Goal: Complete application form: Complete application form

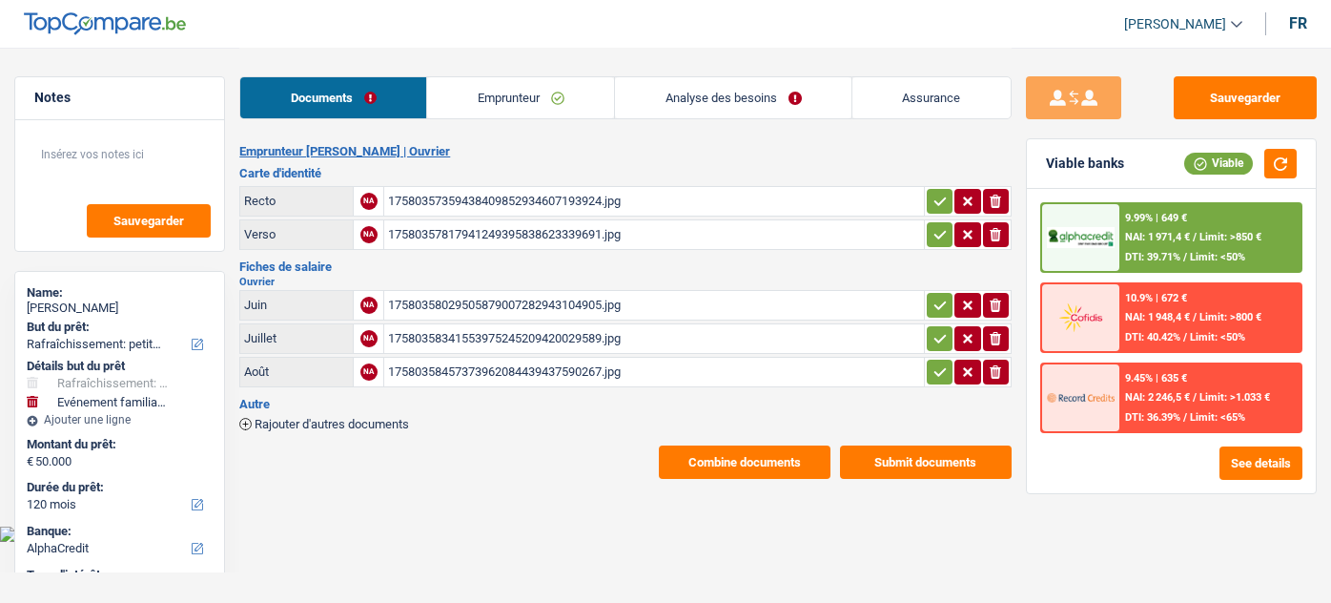
select select "houseOrGarden"
select select "familyEvent"
select select "120"
select select "alphacredit"
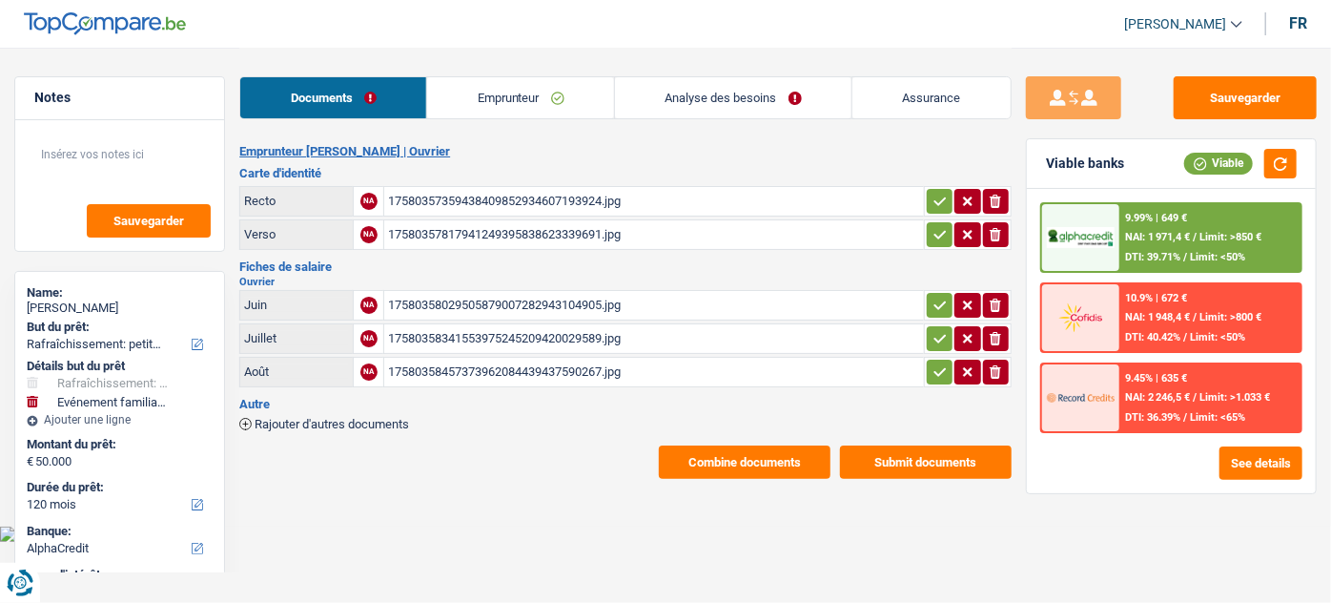
click at [453, 331] on div "17580358341553975245209420029589.jpg" at bounding box center [653, 338] width 531 height 29
click at [542, 93] on link "Emprunteur" at bounding box center [520, 97] width 187 height 41
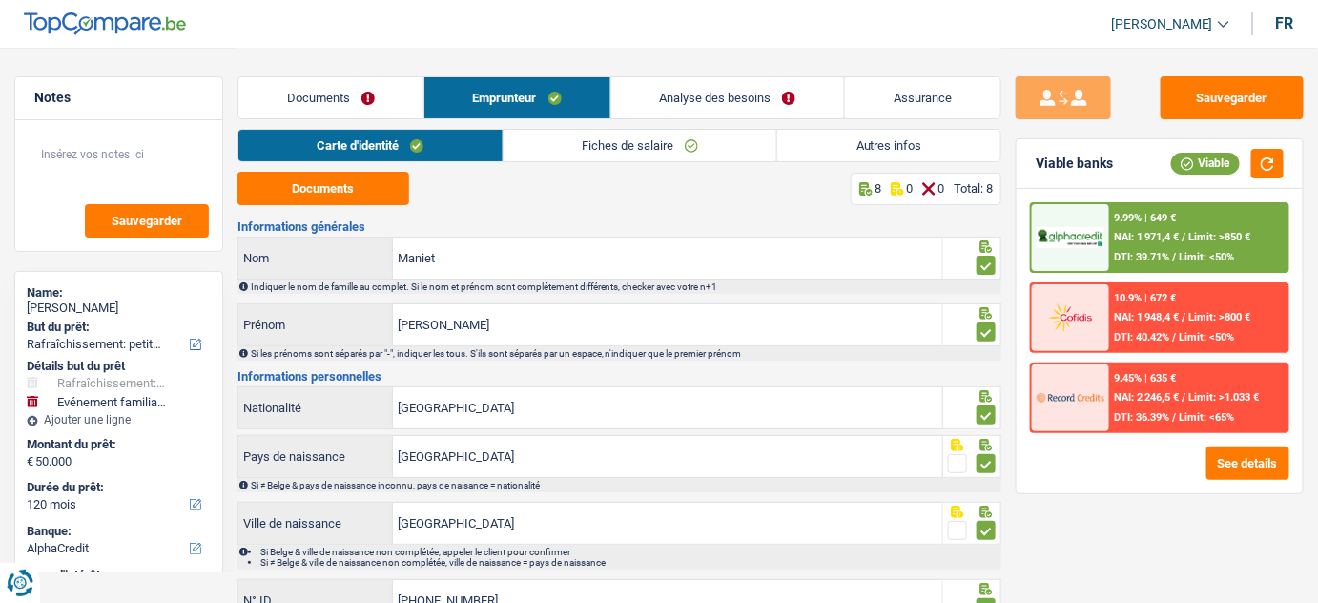
click at [879, 149] on link "Autres infos" at bounding box center [888, 145] width 223 height 31
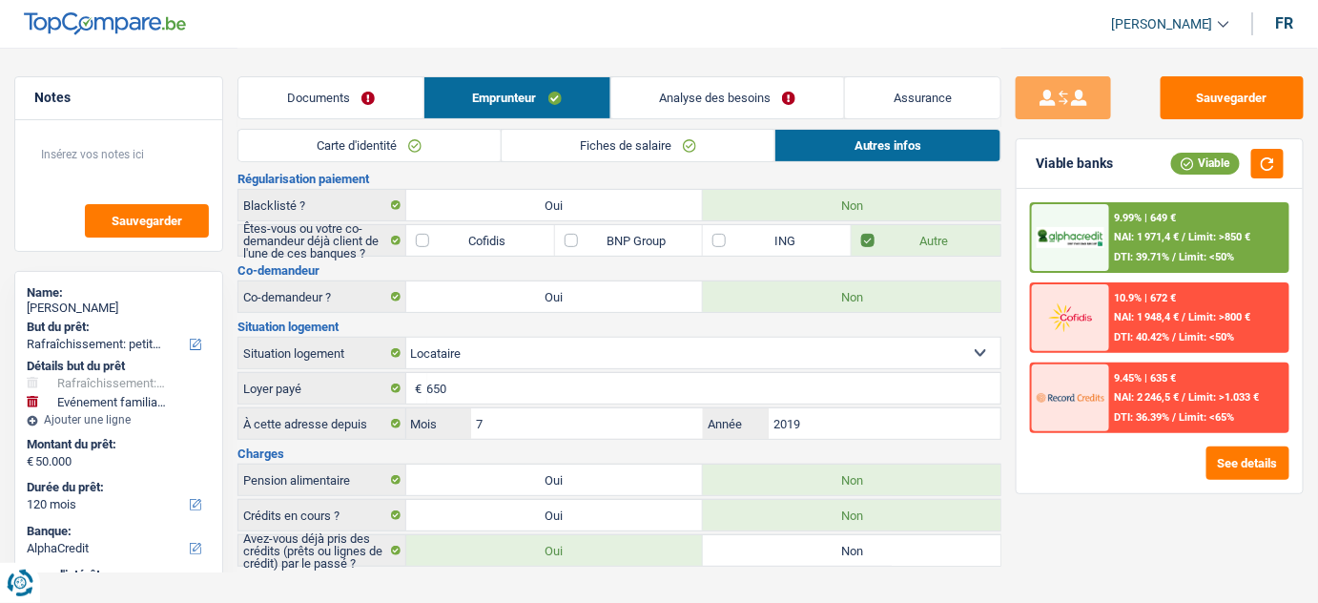
scroll to position [109, 0]
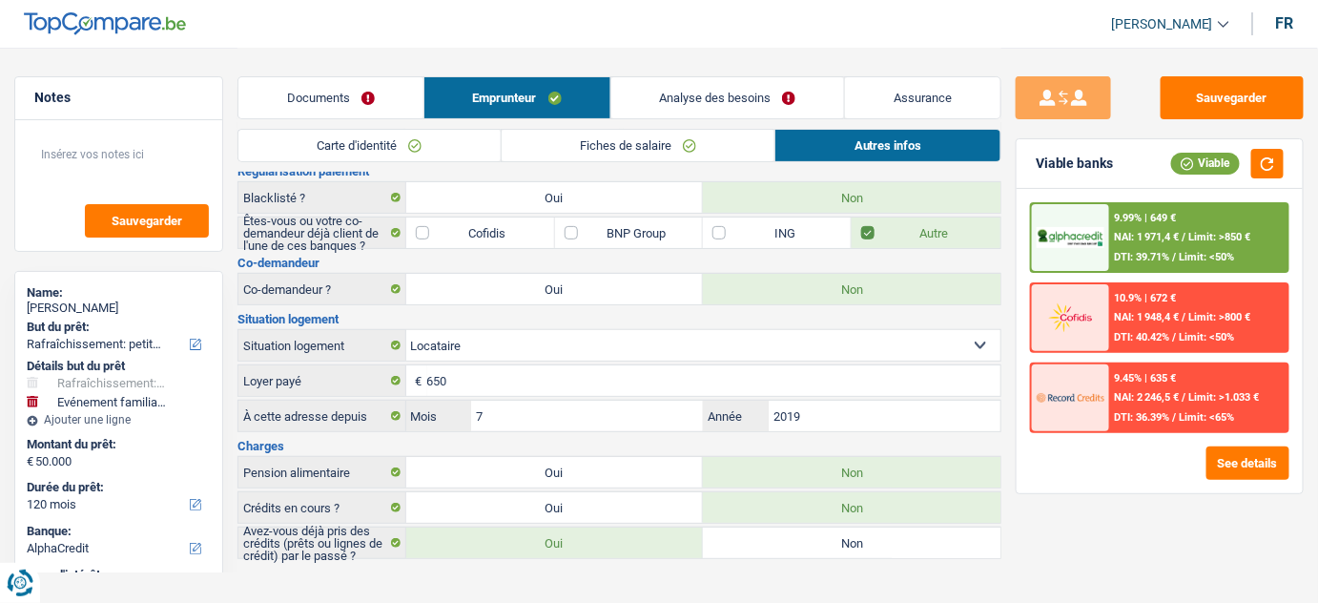
click at [704, 80] on link "Analyse des besoins" at bounding box center [728, 97] width 234 height 41
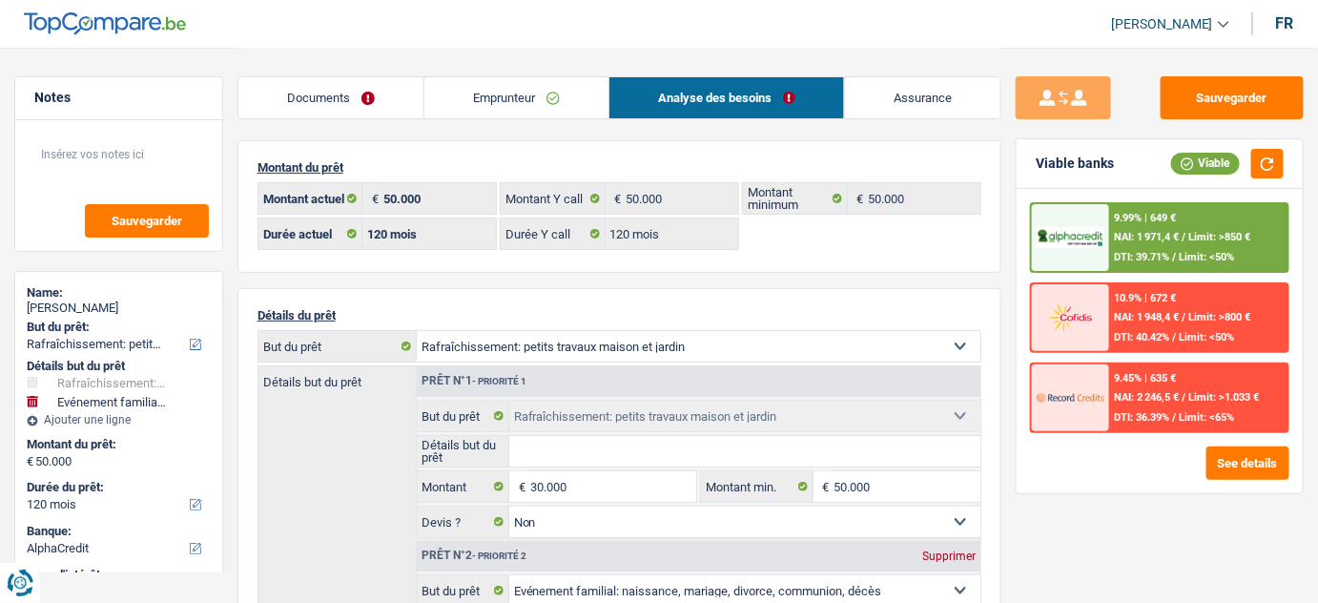
scroll to position [0, 0]
click at [489, 88] on link "Emprunteur" at bounding box center [516, 97] width 184 height 41
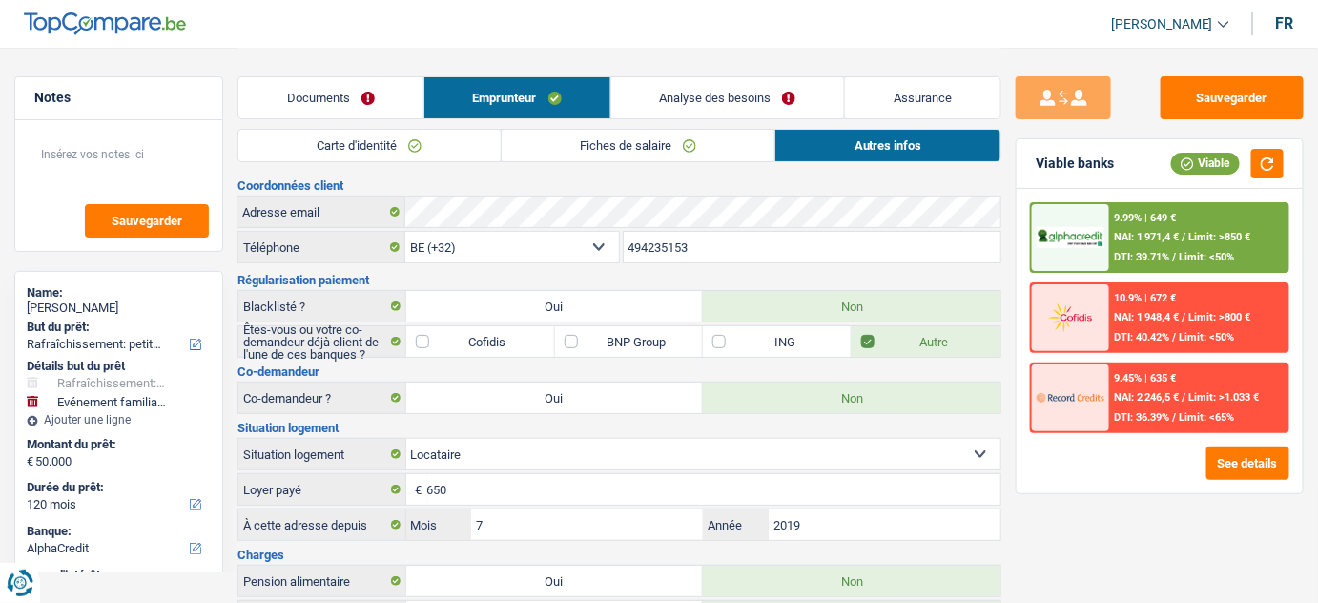
click at [640, 144] on link "Fiches de salaire" at bounding box center [639, 145] width 274 height 31
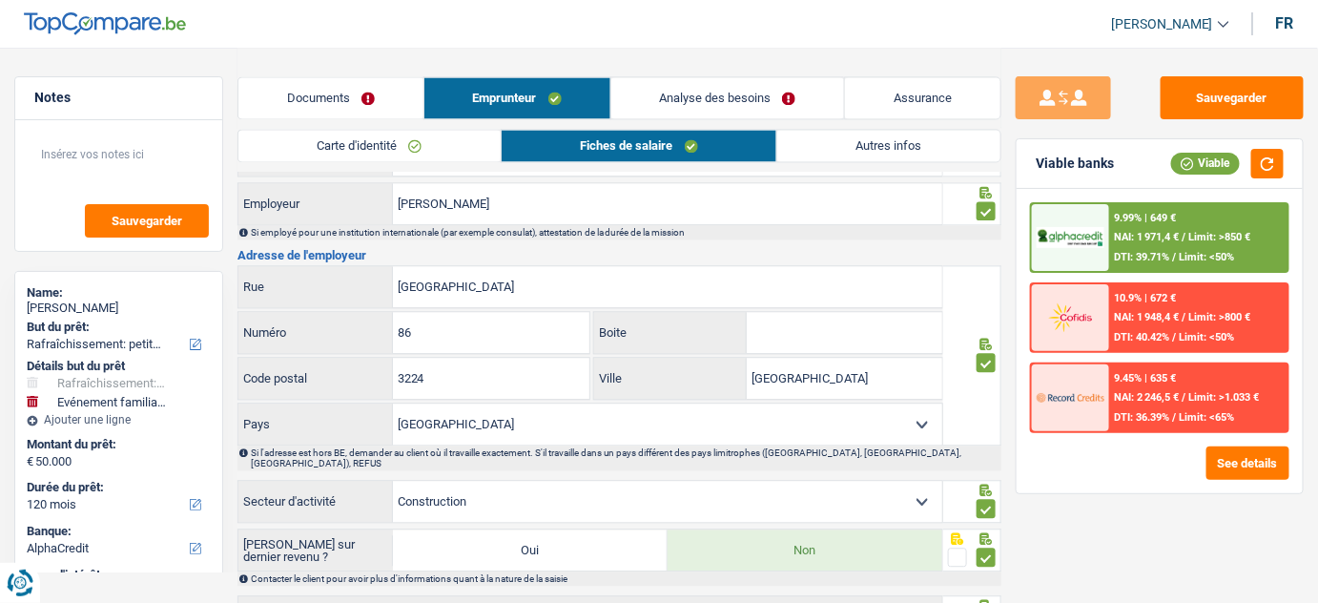
scroll to position [1387, 0]
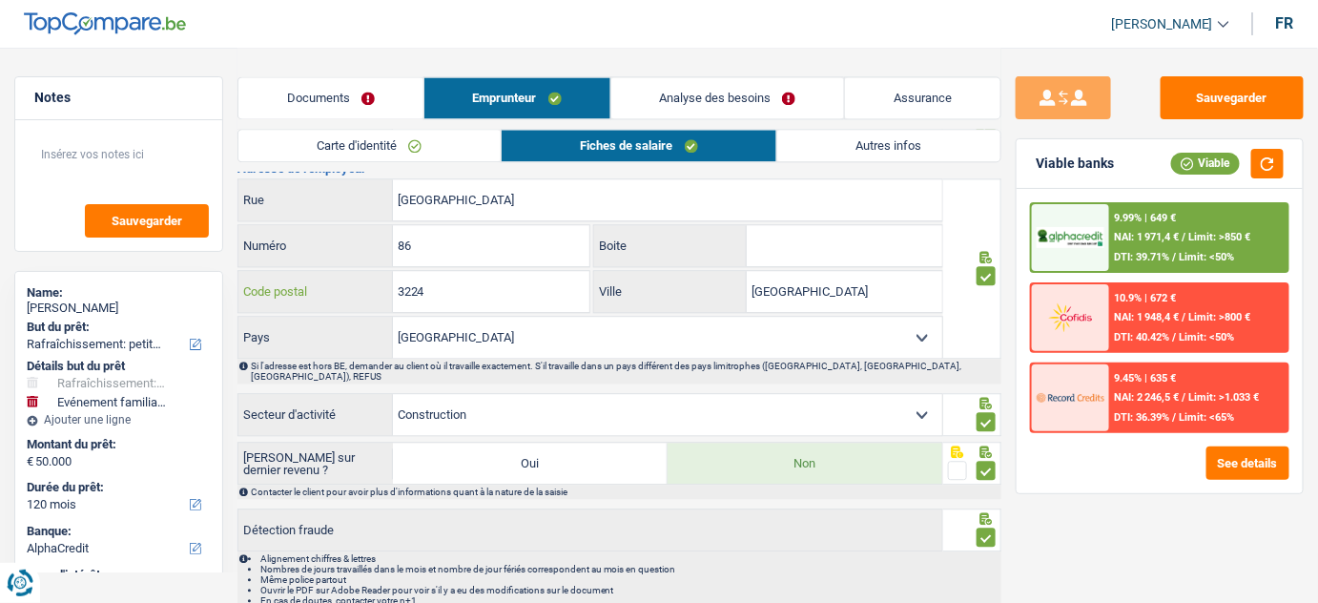
click at [418, 272] on input "3224" at bounding box center [491, 291] width 196 height 41
click at [417, 273] on input "3224" at bounding box center [491, 291] width 196 height 41
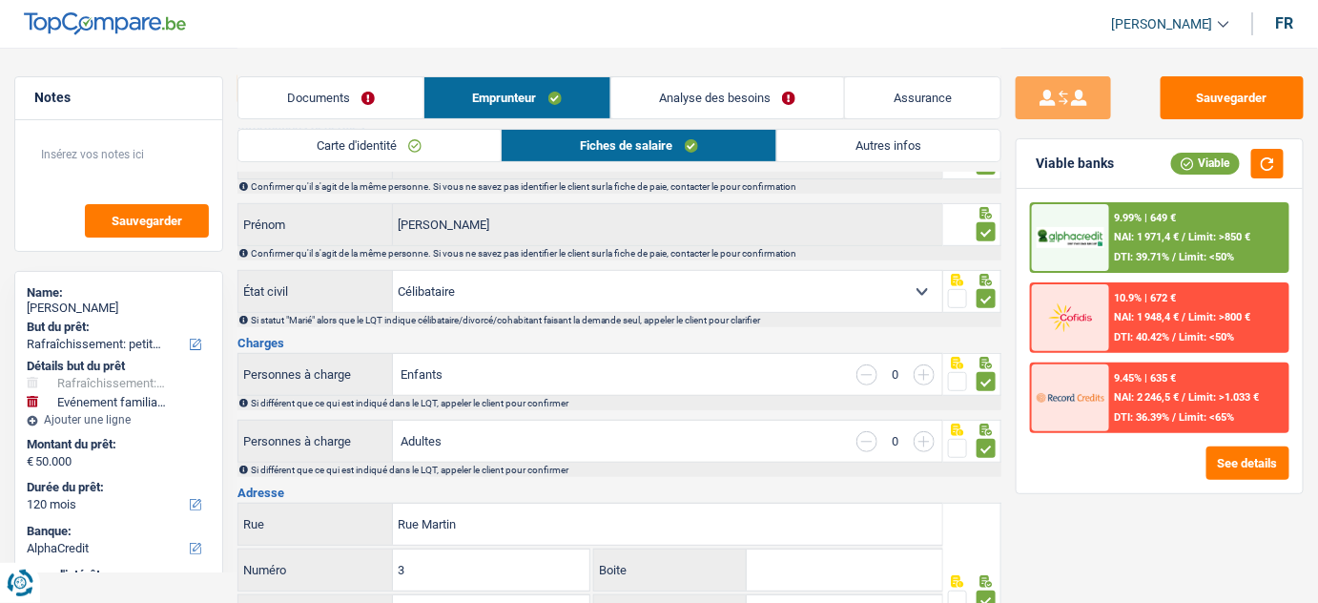
scroll to position [0, 0]
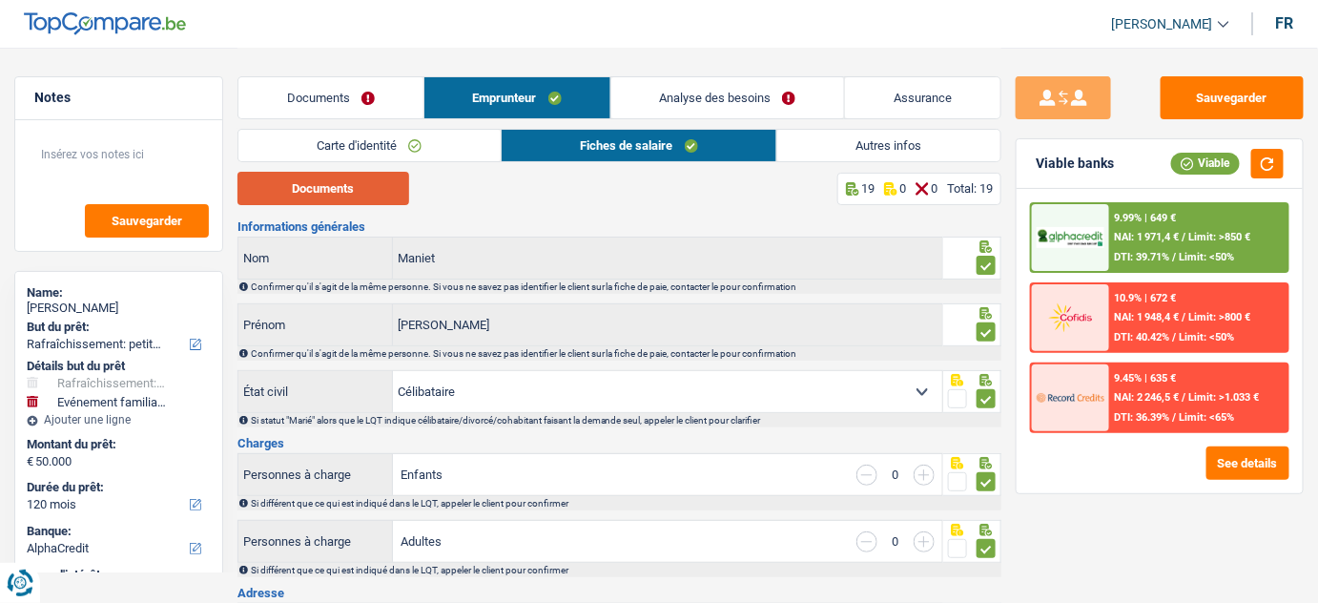
click at [363, 189] on button "Documents" at bounding box center [323, 188] width 172 height 33
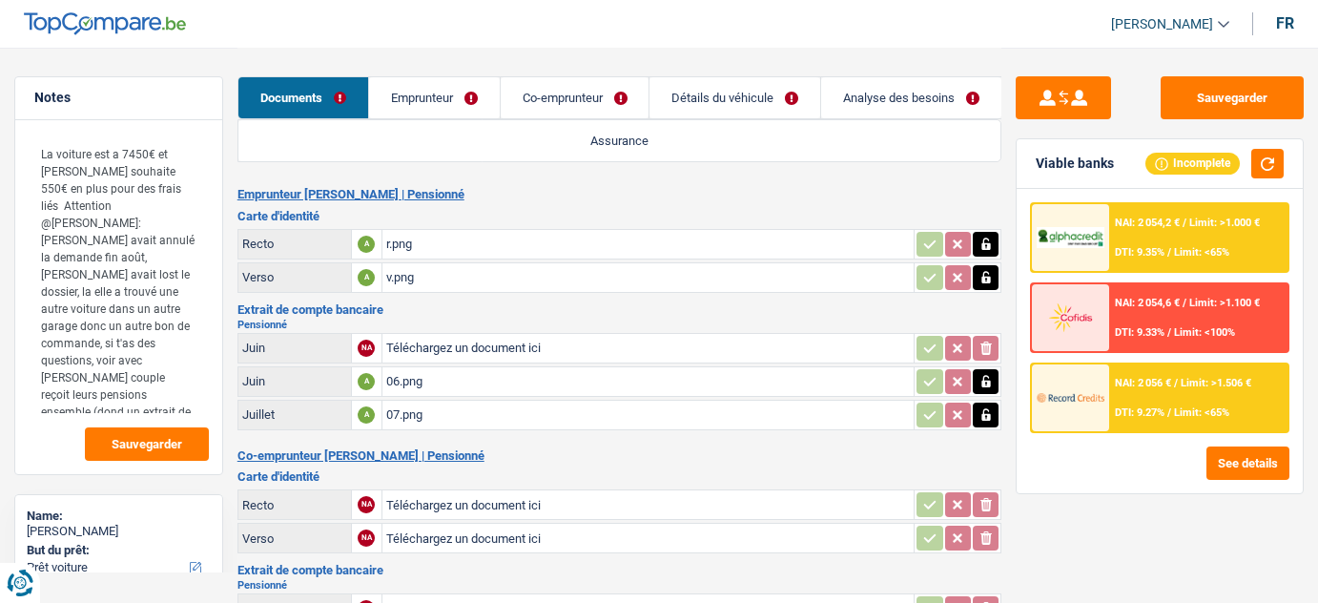
select select "car"
select select "48"
click at [592, 108] on link "Co-emprunteur" at bounding box center [575, 97] width 149 height 41
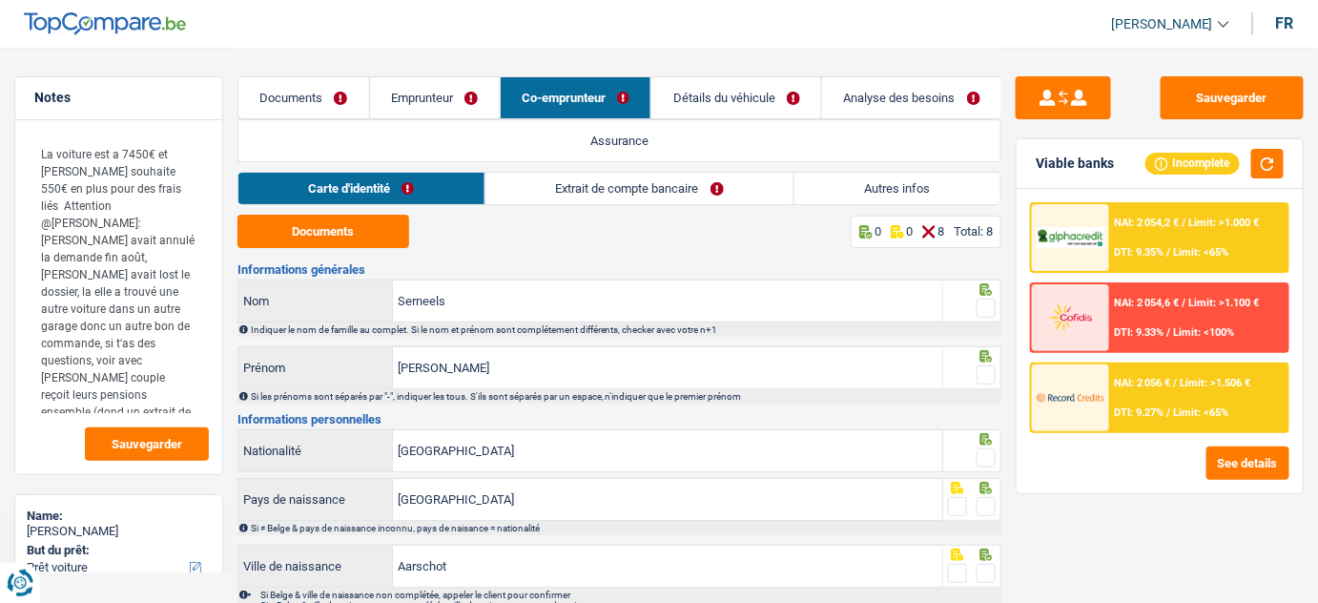
drag, startPoint x: 578, startPoint y: 168, endPoint x: 590, endPoint y: 174, distance: 13.7
click at [584, 168] on div "Documents Emprunteur Co-emprunteur Détails du véhicule Analyse des besoins Assu…" at bounding box center [619, 110] width 765 height 124
click at [595, 189] on link "Extrait de compte bancaire" at bounding box center [639, 188] width 308 height 31
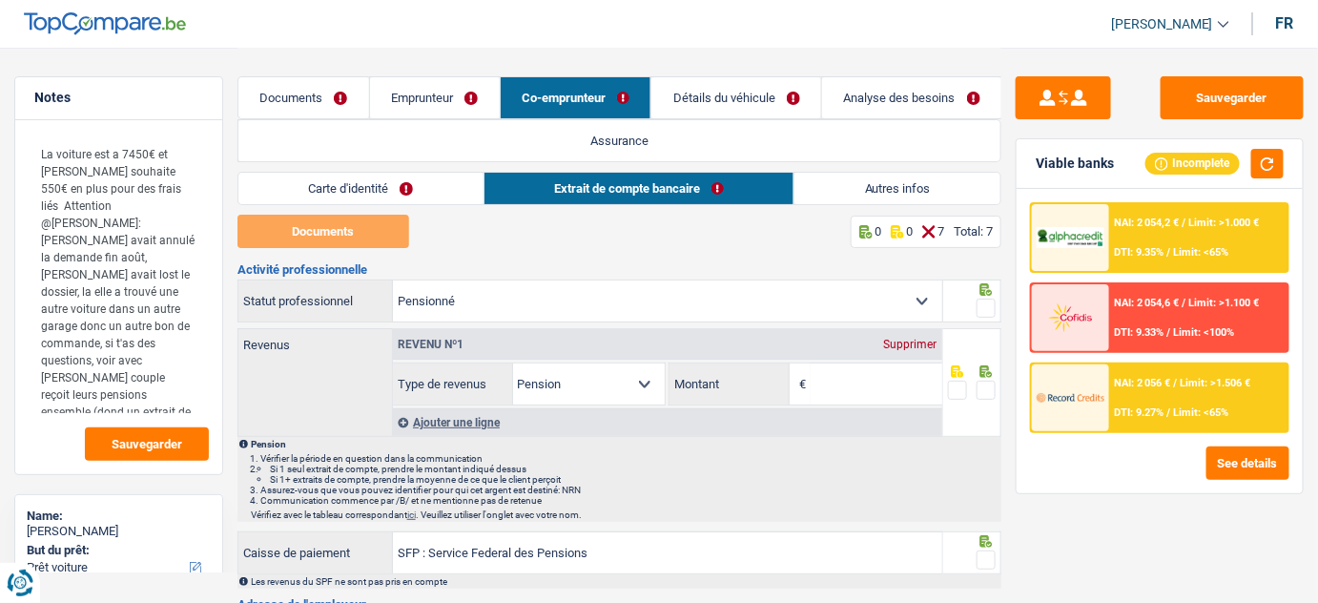
click at [307, 101] on link "Documents" at bounding box center [303, 97] width 131 height 41
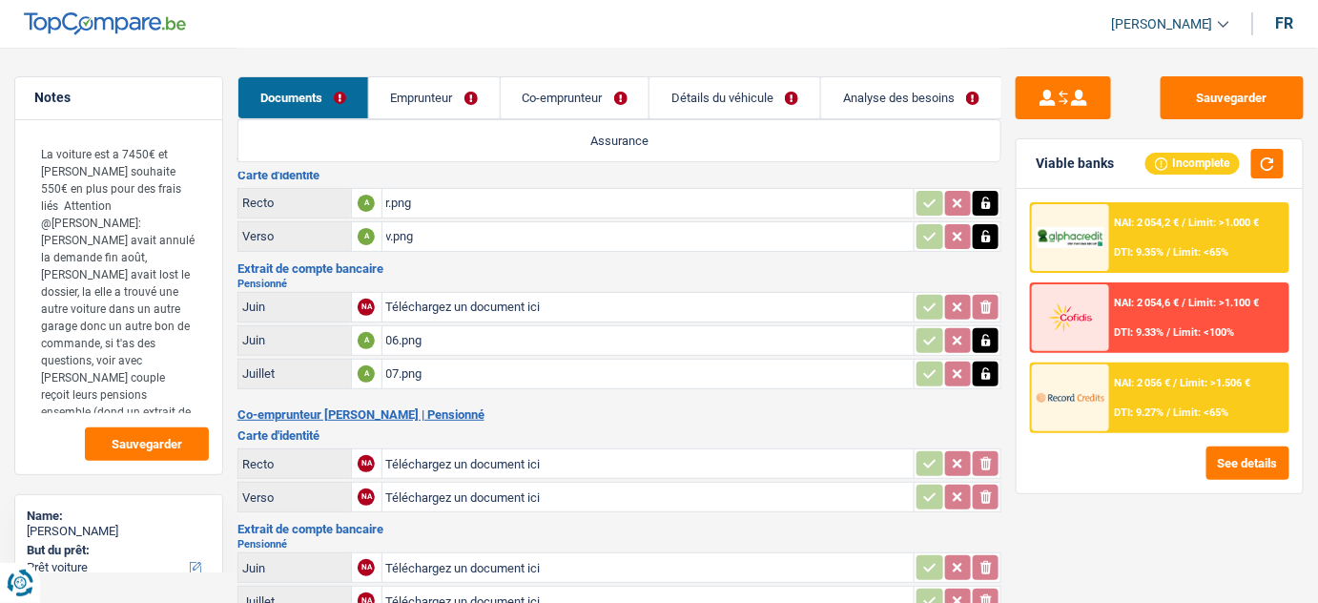
scroll to position [257, 0]
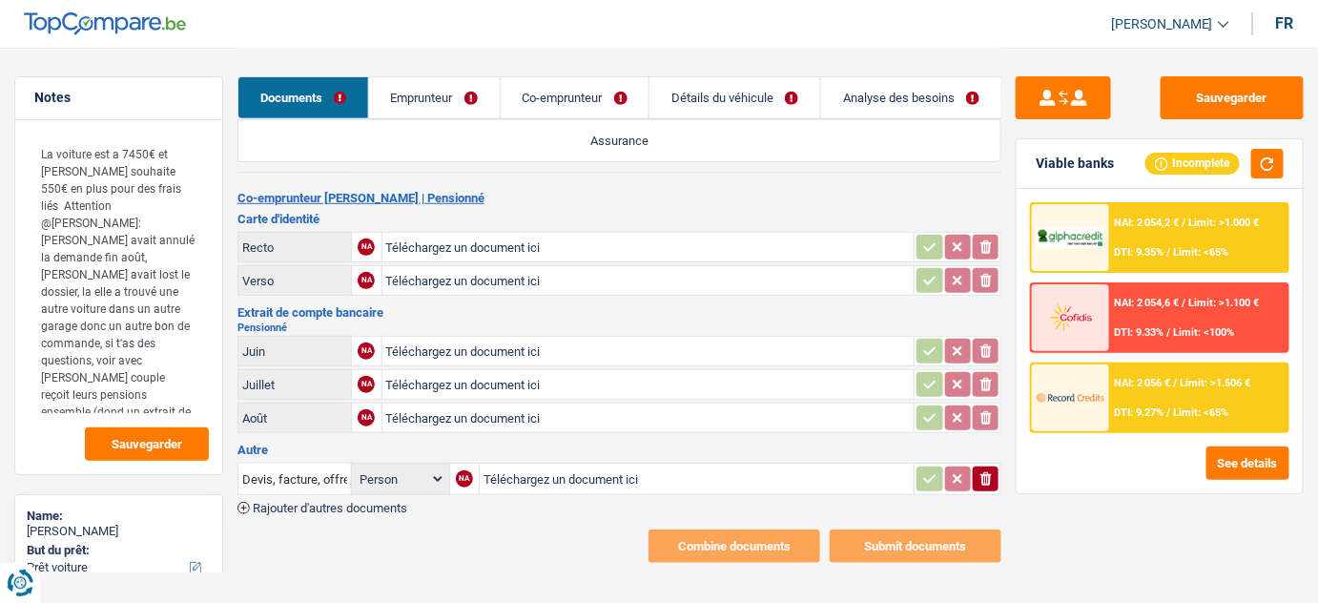
click at [558, 480] on input "Téléchargez un document ici" at bounding box center [697, 478] width 426 height 29
click at [516, 241] on input "Téléchargez un document ici" at bounding box center [648, 247] width 525 height 29
type input "C:\fakepath\r.jpg"
click at [517, 268] on input "Téléchargez un document ici" at bounding box center [648, 280] width 525 height 29
type input "C:\fakepath\v.jpg"
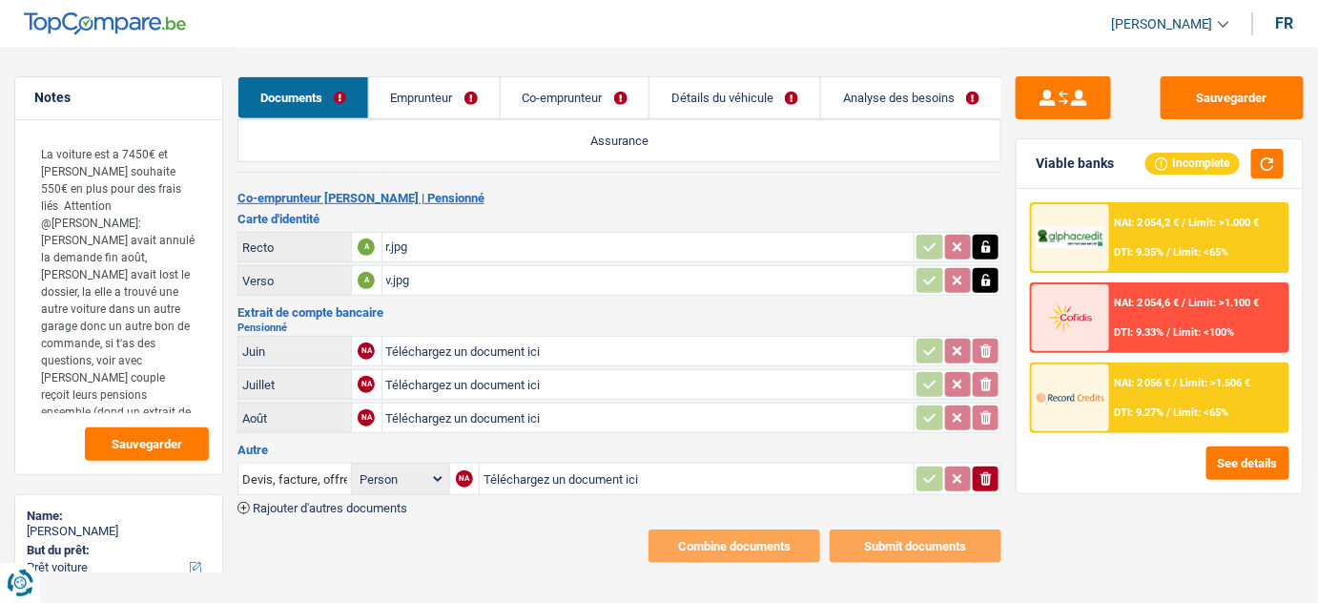
click at [534, 345] on input "Téléchargez un document ici" at bounding box center [648, 351] width 525 height 29
click at [505, 343] on input "Téléchargez un document ici" at bounding box center [648, 351] width 525 height 29
click at [490, 343] on input "Téléchargez un document ici" at bounding box center [648, 351] width 525 height 29
type input "C:\fakepath\pension 06.pdf"
click at [489, 343] on div "pension 06.pdf" at bounding box center [648, 351] width 525 height 29
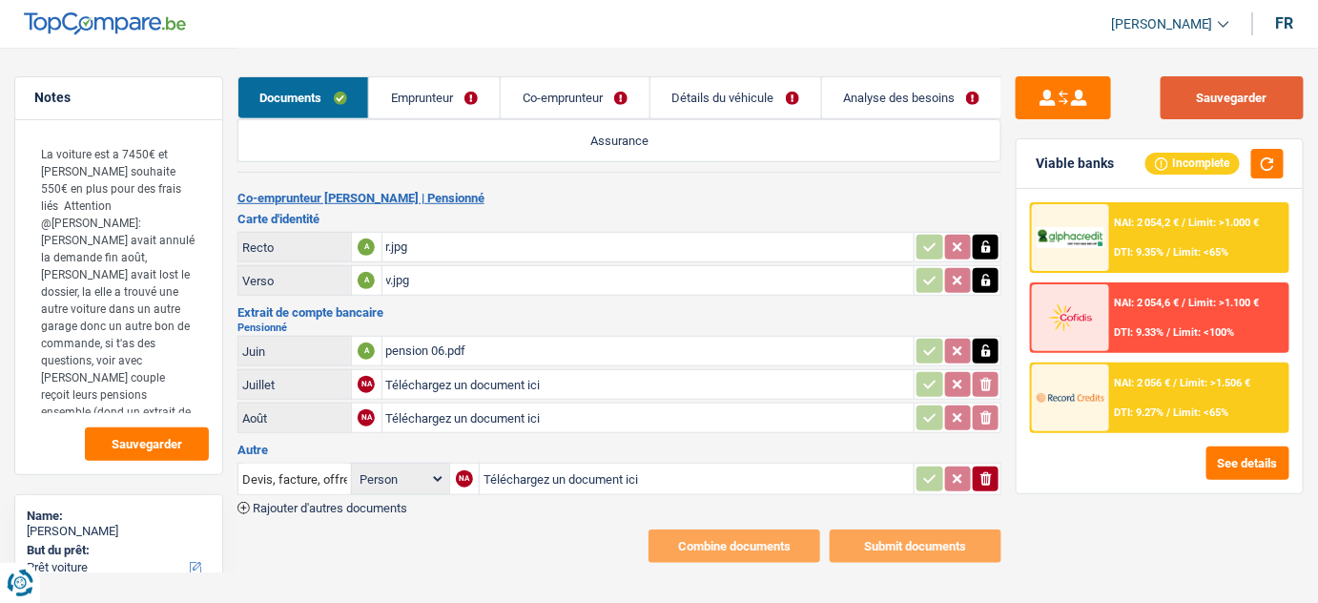
drag, startPoint x: 1274, startPoint y: 91, endPoint x: 1016, endPoint y: 167, distance: 269.5
click at [1274, 91] on button "Sauvegarder" at bounding box center [1232, 97] width 143 height 43
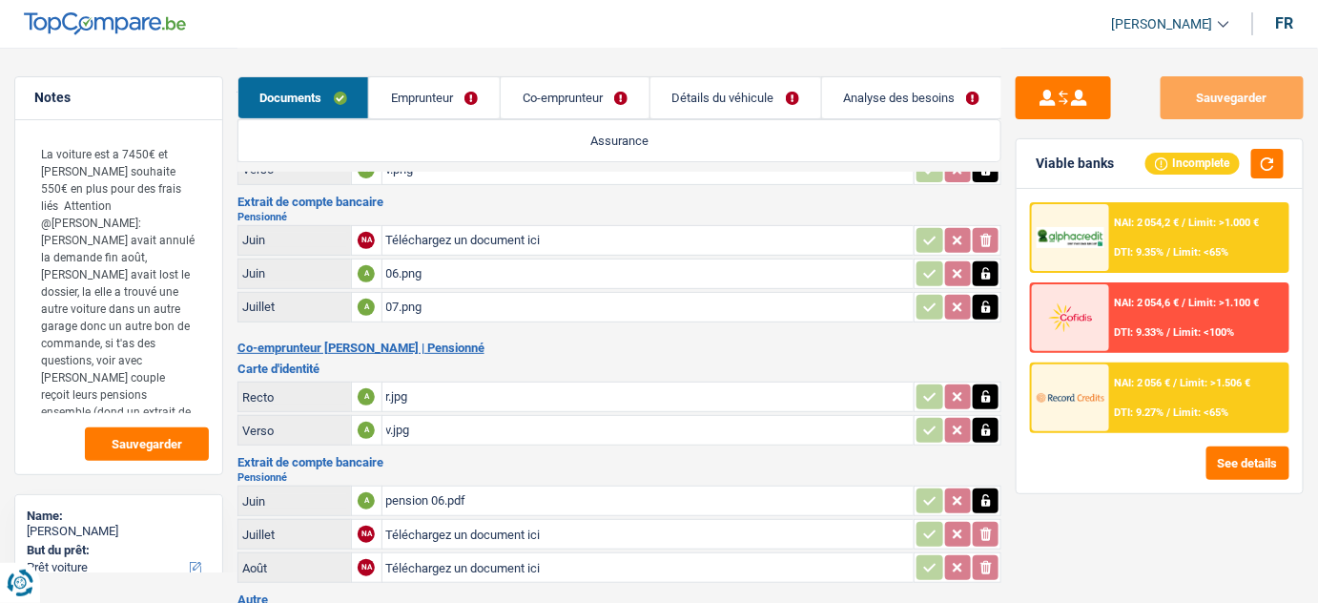
scroll to position [0, 0]
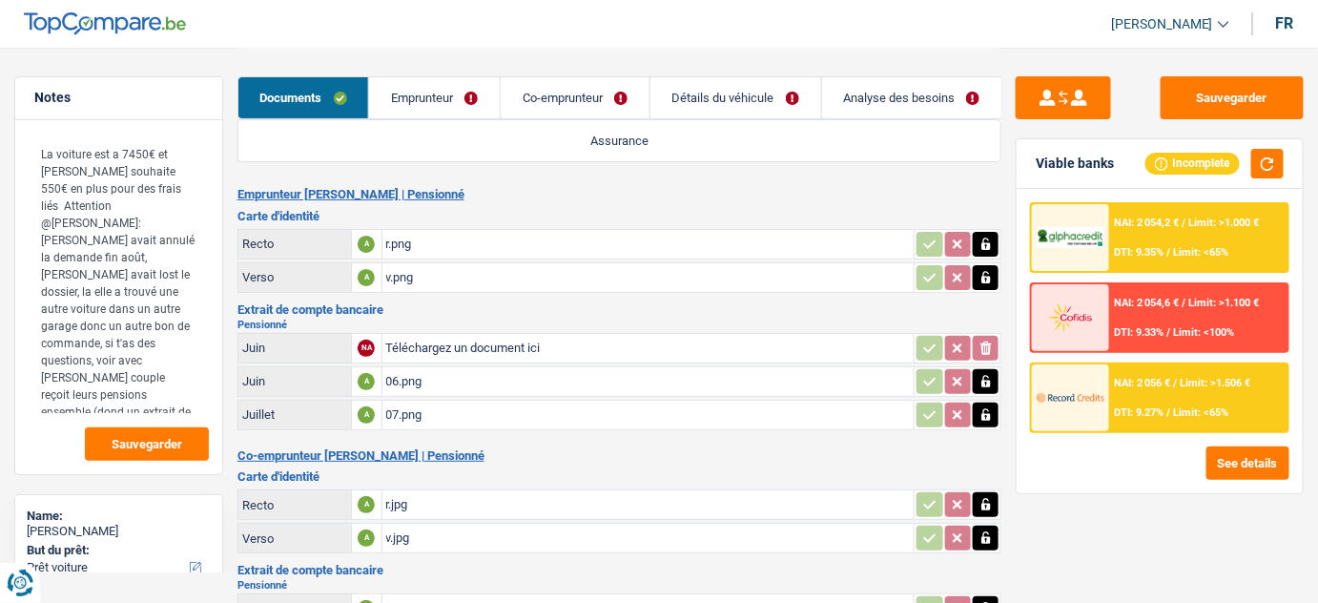
click at [438, 414] on div "07.png" at bounding box center [648, 415] width 525 height 29
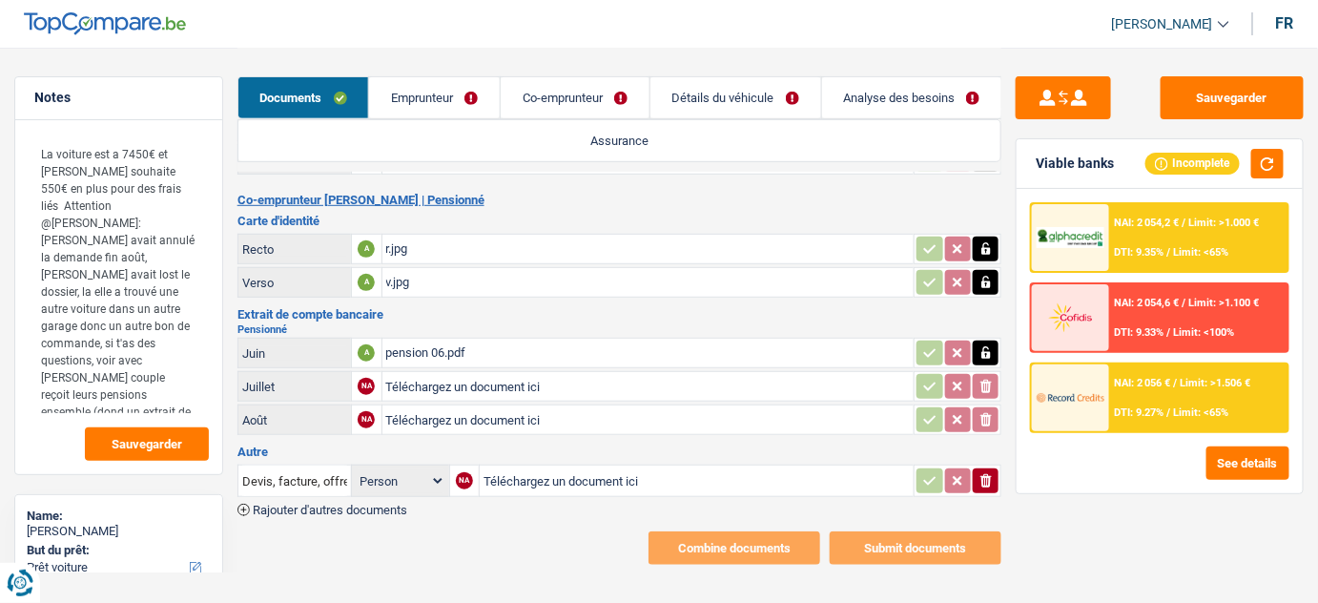
scroll to position [257, 0]
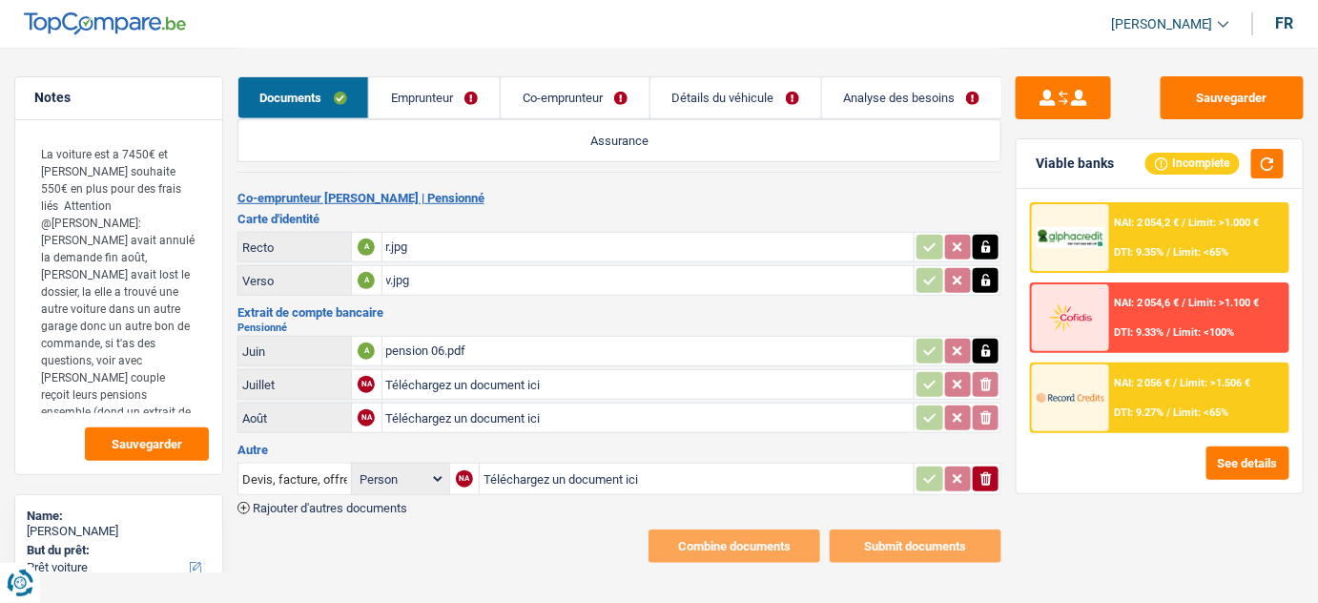
click at [443, 352] on div "pension 06.pdf" at bounding box center [648, 351] width 525 height 29
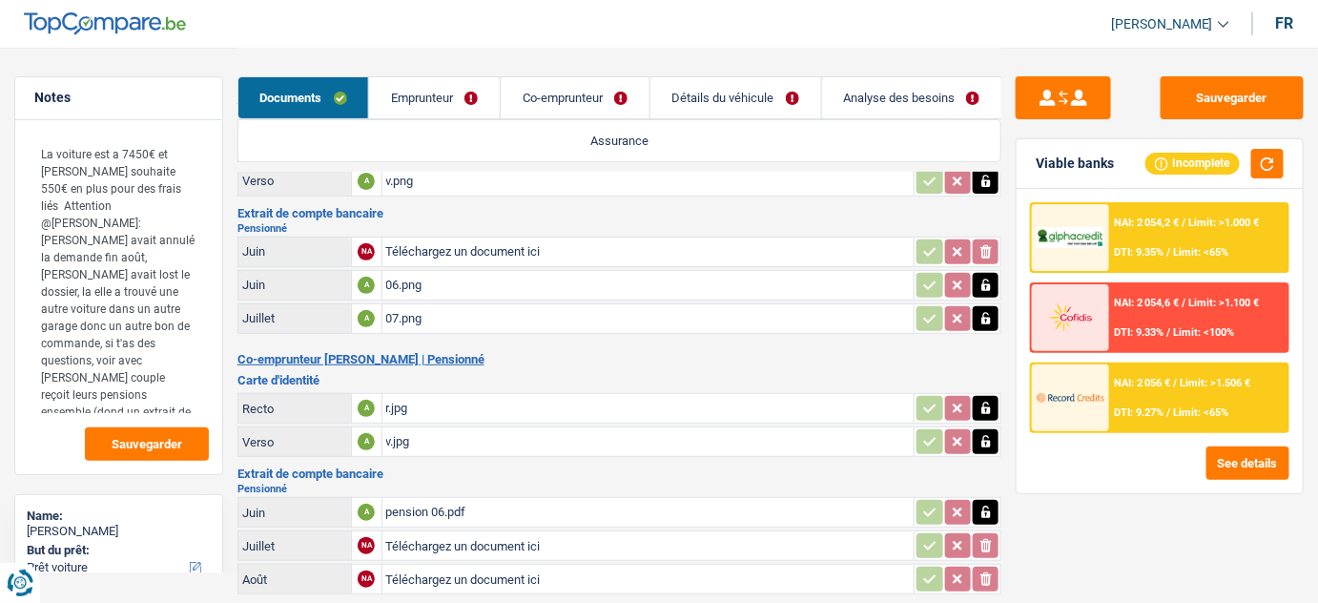
scroll to position [0, 0]
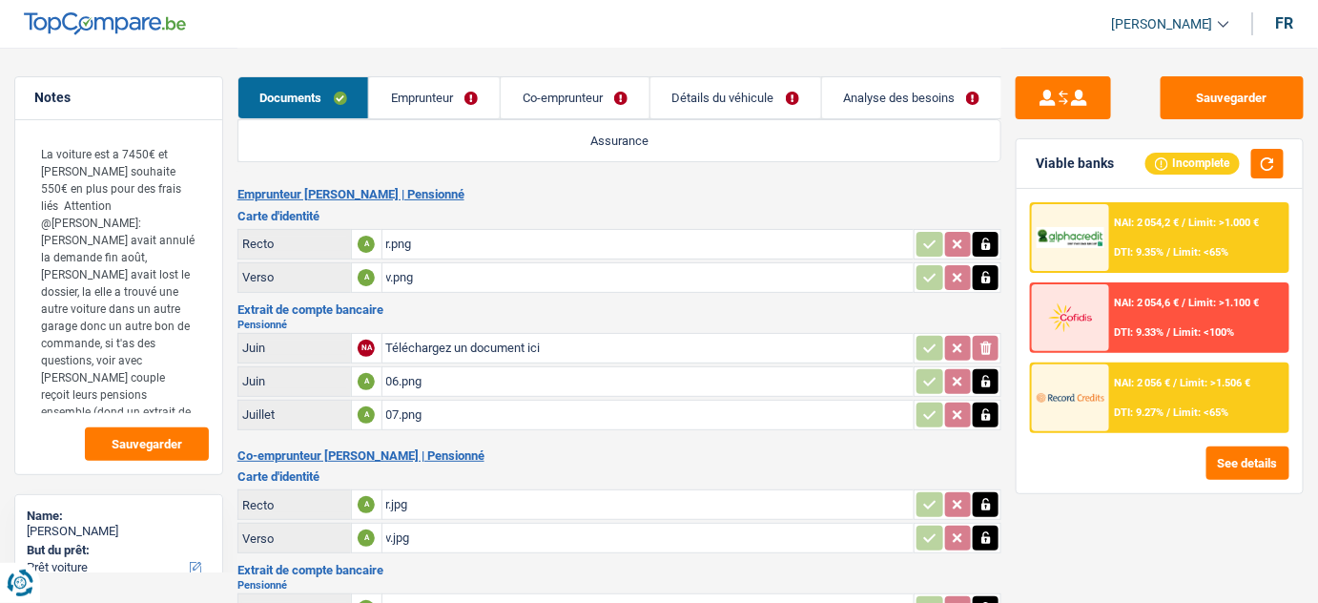
click at [414, 413] on div "07.png" at bounding box center [648, 415] width 525 height 29
drag, startPoint x: 441, startPoint y: 413, endPoint x: 441, endPoint y: 402, distance: 11.4
click at [440, 410] on div "07.png" at bounding box center [648, 415] width 525 height 29
click at [687, 229] on td "r.png" at bounding box center [647, 244] width 533 height 31
click at [444, 411] on div "07.png" at bounding box center [648, 415] width 525 height 29
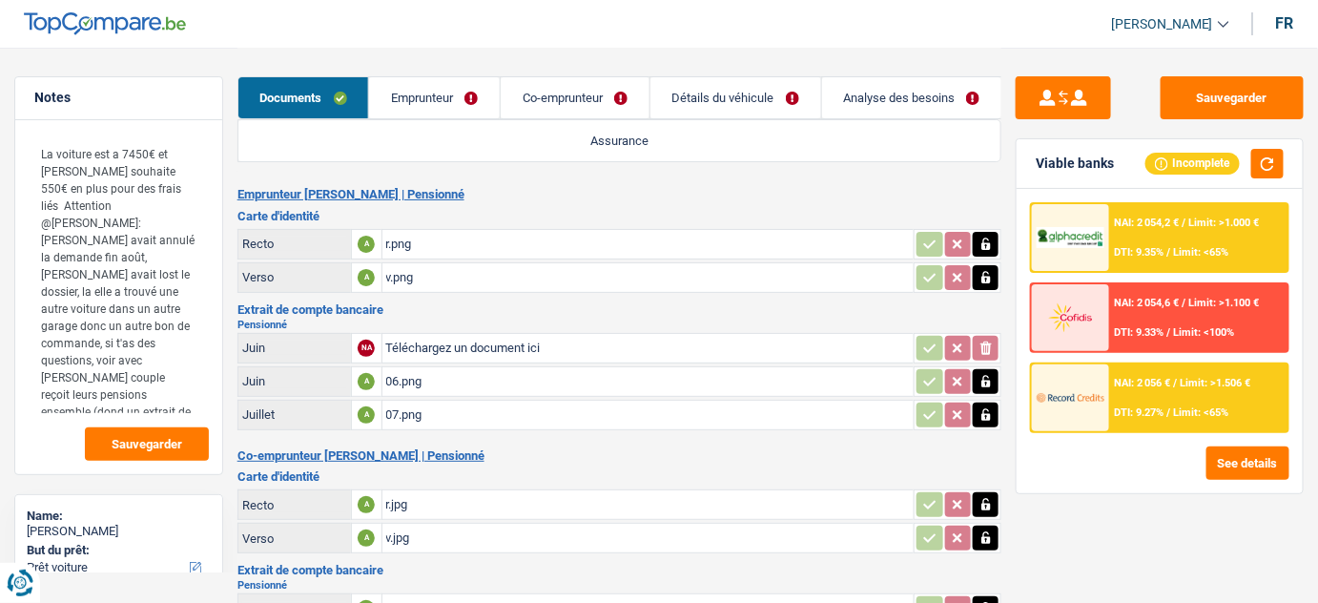
click at [521, 341] on input "Téléchargez un document ici" at bounding box center [648, 348] width 525 height 29
click at [431, 382] on div "06.png" at bounding box center [648, 381] width 525 height 29
click at [429, 76] on li "Emprunteur" at bounding box center [434, 97] width 132 height 43
click at [420, 103] on link "Emprunteur" at bounding box center [434, 97] width 131 height 41
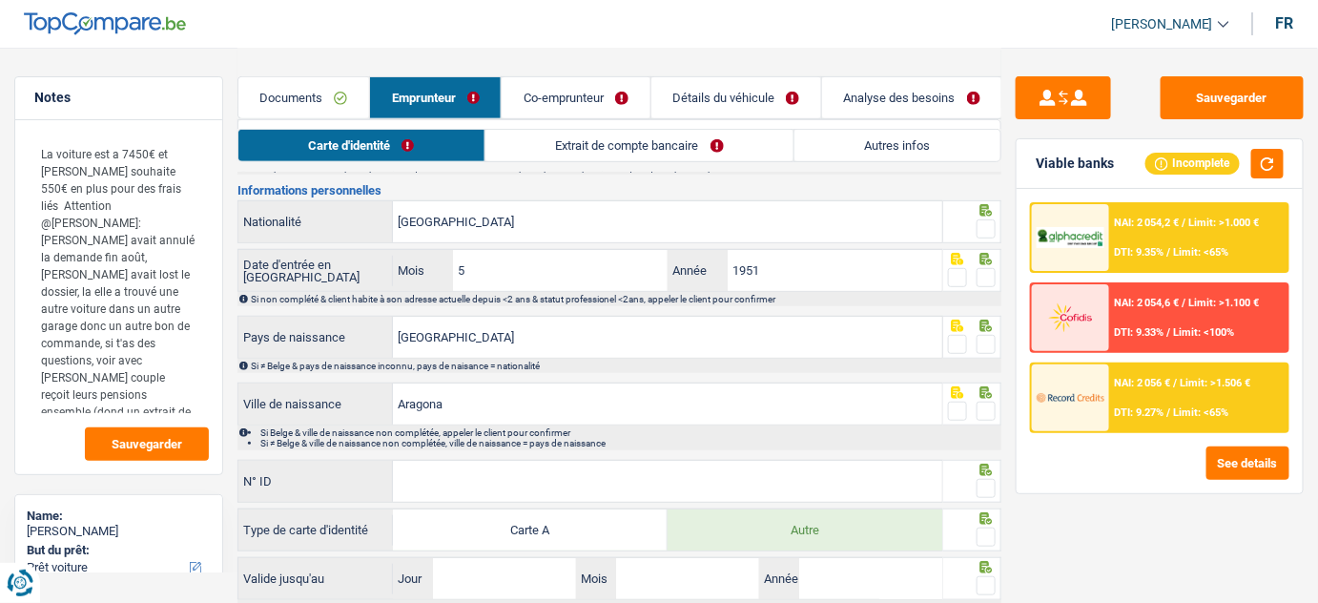
scroll to position [340, 0]
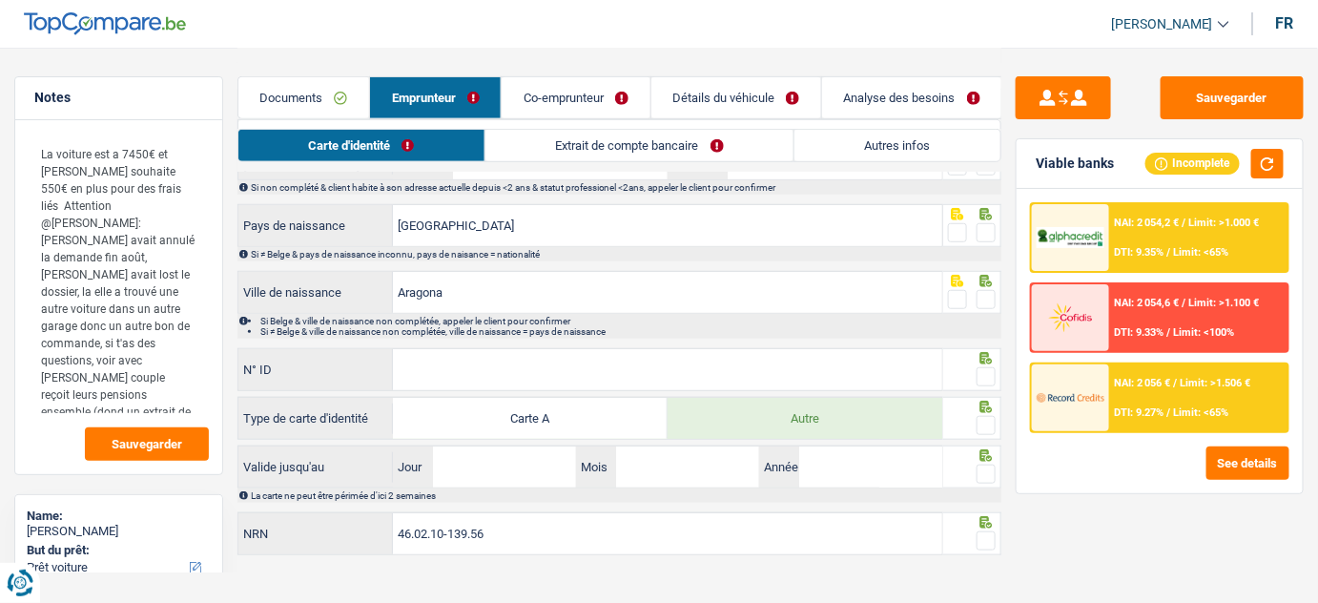
click at [553, 112] on link "Co-emprunteur" at bounding box center [576, 97] width 148 height 41
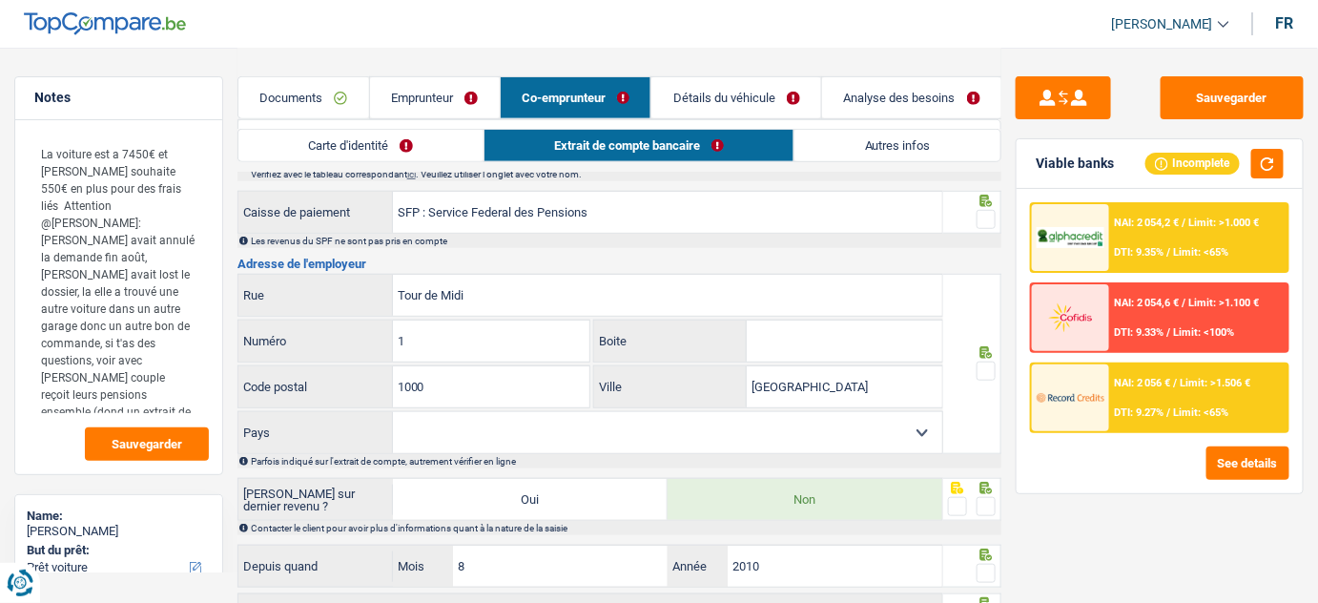
click at [406, 134] on link "Carte d'identité" at bounding box center [360, 145] width 245 height 31
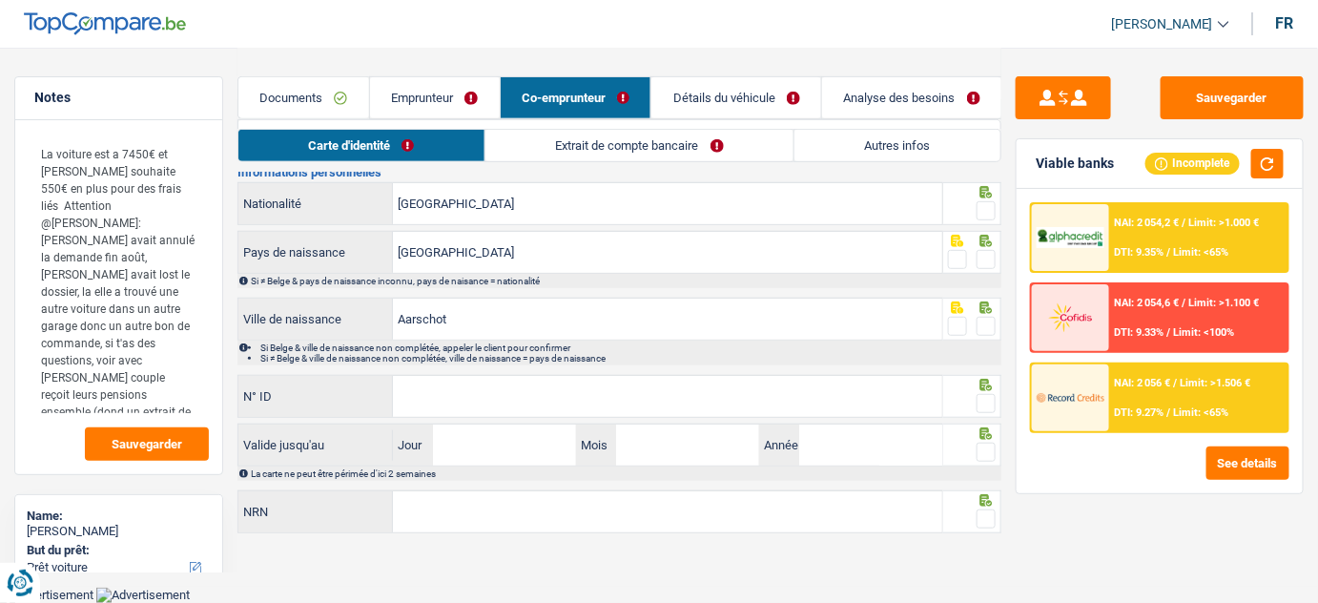
scroll to position [226, 0]
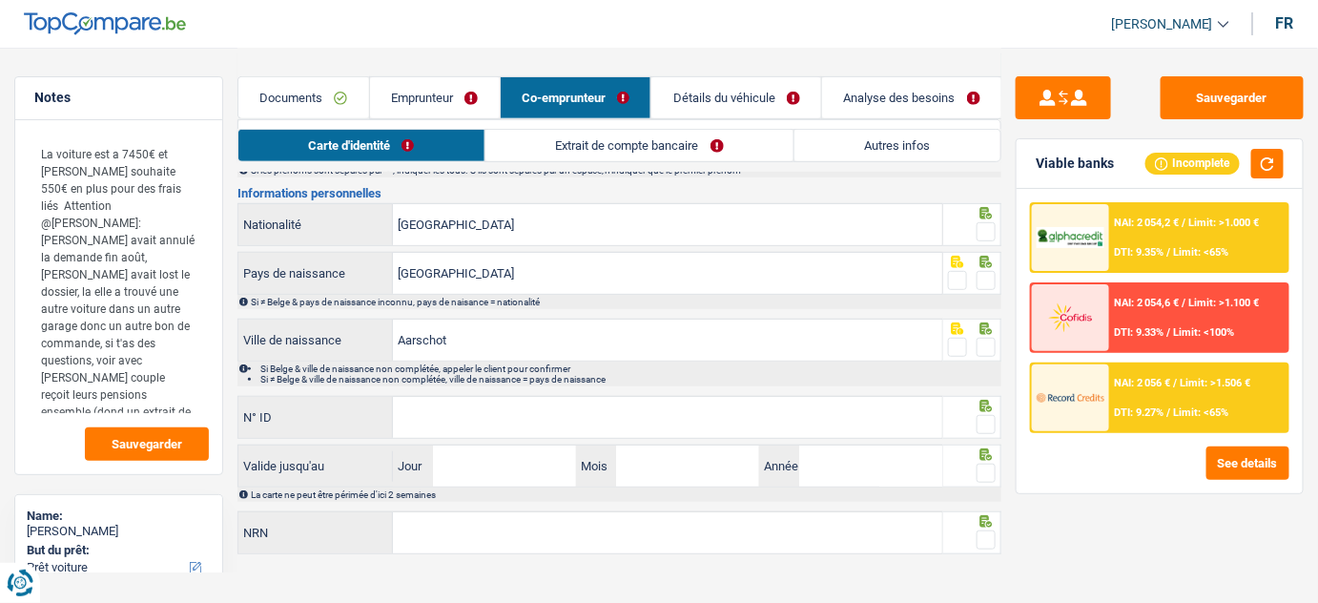
click at [403, 93] on link "Emprunteur" at bounding box center [435, 97] width 130 height 41
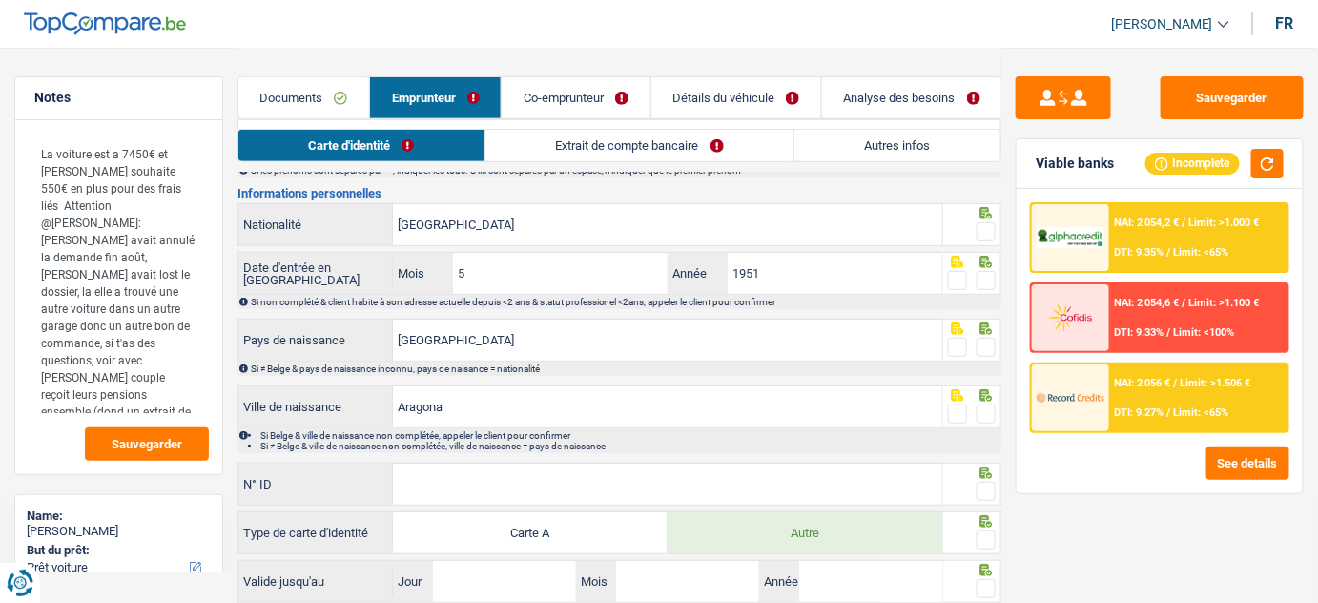
click at [324, 95] on link "Documents" at bounding box center [303, 97] width 131 height 41
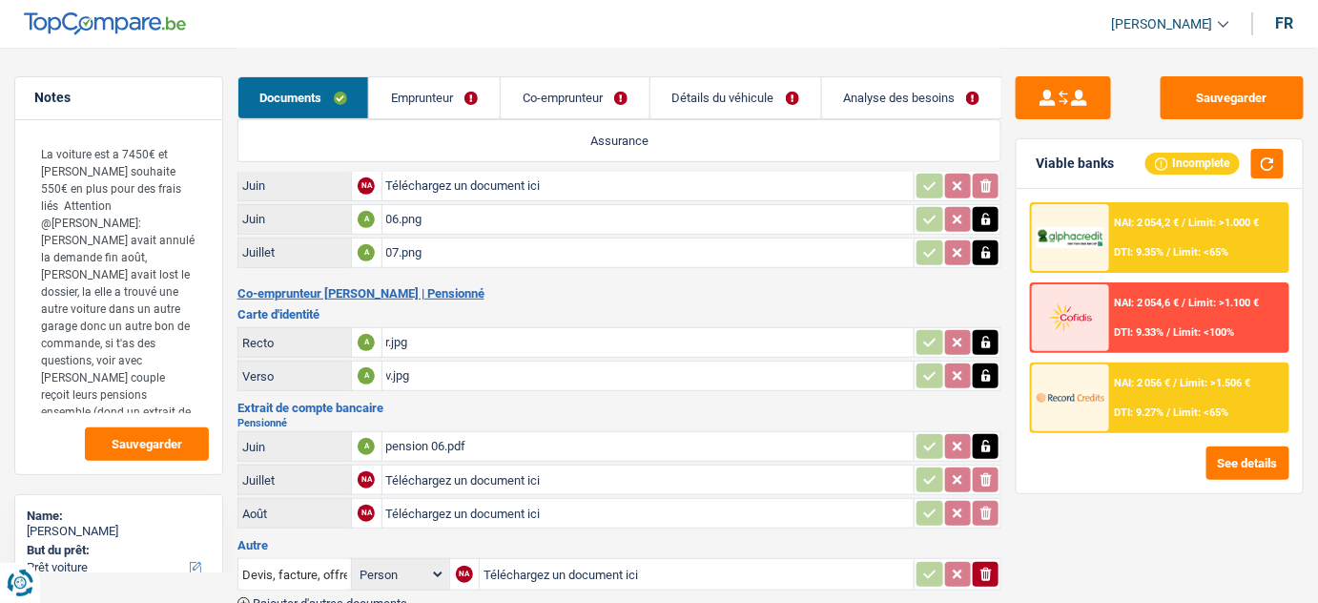
scroll to position [53, 0]
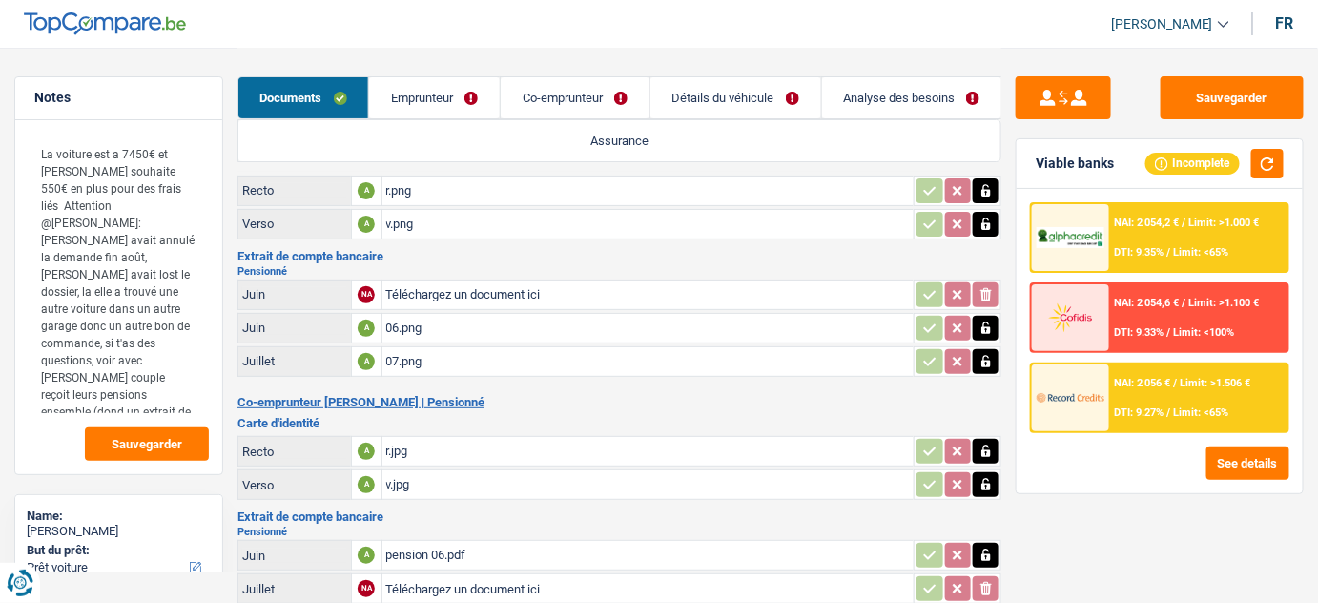
click at [989, 553] on icon "button" at bounding box center [985, 555] width 9 height 12
click at [989, 553] on icon "button" at bounding box center [985, 554] width 11 height 13
click at [457, 353] on div "07.png" at bounding box center [648, 361] width 525 height 29
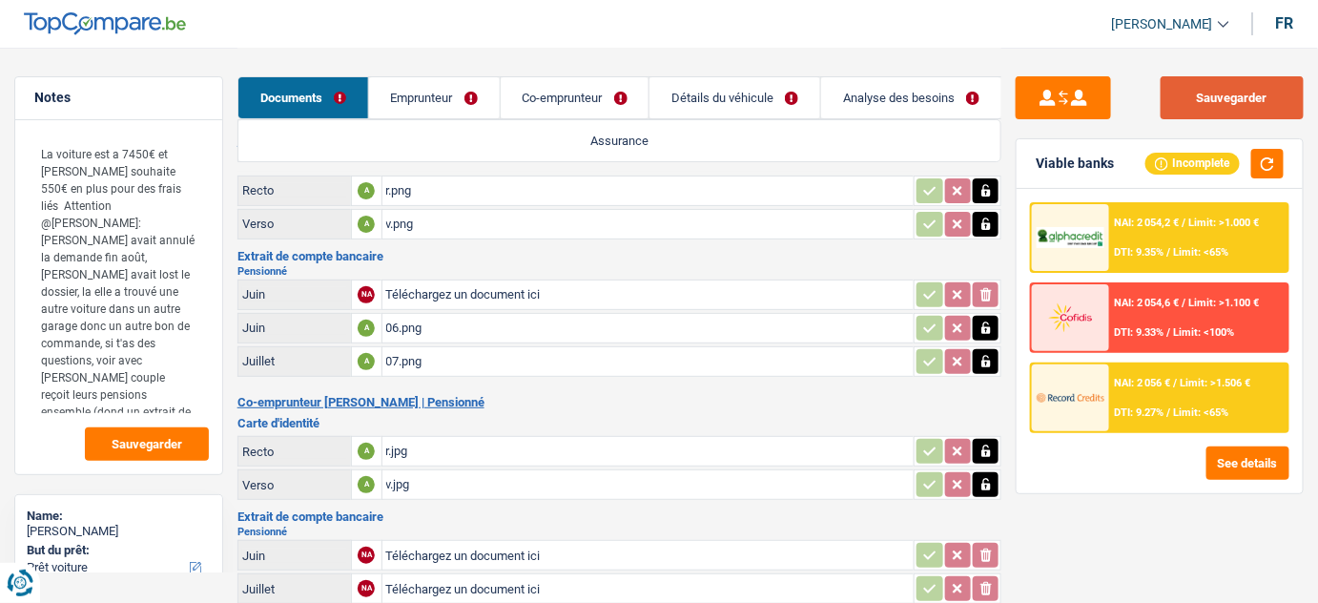
click at [1193, 79] on button "Sauvegarder" at bounding box center [1232, 97] width 143 height 43
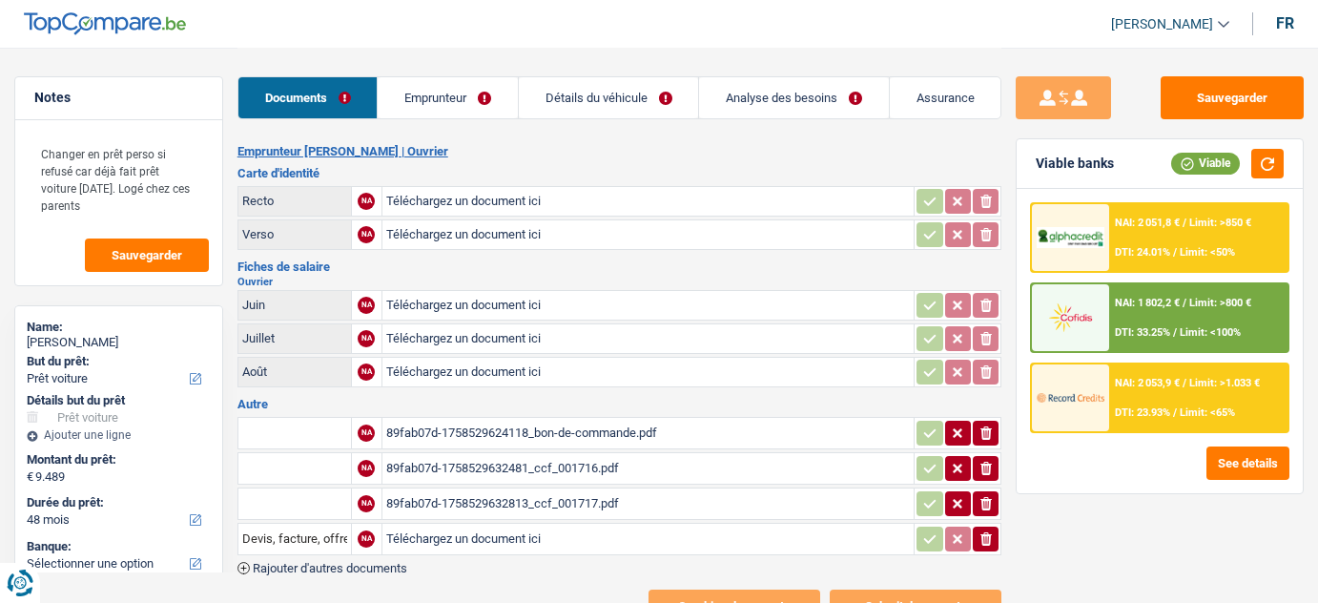
select select "car"
select select "48"
click at [563, 467] on div "89fab07d-1758529632481_ccf_001716.pdf" at bounding box center [648, 468] width 525 height 29
click at [516, 184] on table "Recto NA Téléchargez un document ici ionicons-v5-e Verso NA Téléchargez un docu…" at bounding box center [619, 218] width 765 height 70
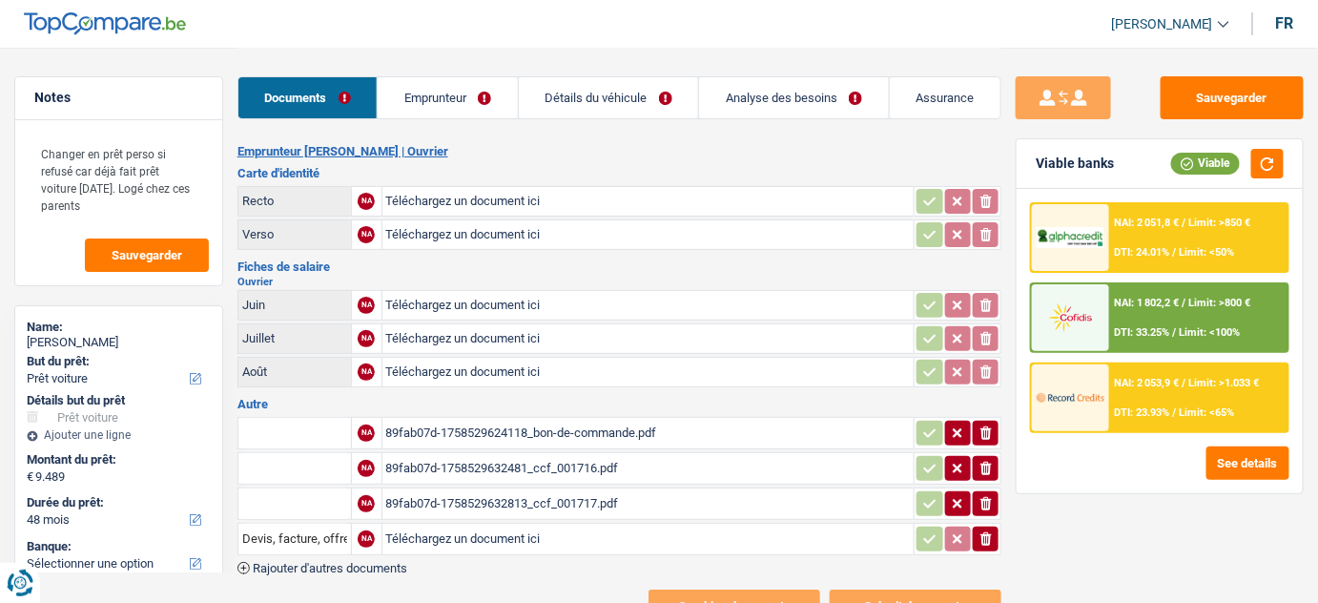
click at [508, 197] on input "Téléchargez un document ici" at bounding box center [648, 201] width 525 height 29
type input "C:\fakepath\r.pdf"
click at [548, 495] on div "89fab07d-1758529632813_ccf_001717.pdf" at bounding box center [648, 503] width 525 height 29
click at [984, 500] on icon "ionicons-v5-e" at bounding box center [985, 503] width 15 height 19
drag, startPoint x: 989, startPoint y: 460, endPoint x: 990, endPoint y: 481, distance: 21.0
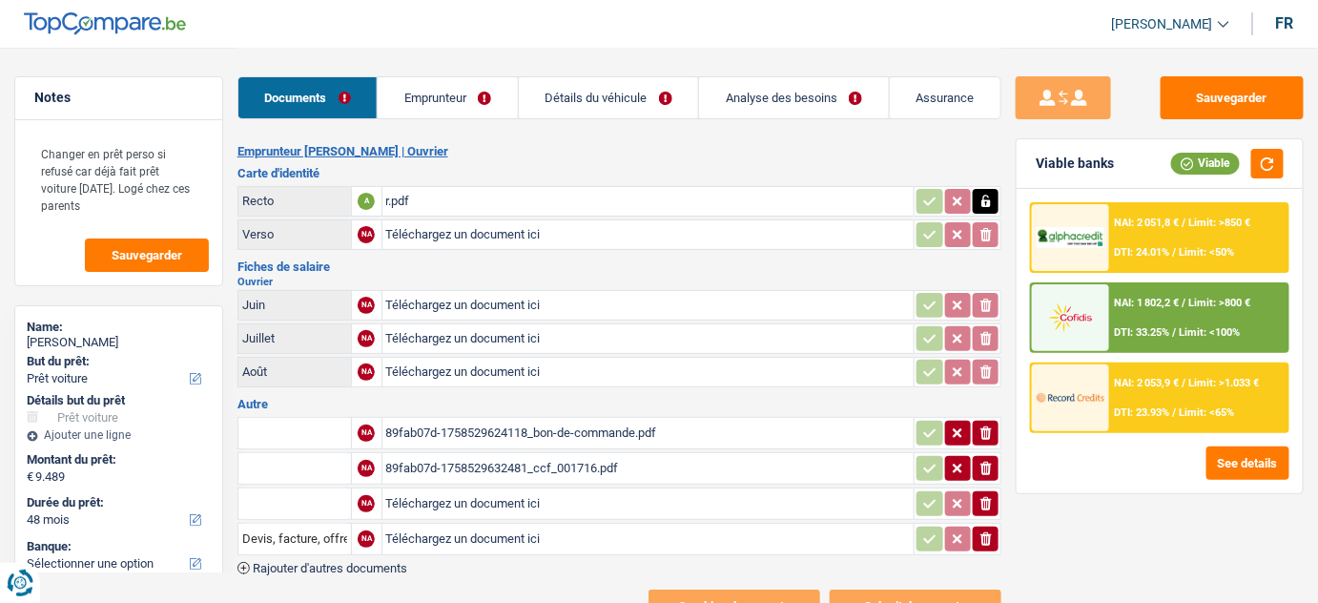
click at [989, 463] on icon "button" at bounding box center [985, 468] width 11 height 13
drag, startPoint x: 986, startPoint y: 530, endPoint x: 931, endPoint y: 483, distance: 73.0
click at [986, 531] on icon "ionicons-v5-e" at bounding box center [985, 538] width 15 height 19
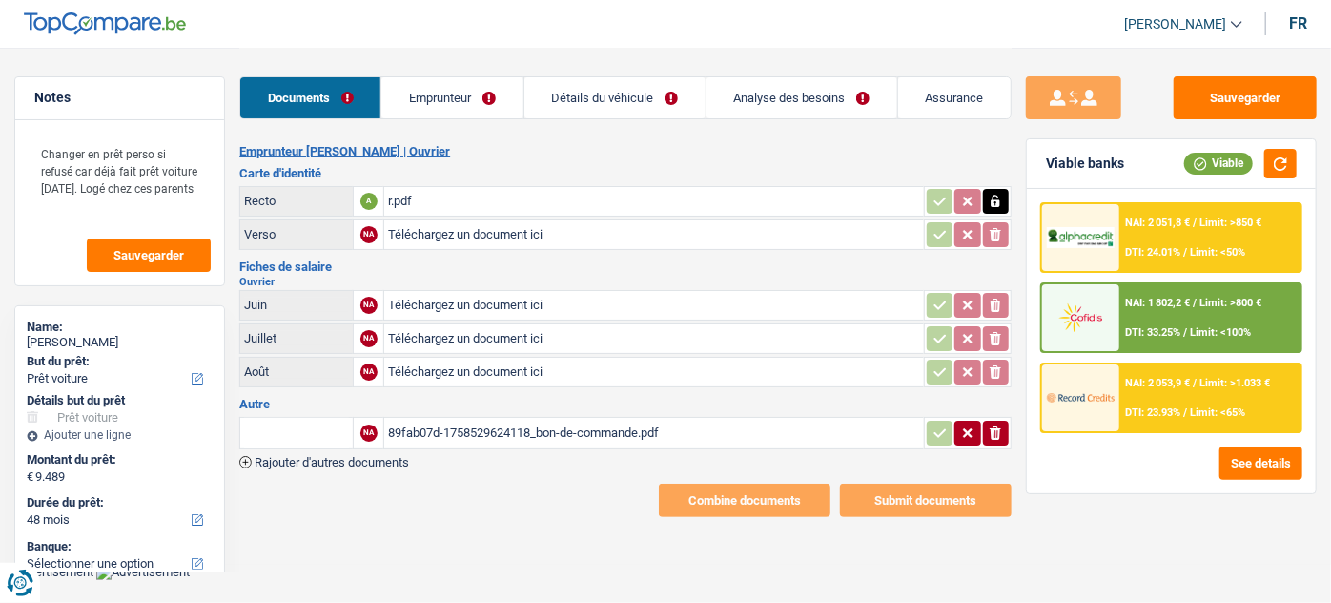
click at [498, 238] on input "Téléchargez un document ici" at bounding box center [653, 234] width 531 height 29
type input "C:\fakepath\v.pdf"
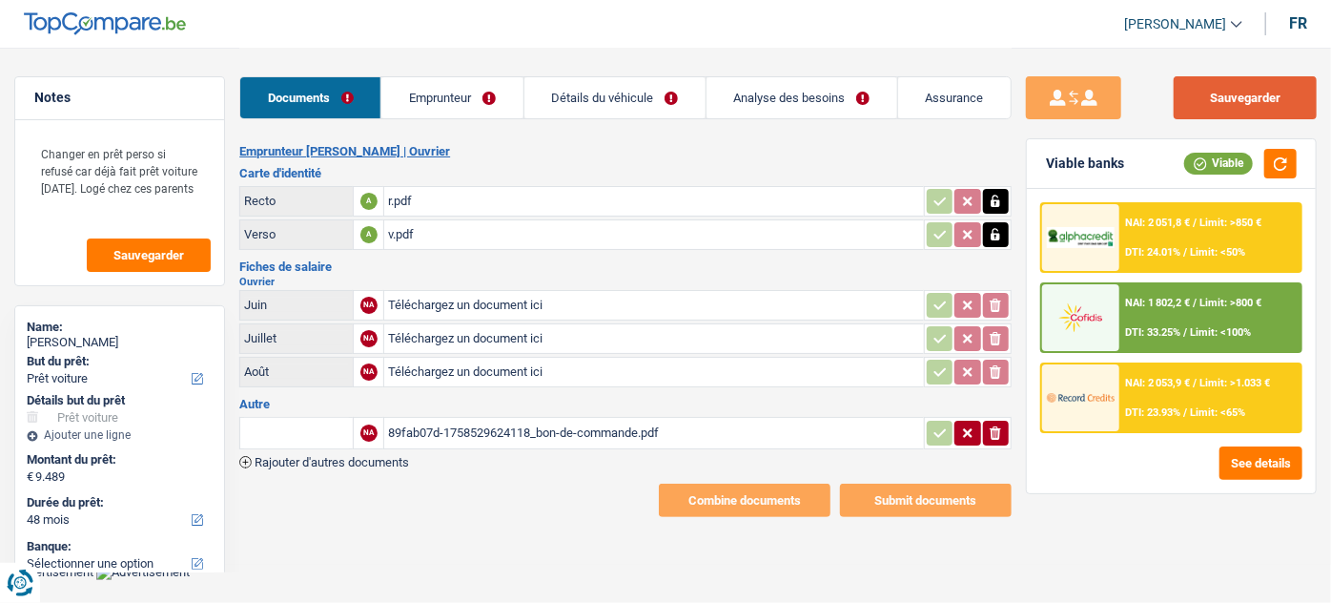
drag, startPoint x: 1272, startPoint y: 98, endPoint x: 1241, endPoint y: 103, distance: 31.8
click at [1272, 98] on button "Sauvegarder" at bounding box center [1245, 97] width 143 height 43
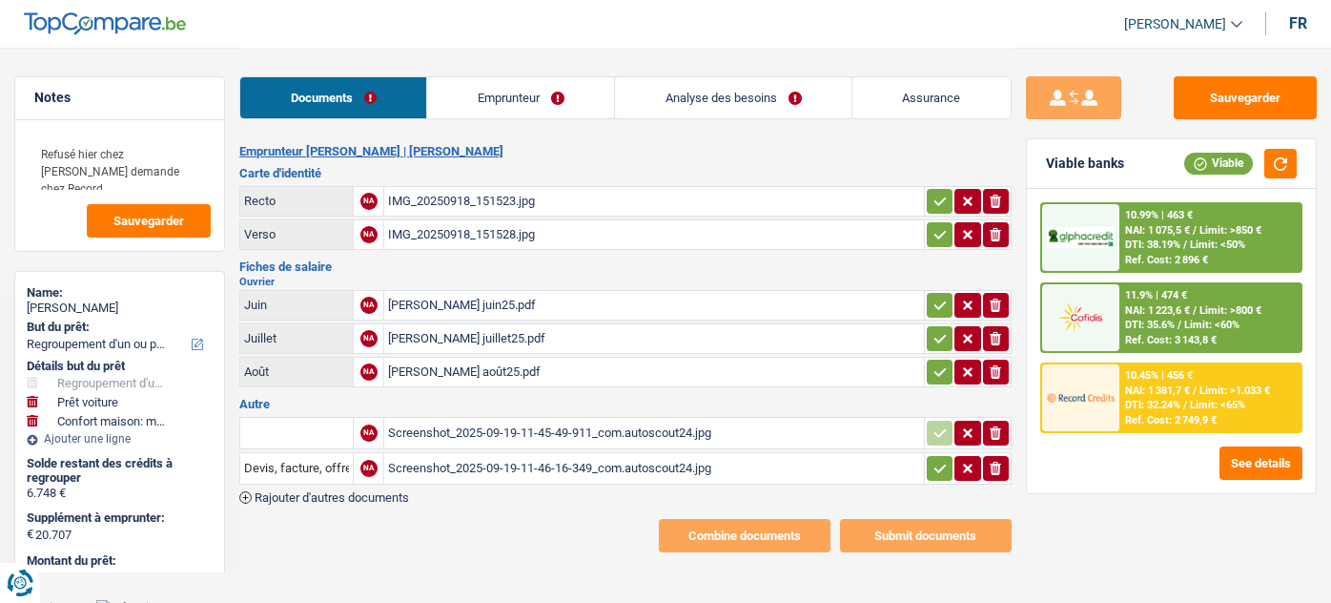
select select "refinancing"
select select "car"
select select "household"
select select "84"
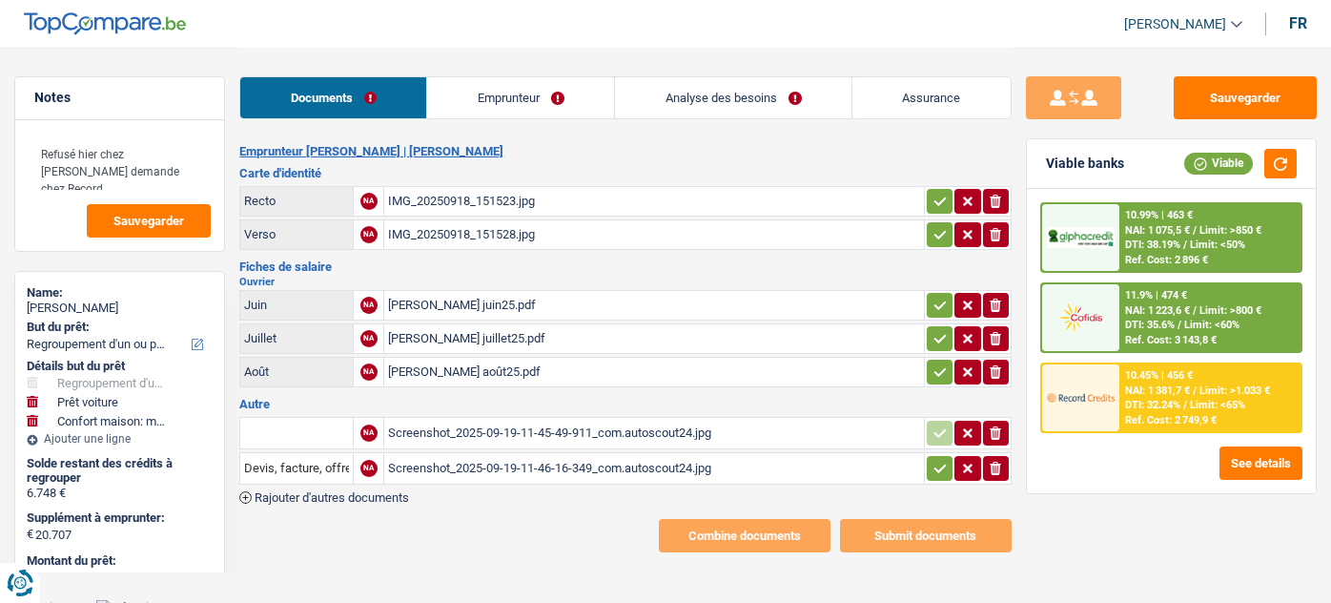
select select "cofidis"
click at [478, 91] on link "Emprunteur" at bounding box center [520, 97] width 187 height 41
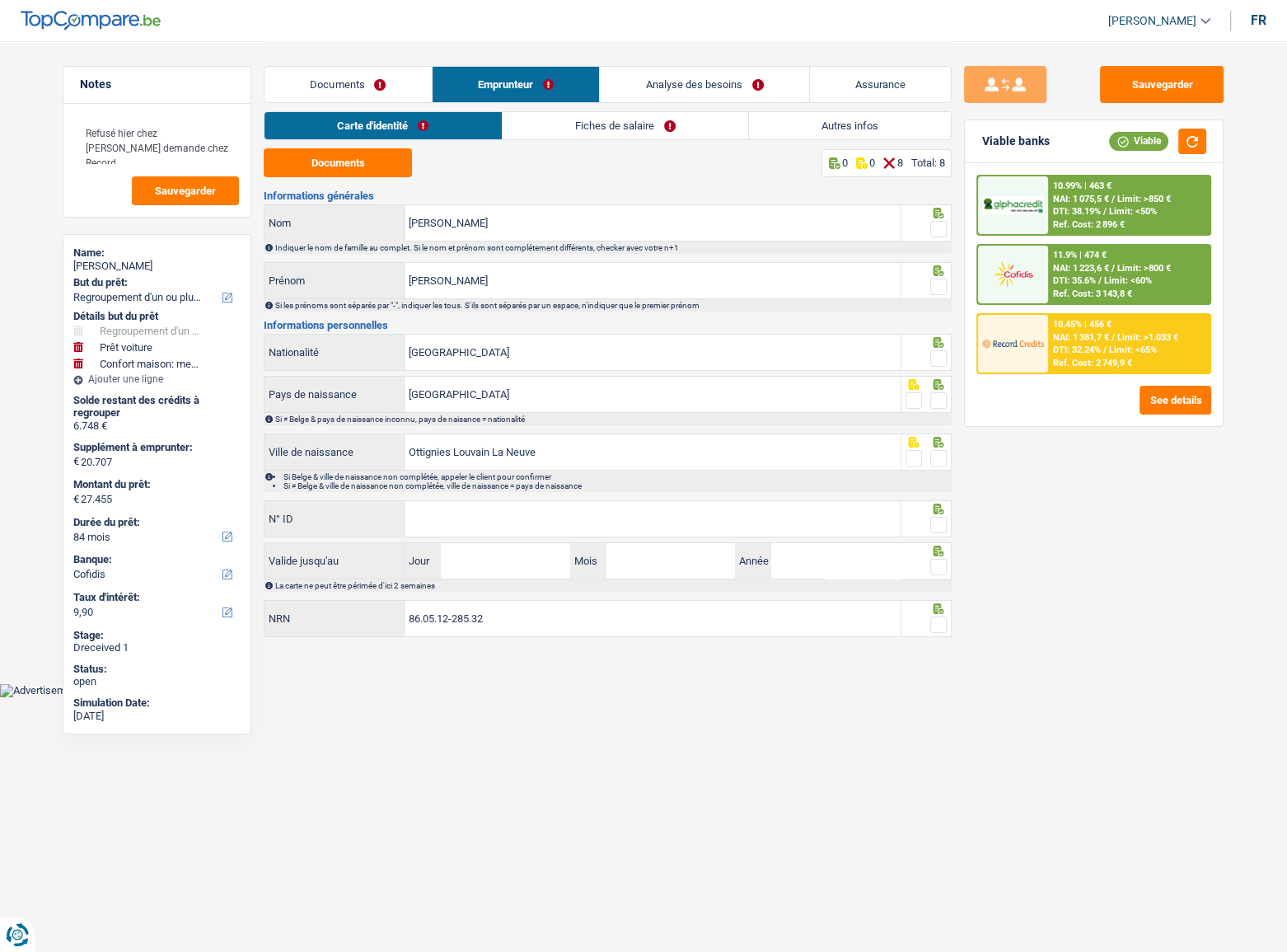
click at [1061, 520] on div "Sauvegarder Viable banks Viable 10.99% | 463 € NAI: 1 075,5 € / Limit: >850 € D…" at bounding box center [1094, 495] width 284 height 860
click at [1012, 520] on div "Sauvegarder Viable banks Viable 10.99% | 463 € NAI: 1 075,5 € / Limit: >850 € D…" at bounding box center [1094, 495] width 284 height 860
click at [371, 165] on button "Documents" at bounding box center [338, 162] width 149 height 29
click at [945, 226] on span at bounding box center [938, 229] width 16 height 16
click at [0, 0] on input "radio" at bounding box center [0, 0] width 0 height 0
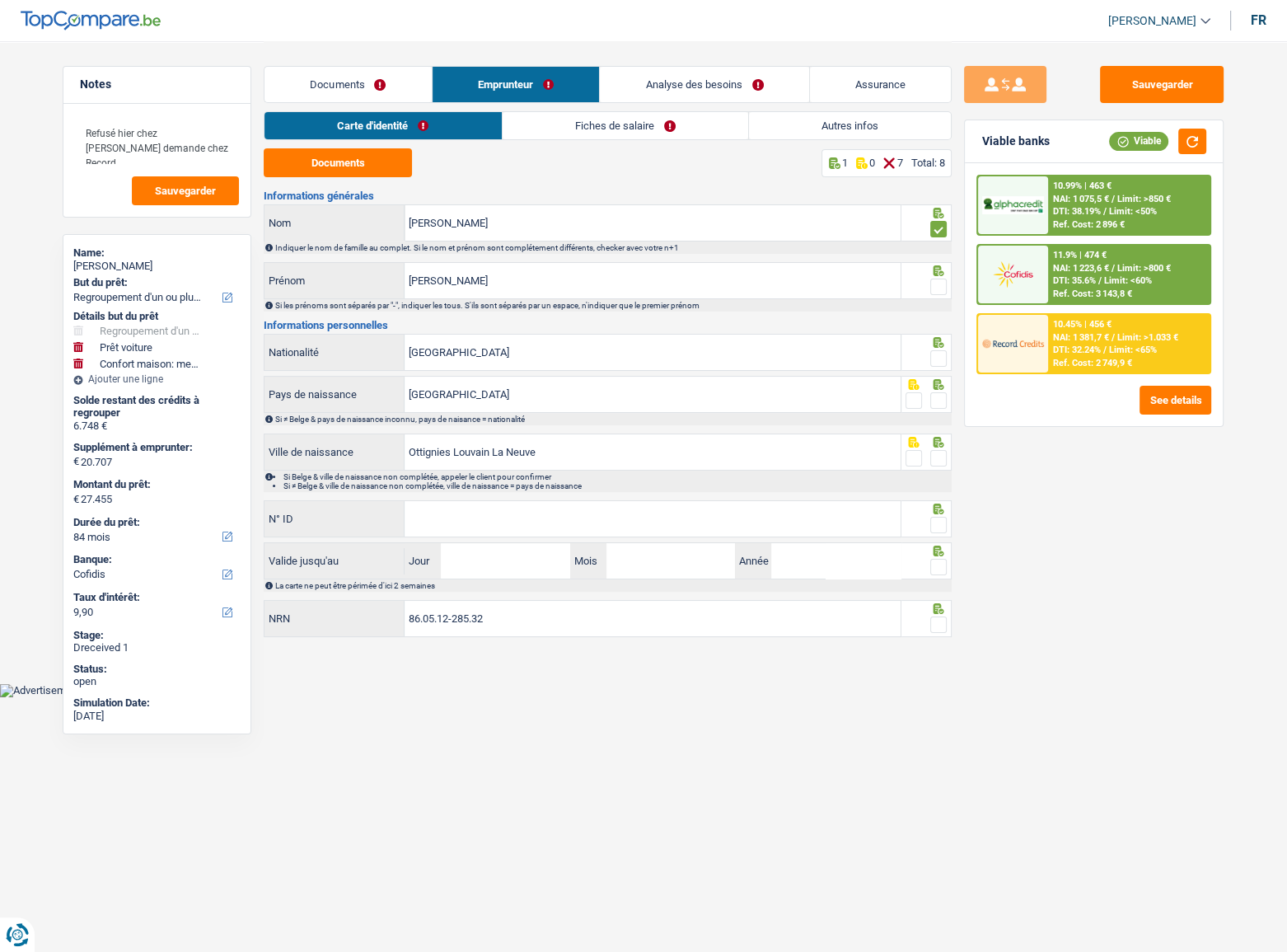
click at [935, 279] on div at bounding box center [938, 287] width 16 height 21
click at [935, 295] on div at bounding box center [938, 287] width 16 height 21
click at [944, 282] on span at bounding box center [938, 286] width 16 height 16
click at [0, 0] on input "radio" at bounding box center [0, 0] width 0 height 0
click at [941, 355] on span at bounding box center [938, 358] width 16 height 16
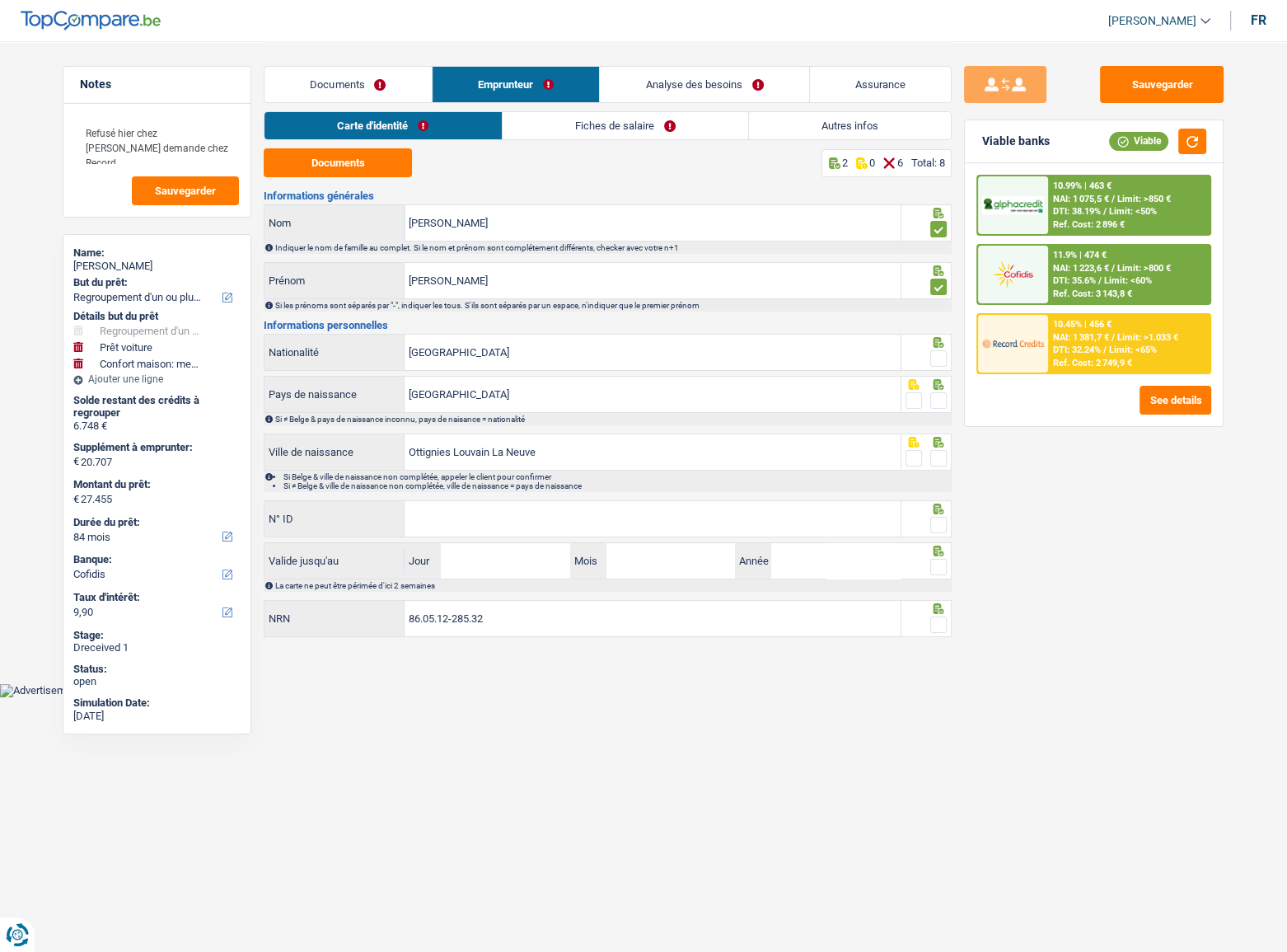
click at [0, 0] on input "radio" at bounding box center [0, 0] width 0 height 0
click at [937, 395] on span at bounding box center [938, 400] width 16 height 16
click at [0, 0] on input "radio" at bounding box center [0, 0] width 0 height 0
click at [941, 460] on span at bounding box center [938, 458] width 16 height 16
click at [0, 0] on input "radio" at bounding box center [0, 0] width 0 height 0
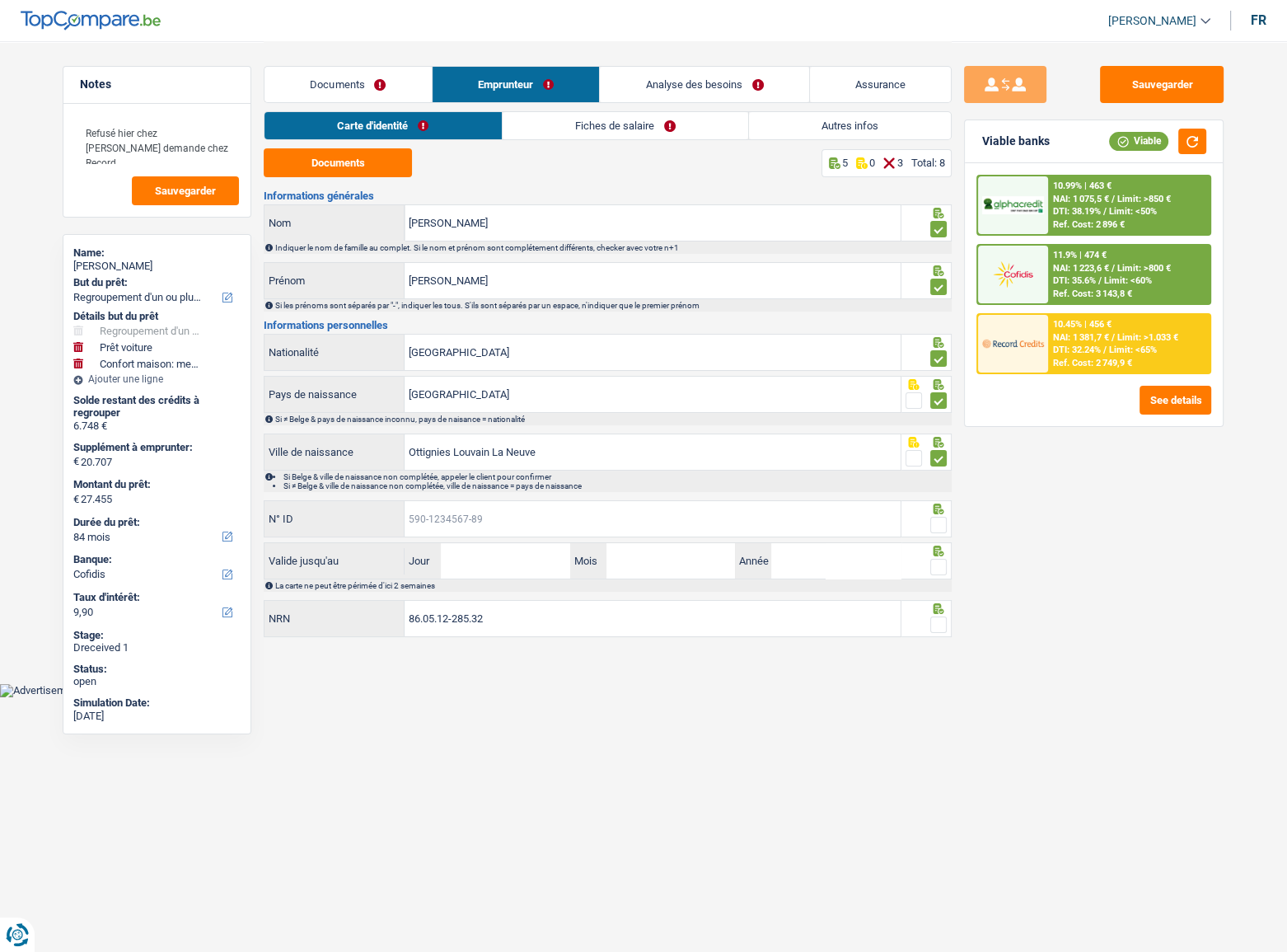
click at [455, 506] on input "N° ID" at bounding box center [652, 518] width 496 height 35
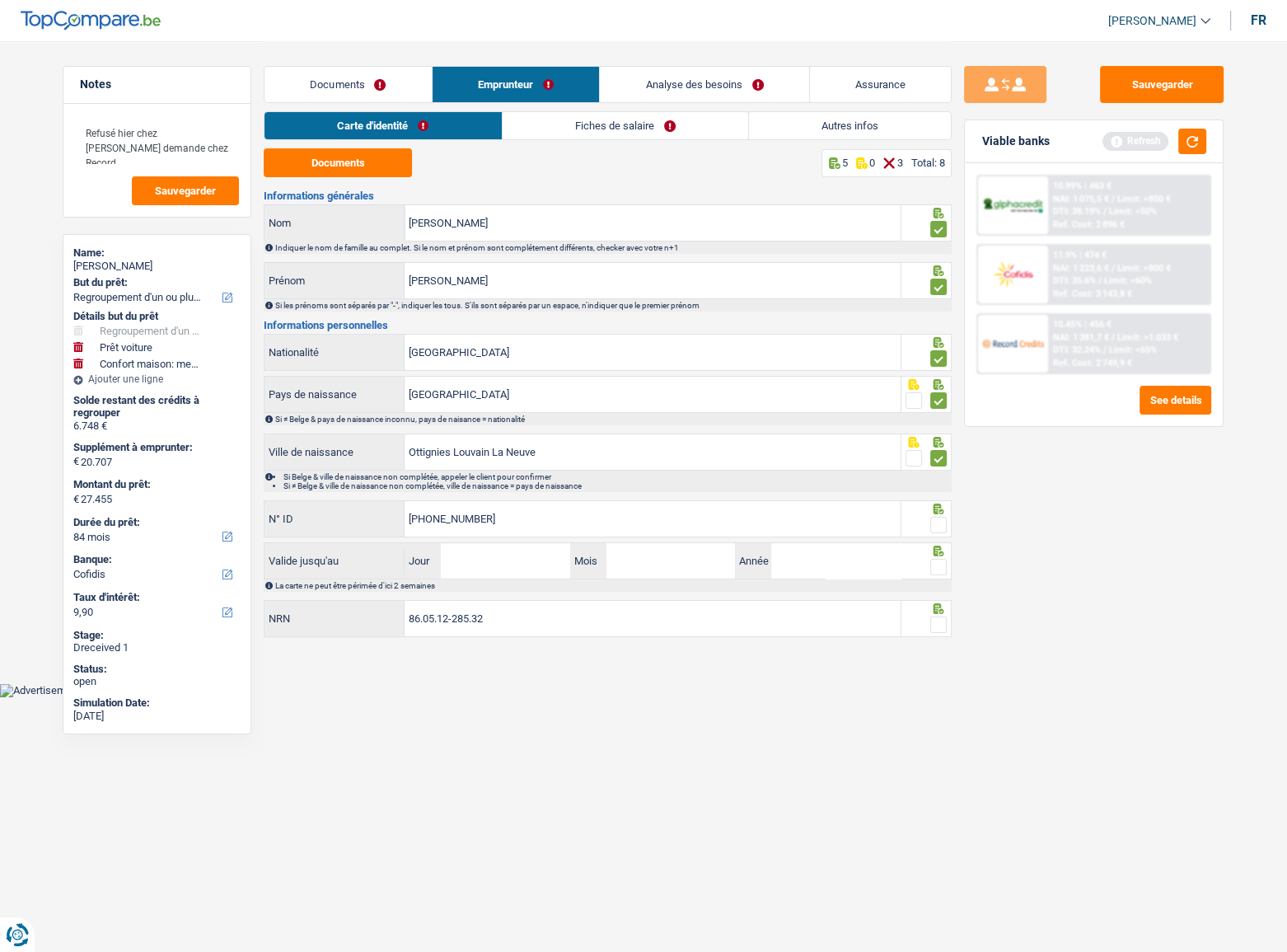
type input "595-2453930-42"
drag, startPoint x: 581, startPoint y: 458, endPoint x: 313, endPoint y: 453, distance: 268.0
click at [313, 453] on div "Ottignies Louvain La Neuve Ville de naissance" at bounding box center [582, 452] width 636 height 35
drag, startPoint x: 562, startPoint y: 466, endPoint x: 568, endPoint y: 454, distance: 13.4
click at [562, 466] on input "Ottignies Louvain La Neuve" at bounding box center [652, 452] width 496 height 35
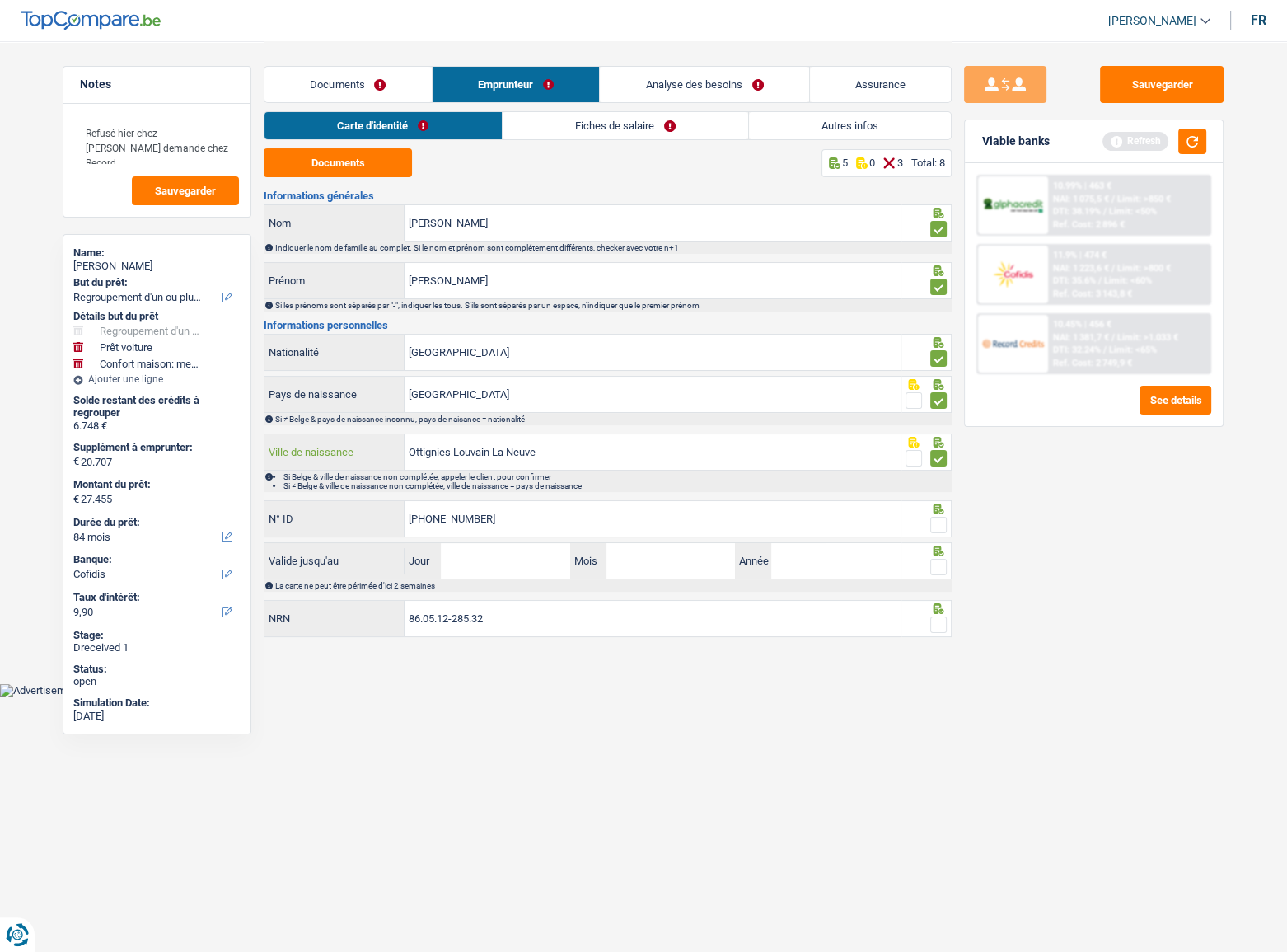
drag, startPoint x: 569, startPoint y: 454, endPoint x: 132, endPoint y: 490, distance: 438.5
click at [151, 487] on div "Notes Refusé hier chez Cofidis Faire demande chez Record Sauvegarder Name: Mich…" at bounding box center [643, 341] width 1186 height 600
paste input "-Louvain-la-"
type input "Ottignies-[GEOGRAPHIC_DATA]-[GEOGRAPHIC_DATA]"
click at [939, 520] on span at bounding box center [938, 524] width 16 height 16
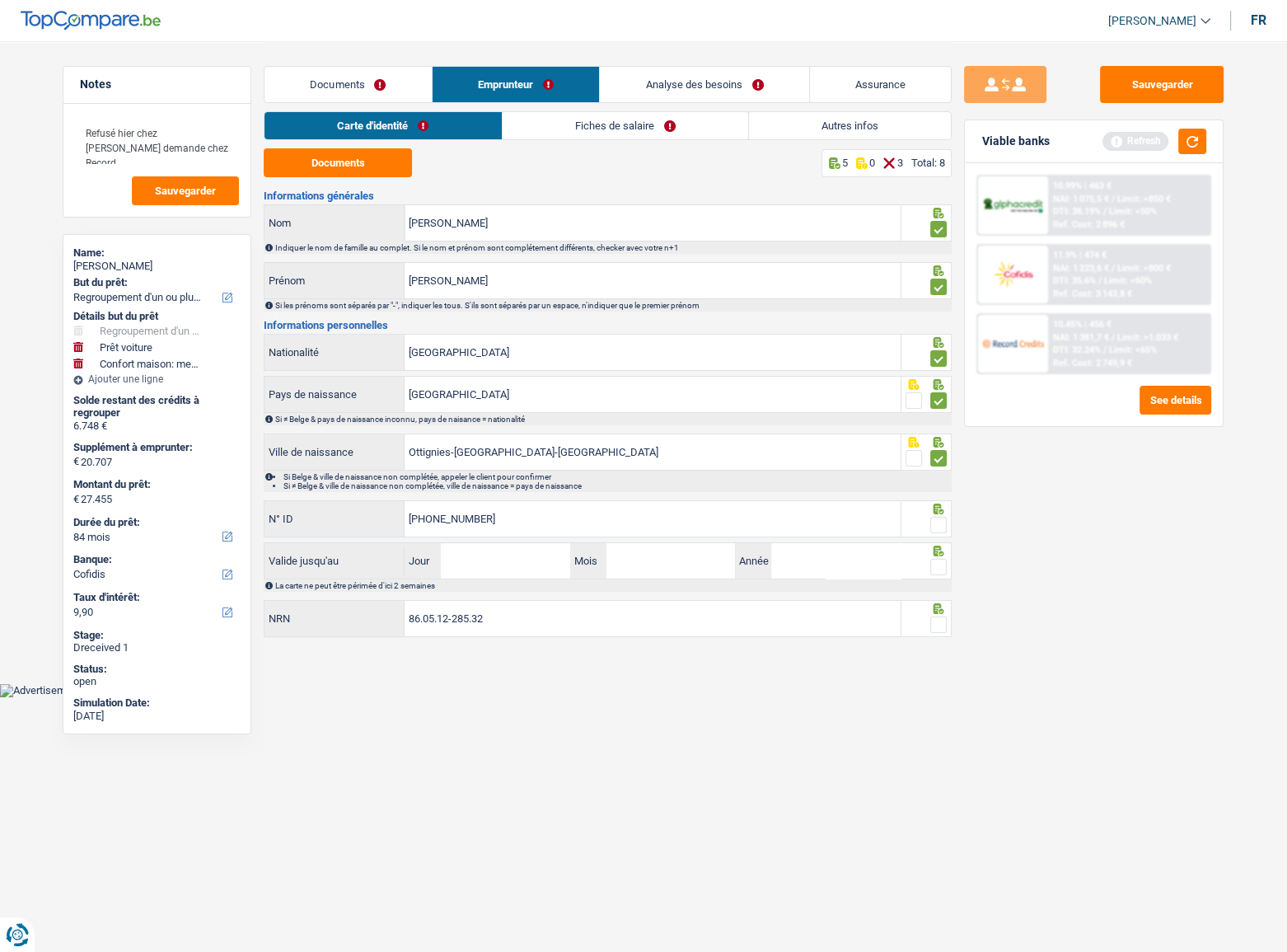
click at [0, 0] on input "radio" at bounding box center [0, 0] width 0 height 0
click at [483, 520] on input "Jour" at bounding box center [504, 560] width 129 height 35
type input "19"
type input "06"
type input "2034"
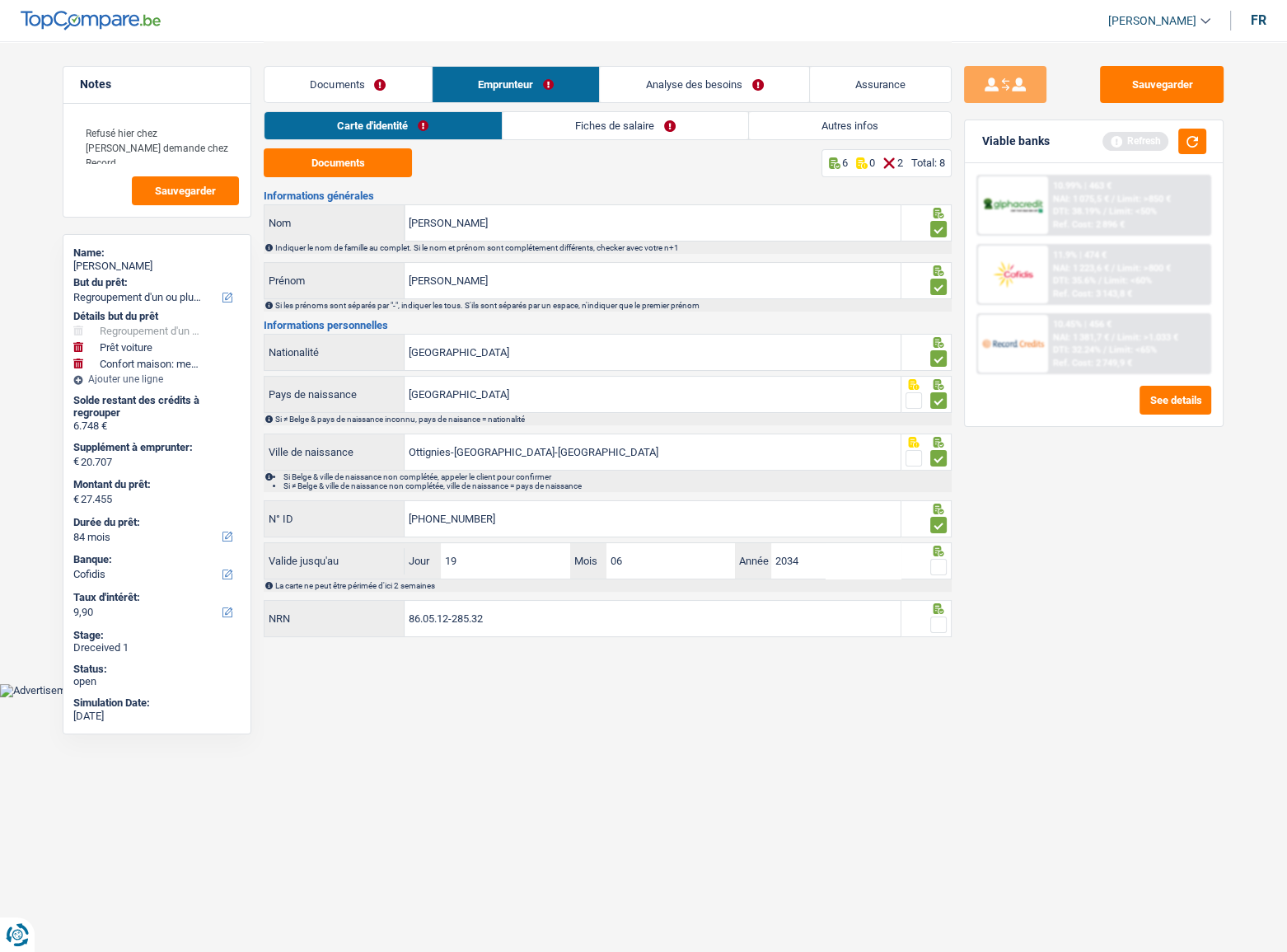
drag, startPoint x: 939, startPoint y: 543, endPoint x: 935, endPoint y: 552, distance: 9.8
click at [935, 520] on icon at bounding box center [938, 550] width 16 height 10
click at [935, 520] on span at bounding box center [938, 567] width 16 height 16
click at [0, 0] on input "radio" at bounding box center [0, 0] width 0 height 0
click at [1149, 126] on div "Viable banks Refresh" at bounding box center [1094, 142] width 258 height 43
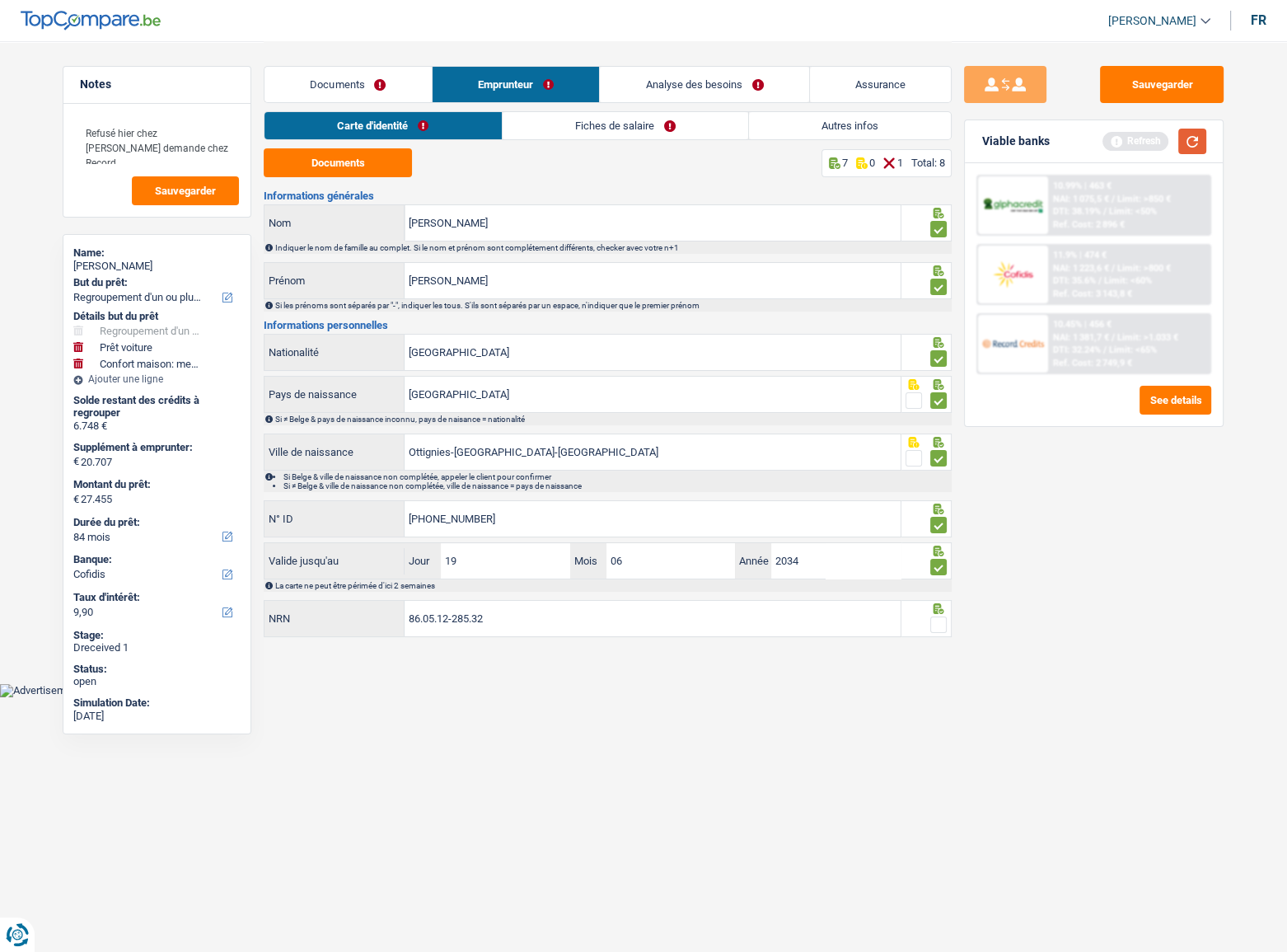
click at [1149, 146] on button "button" at bounding box center [1192, 142] width 28 height 26
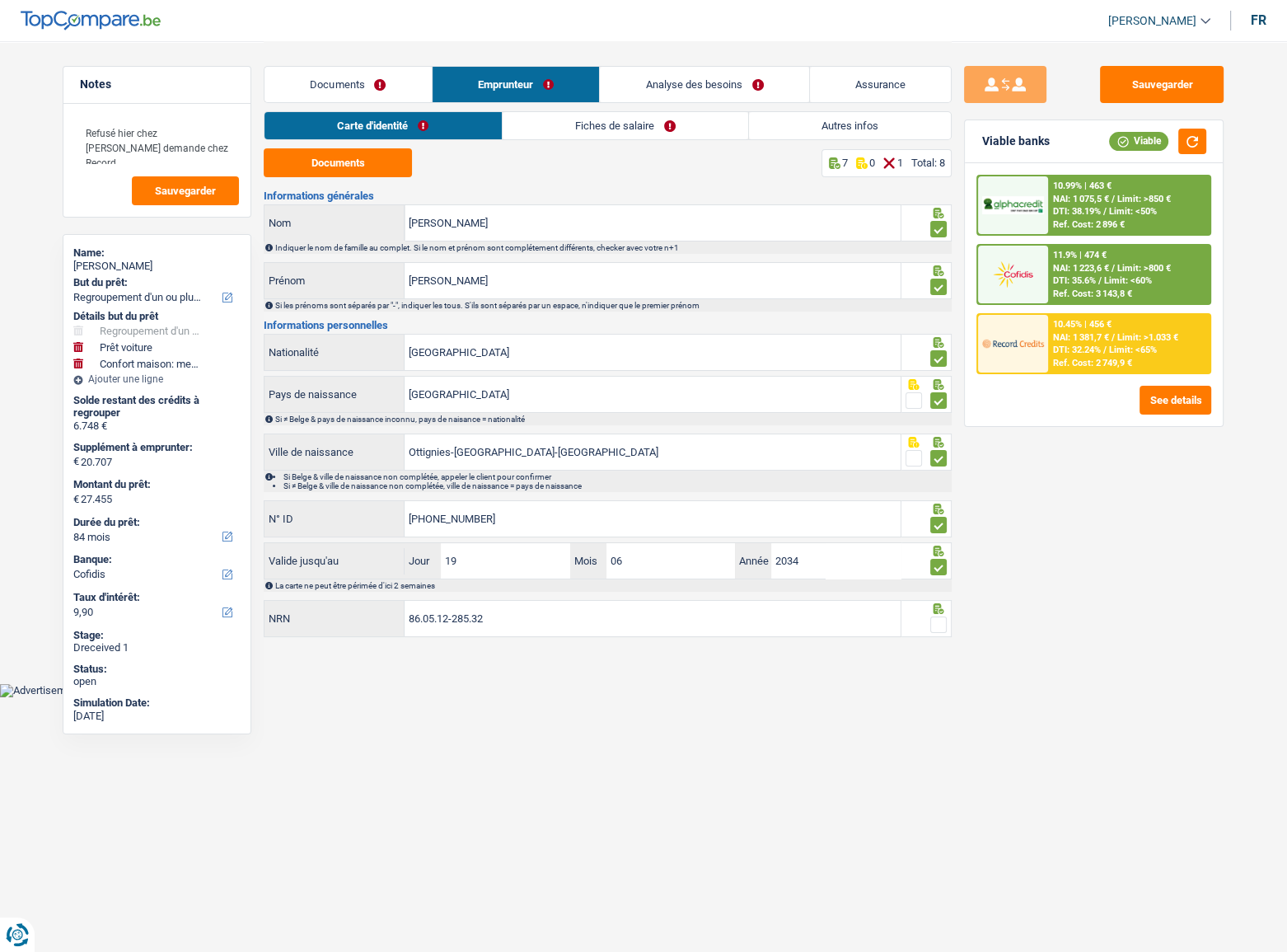
click at [932, 520] on div at bounding box center [938, 625] width 16 height 21
click at [1149, 146] on button "button" at bounding box center [1192, 142] width 28 height 26
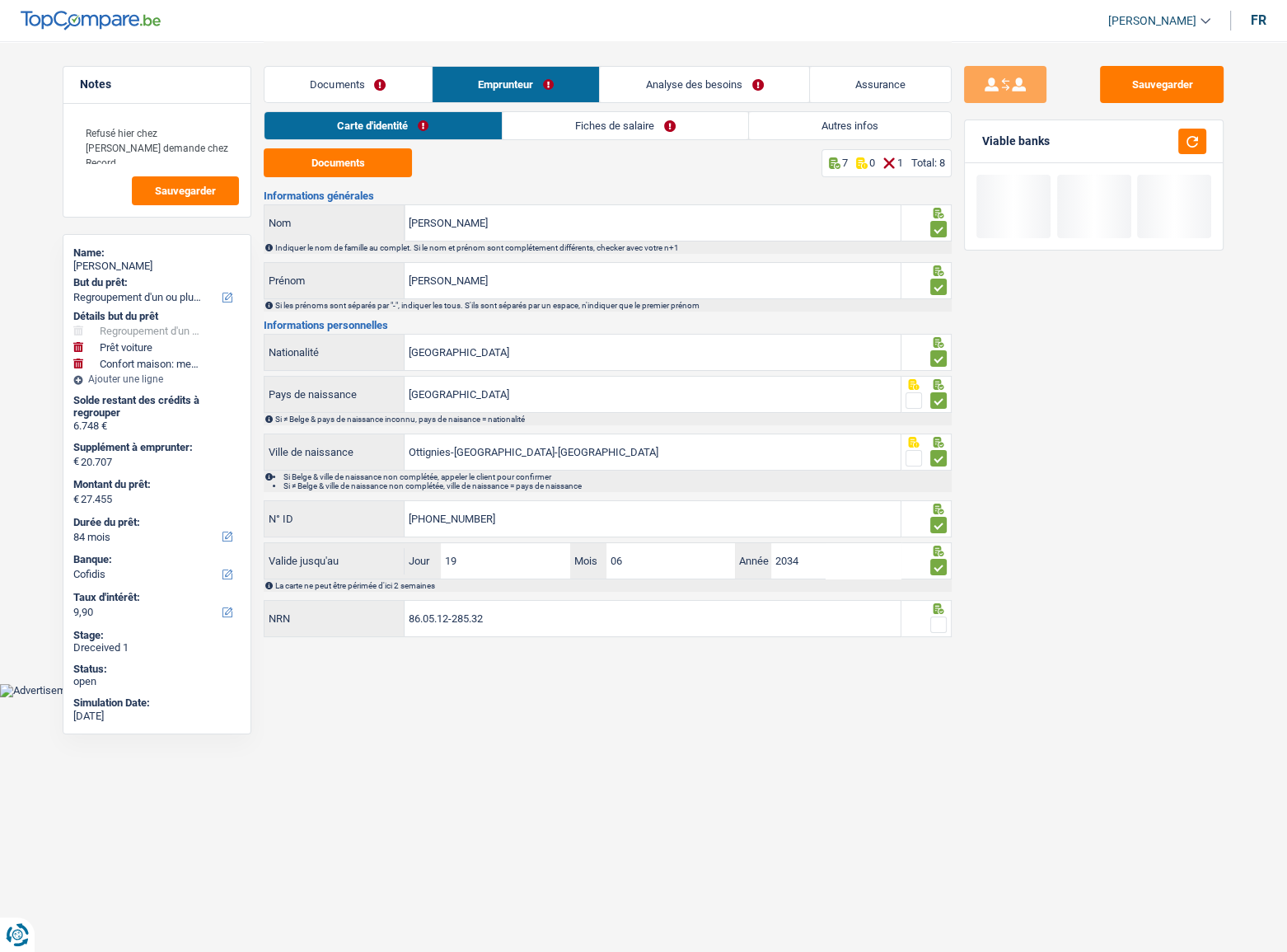
click at [935, 520] on span at bounding box center [938, 624] width 16 height 16
click at [0, 0] on input "radio" at bounding box center [0, 0] width 0 height 0
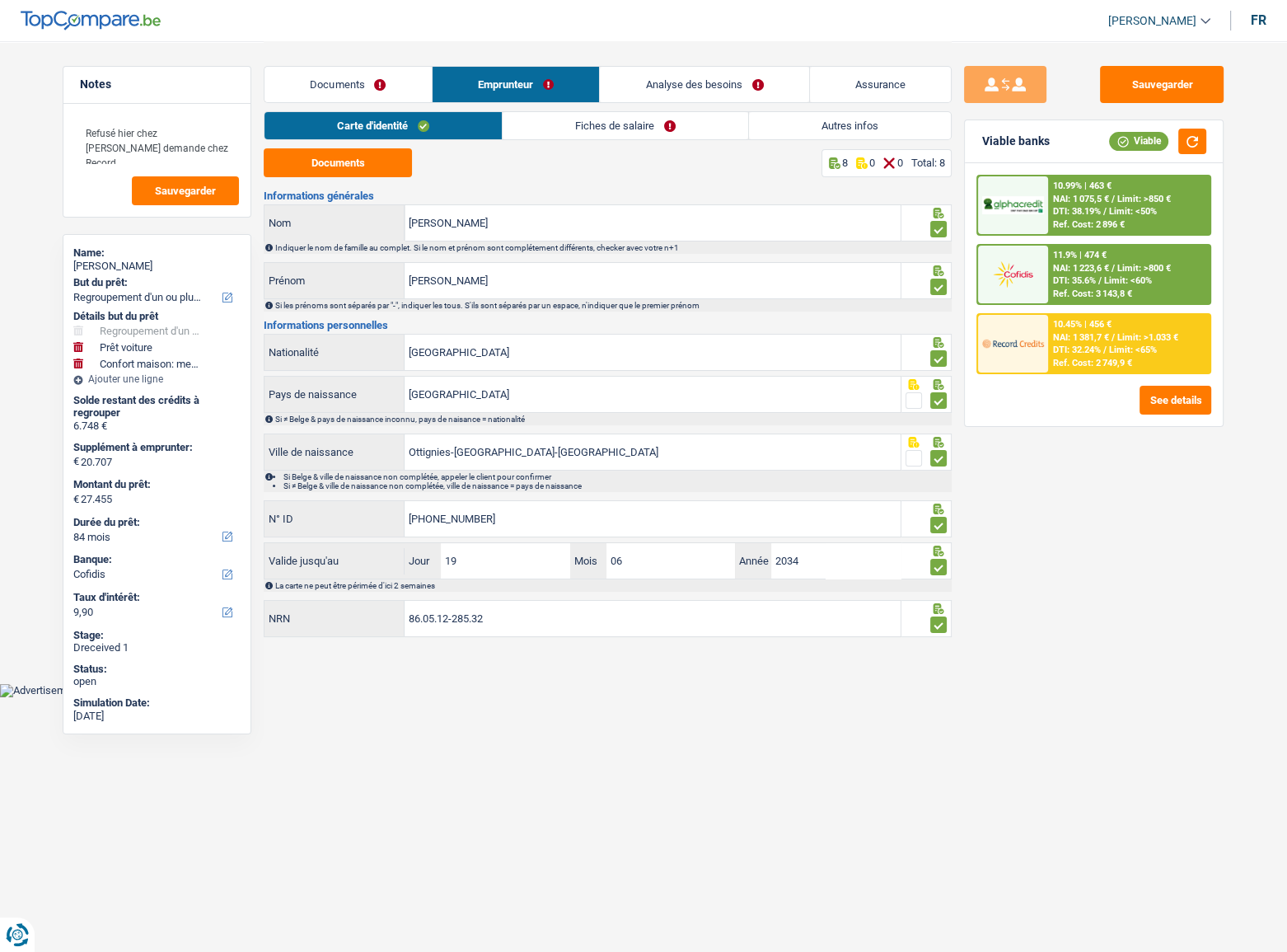
click at [591, 123] on link "Fiches de salaire" at bounding box center [625, 125] width 245 height 27
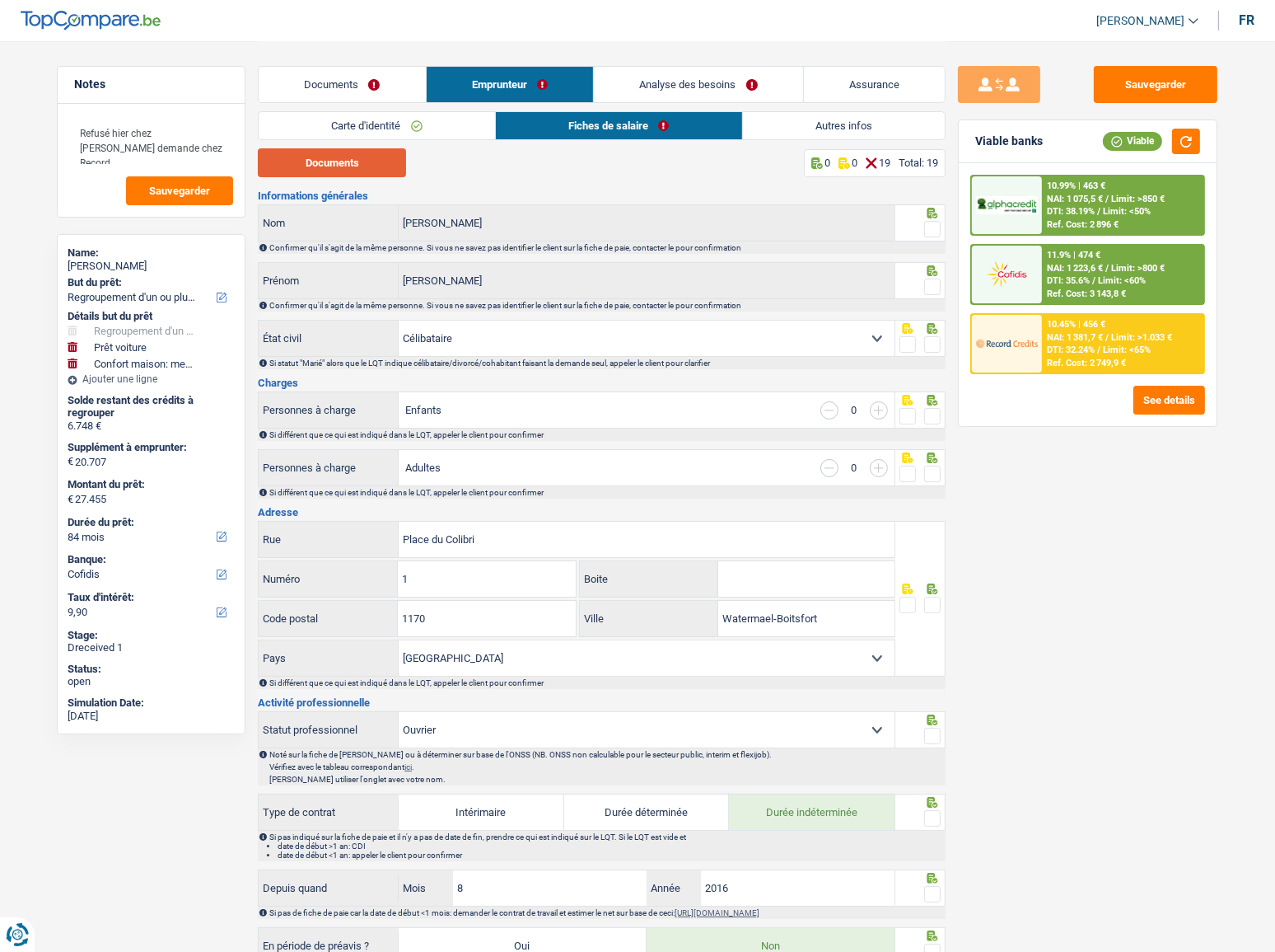
click at [331, 169] on button "Documents" at bounding box center [333, 162] width 149 height 29
click at [936, 226] on span at bounding box center [932, 229] width 16 height 16
click at [0, 0] on input "radio" at bounding box center [0, 0] width 0 height 0
click at [934, 290] on span at bounding box center [932, 286] width 16 height 16
click at [0, 0] on input "radio" at bounding box center [0, 0] width 0 height 0
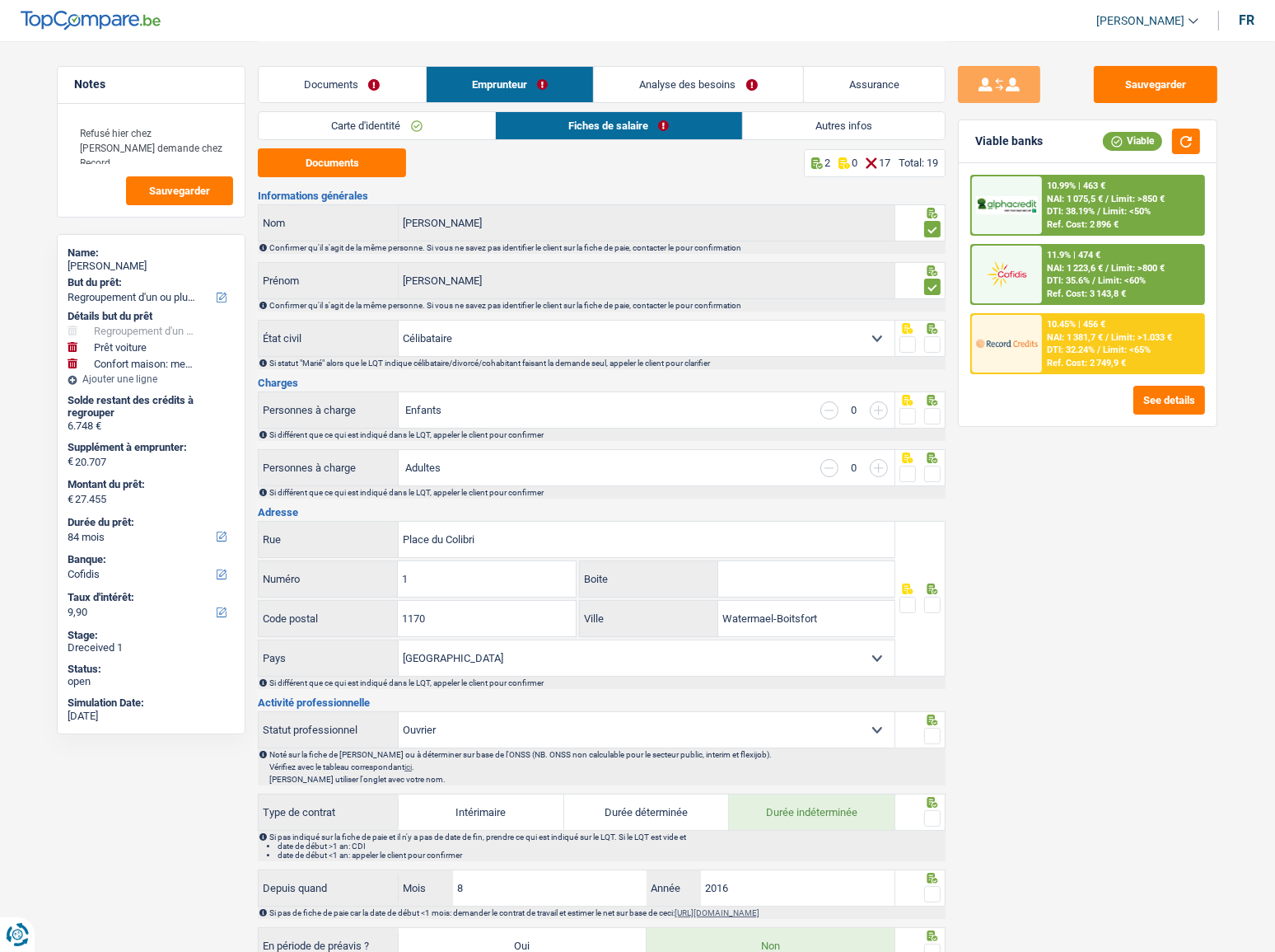
click at [930, 340] on span at bounding box center [932, 344] width 16 height 16
click at [0, 0] on input "radio" at bounding box center [0, 0] width 0 height 0
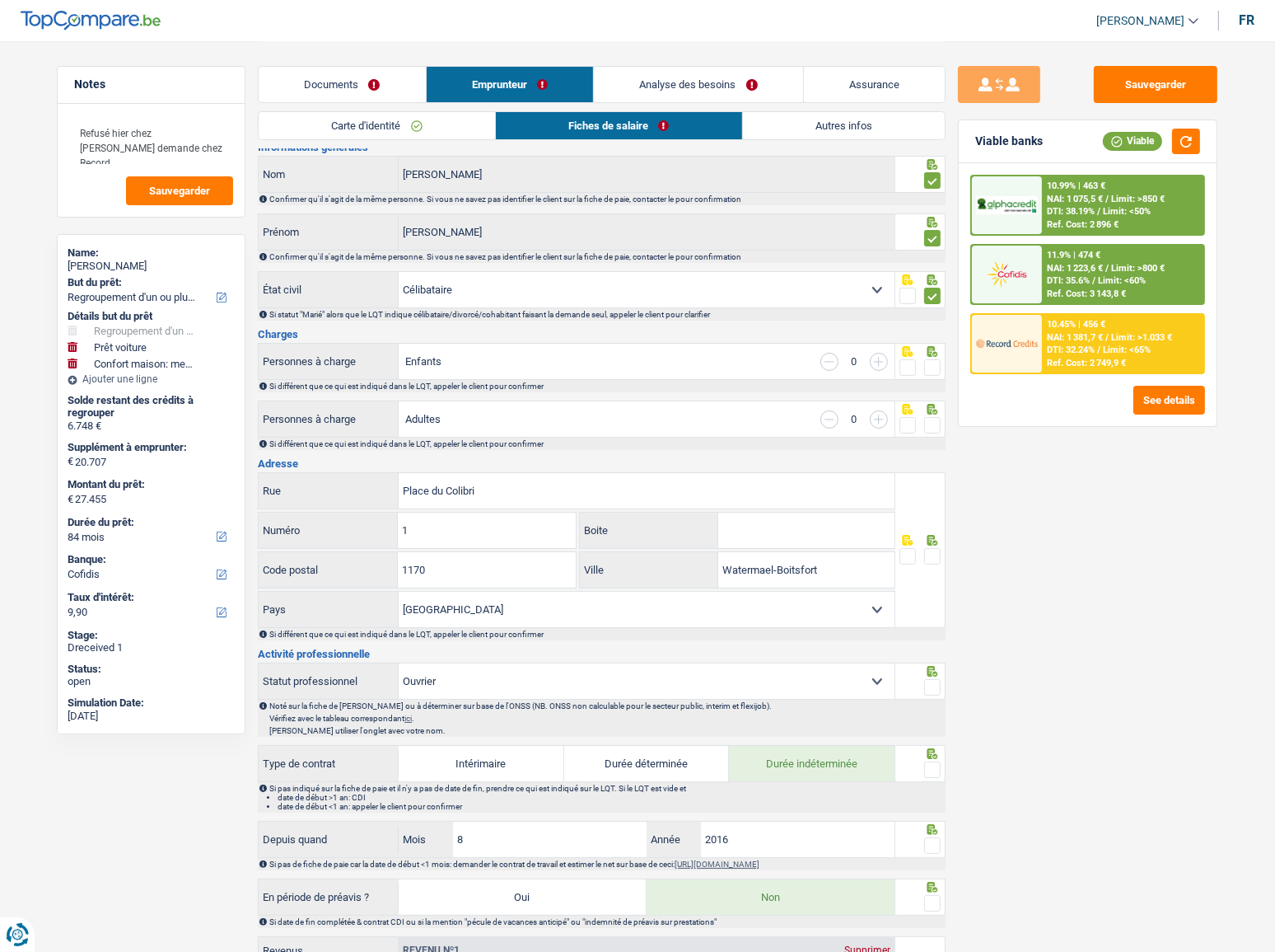
scroll to position [74, 0]
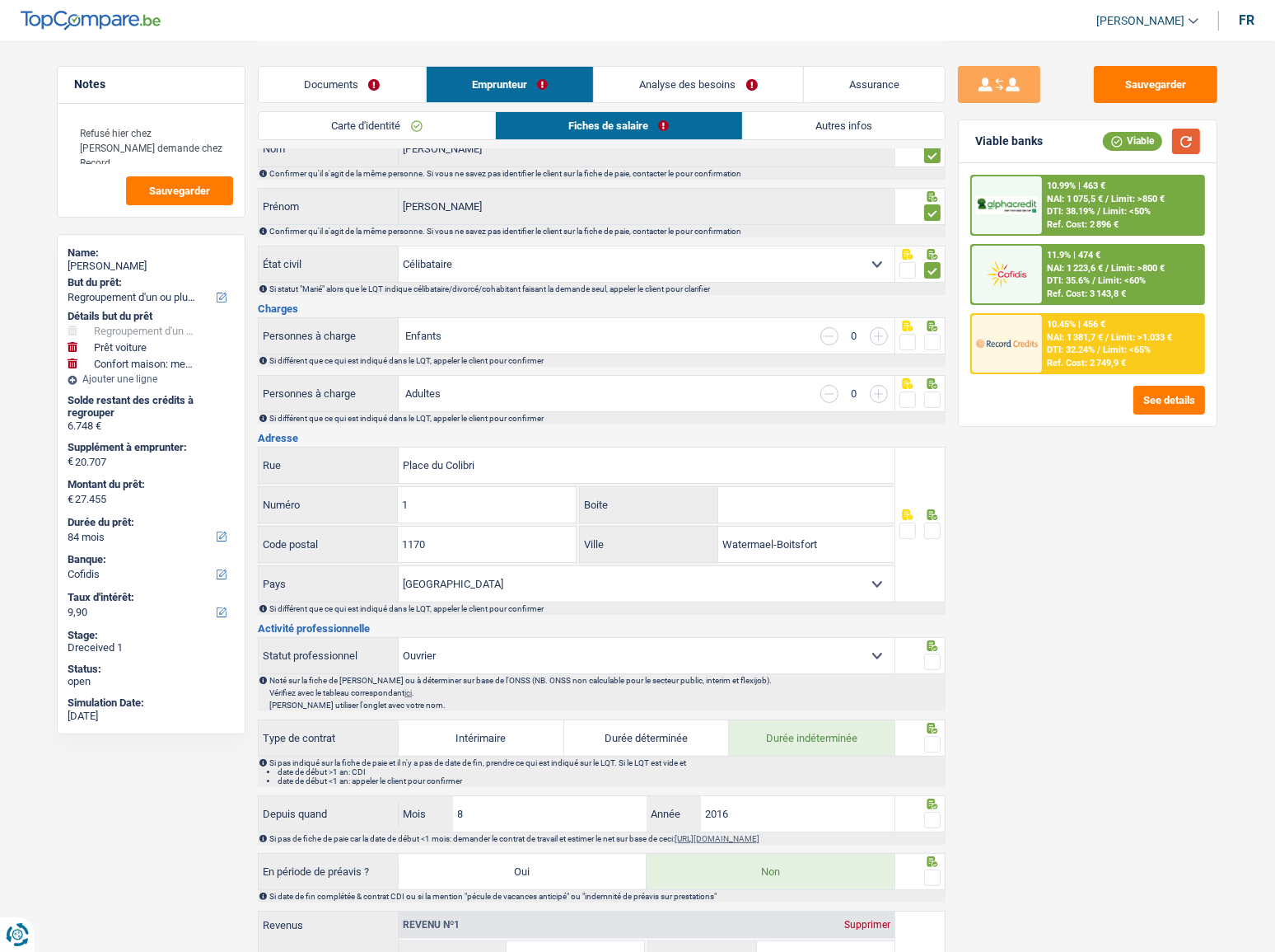
click at [1149, 136] on button "button" at bounding box center [1186, 142] width 28 height 26
click at [935, 339] on span at bounding box center [932, 341] width 16 height 16
click at [0, 0] on input "radio" at bounding box center [0, 0] width 0 height 0
click at [931, 402] on span at bounding box center [932, 399] width 16 height 16
click at [0, 0] on input "radio" at bounding box center [0, 0] width 0 height 0
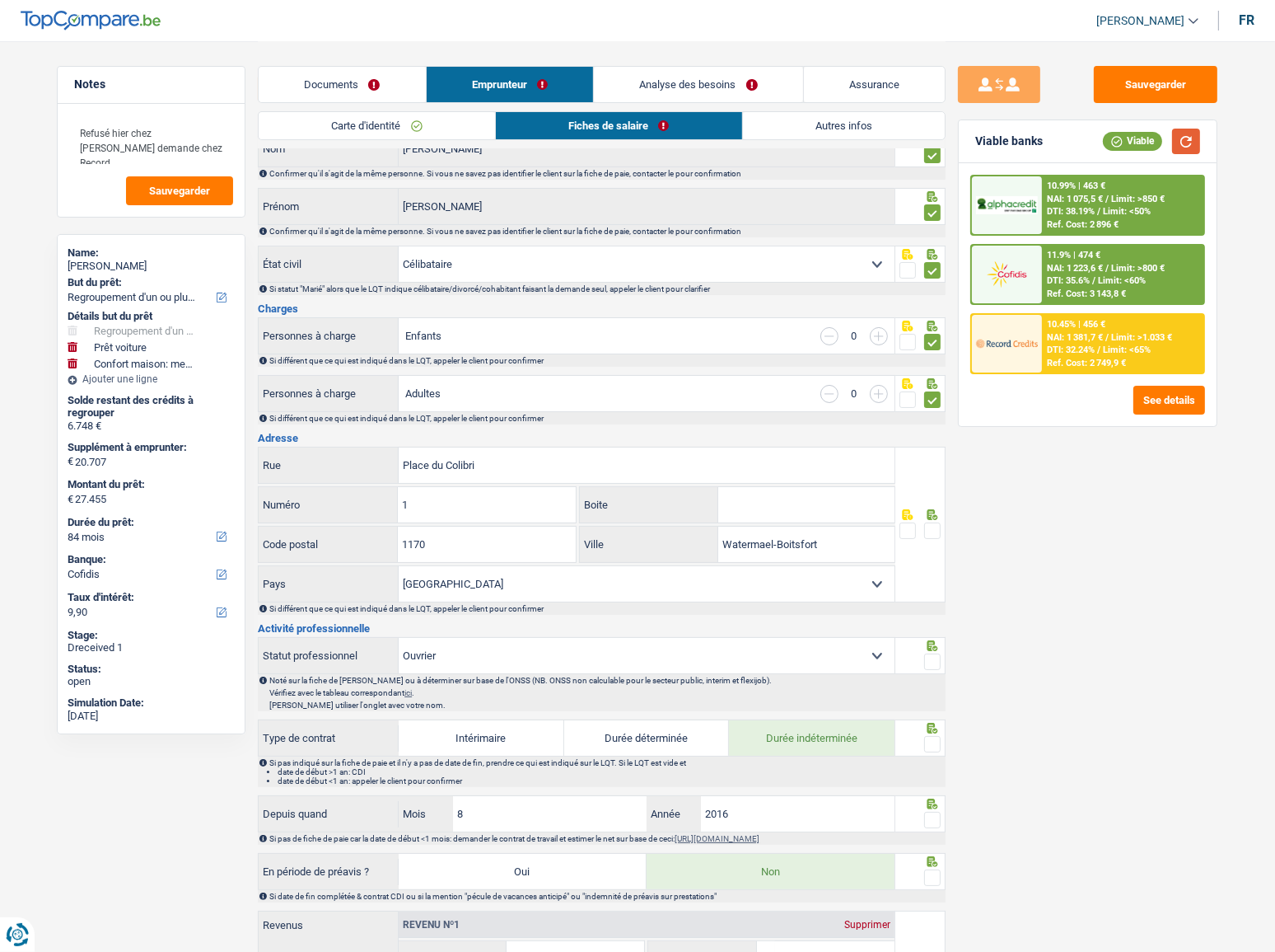
click at [1149, 138] on button "button" at bounding box center [1186, 142] width 28 height 26
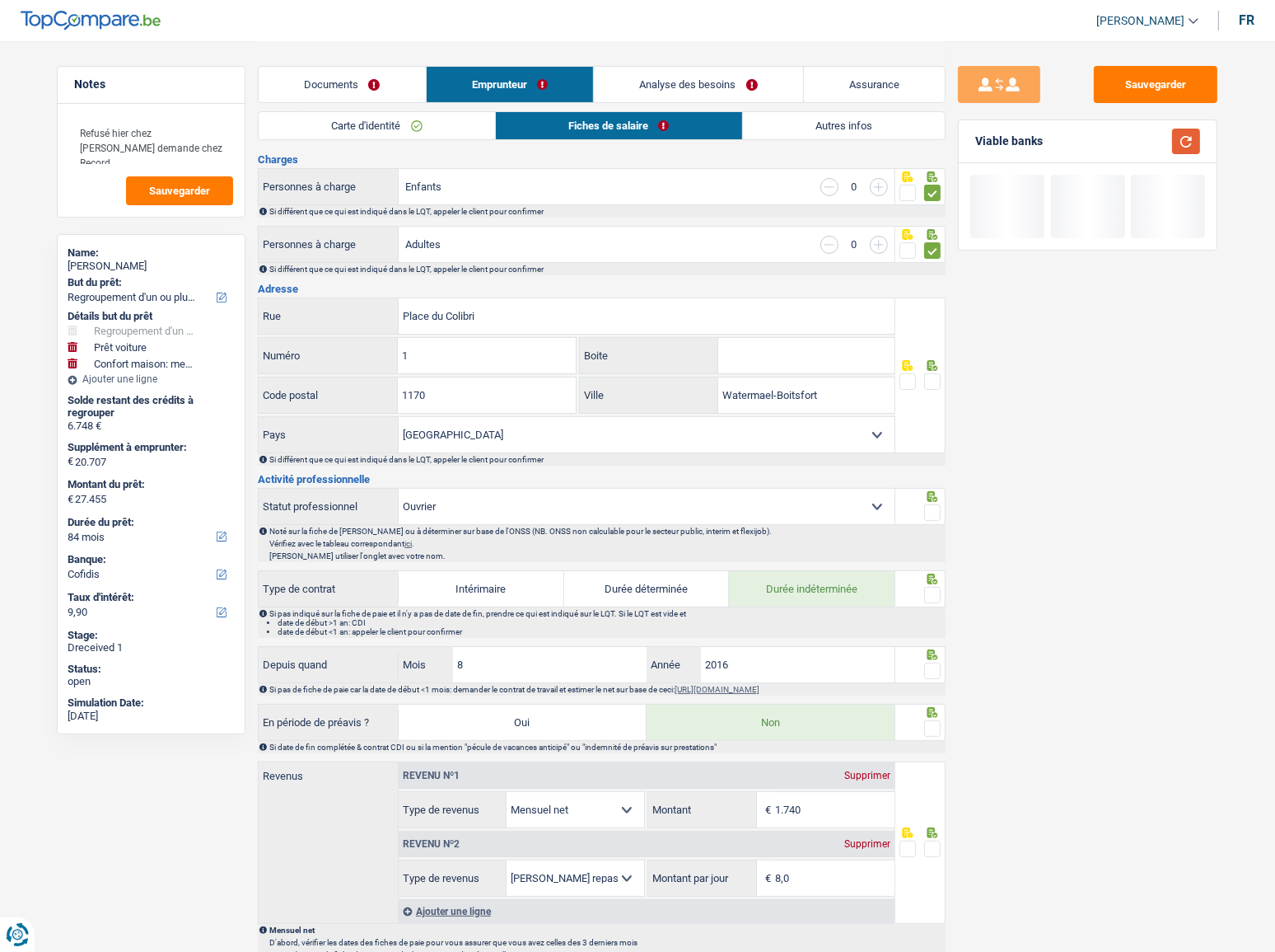
scroll to position [224, 0]
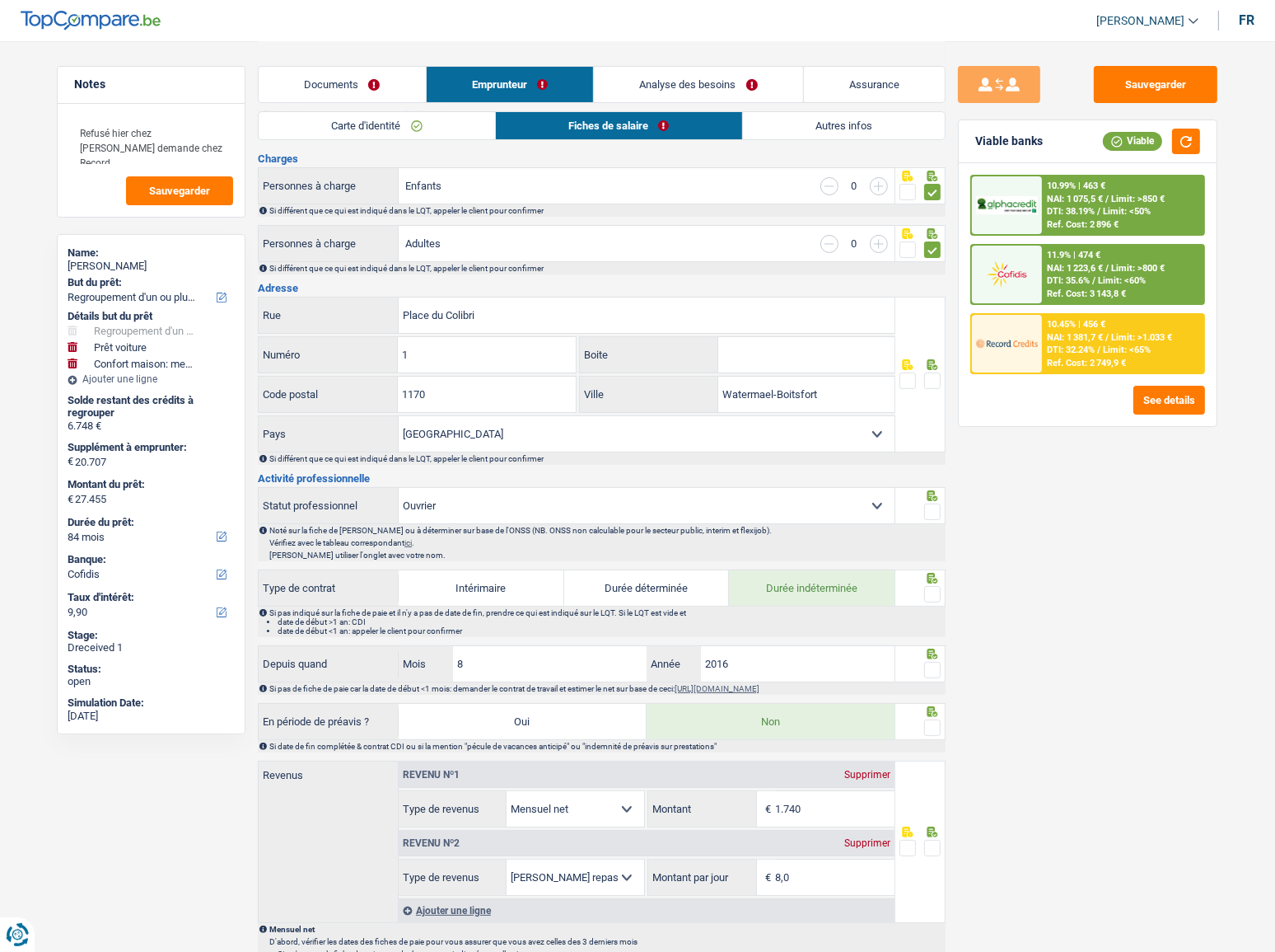
click at [931, 373] on span at bounding box center [932, 380] width 16 height 16
click at [0, 0] on input "radio" at bounding box center [0, 0] width 0 height 0
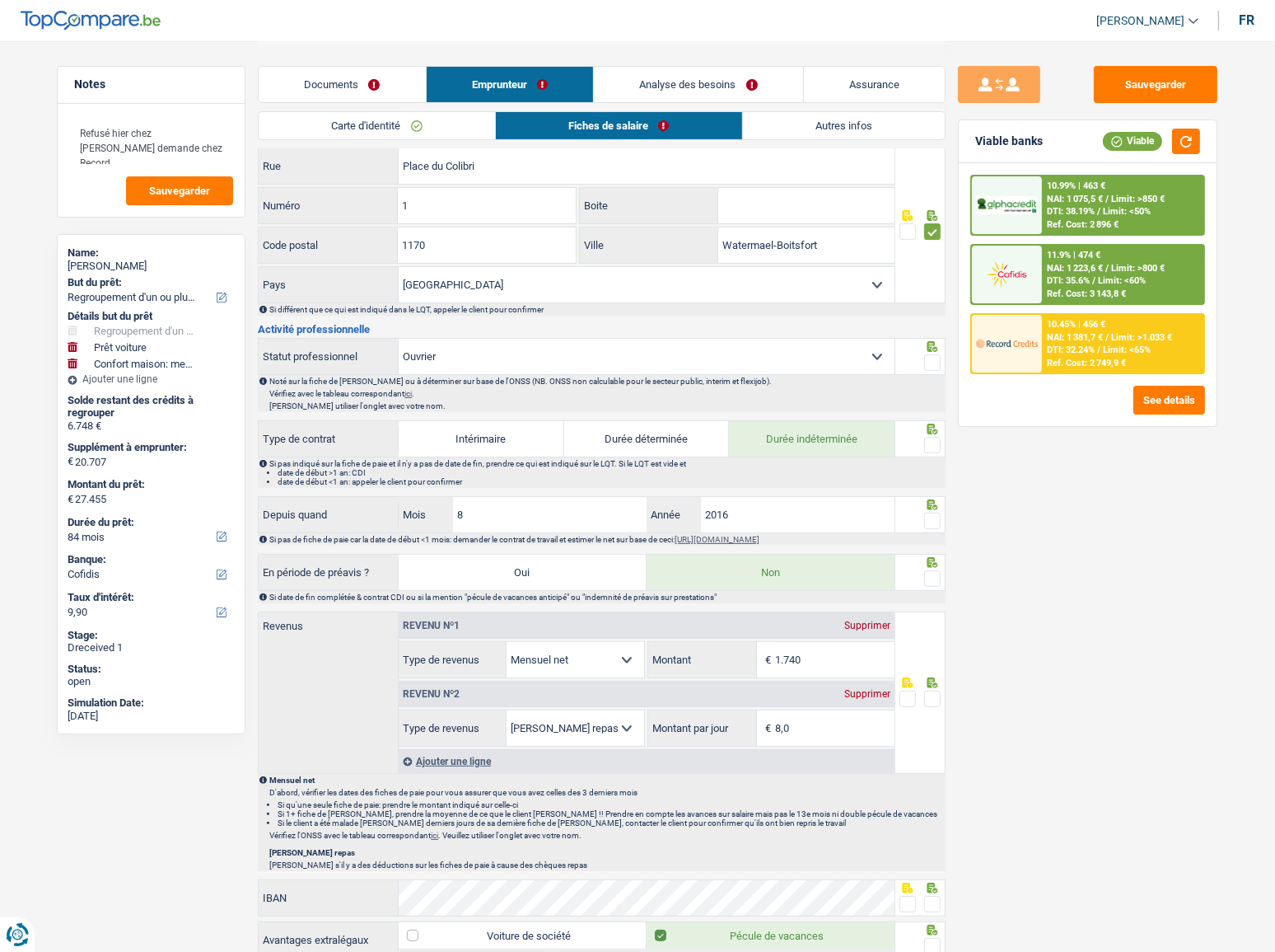
scroll to position [374, 0]
click at [931, 361] on span at bounding box center [932, 361] width 16 height 16
click at [0, 0] on input "radio" at bounding box center [0, 0] width 0 height 0
click at [926, 436] on span at bounding box center [932, 444] width 16 height 16
click at [0, 0] on input "radio" at bounding box center [0, 0] width 0 height 0
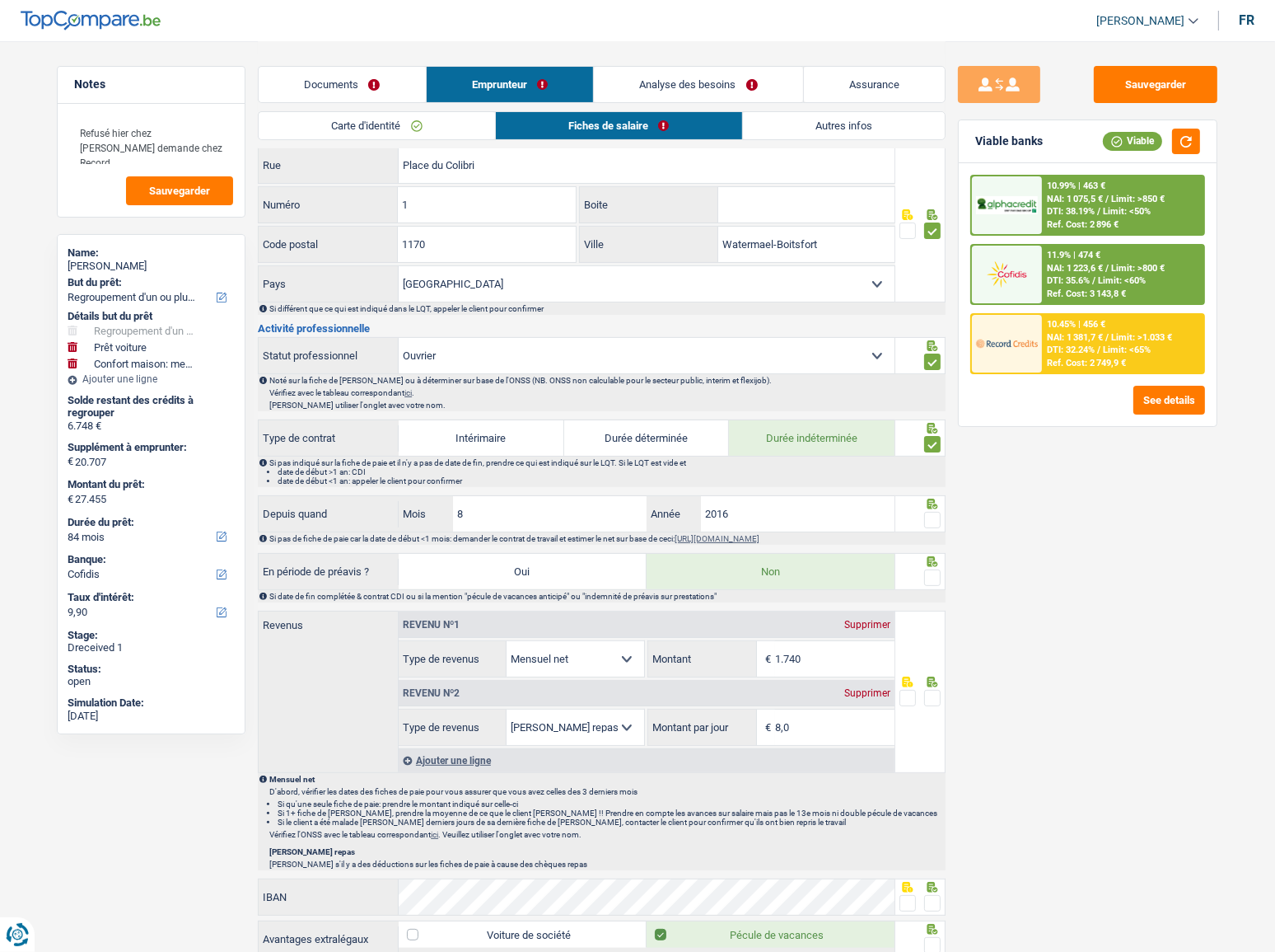
click at [936, 512] on span at bounding box center [932, 519] width 16 height 16
click at [0, 0] on input "radio" at bounding box center [0, 0] width 0 height 0
drag, startPoint x: 538, startPoint y: 503, endPoint x: 279, endPoint y: 527, distance: 260.1
click at [280, 520] on div "Depuis quand 8 Mois / 2016 Année" at bounding box center [576, 513] width 636 height 35
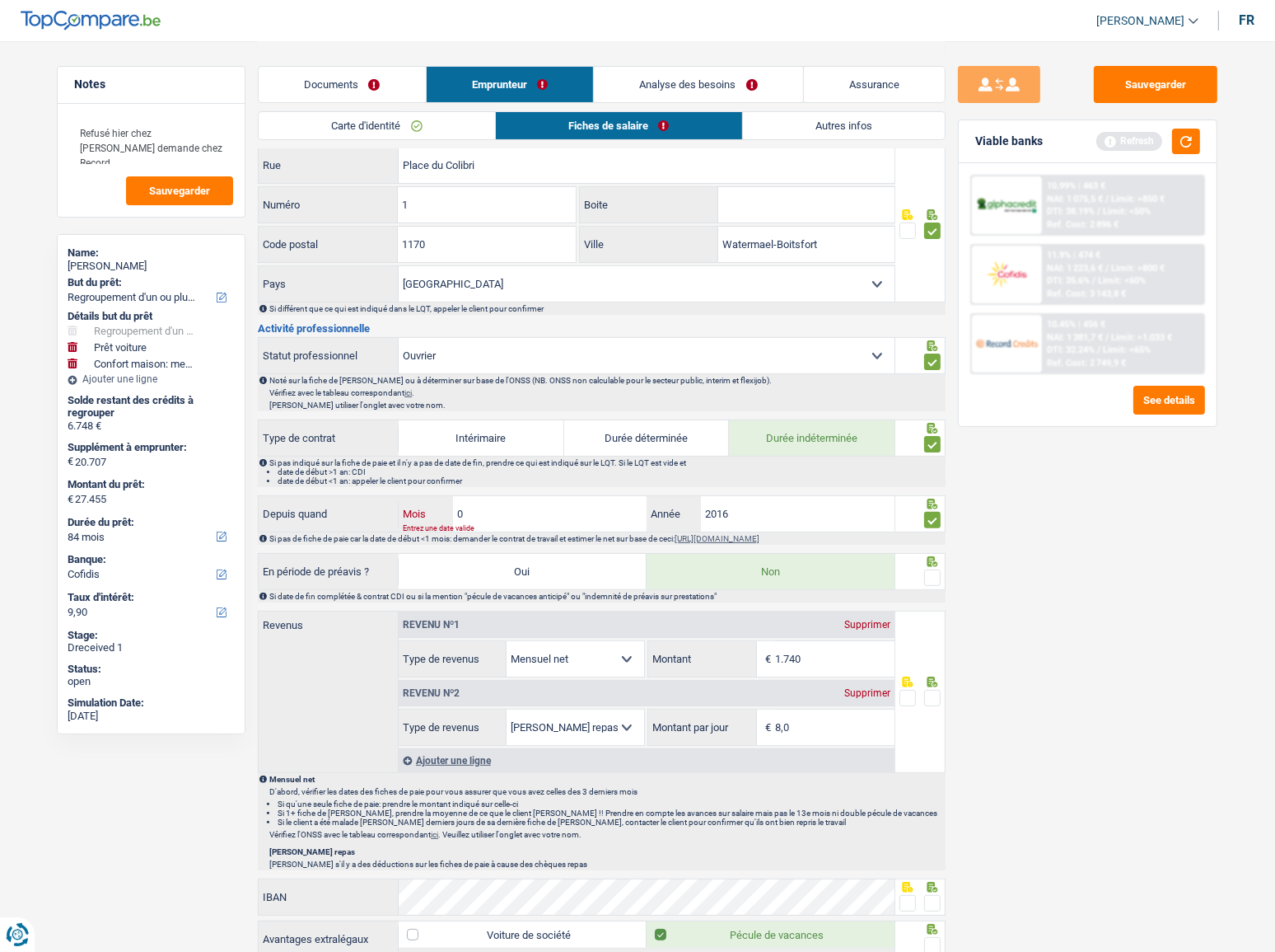
type input "07"
click at [766, 505] on input "2016" at bounding box center [798, 513] width 193 height 35
type input "2007"
drag, startPoint x: 1198, startPoint y: 139, endPoint x: 1177, endPoint y: 238, distance: 101.2
click at [1149, 139] on button "button" at bounding box center [1186, 142] width 28 height 26
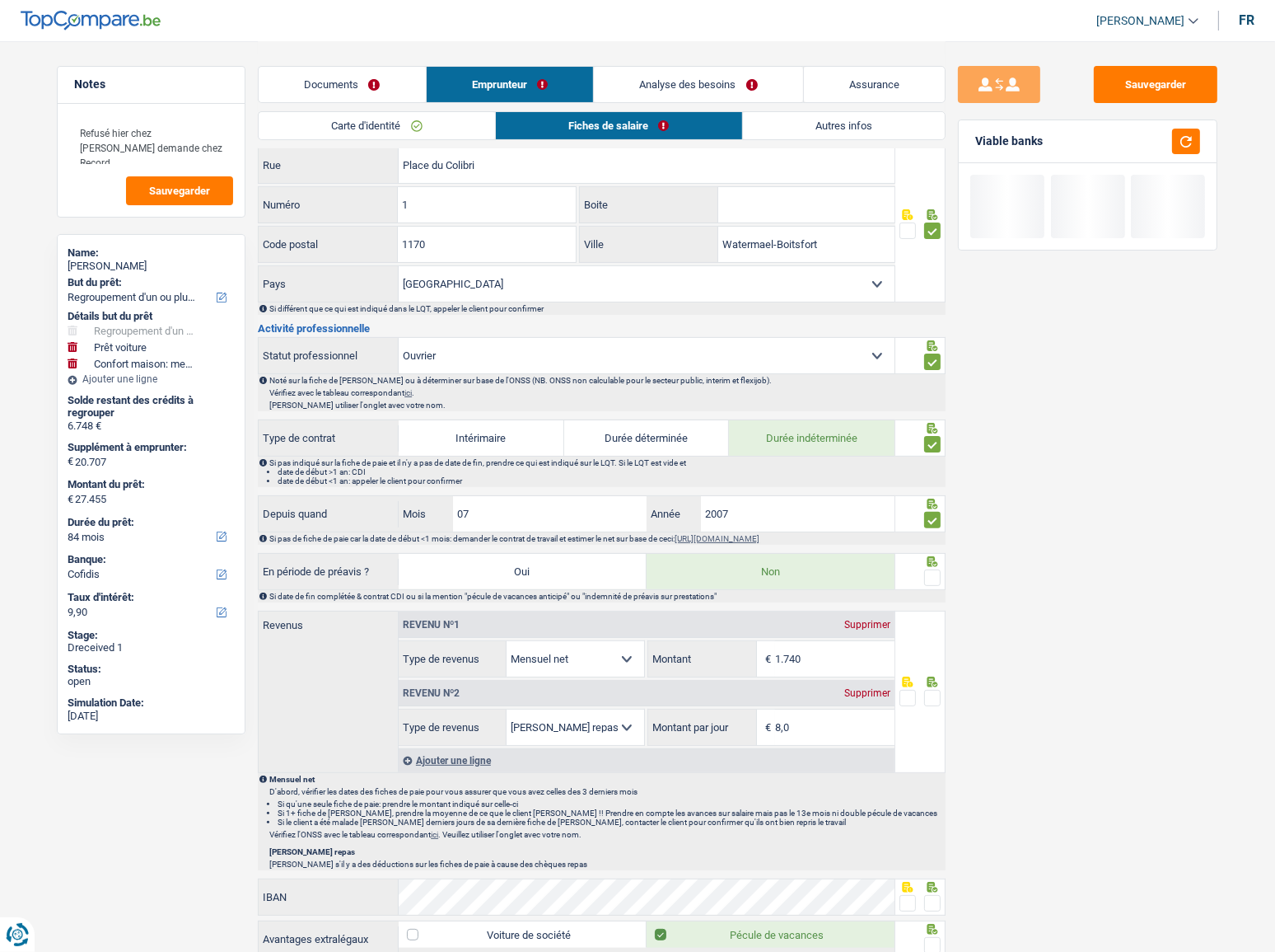
click at [931, 520] on span at bounding box center [932, 577] width 16 height 16
click at [0, 0] on input "radio" at bounding box center [0, 0] width 0 height 0
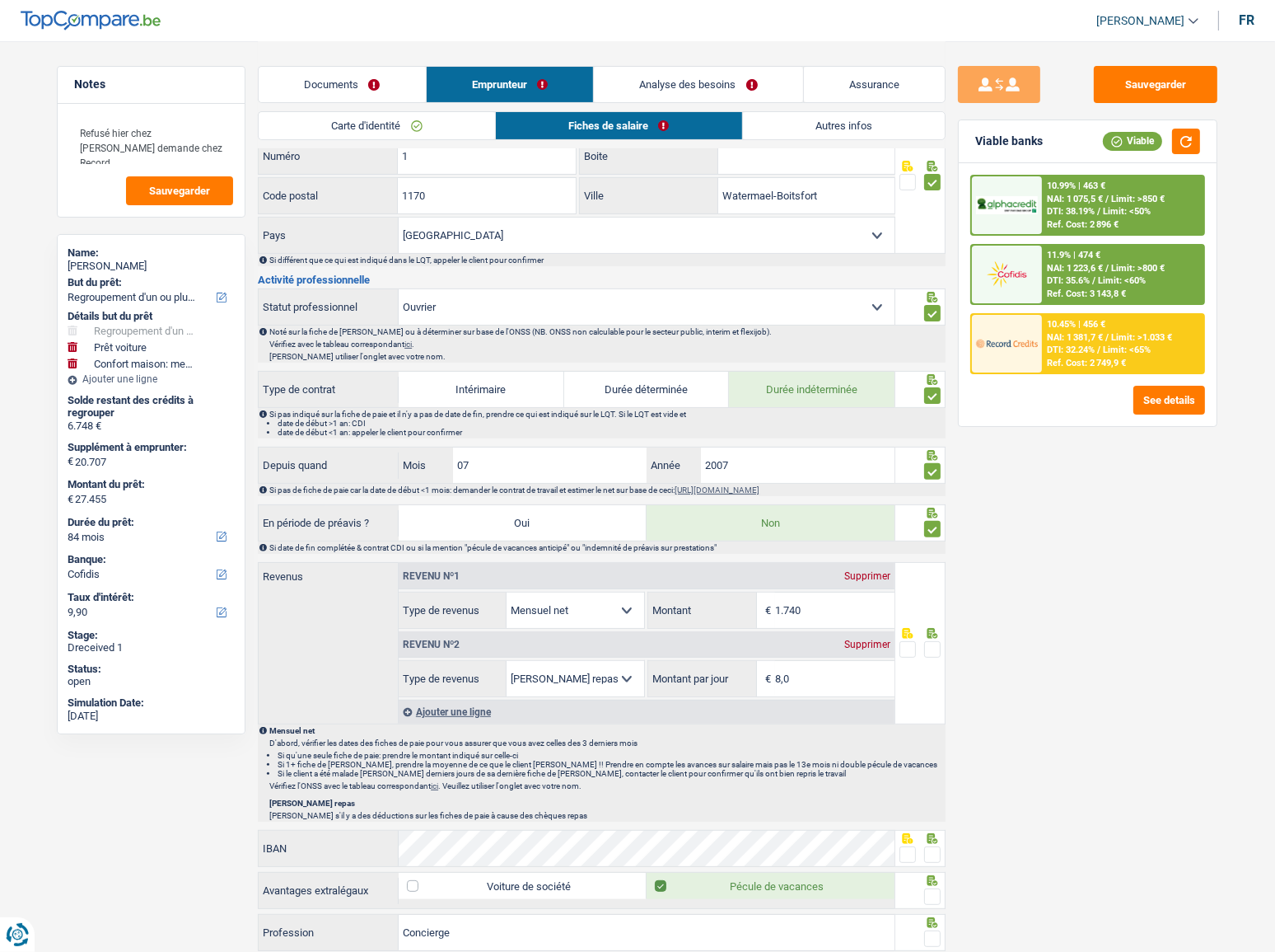
scroll to position [449, 0]
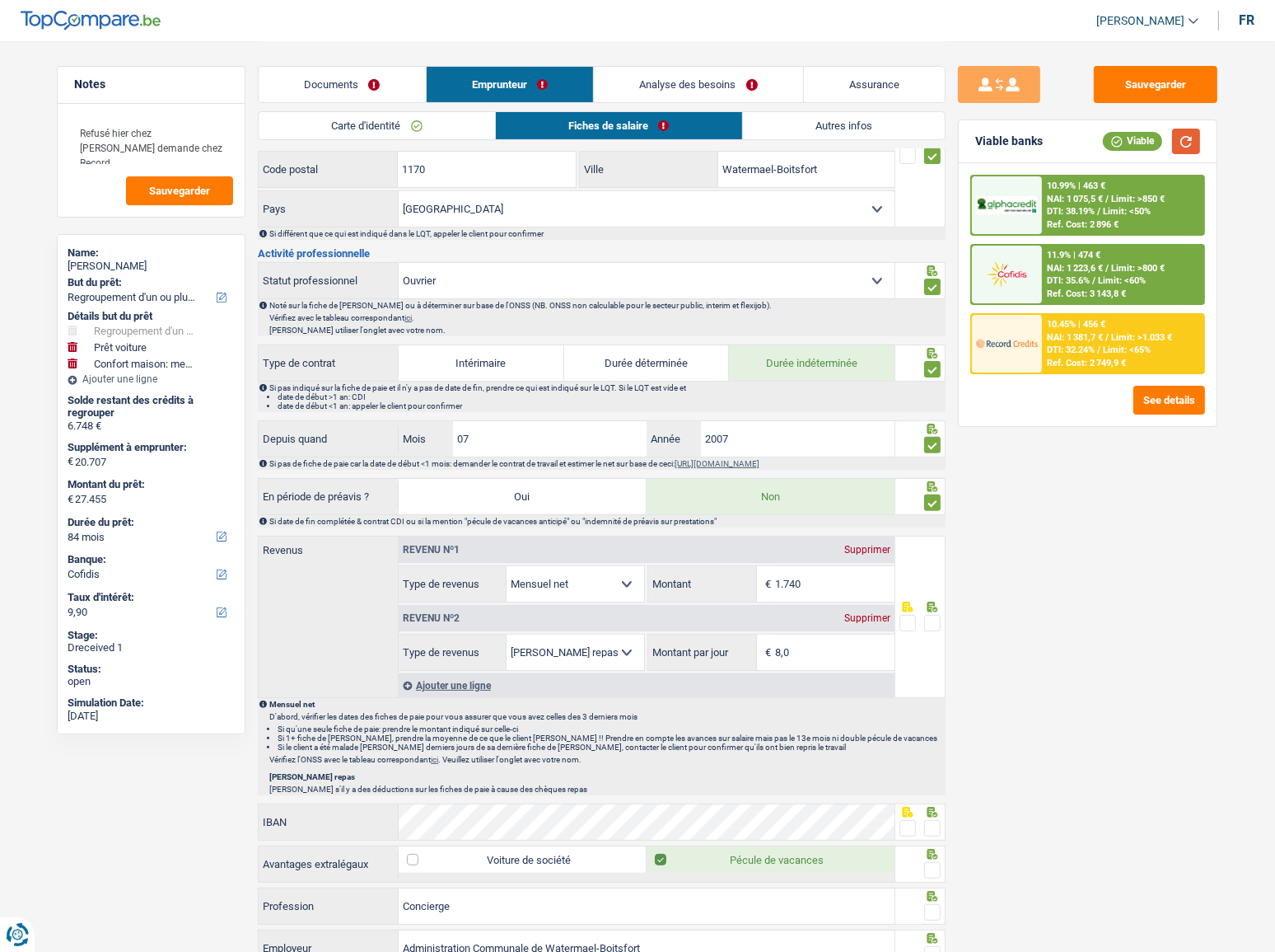
click at [1149, 137] on button "button" at bounding box center [1186, 142] width 28 height 26
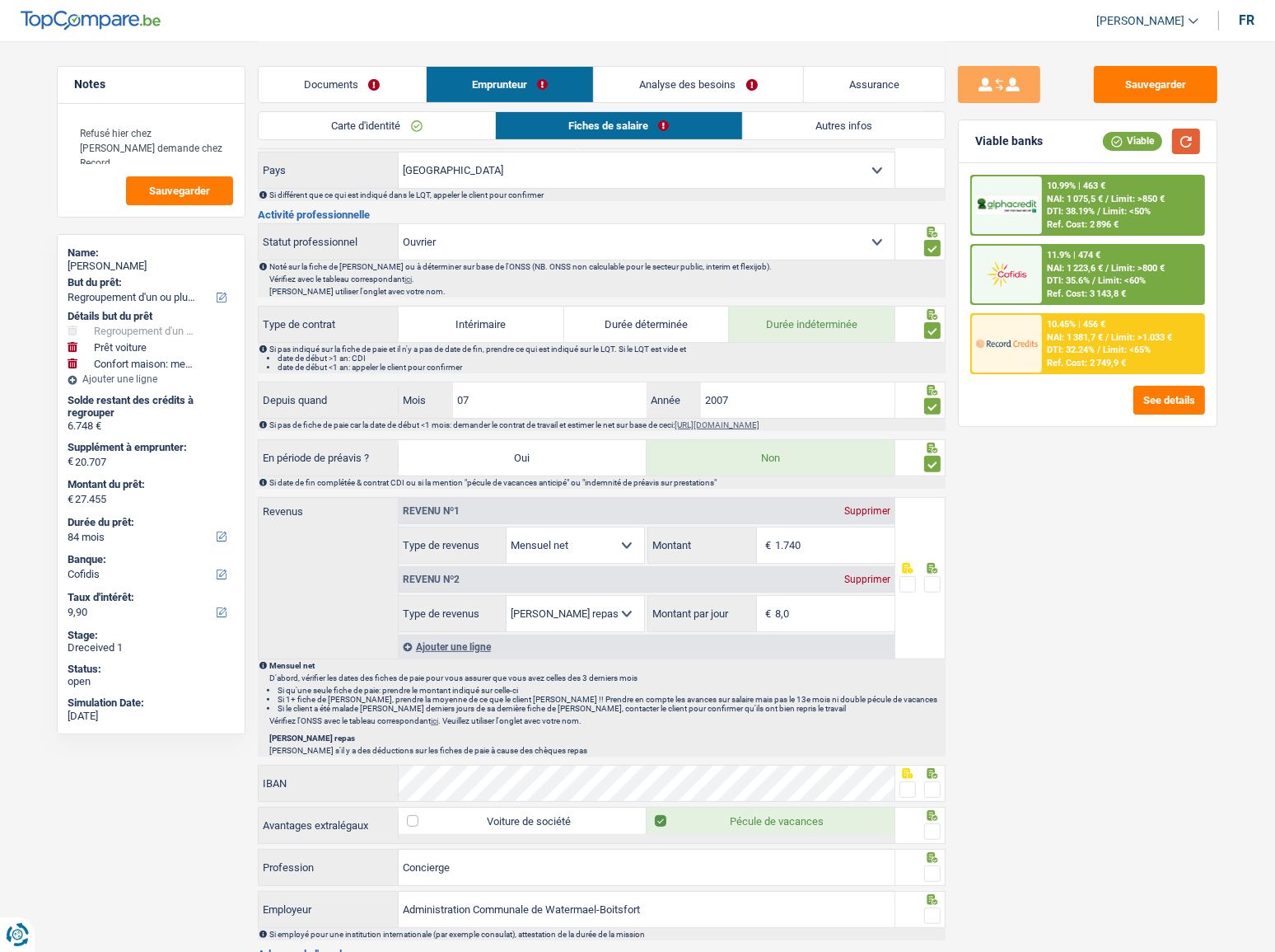
scroll to position [524, 0]
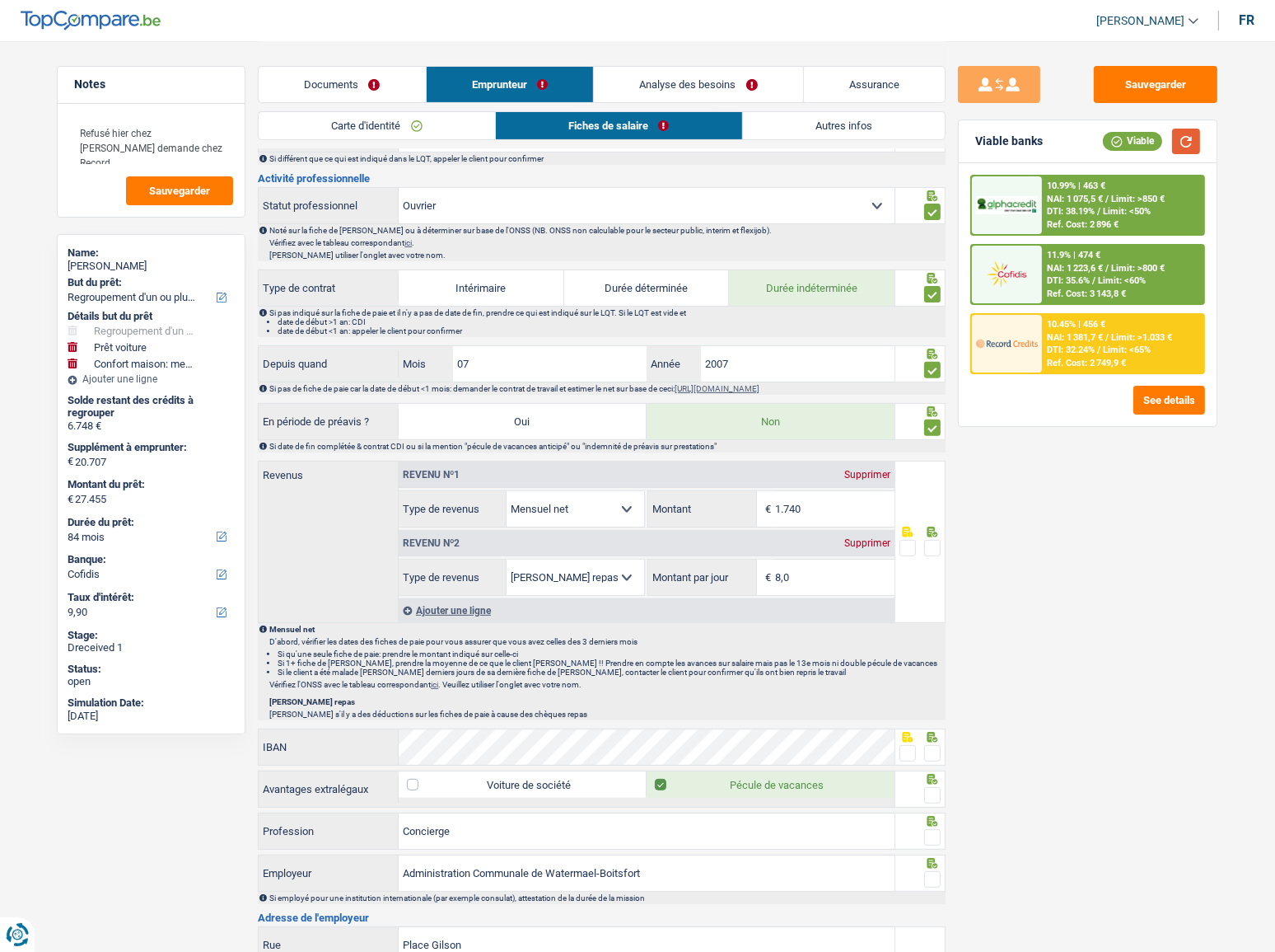
click at [1149, 145] on button "button" at bounding box center [1186, 142] width 28 height 26
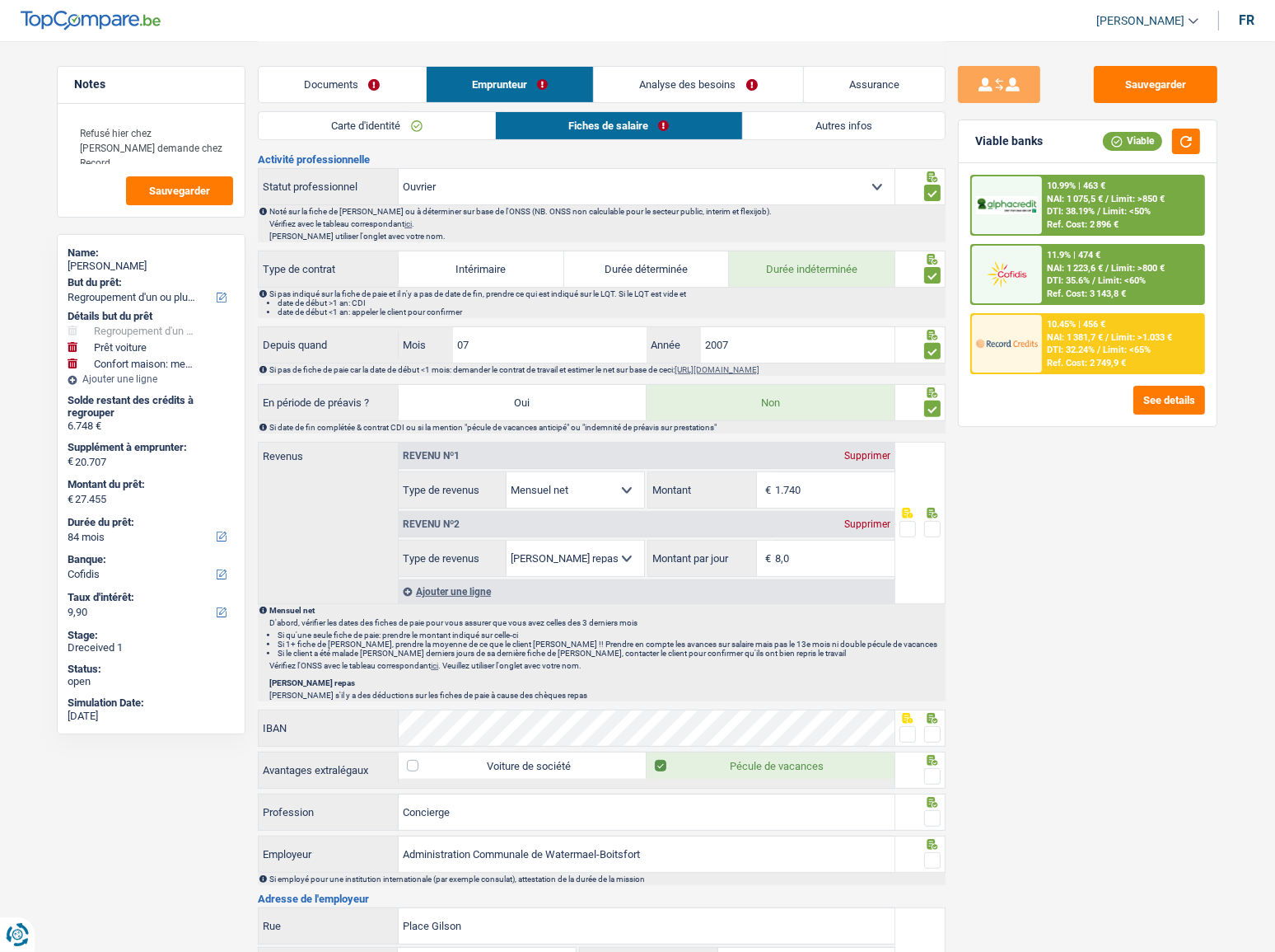
scroll to position [599, 0]
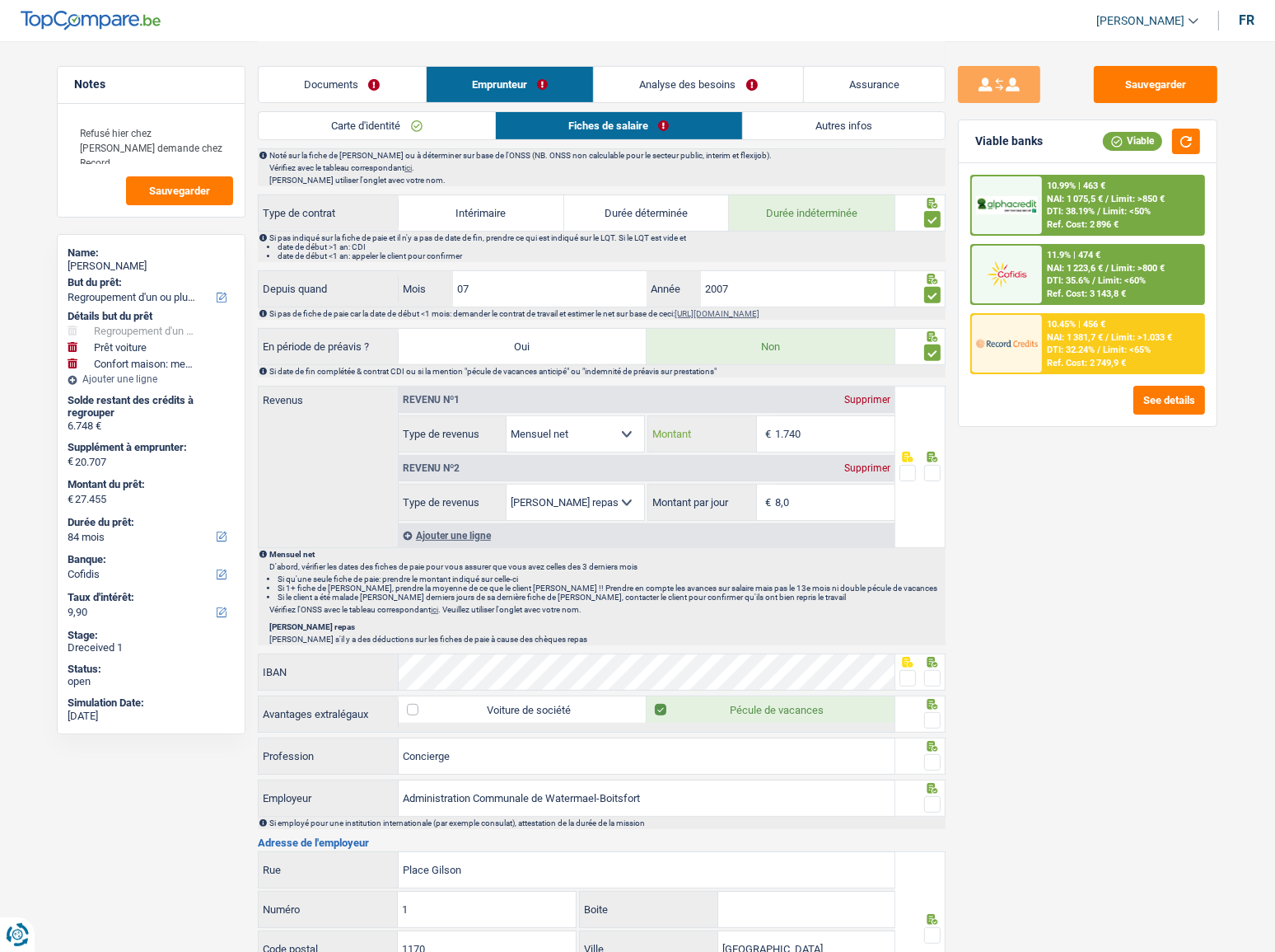
click at [843, 419] on input "1.740" at bounding box center [834, 434] width 119 height 35
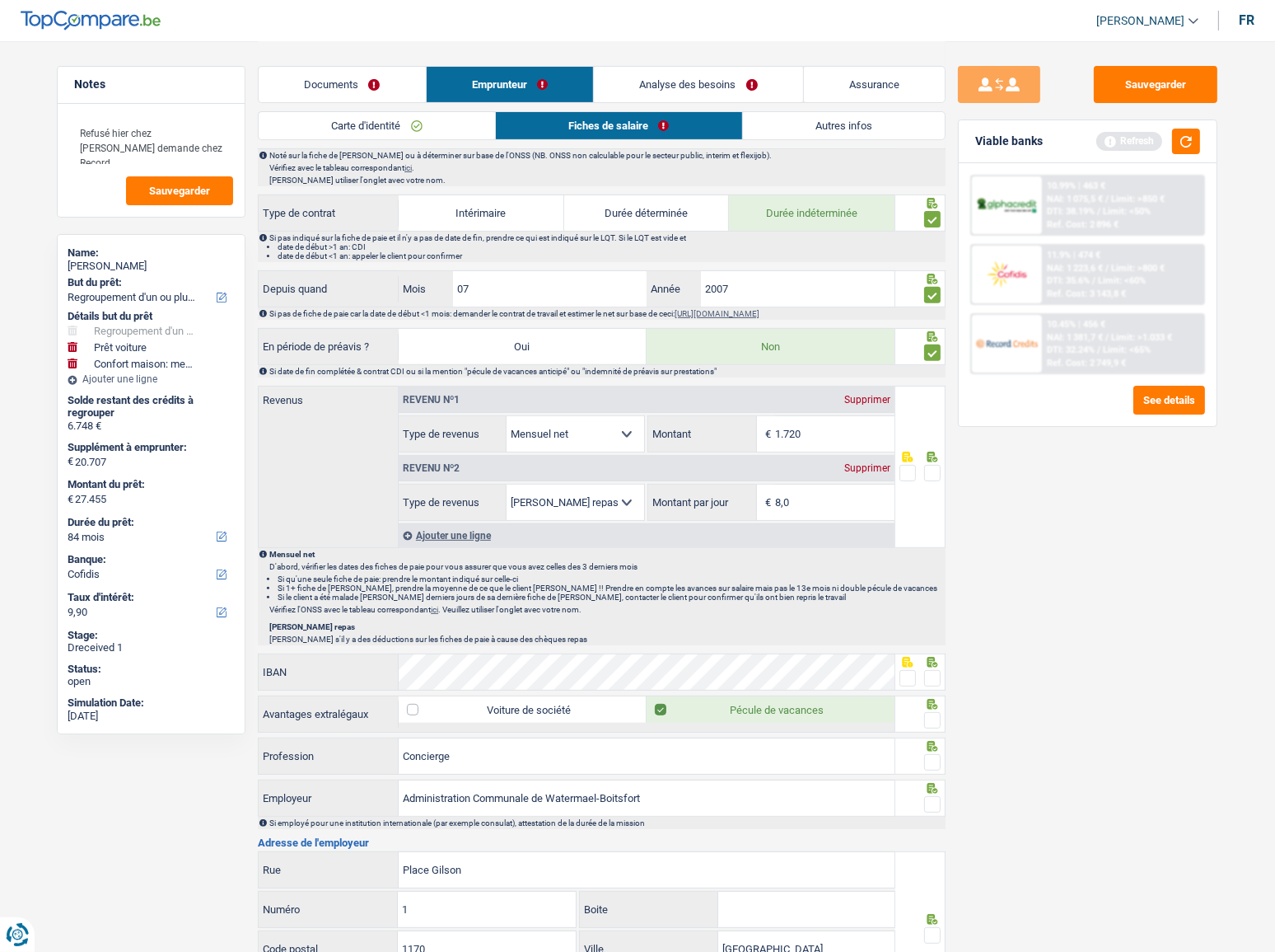
type input "1.720"
click at [934, 474] on span at bounding box center [932, 473] width 16 height 16
click at [0, 0] on input "radio" at bounding box center [0, 0] width 0 height 0
click at [1149, 135] on button "button" at bounding box center [1186, 142] width 28 height 26
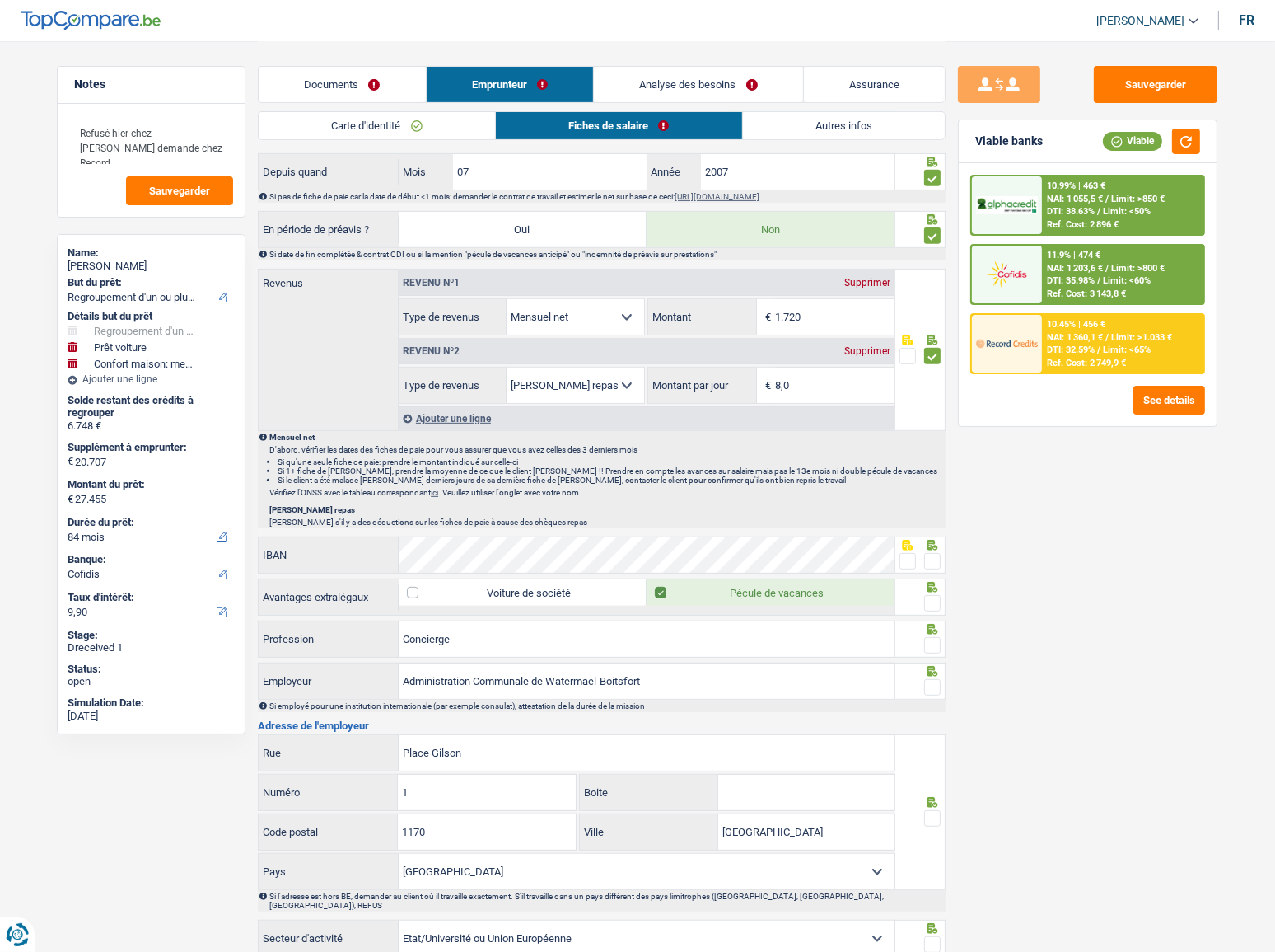
scroll to position [749, 0]
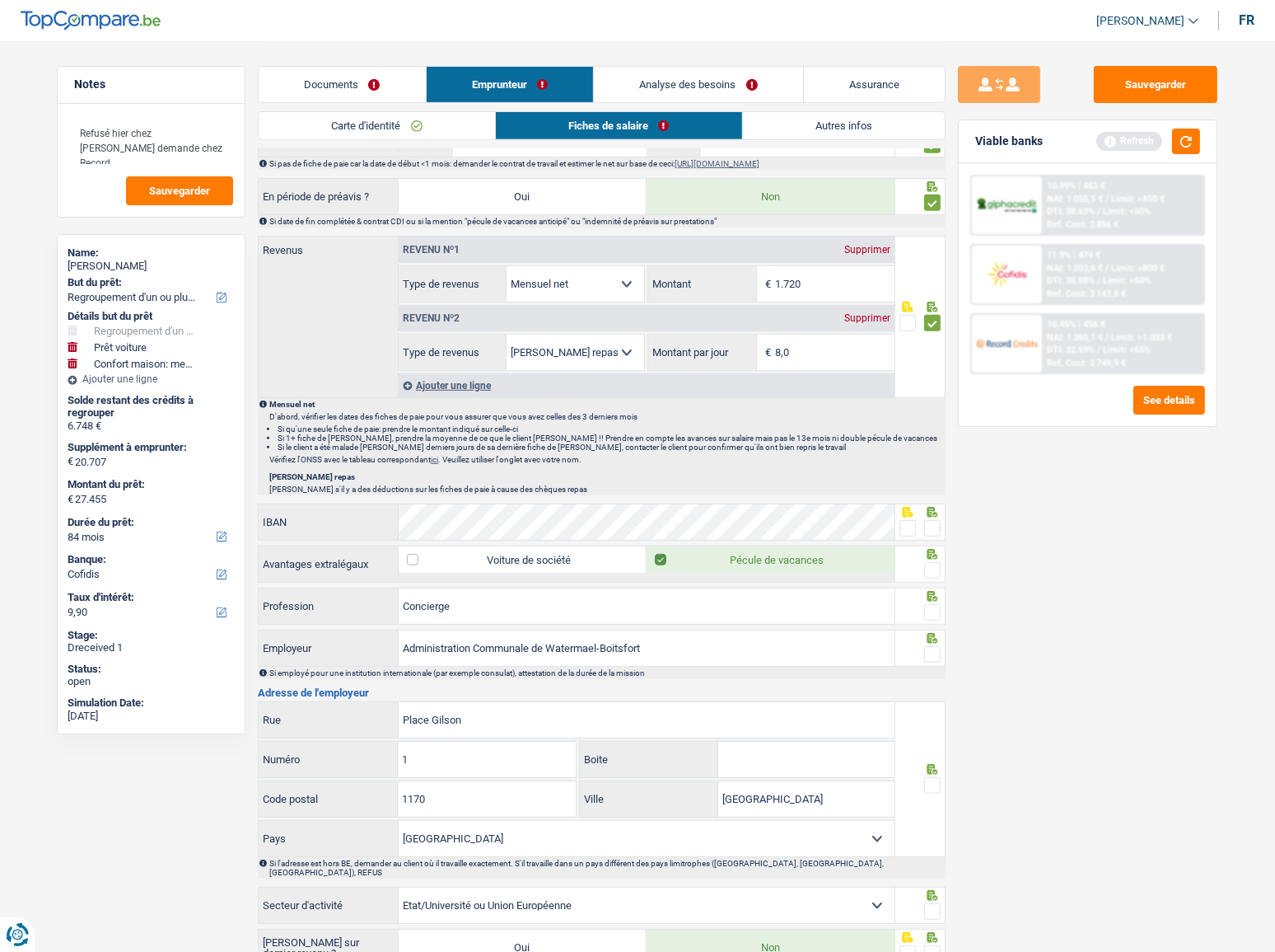
click at [295, 520] on div "IBAN" at bounding box center [576, 522] width 636 height 35
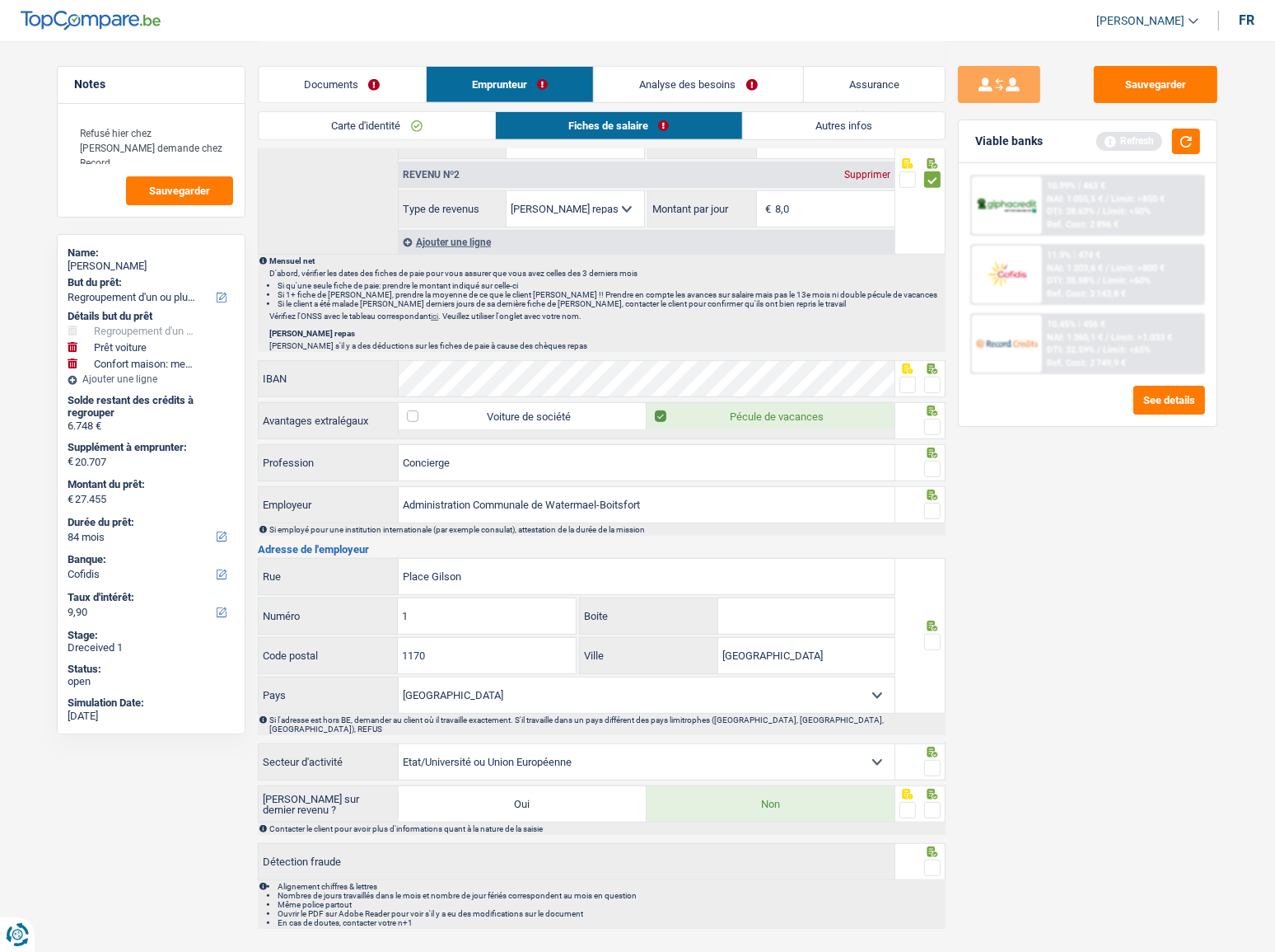
scroll to position [898, 0]
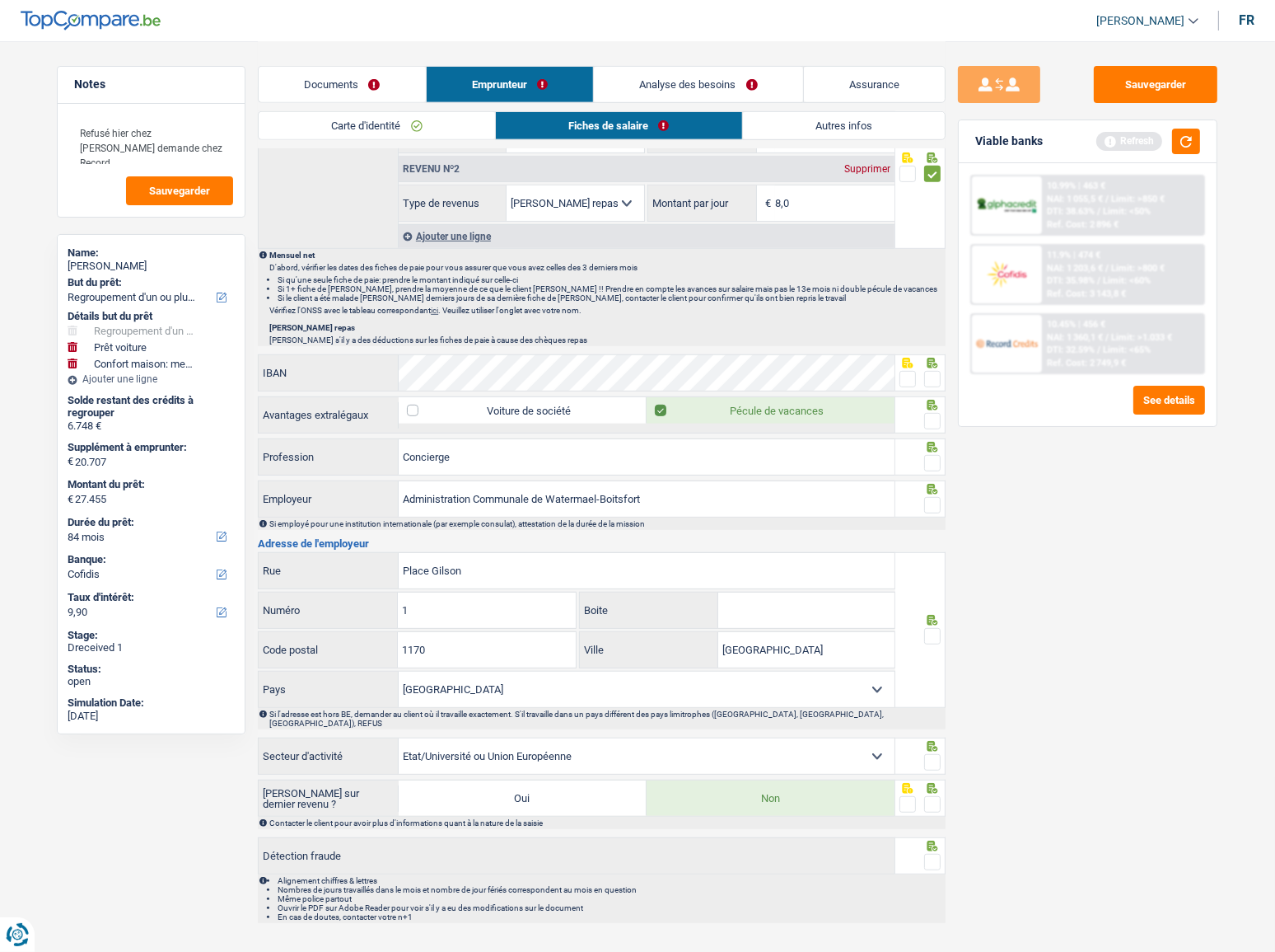
click at [938, 378] on span at bounding box center [932, 378] width 16 height 16
click at [0, 0] on input "radio" at bounding box center [0, 0] width 0 height 0
click at [1149, 151] on button "button" at bounding box center [1186, 142] width 28 height 26
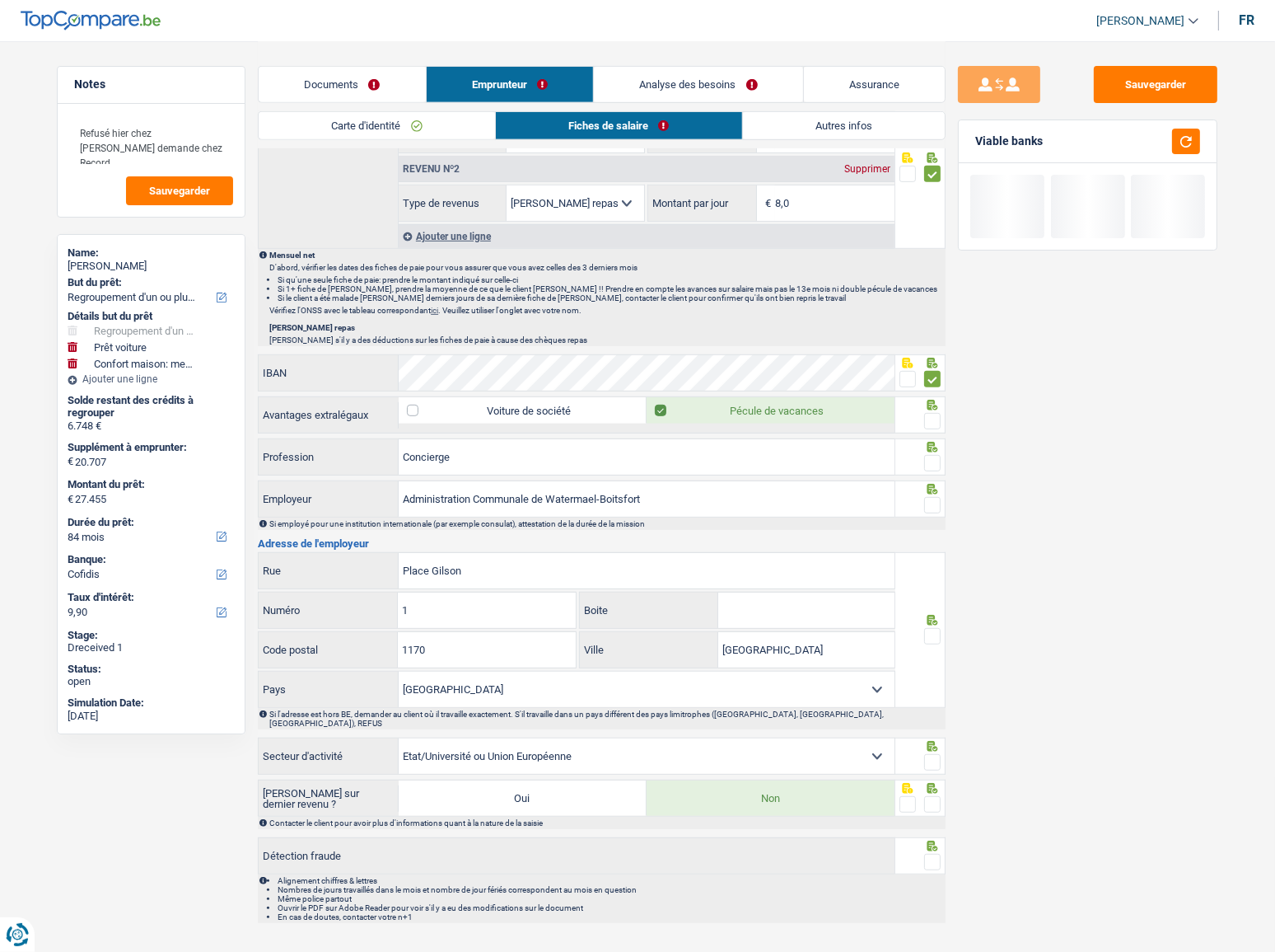
click at [934, 416] on span at bounding box center [932, 421] width 16 height 16
click at [0, 0] on input "radio" at bounding box center [0, 0] width 0 height 0
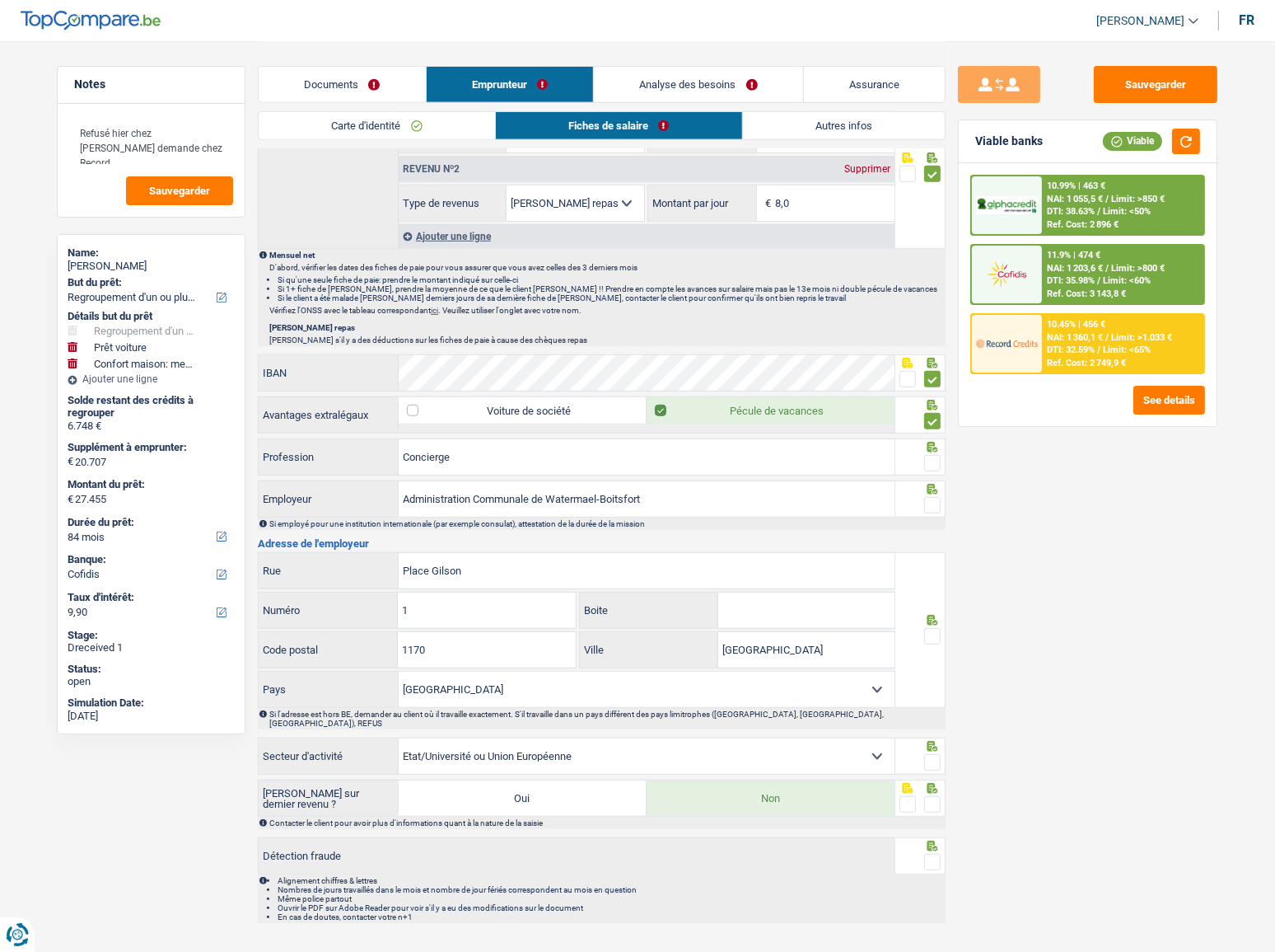
click at [931, 460] on span at bounding box center [932, 462] width 16 height 16
click at [0, 0] on input "radio" at bounding box center [0, 0] width 0 height 0
drag, startPoint x: 535, startPoint y: 494, endPoint x: 523, endPoint y: 486, distance: 14.4
click at [534, 494] on input "Administration Communale de Watermael-Boitsfort" at bounding box center [647, 498] width 496 height 35
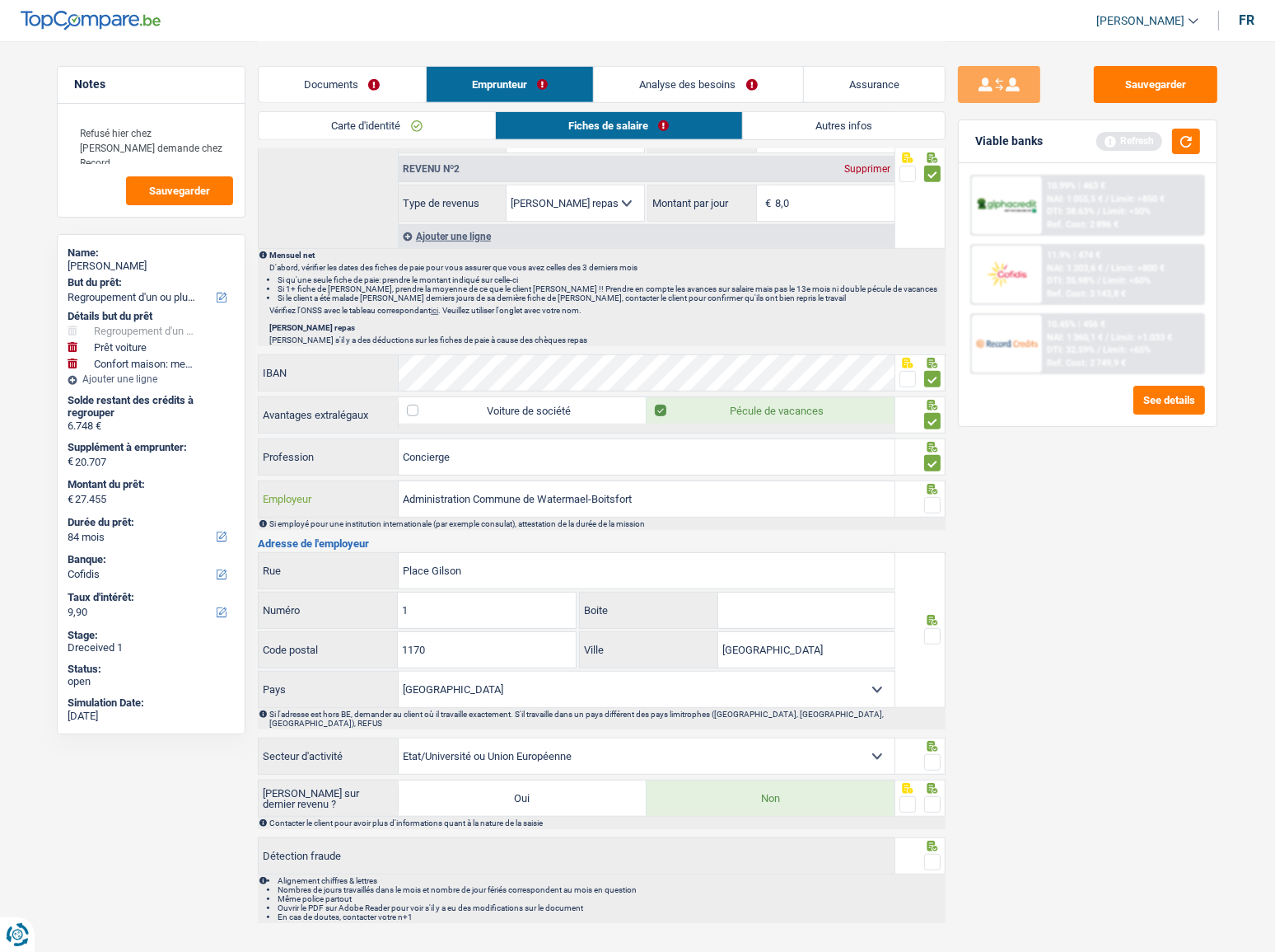
drag, startPoint x: 473, startPoint y: 493, endPoint x: 308, endPoint y: 487, distance: 165.1
click at [308, 487] on div "Administration Commune de Watermael-Boitsfort Employeur" at bounding box center [576, 498] width 636 height 35
type input "Commune de Watermael-Boitsfort"
click at [939, 505] on span at bounding box center [932, 505] width 16 height 16
click at [0, 0] on input "radio" at bounding box center [0, 0] width 0 height 0
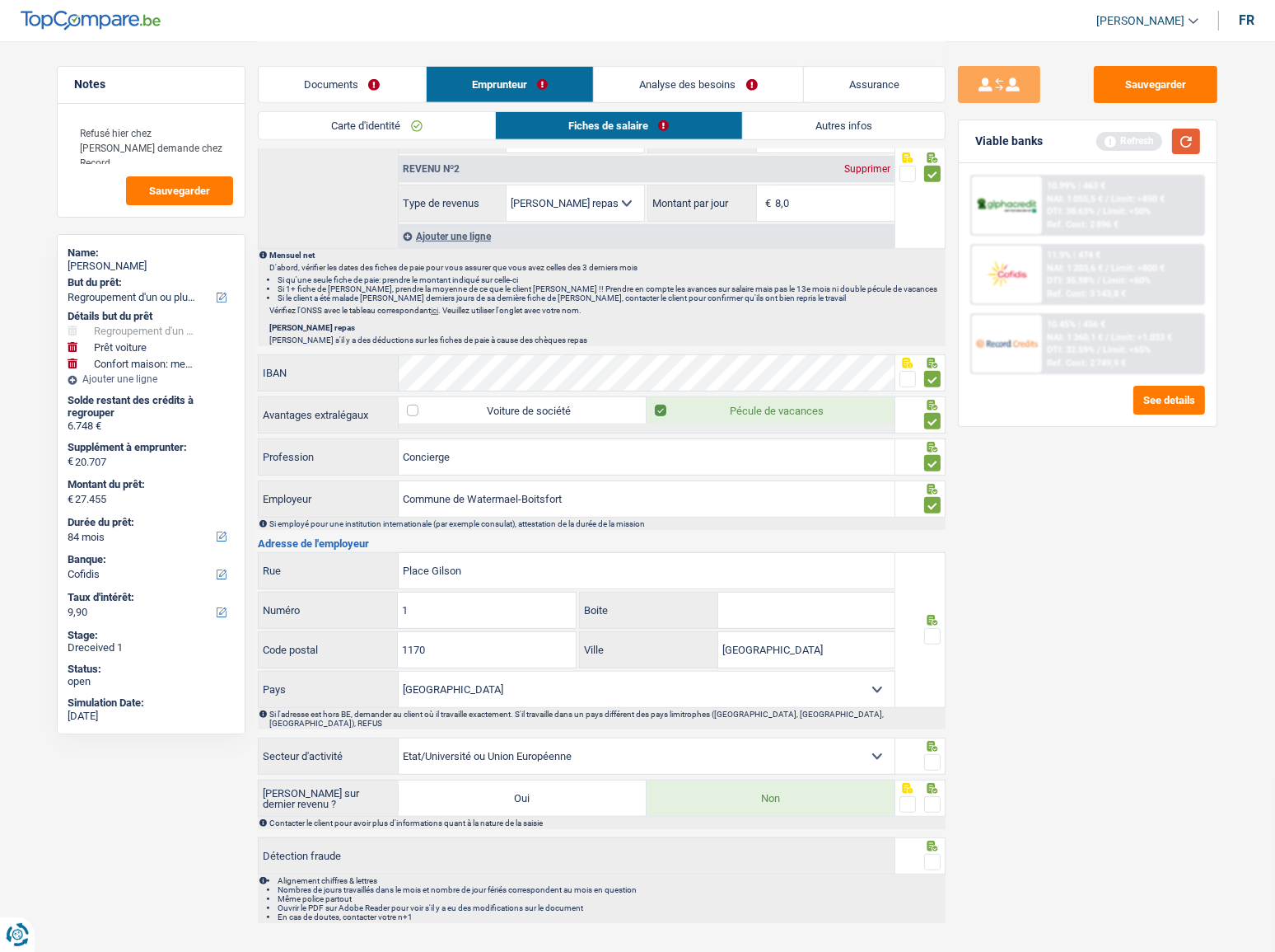
click at [1149, 144] on button "button" at bounding box center [1186, 142] width 28 height 26
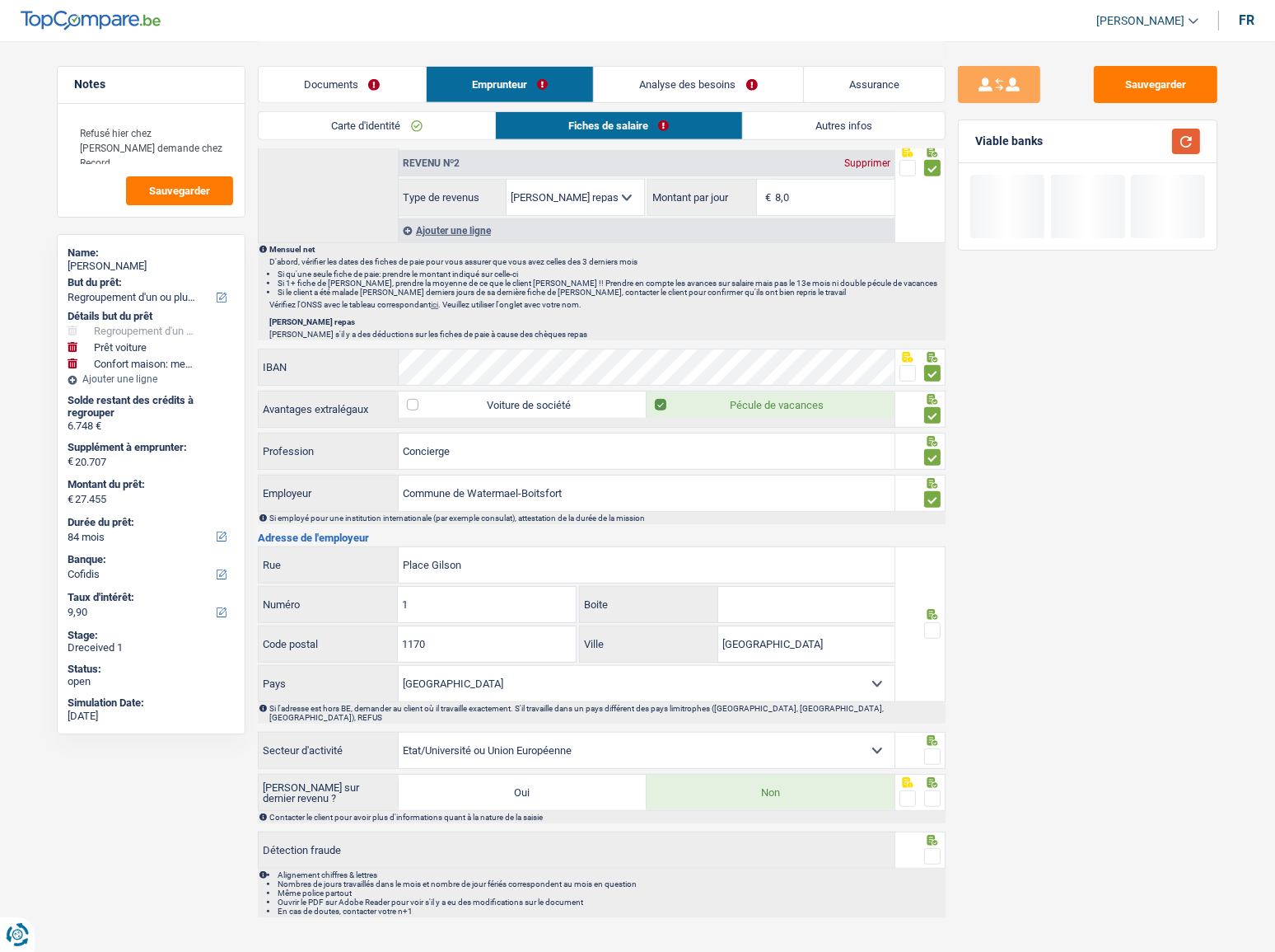
scroll to position [905, 0]
click at [934, 520] on span at bounding box center [932, 628] width 16 height 16
click at [0, 0] on input "radio" at bounding box center [0, 0] width 0 height 0
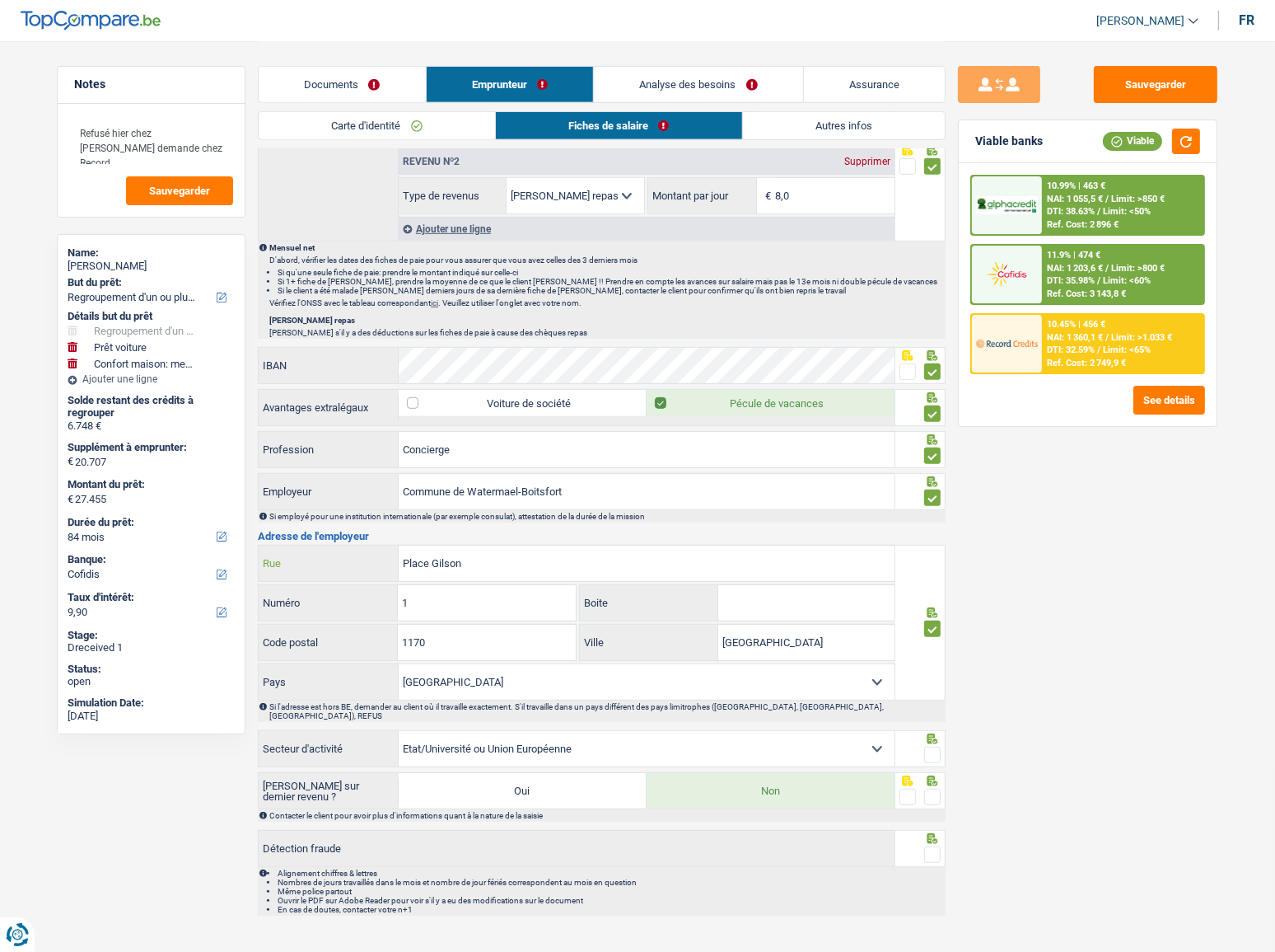
click at [434, 520] on input "Place Gilson" at bounding box center [647, 562] width 496 height 35
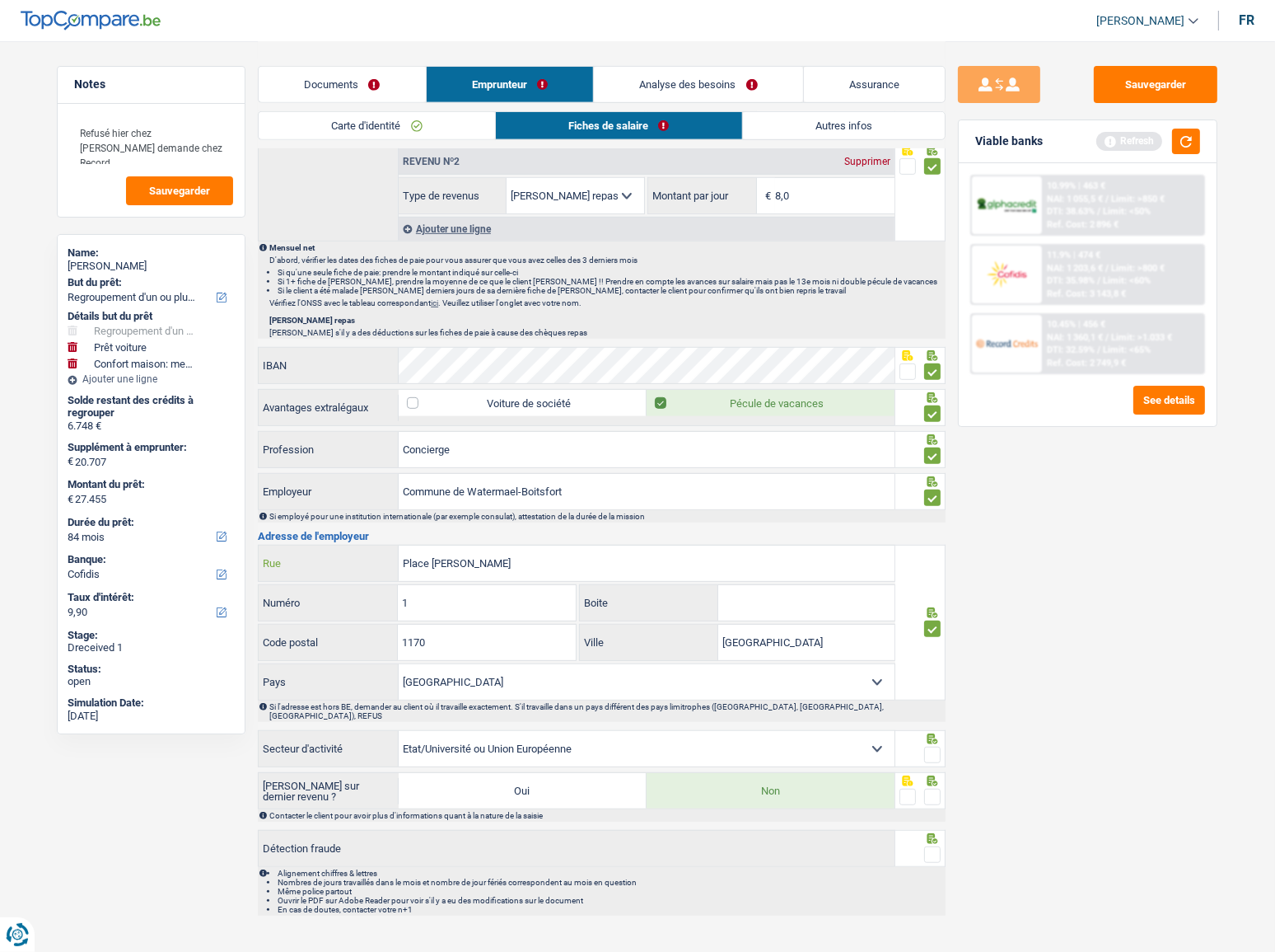
type input "Place a.Gilson"
click at [492, 520] on input "1" at bounding box center [486, 602] width 177 height 35
click at [1023, 520] on div "Sauvegarder Viable banks Refresh 10.99% | 463 € NAI: 1 055,5 € / Limit: >850 € …" at bounding box center [1088, 495] width 284 height 860
drag, startPoint x: 821, startPoint y: 648, endPoint x: 661, endPoint y: 651, distance: 160.0
click at [661, 520] on div "BRUSSEL Ville" at bounding box center [737, 642] width 314 height 35
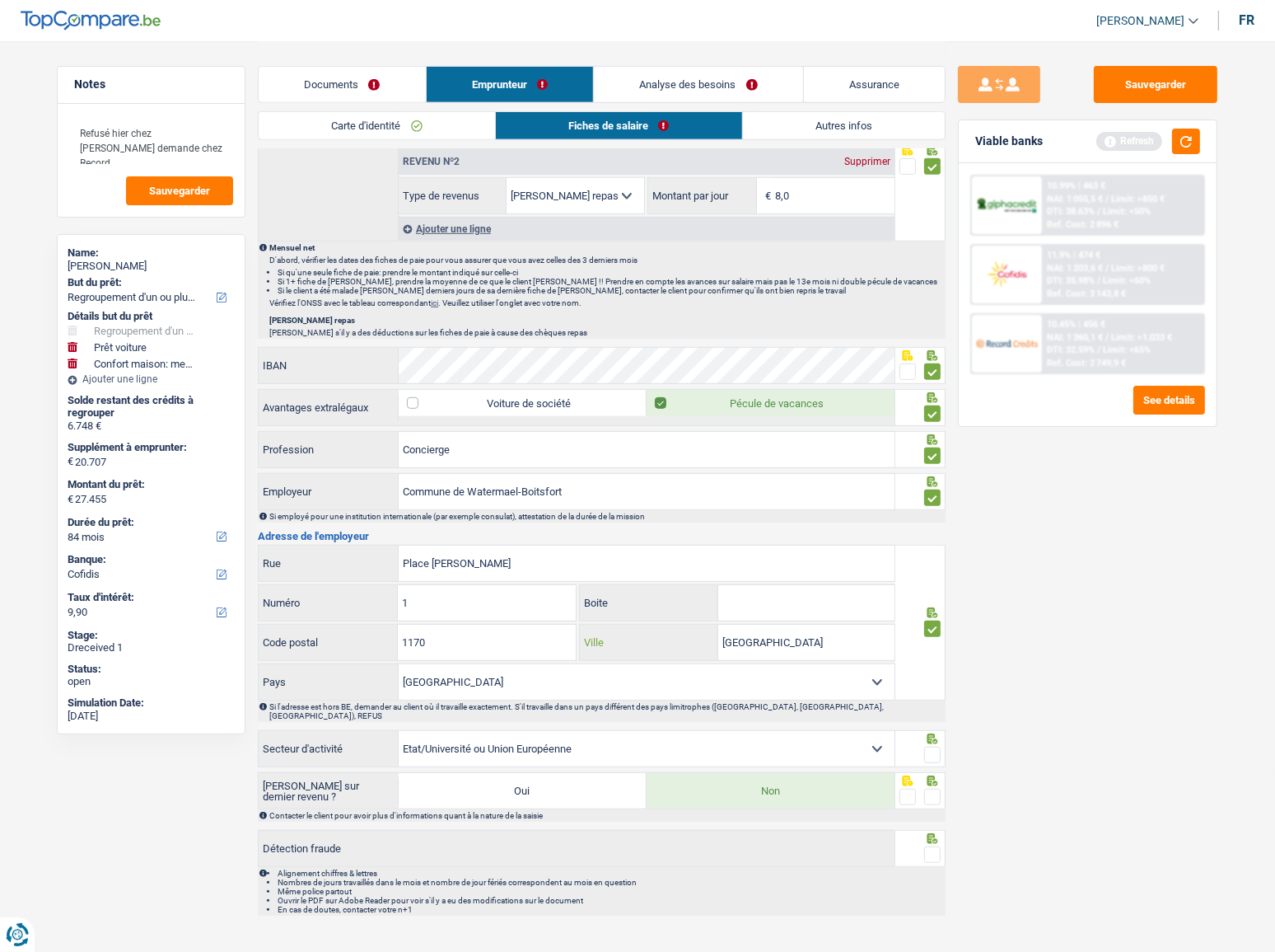
click at [803, 520] on input "BRUSSEL" at bounding box center [807, 642] width 176 height 35
drag, startPoint x: 821, startPoint y: 650, endPoint x: 602, endPoint y: 663, distance: 219.4
click at [605, 520] on div "Place a.Gilson Rue 1 Numéro Boite 1170 Code postal BRUSSEL Ville Belgique Franc…" at bounding box center [577, 622] width 638 height 155
paste input "Watermael-Boitsfort"
type input "Watermael-Boitsfort"
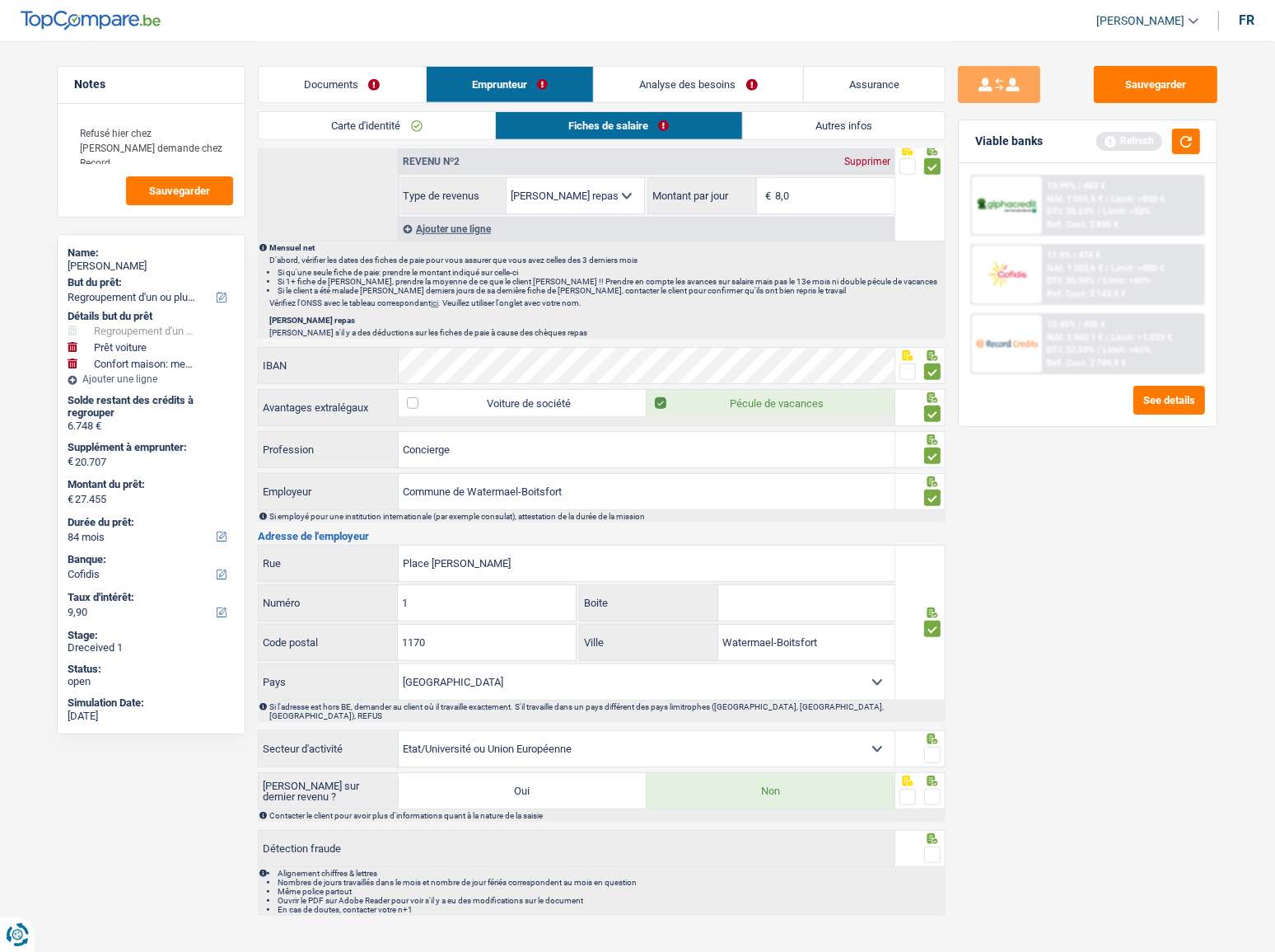
click at [1114, 520] on div "Sauvegarder Viable banks Refresh 10.99% | 463 € NAI: 1 055,5 € / Limit: >850 € …" at bounding box center [1088, 495] width 284 height 860
click at [1149, 139] on button "button" at bounding box center [1186, 142] width 28 height 26
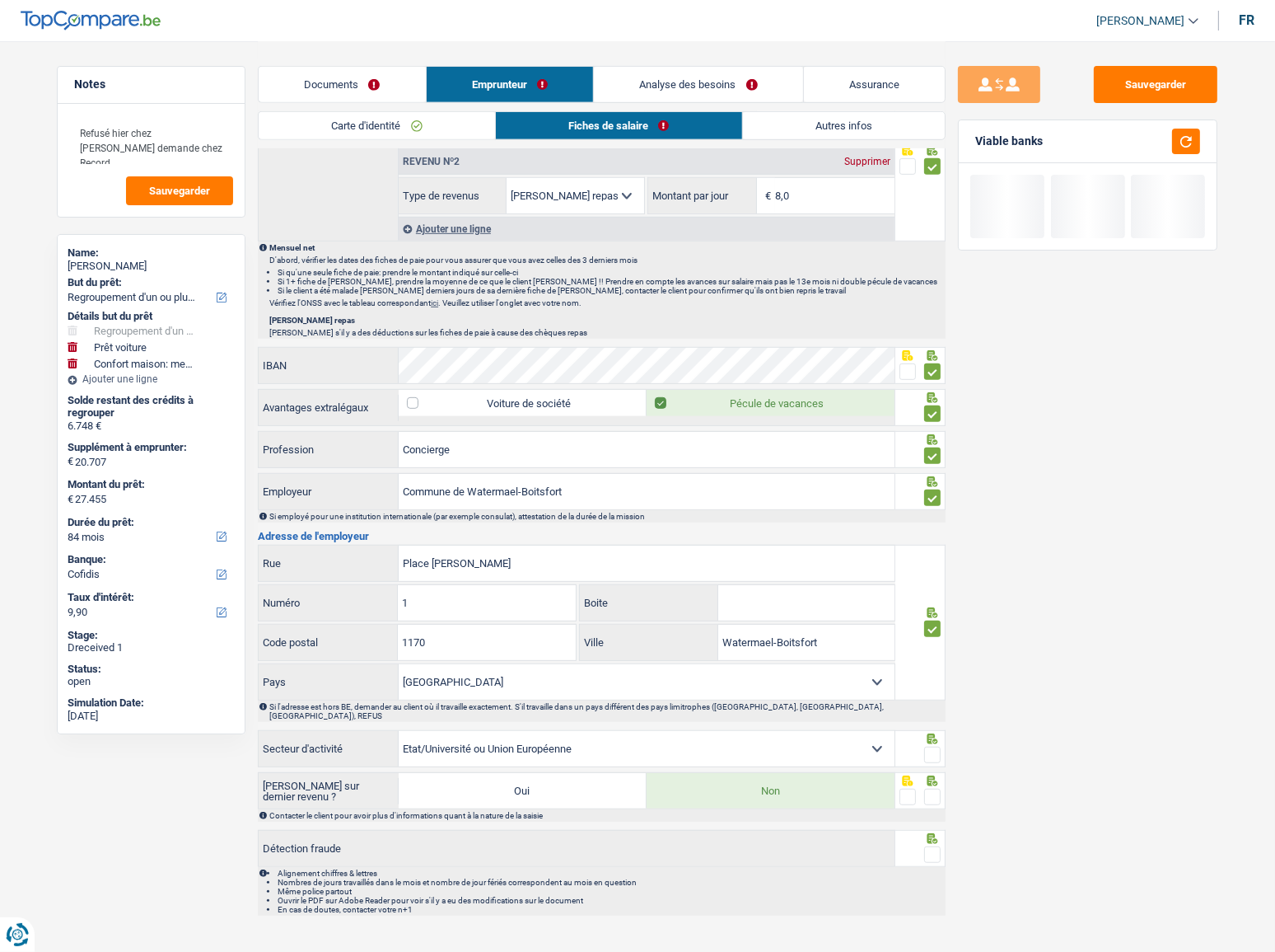
drag, startPoint x: 932, startPoint y: 741, endPoint x: 932, endPoint y: 765, distance: 24.0
click at [932, 520] on span at bounding box center [932, 754] width 16 height 16
click at [0, 0] on input "radio" at bounding box center [0, 0] width 0 height 0
drag, startPoint x: 936, startPoint y: 788, endPoint x: 936, endPoint y: 819, distance: 31.0
click at [936, 520] on span at bounding box center [932, 797] width 16 height 16
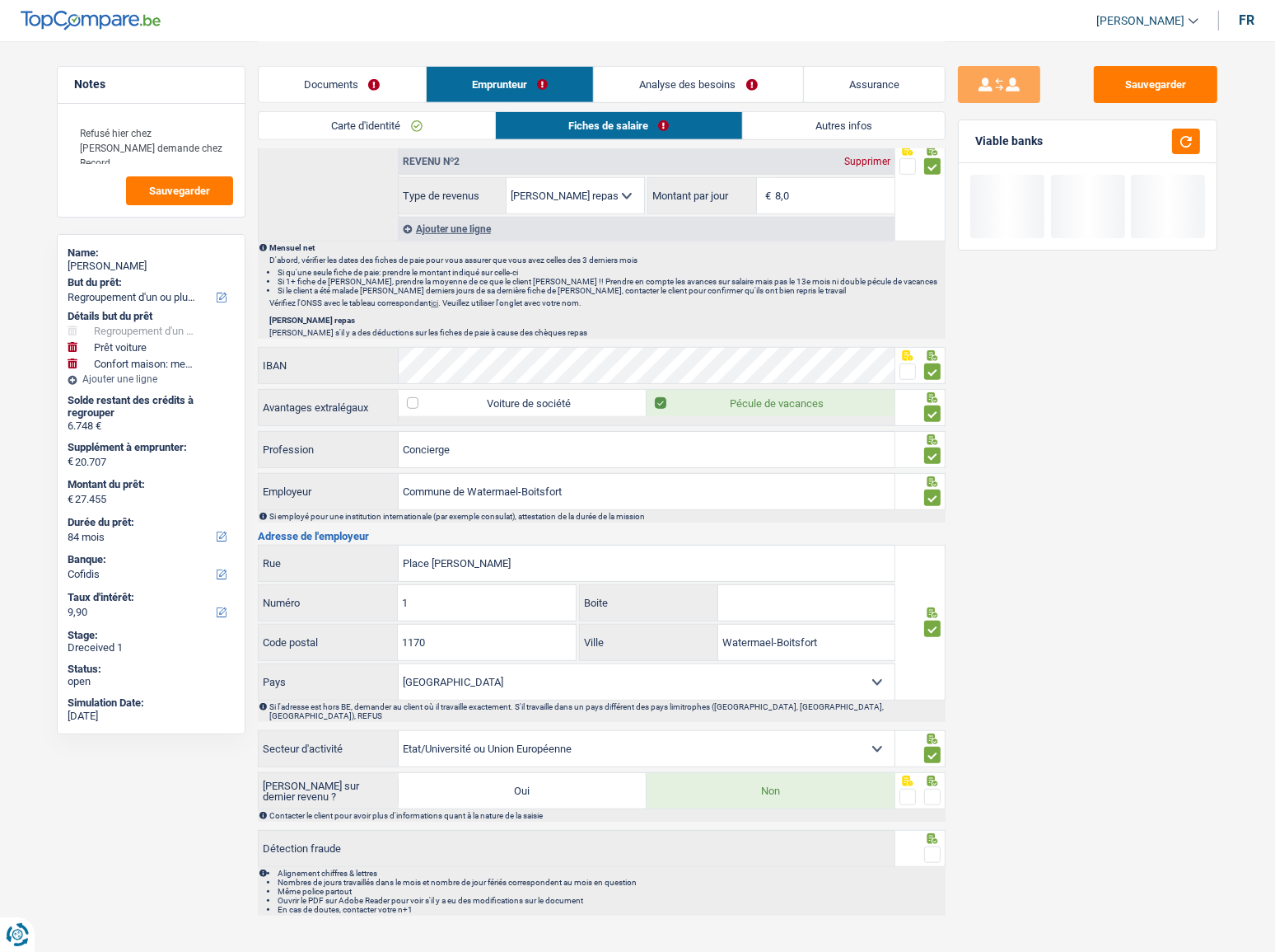
click at [0, 0] on input "radio" at bounding box center [0, 0] width 0 height 0
click at [934, 520] on div at bounding box center [932, 855] width 16 height 21
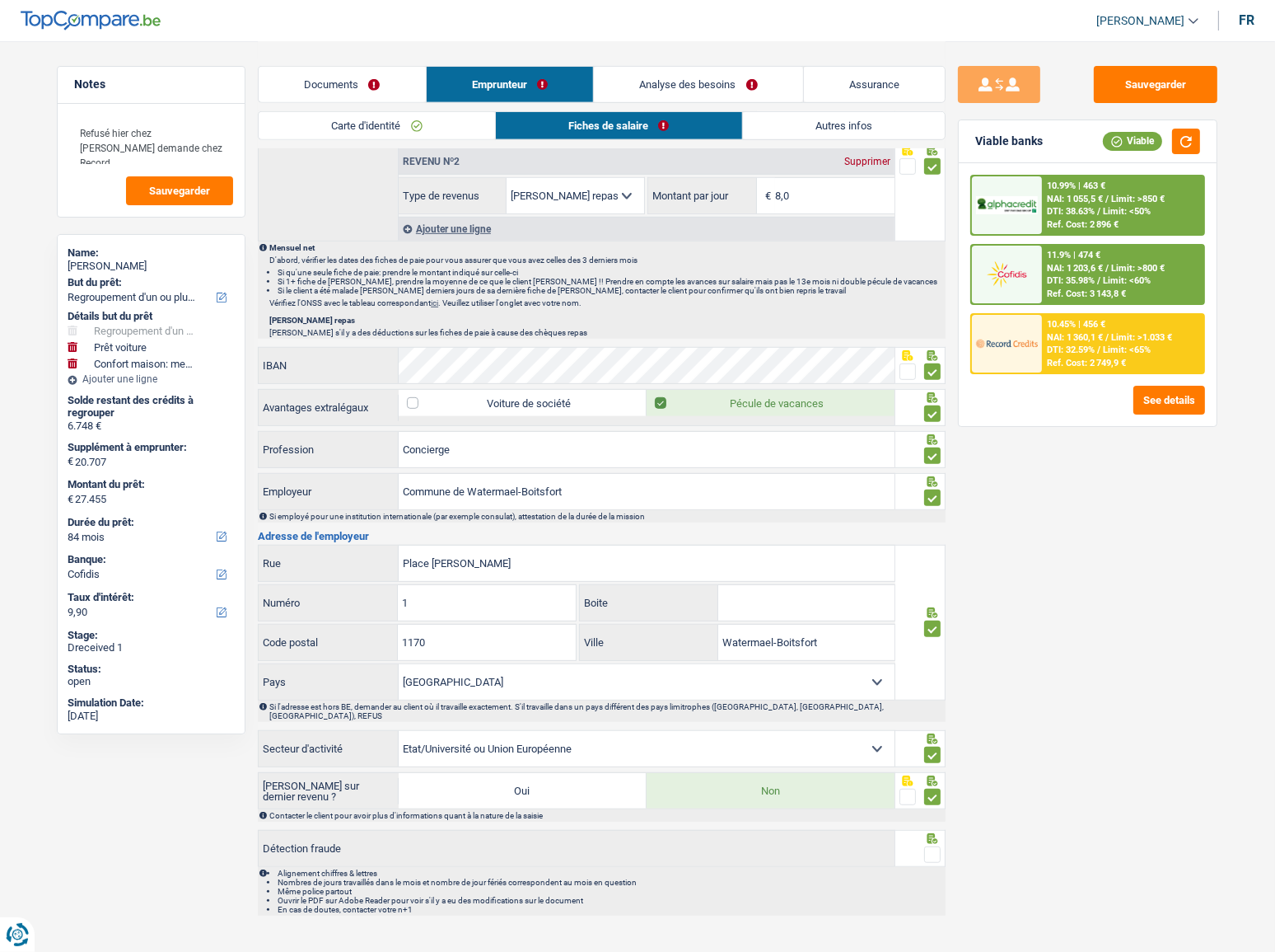
click at [936, 520] on span at bounding box center [932, 854] width 16 height 16
click at [0, 0] on input "radio" at bounding box center [0, 0] width 0 height 0
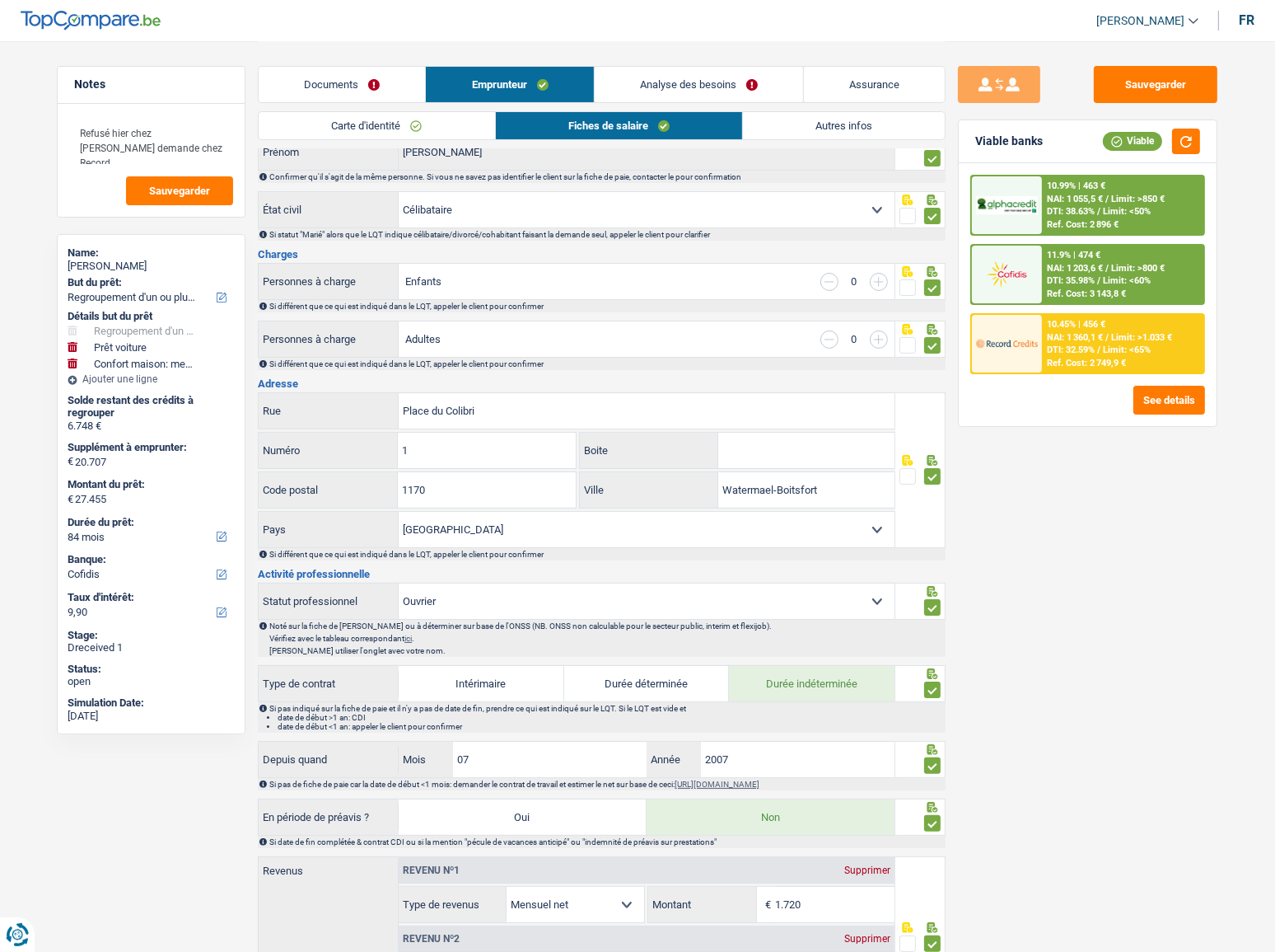
scroll to position [0, 0]
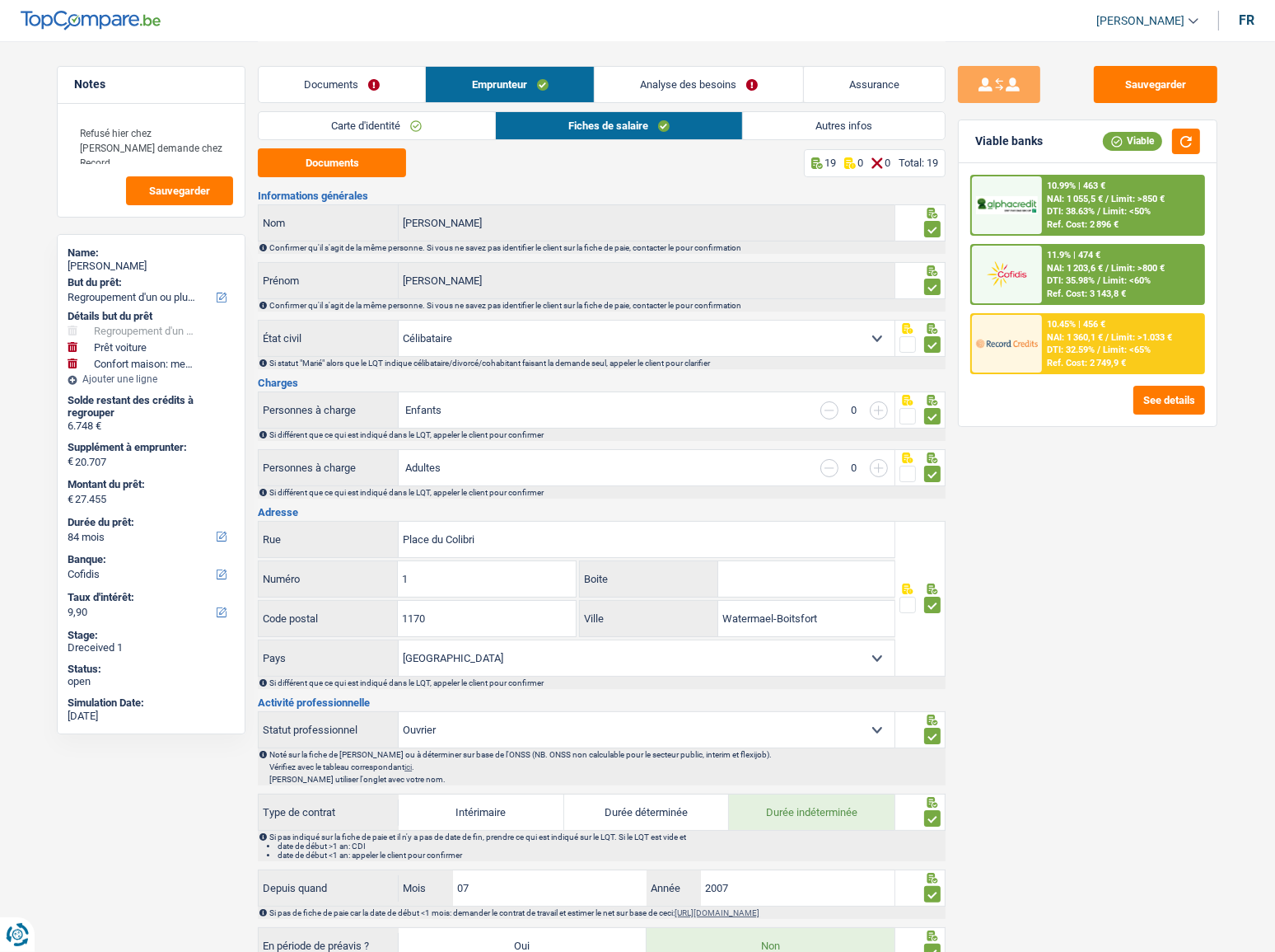
drag, startPoint x: 774, startPoint y: 123, endPoint x: 765, endPoint y: 124, distance: 9.1
click at [774, 123] on link "Autres infos" at bounding box center [844, 125] width 202 height 27
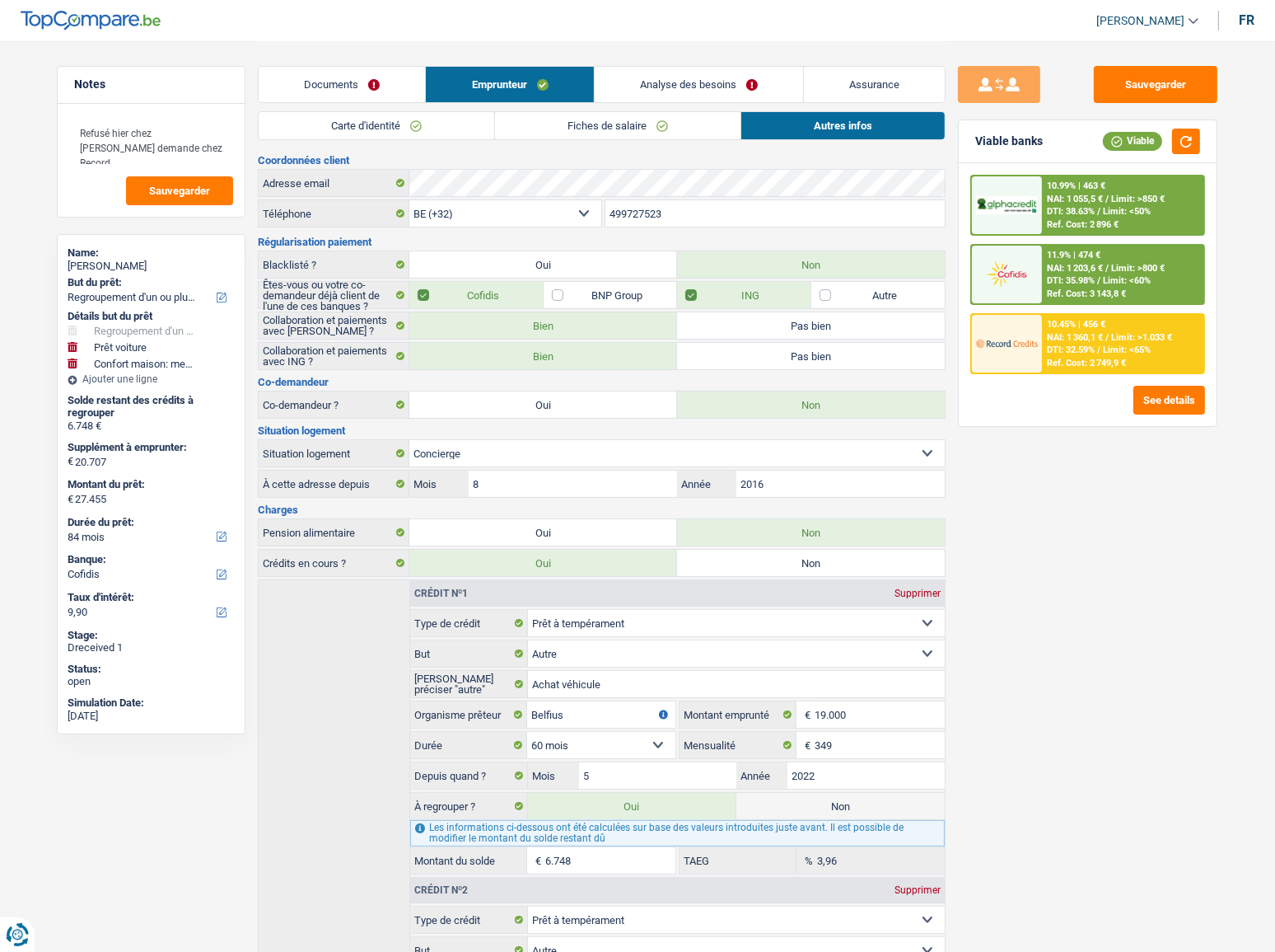
click at [373, 131] on link "Carte d'identité" at bounding box center [376, 125] width 236 height 27
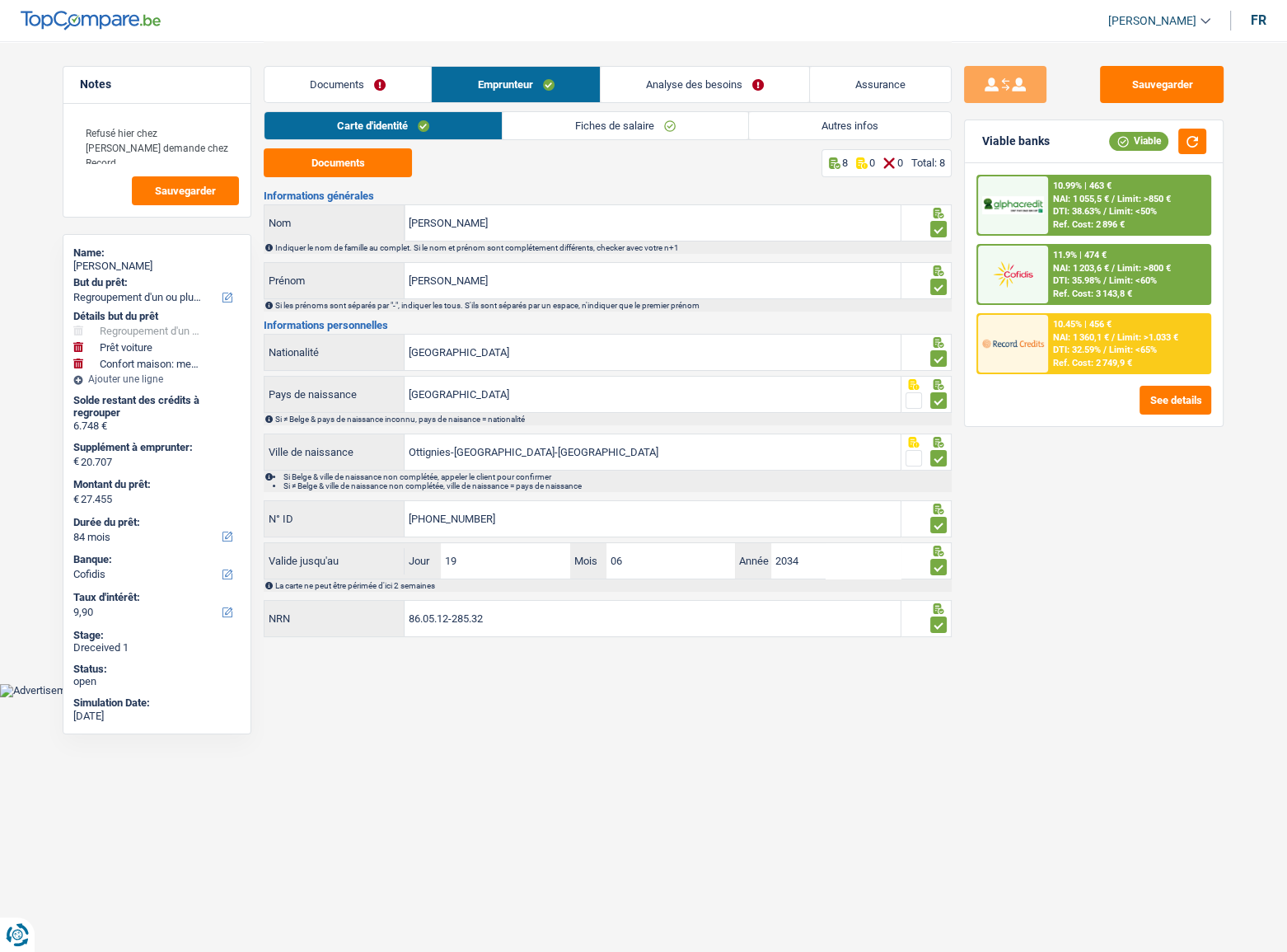
click at [384, 88] on link "Documents" at bounding box center [347, 84] width 167 height 35
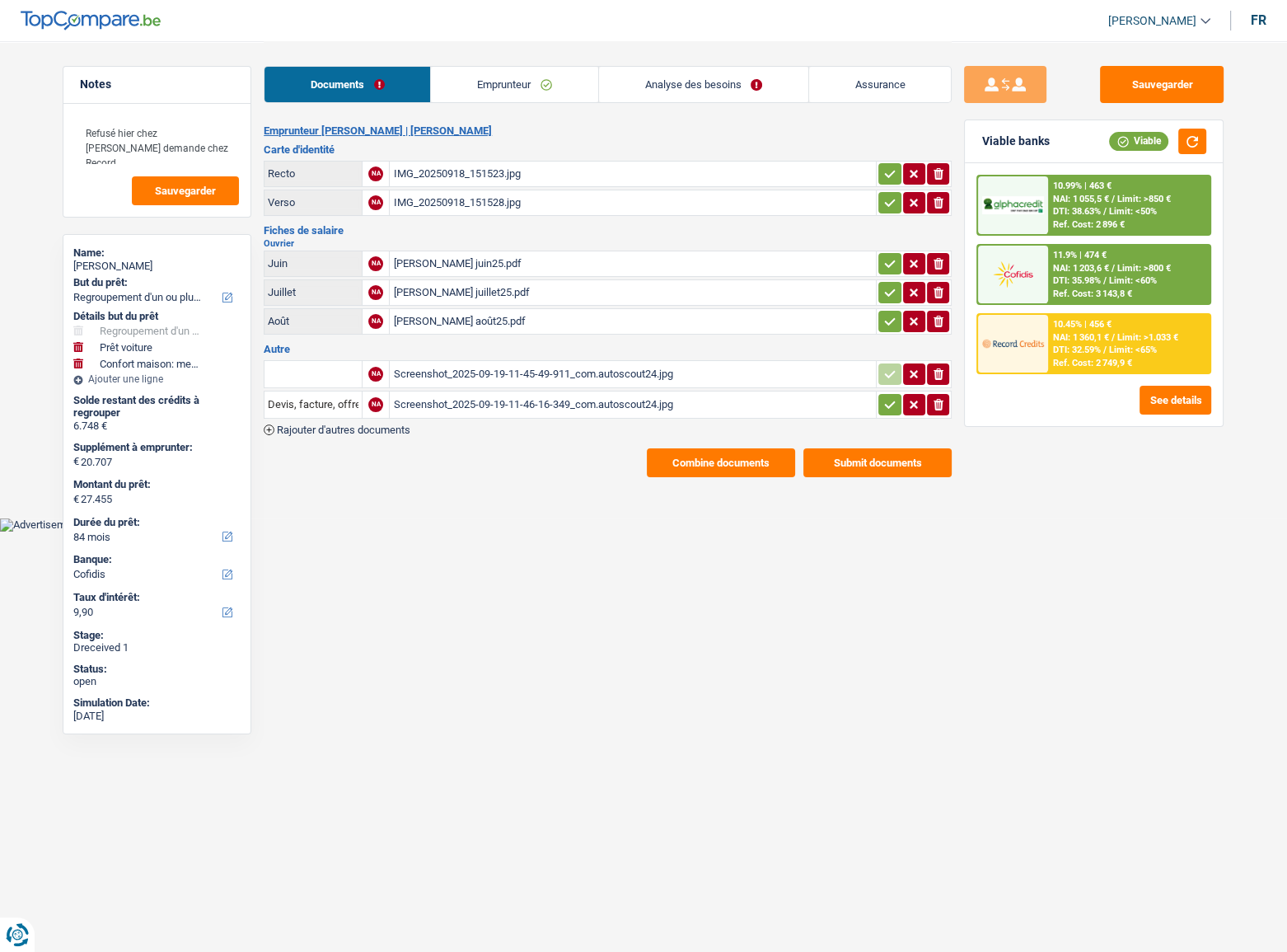
click at [514, 98] on link "Emprunteur" at bounding box center [514, 84] width 167 height 35
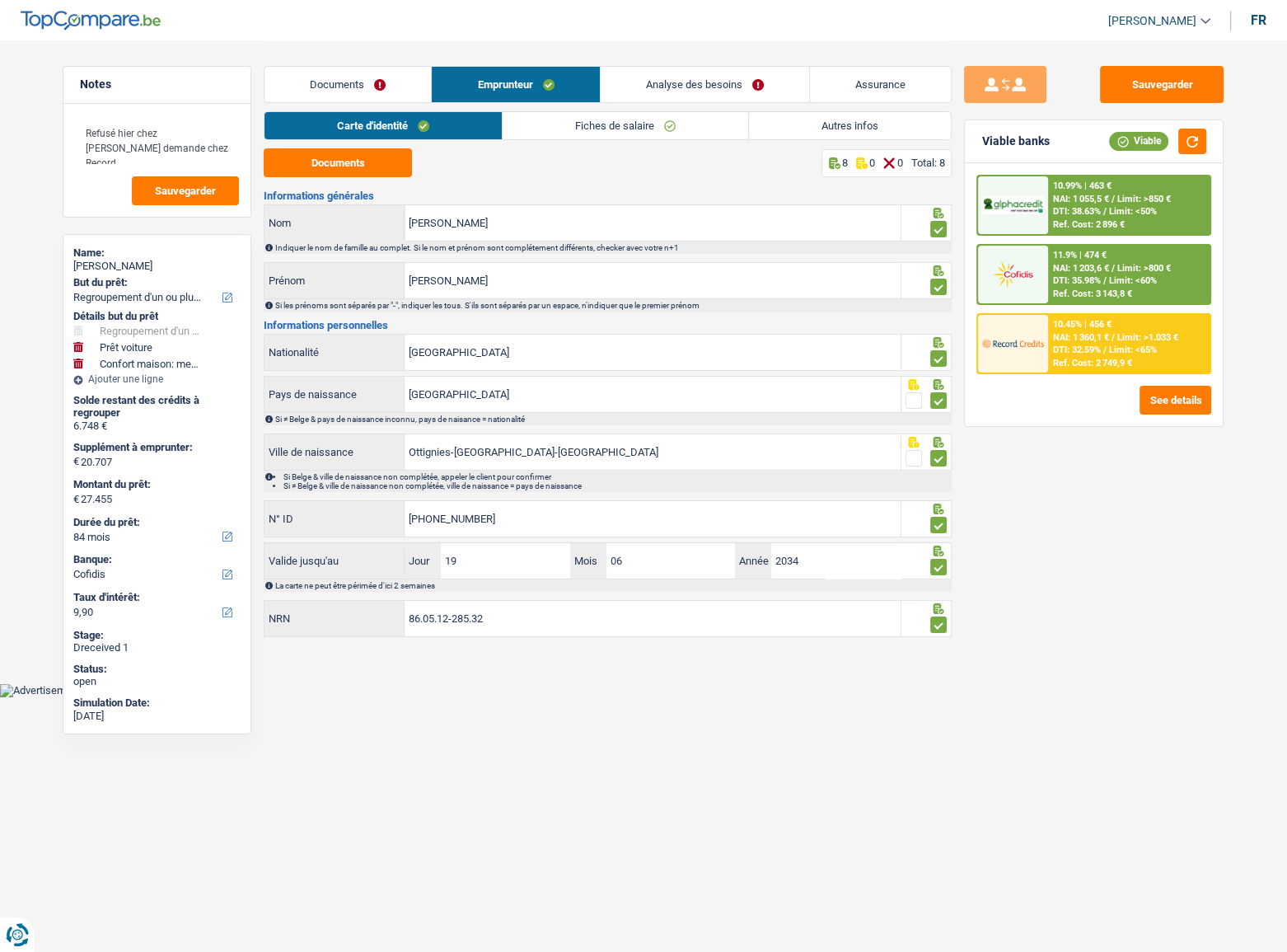
click at [642, 118] on link "Fiches de salaire" at bounding box center [625, 125] width 245 height 27
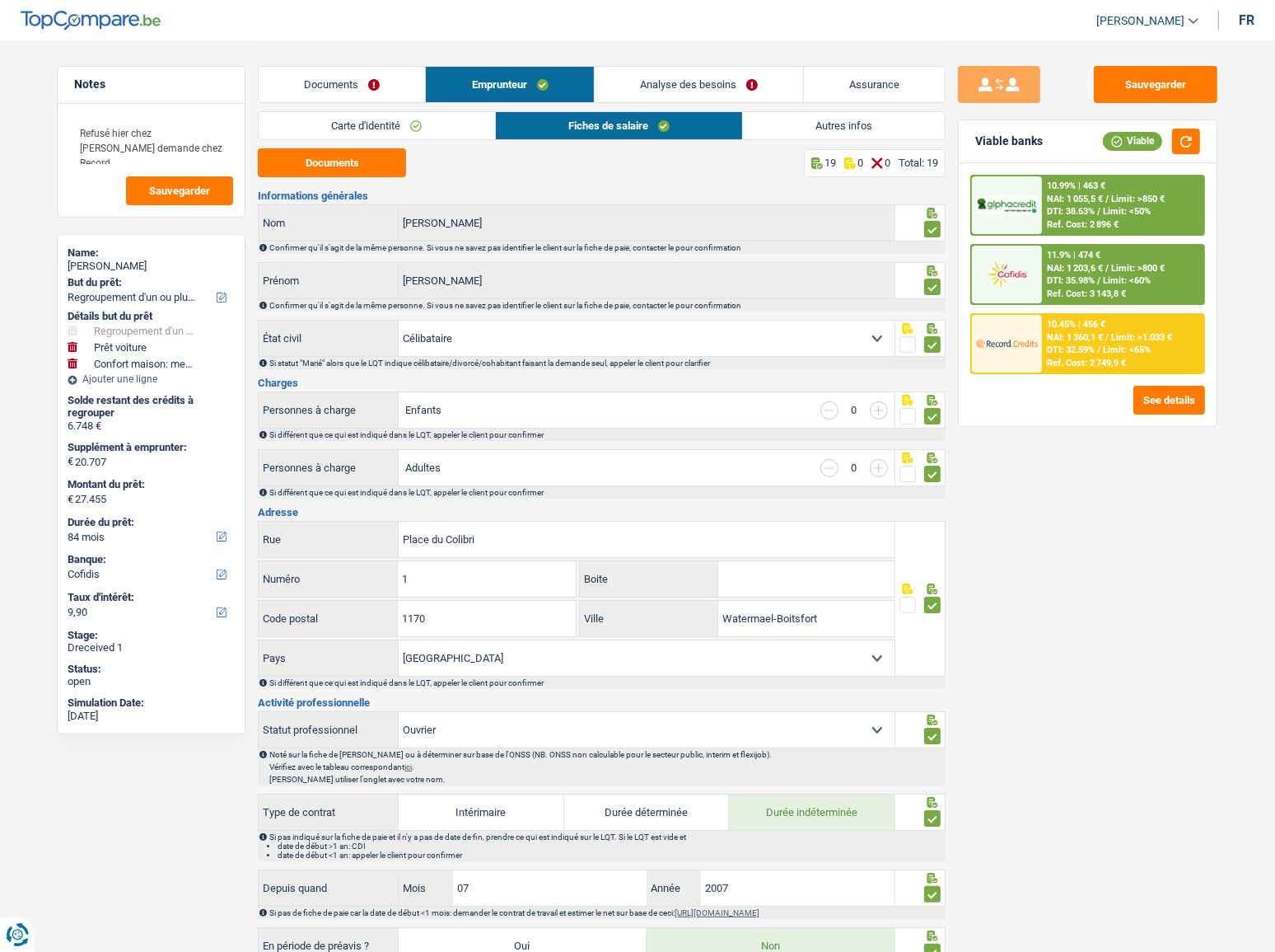
click at [791, 126] on link "Autres infos" at bounding box center [844, 125] width 202 height 27
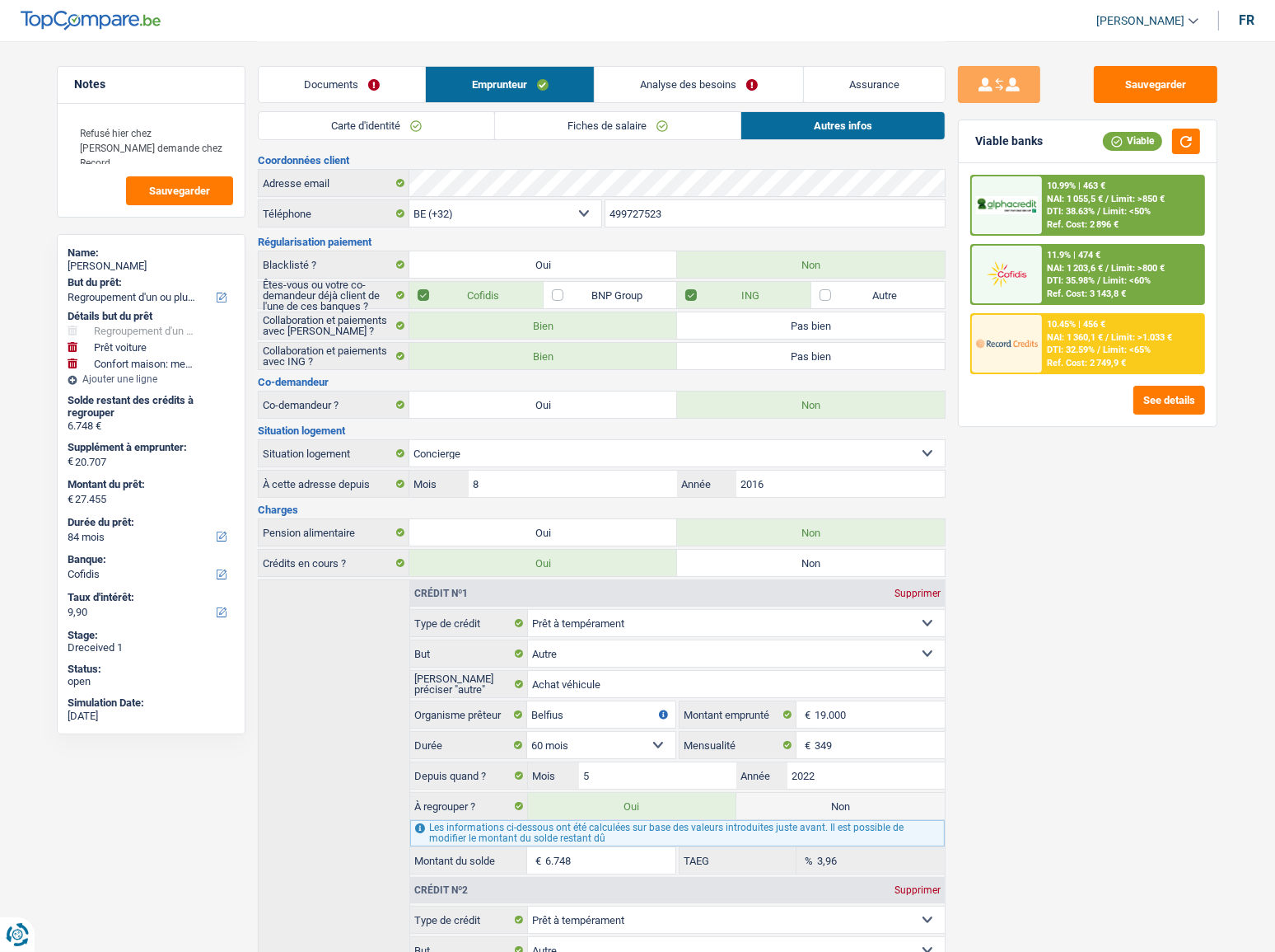
click at [657, 67] on link "Analyse des besoins" at bounding box center [699, 84] width 208 height 35
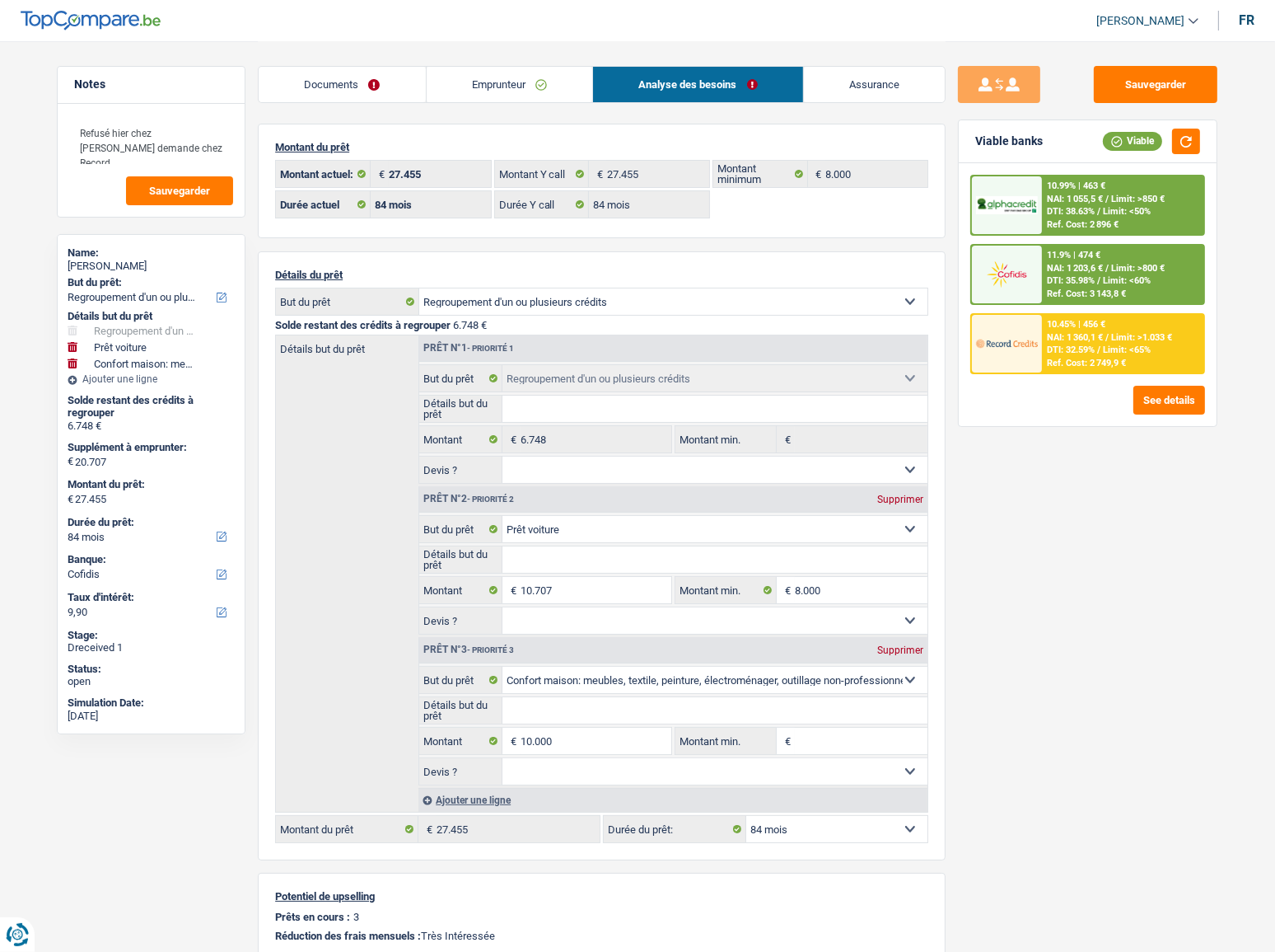
click at [1083, 176] on div "10.99% | 463 € NAI: 1 055,5 € / Limit: >850 € DTI: 38.63% / Limit: <50% Ref. Co…" at bounding box center [1123, 205] width 162 height 58
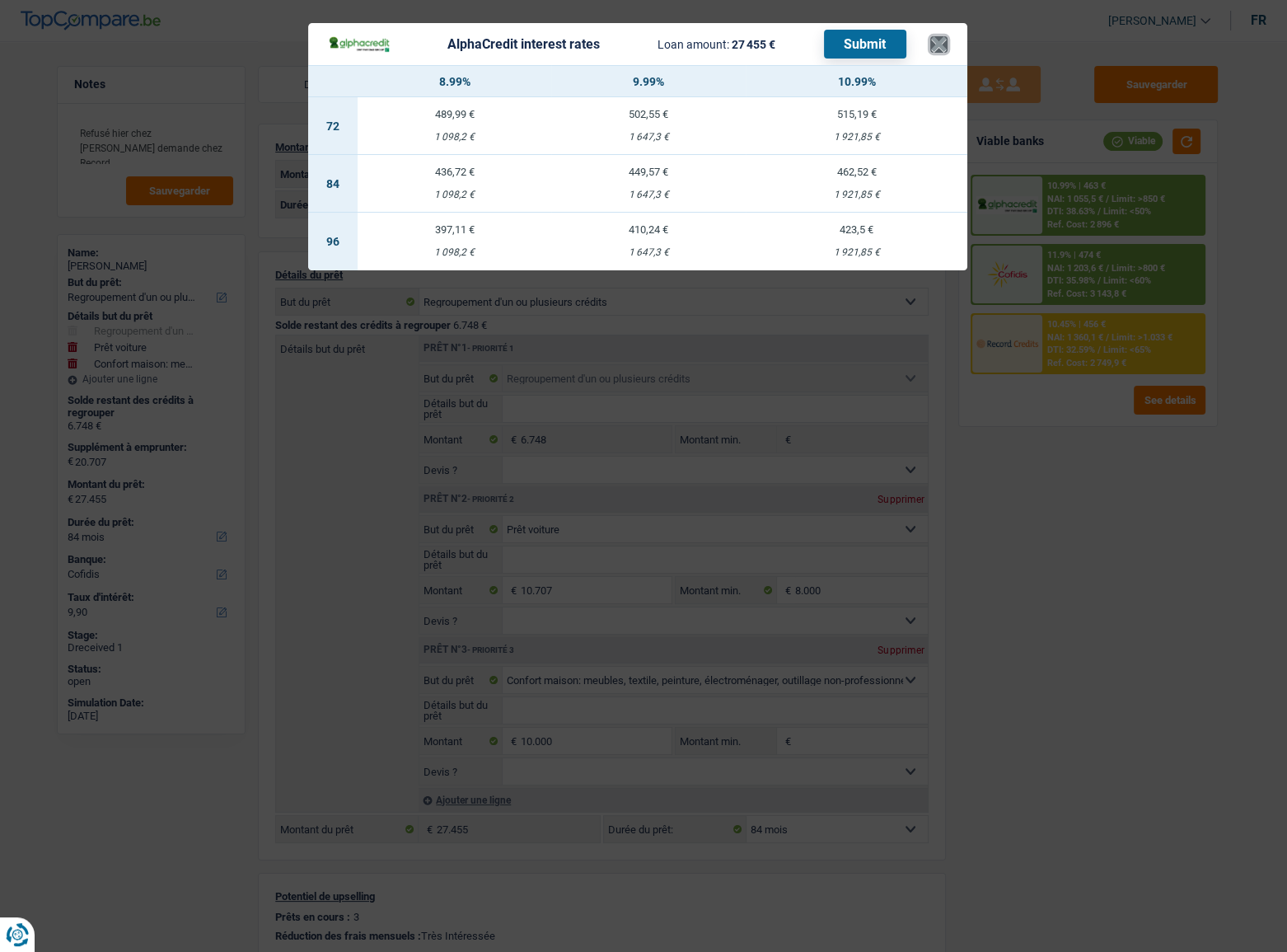
click at [931, 36] on button "×" at bounding box center [939, 44] width 17 height 16
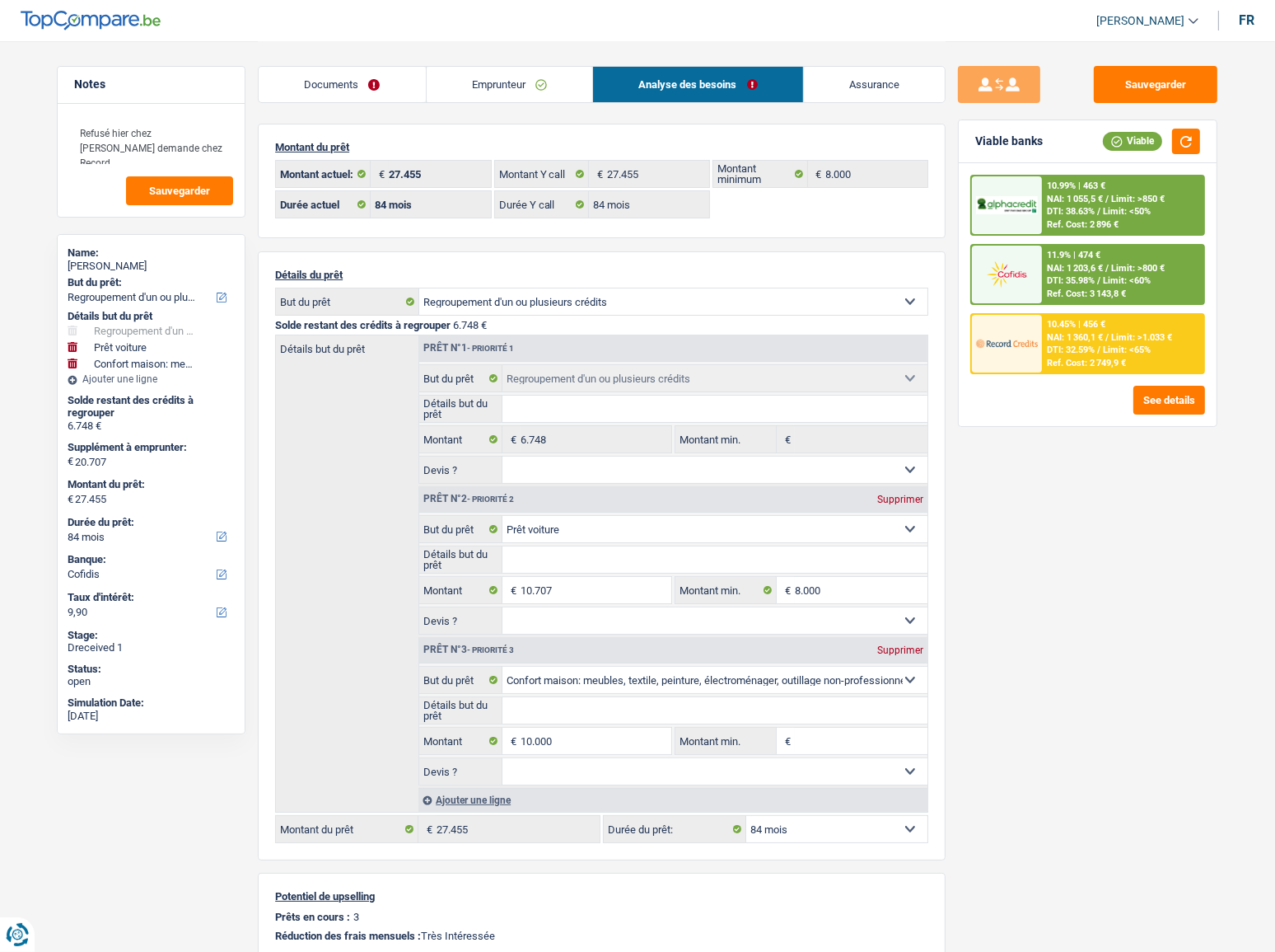
click at [1090, 321] on div "10.45% | 456 €" at bounding box center [1076, 324] width 59 height 10
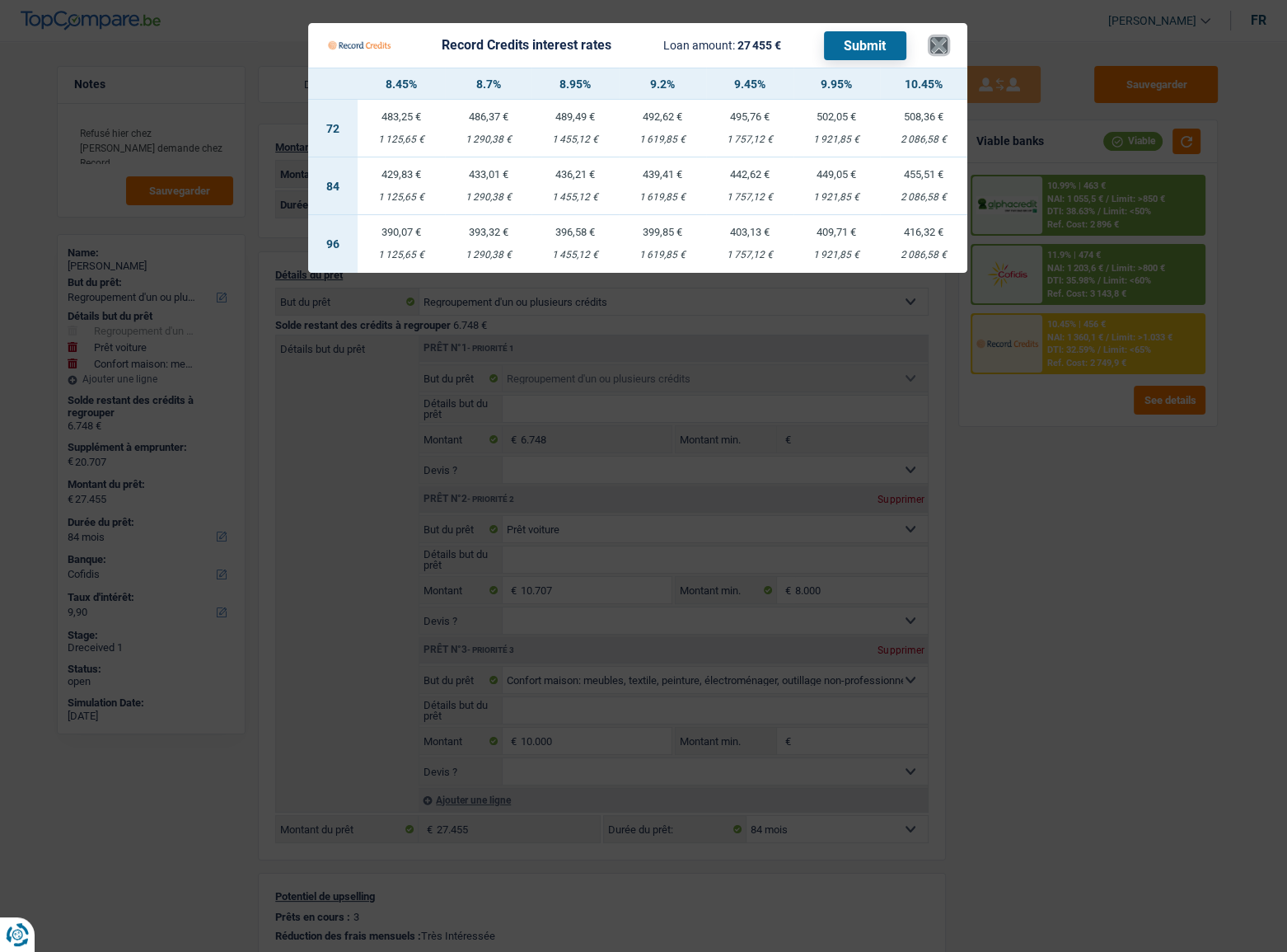
click at [939, 41] on button "×" at bounding box center [939, 45] width 17 height 16
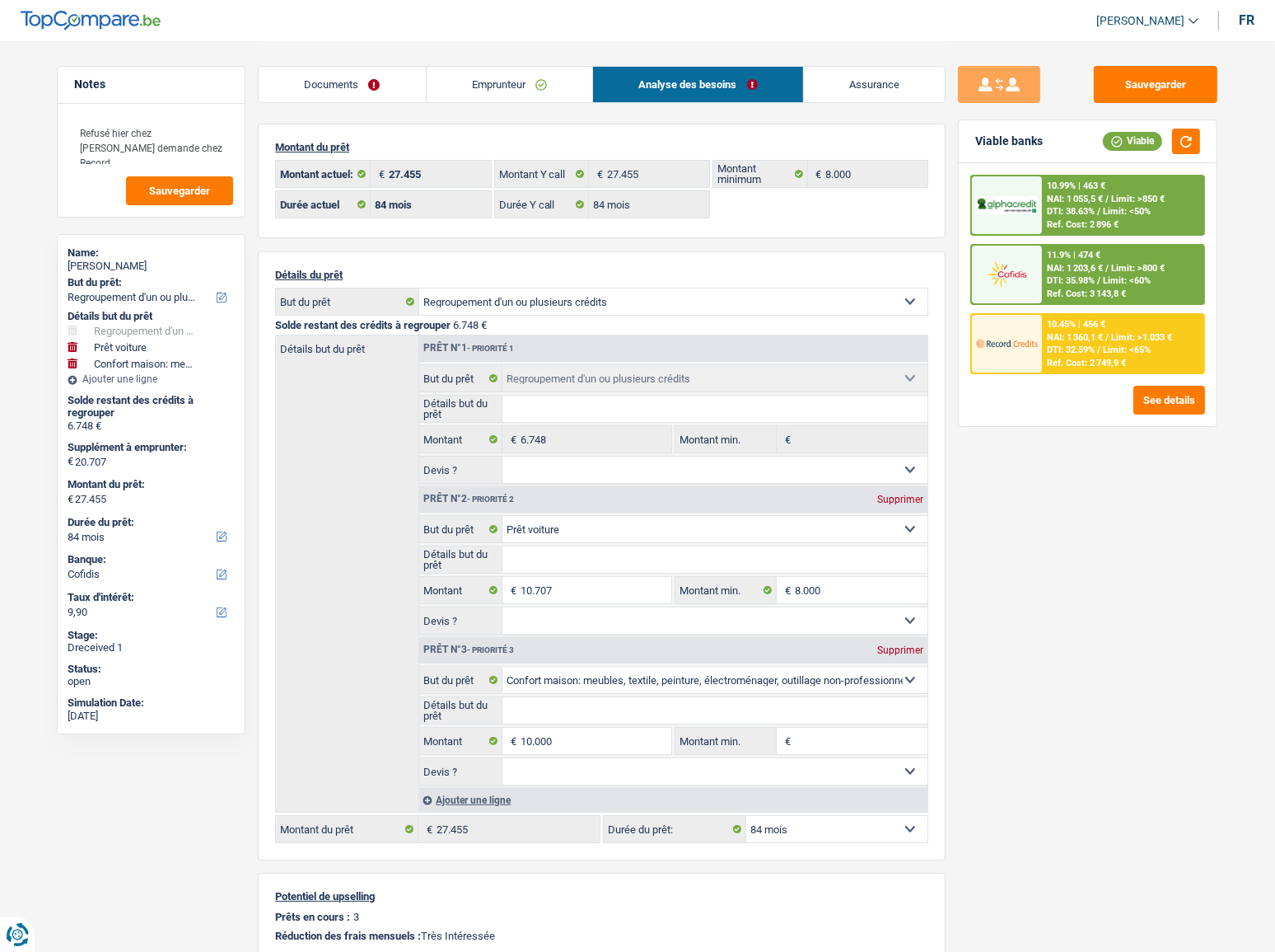
click at [1005, 340] on img at bounding box center [1006, 343] width 61 height 30
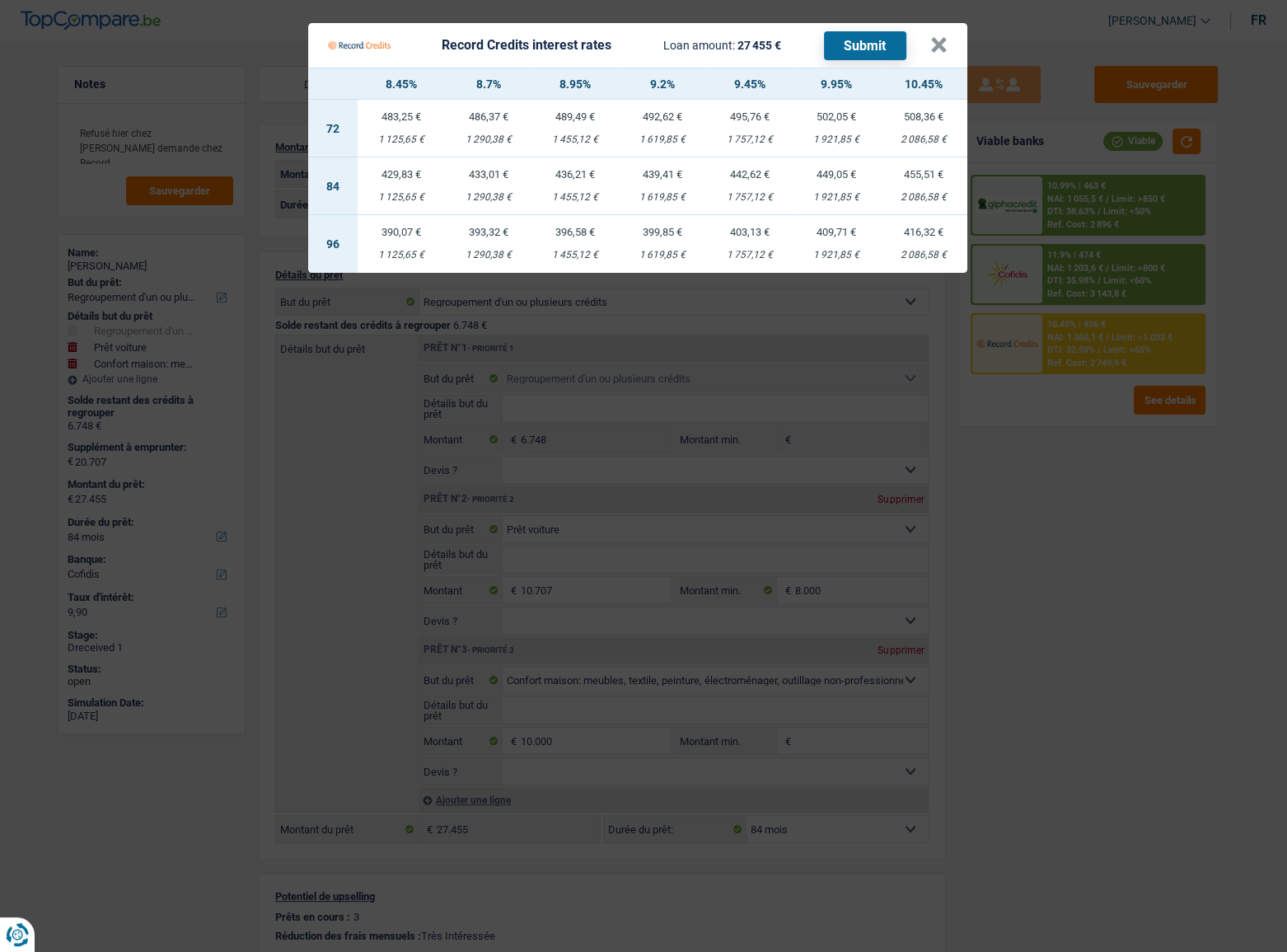
click at [675, 194] on div "1 619,85 €" at bounding box center [662, 197] width 87 height 10
select select "record credits"
type input "9,20"
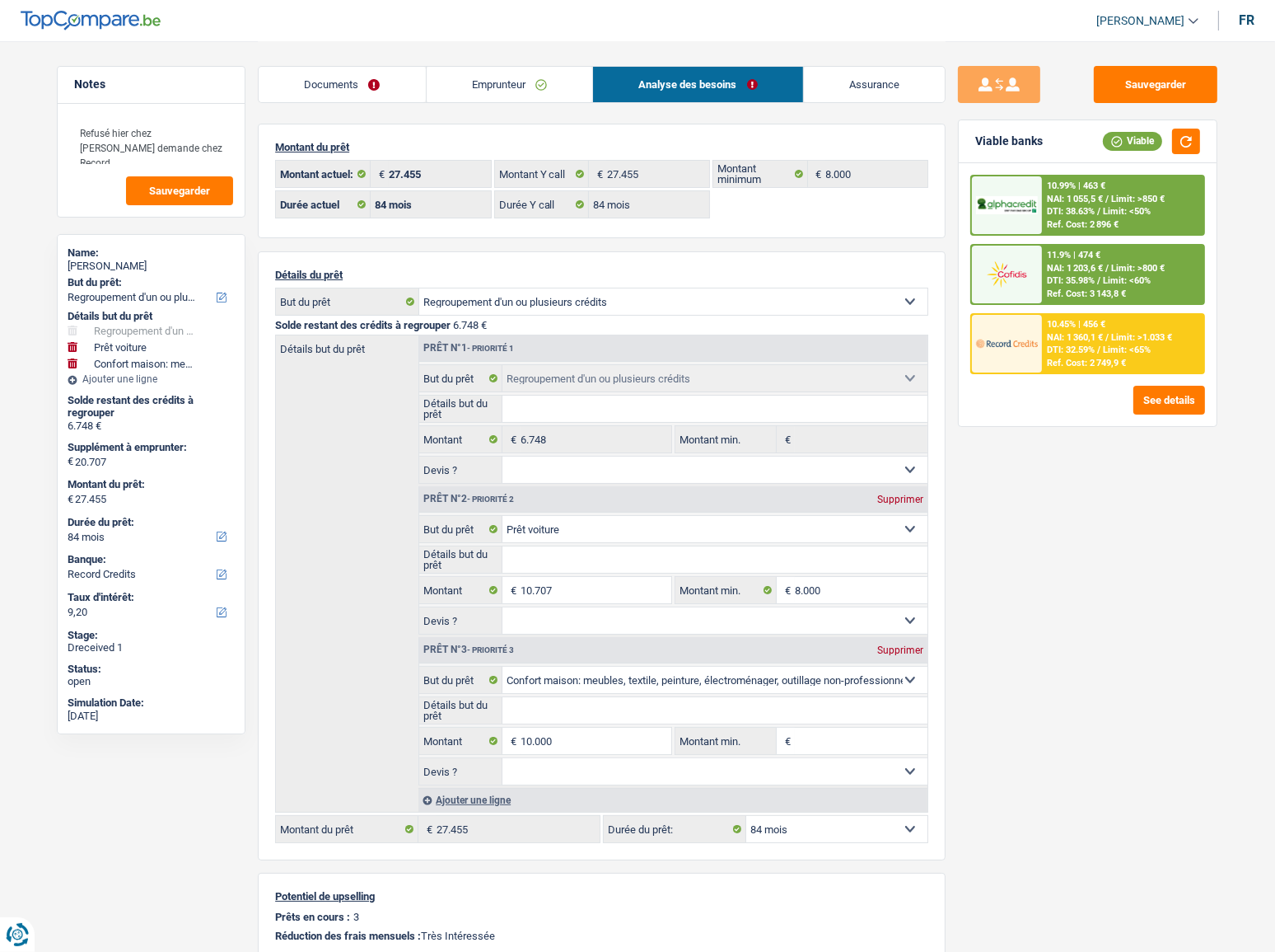
click at [1064, 276] on span "DTI: 35.98%" at bounding box center [1070, 281] width 48 height 10
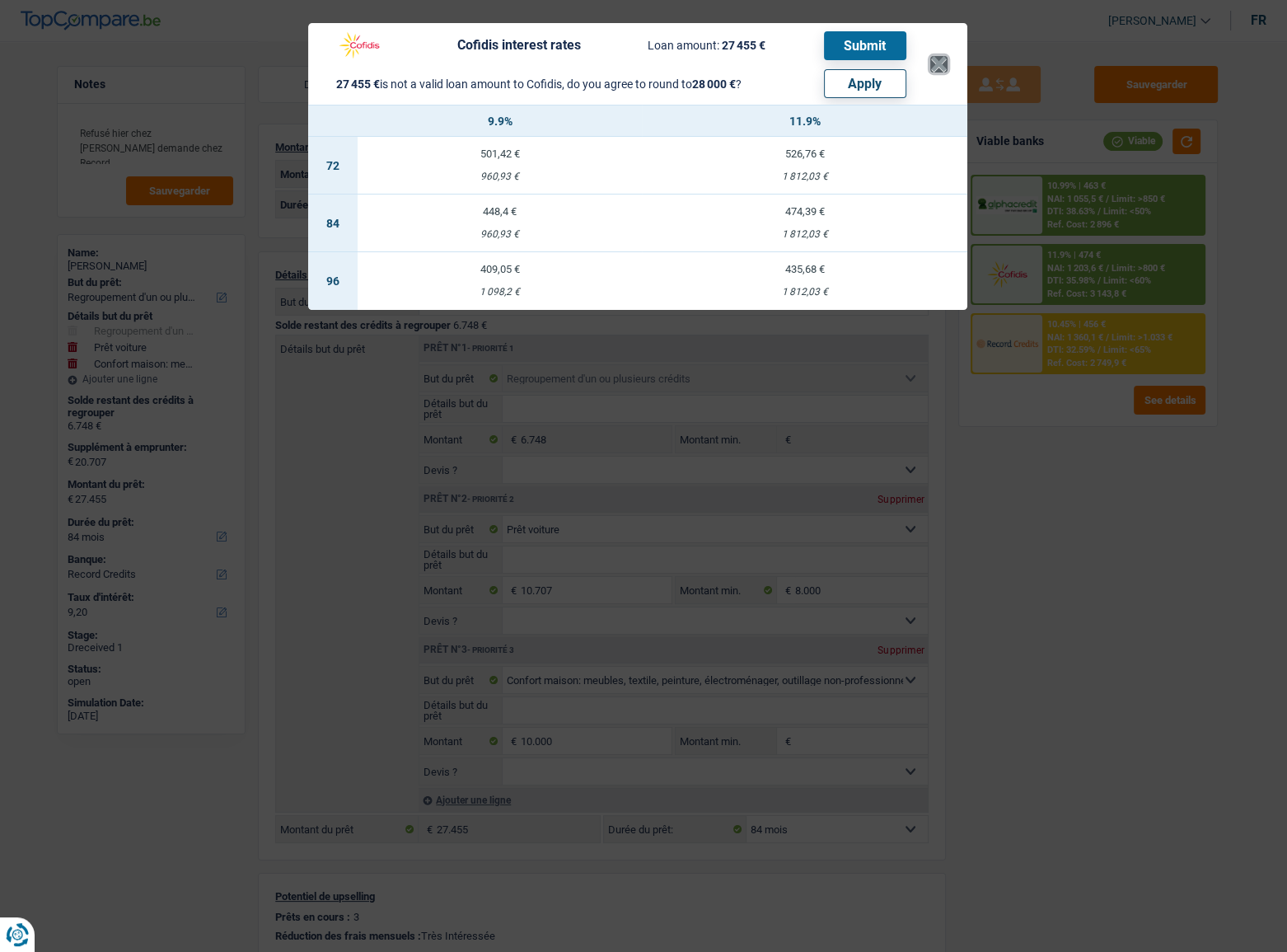
drag, startPoint x: 945, startPoint y: 57, endPoint x: 945, endPoint y: 75, distance: 18.0
click at [940, 58] on button "×" at bounding box center [939, 64] width 17 height 16
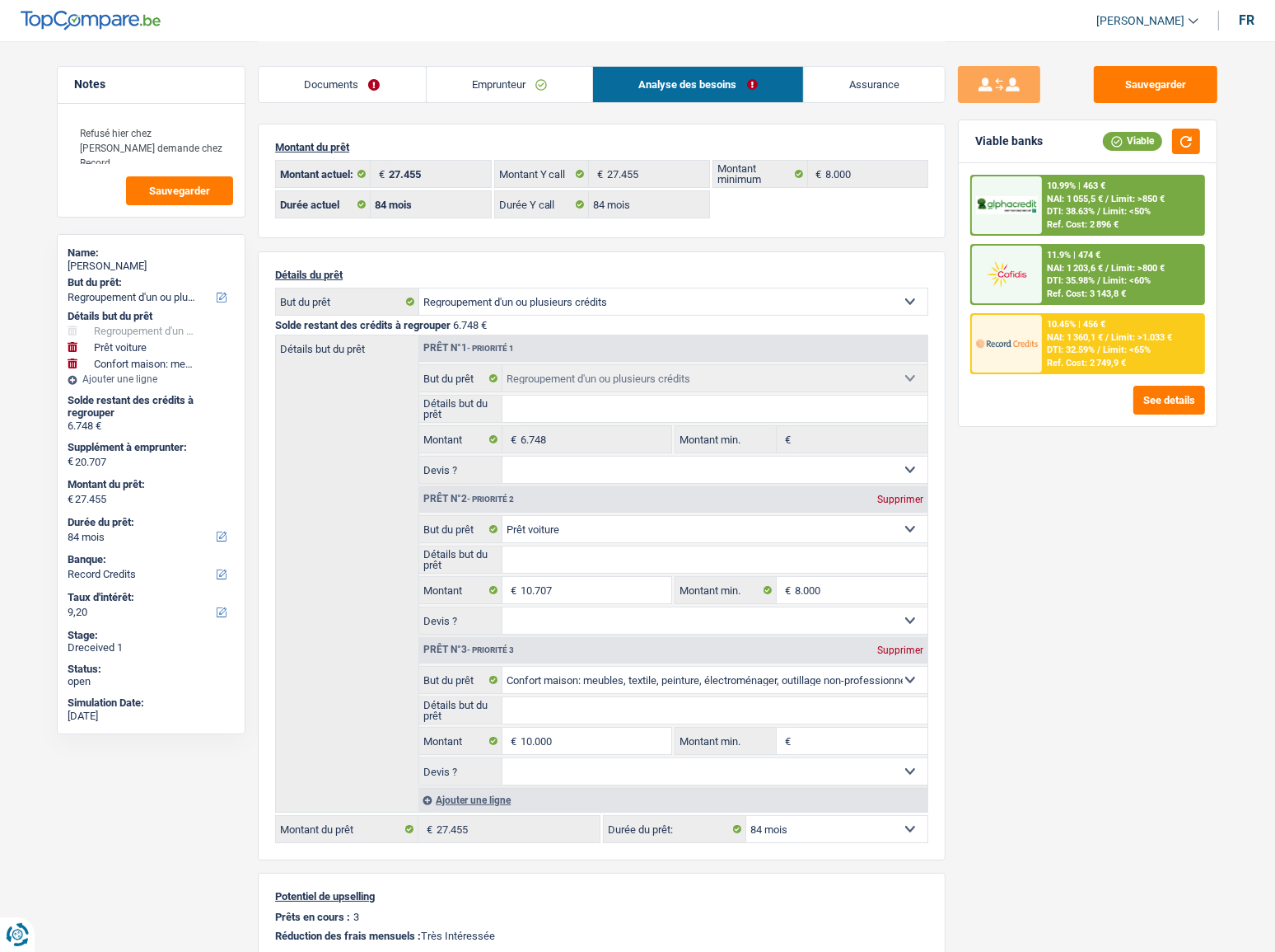
click at [1033, 324] on div at bounding box center [1006, 343] width 69 height 58
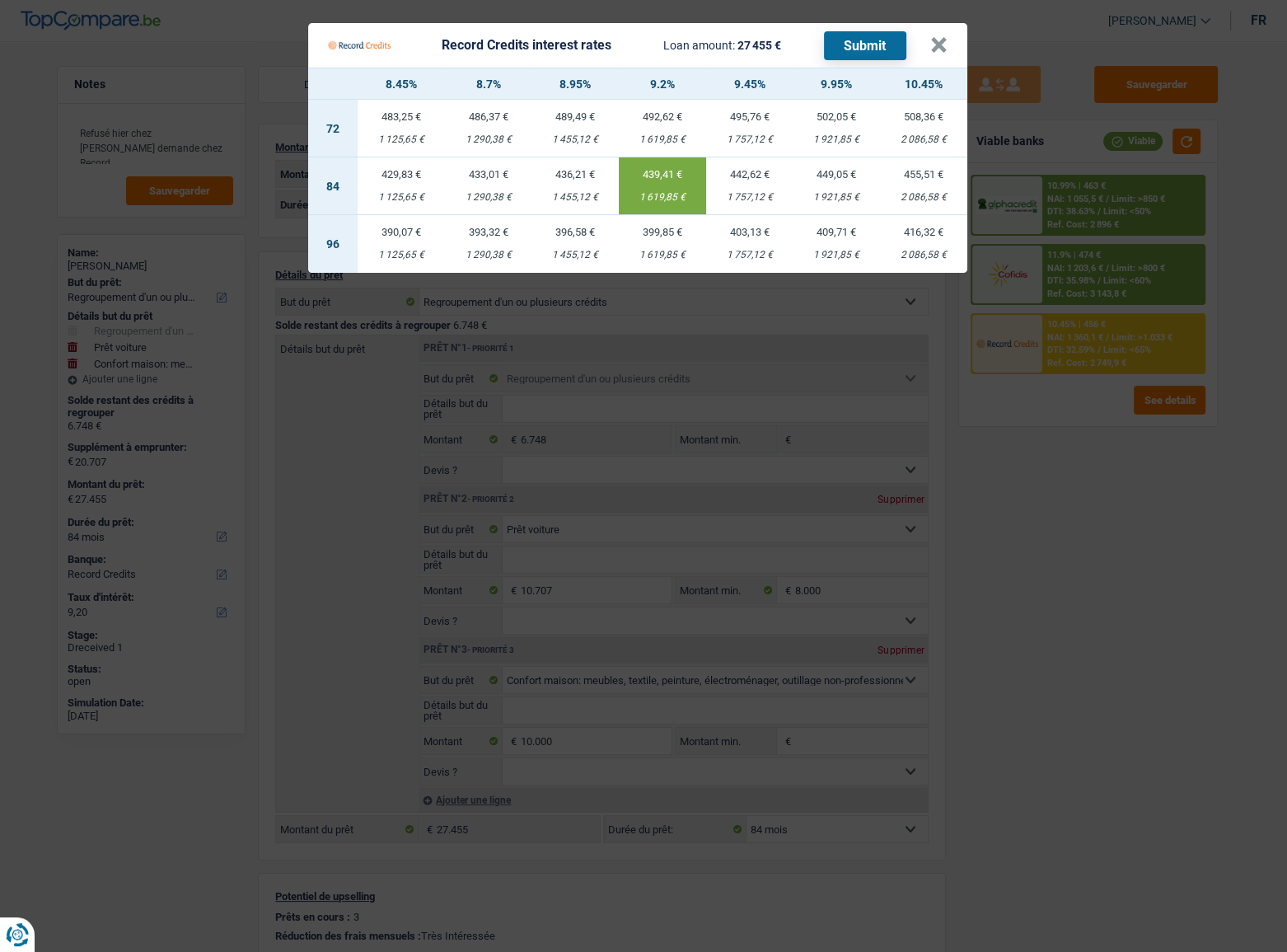
click at [861, 54] on button "Submit" at bounding box center [865, 45] width 82 height 29
click at [934, 44] on button "×" at bounding box center [939, 45] width 17 height 16
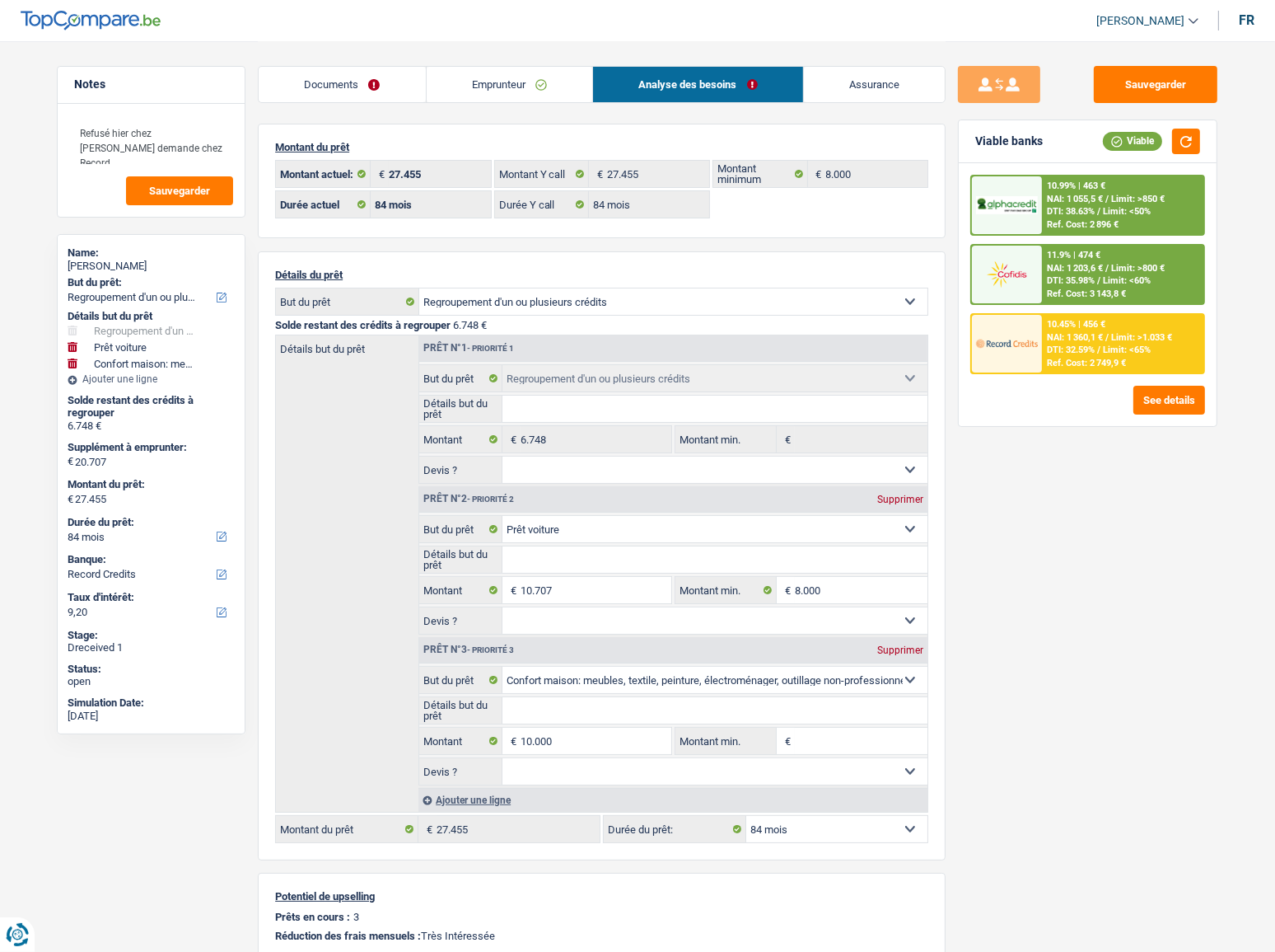
click at [1051, 190] on div "10.99% | 463 €" at bounding box center [1076, 186] width 59 height 10
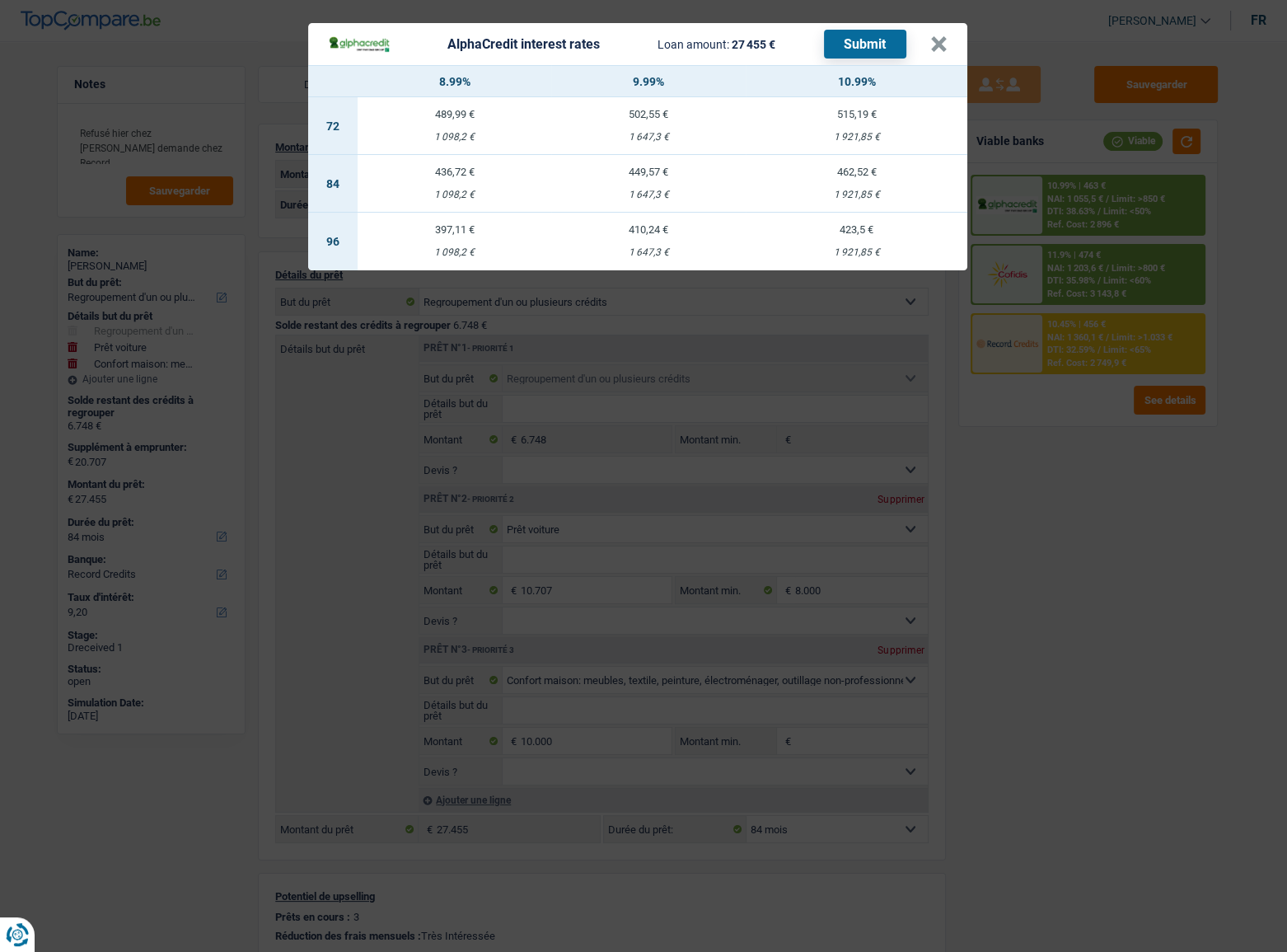
click at [650, 184] on td "449,57 € 1 647,3 €" at bounding box center [648, 183] width 193 height 58
select select "alphacredit"
type input "9,99"
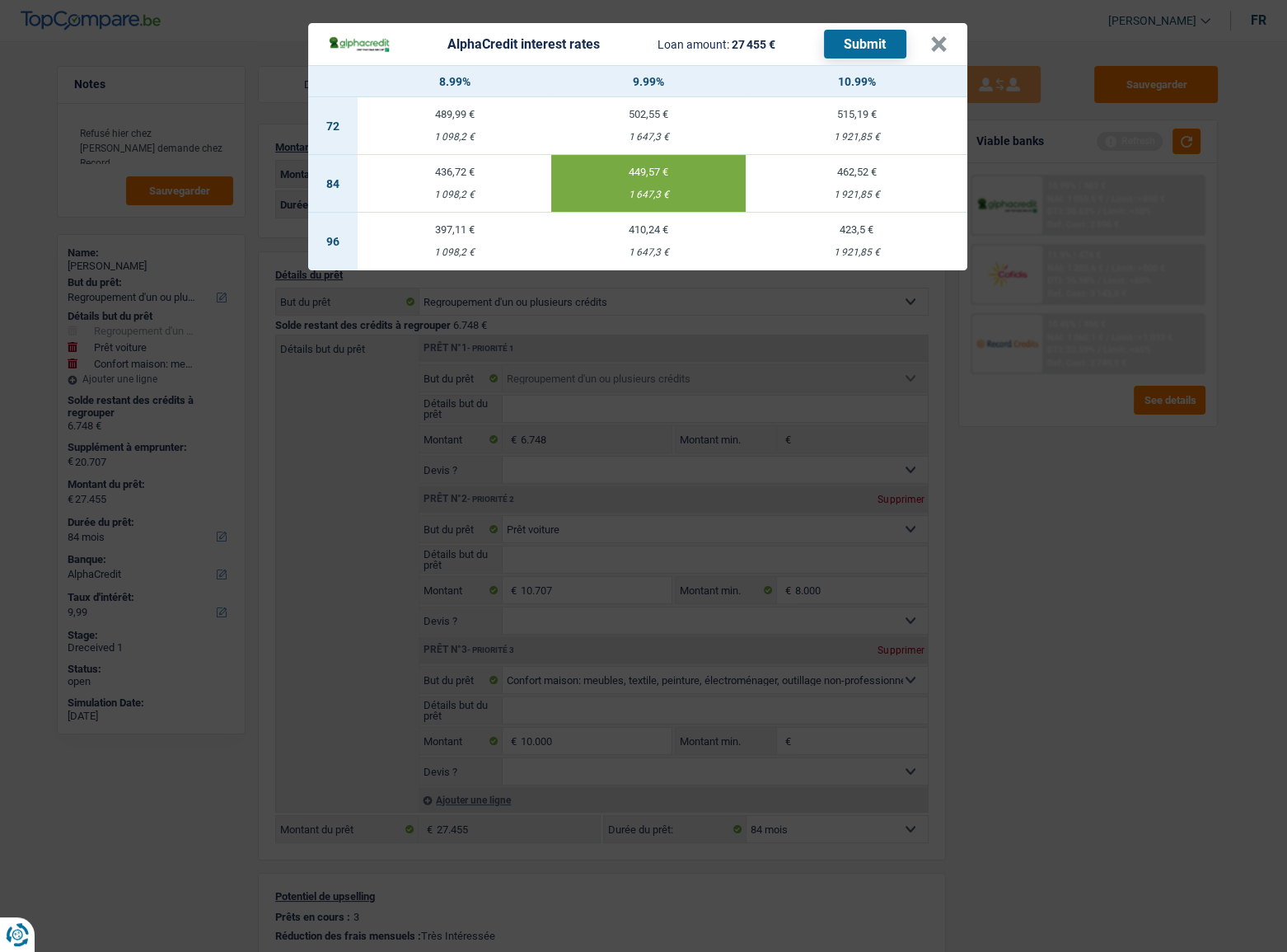
click at [844, 41] on button "Submit" at bounding box center [865, 43] width 82 height 29
click at [943, 44] on button "×" at bounding box center [939, 44] width 17 height 16
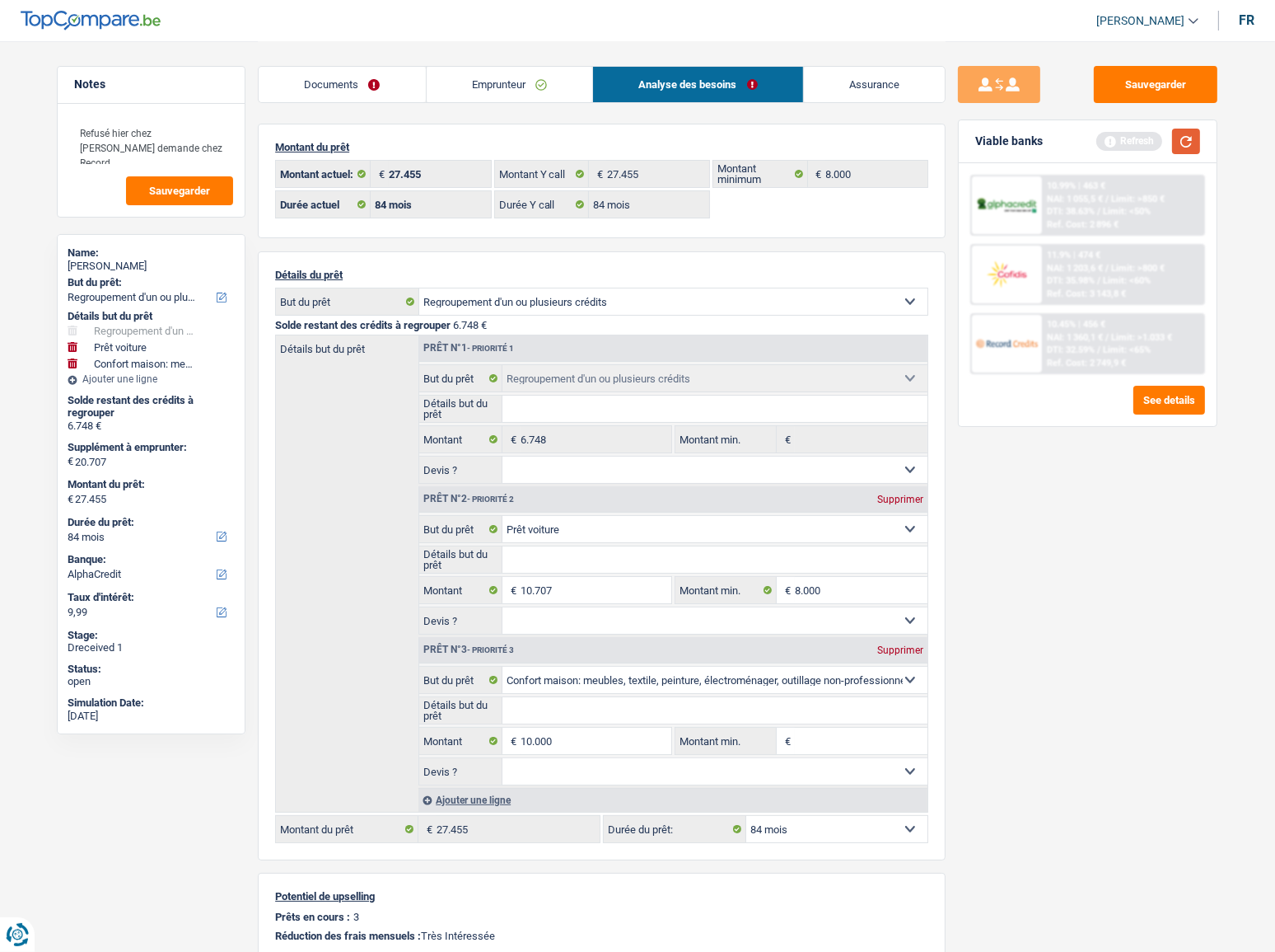
click at [1149, 136] on button "button" at bounding box center [1186, 142] width 28 height 26
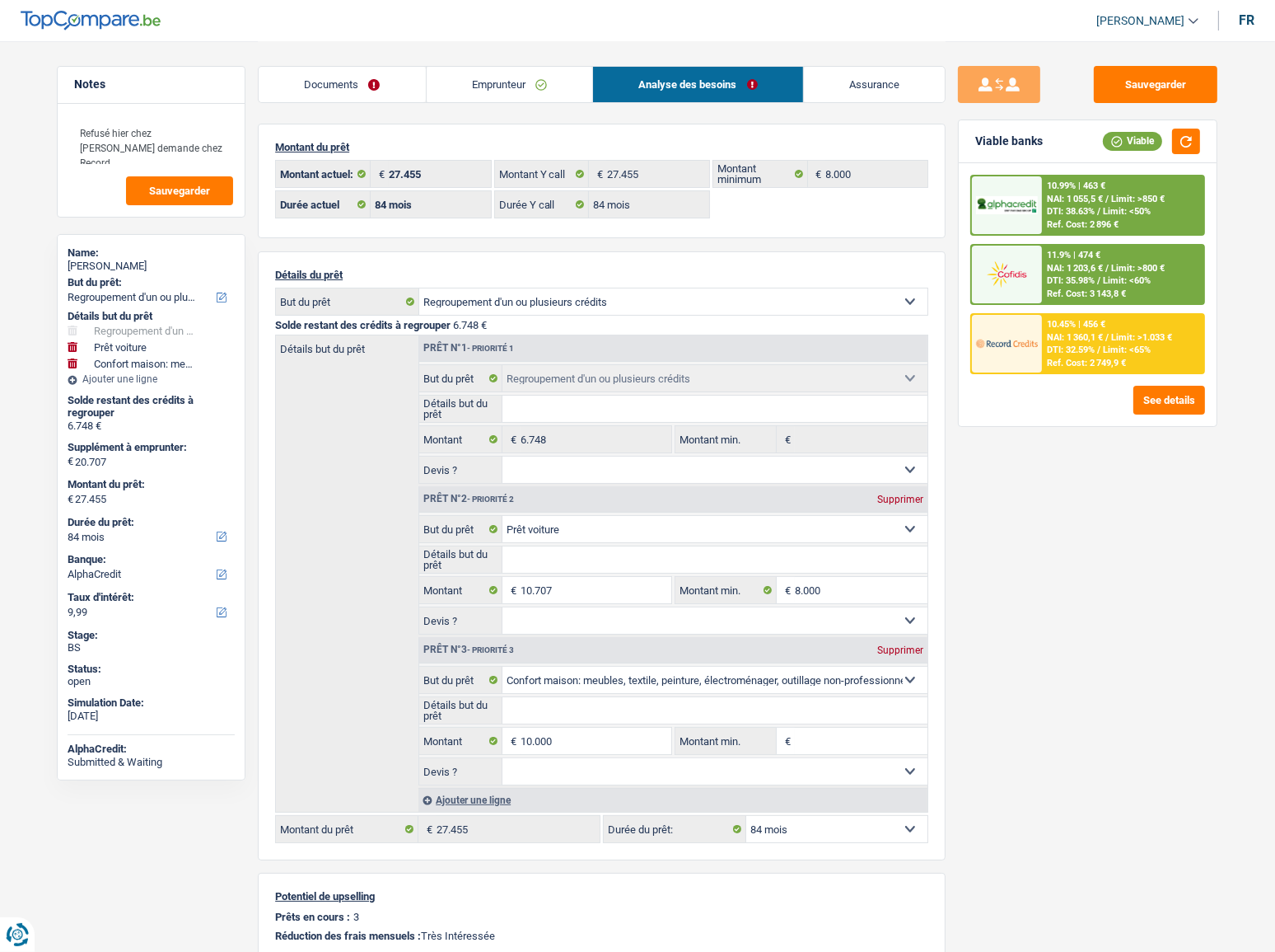
click at [1040, 350] on div at bounding box center [1006, 343] width 69 height 58
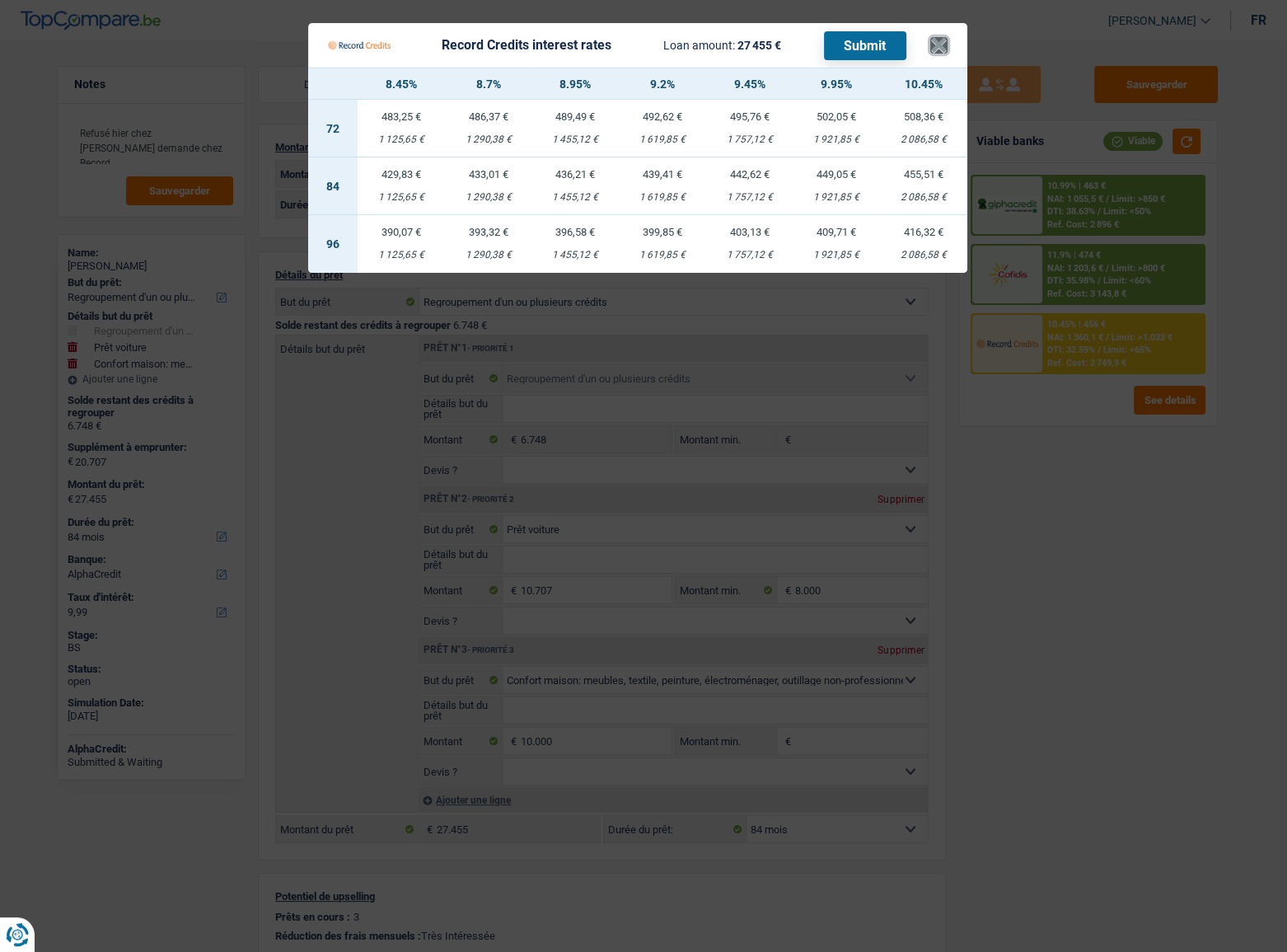
click at [938, 43] on button "×" at bounding box center [939, 45] width 17 height 16
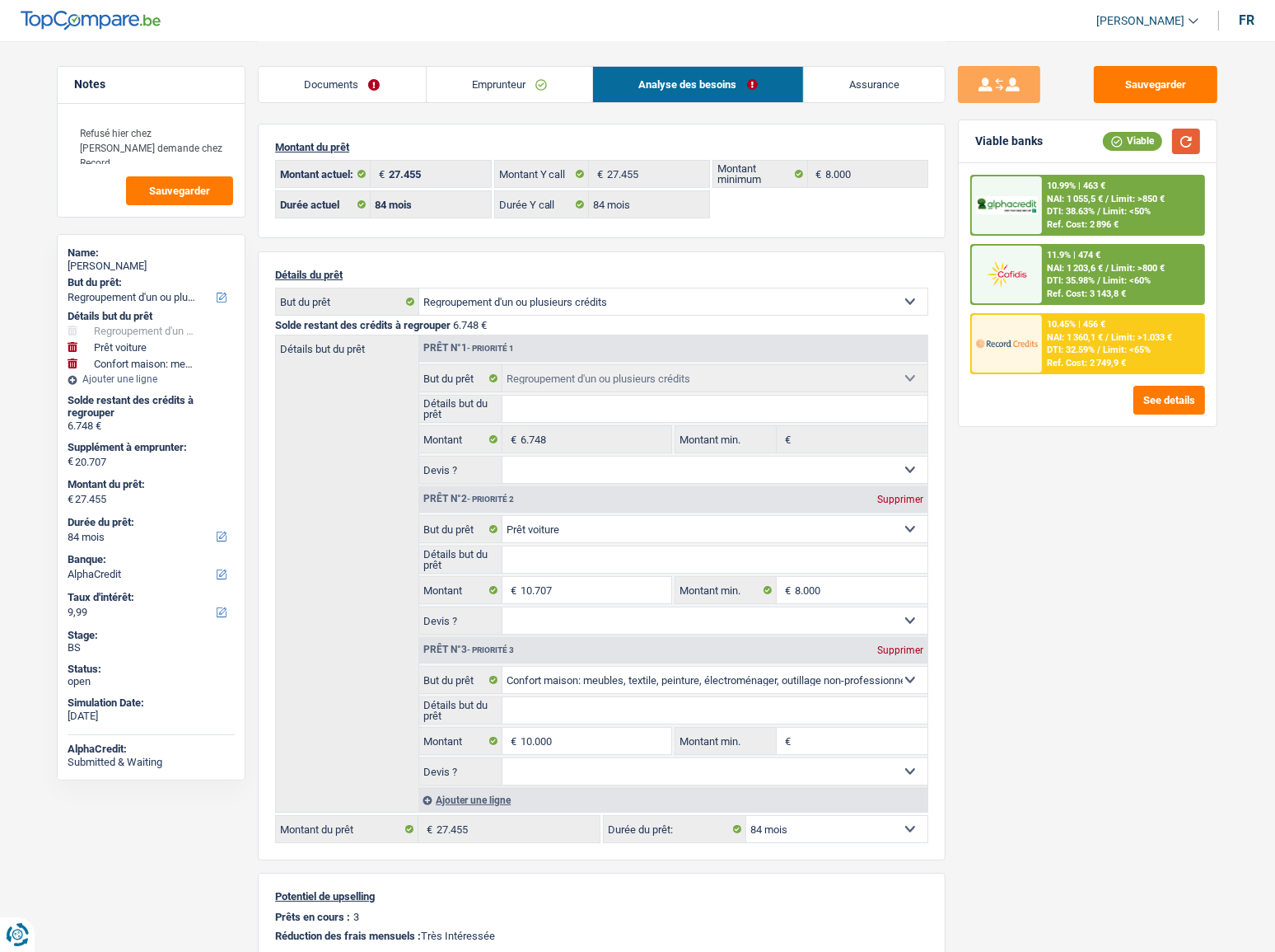
click at [1149, 141] on button "button" at bounding box center [1186, 142] width 28 height 26
click at [1128, 520] on div "Sauvegarder Viable banks Viable 10.99% | 463 € NAI: 1 055,5 € / Limit: >850 € D…" at bounding box center [1088, 495] width 284 height 860
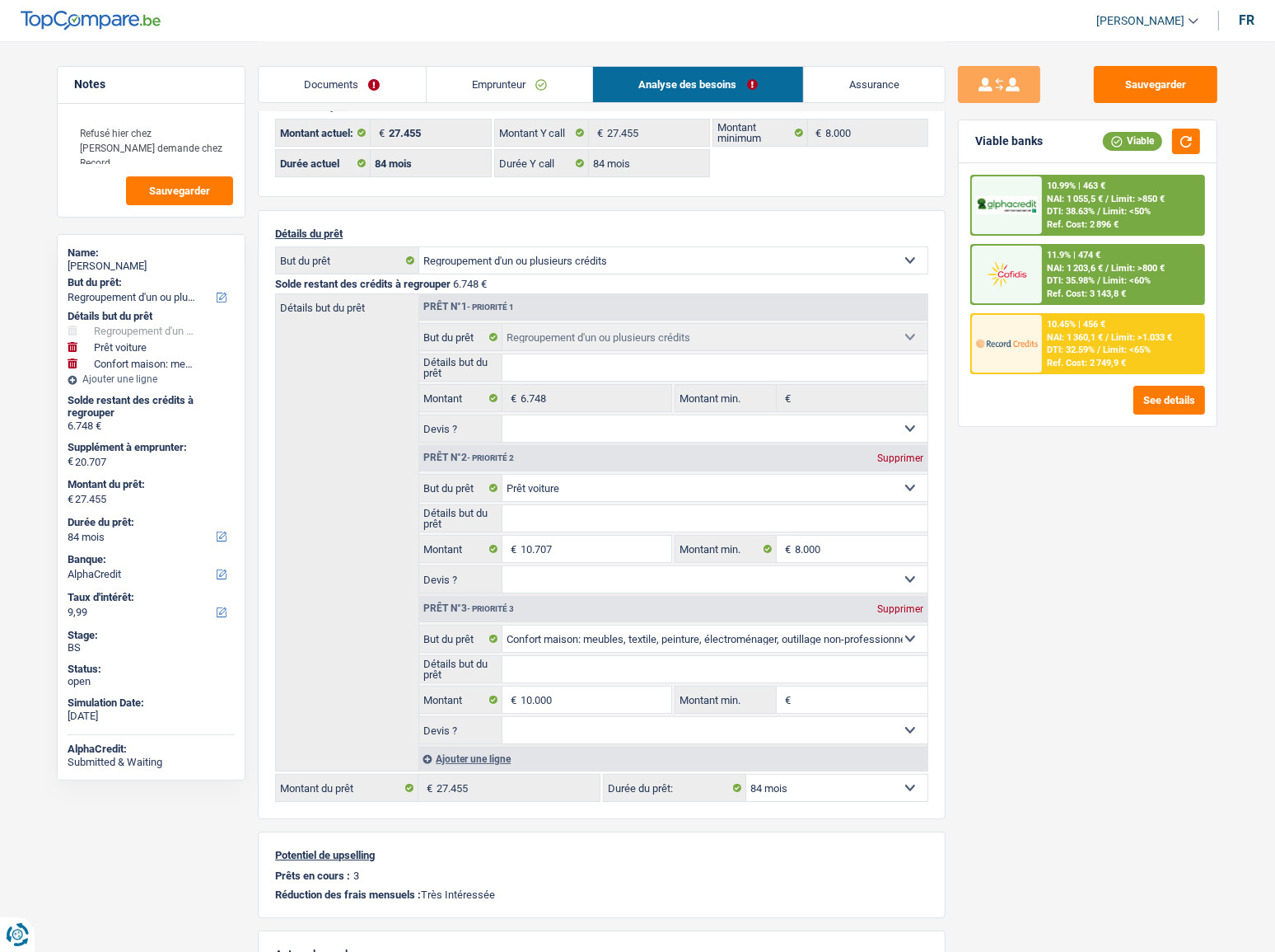
scroll to position [74, 0]
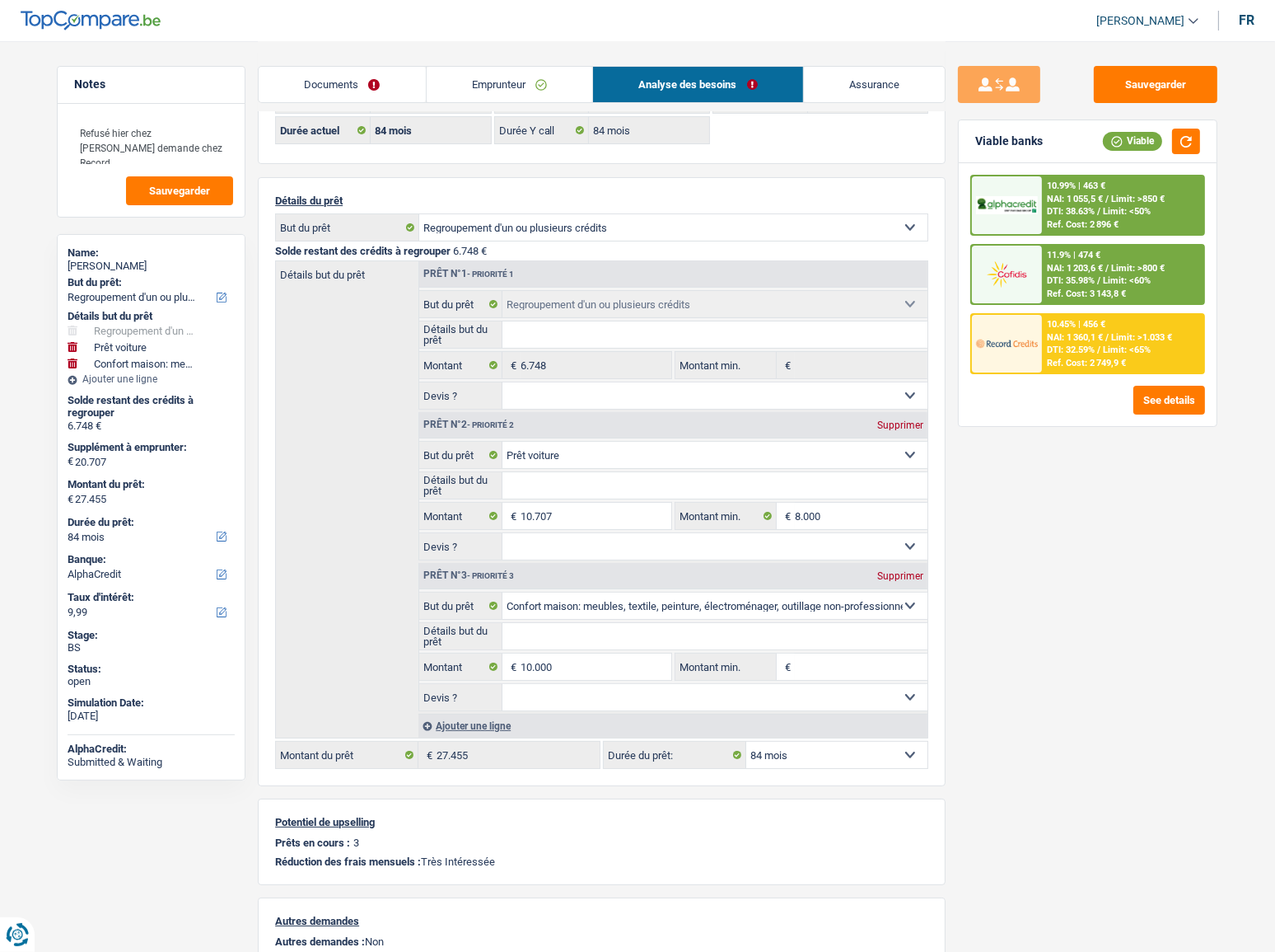
click at [472, 67] on link "Emprunteur" at bounding box center [510, 84] width 167 height 35
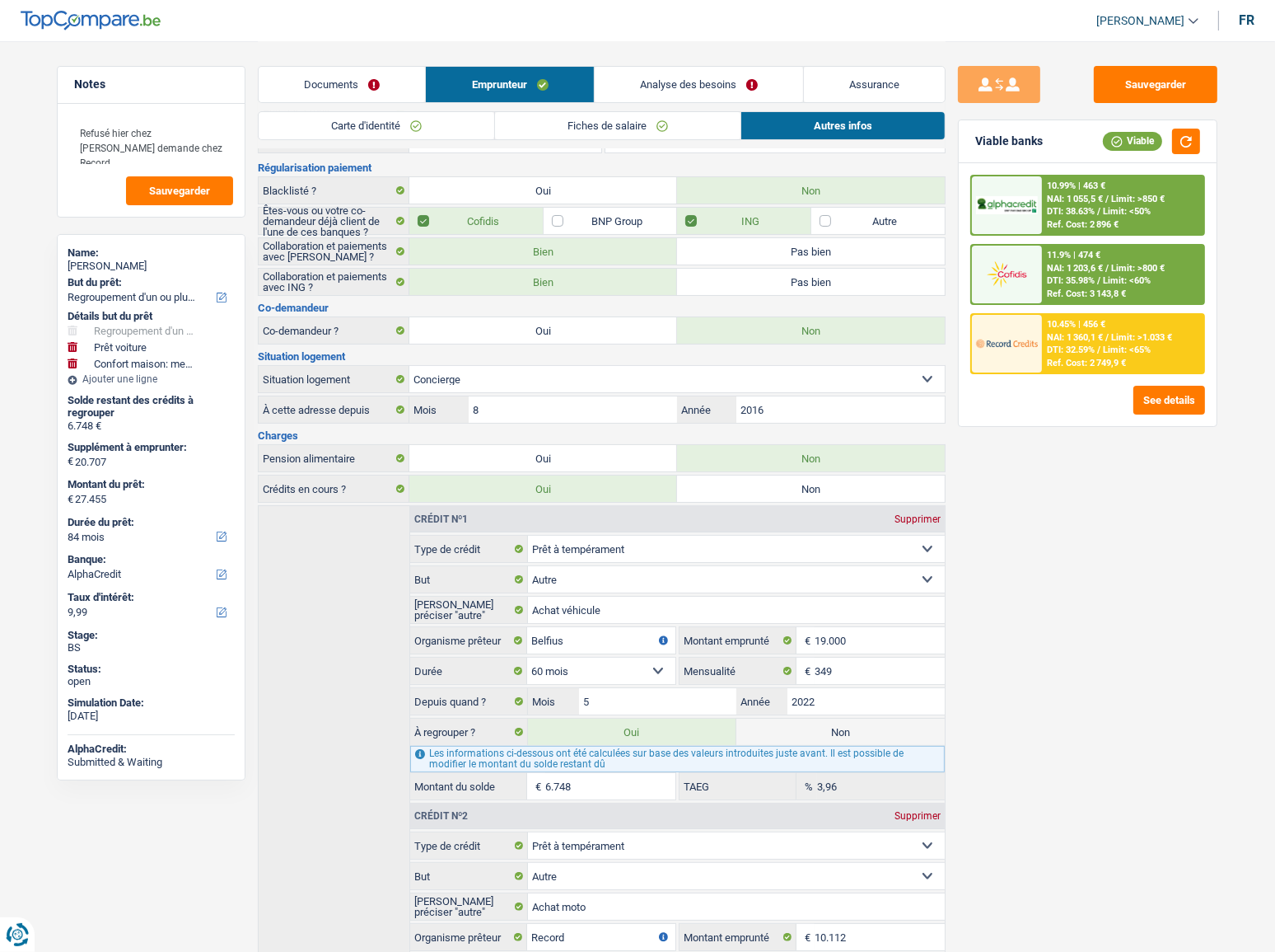
click at [588, 131] on link "Fiches de salaire" at bounding box center [618, 125] width 245 height 27
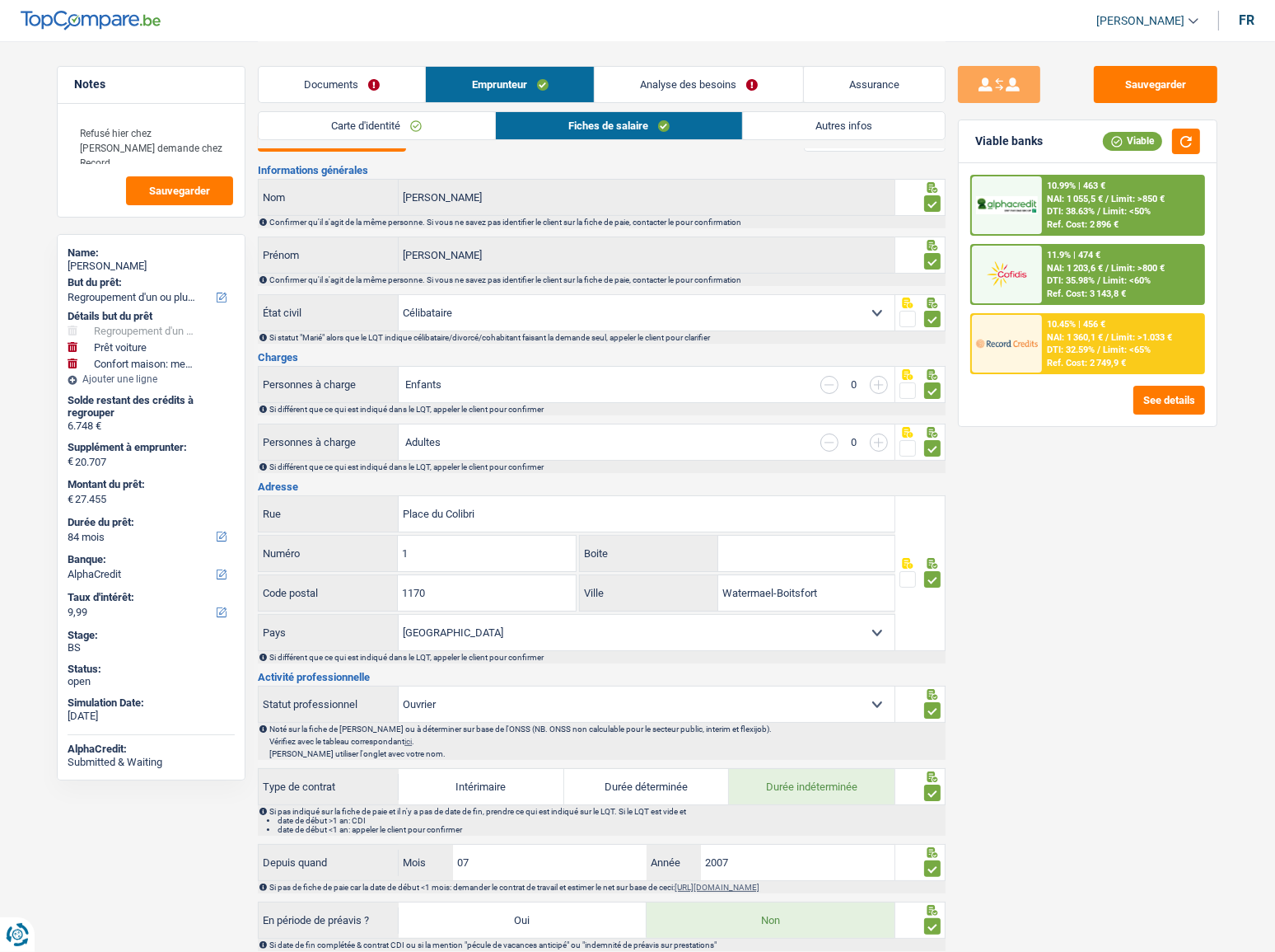
scroll to position [0, 0]
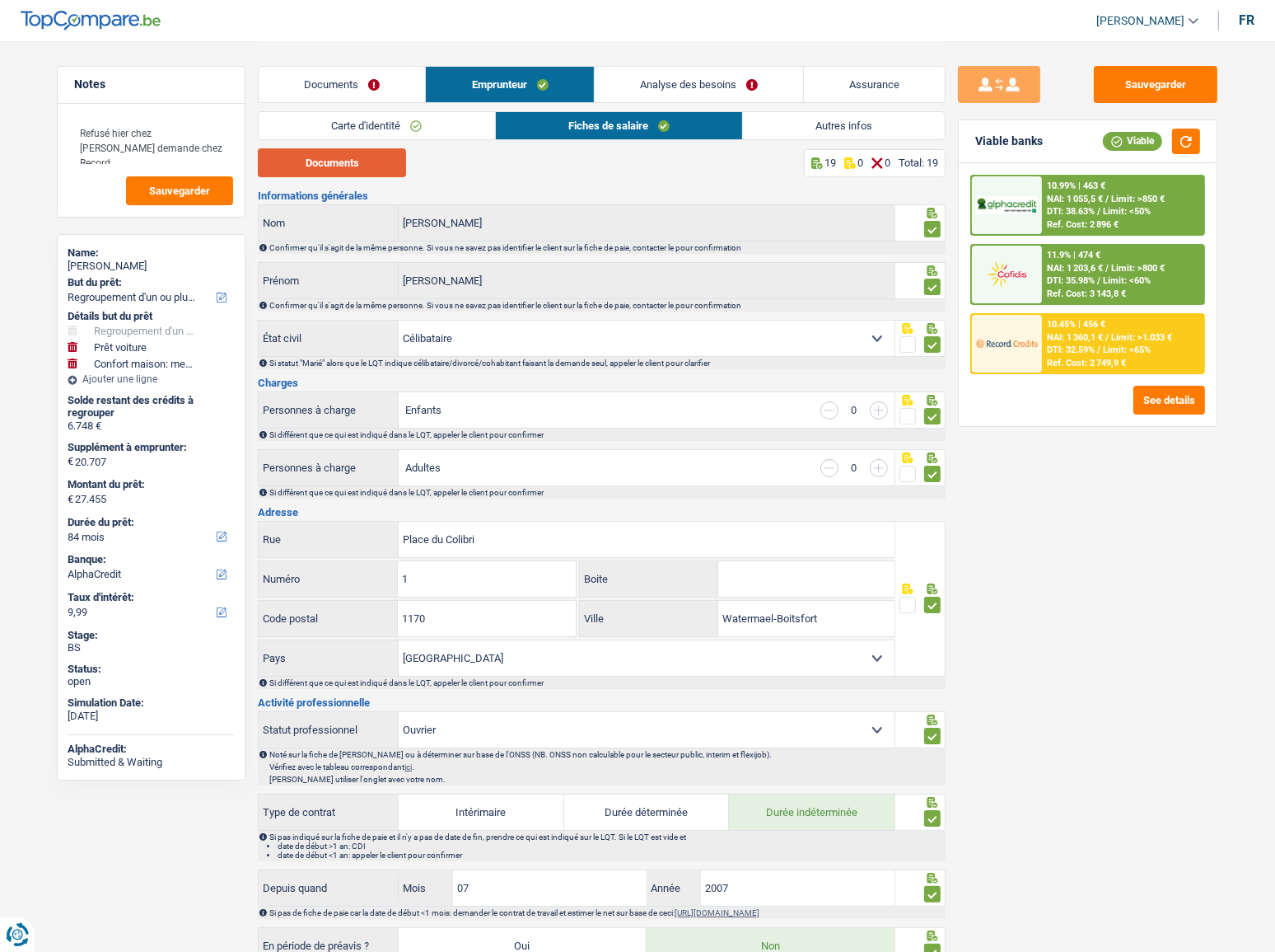
click at [388, 169] on button "Documents" at bounding box center [333, 162] width 149 height 29
click at [417, 125] on link "Carte d'identité" at bounding box center [376, 125] width 236 height 27
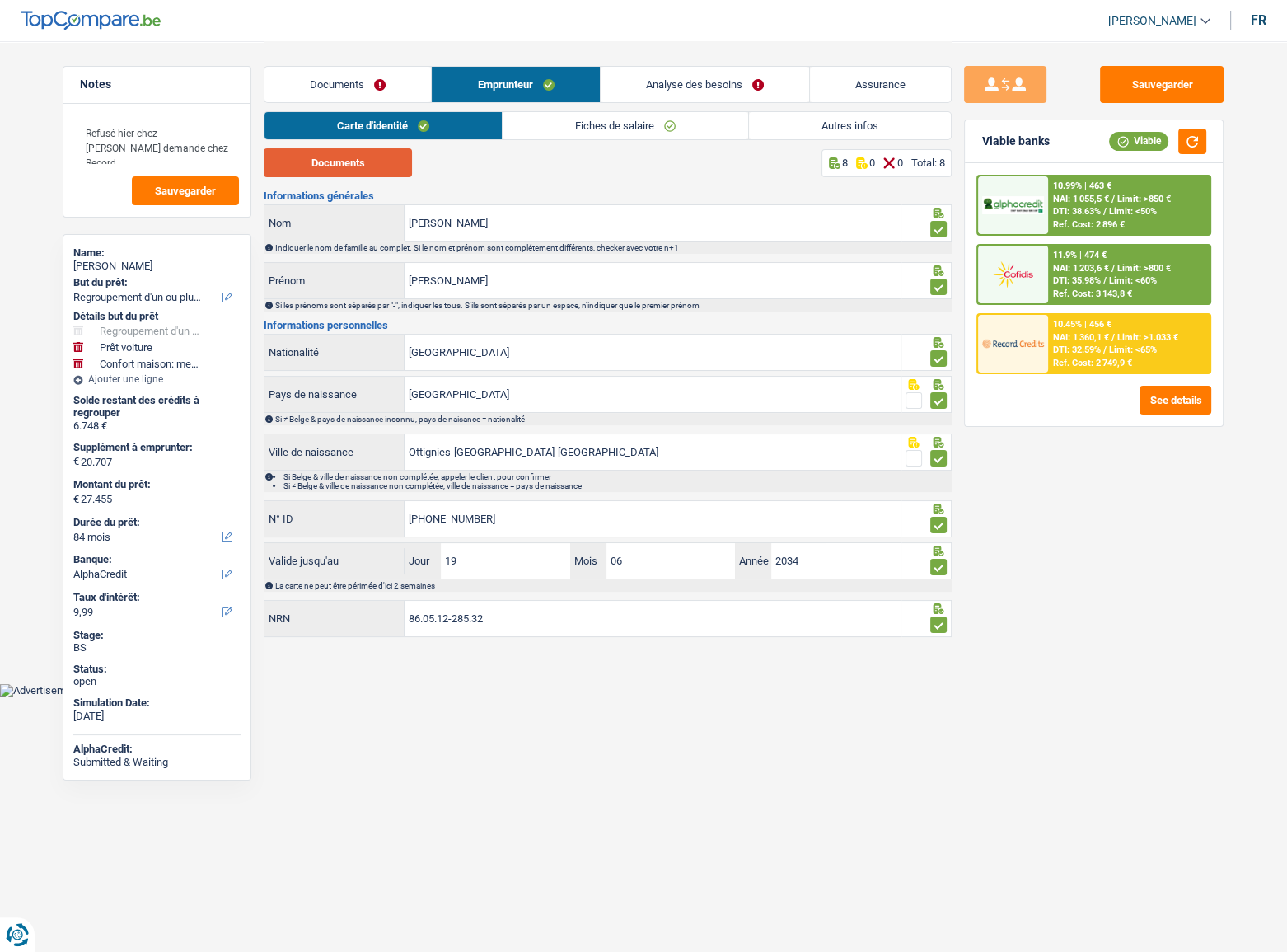
click at [386, 155] on button "Documents" at bounding box center [338, 162] width 149 height 29
click at [1149, 90] on button "Sauvegarder" at bounding box center [1161, 84] width 124 height 37
click at [1149, 314] on div "10.45% | 456 € NAI: 1 360,1 € / Limit: >1.033 € DTI: 32.59% / Limit: <65% Ref. …" at bounding box center [1129, 343] width 162 height 58
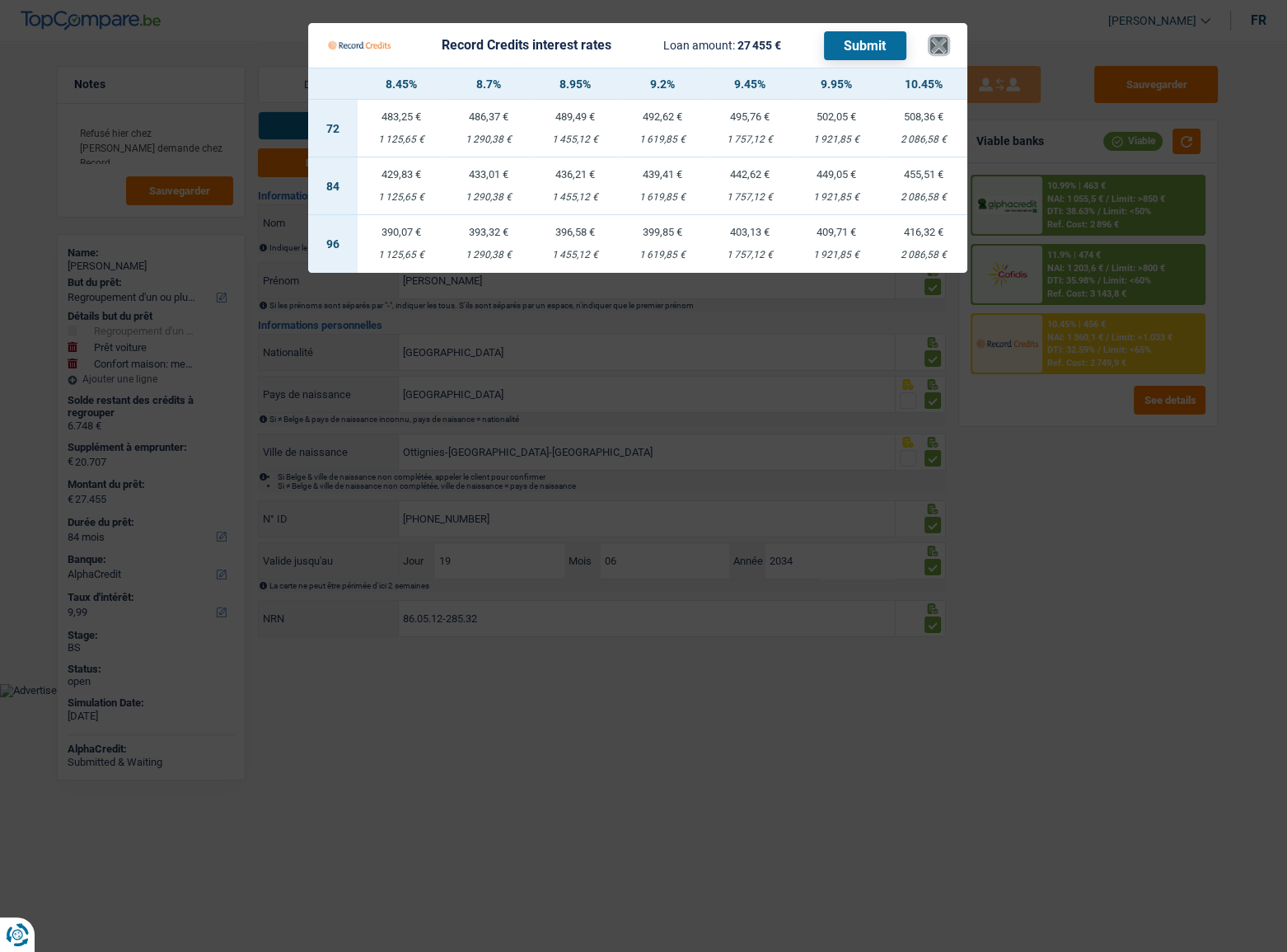
click at [931, 50] on button "×" at bounding box center [939, 45] width 17 height 16
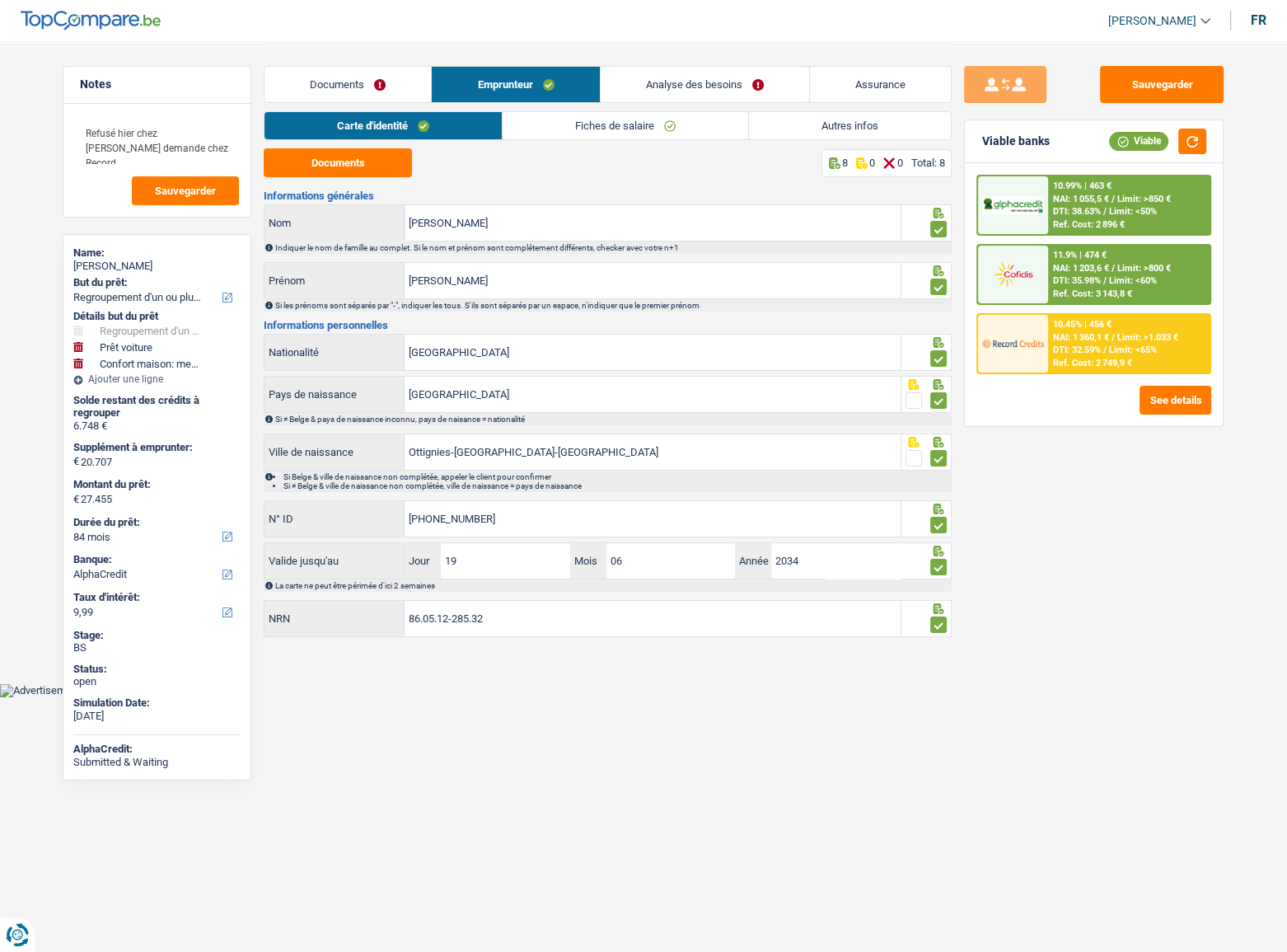
click at [866, 124] on link "Autres infos" at bounding box center [850, 125] width 202 height 27
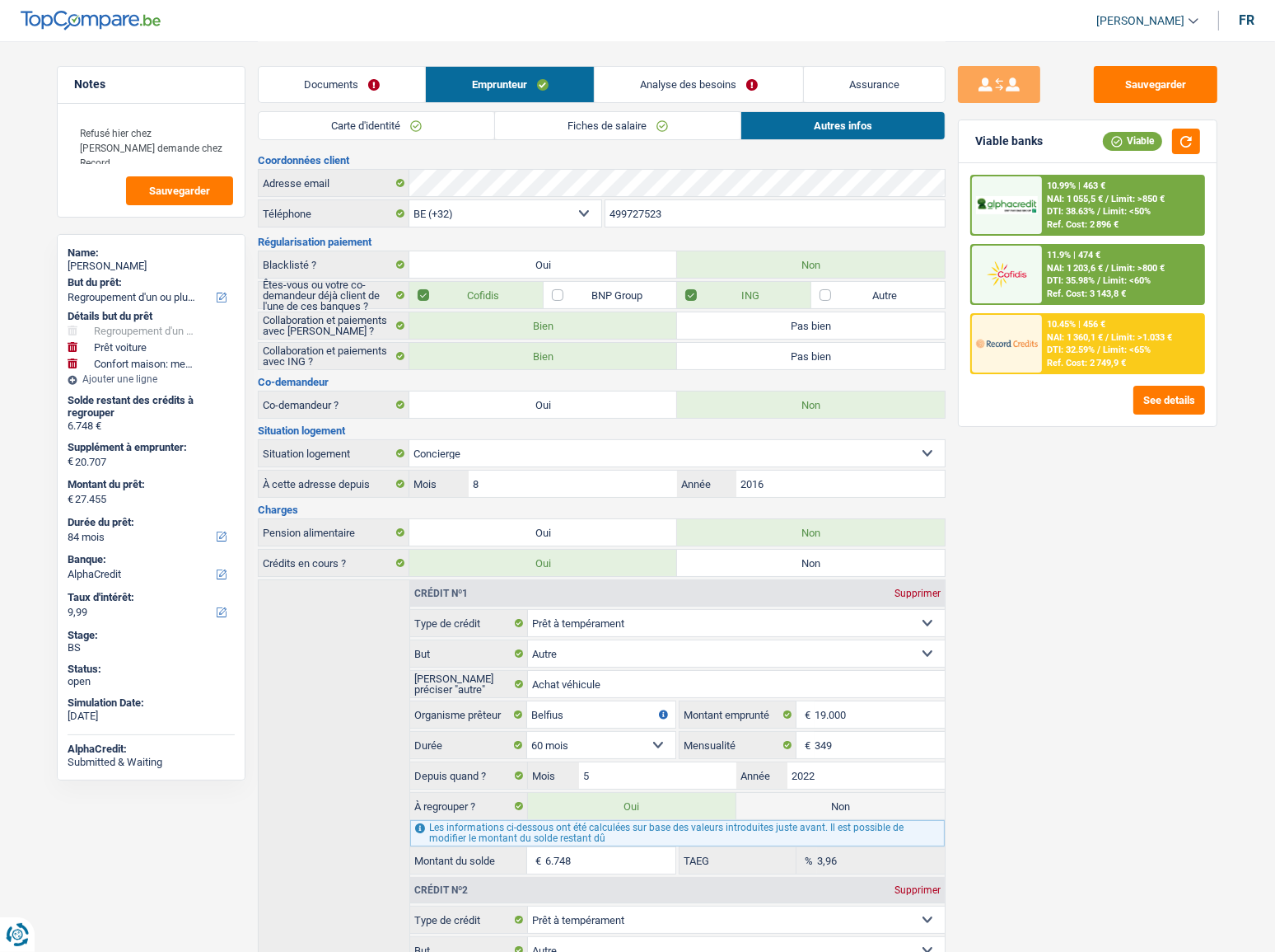
drag, startPoint x: 612, startPoint y: 130, endPoint x: 599, endPoint y: 133, distance: 13.3
click at [612, 129] on link "Fiches de salaire" at bounding box center [618, 125] width 245 height 27
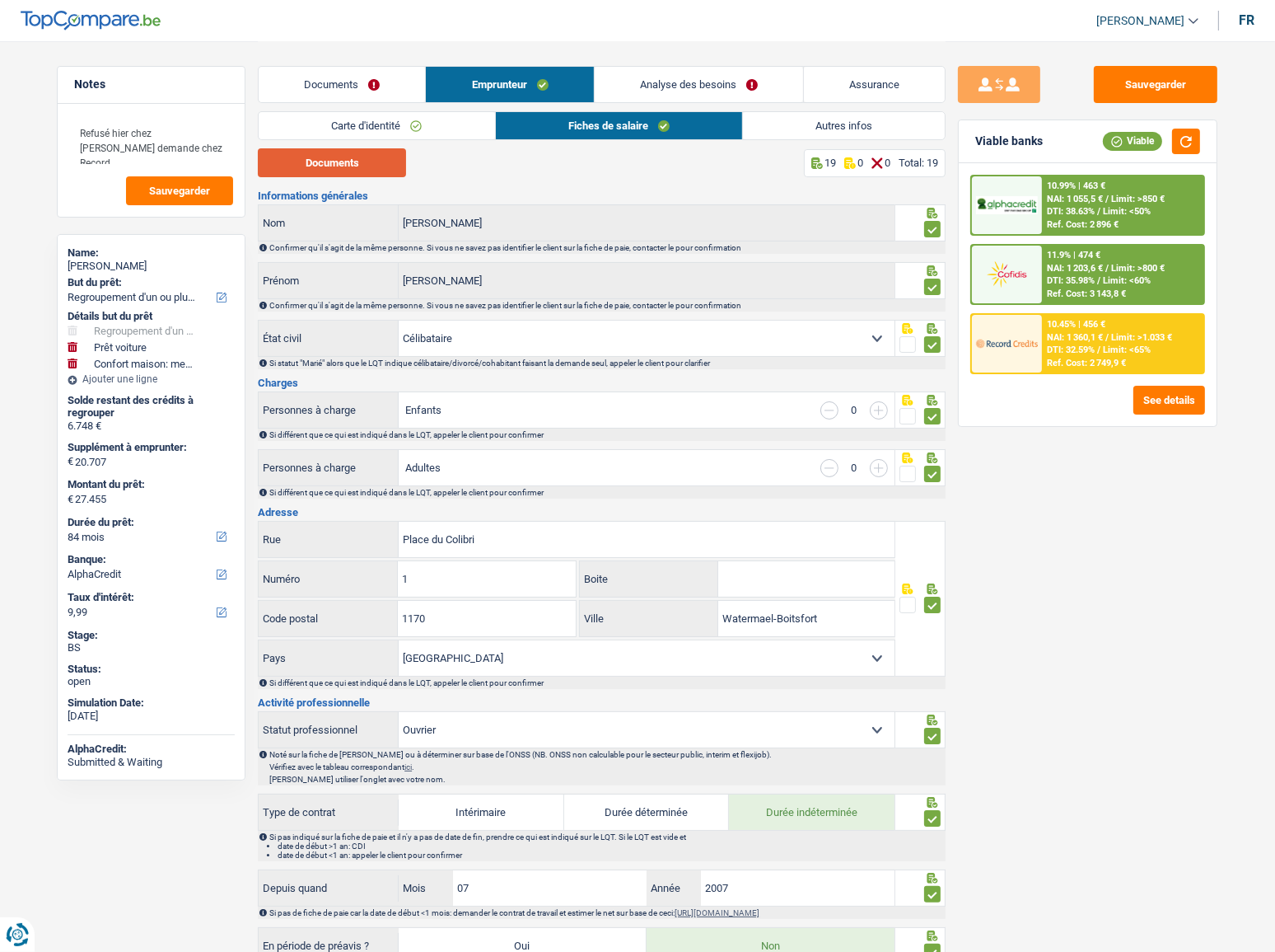
click at [321, 158] on button "Documents" at bounding box center [333, 162] width 149 height 29
click at [761, 130] on link "Autres infos" at bounding box center [844, 125] width 202 height 27
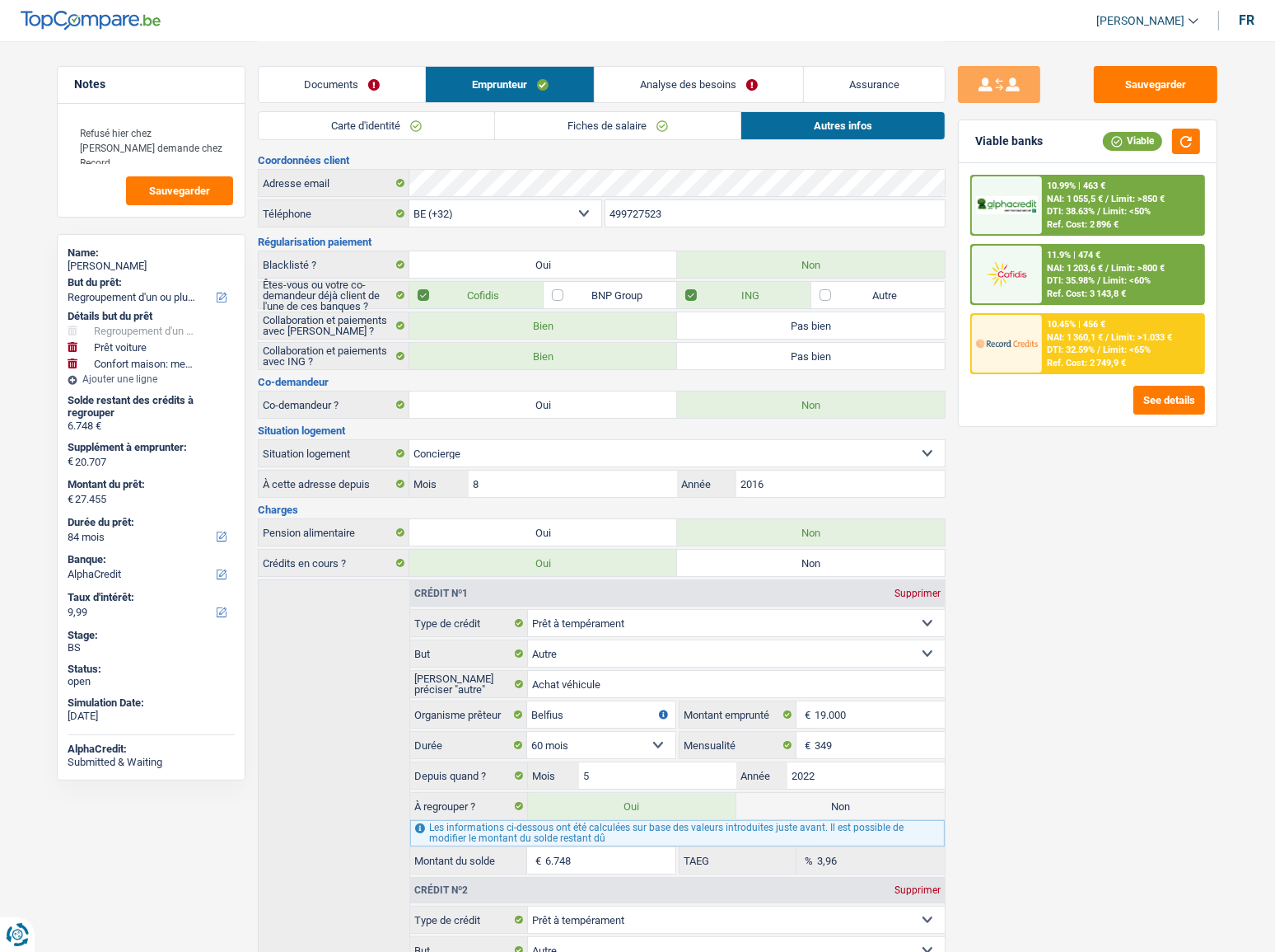
click at [707, 88] on link "Analyse des besoins" at bounding box center [699, 84] width 208 height 35
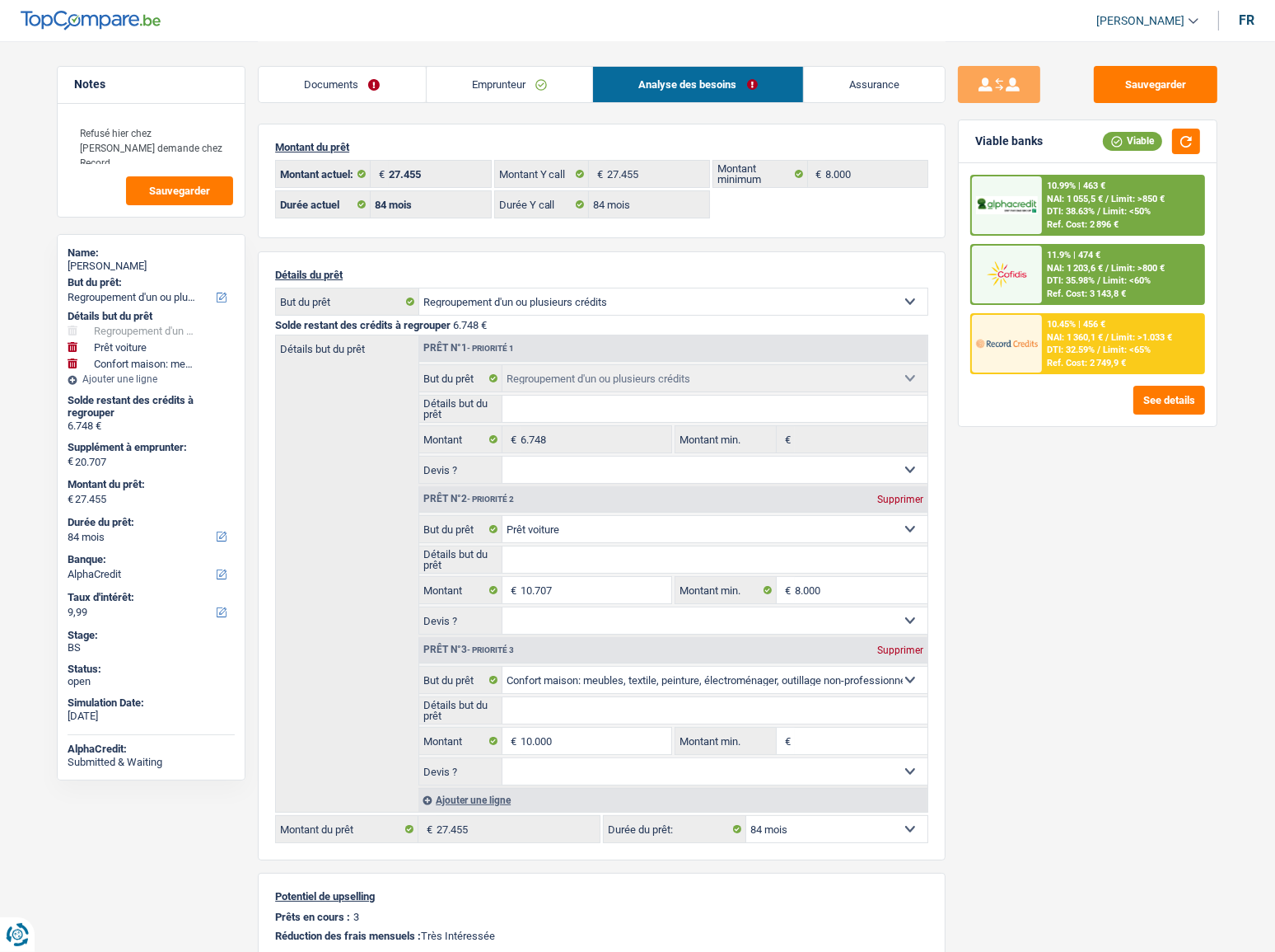
click at [307, 104] on div "Documents Emprunteur Analyse des besoins Assurance" at bounding box center [602, 76] width 688 height 70
click at [317, 69] on link "Documents" at bounding box center [342, 84] width 168 height 35
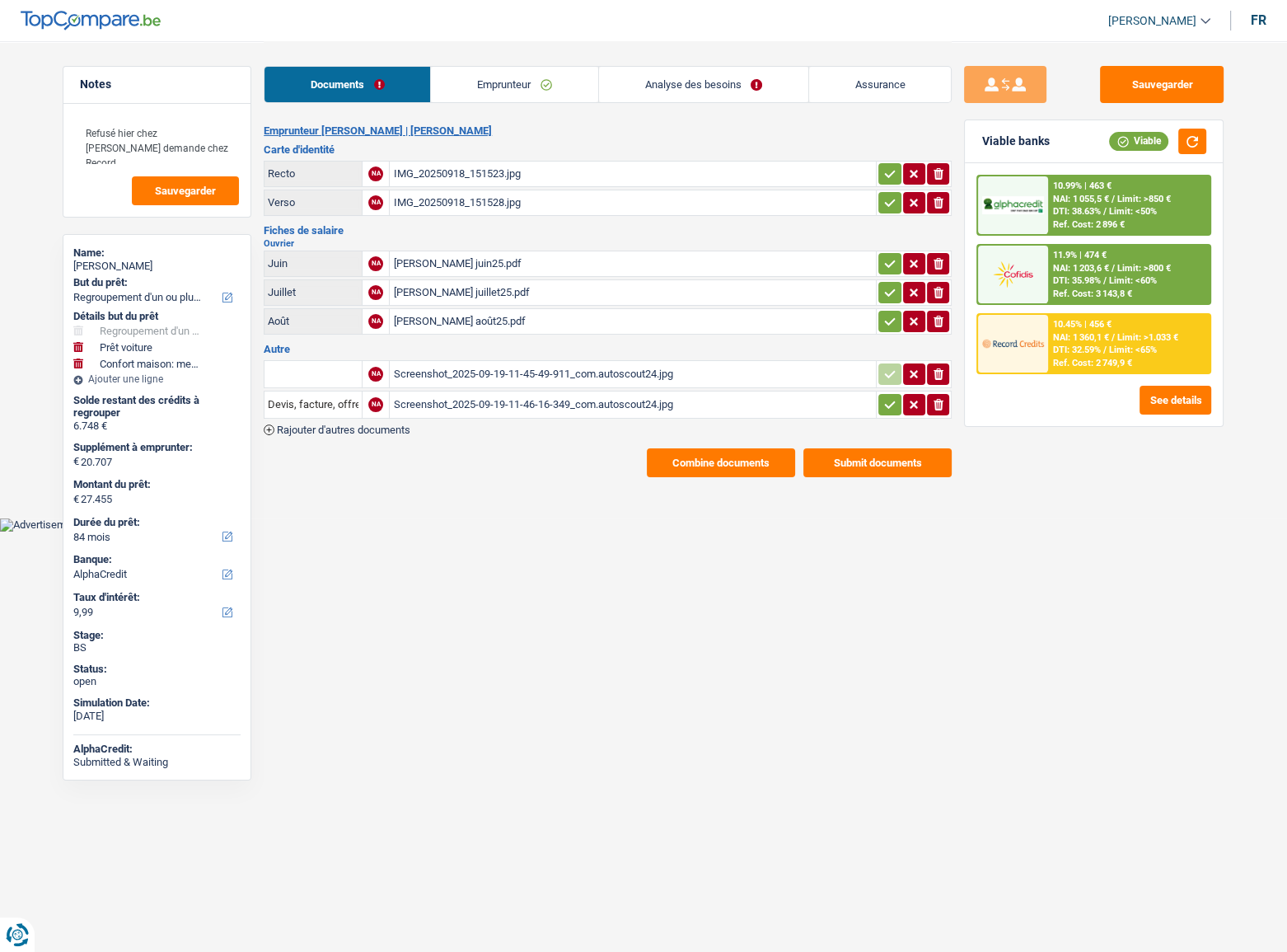
click at [512, 321] on div "Arrigoni Michael août25.pdf" at bounding box center [632, 321] width 479 height 25
click at [744, 81] on link "Analyse des besoins" at bounding box center [703, 84] width 209 height 35
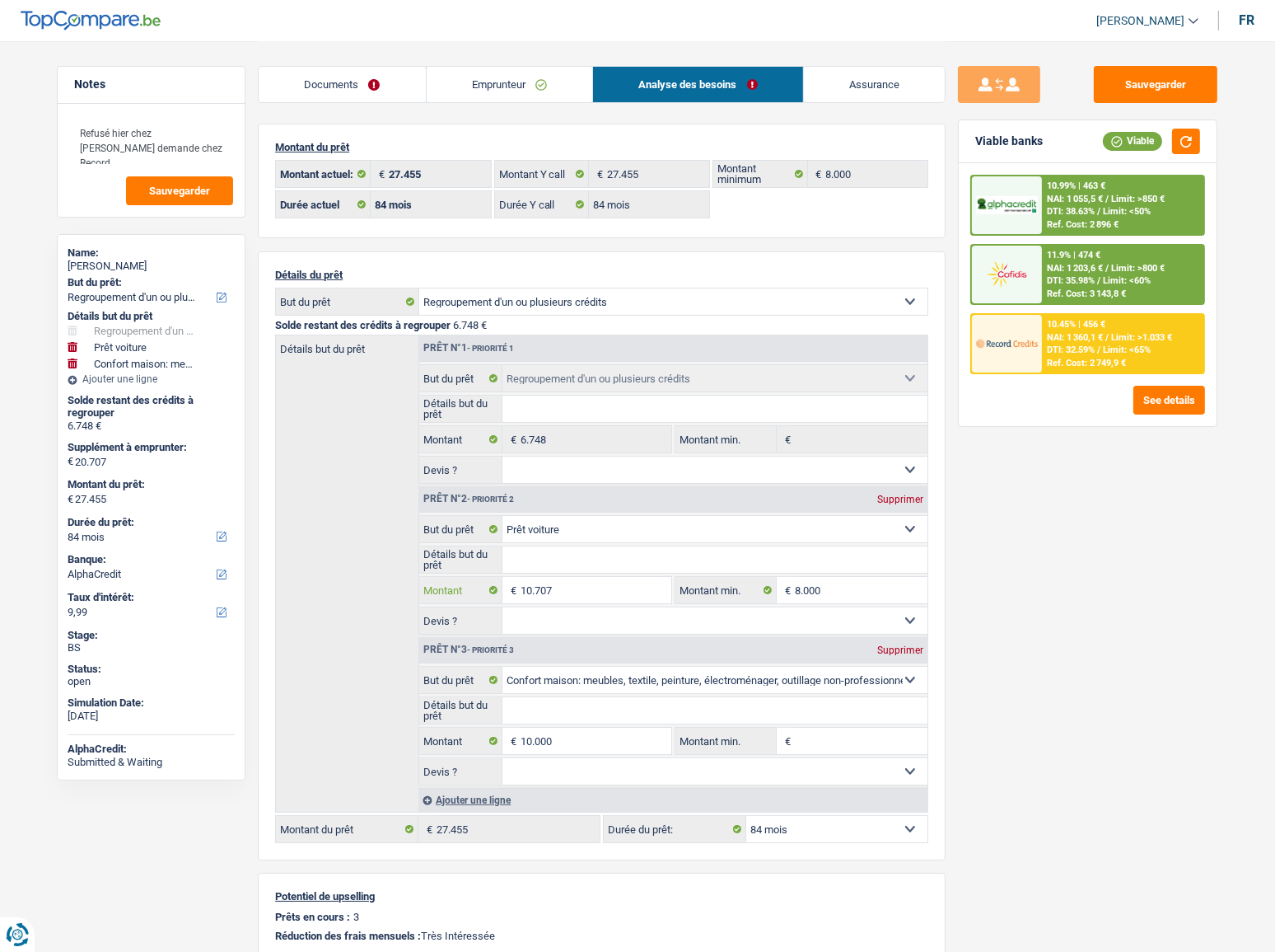
click at [533, 520] on input "10.707" at bounding box center [596, 590] width 151 height 27
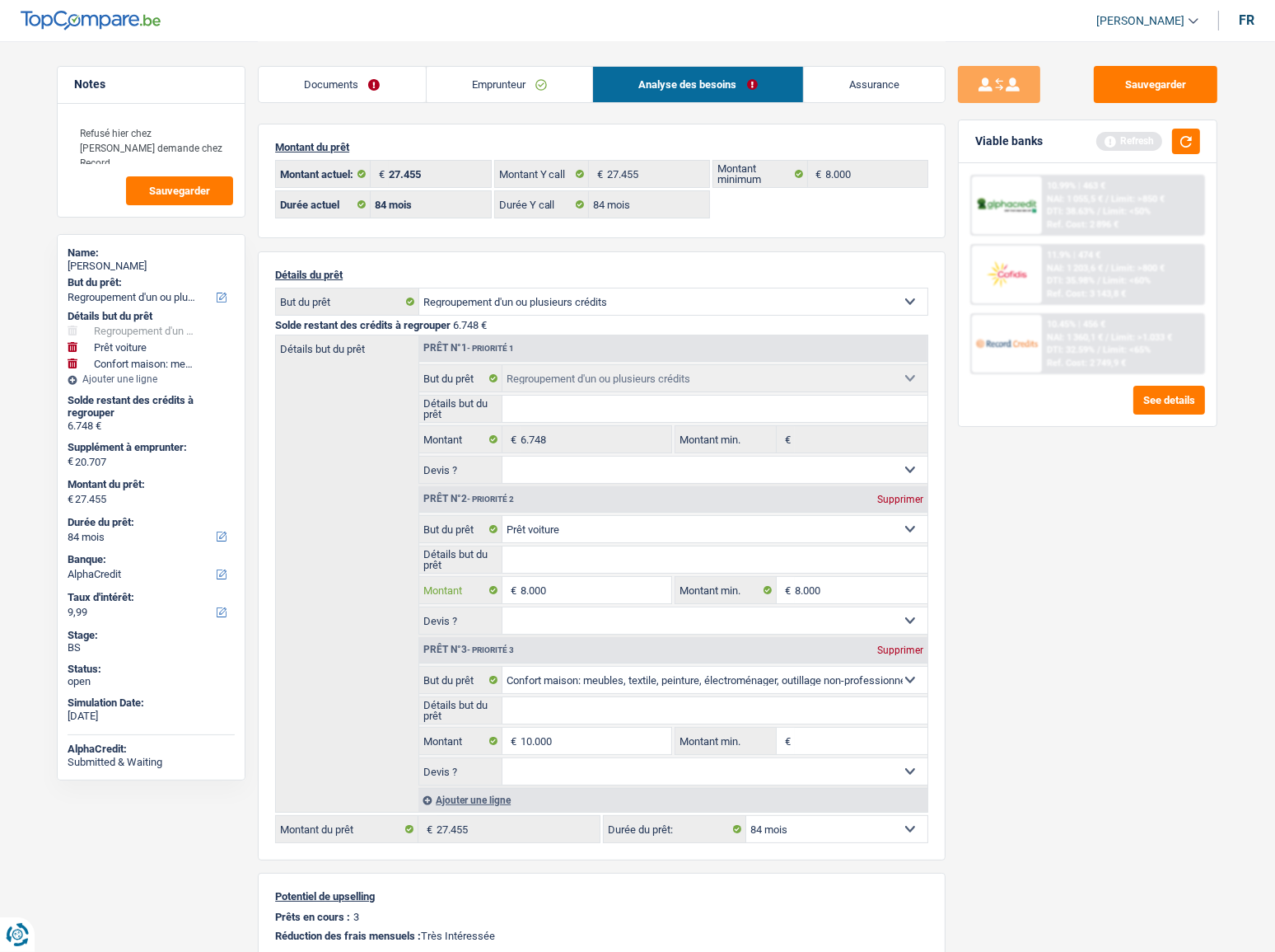
type input "8.000"
type input "18.000"
type input "24.748"
select select "120"
type input "24.748"
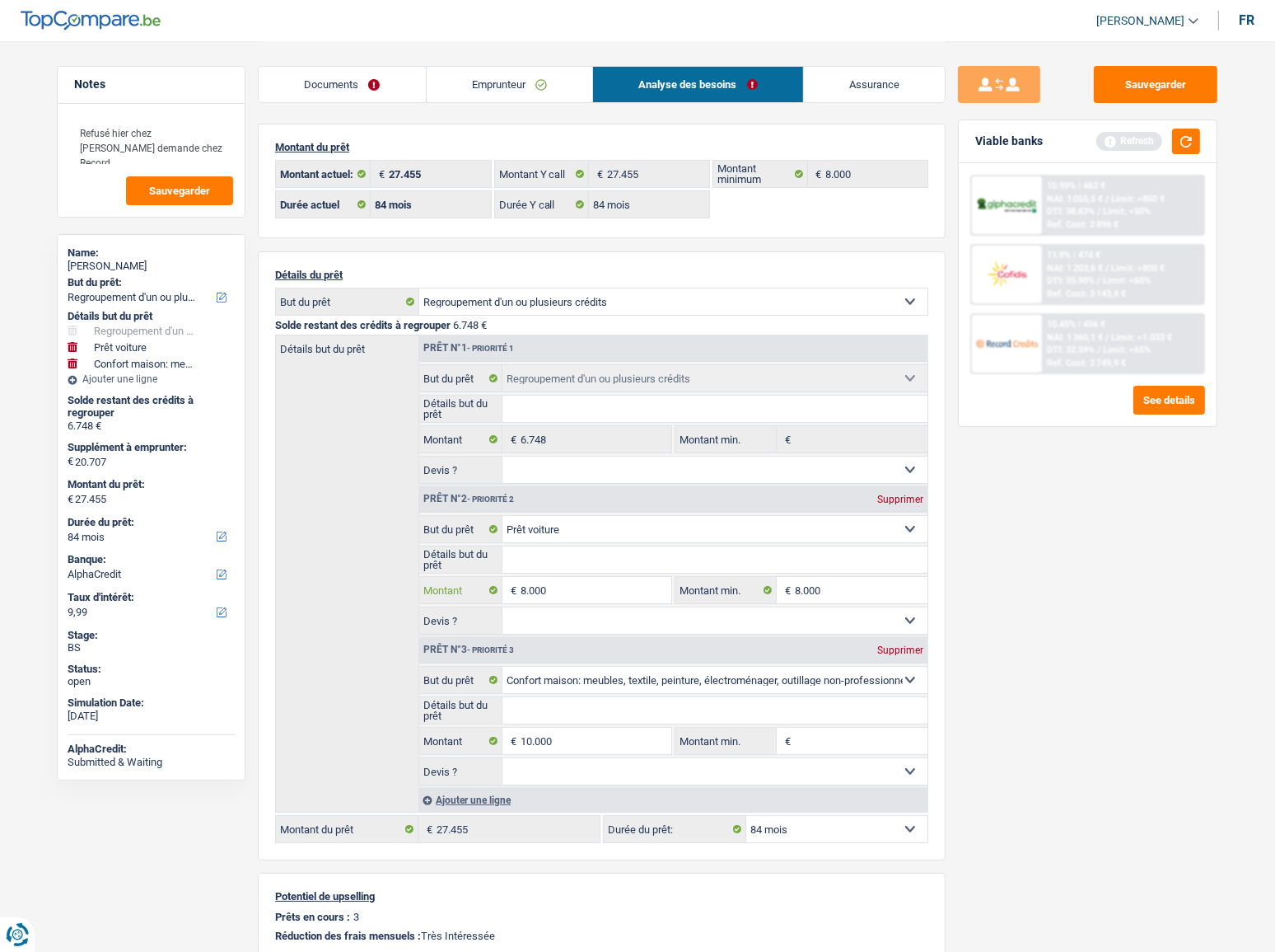
select select "120"
type input "24.748"
select select "120"
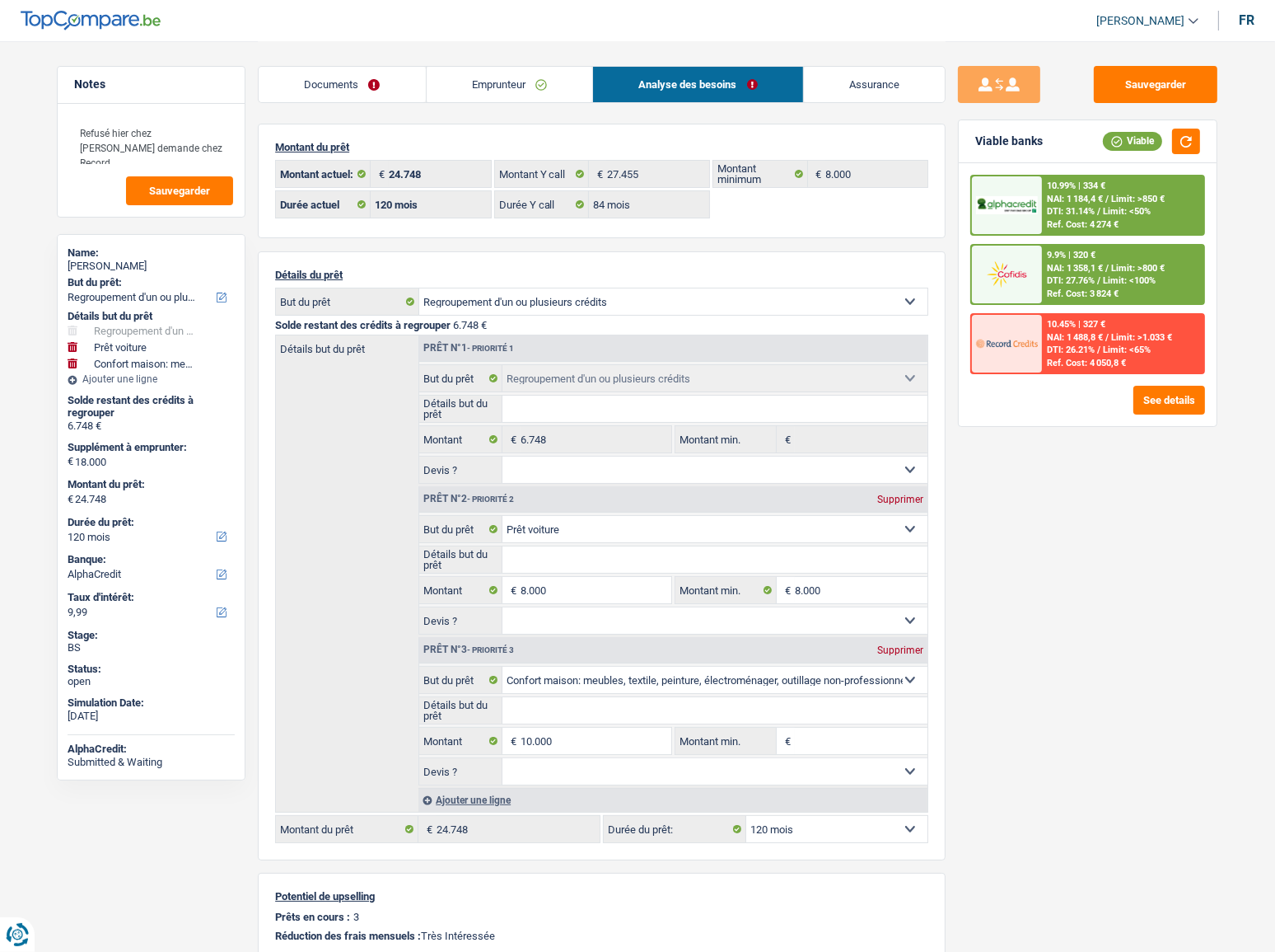
click at [1083, 209] on span "DTI: 31.14%" at bounding box center [1070, 211] width 48 height 10
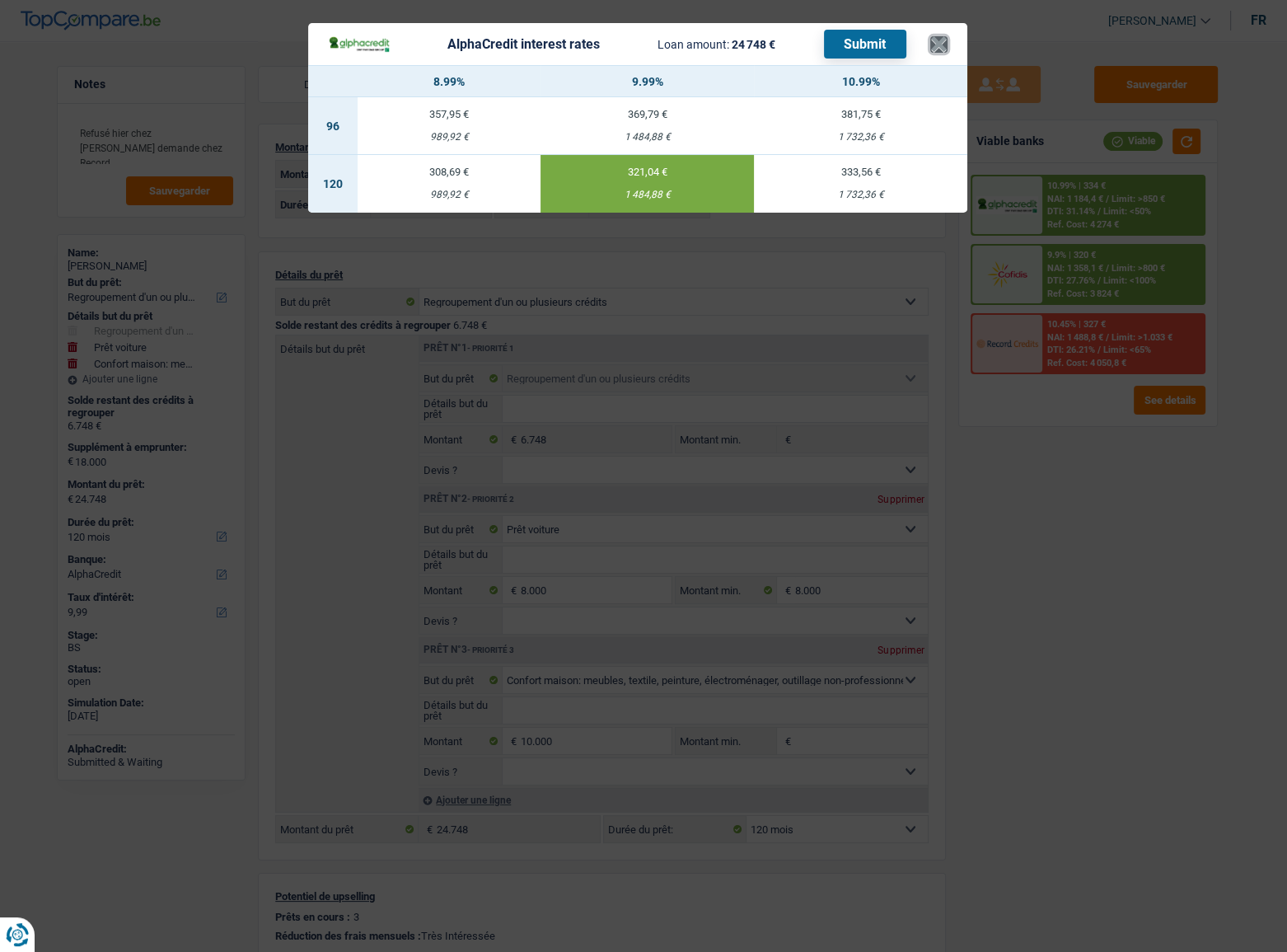
drag, startPoint x: 940, startPoint y: 44, endPoint x: 794, endPoint y: 124, distance: 166.5
click at [924, 48] on header "AlphaCredit interest rates Loan amount: 24 748 € Submit ×" at bounding box center [637, 44] width 659 height 42
drag, startPoint x: 931, startPoint y: 33, endPoint x: 862, endPoint y: 179, distance: 161.5
click at [931, 36] on button "×" at bounding box center [939, 44] width 17 height 16
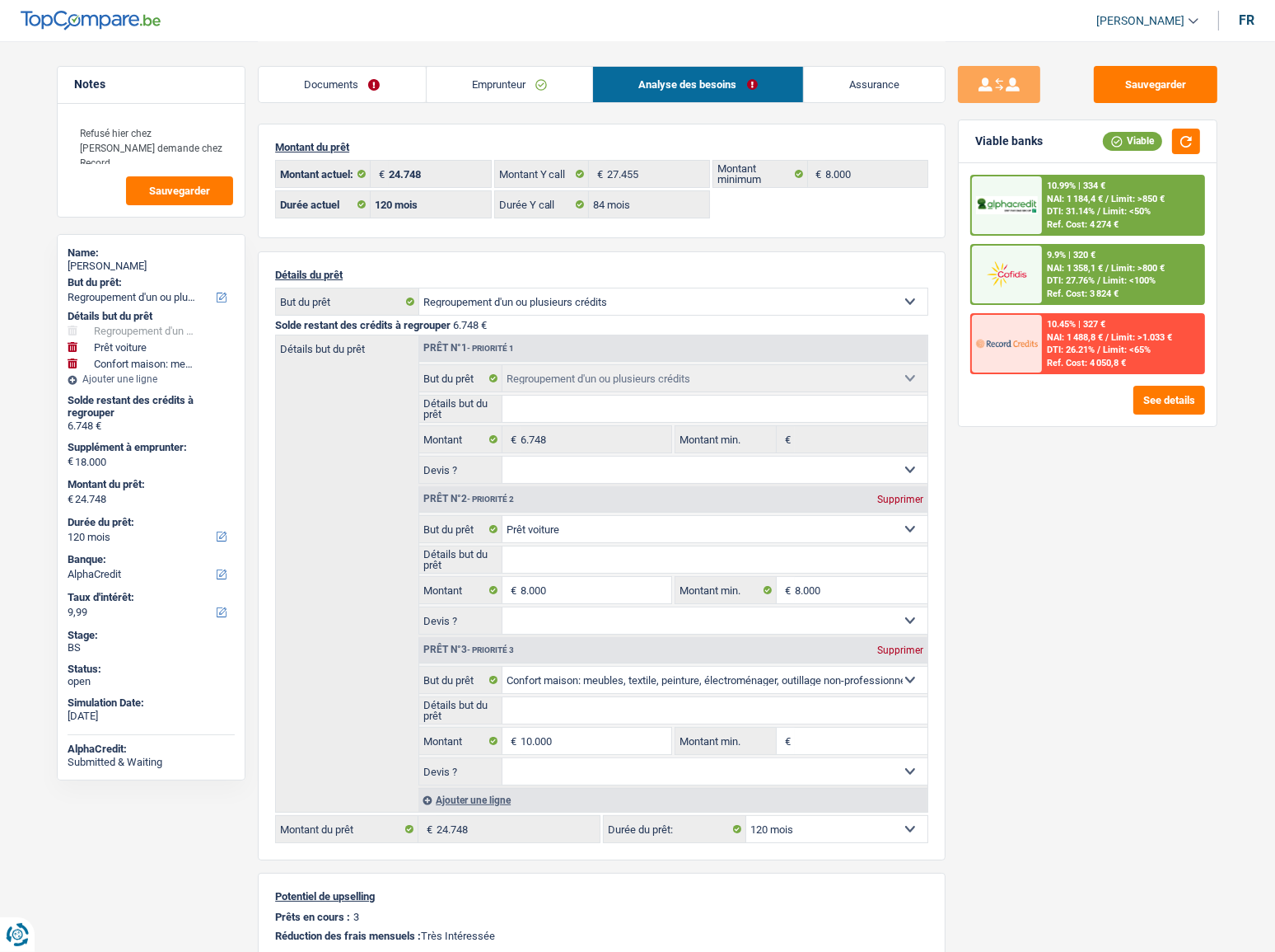
click at [511, 88] on link "Emprunteur" at bounding box center [510, 84] width 167 height 35
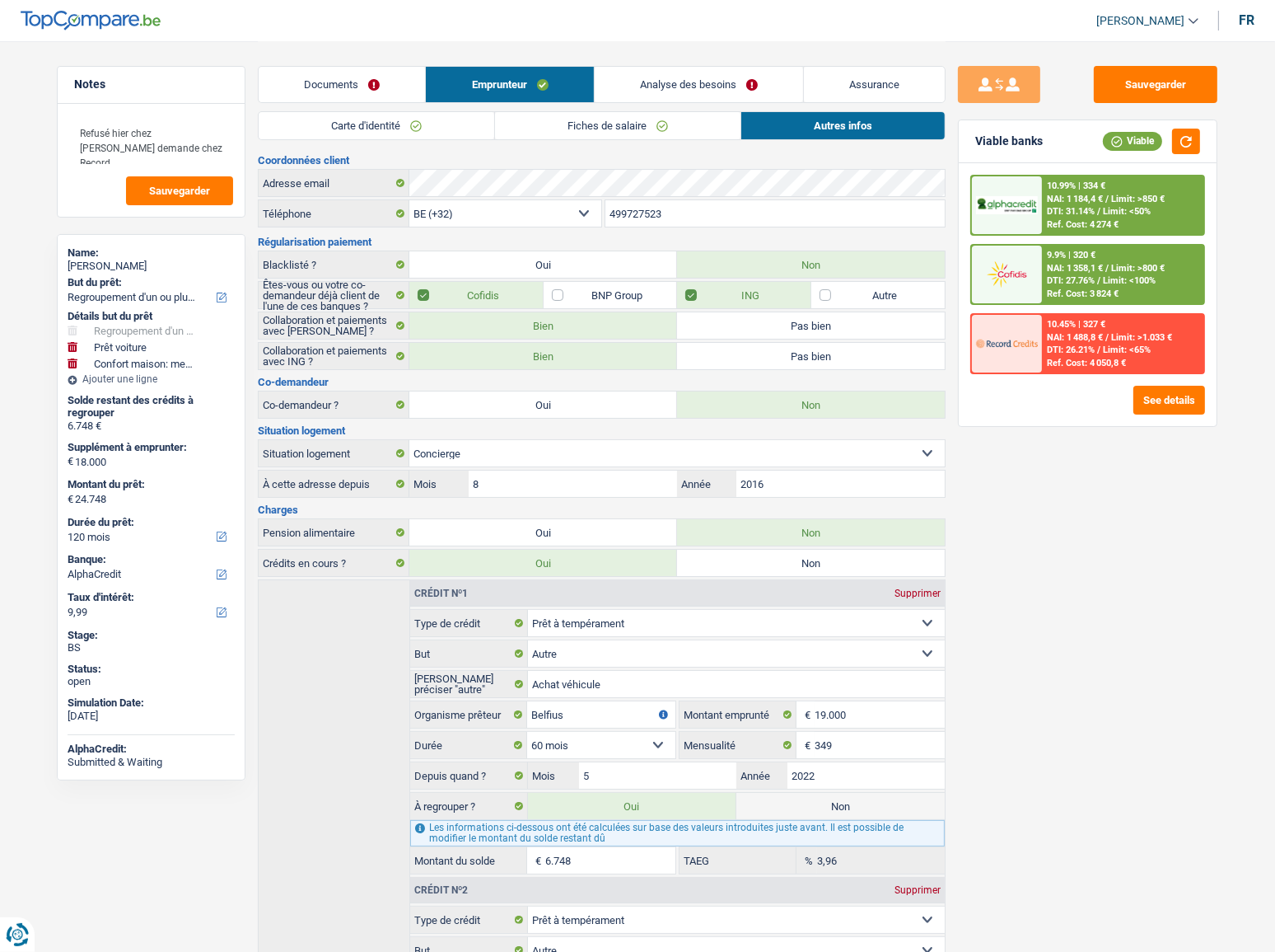
click at [1132, 246] on div "9.9% | 320 € NAI: 1 358,1 € / Limit: >800 € DTI: 27.76% / Limit: <100% Ref. Cos…" at bounding box center [1123, 274] width 162 height 58
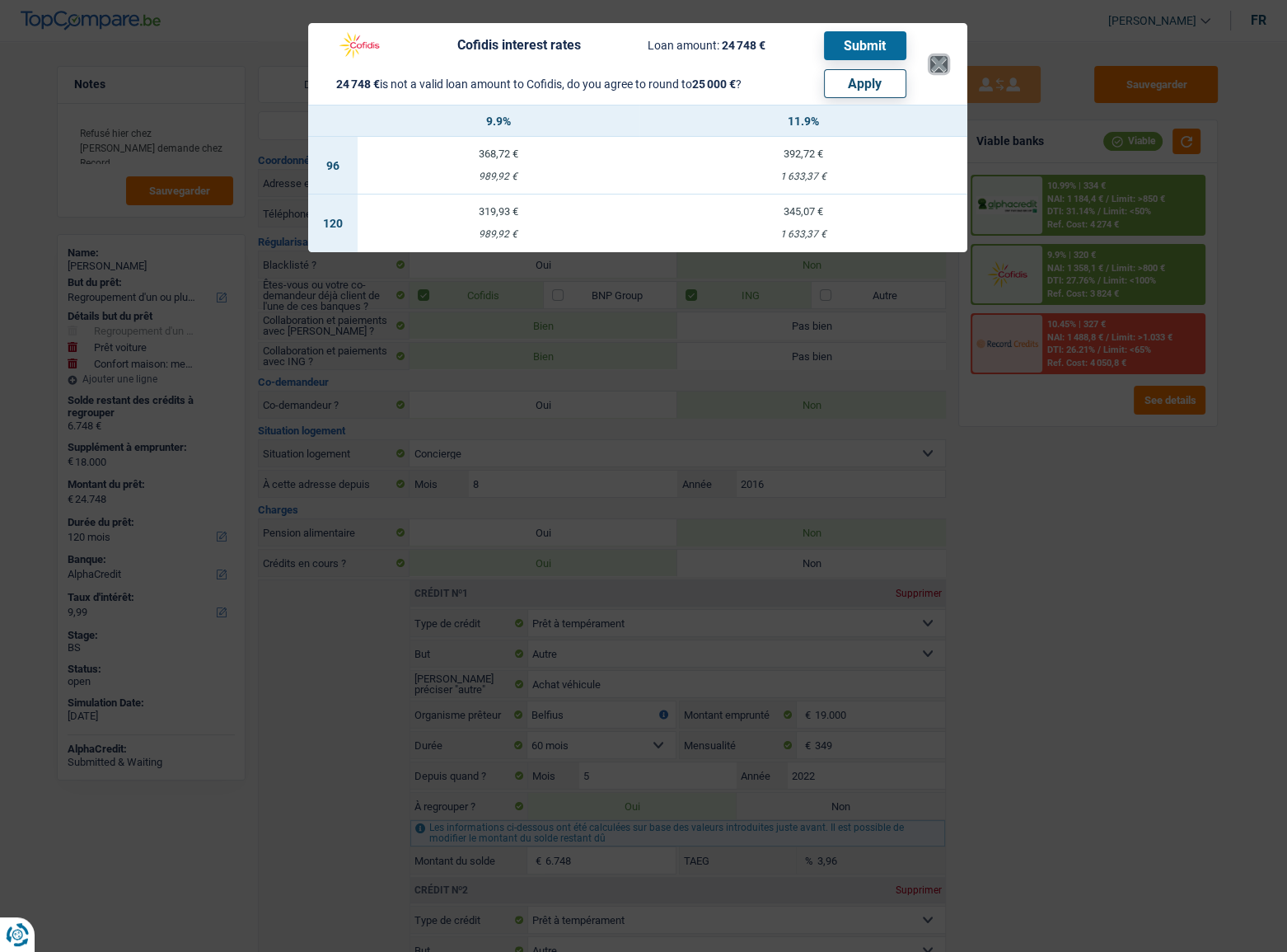
click at [940, 56] on button "×" at bounding box center [939, 64] width 17 height 16
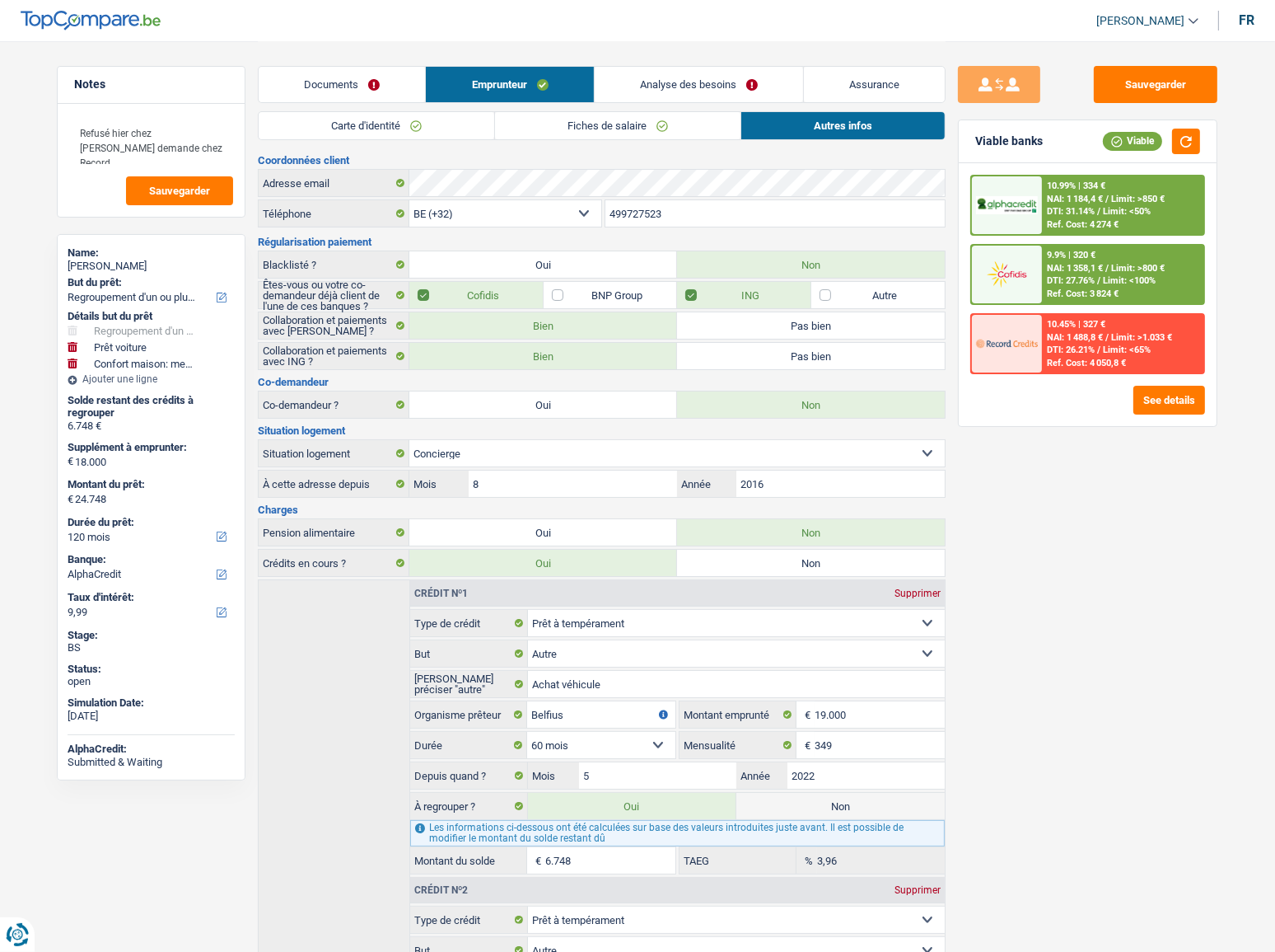
click at [401, 95] on link "Documents" at bounding box center [341, 84] width 167 height 35
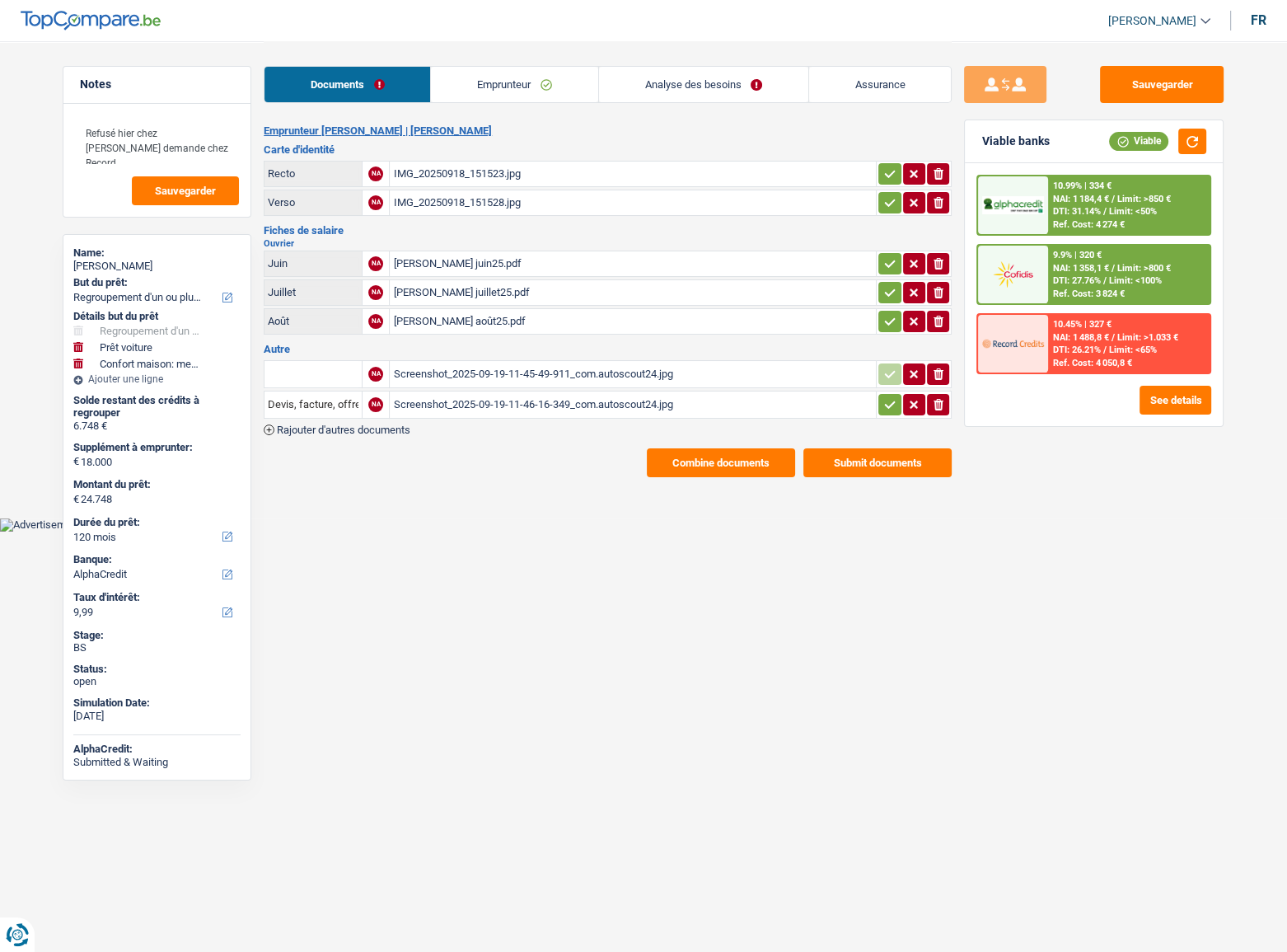
click at [736, 471] on button "Combine documents" at bounding box center [721, 462] width 149 height 29
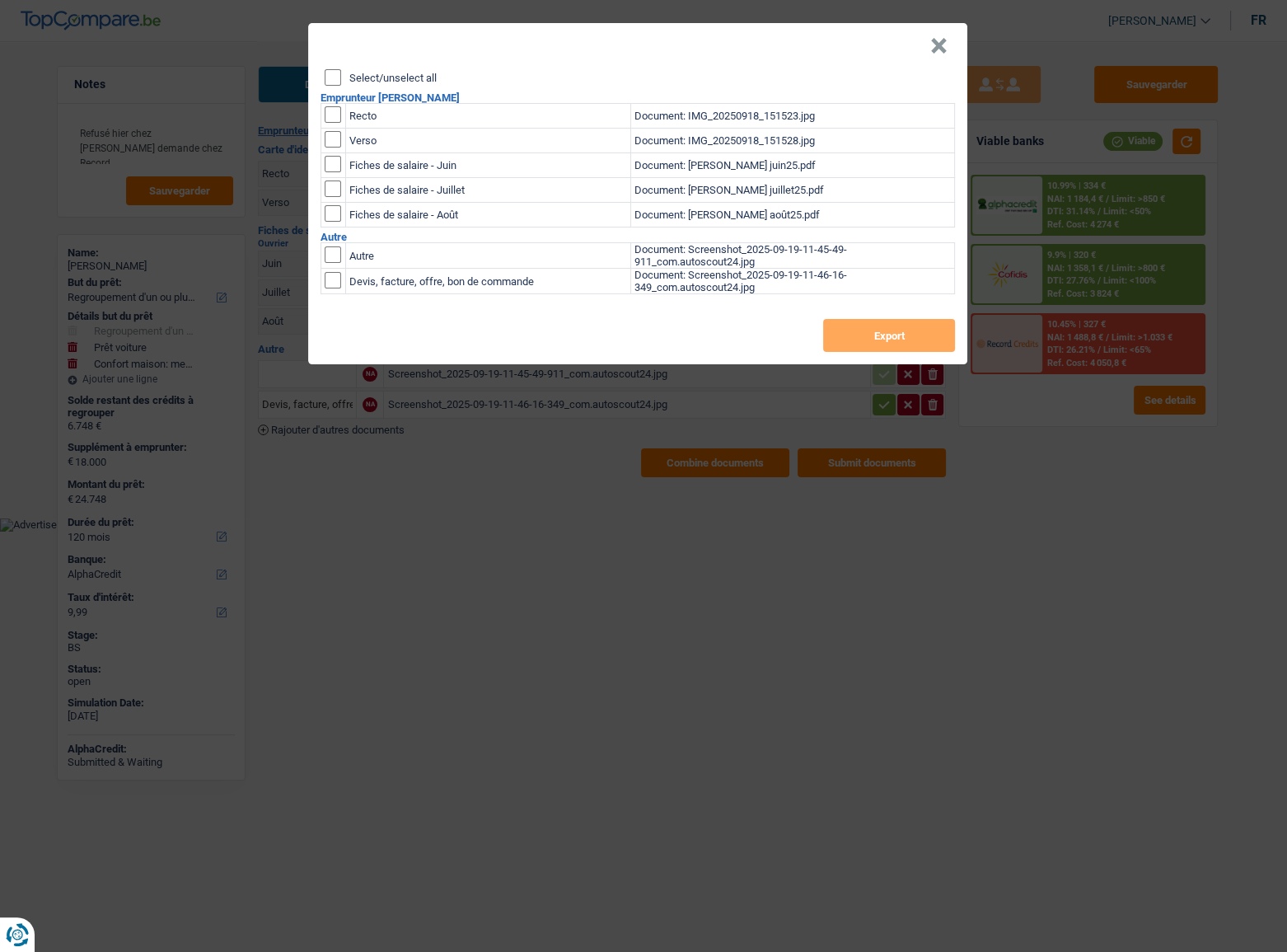
click at [335, 77] on input "Select/unselect all" at bounding box center [333, 77] width 16 height 16
checkbox input "true"
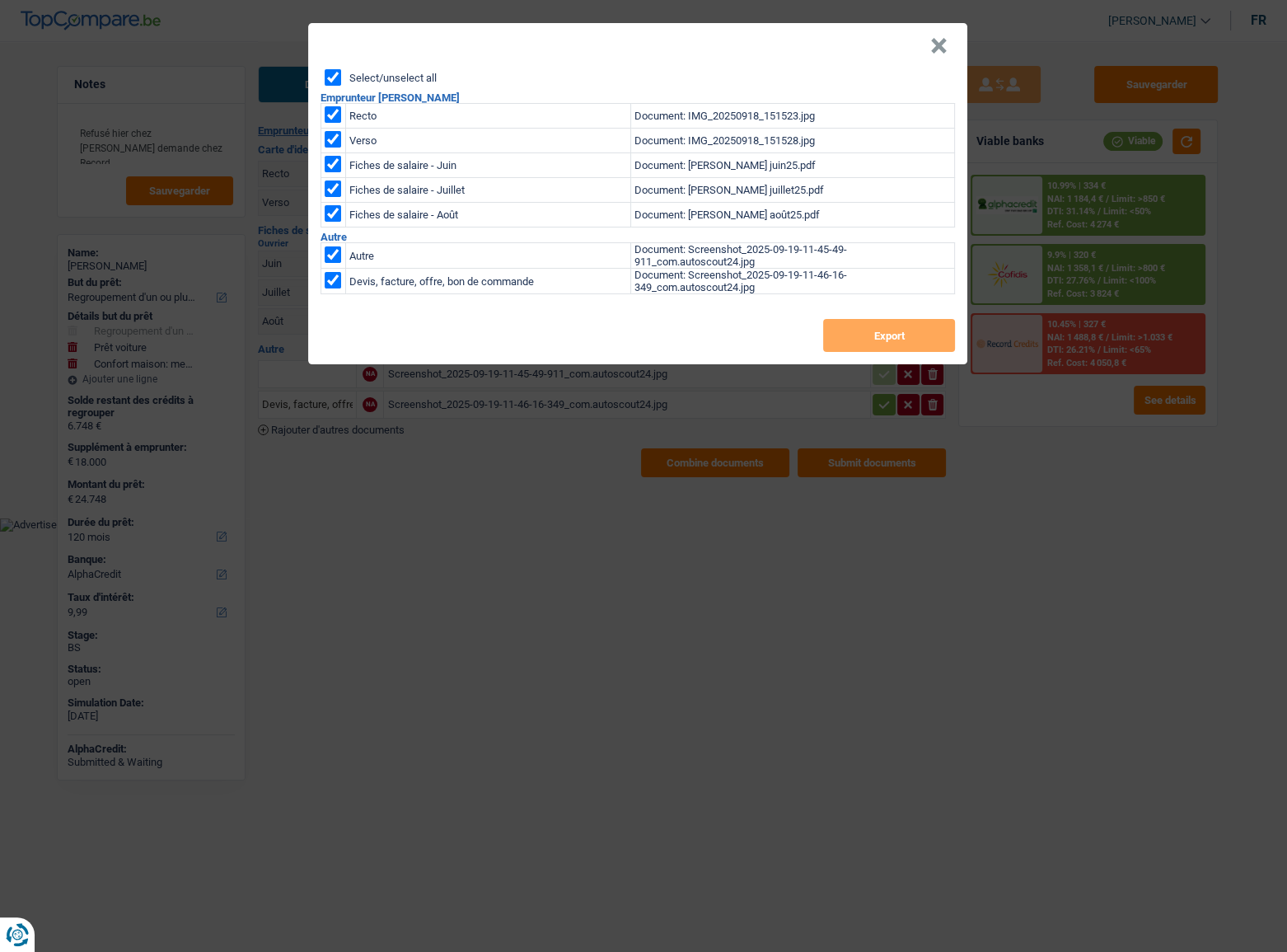
checkbox input "true"
click at [344, 258] on td at bounding box center [333, 256] width 25 height 26
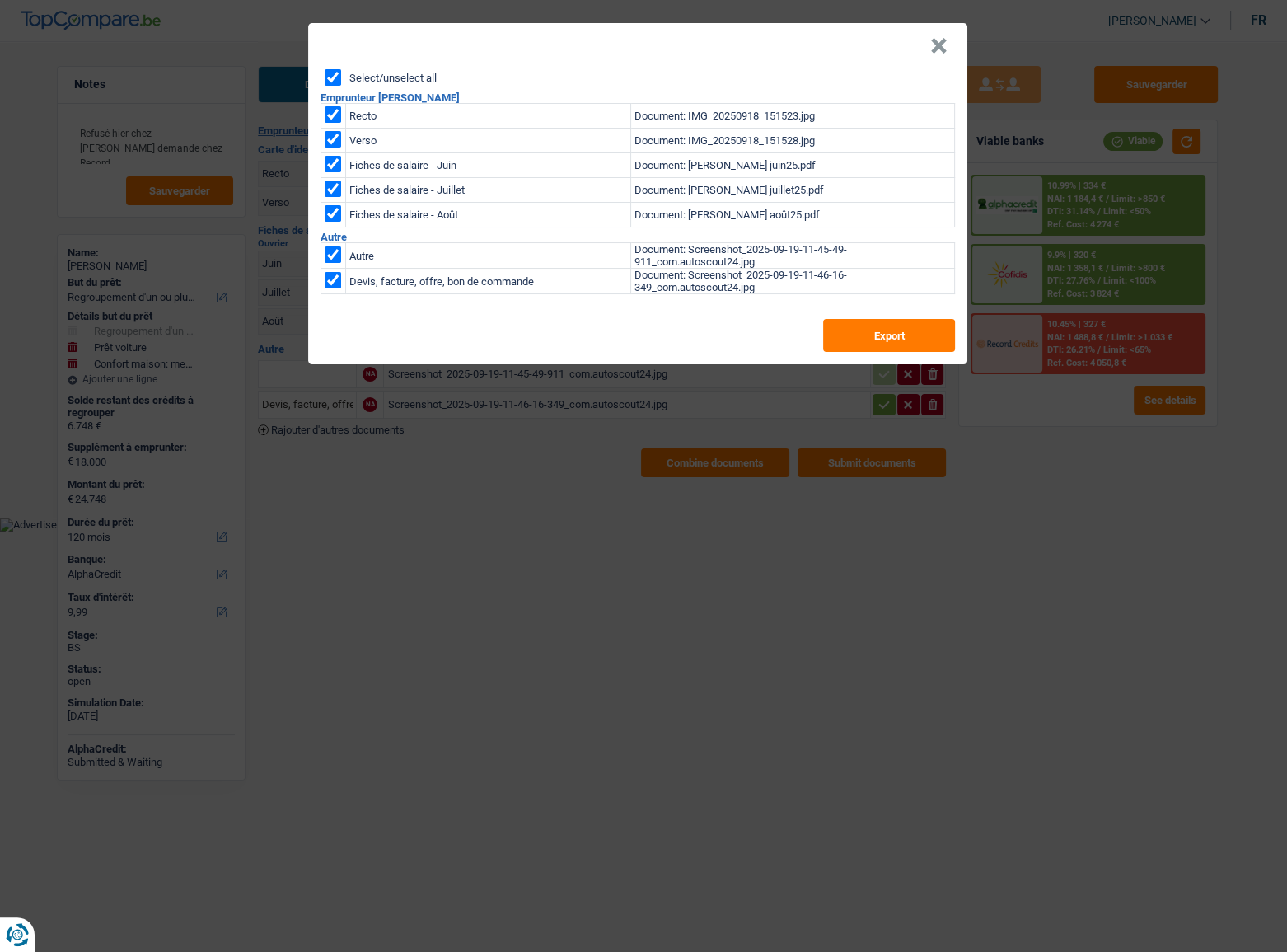
drag, startPoint x: 339, startPoint y: 273, endPoint x: 332, endPoint y: 256, distance: 18.4
click at [338, 273] on td at bounding box center [333, 282] width 25 height 26
click at [332, 256] on input "checkbox" at bounding box center [333, 254] width 16 height 16
checkbox input "false"
click at [329, 284] on input "checkbox" at bounding box center [333, 280] width 16 height 16
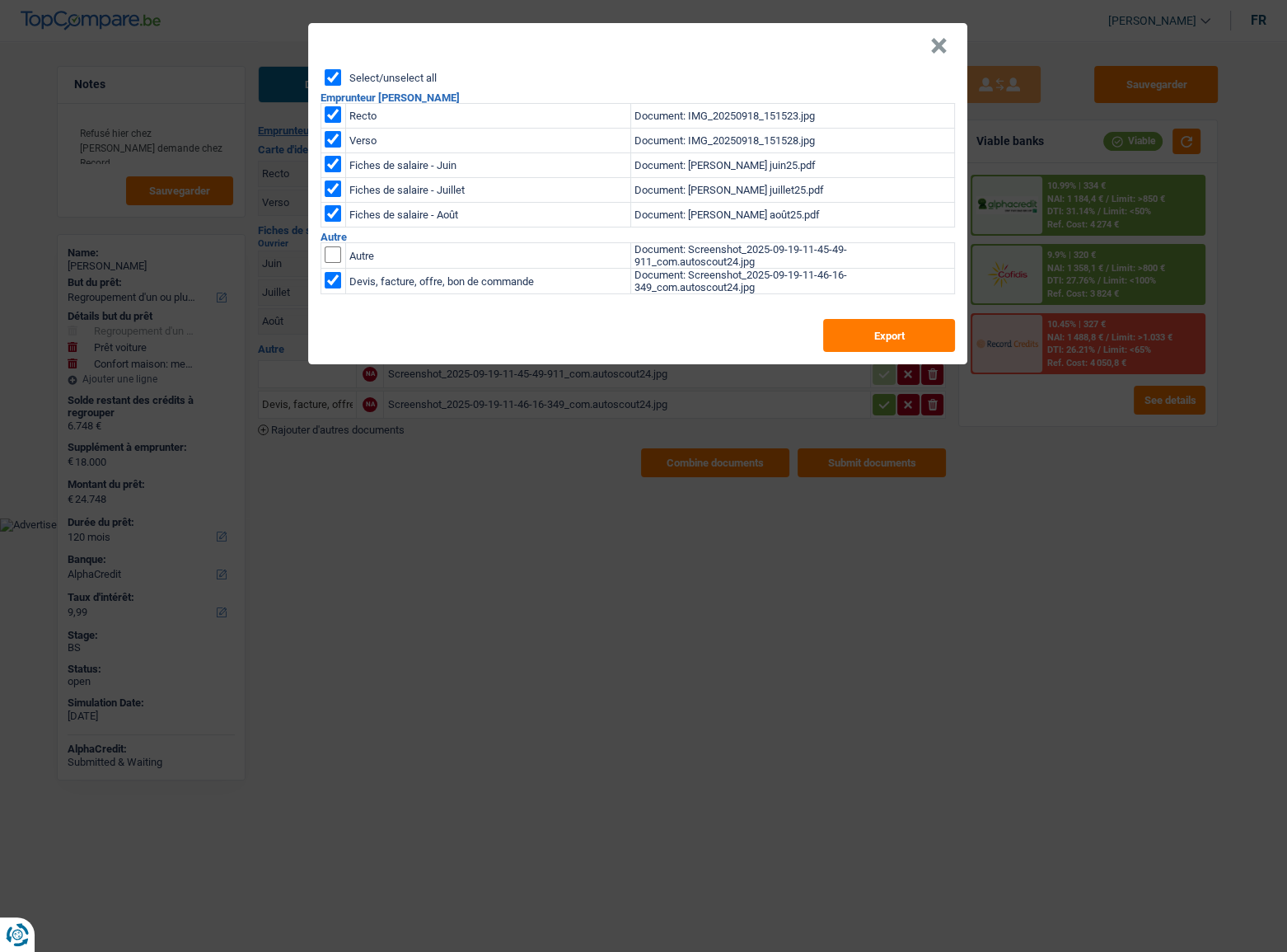
checkbox input "false"
click at [875, 340] on button "Export" at bounding box center [889, 335] width 132 height 33
click at [938, 42] on button "×" at bounding box center [939, 46] width 17 height 16
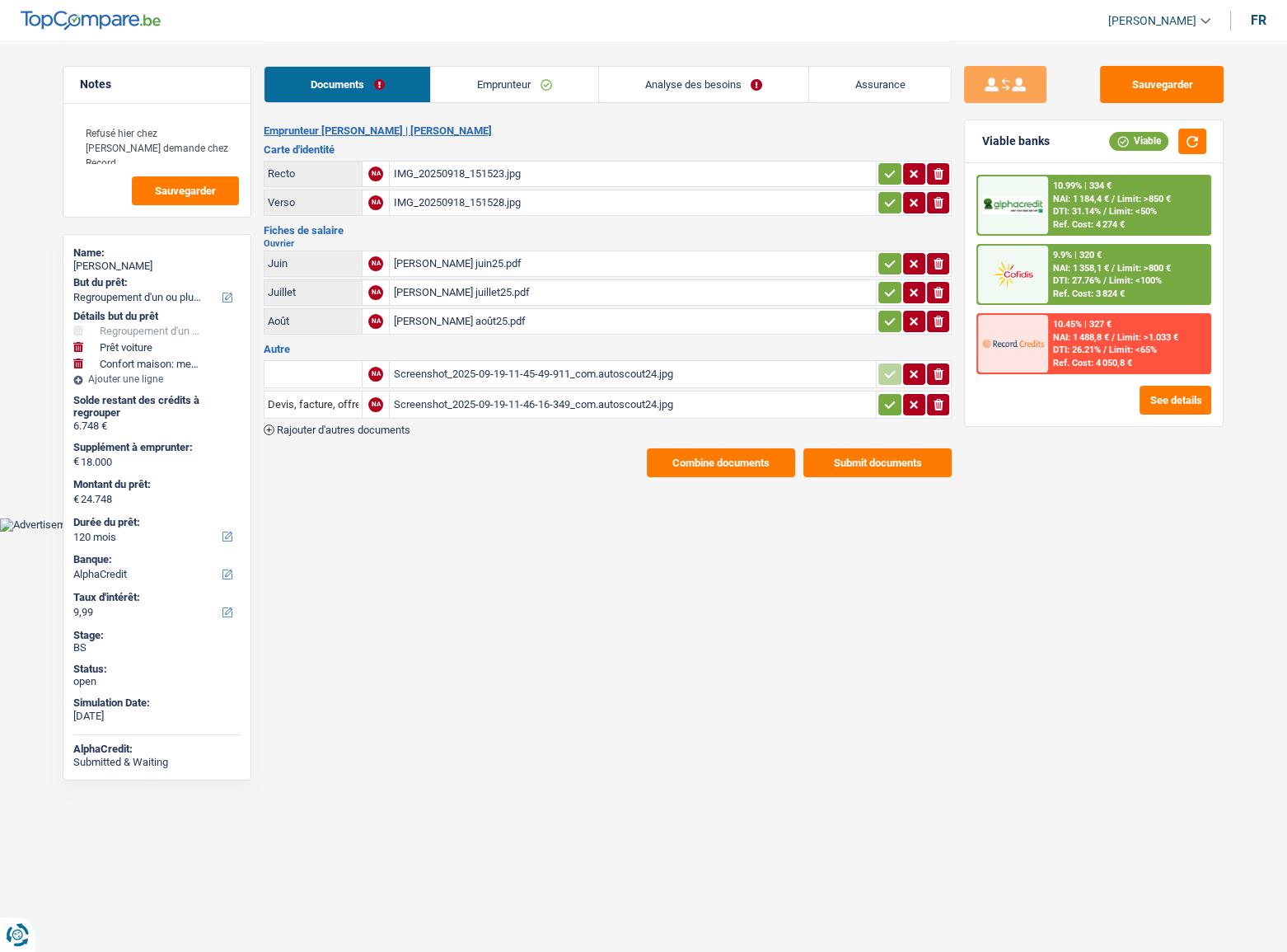
click at [541, 370] on div "Screenshot_2025-09-19-11-45-49-911_com.autoscout24.jpg" at bounding box center [632, 374] width 479 height 25
click at [561, 399] on div "Screenshot_2025-09-19-11-46-16-349_com.autoscout24.jpg" at bounding box center [632, 404] width 479 height 25
click at [1149, 81] on button "Sauvegarder" at bounding box center [1161, 84] width 124 height 37
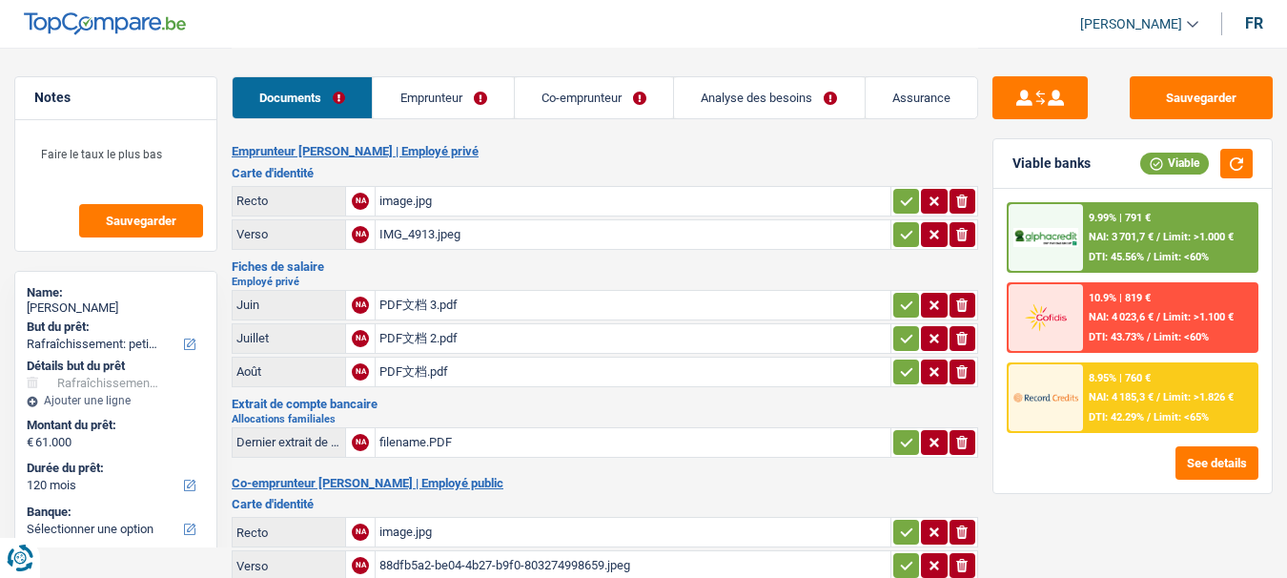
select select "houseOrGarden"
select select "120"
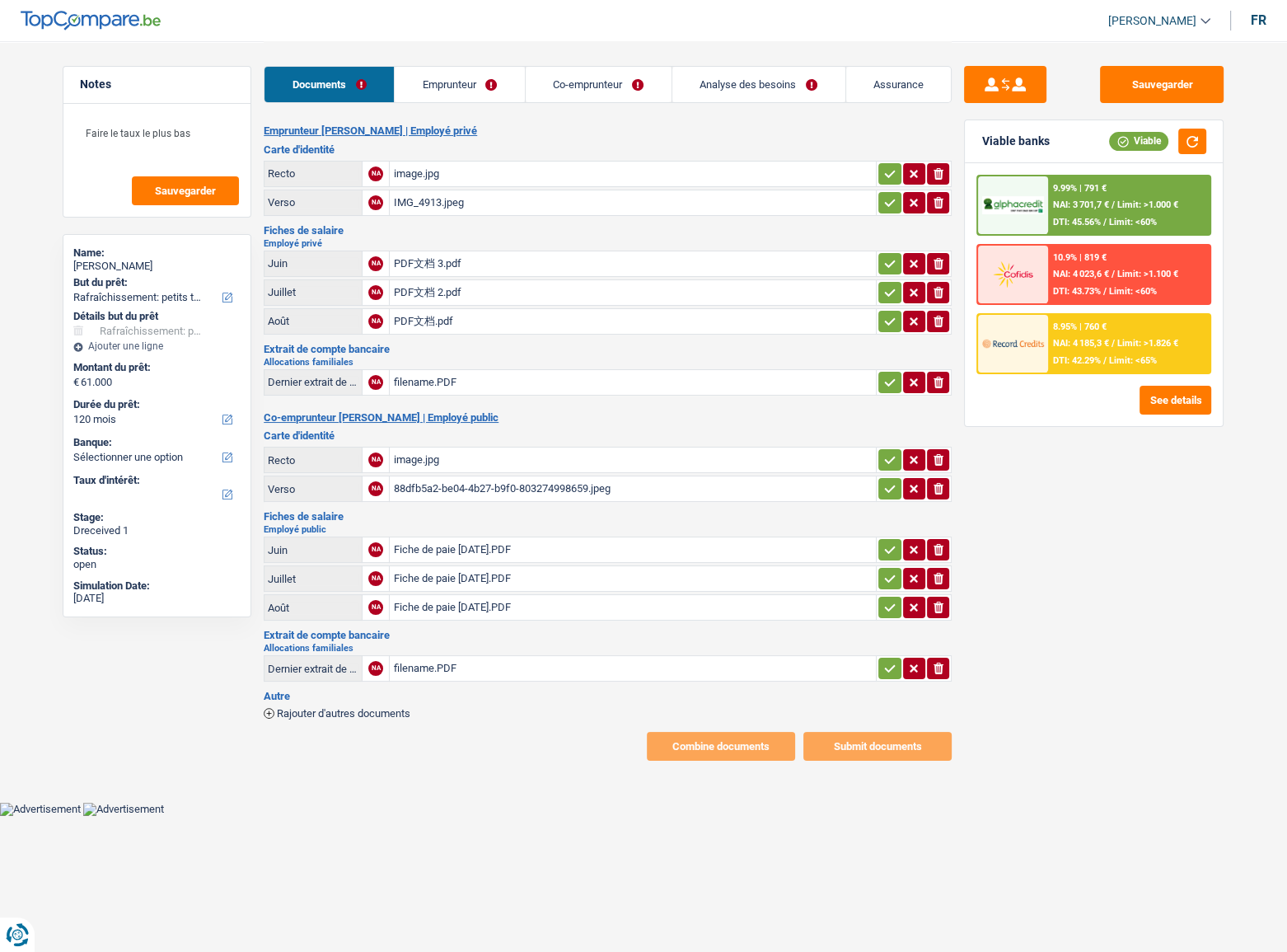
click at [575, 170] on div "image.jpg" at bounding box center [632, 174] width 479 height 25
click at [422, 447] on div "image.jpg" at bounding box center [632, 460] width 479 height 25
click at [485, 162] on div "image.jpg" at bounding box center [632, 174] width 479 height 25
click at [454, 310] on div "PDF文档.pdf" at bounding box center [632, 321] width 479 height 25
click at [459, 498] on div "Fiche de paie [DATE].PDF" at bounding box center [632, 607] width 479 height 25
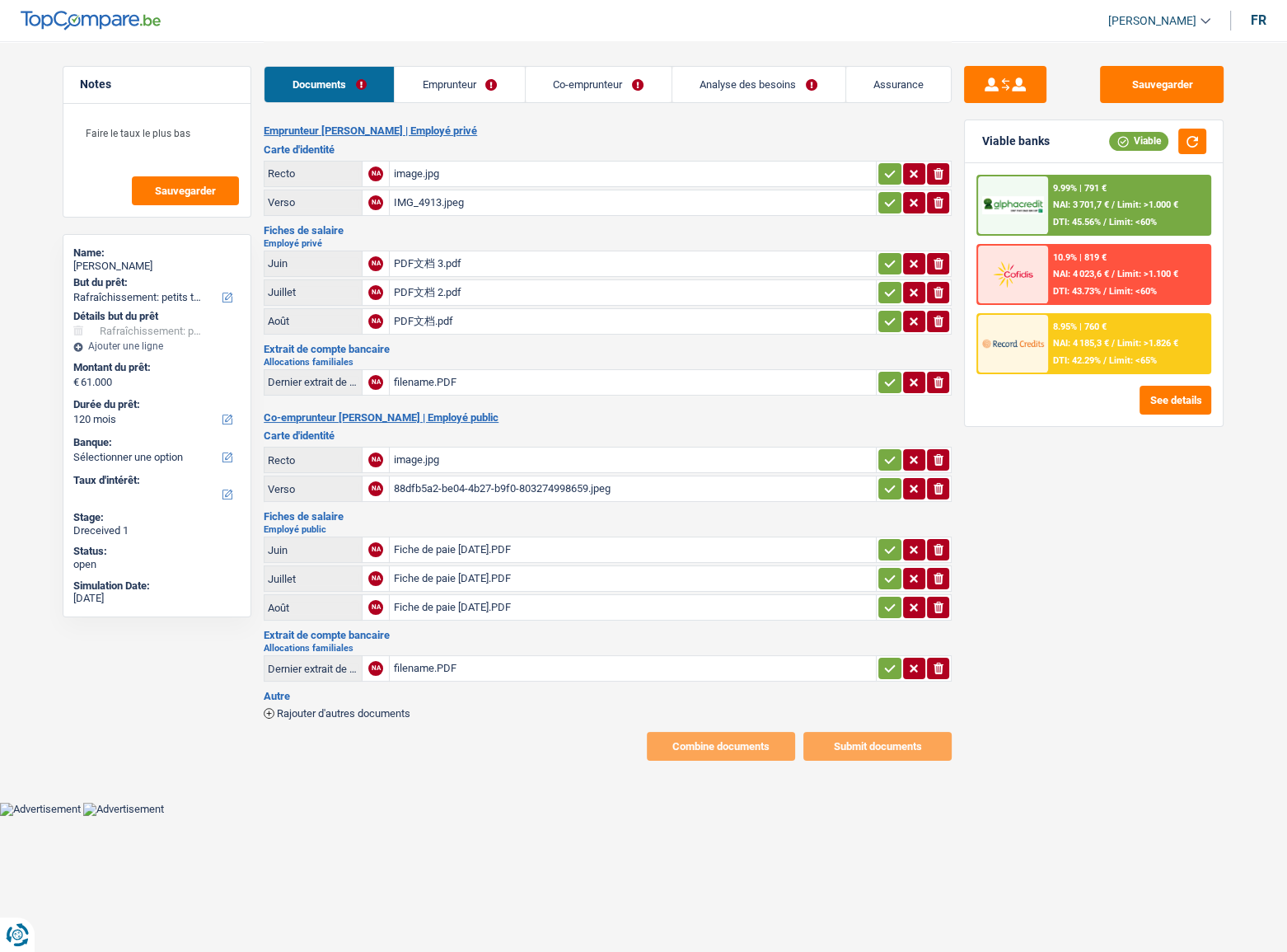
click at [461, 73] on link "Emprunteur" at bounding box center [460, 84] width 130 height 35
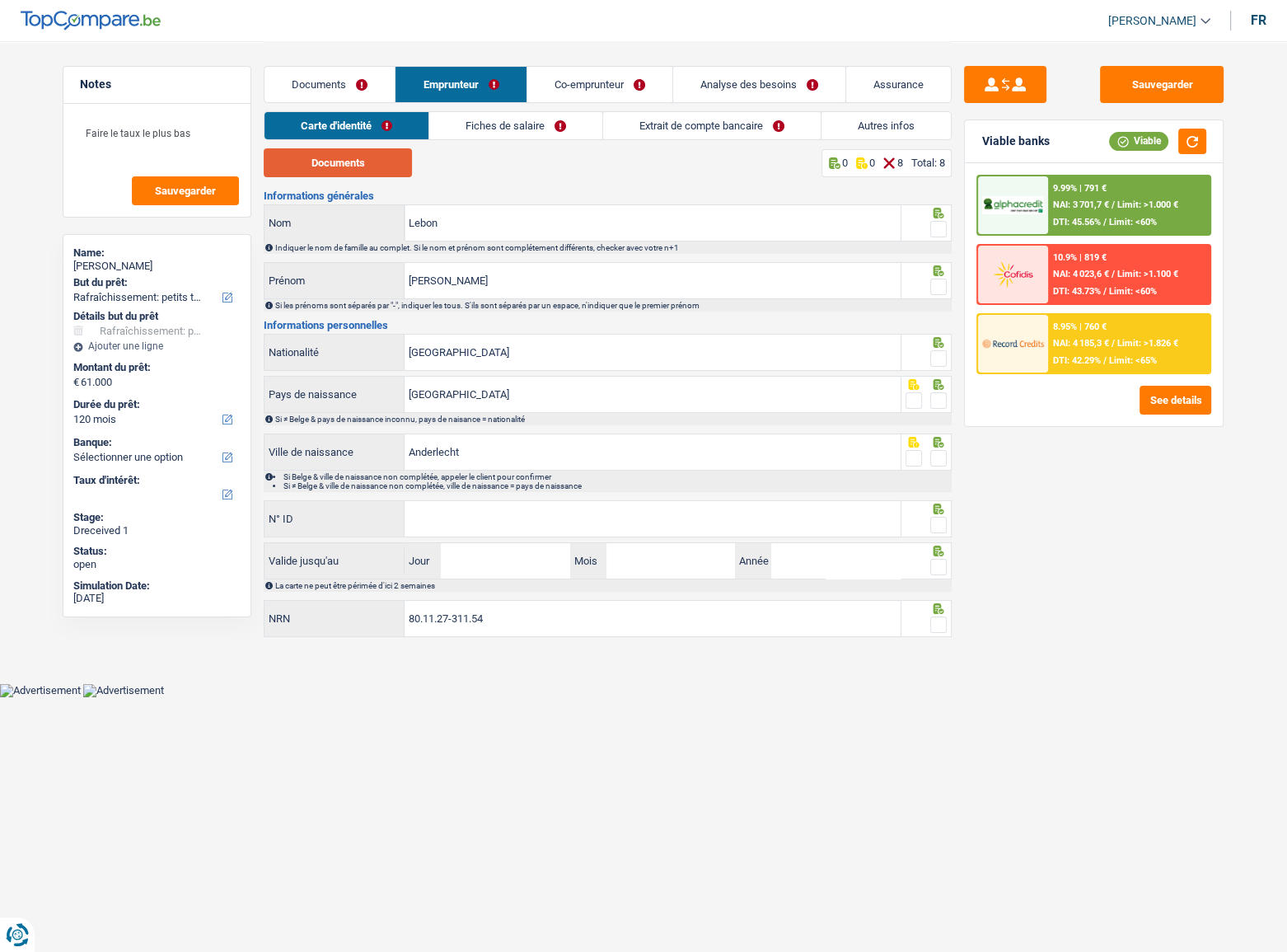
click at [362, 163] on button "Documents" at bounding box center [338, 162] width 149 height 29
click at [939, 222] on span at bounding box center [938, 229] width 16 height 16
click at [0, 0] on input "radio" at bounding box center [0, 0] width 0 height 0
drag, startPoint x: 940, startPoint y: 283, endPoint x: 910, endPoint y: 270, distance: 32.7
click at [939, 284] on span at bounding box center [938, 286] width 16 height 16
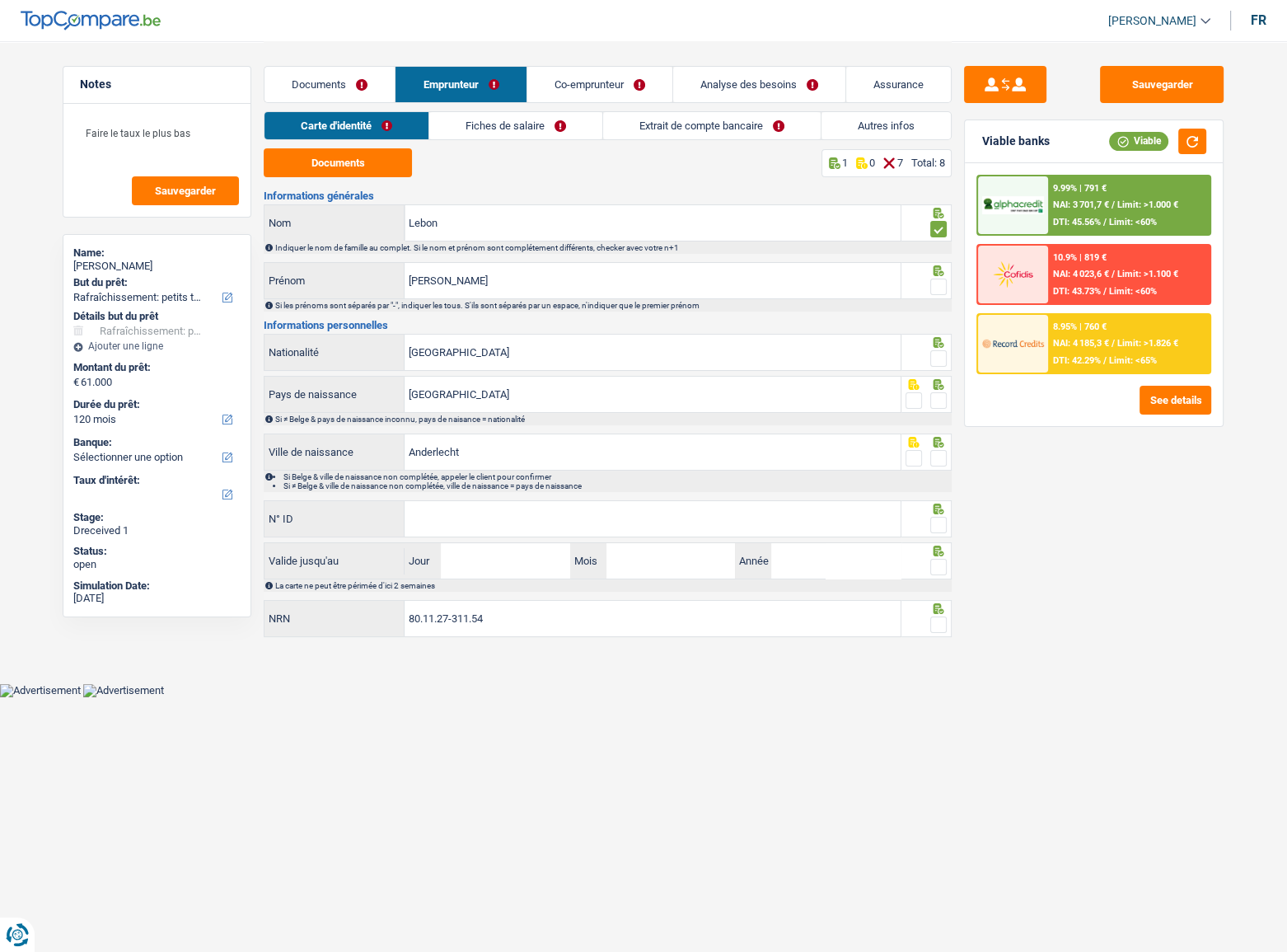
click at [0, 0] on input "radio" at bounding box center [0, 0] width 0 height 0
click at [940, 362] on span at bounding box center [938, 358] width 16 height 16
click at [0, 0] on input "radio" at bounding box center [0, 0] width 0 height 0
click at [941, 403] on span at bounding box center [938, 400] width 16 height 16
click at [0, 0] on input "radio" at bounding box center [0, 0] width 0 height 0
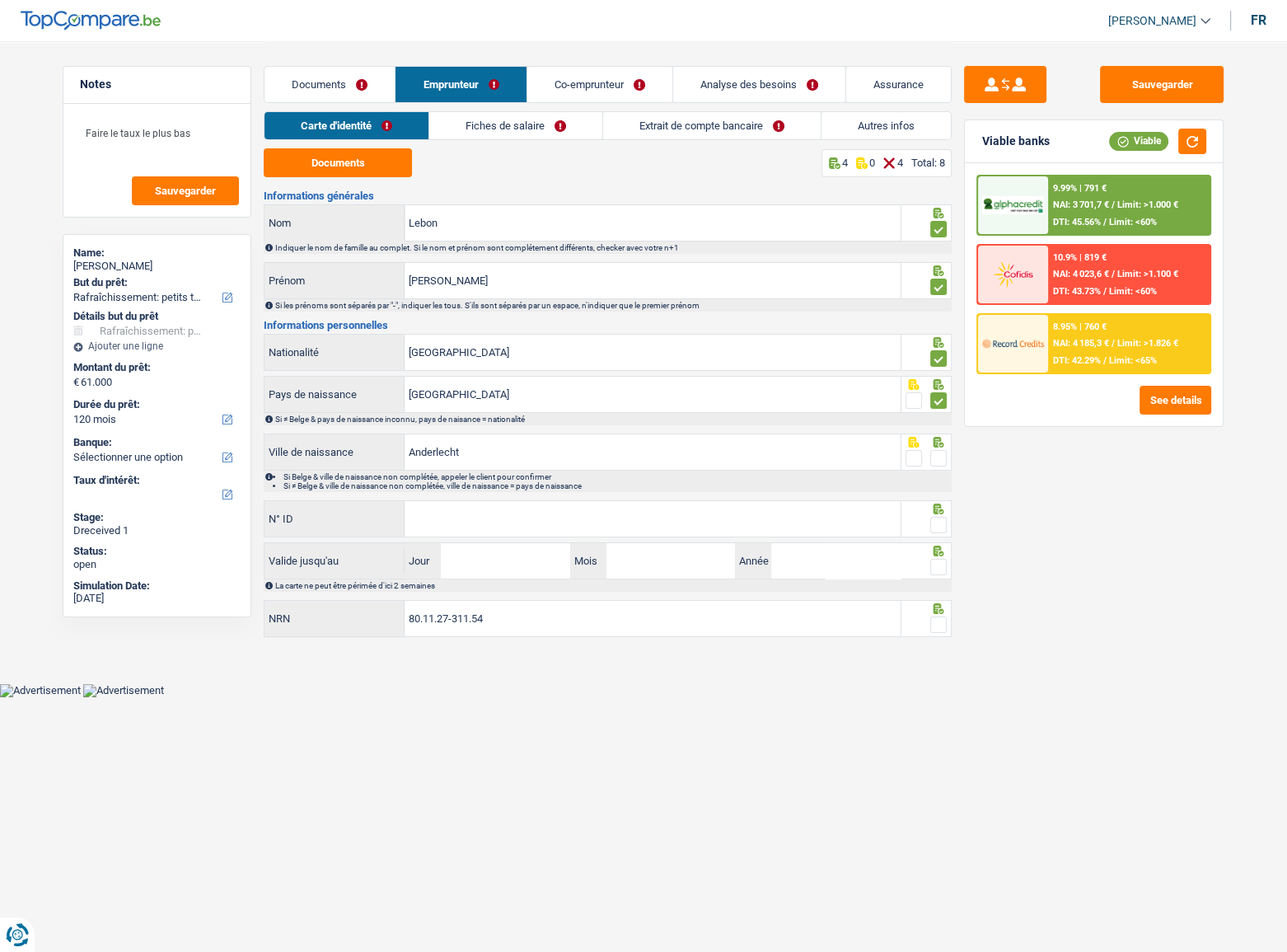
click at [942, 453] on span at bounding box center [938, 458] width 16 height 16
click at [0, 0] on input "radio" at bounding box center [0, 0] width 0 height 0
drag, startPoint x: 720, startPoint y: 505, endPoint x: 783, endPoint y: 505, distance: 63.0
click at [720, 498] on input "N° ID" at bounding box center [652, 518] width 496 height 35
drag, startPoint x: 610, startPoint y: 509, endPoint x: 1213, endPoint y: 509, distance: 603.0
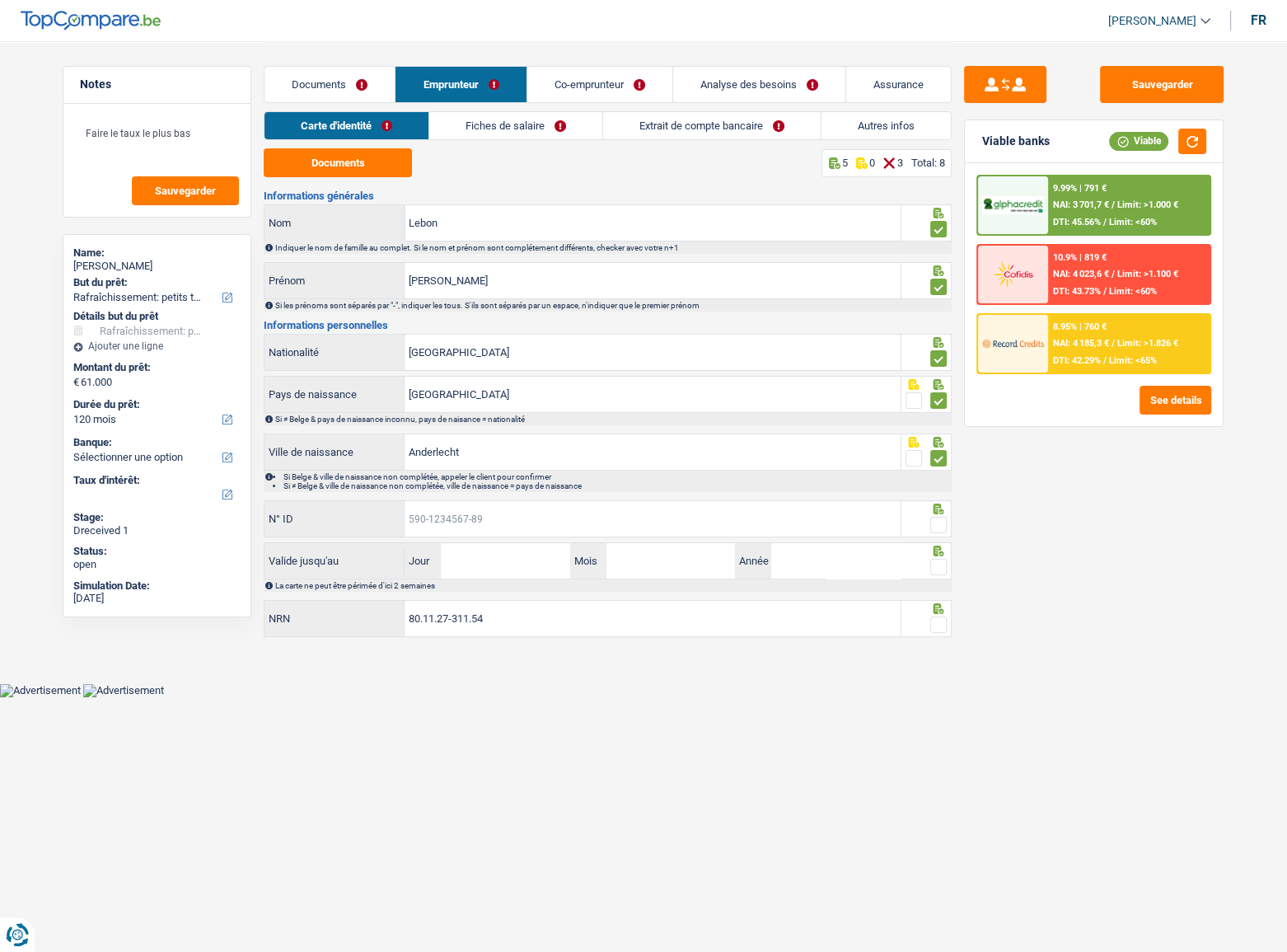
click at [631, 498] on input "N° ID" at bounding box center [652, 518] width 496 height 35
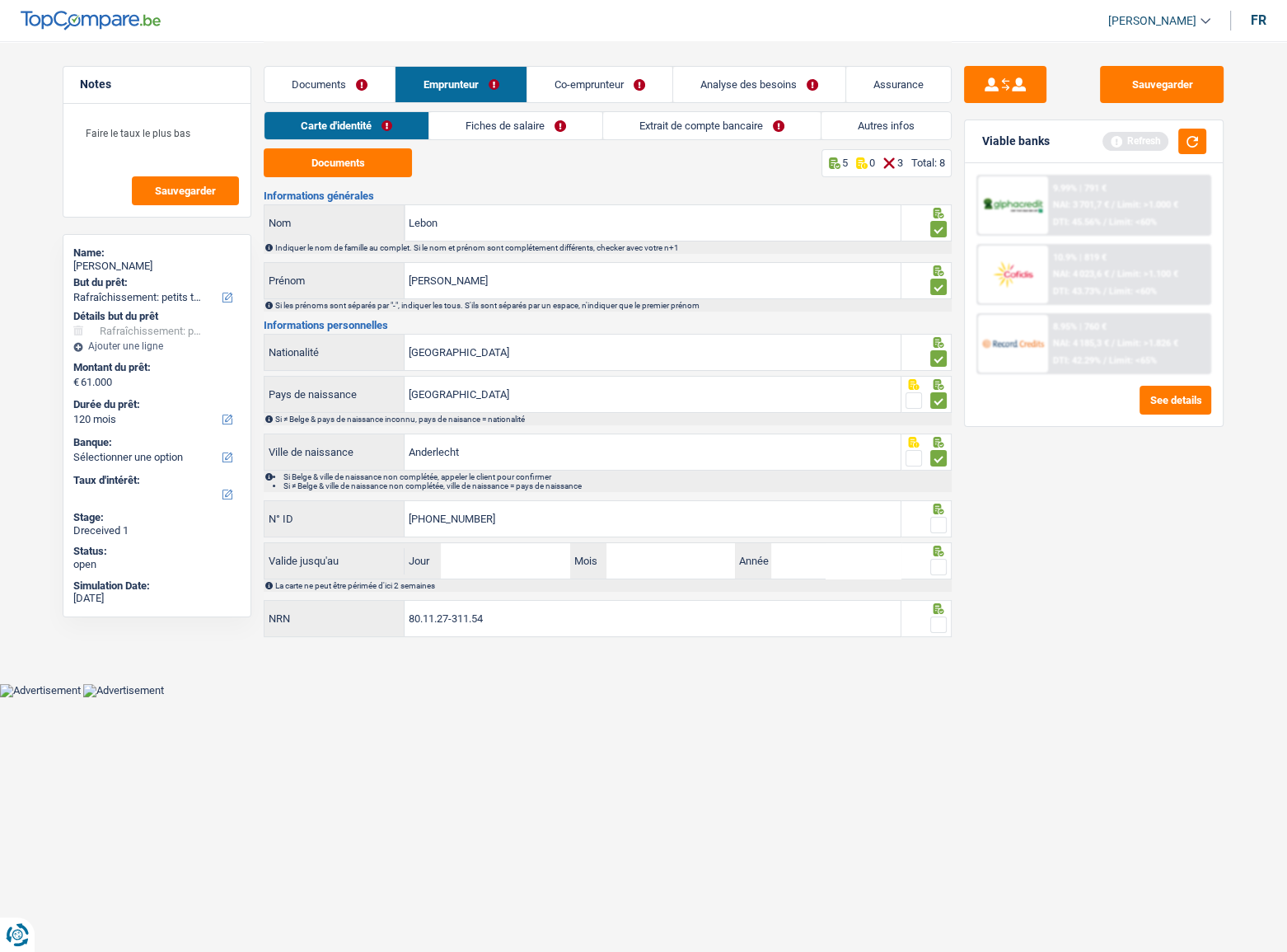
type input "[PHONE_NUMBER]"
drag, startPoint x: 942, startPoint y: 518, endPoint x: 1084, endPoint y: 409, distance: 179.0
click at [941, 498] on span at bounding box center [938, 524] width 16 height 16
click at [0, 0] on input "radio" at bounding box center [0, 0] width 0 height 0
click at [1112, 136] on button "button" at bounding box center [1192, 142] width 28 height 26
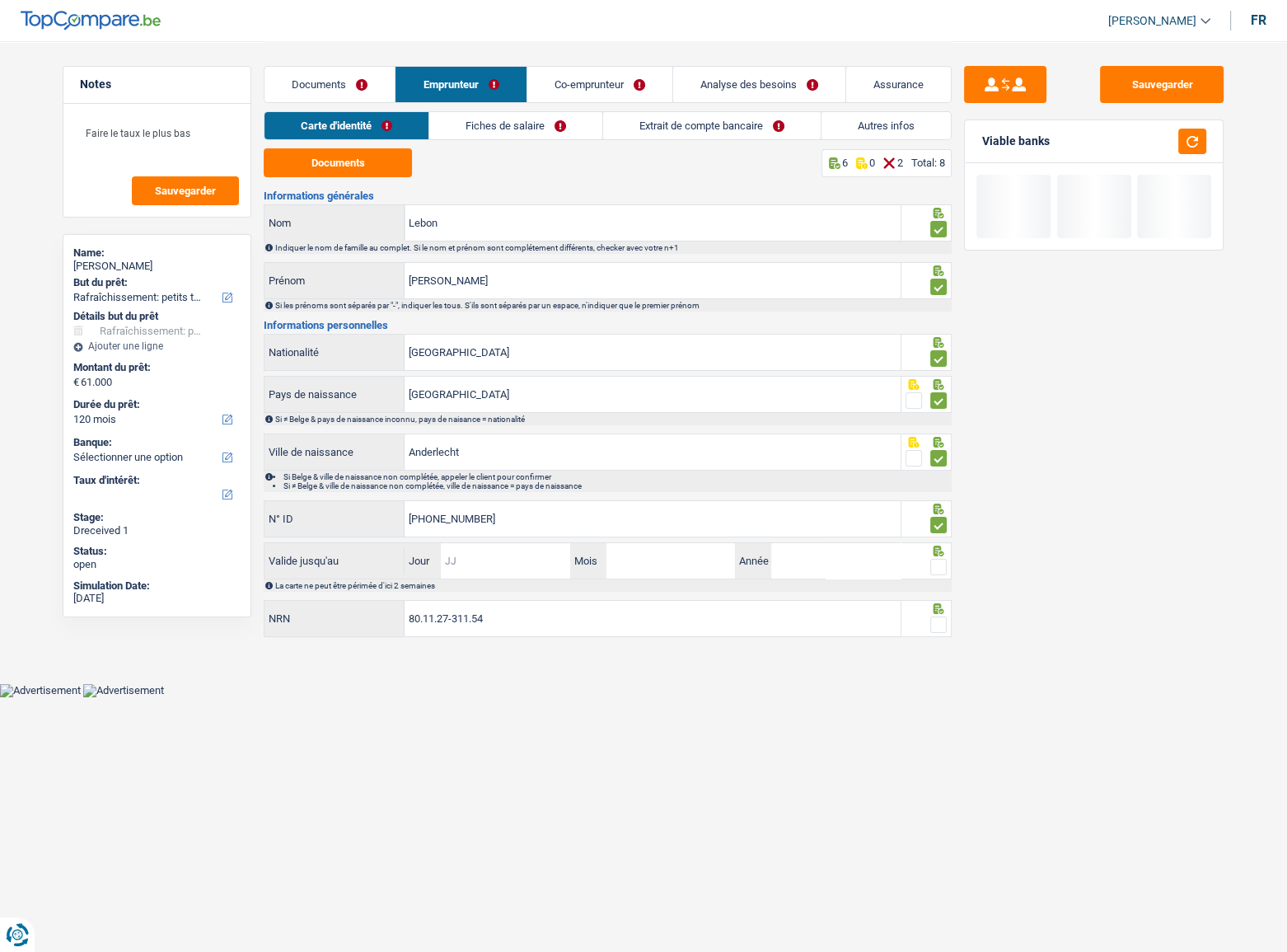
click at [479, 498] on input "Jour" at bounding box center [504, 560] width 129 height 35
type input "08"
type input "10"
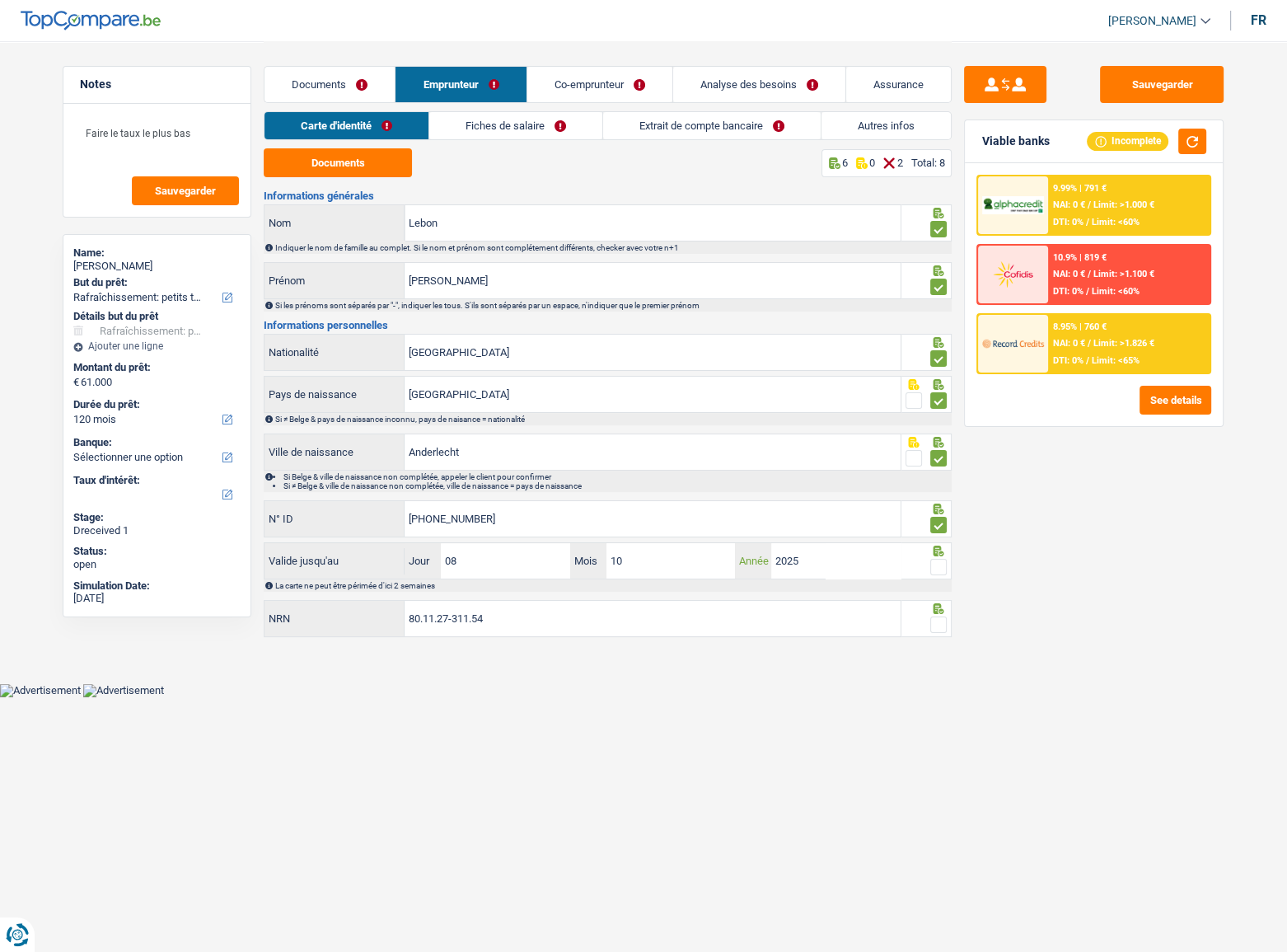
type input "2025"
click at [940, 498] on span at bounding box center [938, 567] width 16 height 16
click at [0, 0] on input "radio" at bounding box center [0, 0] width 0 height 0
click at [1112, 136] on button "button" at bounding box center [1192, 142] width 28 height 26
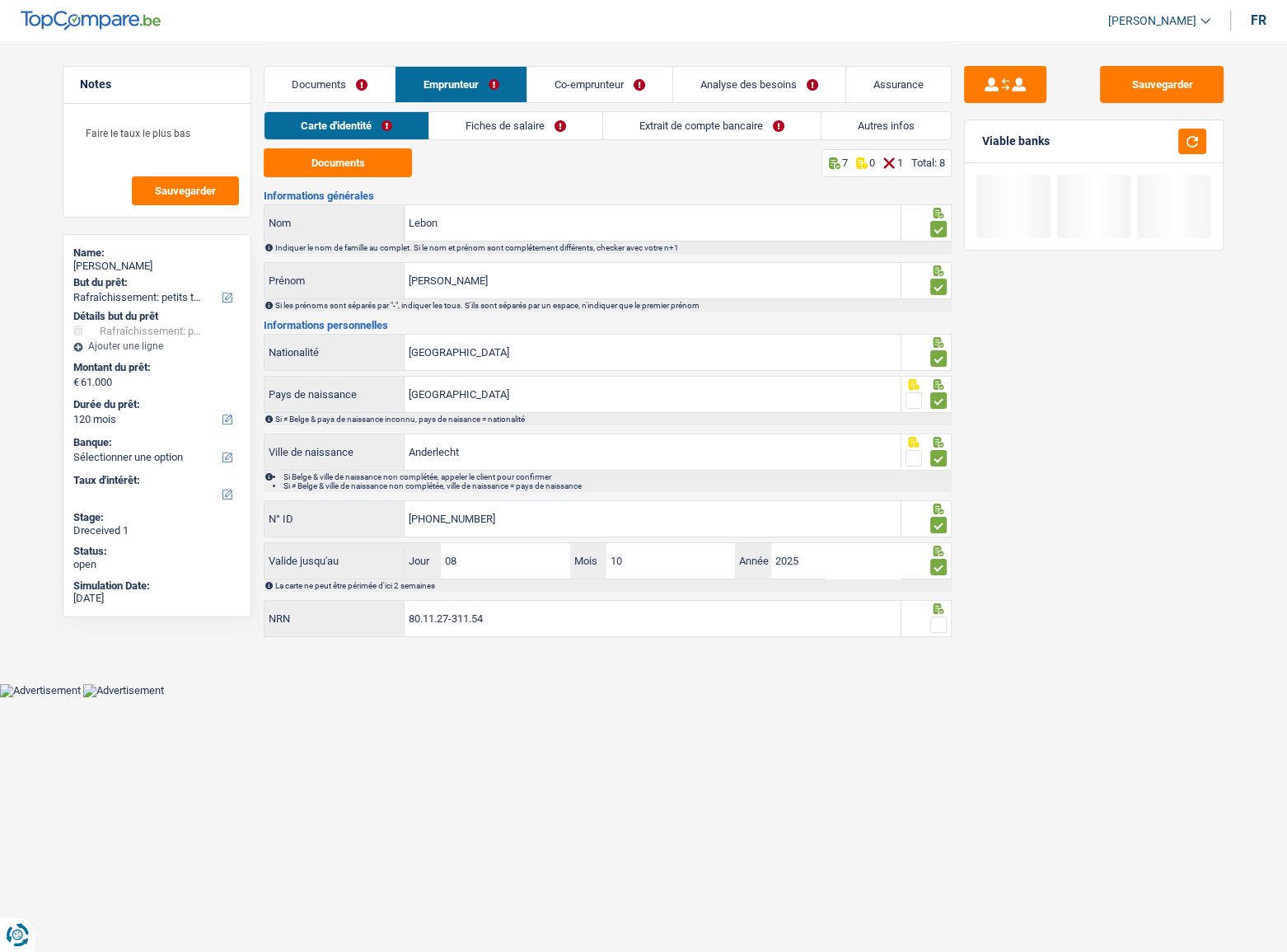
click at [936, 498] on span at bounding box center [938, 624] width 16 height 16
click at [0, 0] on input "radio" at bounding box center [0, 0] width 0 height 0
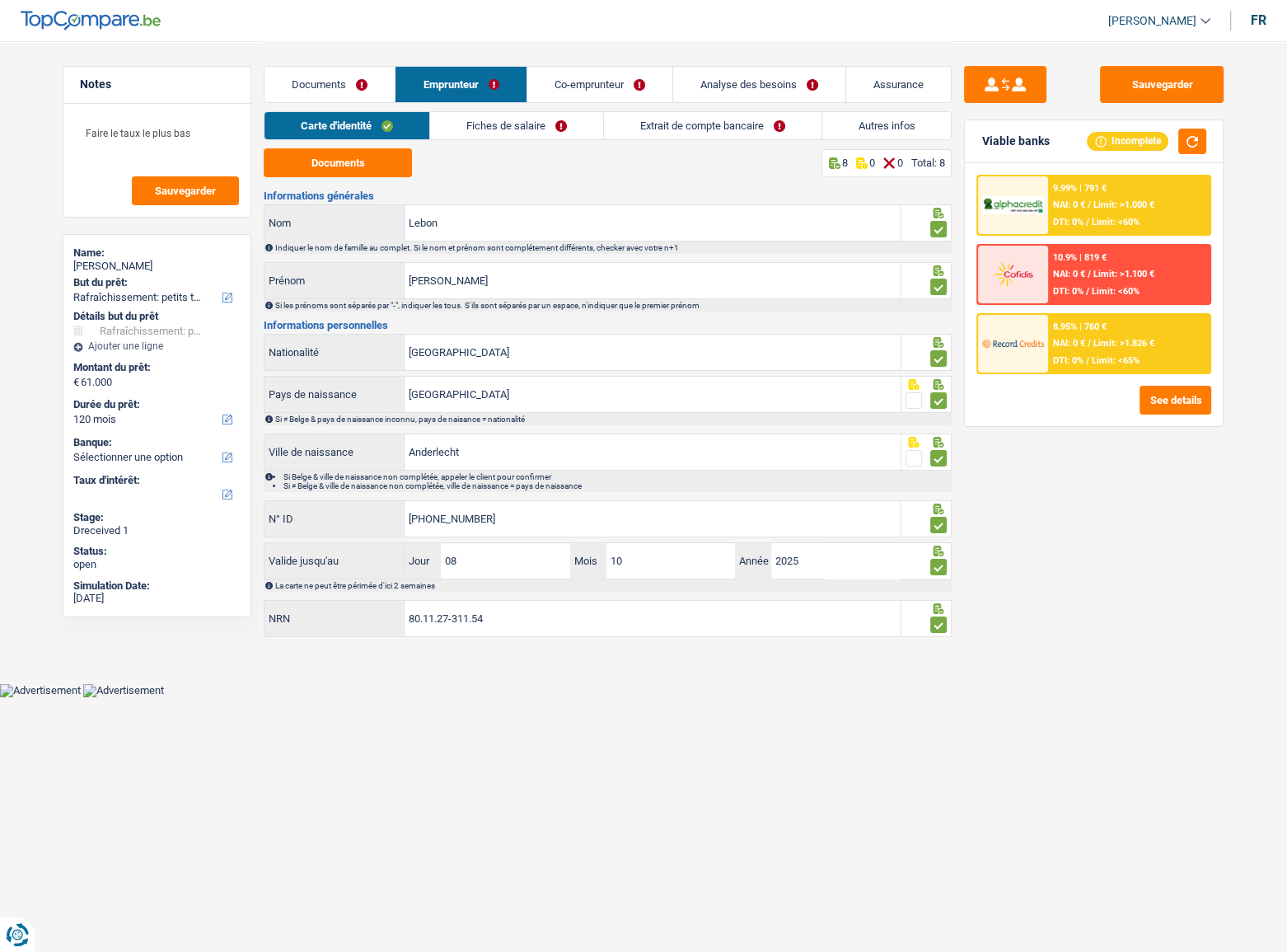
click at [500, 129] on link "Fiches de salaire" at bounding box center [517, 125] width 173 height 27
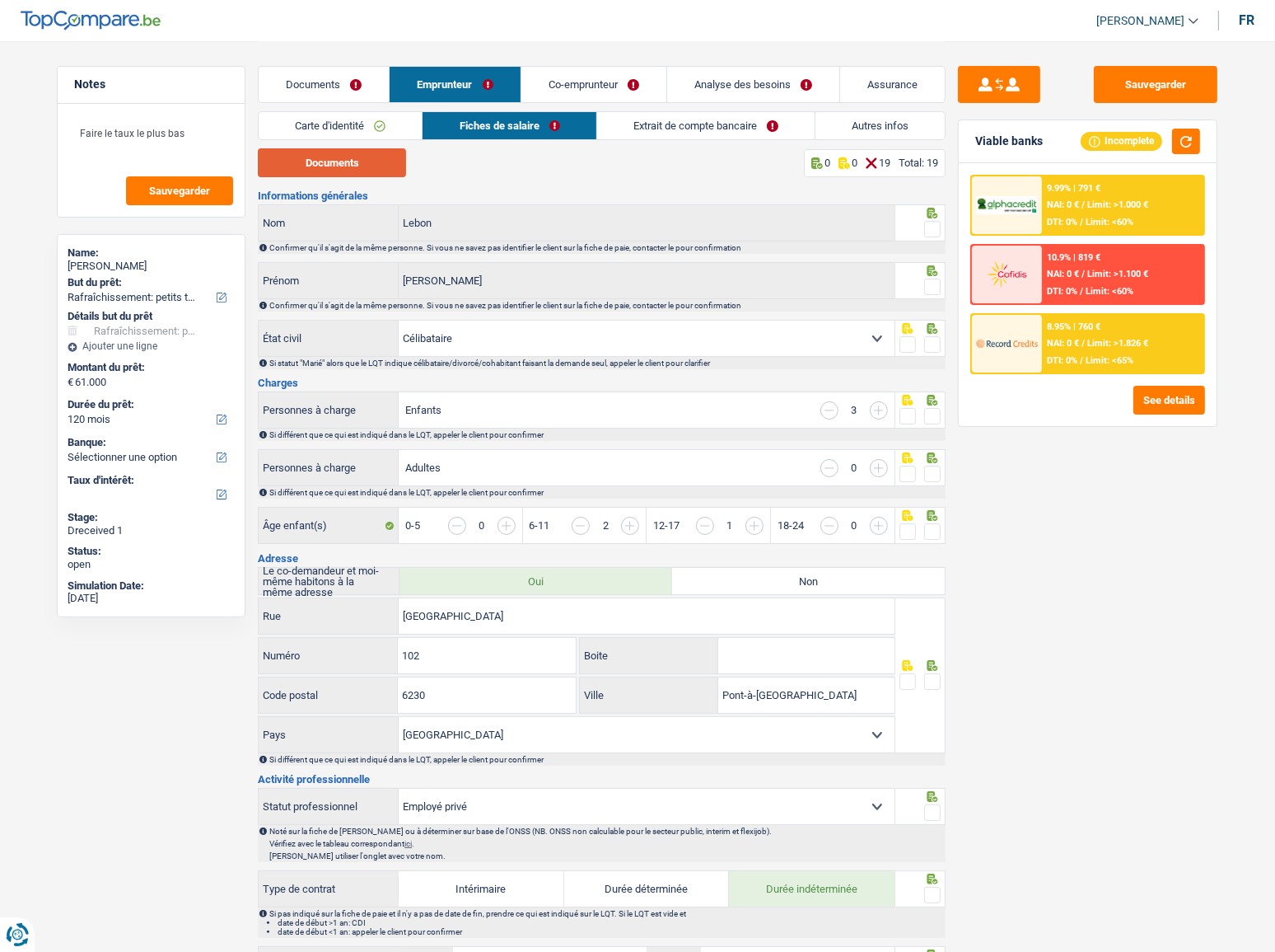
click at [355, 169] on button "Documents" at bounding box center [333, 162] width 149 height 29
drag, startPoint x: 929, startPoint y: 231, endPoint x: 934, endPoint y: 269, distance: 38.3
click at [929, 231] on span at bounding box center [932, 229] width 16 height 16
click at [0, 0] on input "radio" at bounding box center [0, 0] width 0 height 0
click at [934, 288] on span at bounding box center [932, 286] width 16 height 16
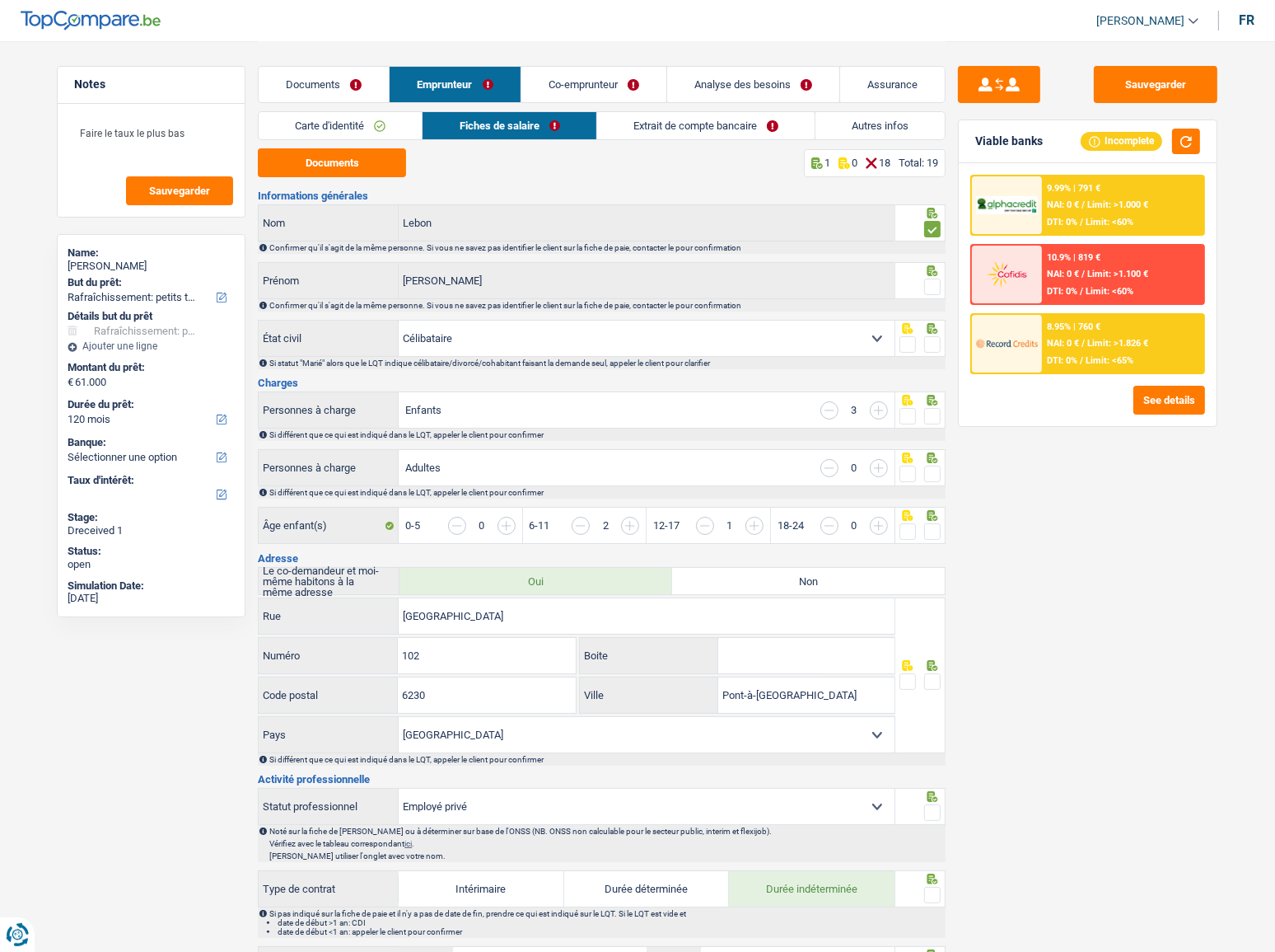
click at [0, 0] on input "radio" at bounding box center [0, 0] width 0 height 0
click at [928, 348] on span at bounding box center [932, 344] width 16 height 16
click at [0, 0] on input "radio" at bounding box center [0, 0] width 0 height 0
click at [931, 412] on span at bounding box center [932, 416] width 16 height 16
click at [0, 0] on input "radio" at bounding box center [0, 0] width 0 height 0
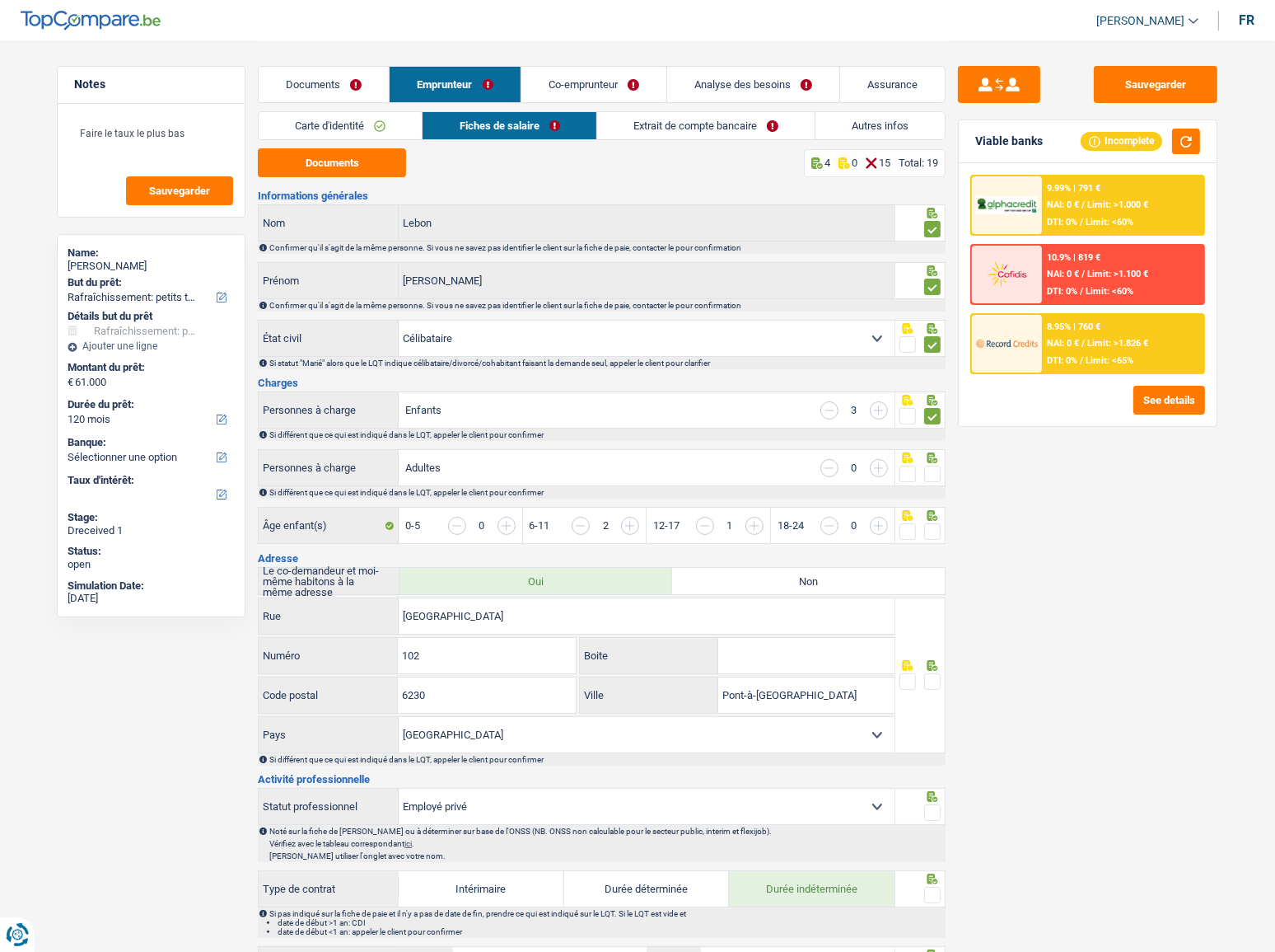
drag, startPoint x: 935, startPoint y: 473, endPoint x: 935, endPoint y: 494, distance: 21.0
click at [935, 474] on span at bounding box center [932, 473] width 16 height 16
click at [0, 0] on input "radio" at bounding box center [0, 0] width 0 height 0
click at [939, 498] on span at bounding box center [932, 531] width 16 height 16
click at [0, 0] on input "radio" at bounding box center [0, 0] width 0 height 0
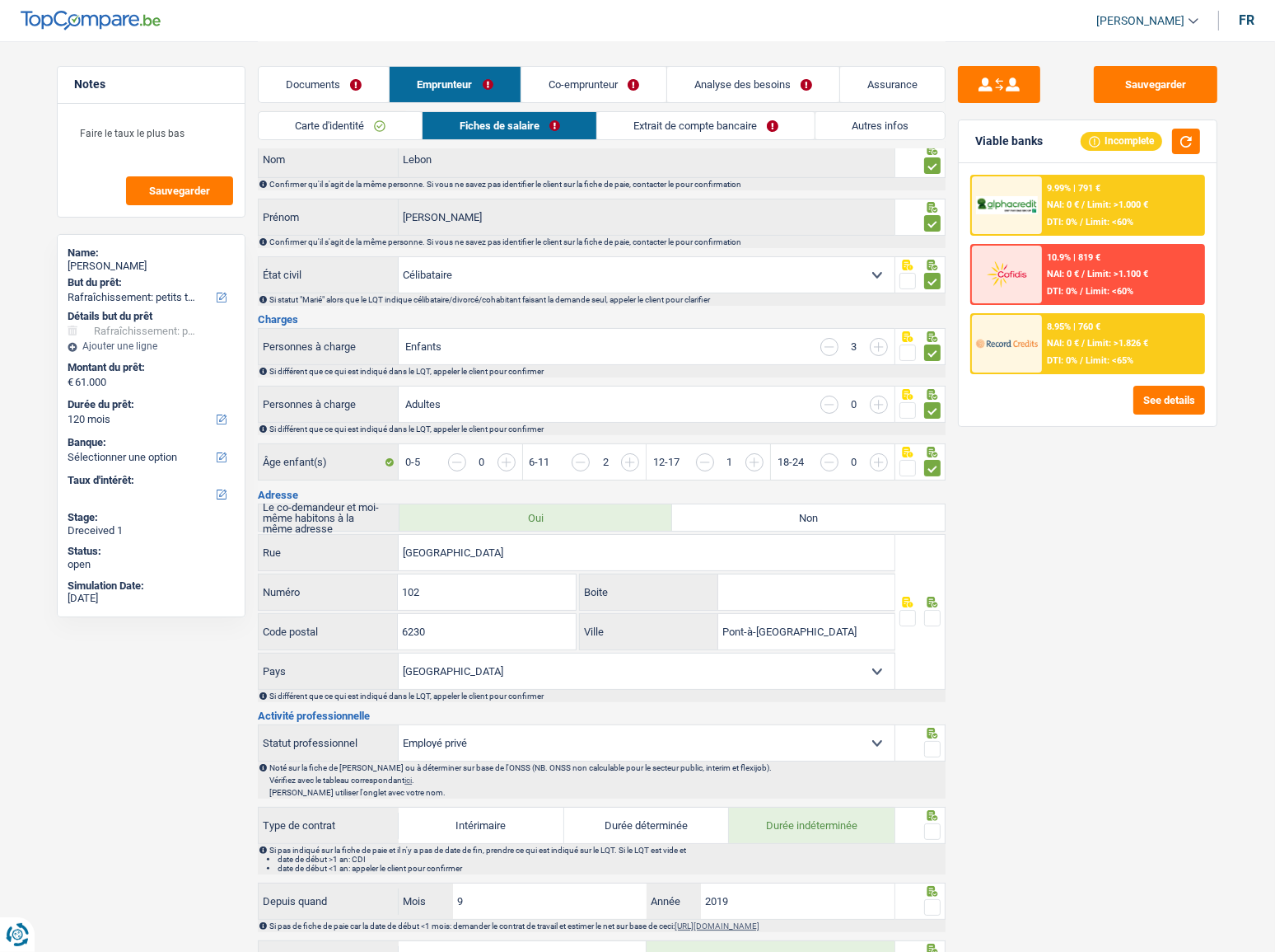
scroll to position [149, 0]
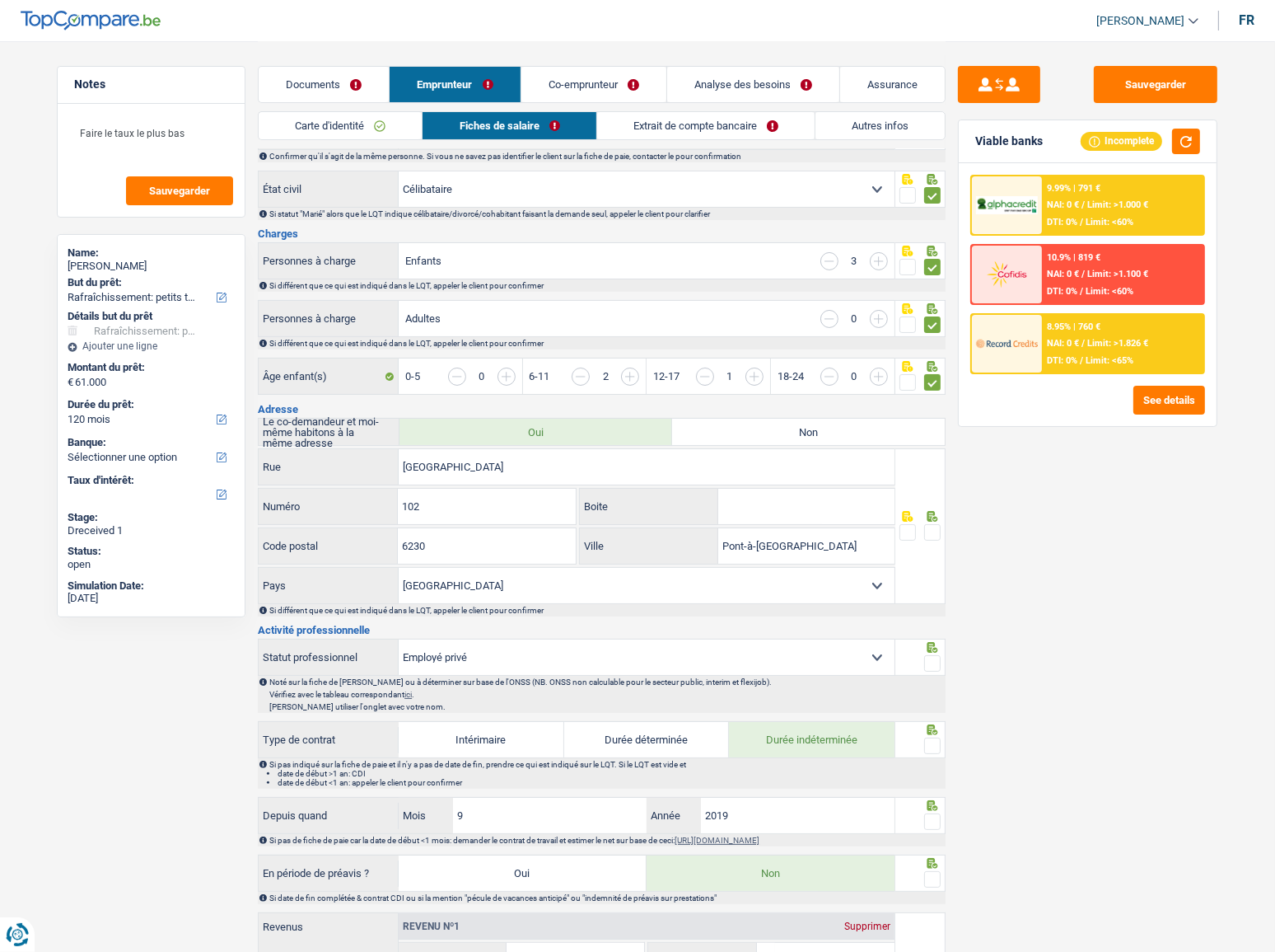
click at [931, 498] on span at bounding box center [932, 532] width 16 height 16
click at [0, 0] on input "radio" at bounding box center [0, 0] width 0 height 0
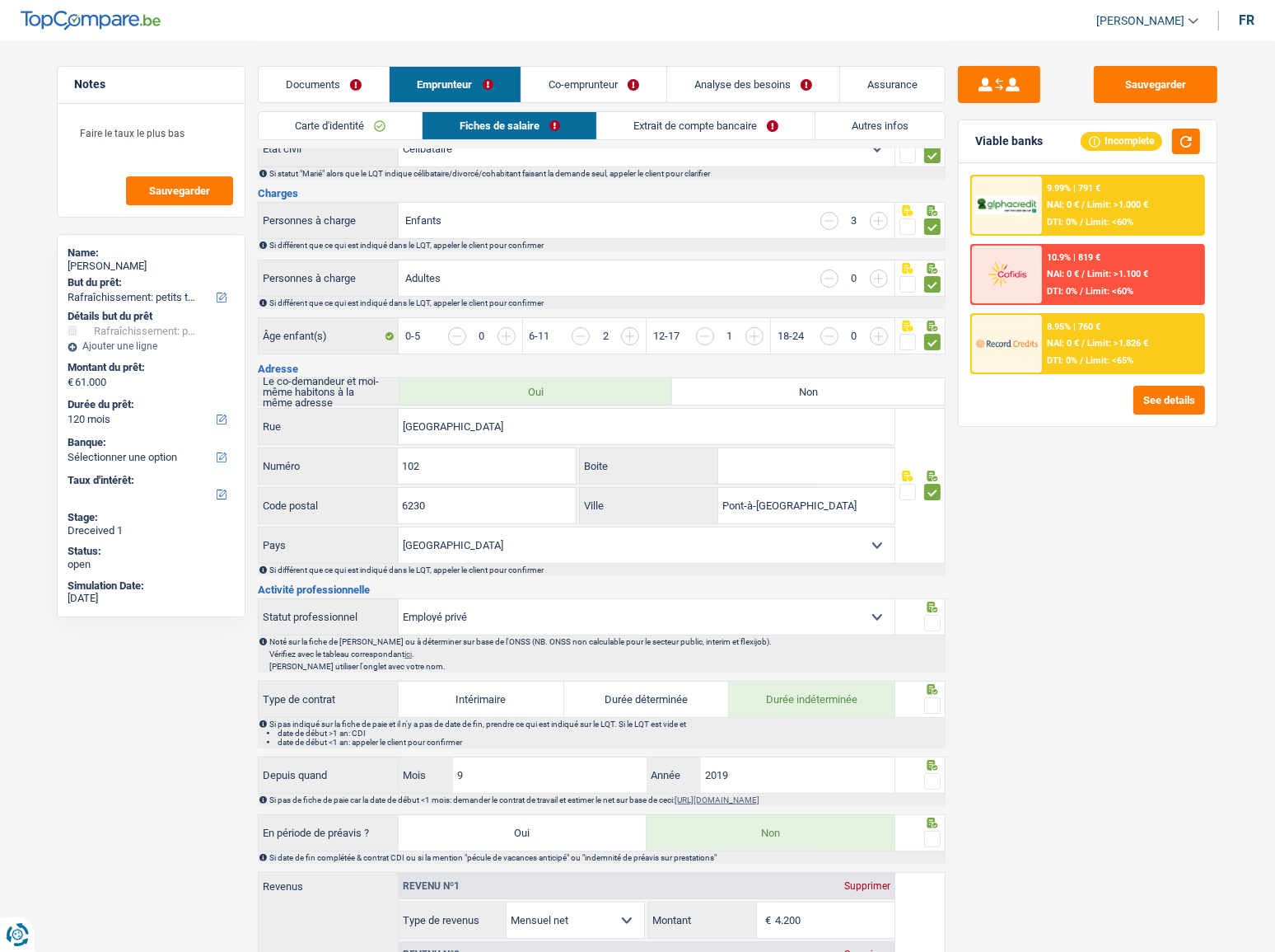
scroll to position [224, 0]
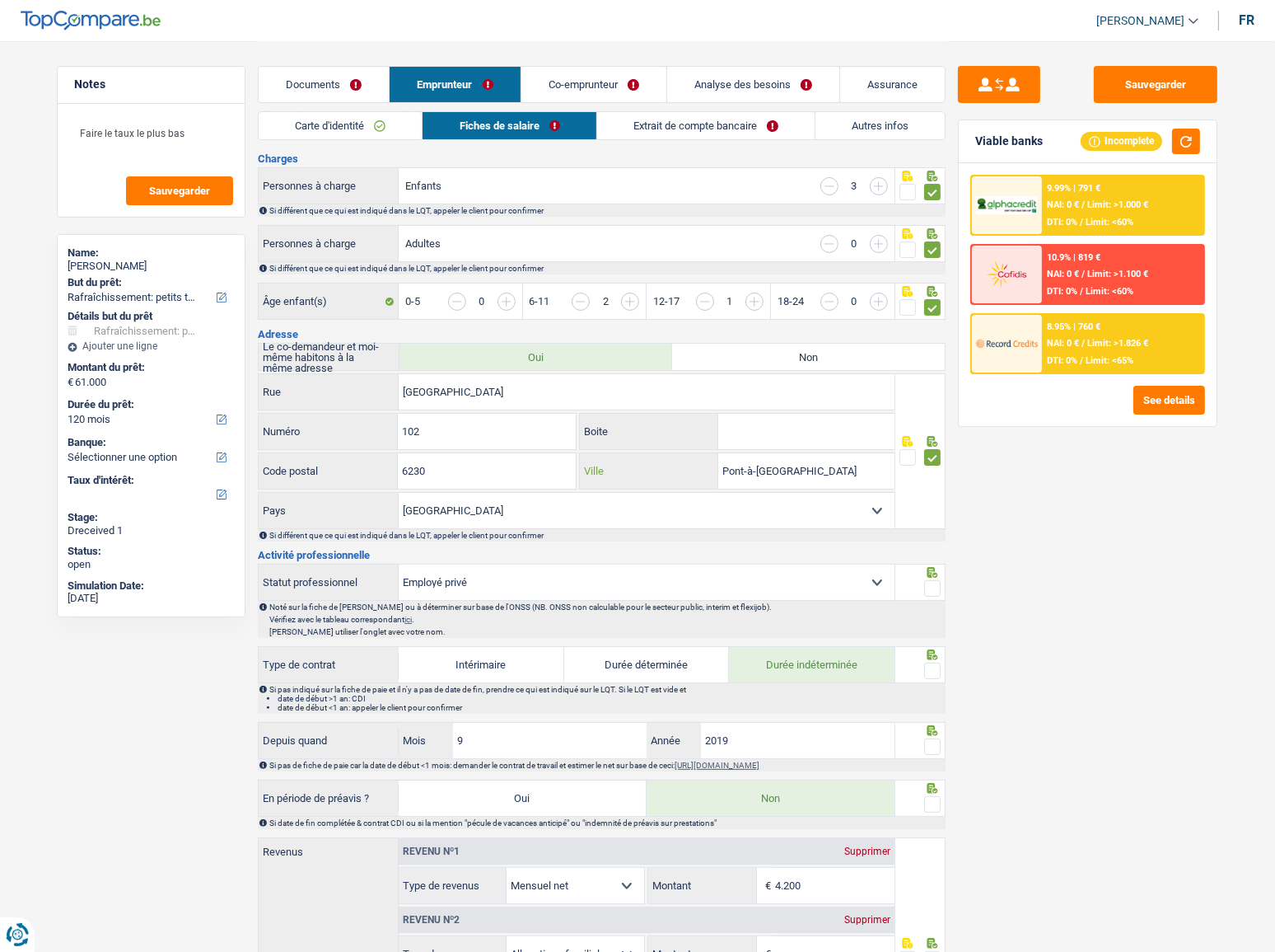
drag, startPoint x: 872, startPoint y: 472, endPoint x: 237, endPoint y: 428, distance: 636.5
click at [403, 489] on div "[GEOGRAPHIC_DATA] Boite 6230 Code postal [GEOGRAPHIC_DATA] Ville [GEOGRAPHIC_DA…" at bounding box center [577, 451] width 638 height 155
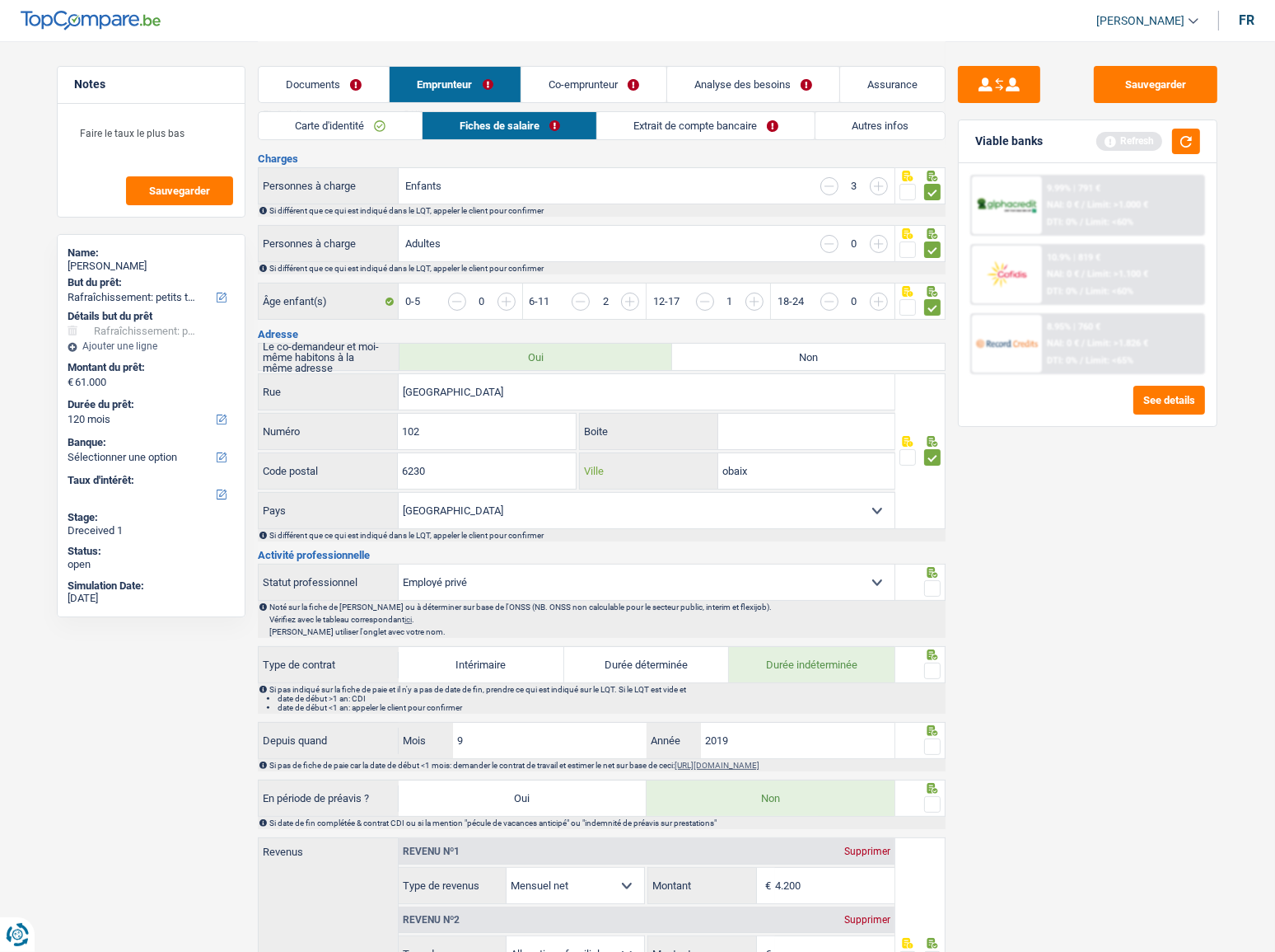
type input "obaix"
drag, startPoint x: 929, startPoint y: 589, endPoint x: 1001, endPoint y: 435, distance: 170.0
click at [931, 498] on span at bounding box center [932, 587] width 16 height 16
click at [0, 0] on input "radio" at bounding box center [0, 0] width 0 height 0
click at [1112, 145] on button "button" at bounding box center [1186, 142] width 28 height 26
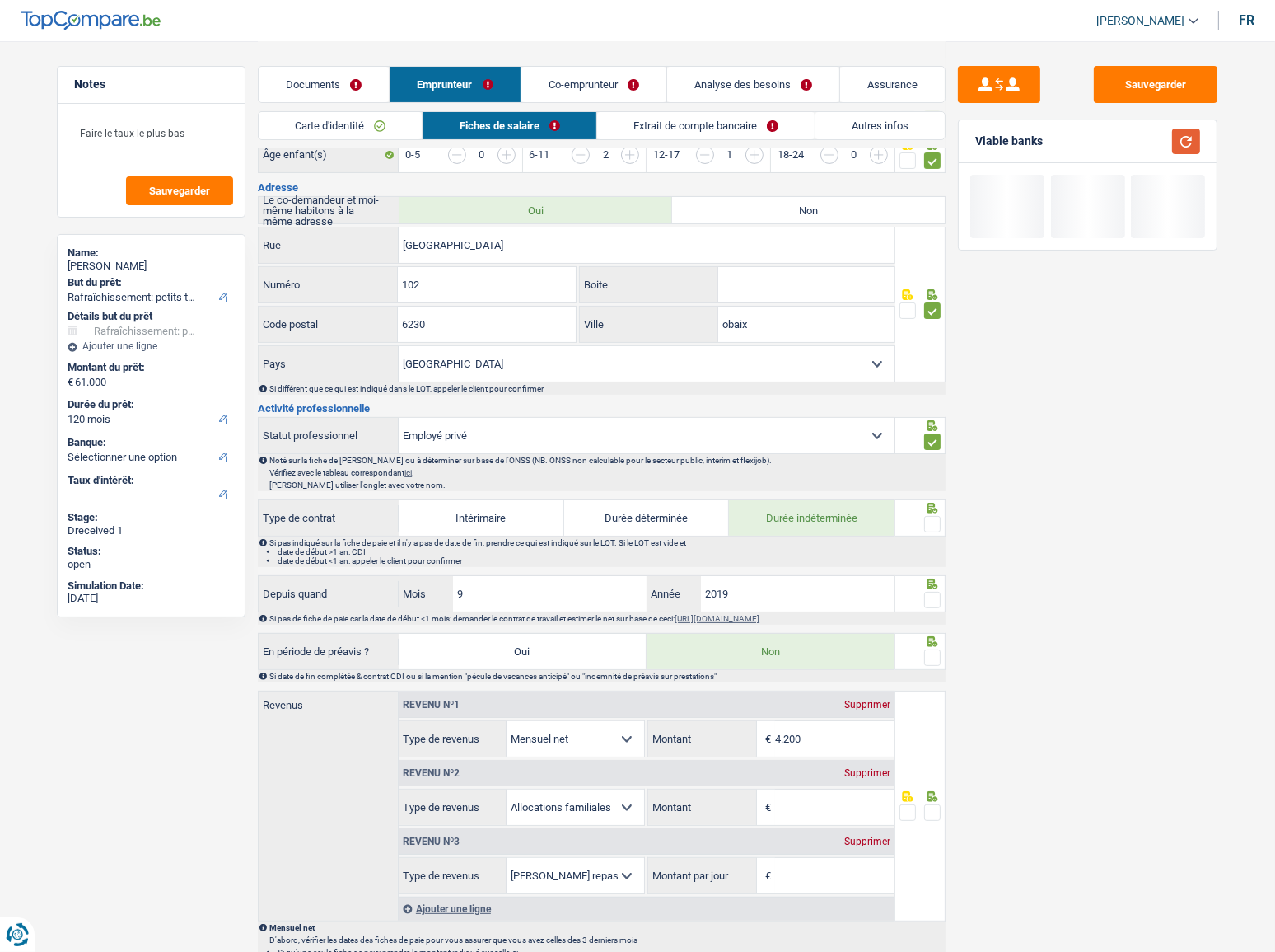
scroll to position [374, 0]
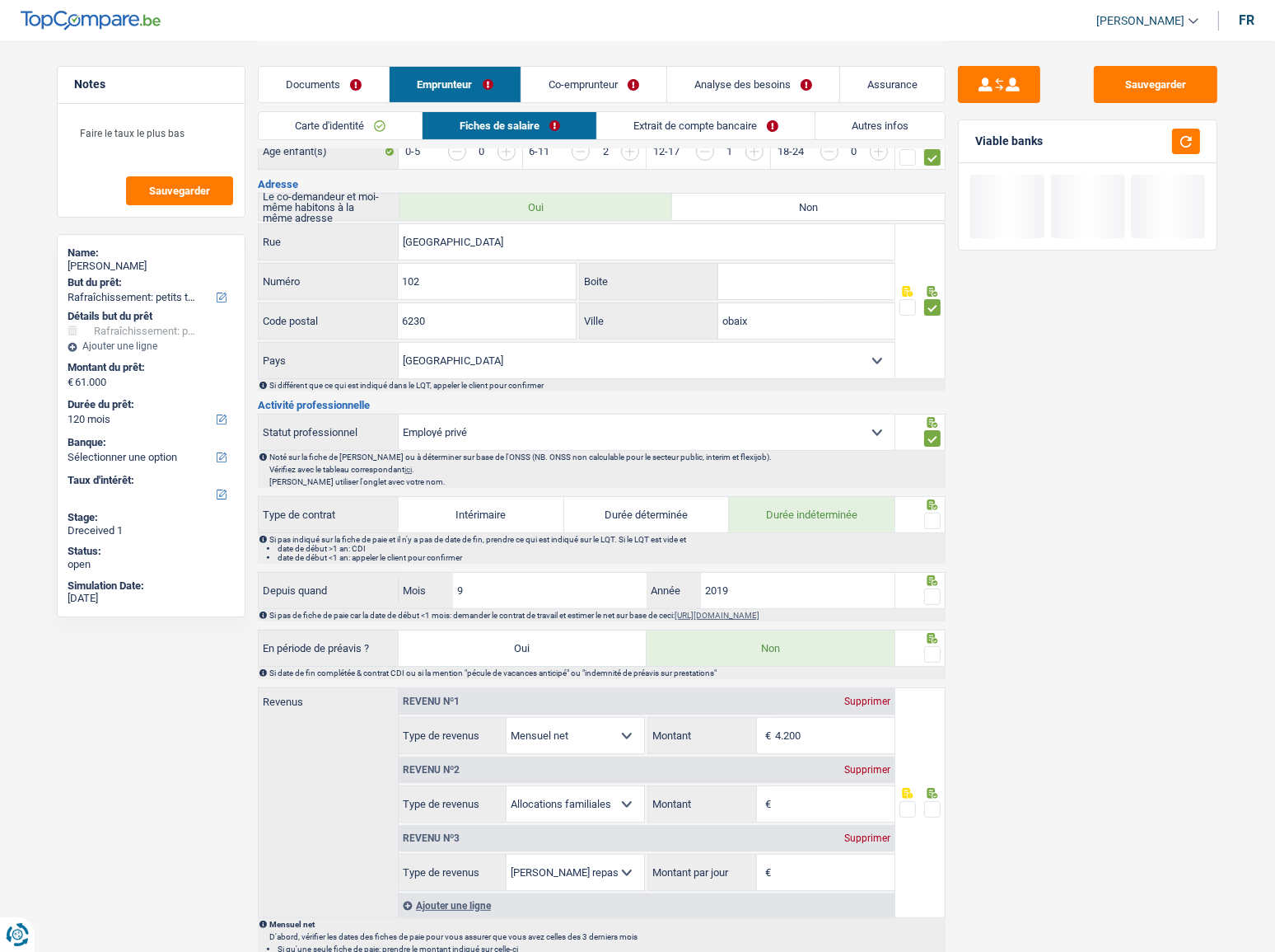
click at [942, 498] on div at bounding box center [921, 514] width 51 height 37
click at [930, 498] on span at bounding box center [932, 520] width 16 height 16
click at [0, 0] on input "radio" at bounding box center [0, 0] width 0 height 0
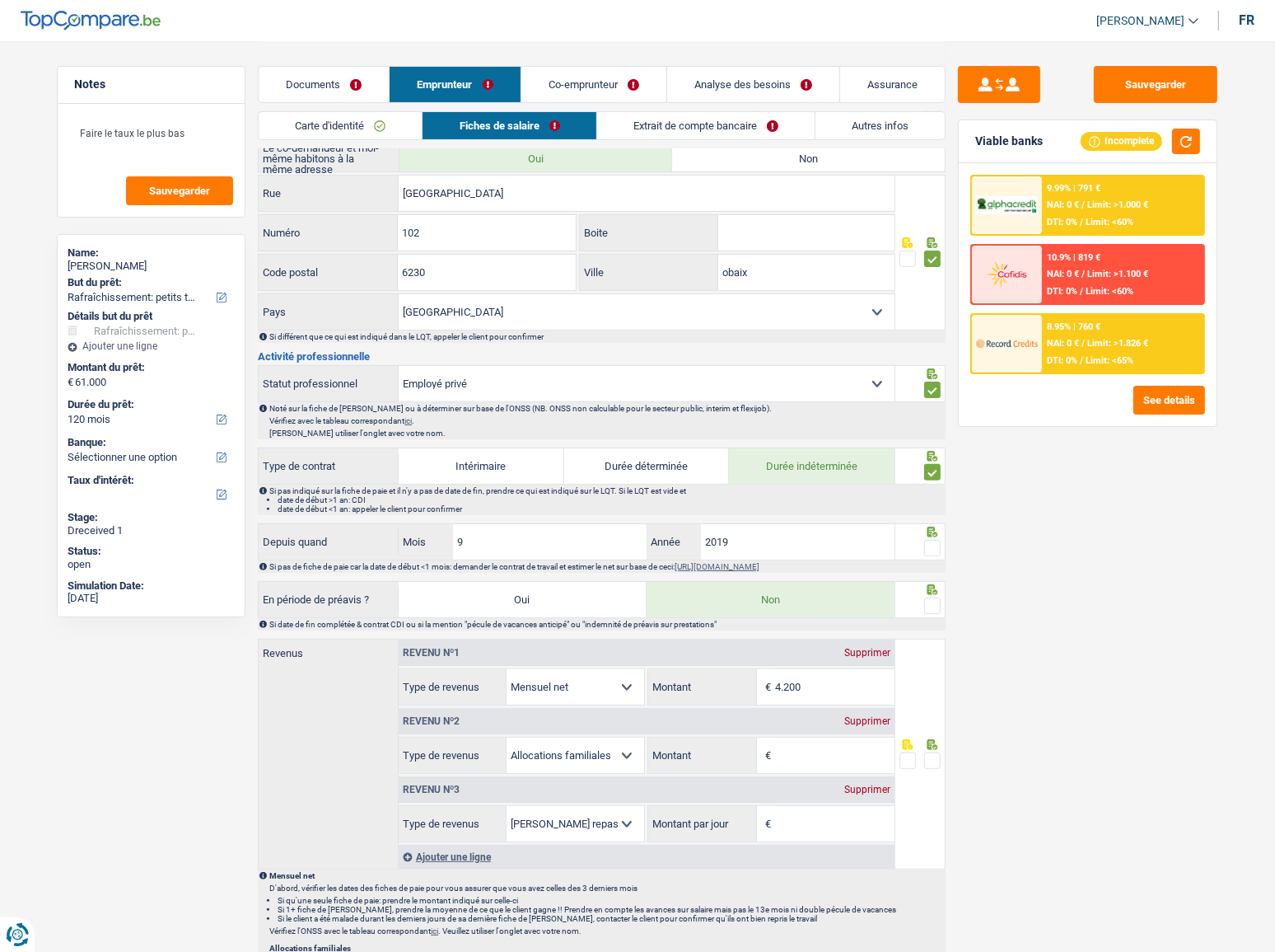
scroll to position [449, 0]
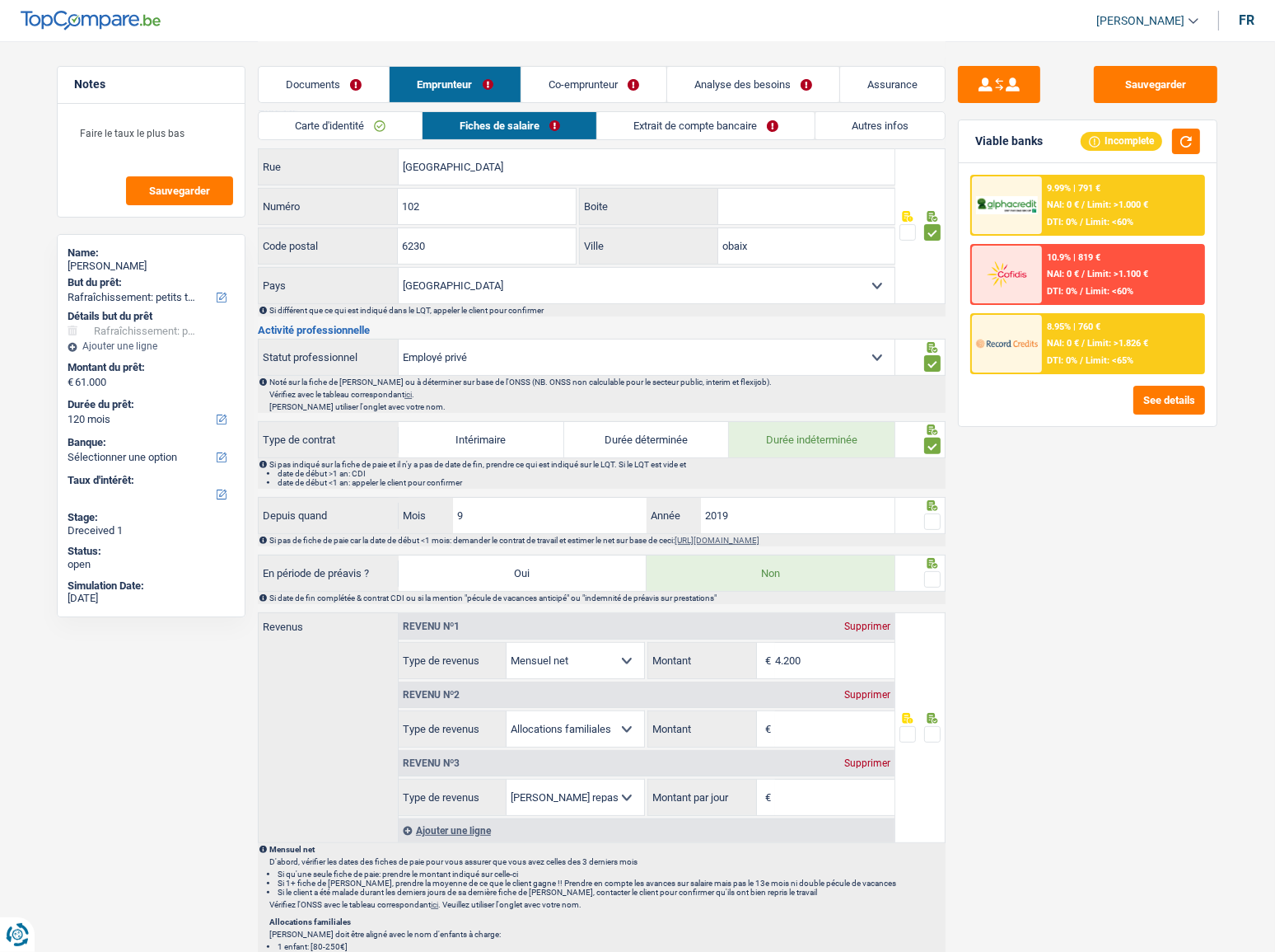
click at [930, 498] on span at bounding box center [932, 521] width 16 height 16
click at [0, 0] on input "radio" at bounding box center [0, 0] width 0 height 0
drag, startPoint x: 506, startPoint y: 524, endPoint x: 289, endPoint y: 549, distance: 218.4
click at [289, 498] on div "Informations générales Lebon Nom Confirmer qu'il s'agit de la même personne. Si…" at bounding box center [602, 659] width 688 height 1836
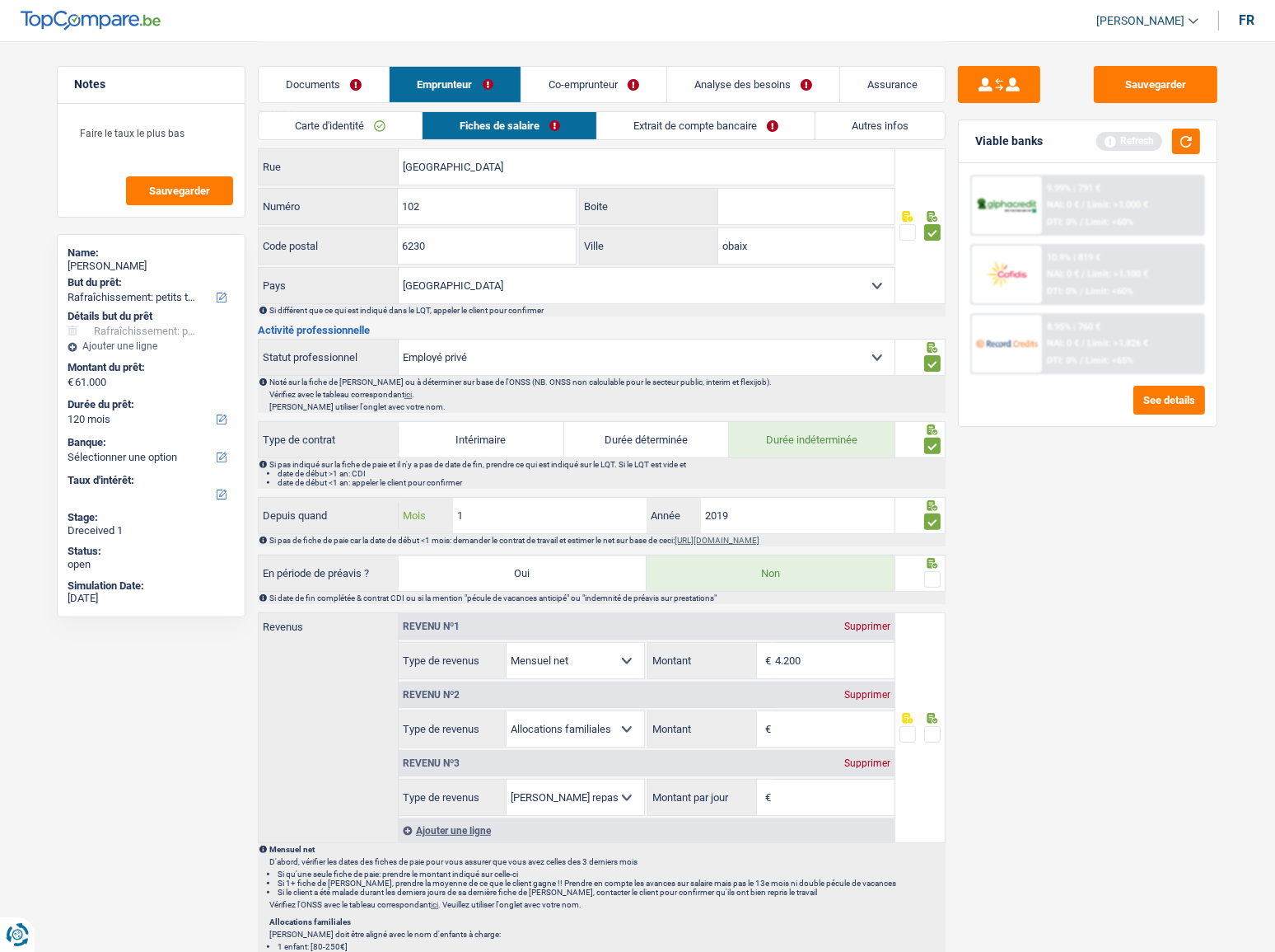
type input "10"
click at [929, 498] on span at bounding box center [932, 579] width 16 height 16
click at [0, 0] on input "radio" at bounding box center [0, 0] width 0 height 0
click at [1112, 137] on button "button" at bounding box center [1186, 142] width 28 height 26
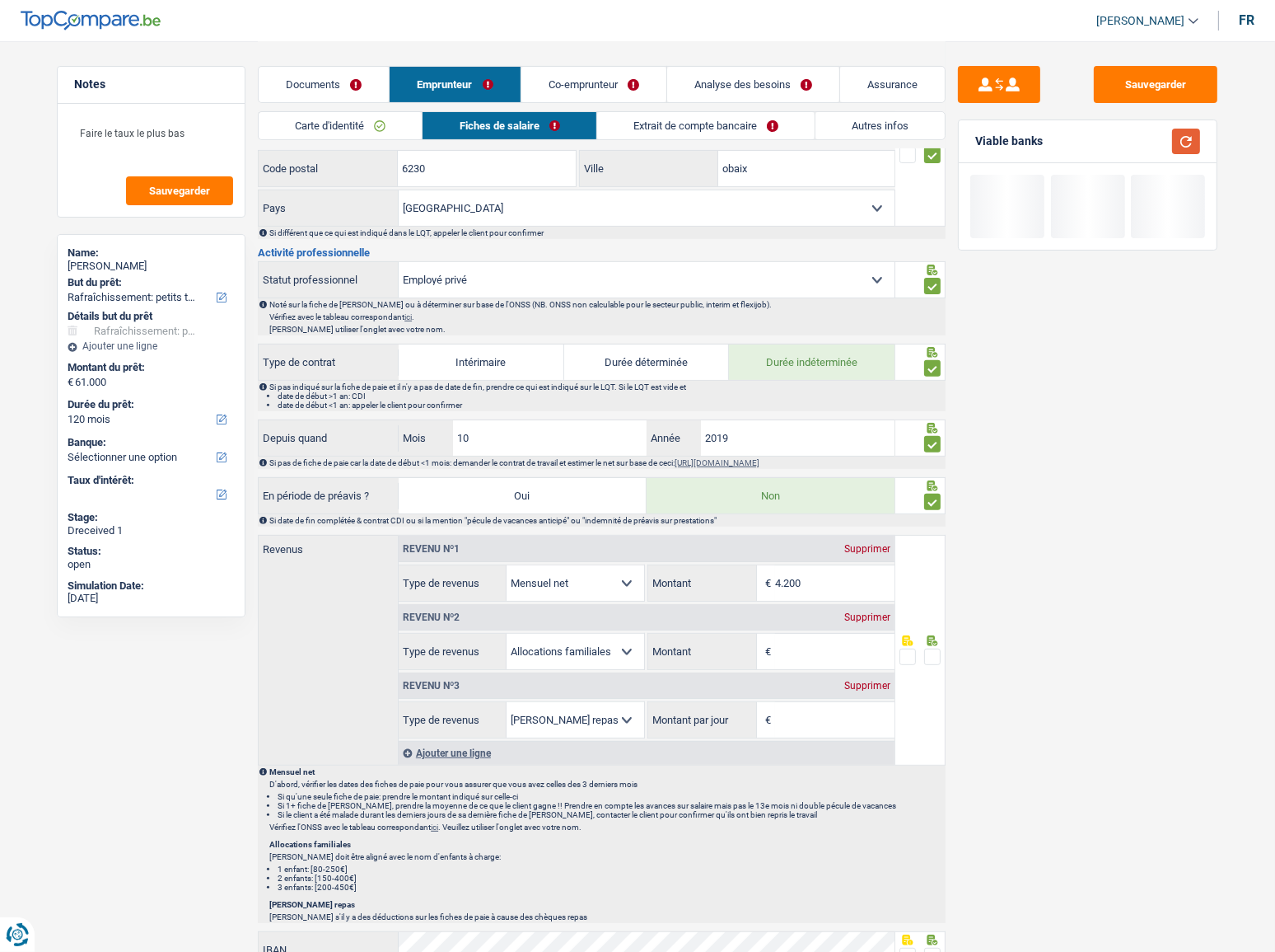
scroll to position [599, 0]
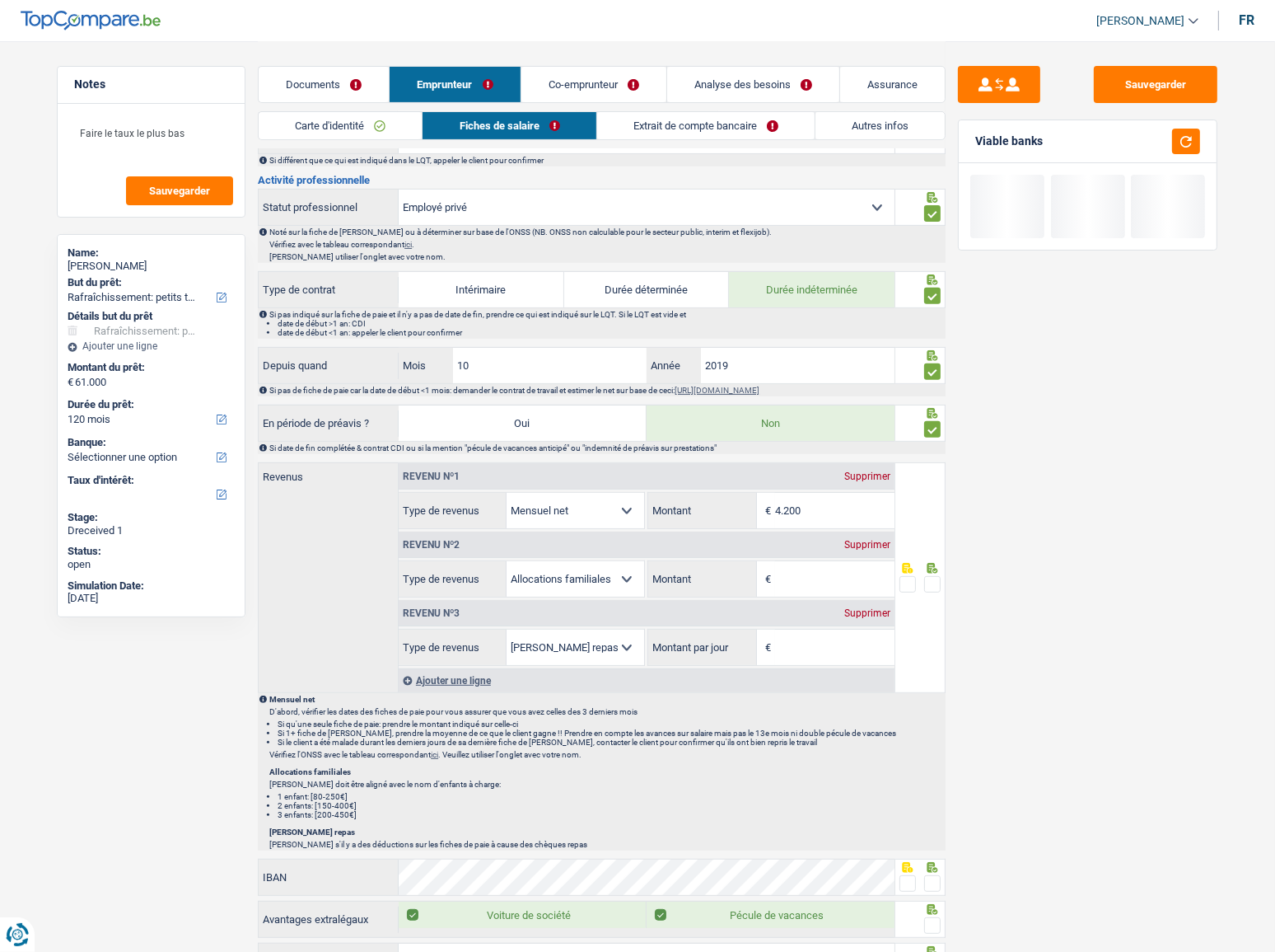
click at [876, 498] on div "Supprimer" at bounding box center [867, 612] width 54 height 10
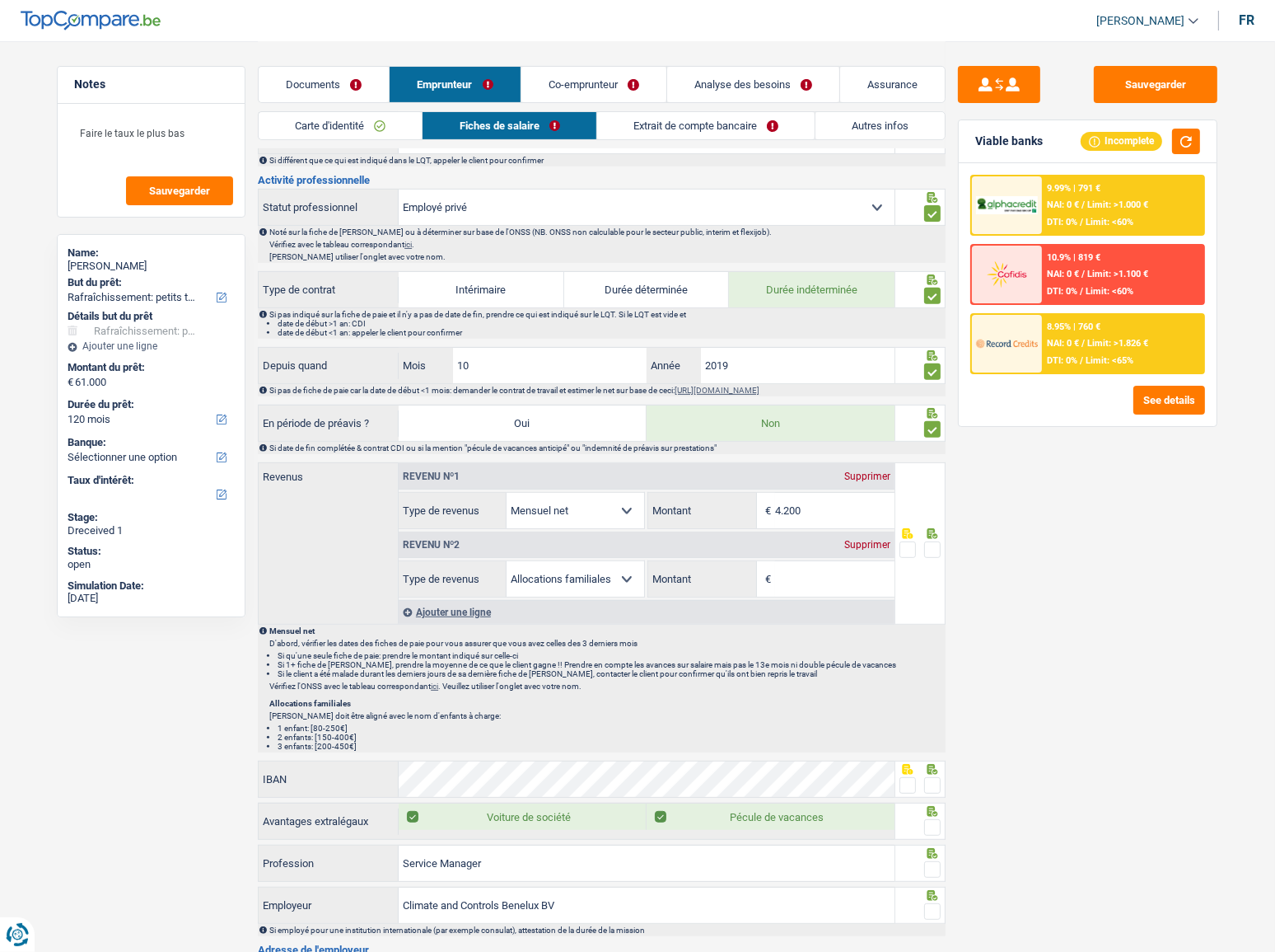
click at [843, 498] on div "Ajouter une ligne" at bounding box center [647, 612] width 496 height 24
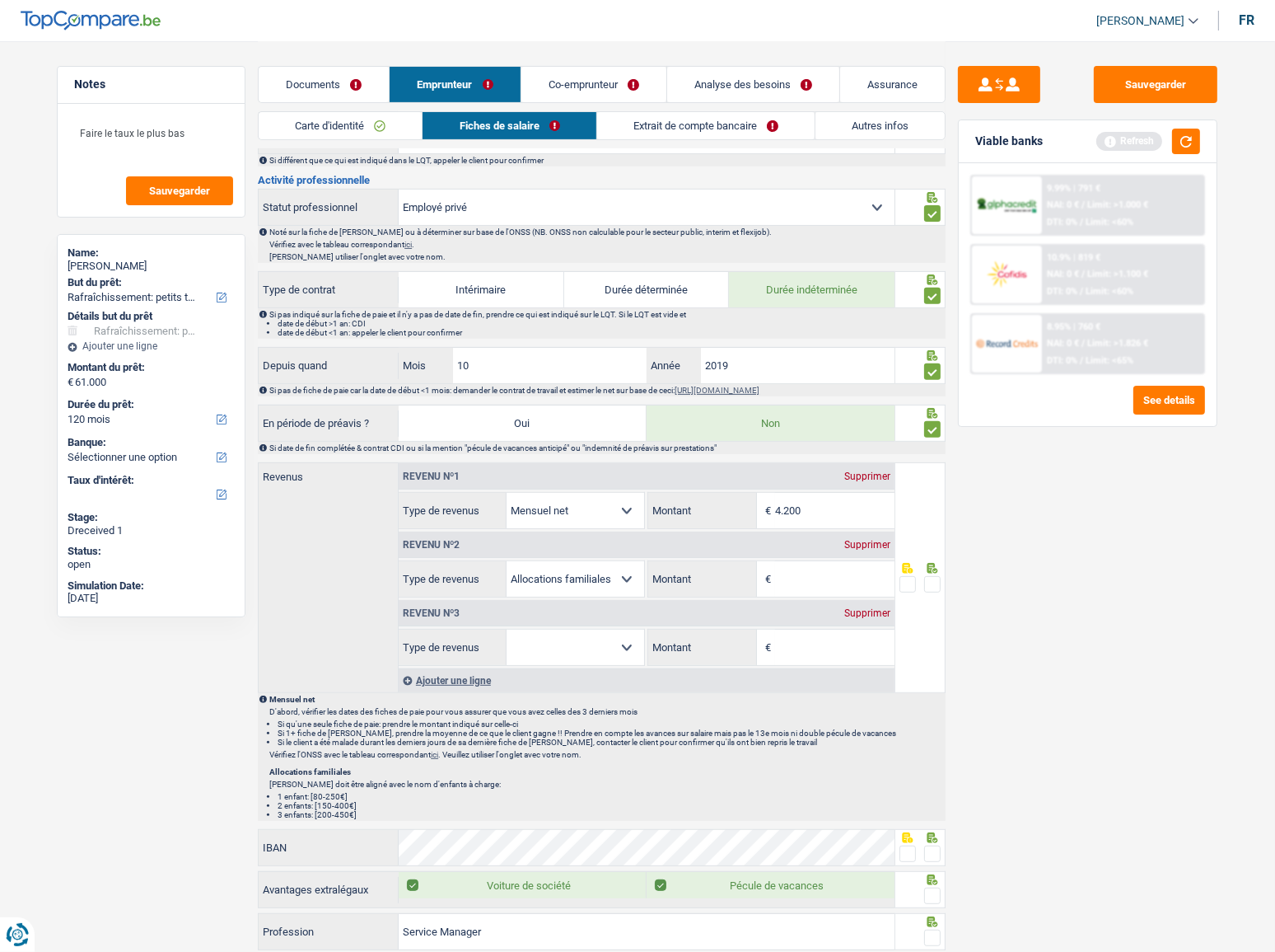
click at [862, 498] on input "Montant" at bounding box center [834, 578] width 119 height 35
type input "86"
click at [873, 498] on div "Supprimer" at bounding box center [867, 612] width 54 height 10
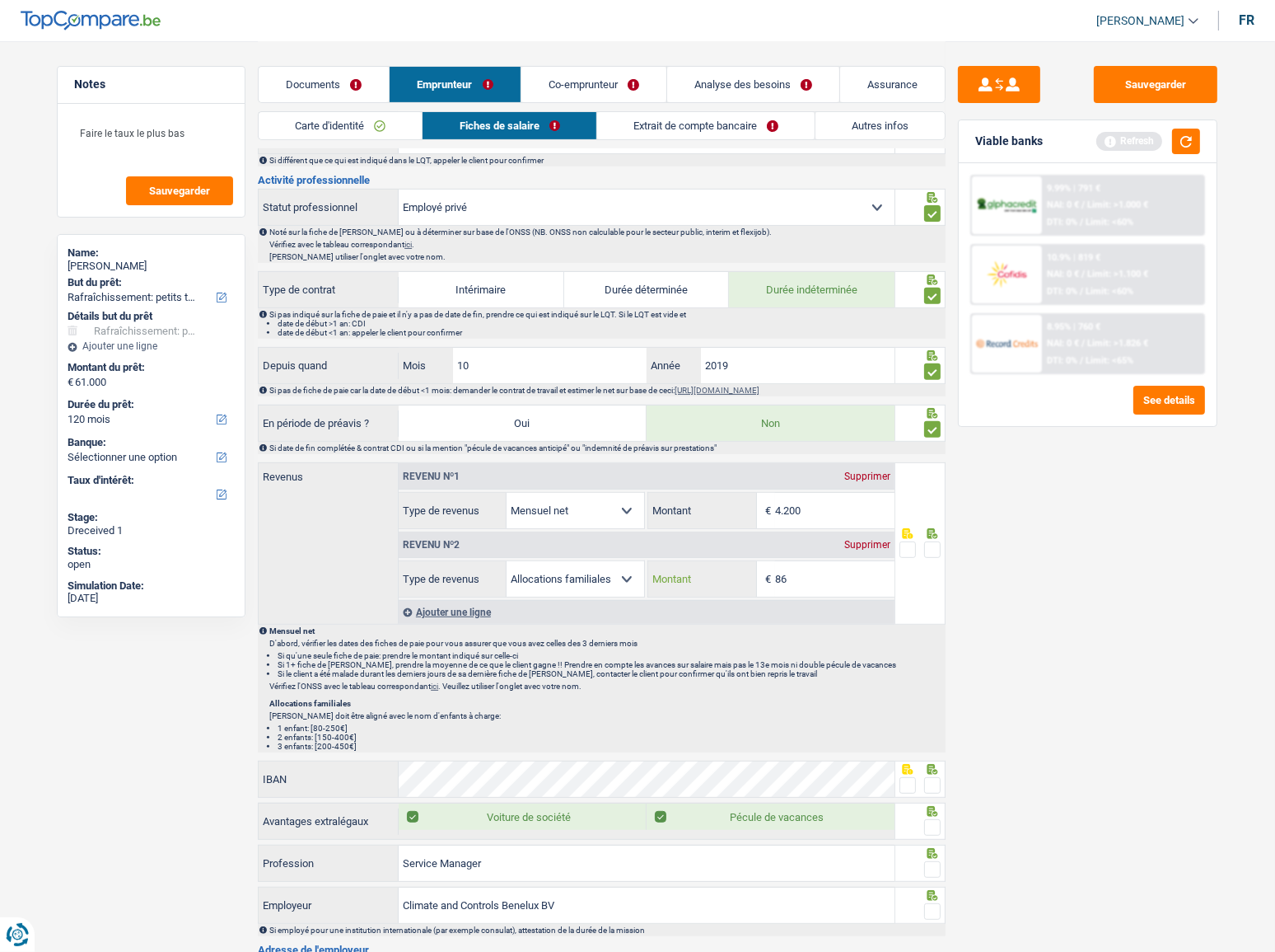
click at [788, 498] on input "86" at bounding box center [834, 578] width 119 height 35
click at [606, 498] on select "Allocation d'handicap Allocations chômage Allocations familiales Chèques repas …" at bounding box center [575, 578] width 137 height 35
select select "mealVouchers"
click at [507, 498] on select "Allocation d'handicap Allocations chômage Allocations familiales Chèques repas …" at bounding box center [575, 578] width 137 height 35
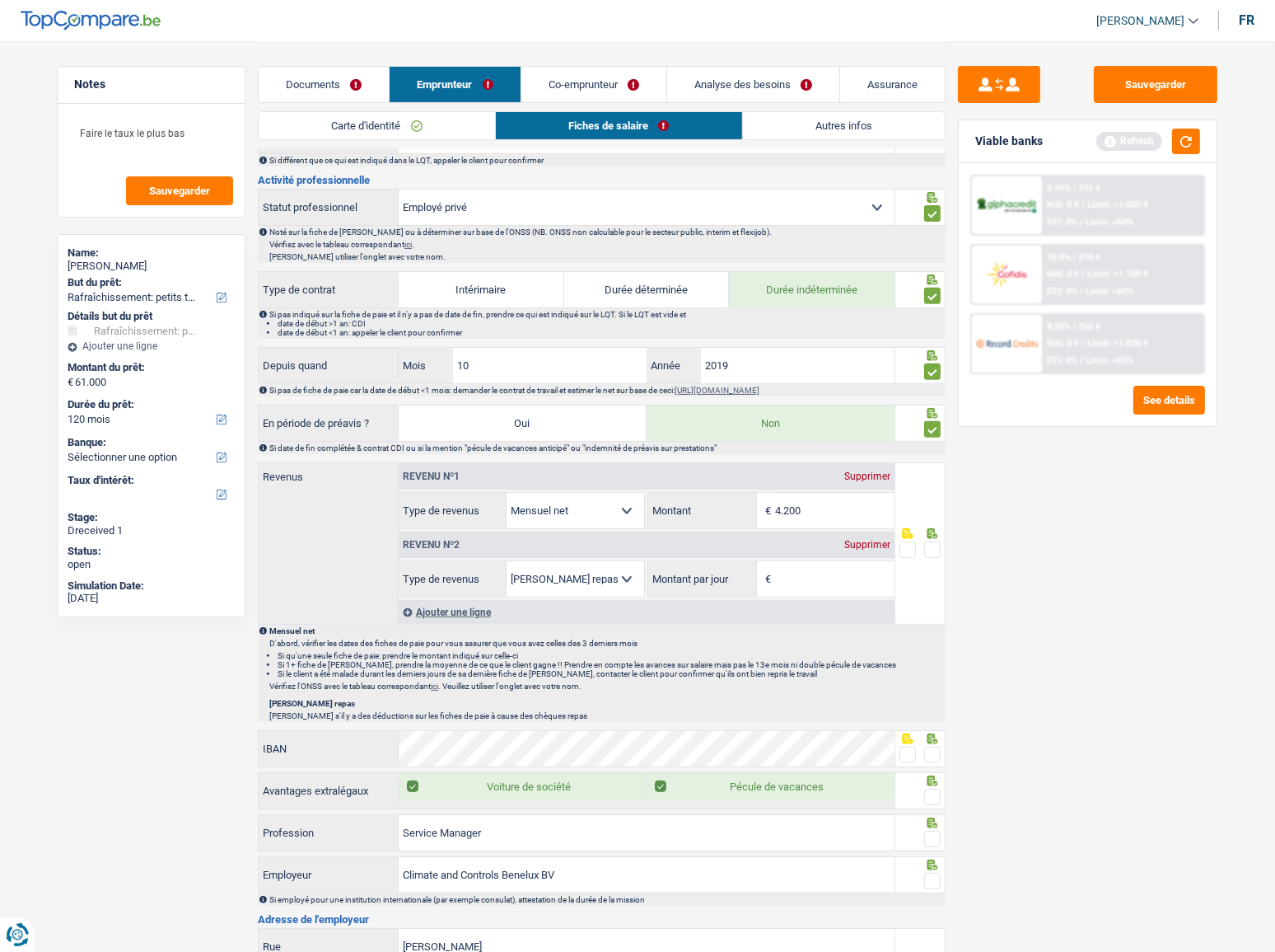
drag, startPoint x: 796, startPoint y: 586, endPoint x: 809, endPoint y: 557, distance: 31.8
click at [796, 498] on input "Montant par jour" at bounding box center [834, 578] width 119 height 35
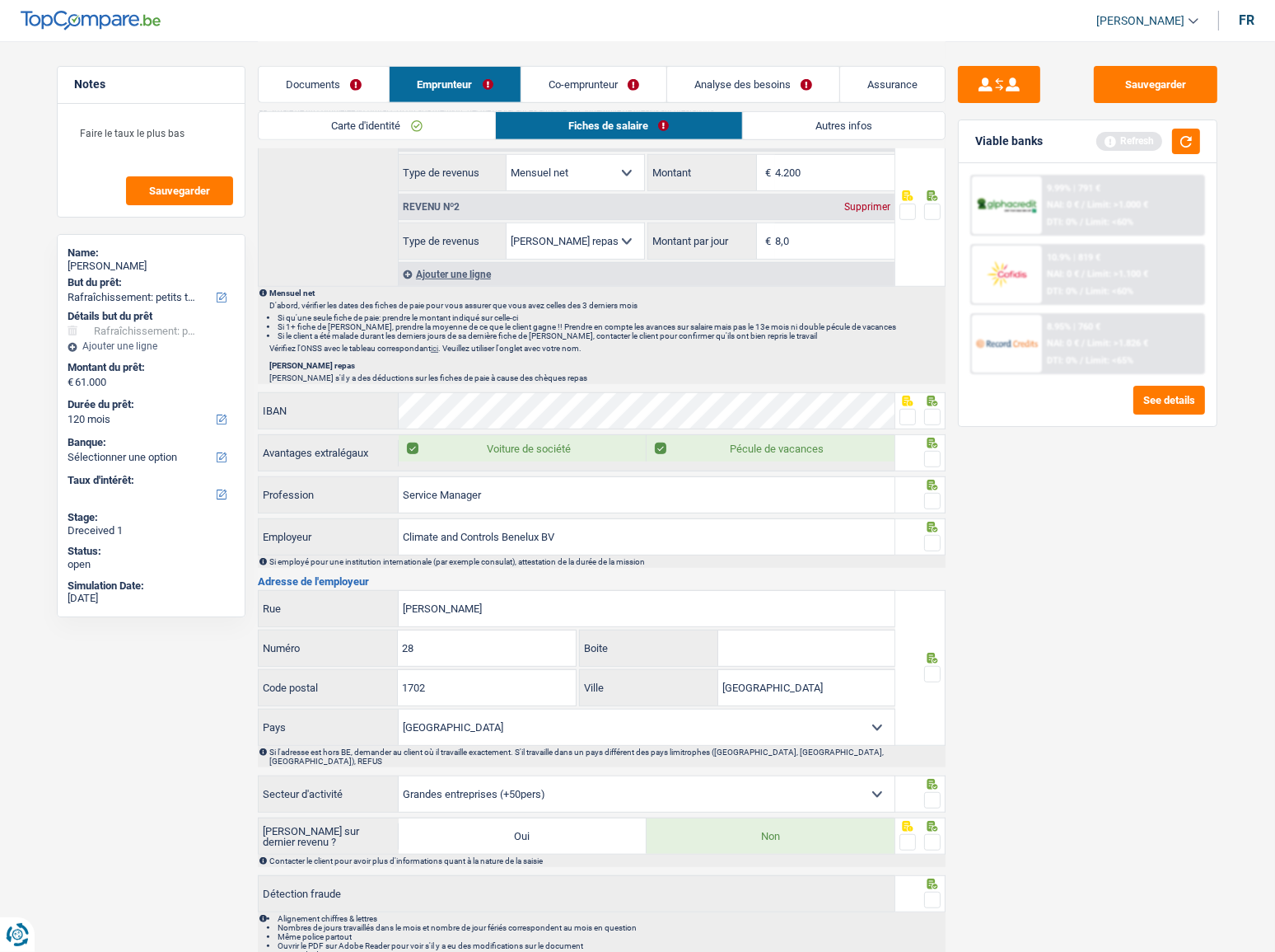
scroll to position [757, 0]
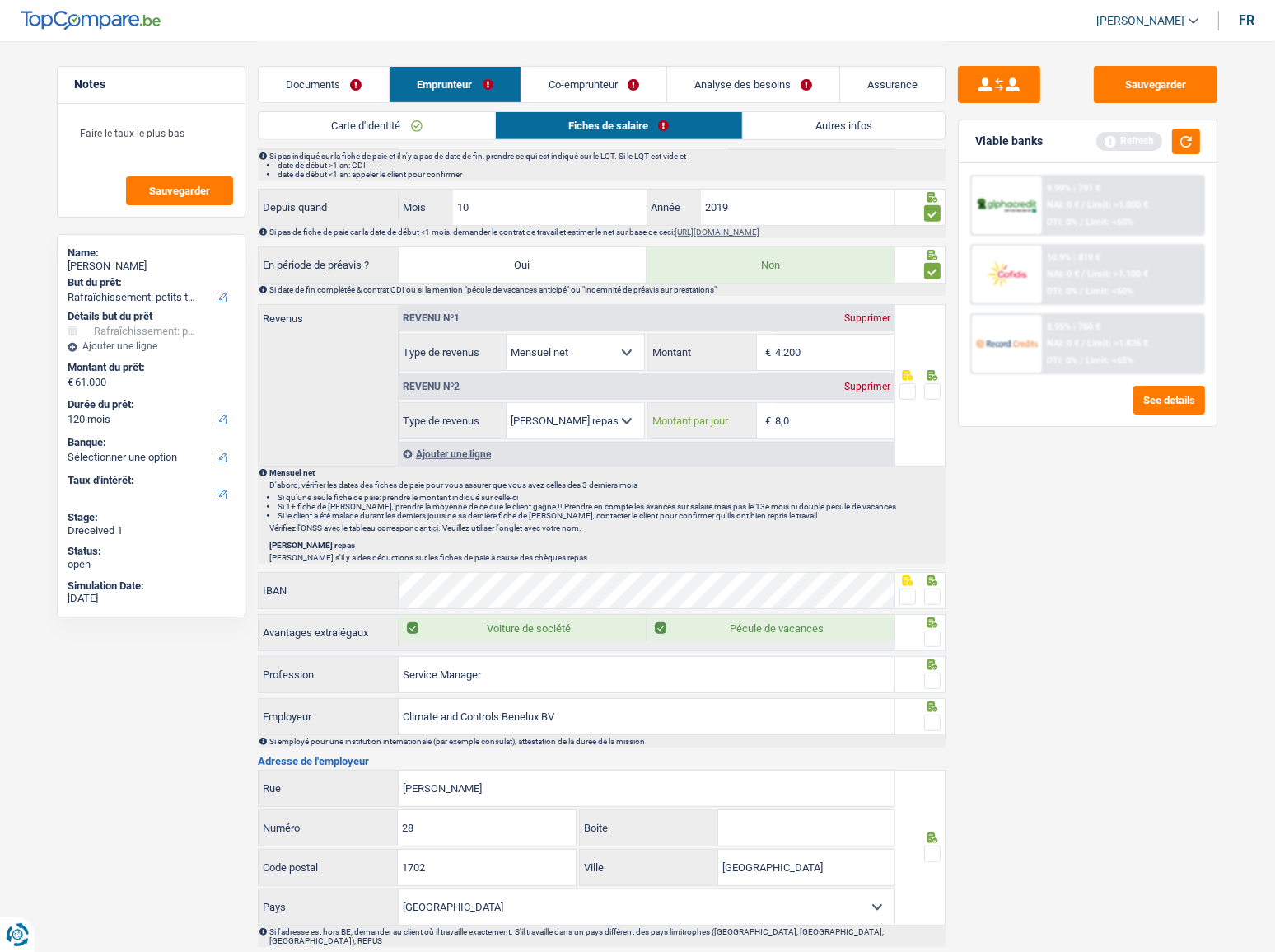
click at [831, 416] on input "8,0" at bounding box center [834, 420] width 119 height 35
type input "8,0"
drag, startPoint x: 836, startPoint y: 335, endPoint x: 643, endPoint y: 374, distance: 196.9
click at [643, 374] on div "Revenu nº1 Supprimer Allocation d'handicap Allocations chômage Allocations fami…" at bounding box center [647, 371] width 496 height 134
type input "4.237"
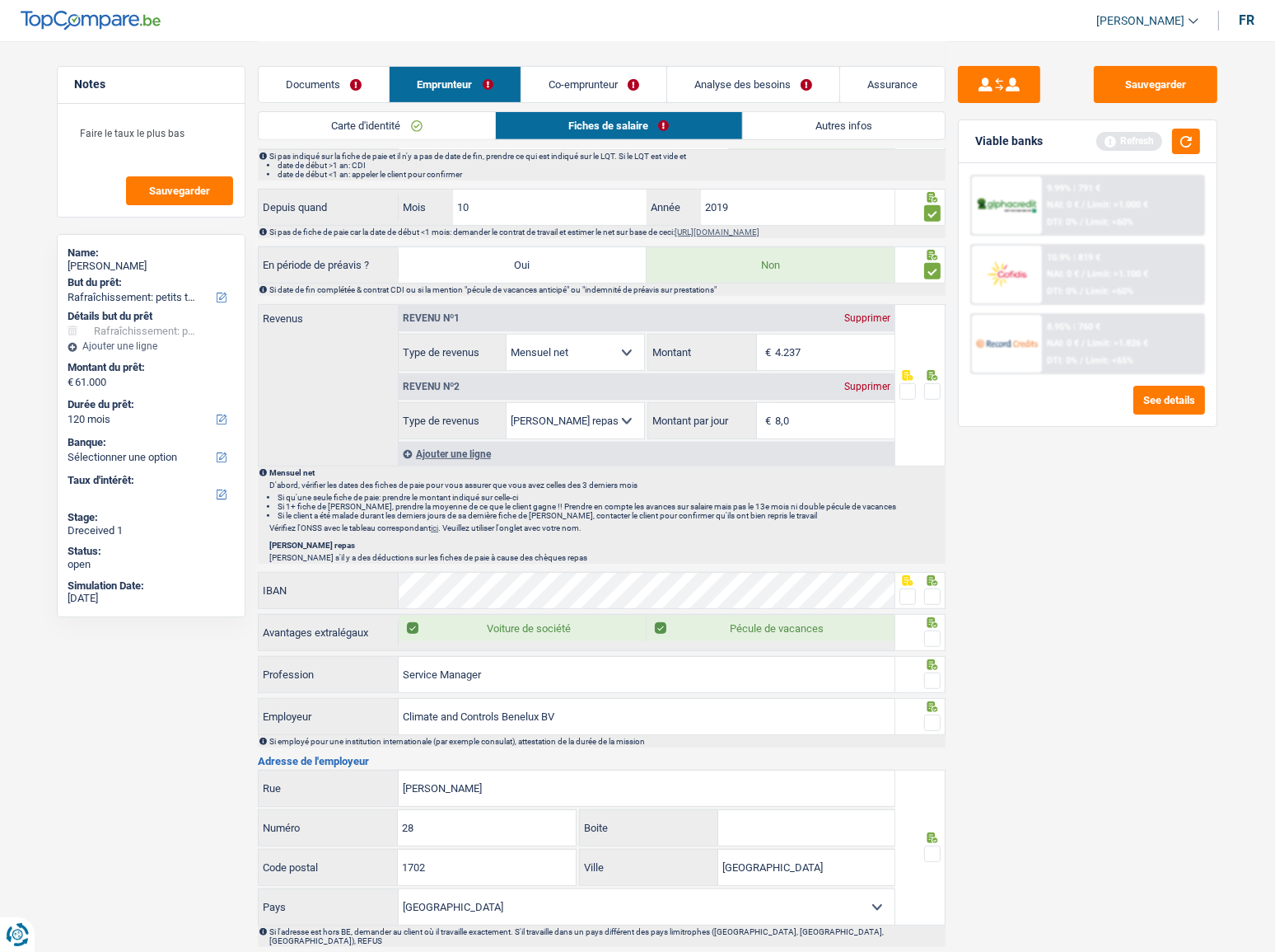
drag, startPoint x: 929, startPoint y: 389, endPoint x: 1127, endPoint y: 266, distance: 233.1
click at [931, 389] on span at bounding box center [932, 390] width 16 height 16
click at [0, 0] on input "radio" at bounding box center [0, 0] width 0 height 0
drag, startPoint x: 1193, startPoint y: 139, endPoint x: 635, endPoint y: 564, distance: 701.4
click at [1112, 138] on button "button" at bounding box center [1186, 142] width 28 height 26
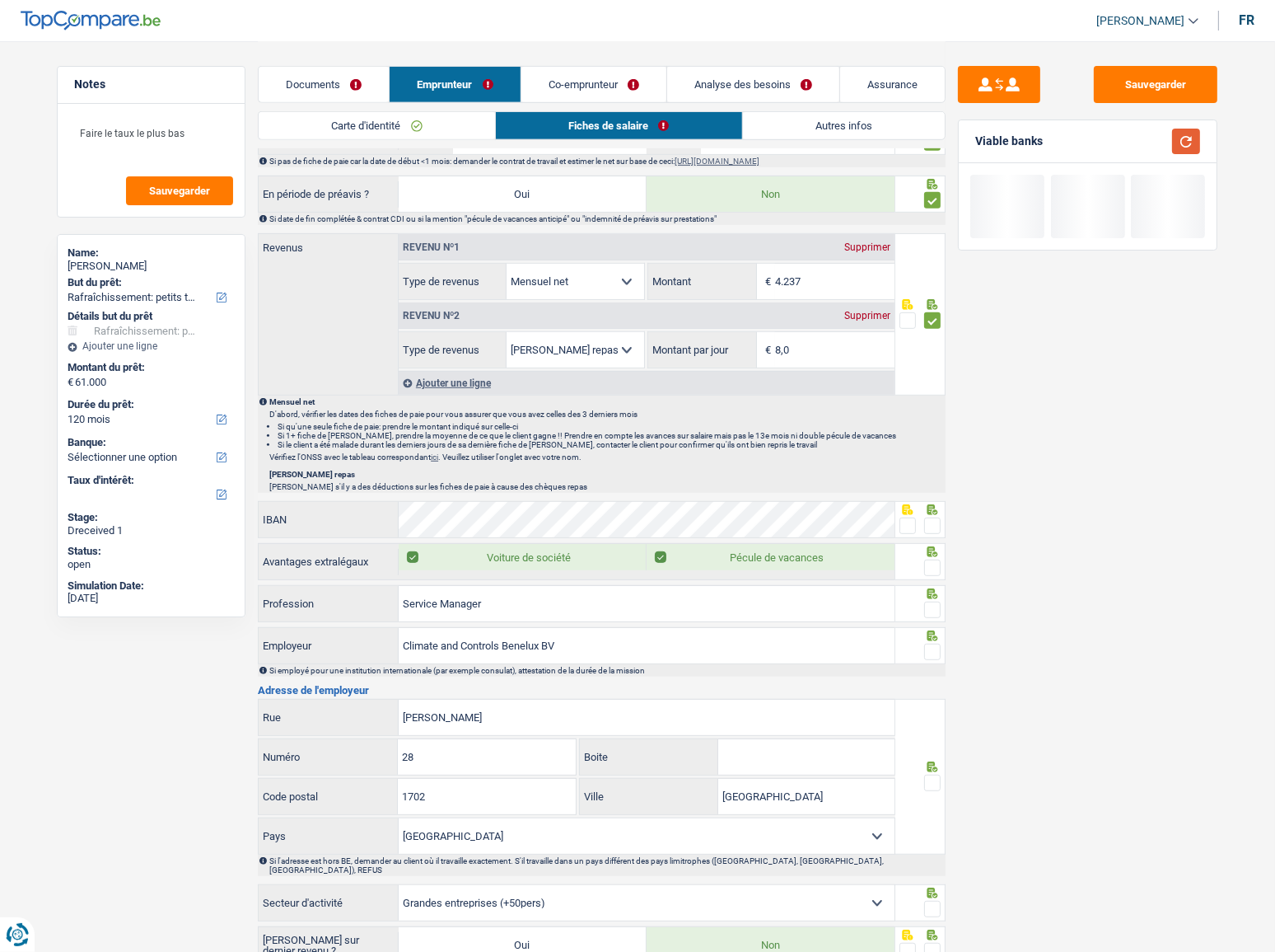
scroll to position [906, 0]
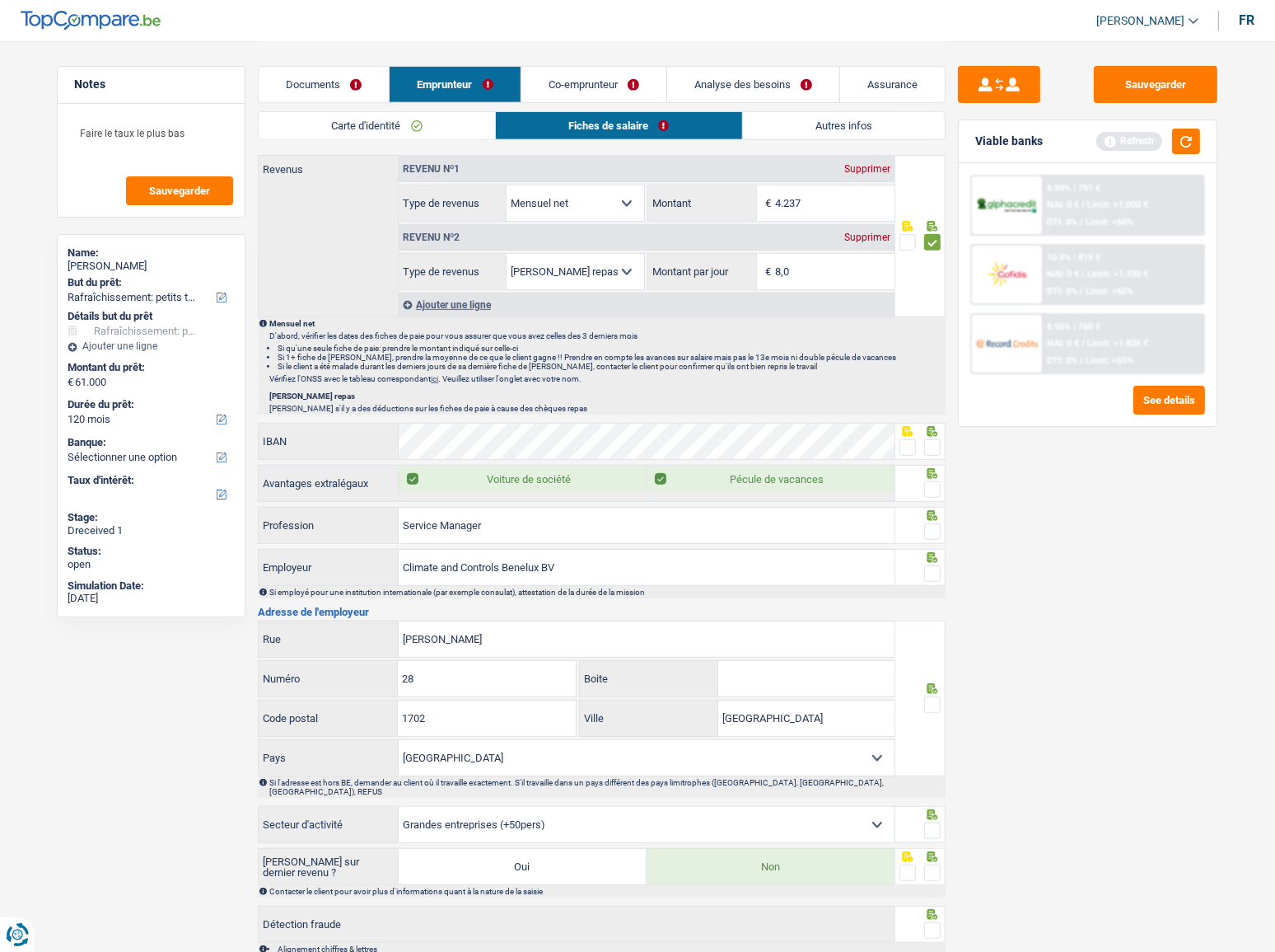
click at [929, 437] on div at bounding box center [932, 447] width 16 height 21
click at [931, 442] on span at bounding box center [932, 447] width 16 height 16
click at [0, 0] on input "radio" at bounding box center [0, 0] width 0 height 0
click at [931, 487] on span at bounding box center [932, 489] width 16 height 16
click at [0, 0] on input "radio" at bounding box center [0, 0] width 0 height 0
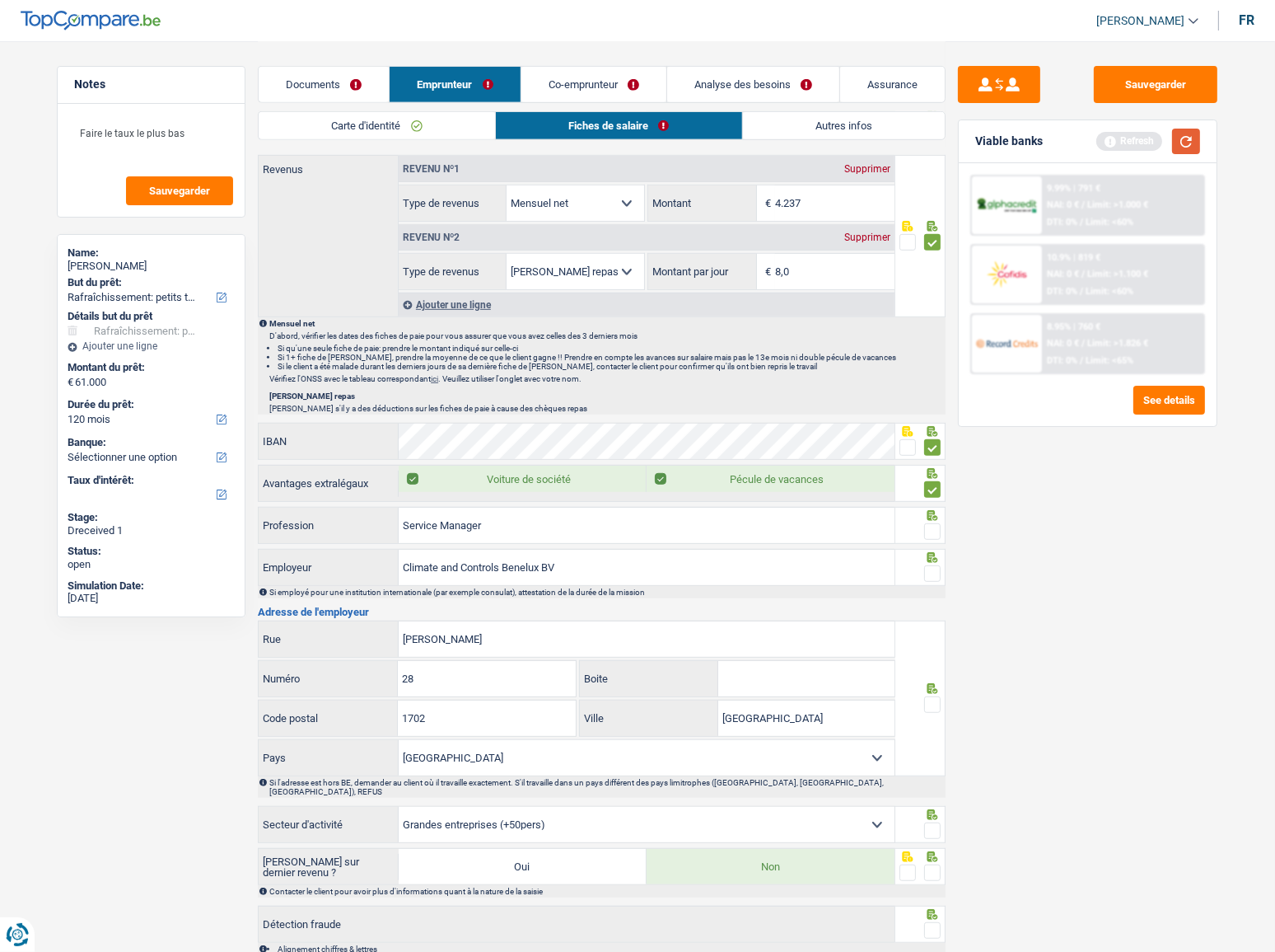
click at [1112, 142] on button "button" at bounding box center [1186, 142] width 28 height 26
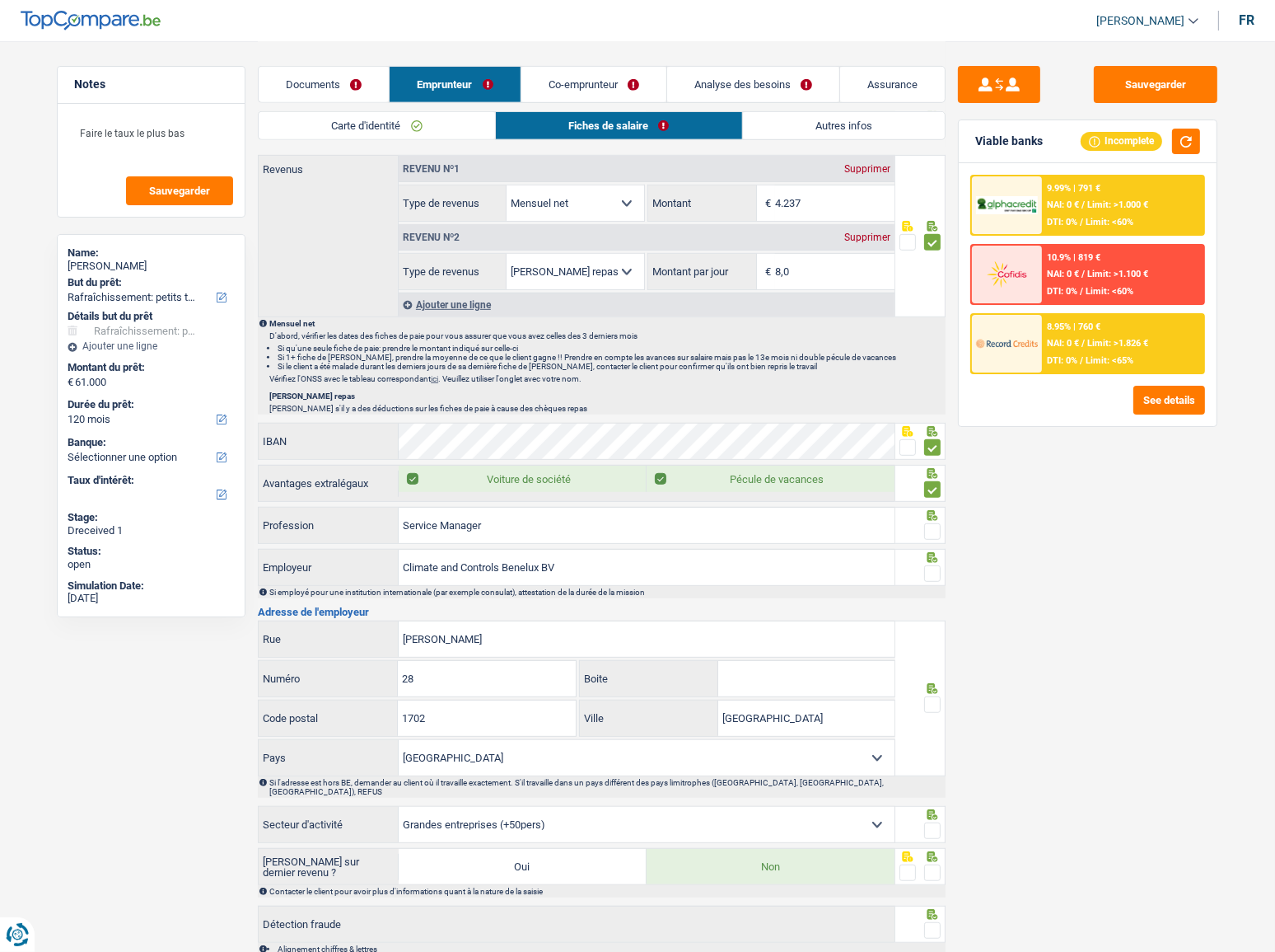
click at [929, 498] on span at bounding box center [932, 531] width 16 height 16
click at [0, 0] on input "radio" at bounding box center [0, 0] width 0 height 0
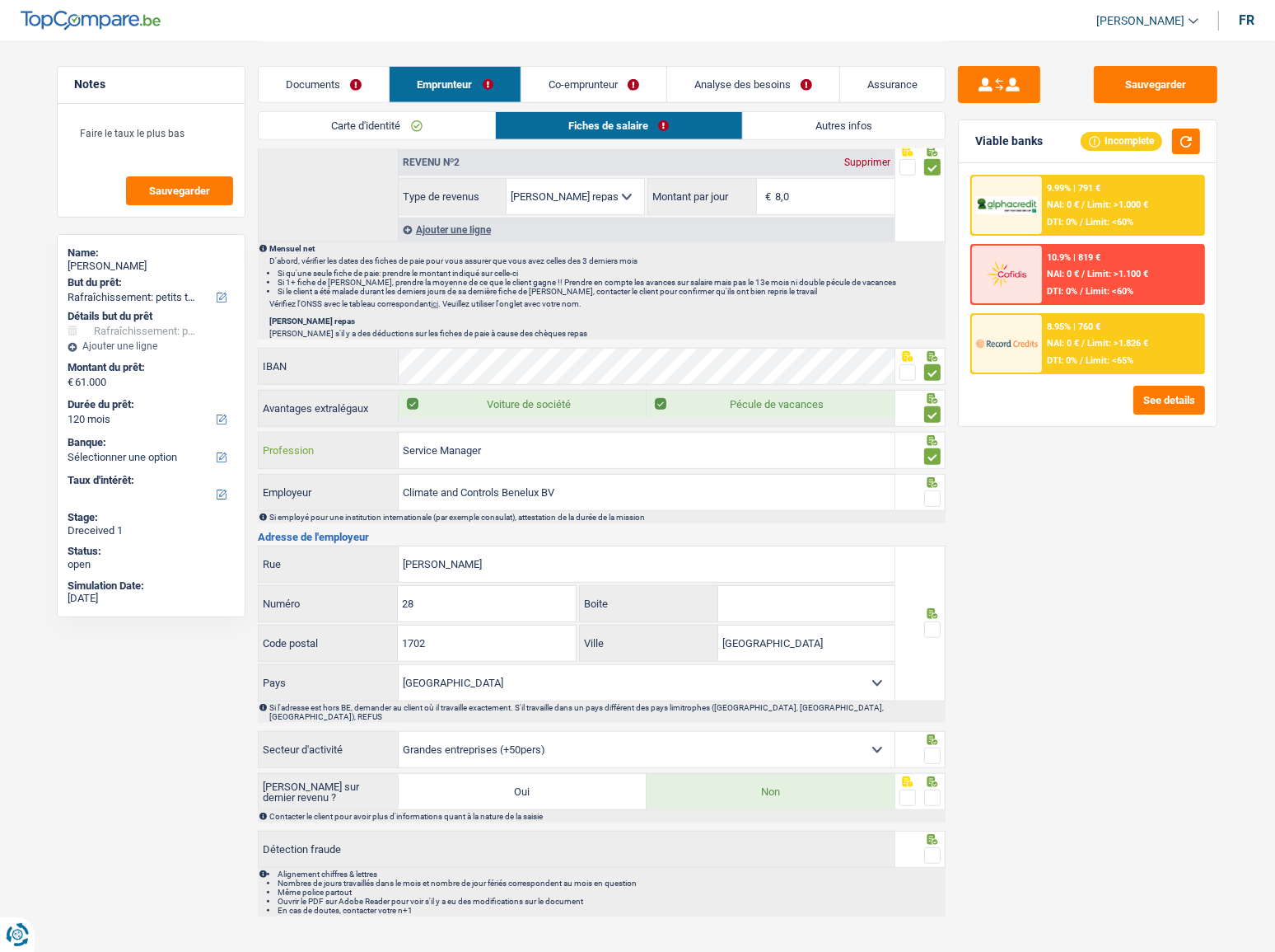
drag, startPoint x: 439, startPoint y: 449, endPoint x: 257, endPoint y: 419, distance: 184.5
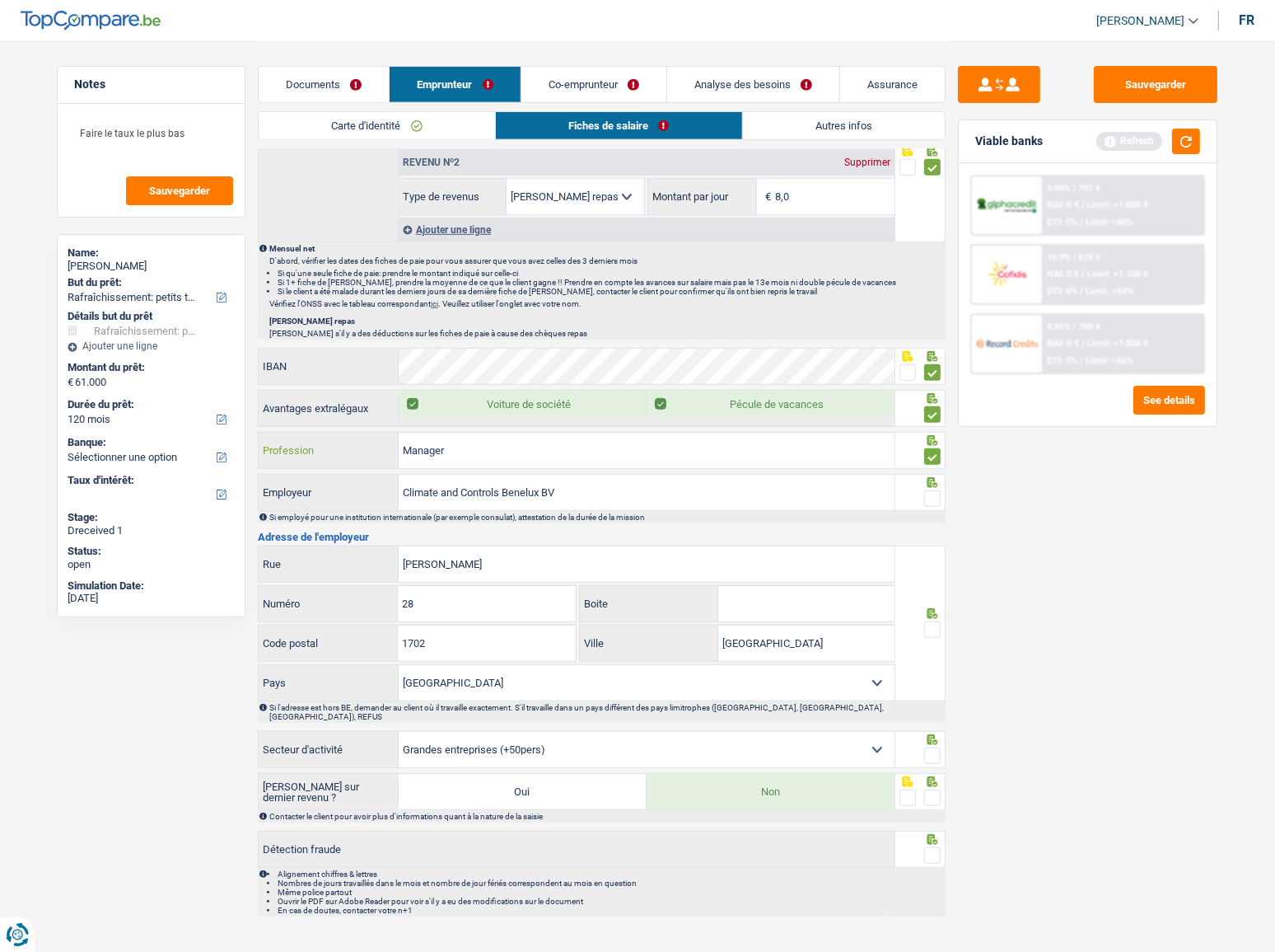
type input "Manager"
click at [881, 492] on input "Climate and Controls Benelux BV" at bounding box center [647, 492] width 496 height 35
drag, startPoint x: 457, startPoint y: 486, endPoint x: 438, endPoint y: 486, distance: 19.0
click at [438, 486] on input "Climate and Controls Benelux BV" at bounding box center [647, 492] width 496 height 35
click at [560, 490] on input "Climate & Controls Benelux BV" at bounding box center [647, 492] width 496 height 35
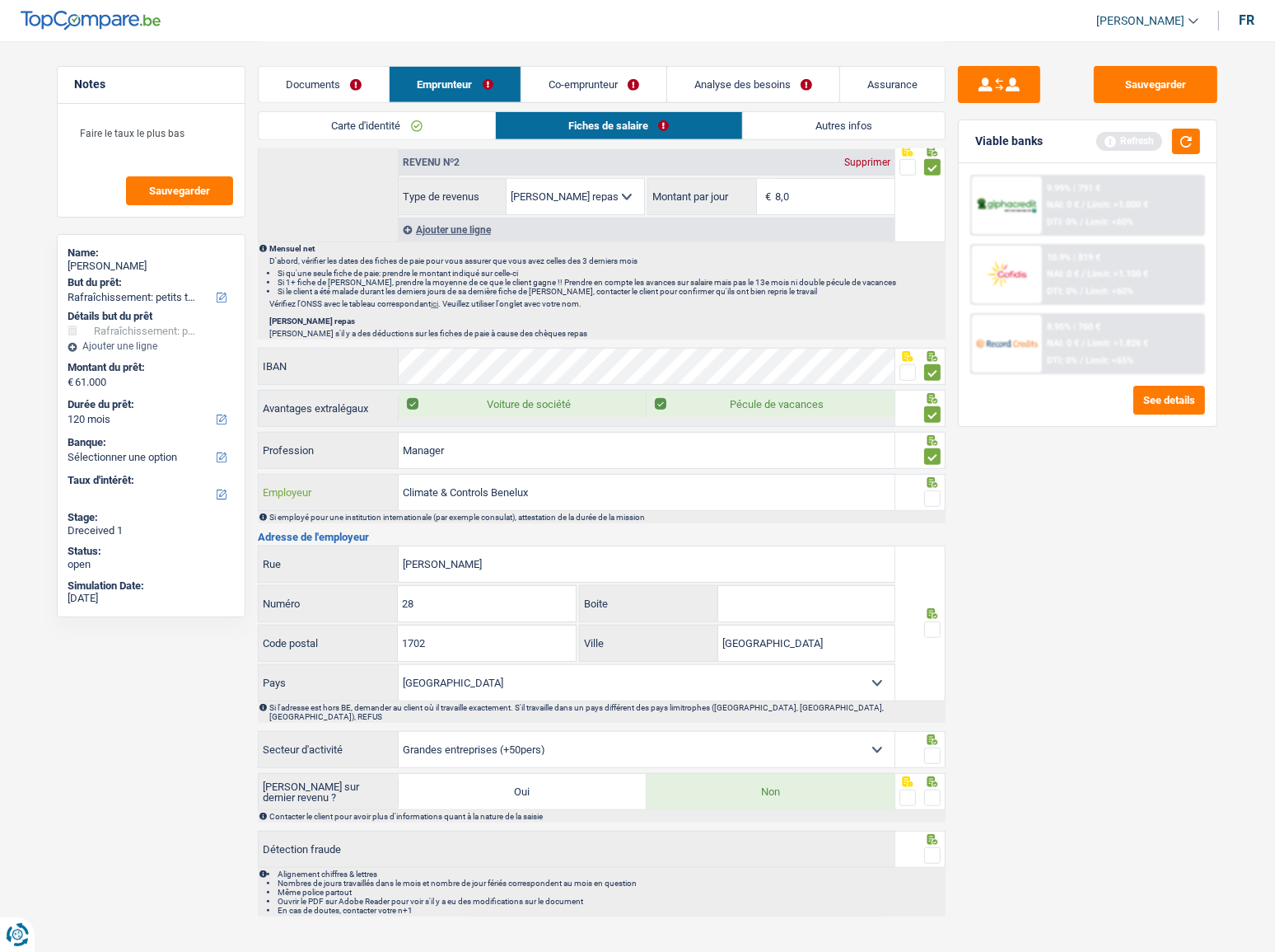
type input "Climate & Controls Benelux"
click at [938, 496] on span at bounding box center [932, 498] width 16 height 16
click at [0, 0] on input "radio" at bounding box center [0, 0] width 0 height 0
click at [1112, 143] on button "button" at bounding box center [1186, 142] width 28 height 26
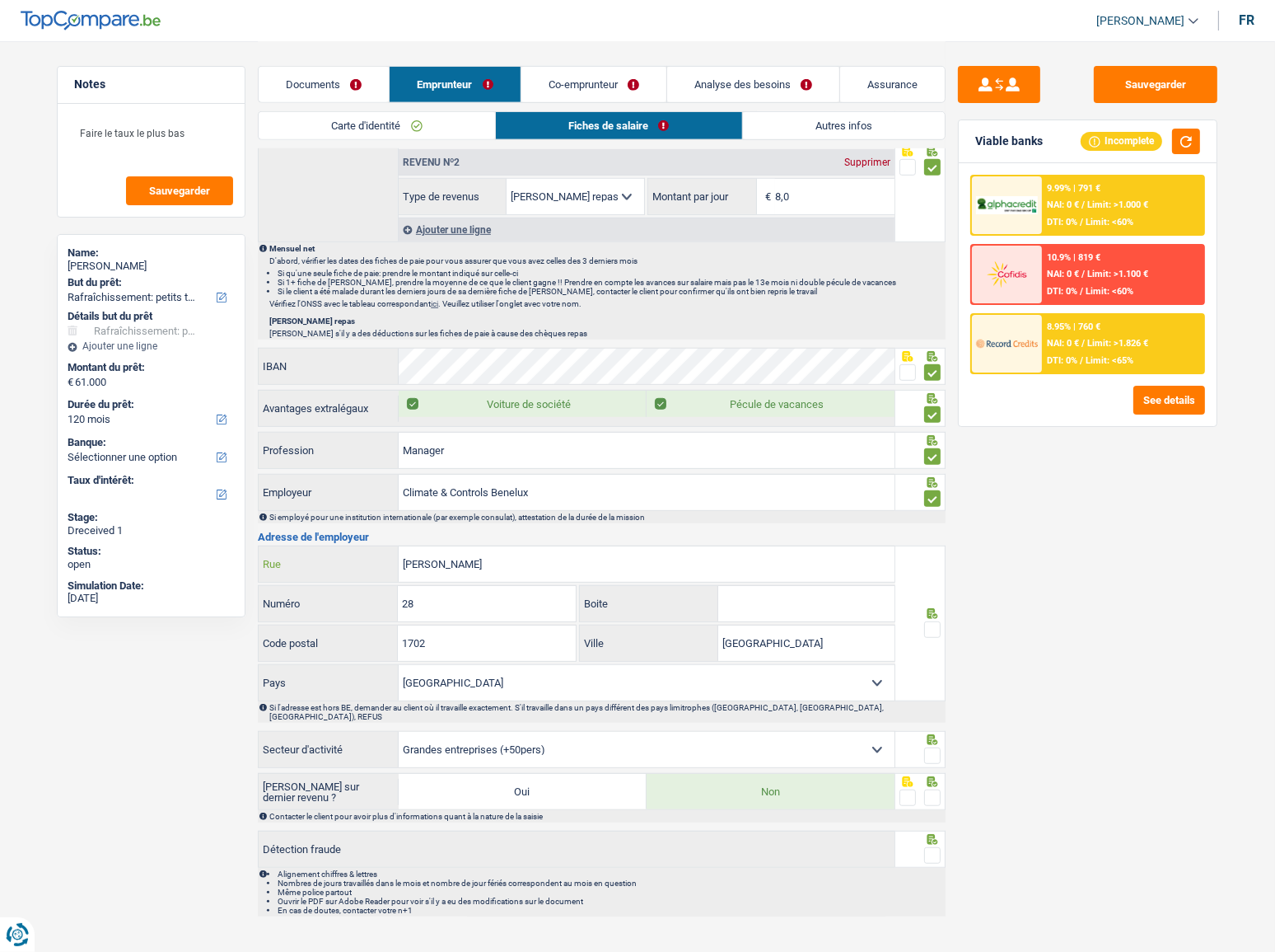
drag, startPoint x: 533, startPoint y: 560, endPoint x: 347, endPoint y: 561, distance: 186.0
click at [347, 498] on div "[PERSON_NAME] Rue" at bounding box center [576, 563] width 636 height 35
paste input "PAPENDORPSEWEG"
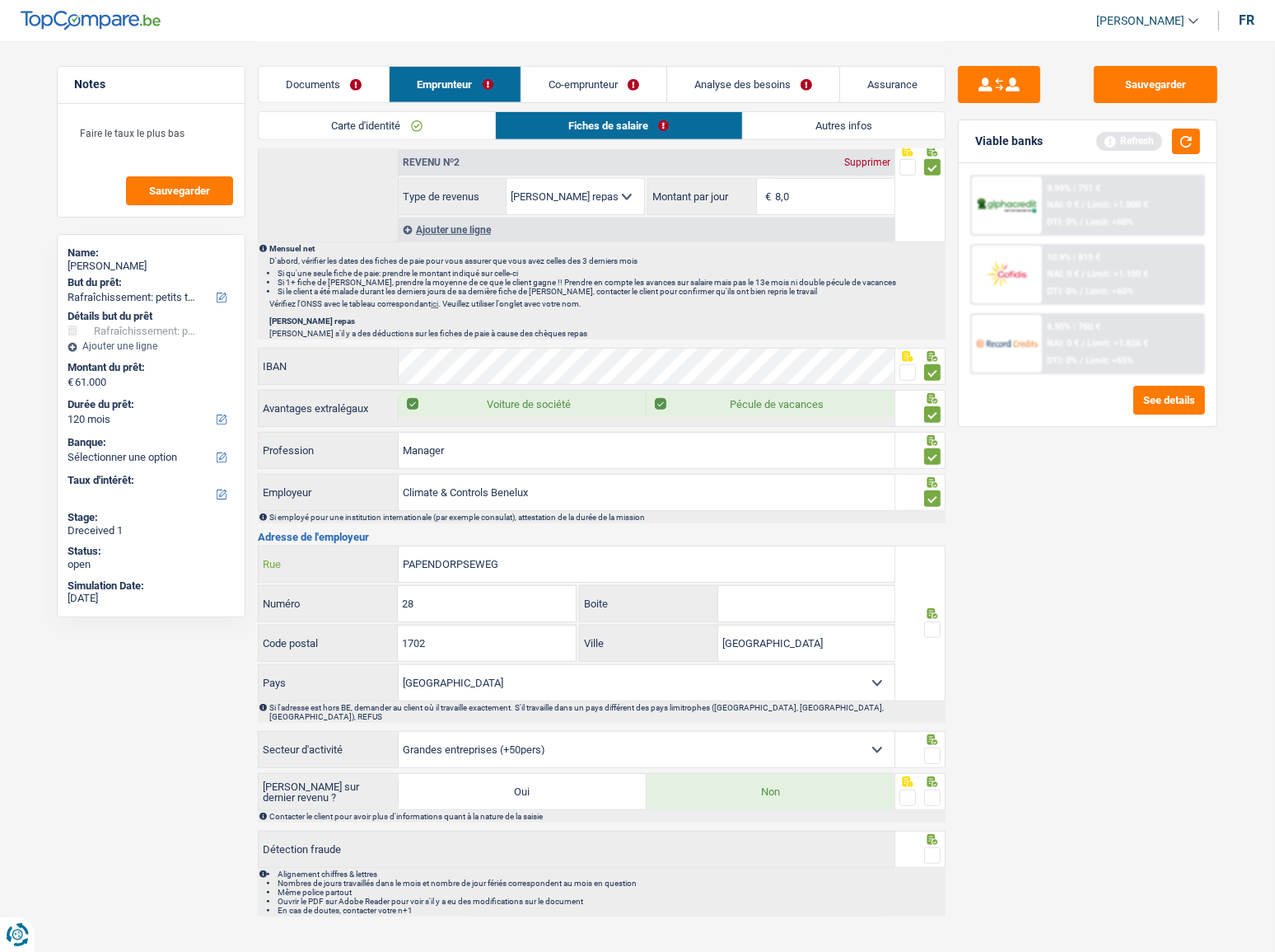
type input "PAPENDORPSEWEG"
click at [446, 498] on input "28" at bounding box center [486, 603] width 177 height 35
type input "2"
type input "83"
drag, startPoint x: 518, startPoint y: 631, endPoint x: 234, endPoint y: 632, distance: 284.0
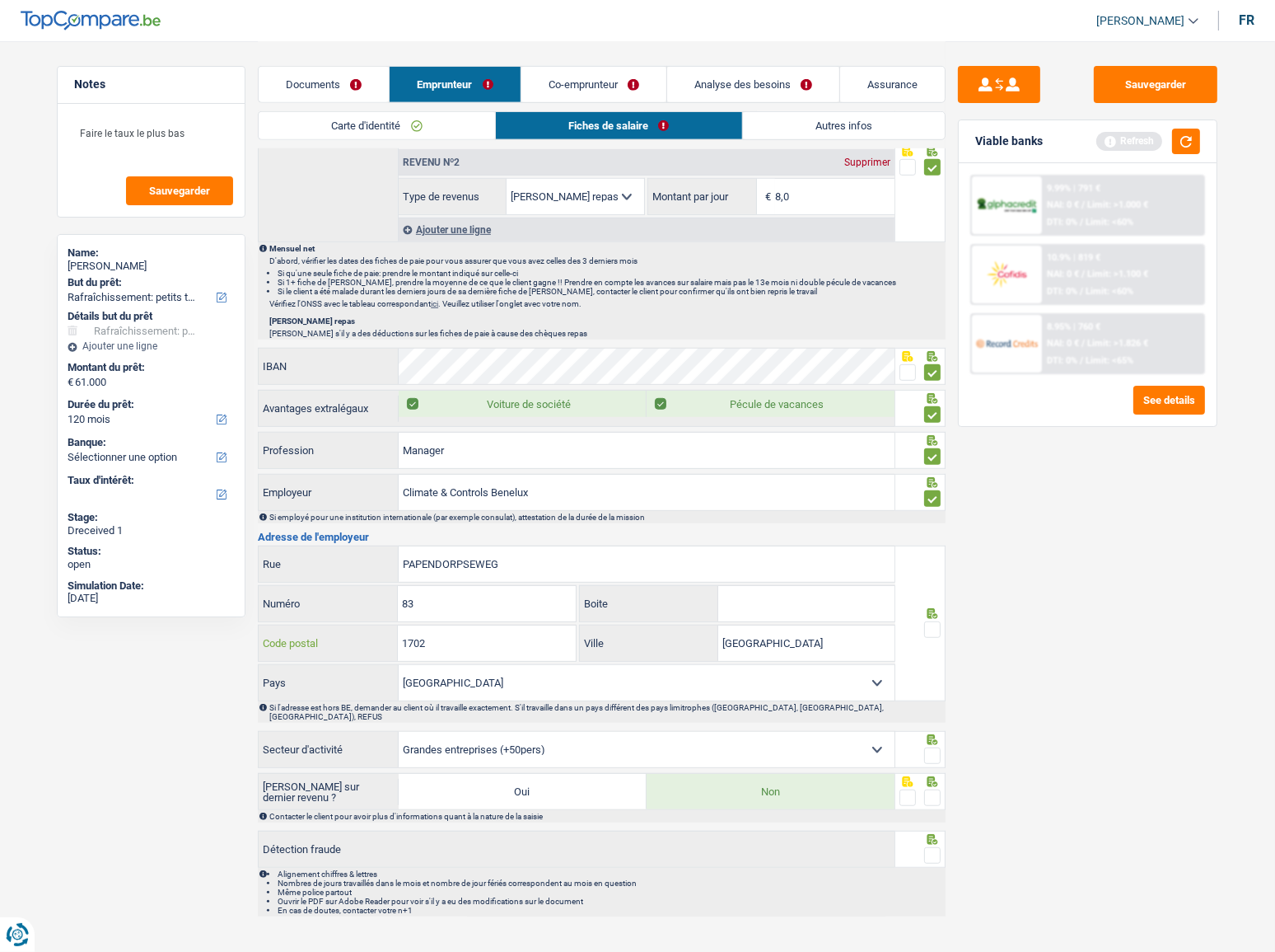
drag, startPoint x: 512, startPoint y: 557, endPoint x: 94, endPoint y: 560, distance: 418.0
click at [540, 498] on input "PAPENDORPSEWEG" at bounding box center [647, 563] width 496 height 35
drag, startPoint x: 540, startPoint y: 561, endPoint x: 310, endPoint y: 561, distance: 230.0
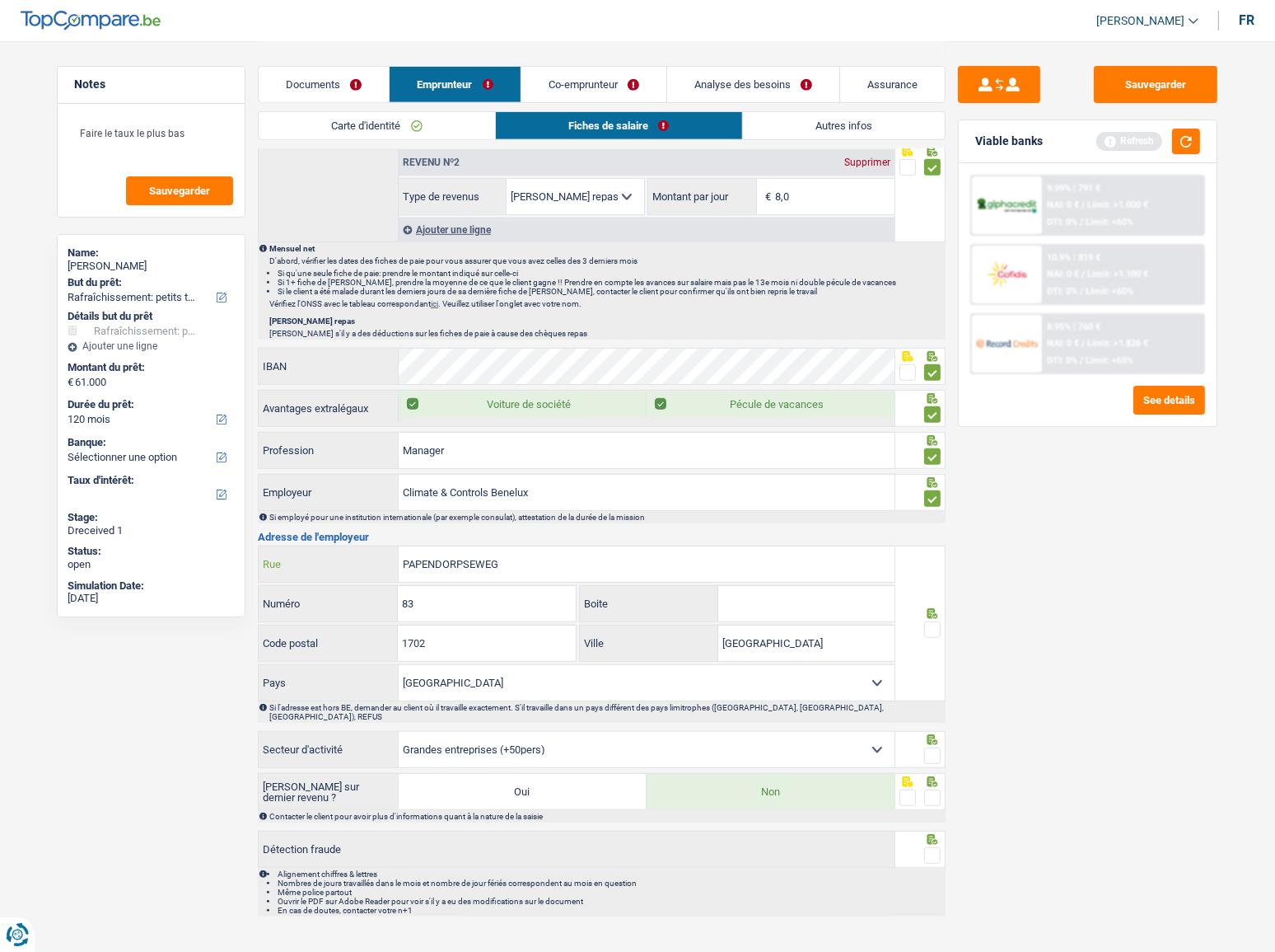
click at [310, 498] on div "PAPENDORPSEWEG Rue" at bounding box center [576, 563] width 636 height 35
type input "grand-bigard"
drag, startPoint x: 456, startPoint y: 635, endPoint x: 443, endPoint y: 640, distance: 13.9
click at [443, 498] on input "1702" at bounding box center [486, 643] width 177 height 35
drag, startPoint x: 454, startPoint y: 601, endPoint x: 141, endPoint y: 617, distance: 313.4
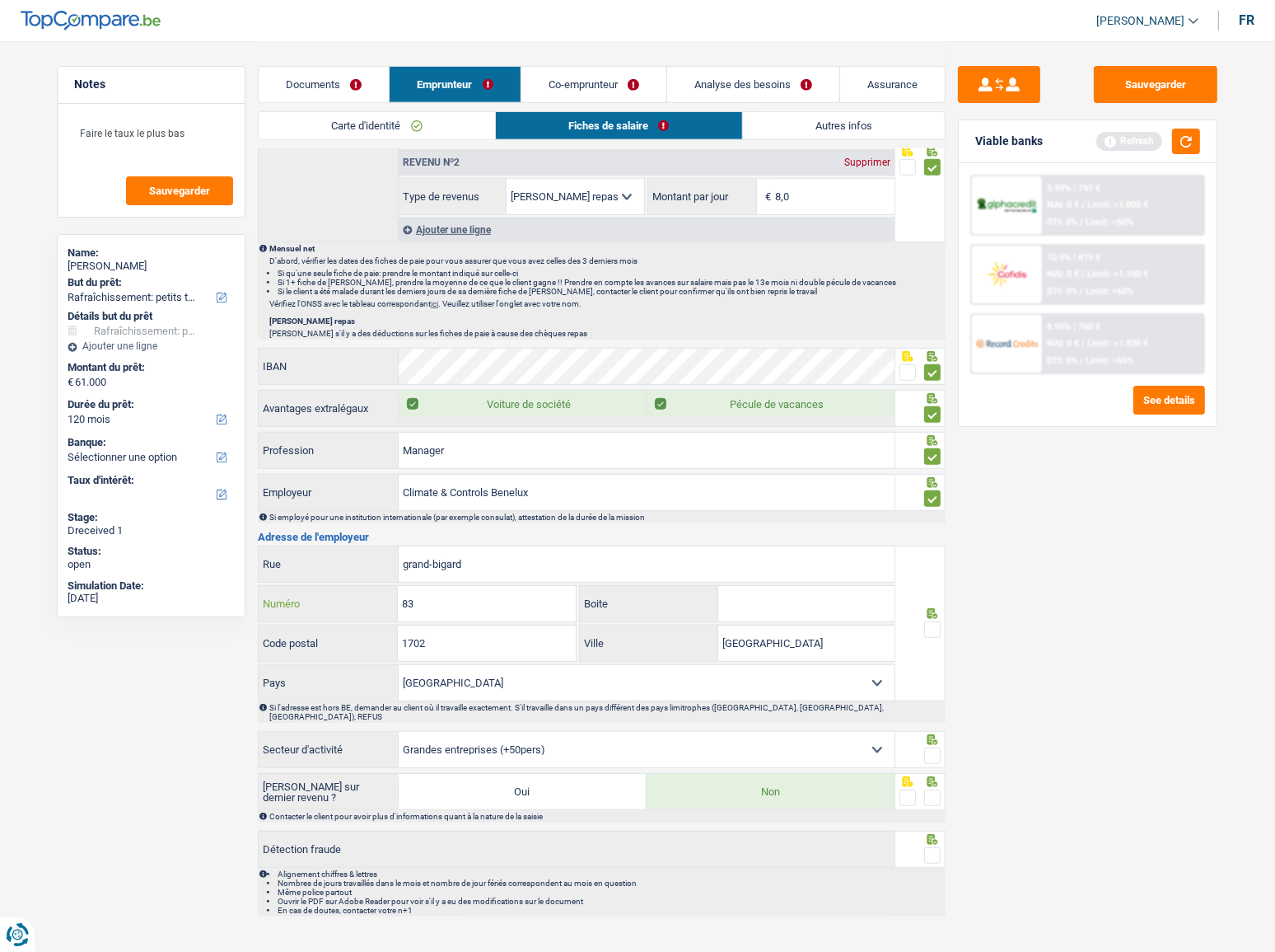
type input "28A"
click at [937, 498] on span at bounding box center [932, 629] width 16 height 16
click at [0, 0] on input "radio" at bounding box center [0, 0] width 0 height 0
drag, startPoint x: 947, startPoint y: 730, endPoint x: 941, endPoint y: 740, distance: 11.7
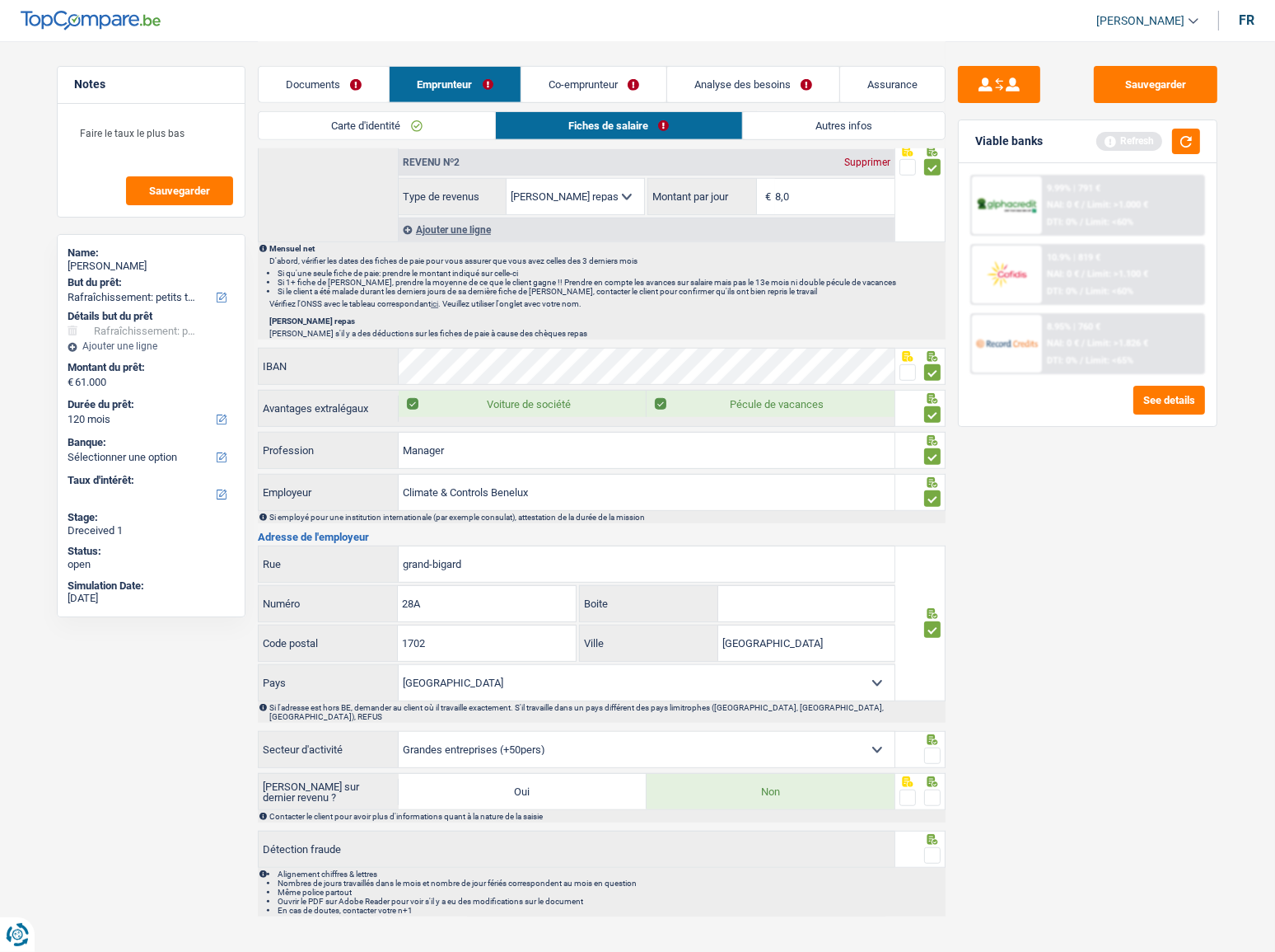
click at [946, 498] on div "Sauvegarder Viable banks Refresh 9.99% | 791 € NAI: 0 € / Limit: >1.000 € DTI: …" at bounding box center [1088, 495] width 284 height 860
drag, startPoint x: 936, startPoint y: 738, endPoint x: 931, endPoint y: 770, distance: 32.4
click at [935, 498] on span at bounding box center [932, 755] width 16 height 16
click at [0, 0] on input "radio" at bounding box center [0, 0] width 0 height 0
drag, startPoint x: 931, startPoint y: 773, endPoint x: 936, endPoint y: 803, distance: 30.4
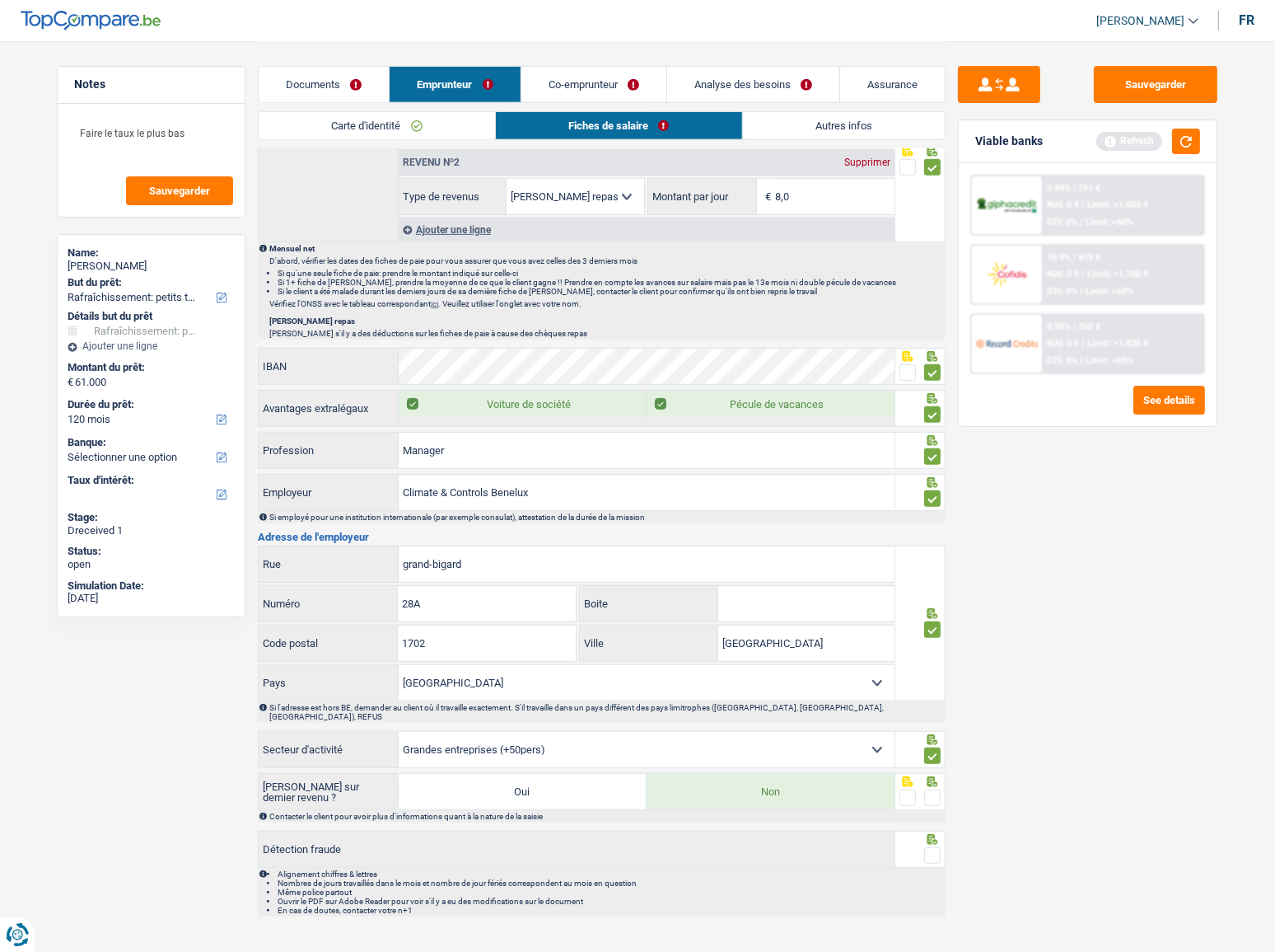
click at [931, 498] on div at bounding box center [932, 798] width 16 height 21
drag, startPoint x: 935, startPoint y: 782, endPoint x: 935, endPoint y: 803, distance: 21.0
click at [935, 498] on span at bounding box center [932, 797] width 16 height 16
click at [0, 0] on input "radio" at bounding box center [0, 0] width 0 height 0
click at [930, 498] on span at bounding box center [932, 854] width 16 height 16
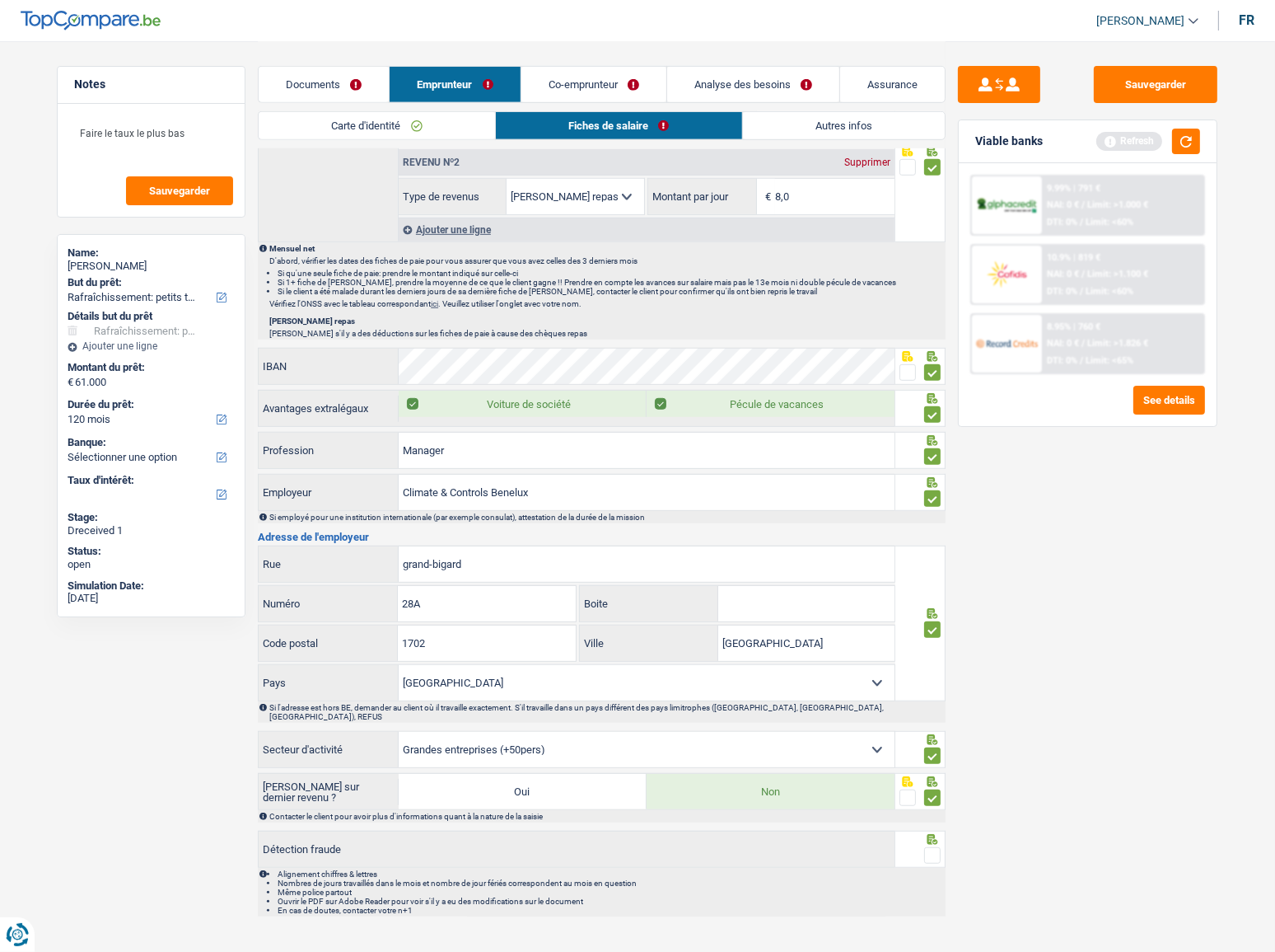
click at [0, 0] on input "radio" at bounding box center [0, 0] width 0 height 0
click at [1112, 136] on button "button" at bounding box center [1186, 142] width 28 height 26
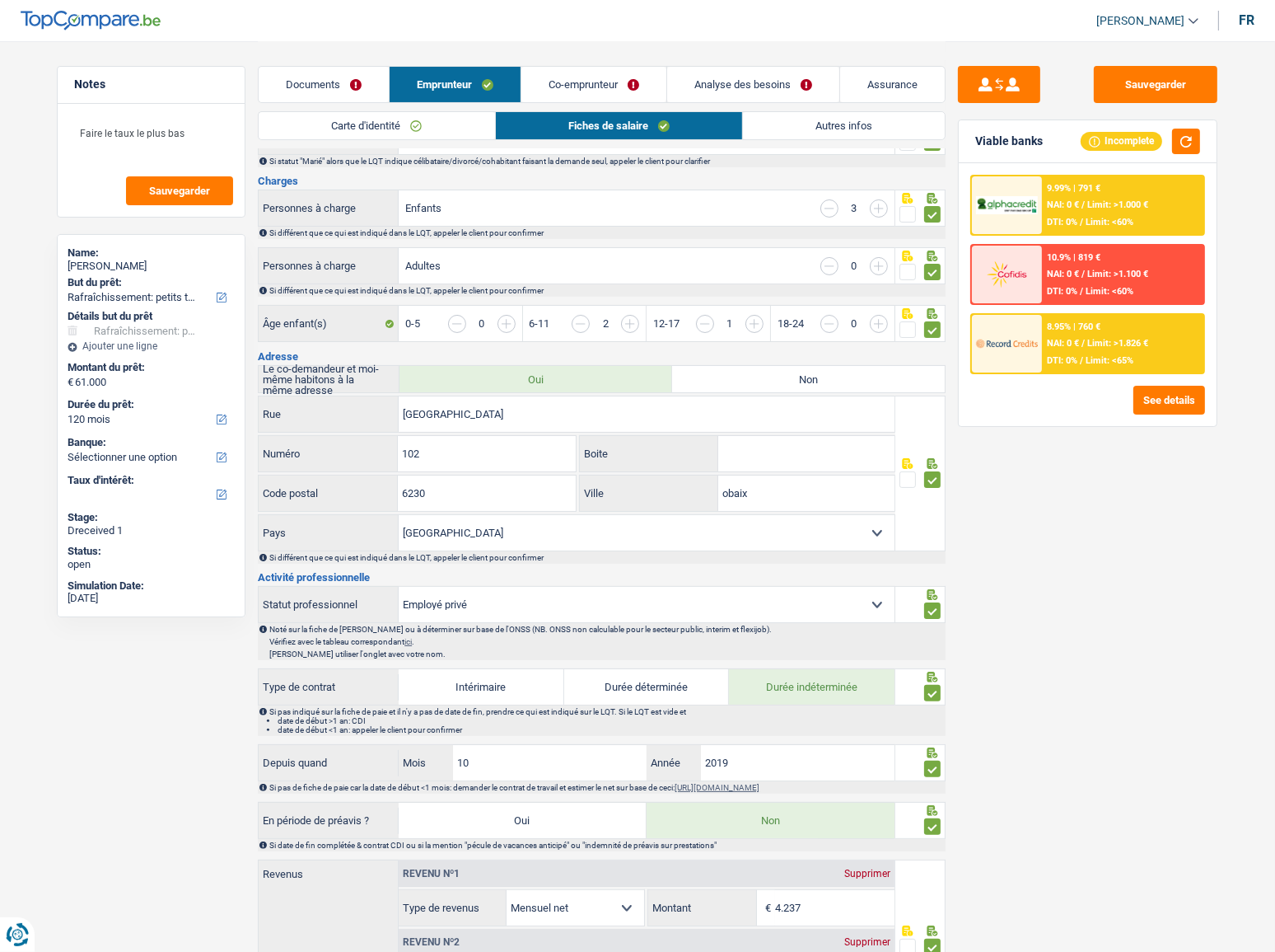
scroll to position [0, 0]
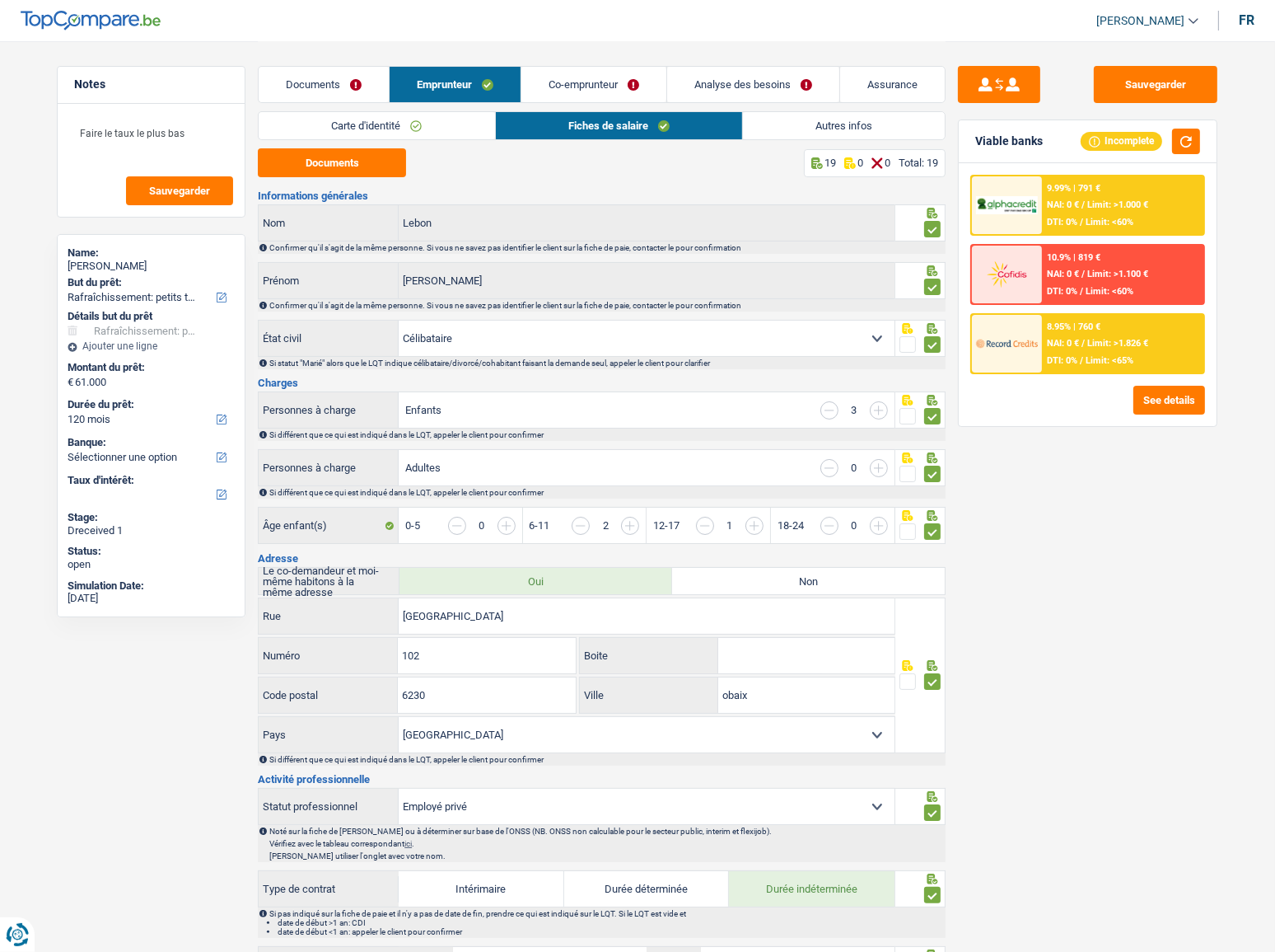
click at [763, 105] on div "Documents Emprunteur Co-emprunteur Analyse des besoins Assurance" at bounding box center [602, 76] width 688 height 70
click at [764, 116] on link "Autres infos" at bounding box center [844, 125] width 202 height 27
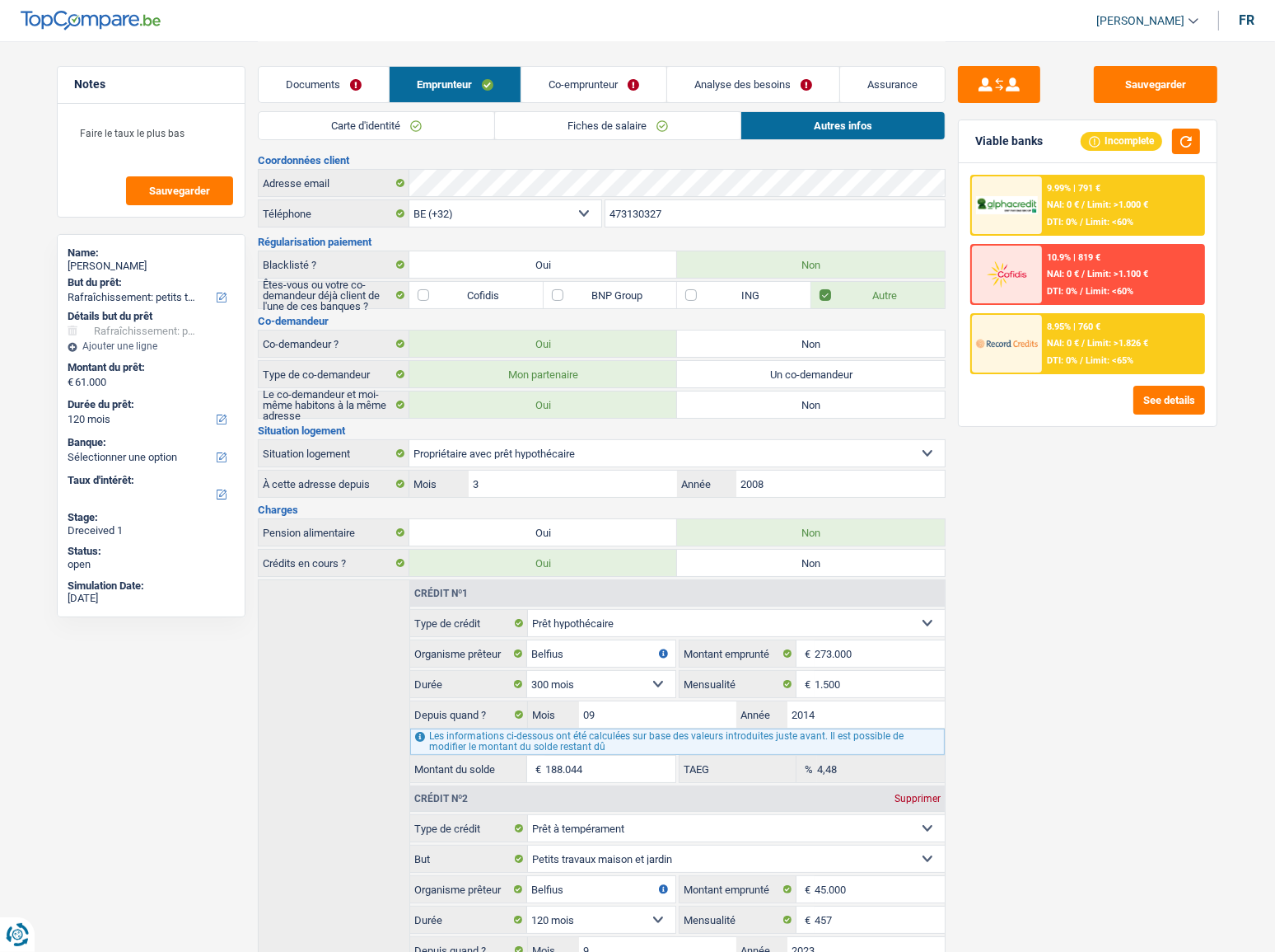
click at [568, 92] on link "Co-emprunteur" at bounding box center [594, 84] width 145 height 35
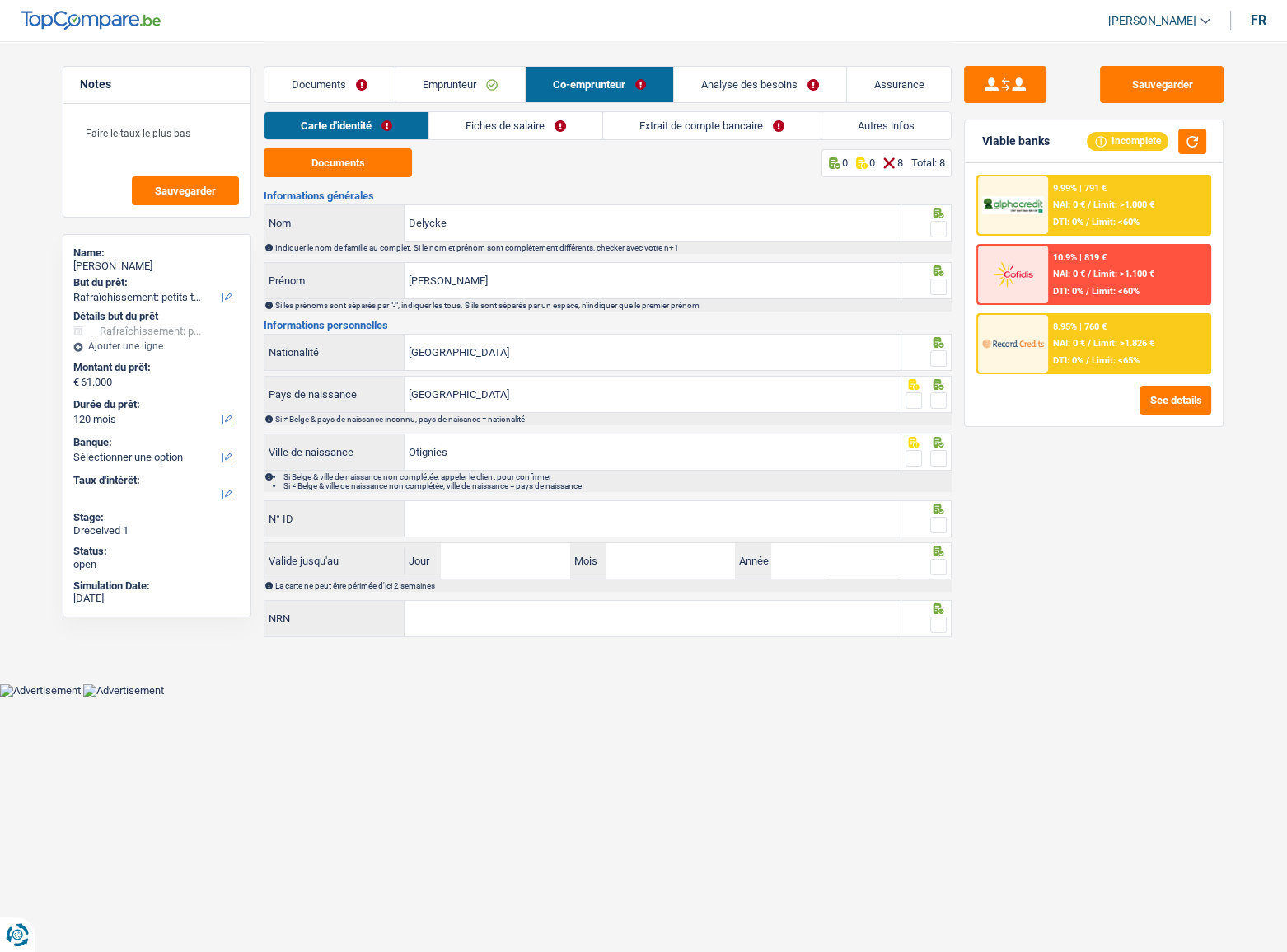
click at [352, 177] on div "Documents 0 0 8 Total: 8 Informations générales Delycke Nom Indiquer le nom de …" at bounding box center [607, 394] width 688 height 491
click at [356, 148] on div "Carte d'identité Fiches de salaire Extrait de compte bancaire Autres infos" at bounding box center [607, 130] width 688 height 37
click at [351, 164] on button "Documents" at bounding box center [338, 162] width 149 height 29
click at [945, 224] on span at bounding box center [938, 229] width 16 height 16
click at [0, 0] on input "radio" at bounding box center [0, 0] width 0 height 0
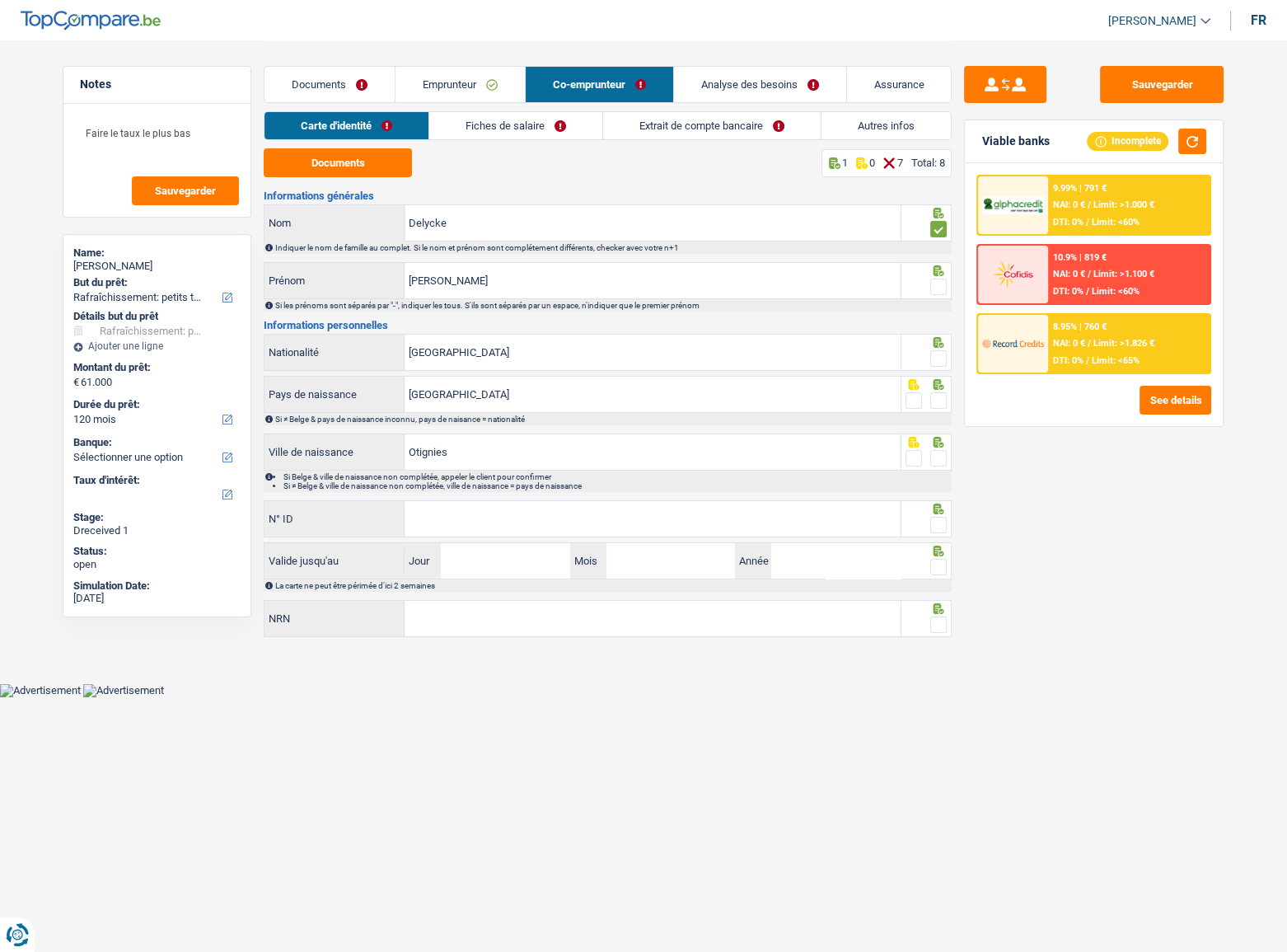
click at [945, 280] on span at bounding box center [938, 286] width 16 height 16
click at [0, 0] on input "radio" at bounding box center [0, 0] width 0 height 0
click at [934, 358] on span at bounding box center [938, 358] width 16 height 16
click at [0, 0] on input "radio" at bounding box center [0, 0] width 0 height 0
click at [935, 401] on span at bounding box center [938, 400] width 16 height 16
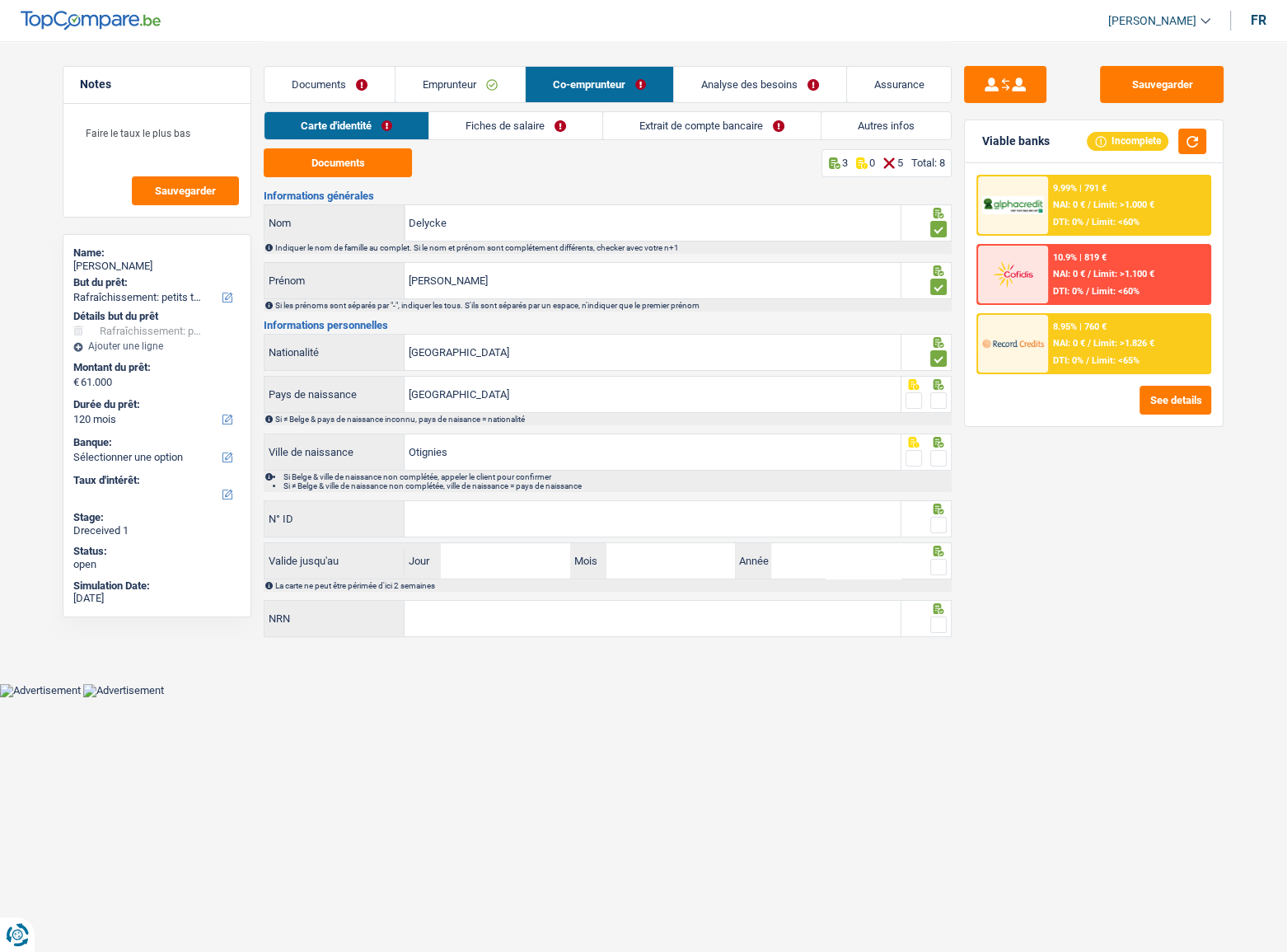
click at [0, 0] on input "radio" at bounding box center [0, 0] width 0 height 0
click at [939, 457] on span at bounding box center [938, 458] width 16 height 16
click at [0, 0] on input "radio" at bounding box center [0, 0] width 0 height 0
click at [605, 498] on input "N° ID" at bounding box center [652, 518] width 496 height 35
click at [419, 453] on input "Otignies" at bounding box center [652, 452] width 496 height 35
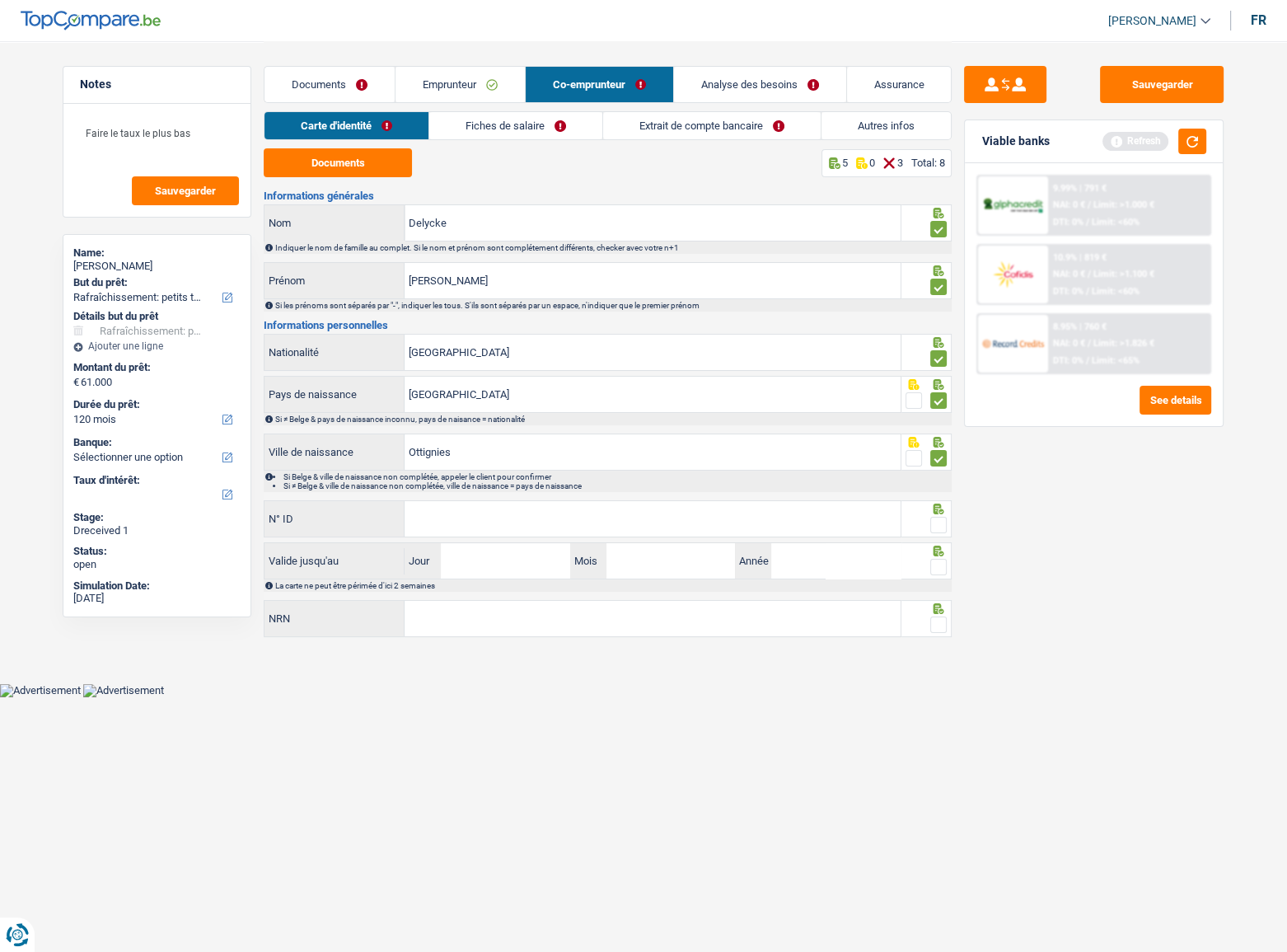
click at [423, 91] on link "Emprunteur" at bounding box center [460, 84] width 130 height 35
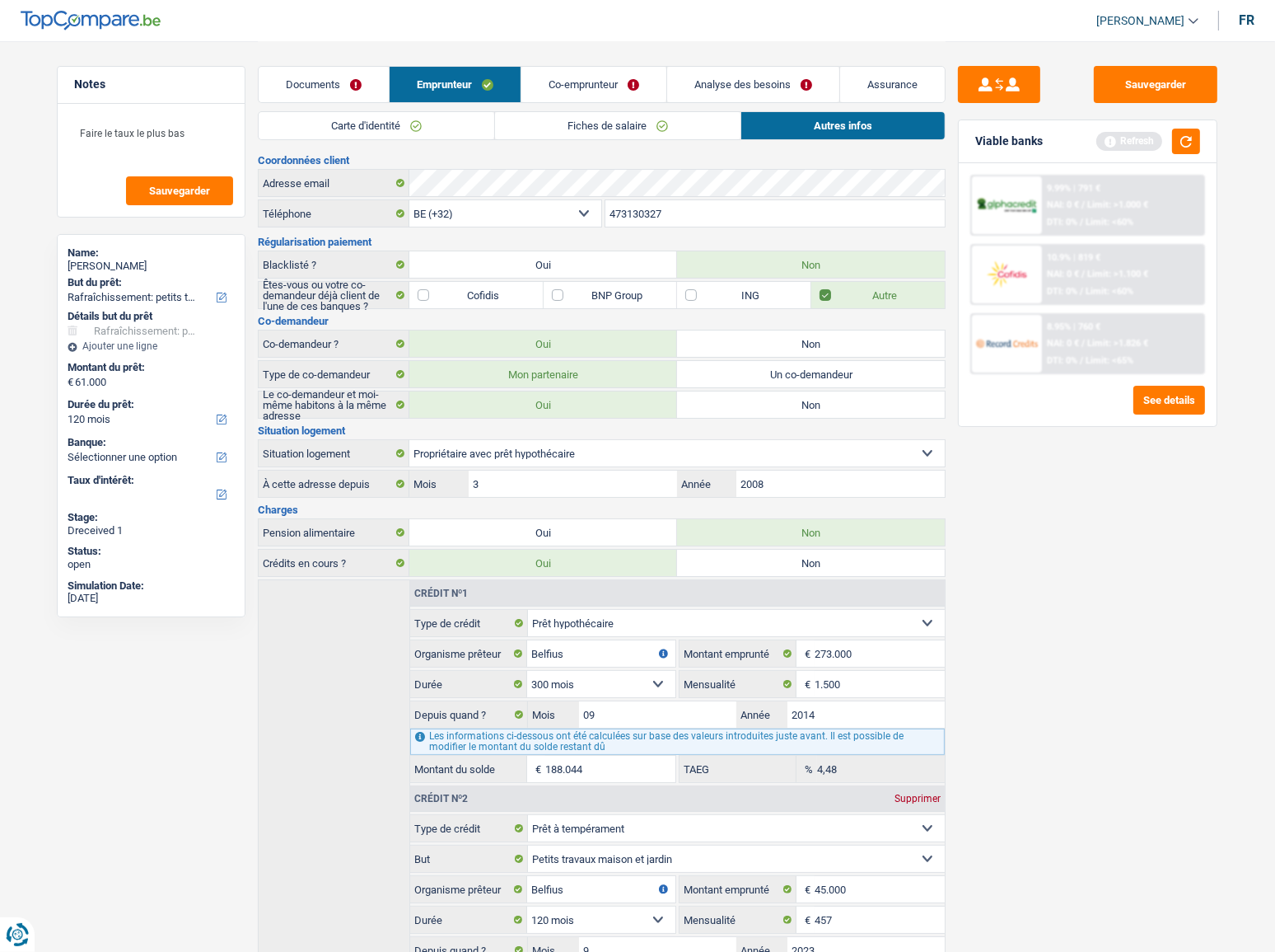
click at [396, 112] on link "Carte d'identité" at bounding box center [376, 125] width 236 height 27
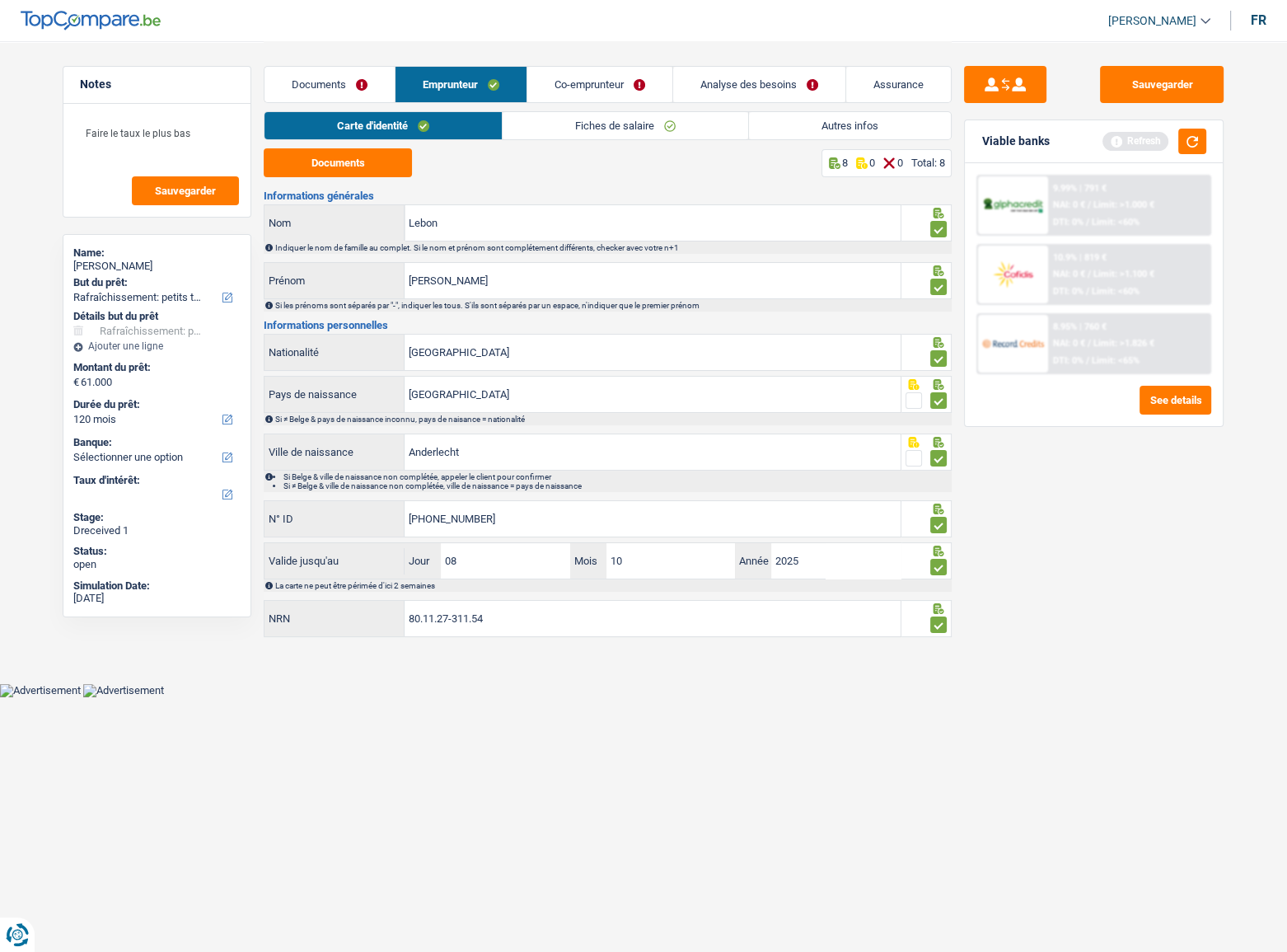
click at [604, 74] on link "Co-emprunteur" at bounding box center [599, 84] width 145 height 35
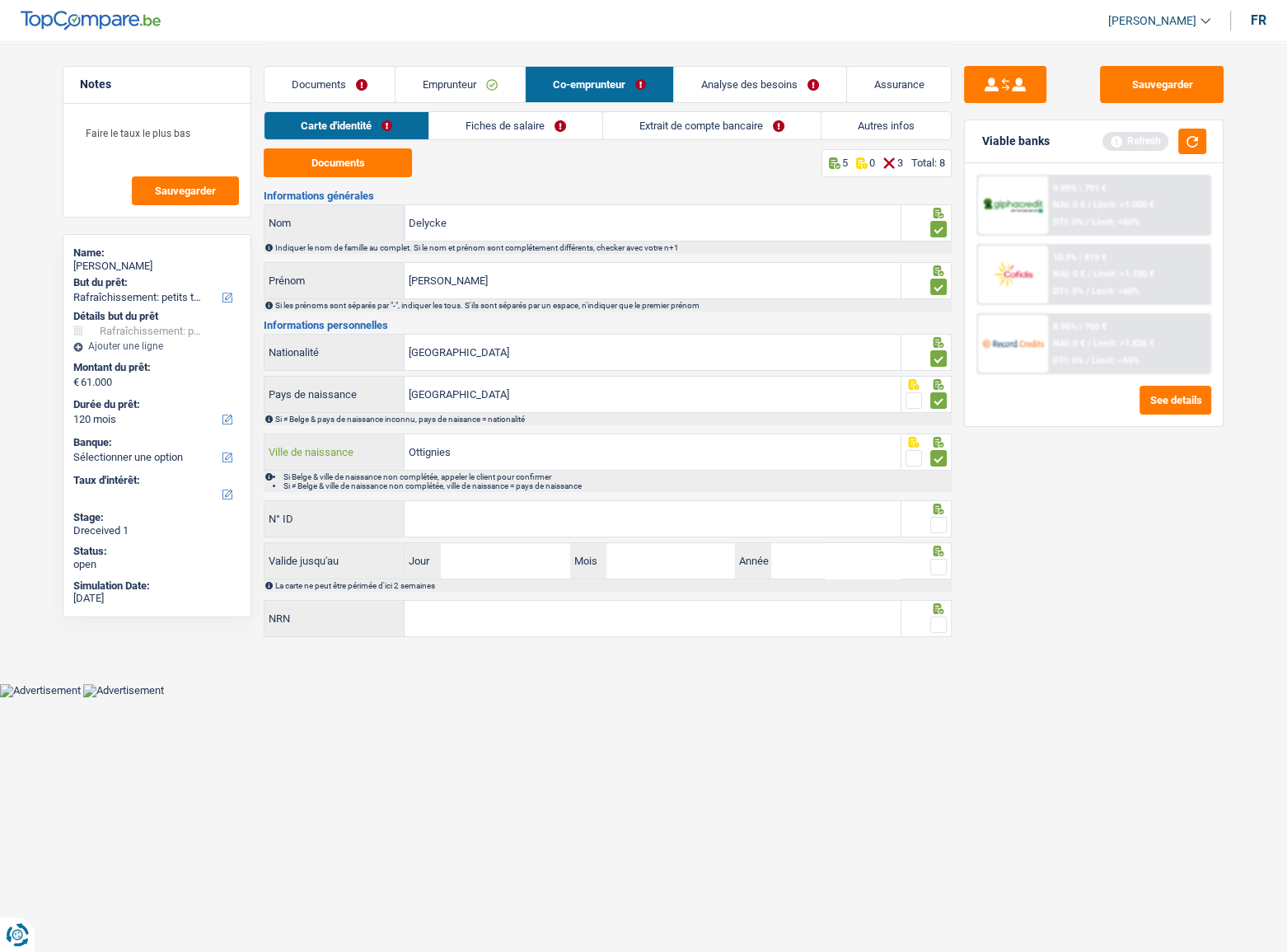
click at [489, 447] on input "Ottignies" at bounding box center [652, 452] width 496 height 35
type input "Ottignies-[GEOGRAPHIC_DATA]-[GEOGRAPHIC_DATA]"
drag, startPoint x: 756, startPoint y: 517, endPoint x: 1269, endPoint y: 517, distance: 513.0
click at [756, 498] on input "N° ID" at bounding box center [652, 518] width 496 height 35
type input "[PHONE_NUMBER]"
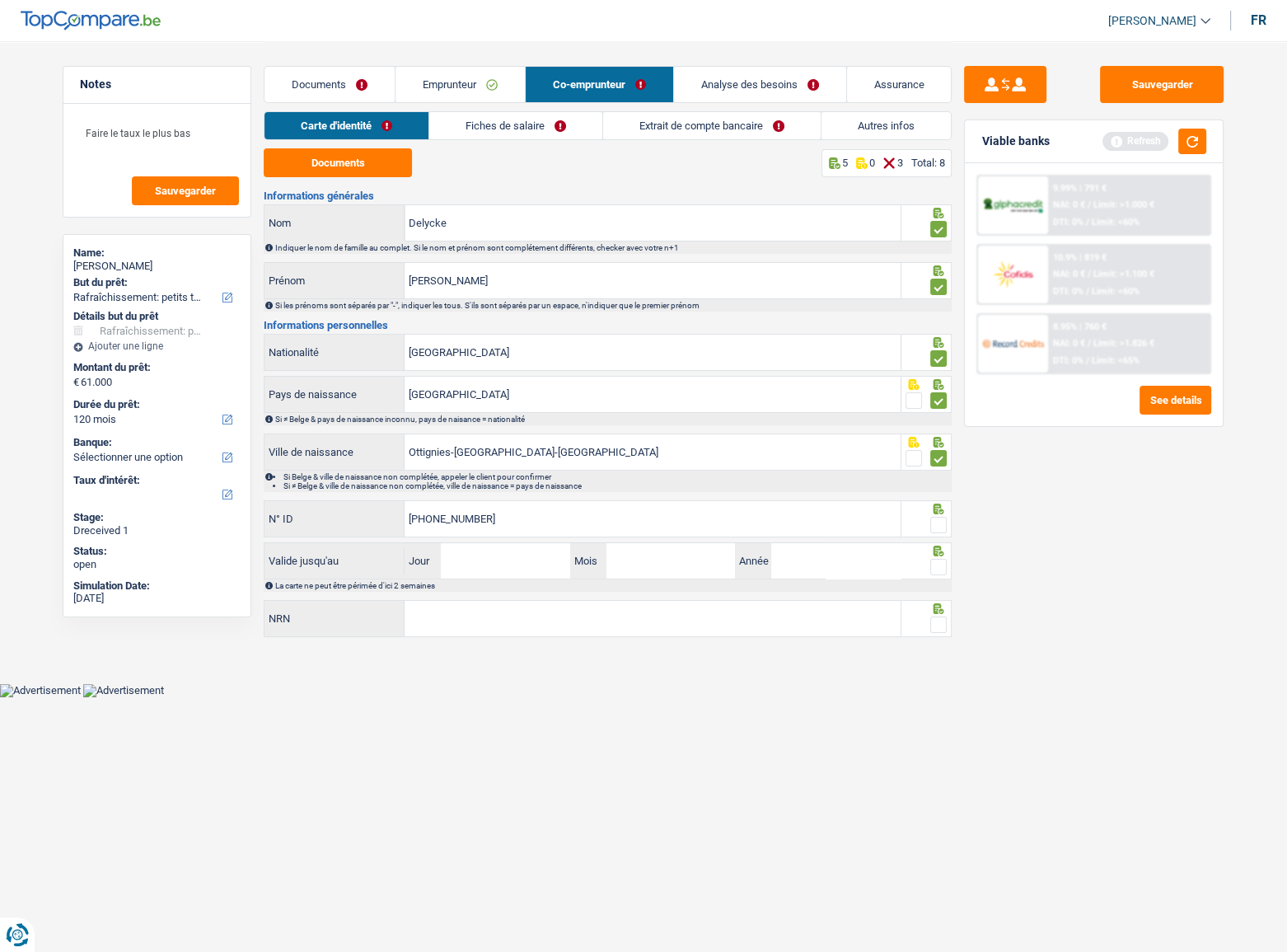
click at [934, 498] on span at bounding box center [938, 524] width 16 height 16
click at [0, 0] on input "radio" at bounding box center [0, 0] width 0 height 0
drag, startPoint x: 511, startPoint y: 561, endPoint x: 776, endPoint y: 535, distance: 266.3
click at [511, 498] on input "Jour" at bounding box center [504, 560] width 129 height 35
type input "11"
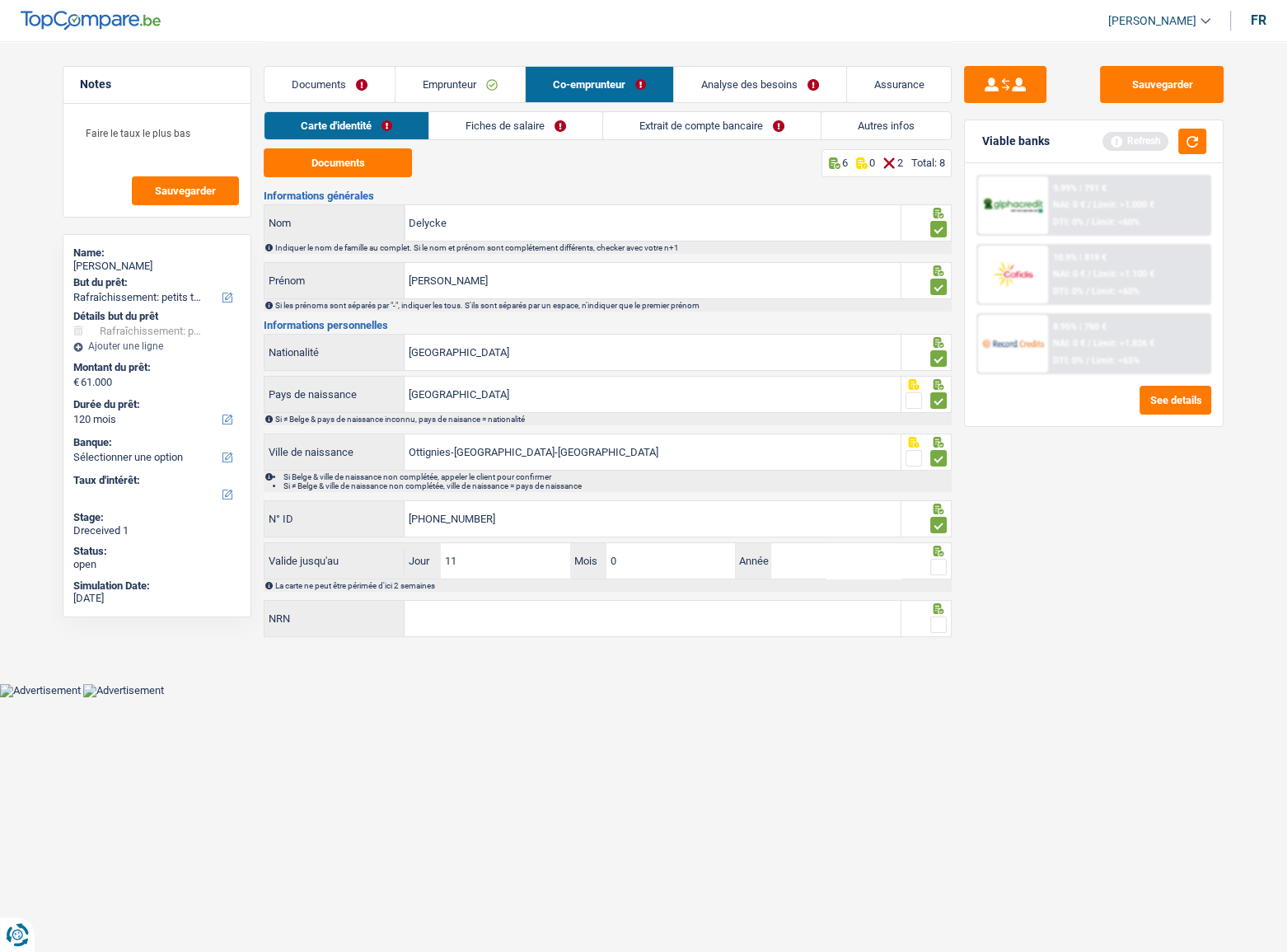
type input "01"
type input "2027"
click at [943, 498] on span at bounding box center [938, 567] width 16 height 16
click at [0, 0] on input "radio" at bounding box center [0, 0] width 0 height 0
click at [1112, 146] on button "button" at bounding box center [1192, 142] width 28 height 26
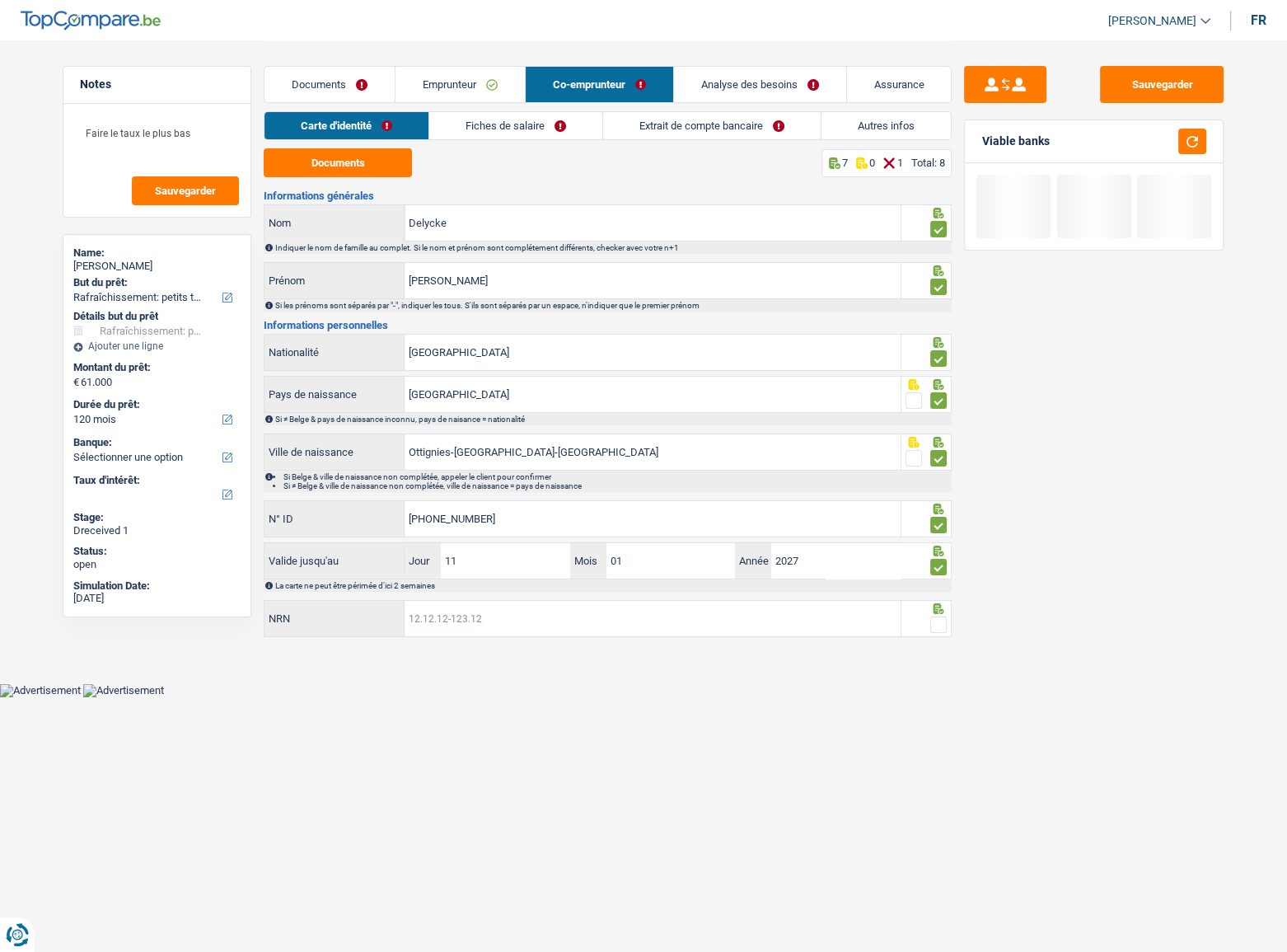
click at [612, 498] on input "NRN" at bounding box center [652, 618] width 496 height 35
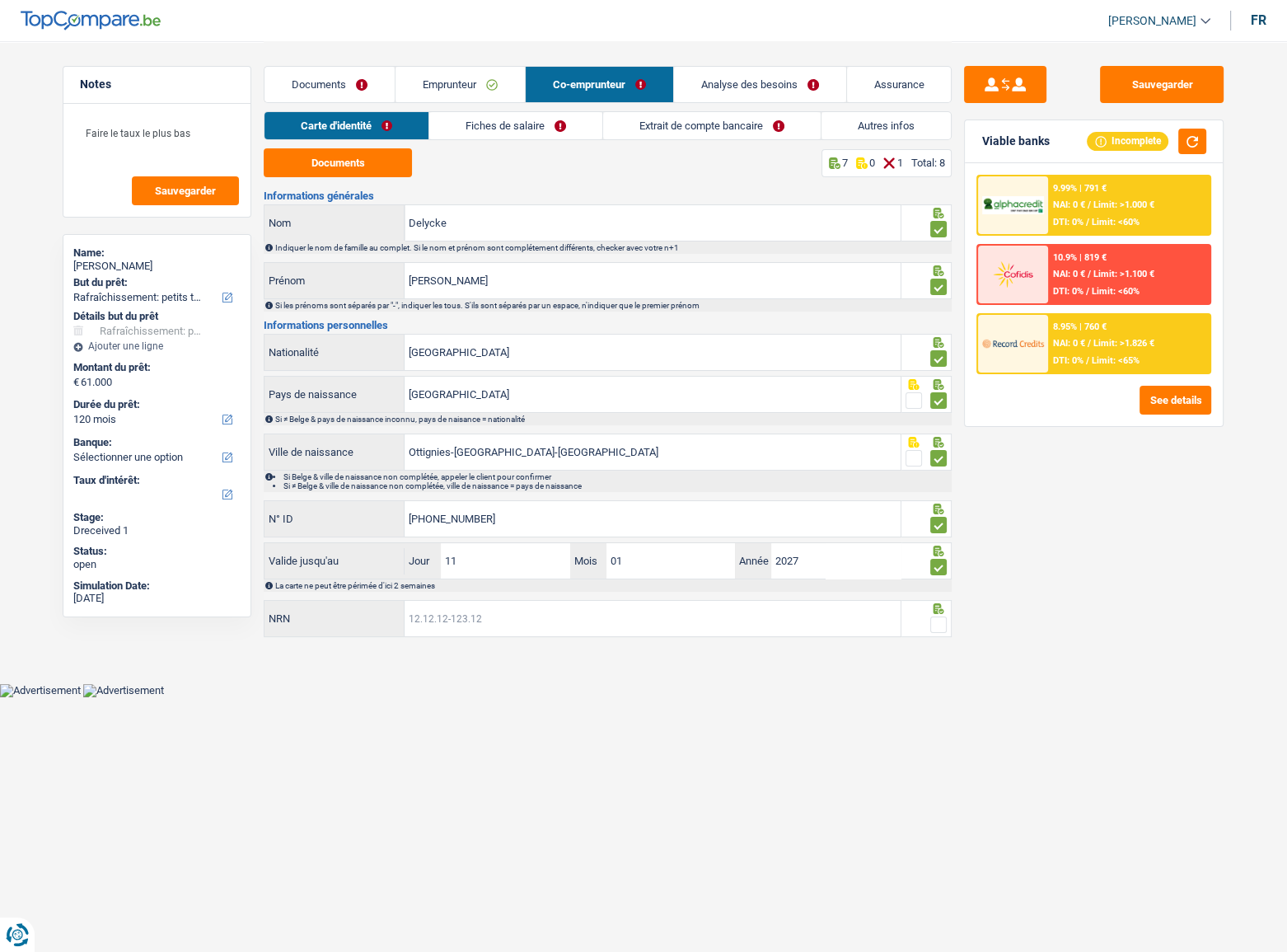
click at [510, 498] on input "NRN" at bounding box center [652, 618] width 496 height 35
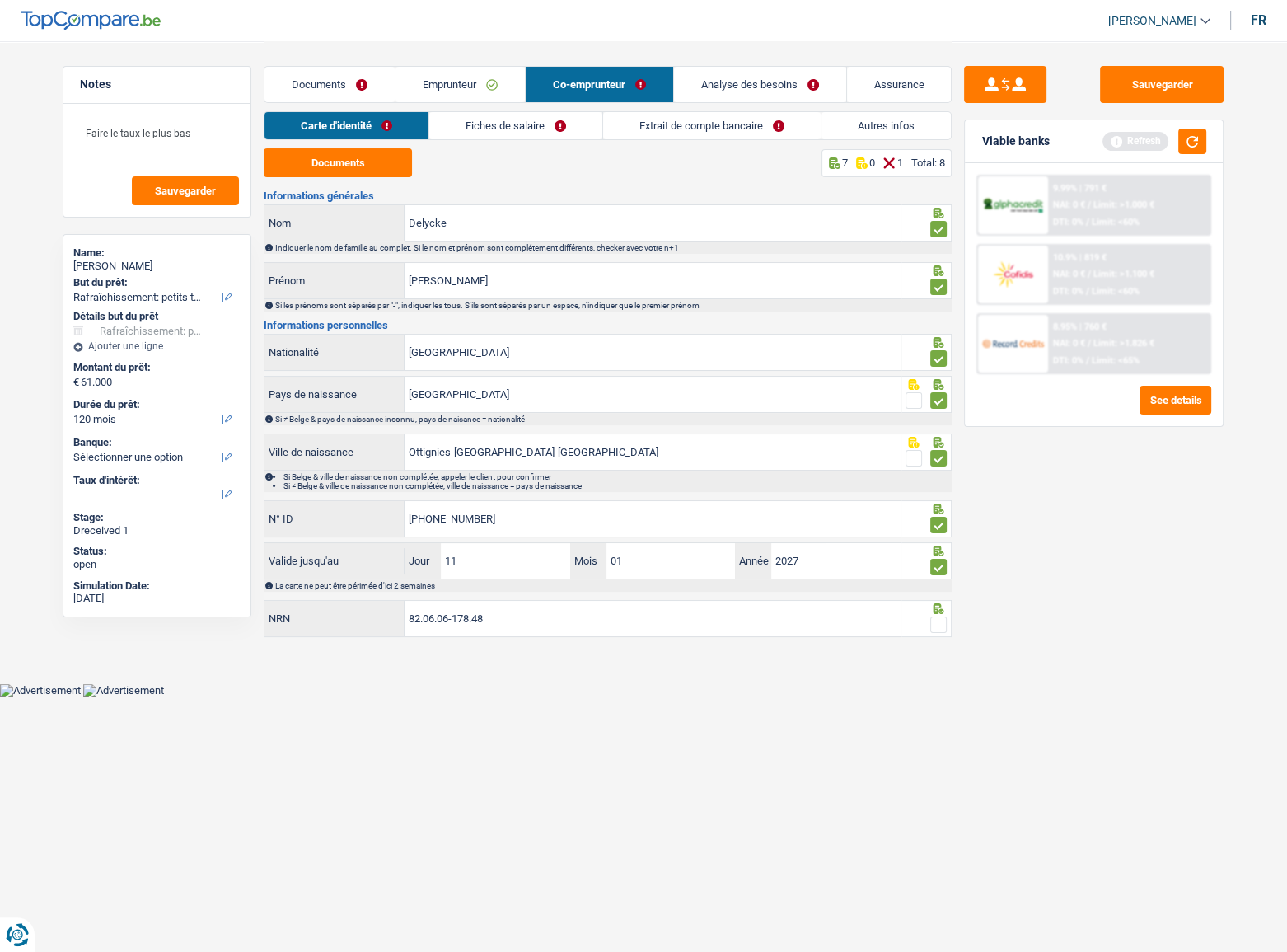
type input "82.06.06-178.48"
click at [932, 498] on span at bounding box center [938, 624] width 16 height 16
click at [0, 0] on input "radio" at bounding box center [0, 0] width 0 height 0
drag, startPoint x: 1189, startPoint y: 143, endPoint x: 1100, endPoint y: 126, distance: 90.6
click at [1112, 143] on button "button" at bounding box center [1192, 142] width 28 height 26
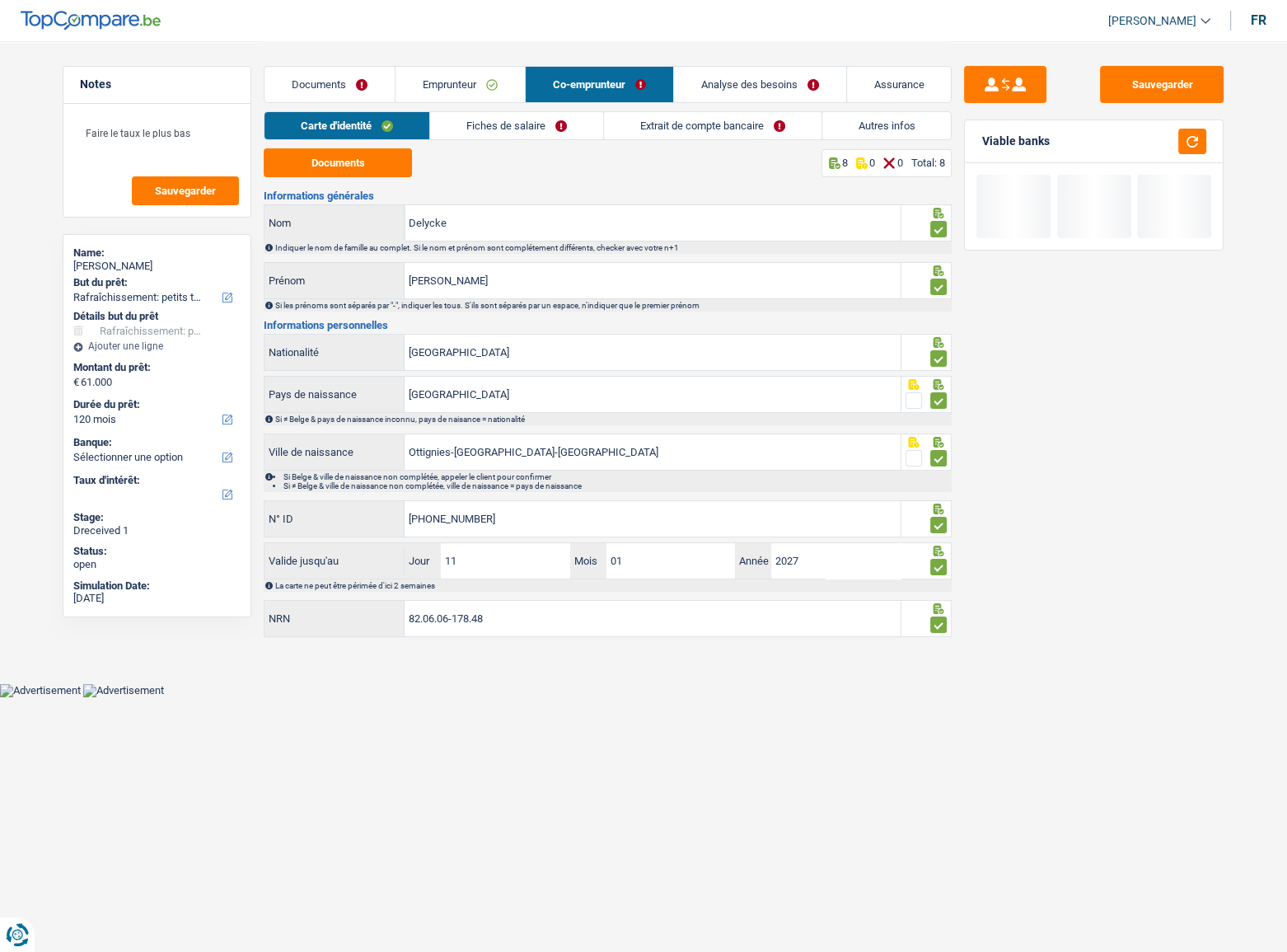
click at [591, 110] on div "Documents Emprunteur Co-emprunteur Analyse des besoins Assurance" at bounding box center [607, 76] width 688 height 70
click at [581, 116] on link "Fiches de salaire" at bounding box center [517, 125] width 173 height 27
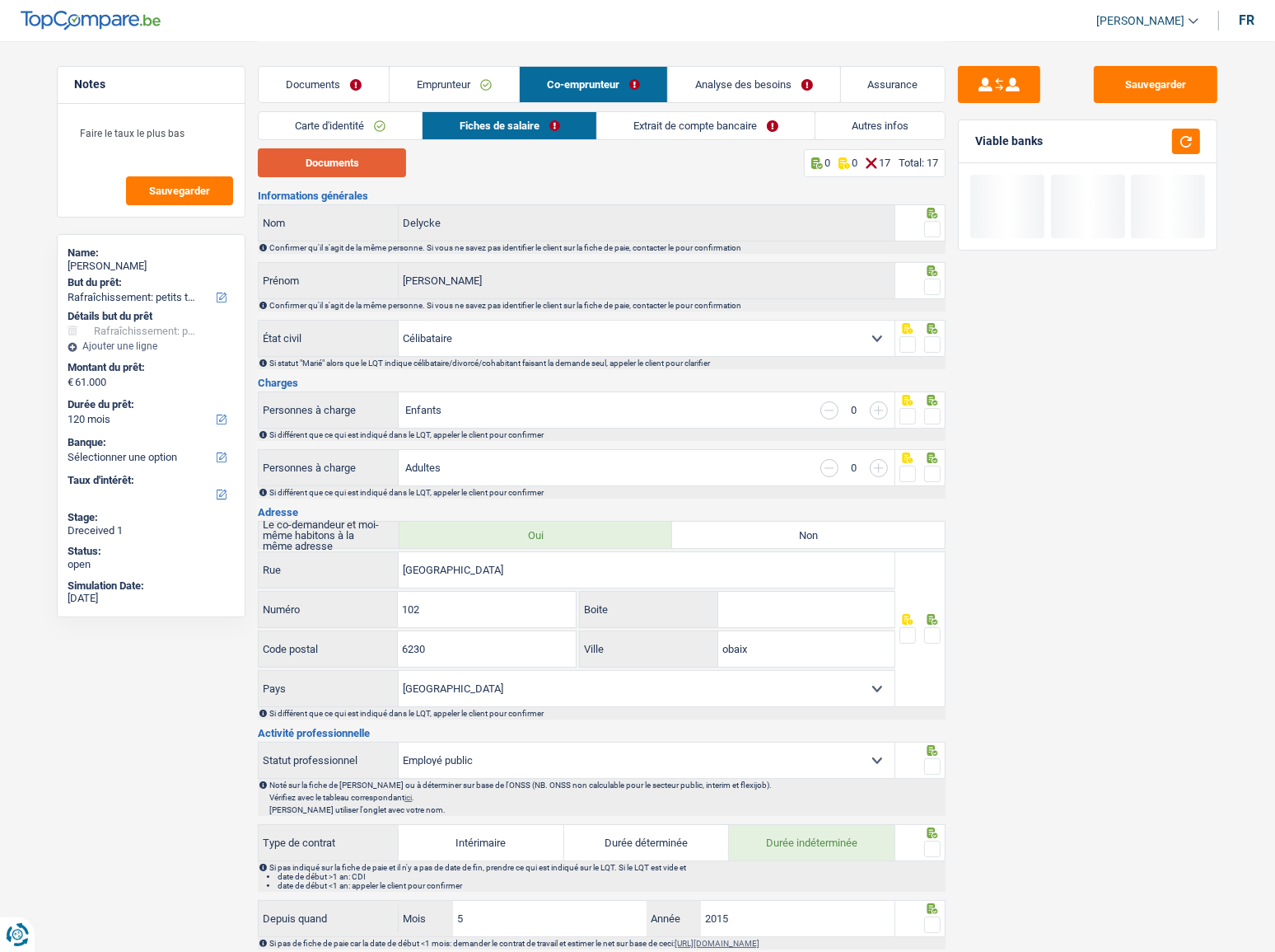
click at [302, 156] on button "Documents" at bounding box center [333, 162] width 149 height 29
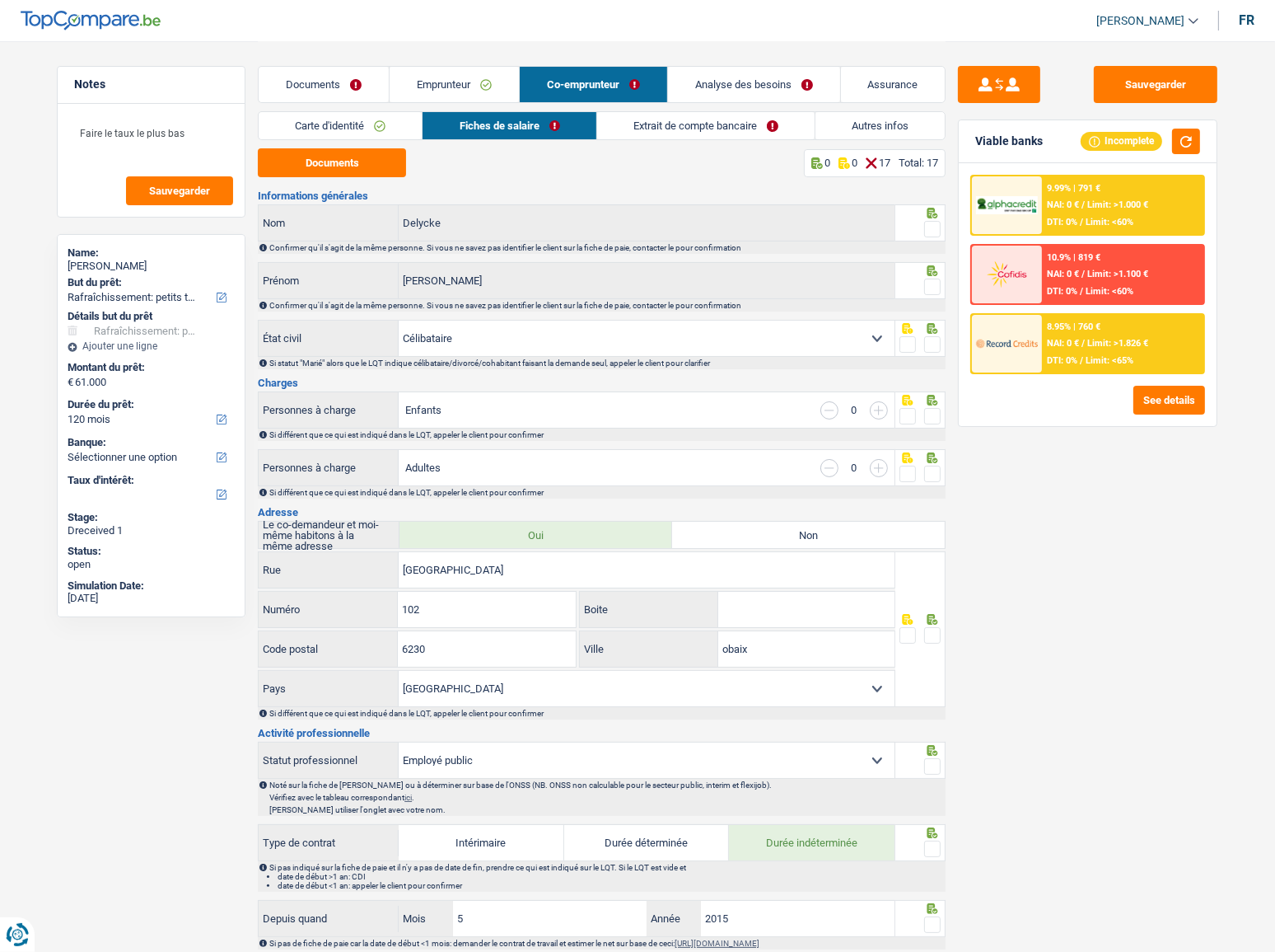
drag, startPoint x: 931, startPoint y: 233, endPoint x: 942, endPoint y: 288, distance: 56.1
click at [934, 232] on span at bounding box center [932, 229] width 16 height 16
click at [0, 0] on input "radio" at bounding box center [0, 0] width 0 height 0
click at [936, 278] on span at bounding box center [932, 286] width 16 height 16
click at [0, 0] on input "radio" at bounding box center [0, 0] width 0 height 0
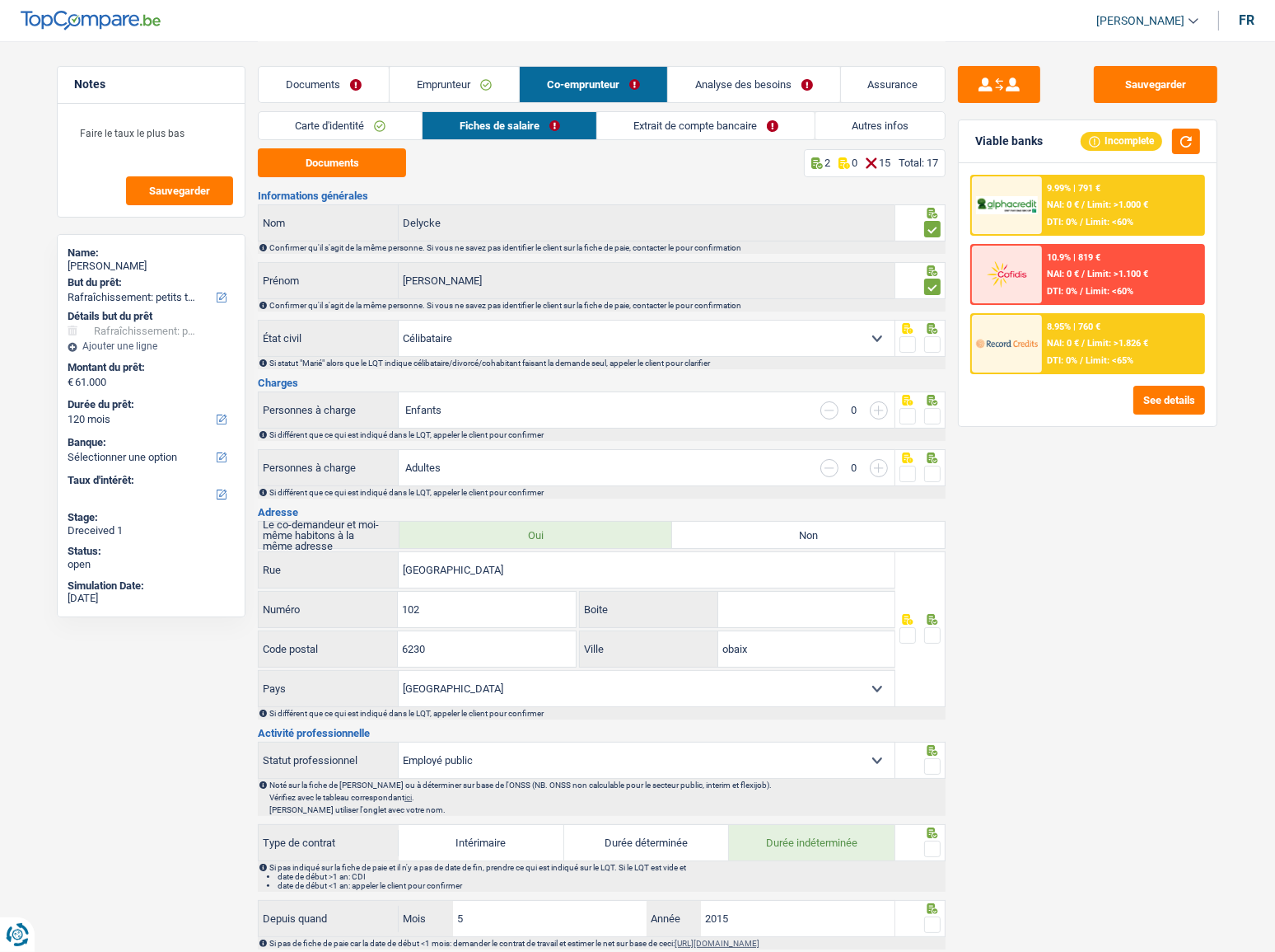
drag, startPoint x: 932, startPoint y: 342, endPoint x: 1219, endPoint y: 365, distance: 287.9
click at [934, 343] on span at bounding box center [932, 344] width 16 height 16
click at [0, 0] on input "radio" at bounding box center [0, 0] width 0 height 0
drag, startPoint x: 928, startPoint y: 415, endPoint x: 937, endPoint y: 471, distance: 56.7
click at [929, 422] on span at bounding box center [932, 416] width 16 height 16
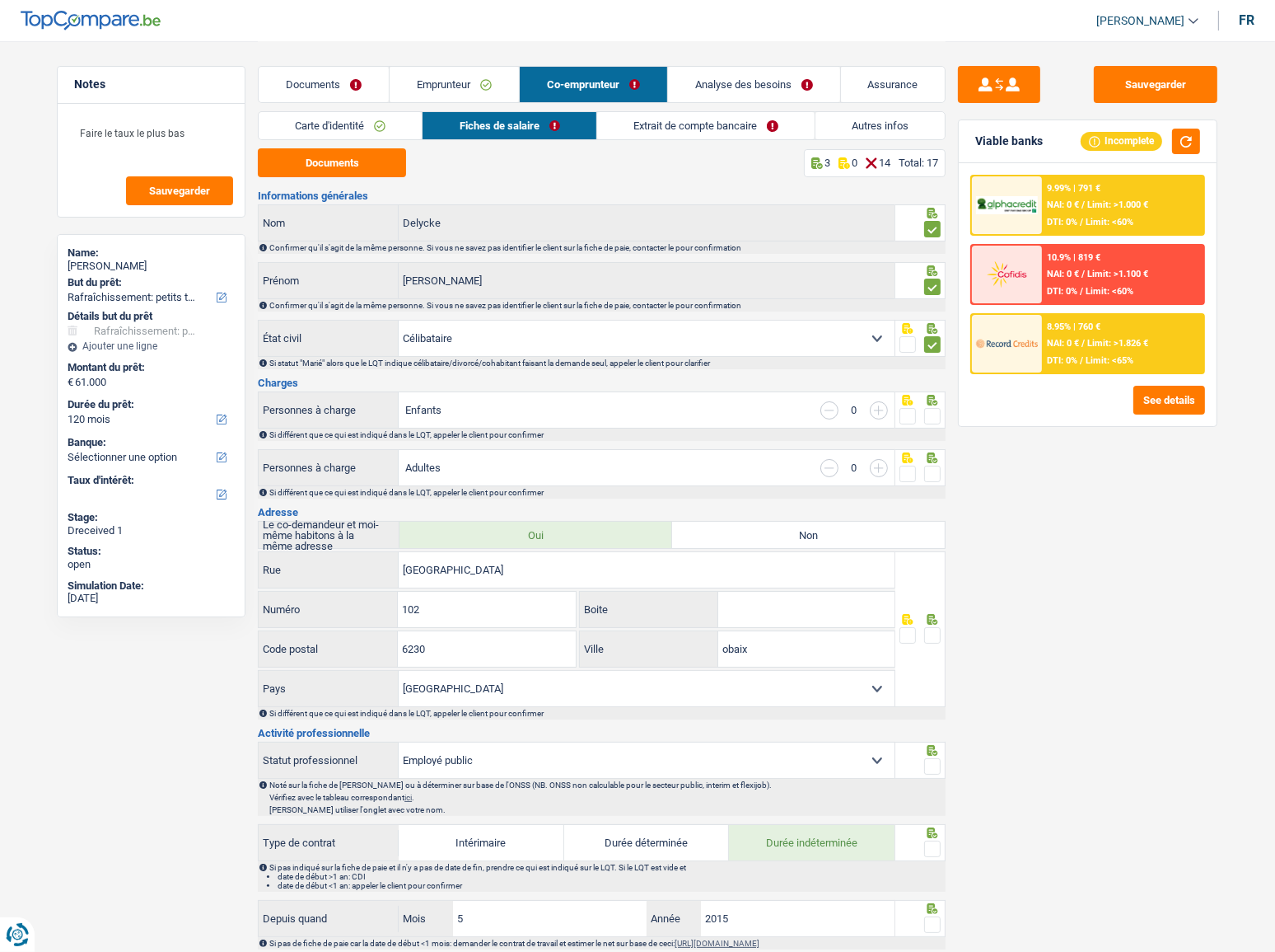
click at [0, 0] on input "radio" at bounding box center [0, 0] width 0 height 0
click at [939, 475] on span at bounding box center [932, 473] width 16 height 16
click at [0, 0] on input "radio" at bounding box center [0, 0] width 0 height 0
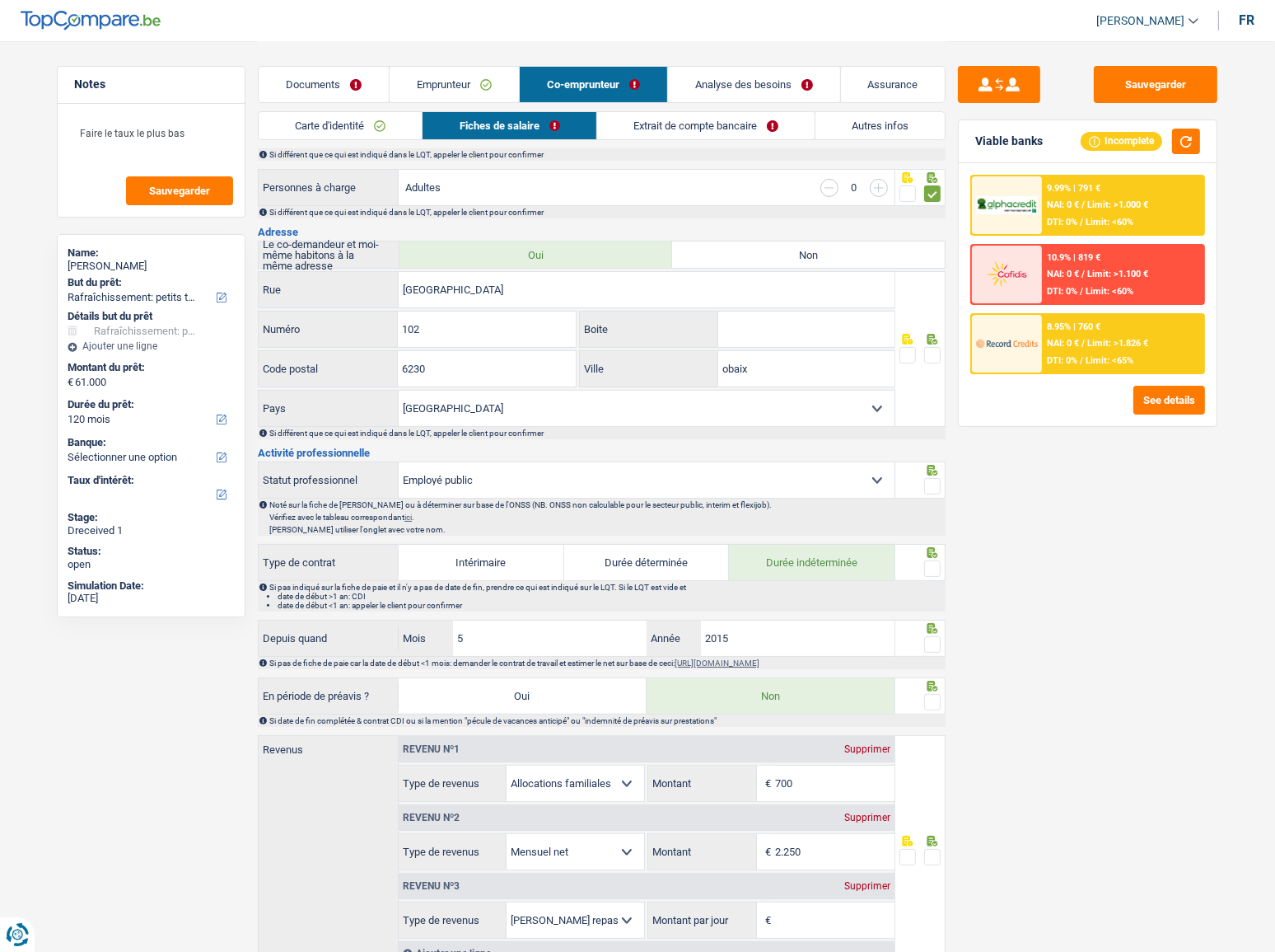
scroll to position [149, 0]
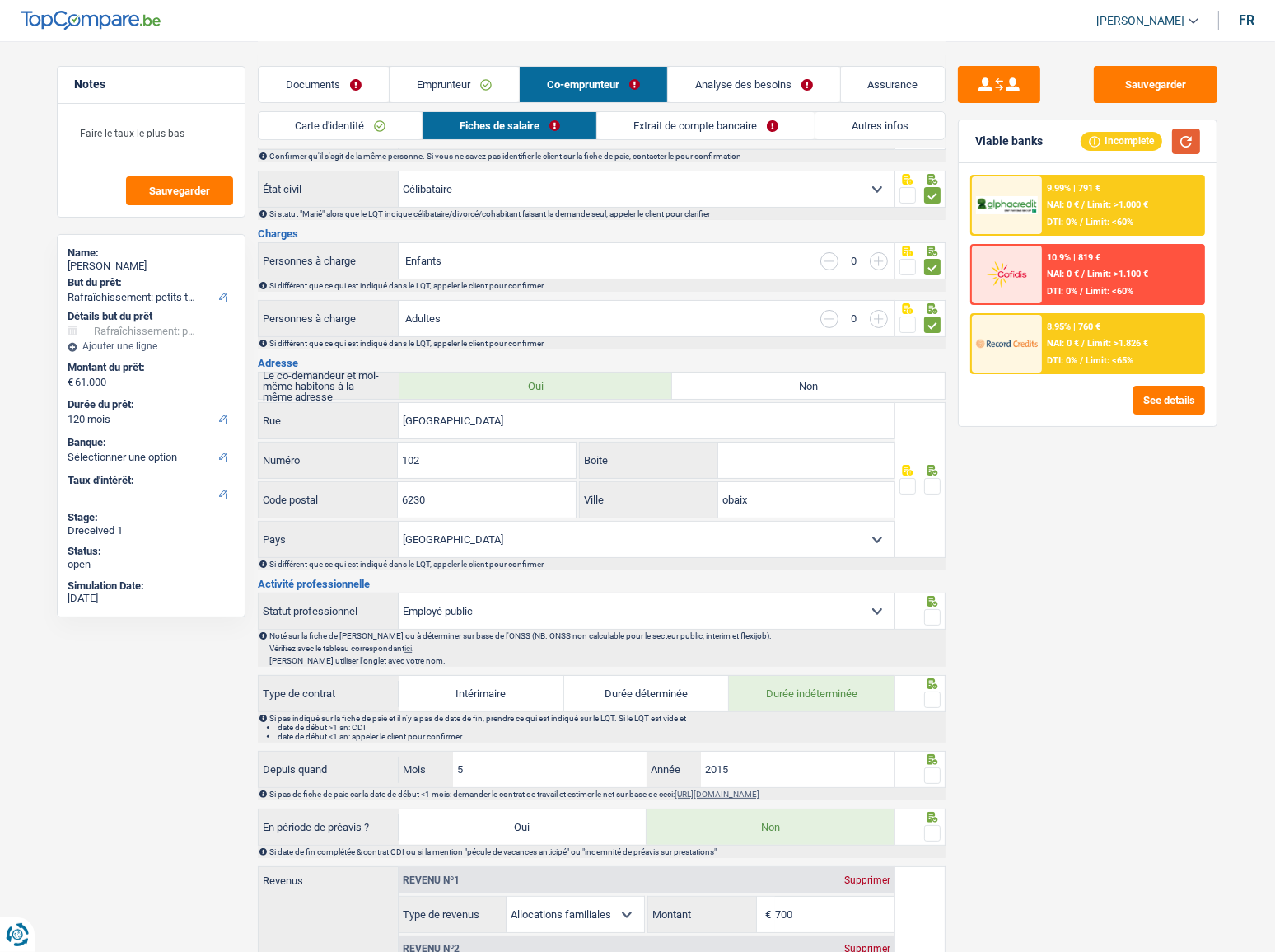
click at [1112, 136] on button "button" at bounding box center [1186, 142] width 28 height 26
click at [936, 484] on span at bounding box center [932, 486] width 16 height 16
click at [0, 0] on input "radio" at bounding box center [0, 0] width 0 height 0
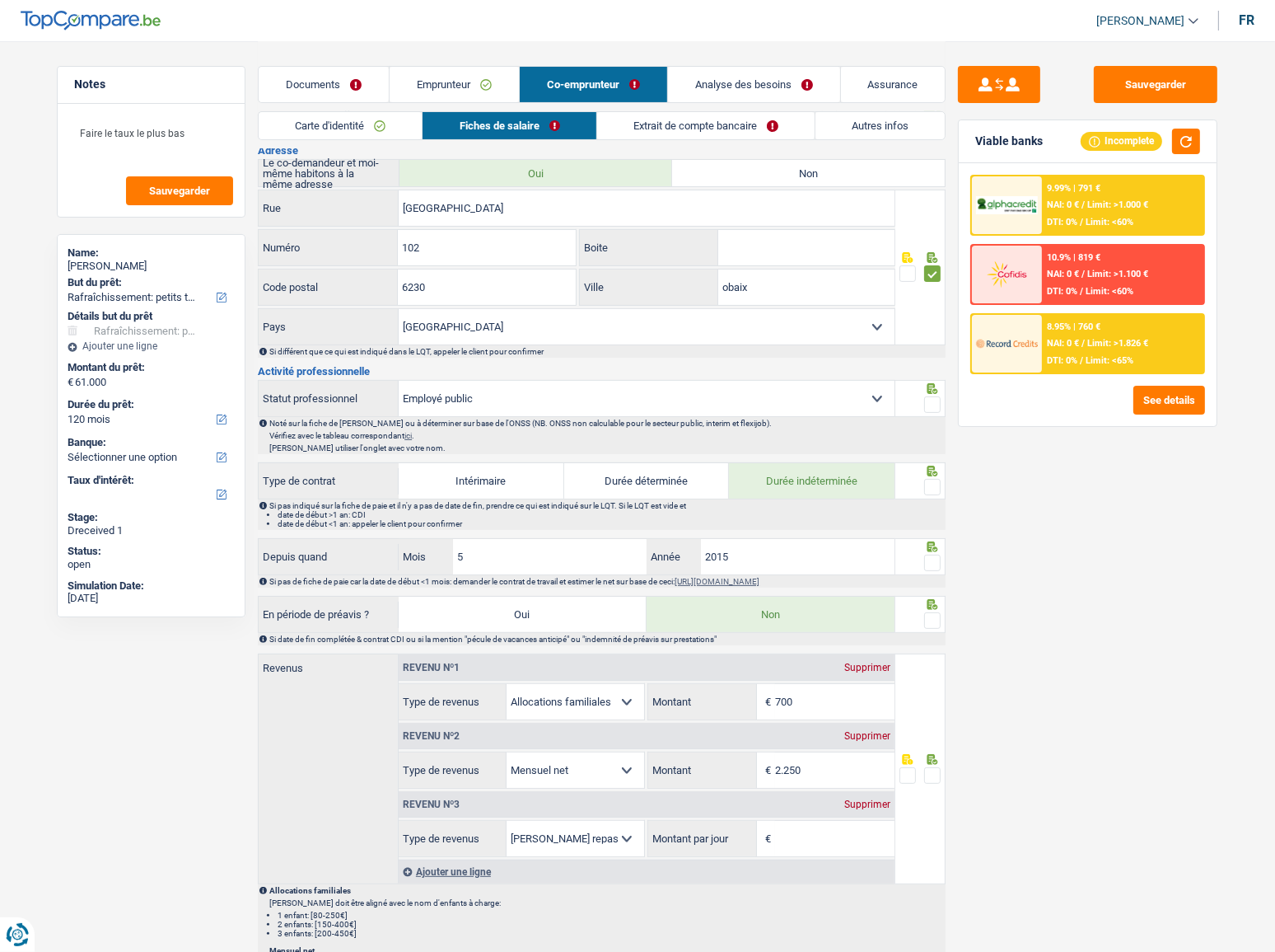
scroll to position [374, 0]
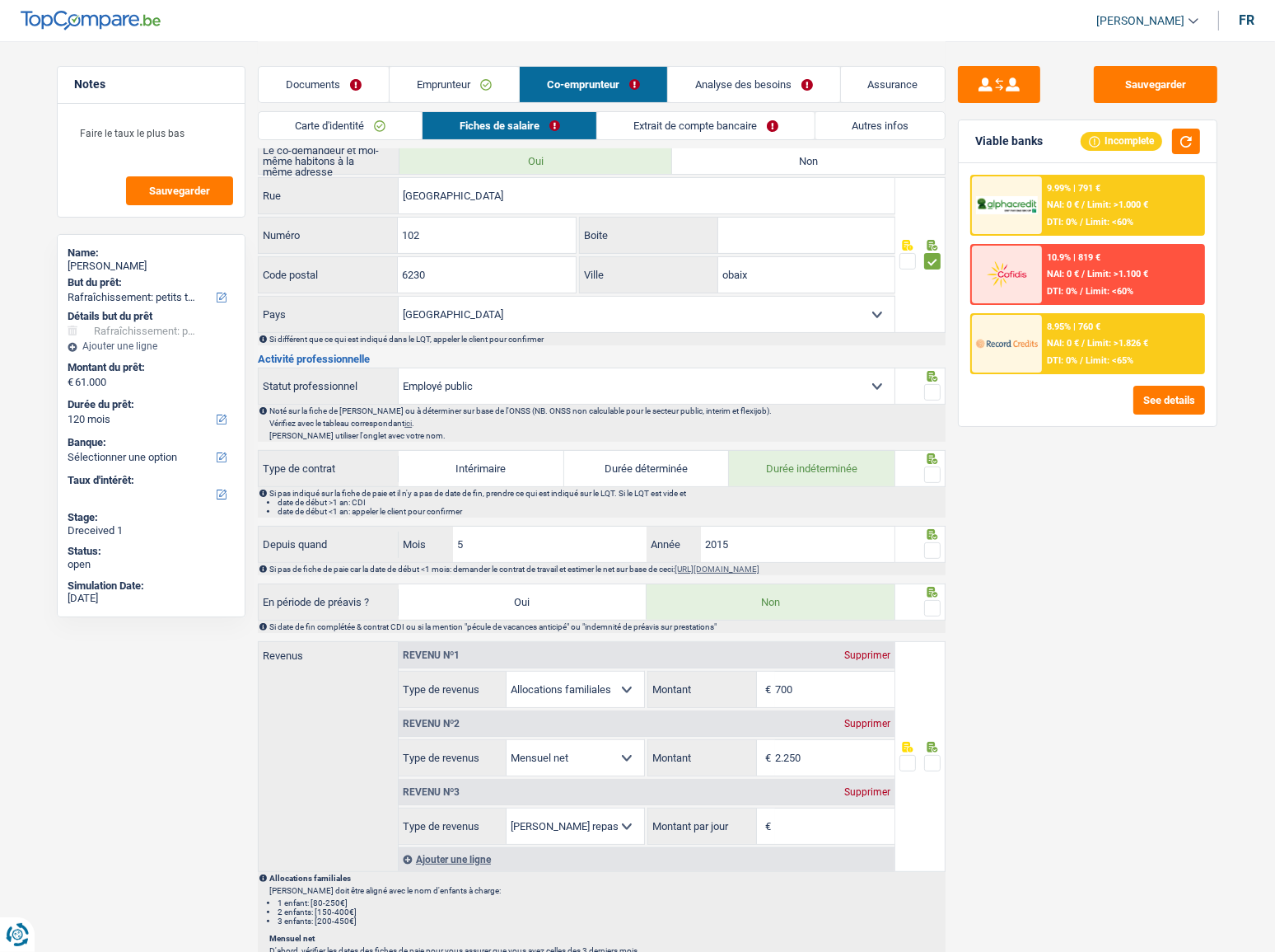
click at [929, 397] on span at bounding box center [932, 391] width 16 height 16
click at [0, 0] on input "radio" at bounding box center [0, 0] width 0 height 0
click at [928, 470] on span at bounding box center [932, 474] width 16 height 16
click at [0, 0] on input "radio" at bounding box center [0, 0] width 0 height 0
click at [929, 498] on span at bounding box center [932, 550] width 16 height 16
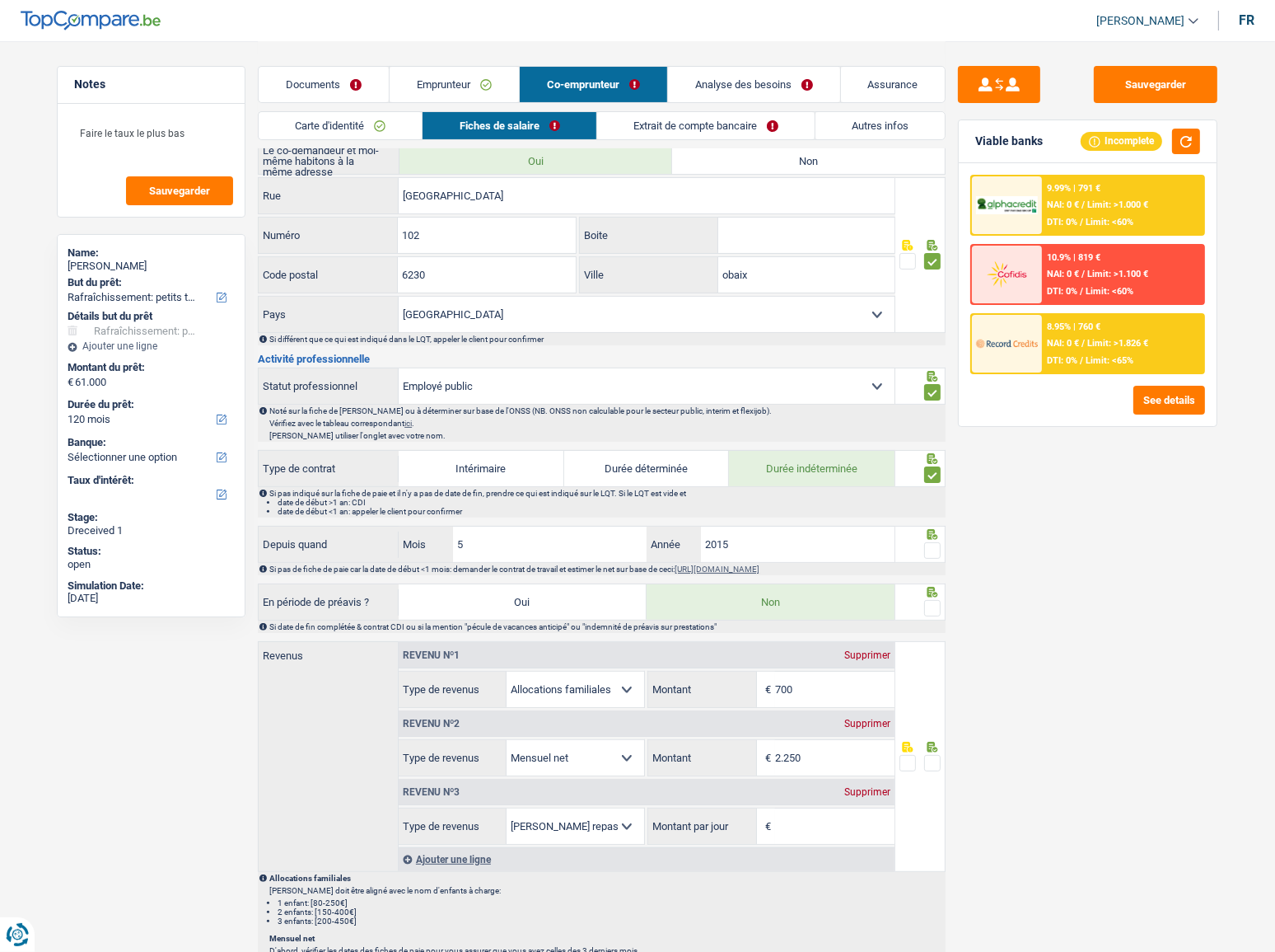
click at [0, 0] on input "radio" at bounding box center [0, 0] width 0 height 0
click at [751, 498] on input "2015" at bounding box center [798, 543] width 193 height 35
click at [758, 498] on input "2015" at bounding box center [798, 543] width 193 height 35
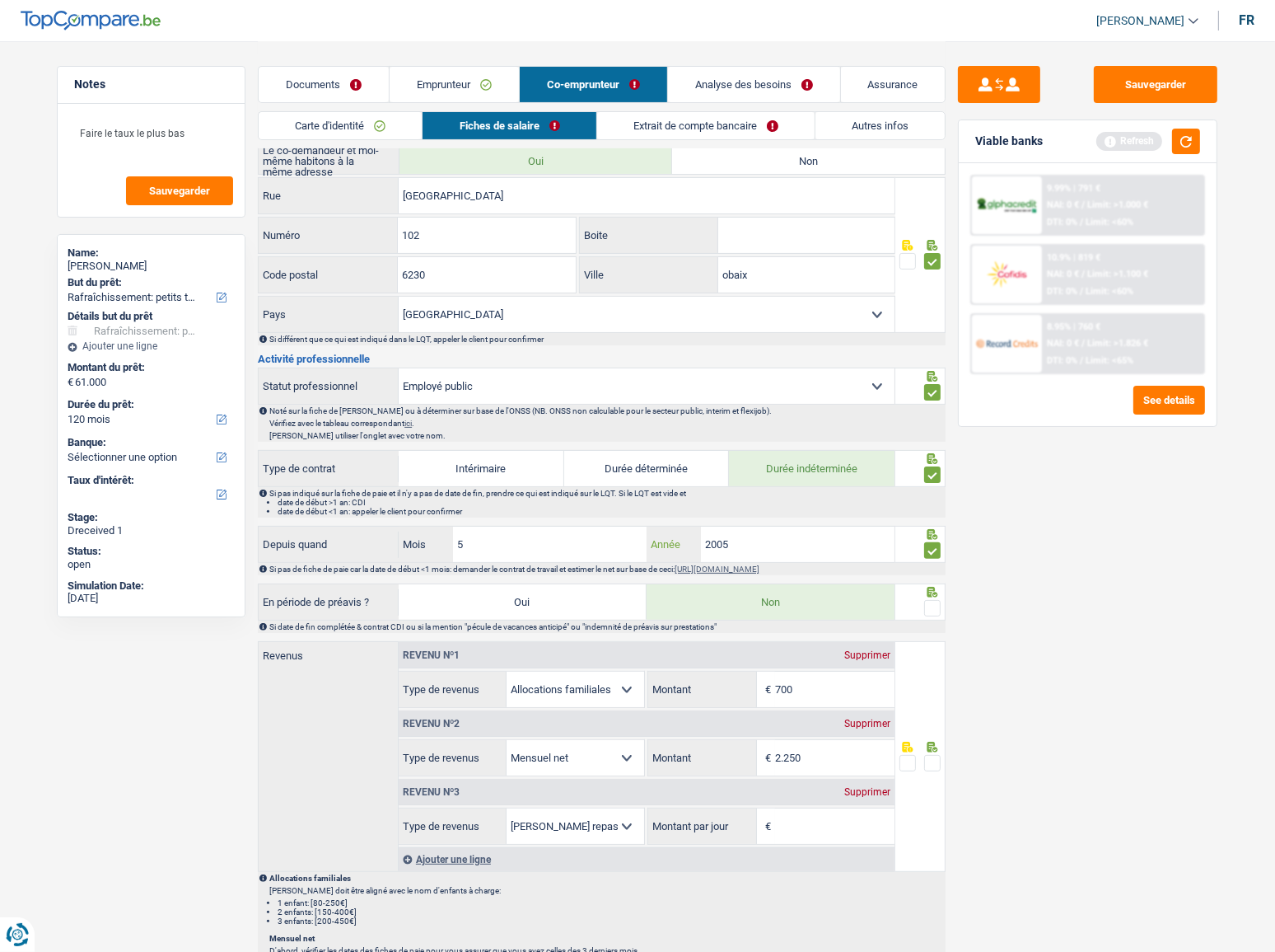
type input "2005"
click at [939, 498] on span at bounding box center [932, 607] width 16 height 16
click at [0, 0] on input "radio" at bounding box center [0, 0] width 0 height 0
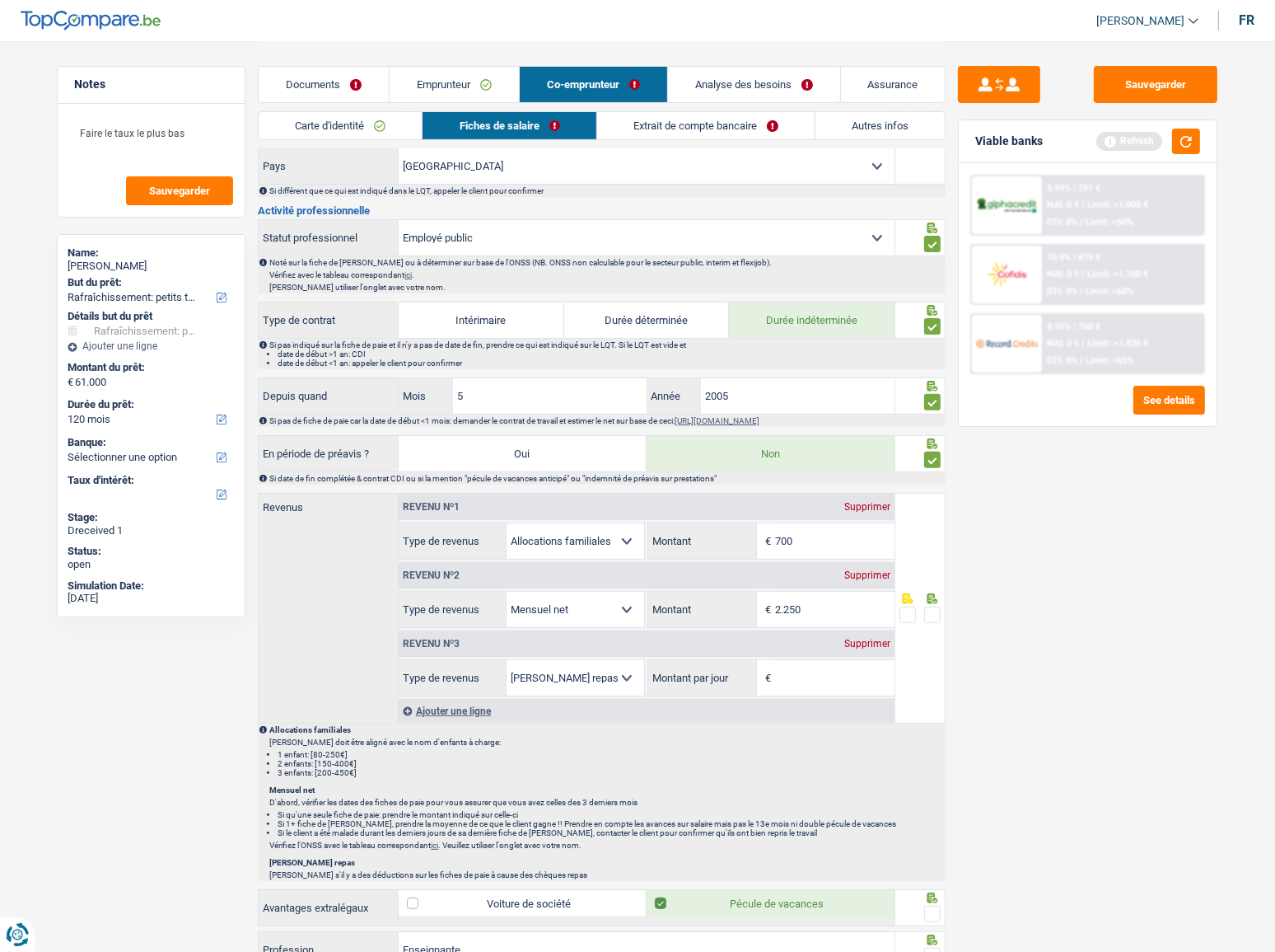
scroll to position [524, 0]
click at [854, 498] on div "Supprimer" at bounding box center [867, 641] width 54 height 10
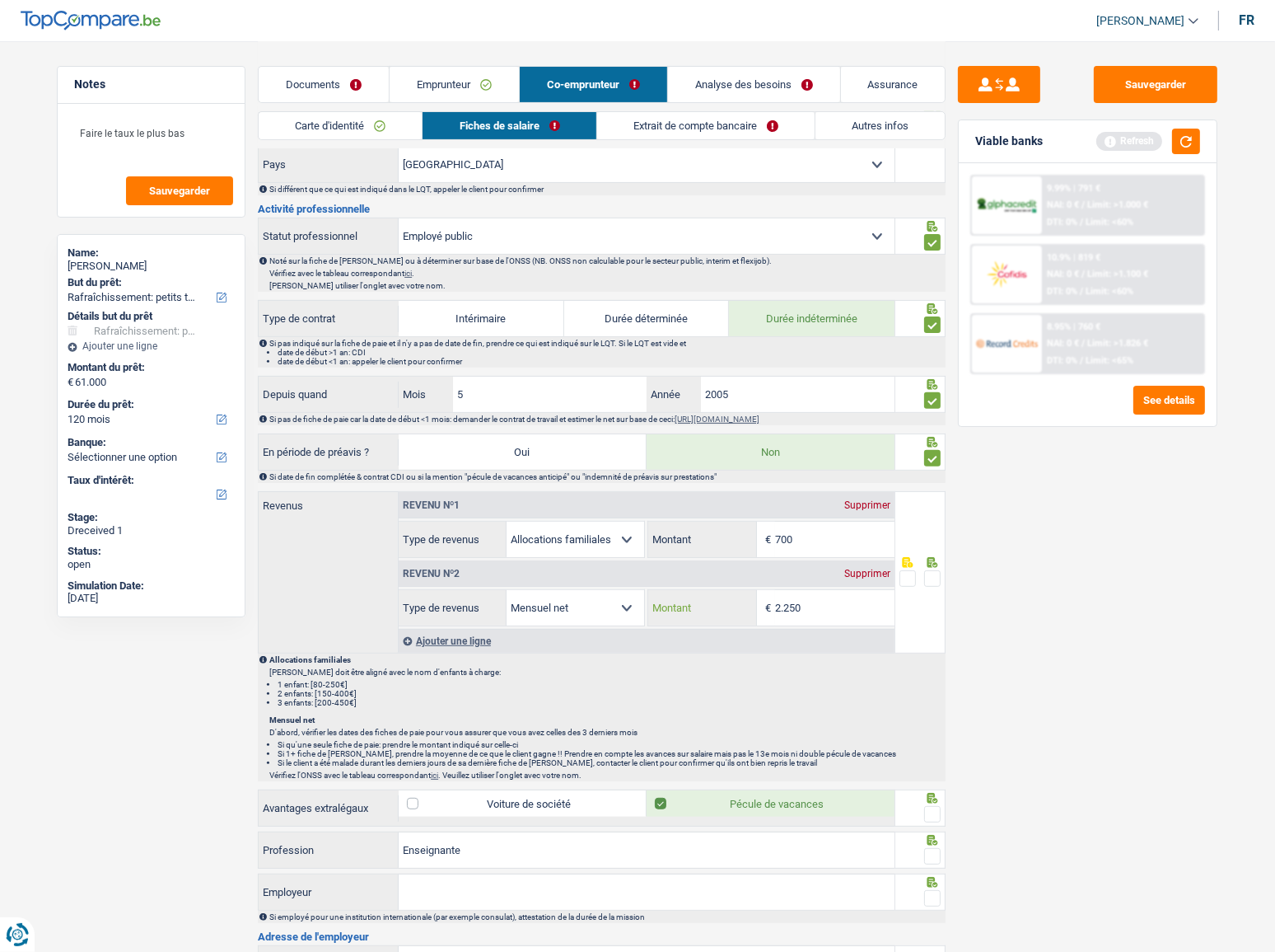
drag, startPoint x: 844, startPoint y: 606, endPoint x: 807, endPoint y: 581, distance: 44.7
click at [844, 498] on input "2.250" at bounding box center [834, 607] width 119 height 35
type input "2.514"
click at [933, 498] on span at bounding box center [932, 578] width 16 height 16
click at [0, 0] on input "radio" at bounding box center [0, 0] width 0 height 0
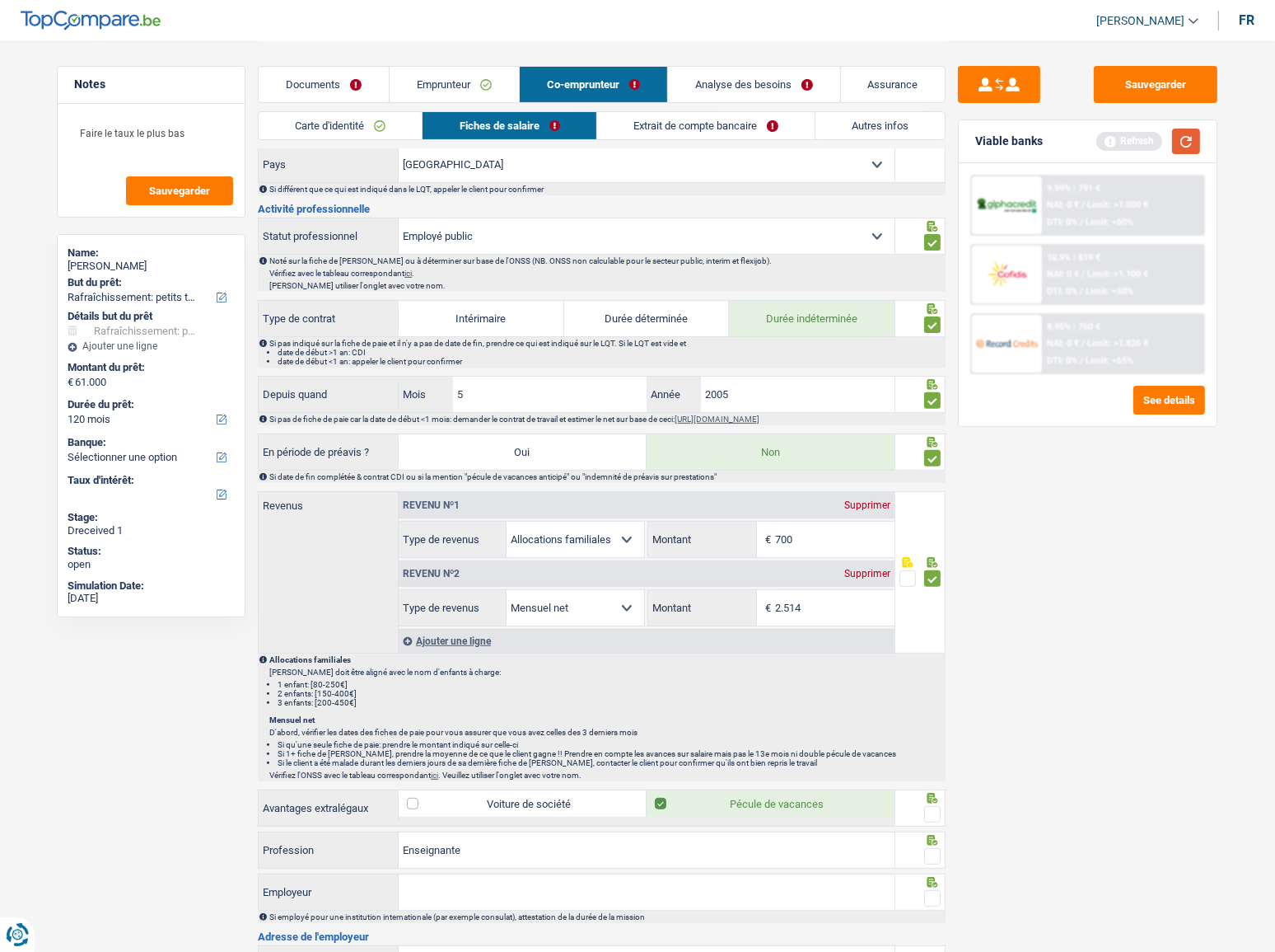
click at [1112, 142] on button "button" at bounding box center [1186, 142] width 28 height 26
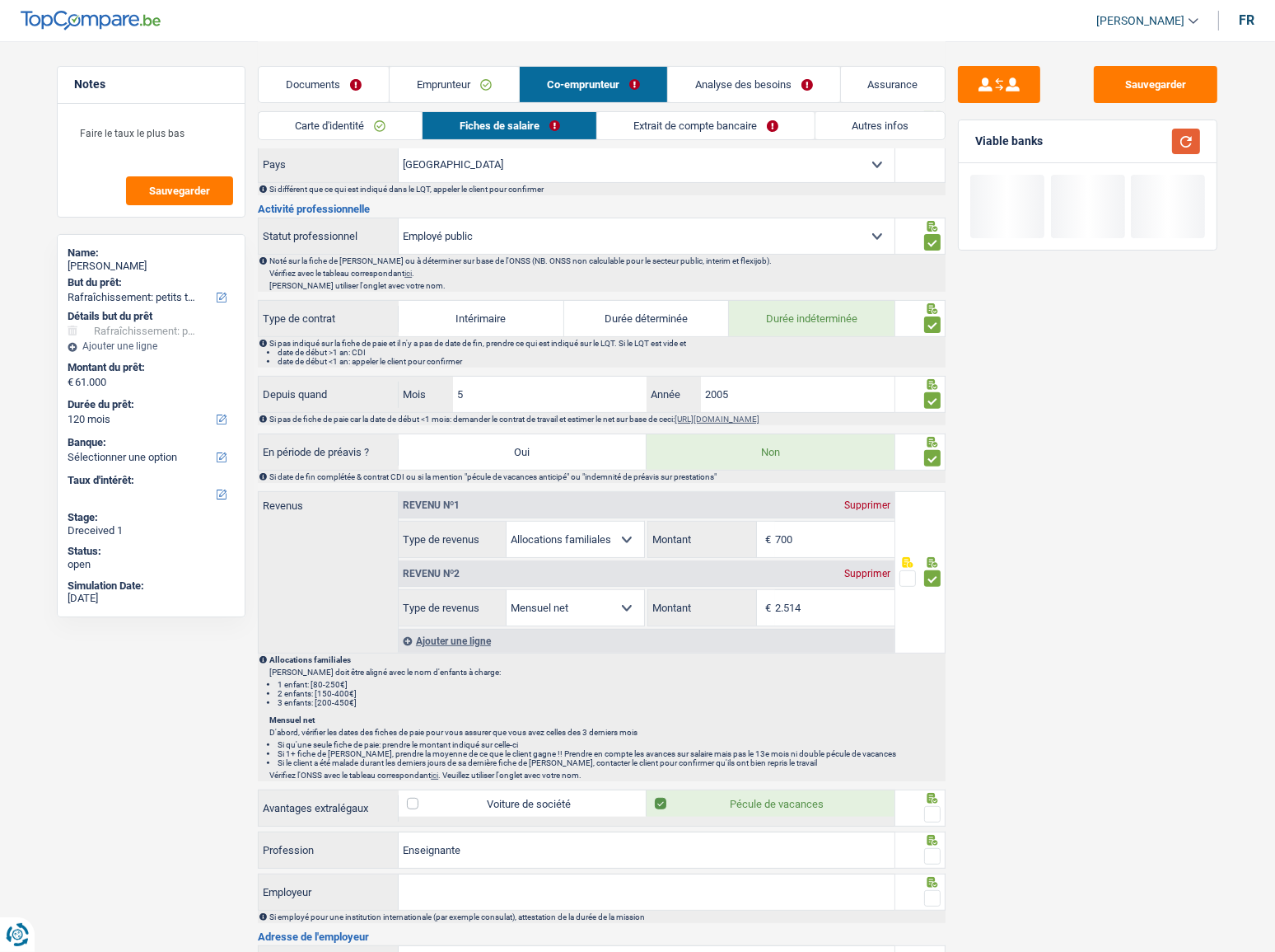
scroll to position [881, 0]
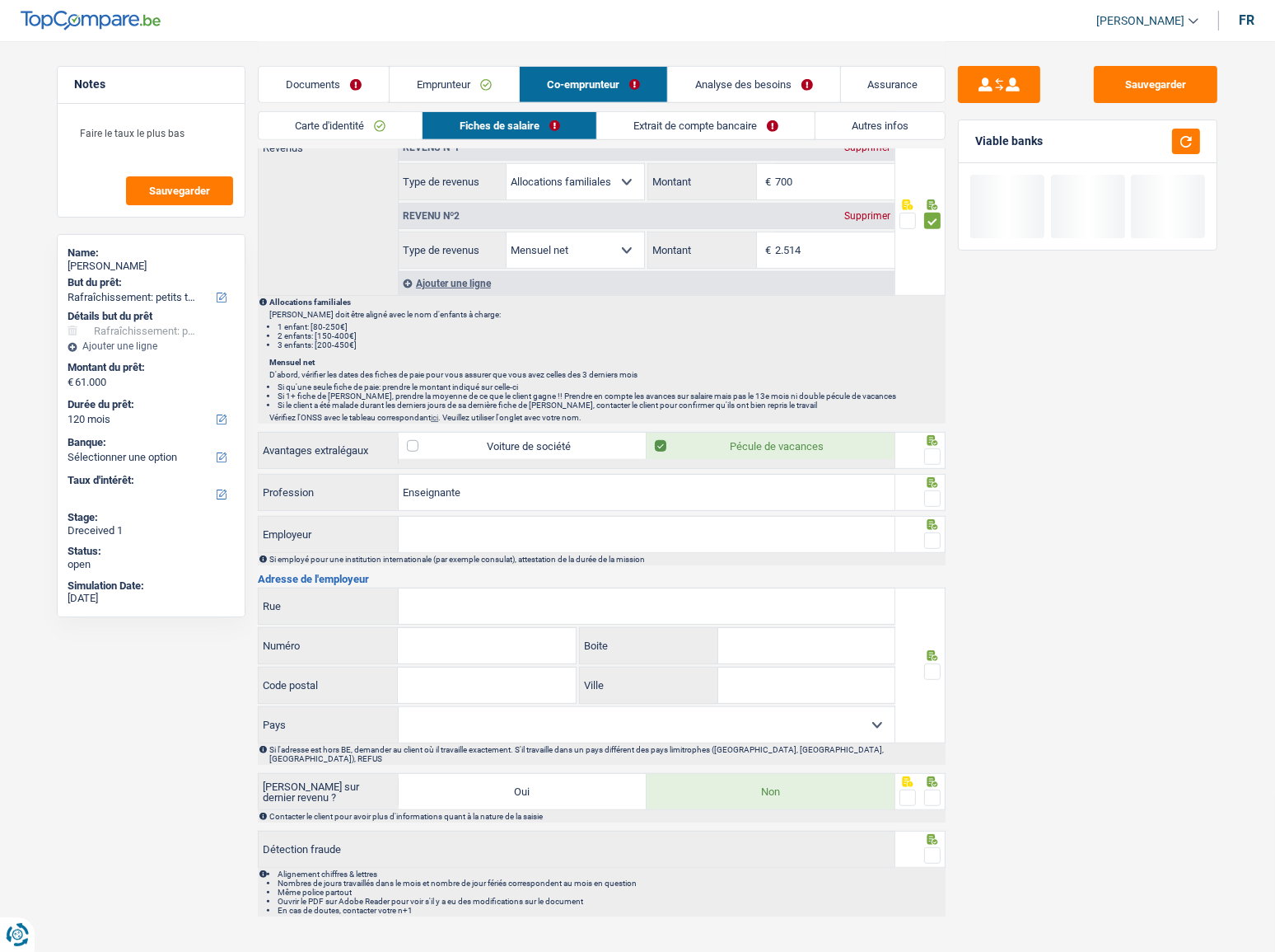
click at [933, 448] on span at bounding box center [932, 456] width 16 height 16
click at [0, 0] on input "radio" at bounding box center [0, 0] width 0 height 0
click at [934, 492] on span at bounding box center [932, 498] width 16 height 16
click at [0, 0] on input "radio" at bounding box center [0, 0] width 0 height 0
drag, startPoint x: 775, startPoint y: 531, endPoint x: 1012, endPoint y: 531, distance: 237.0
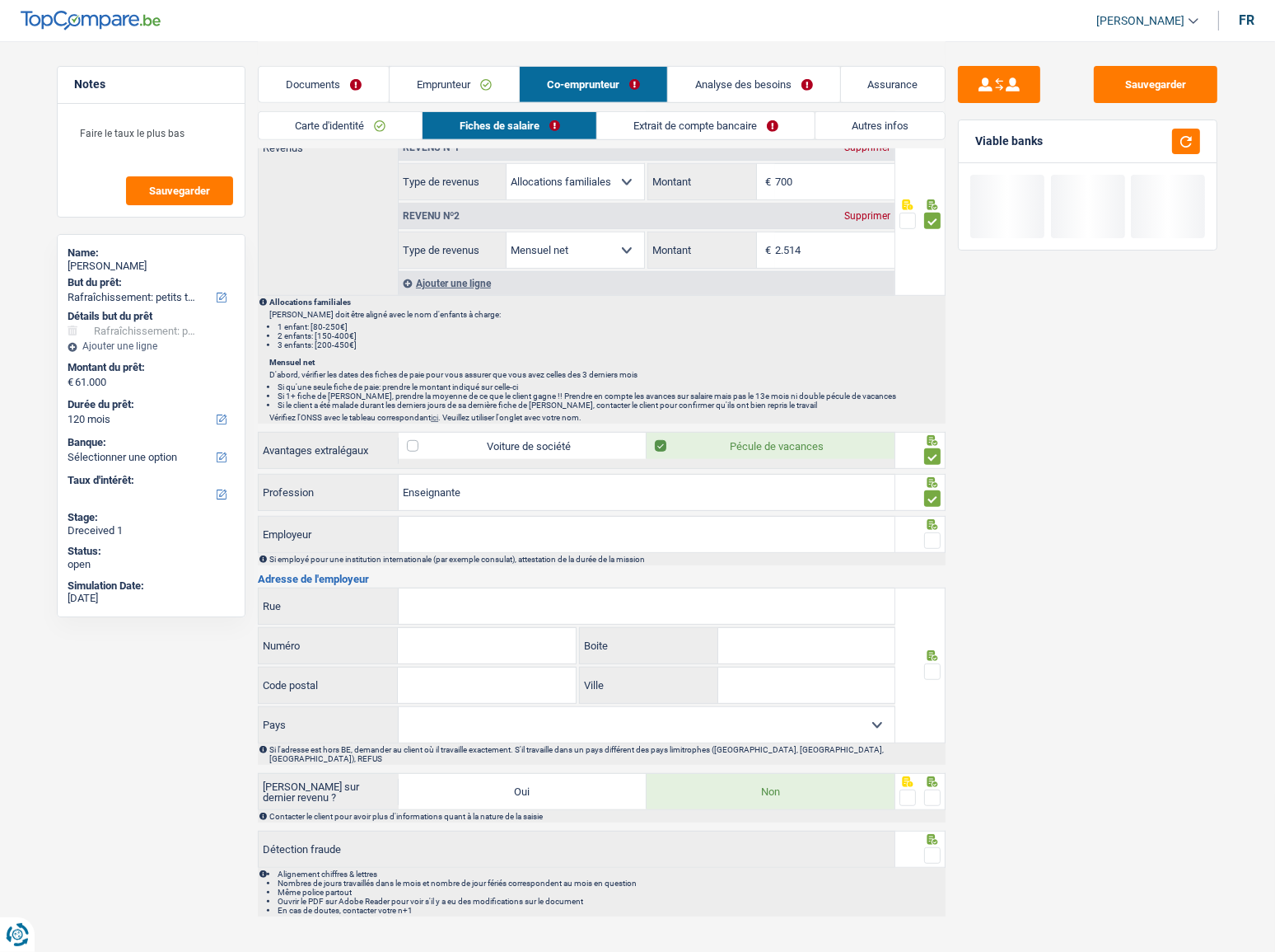
click at [775, 498] on input "Employeur" at bounding box center [647, 534] width 496 height 35
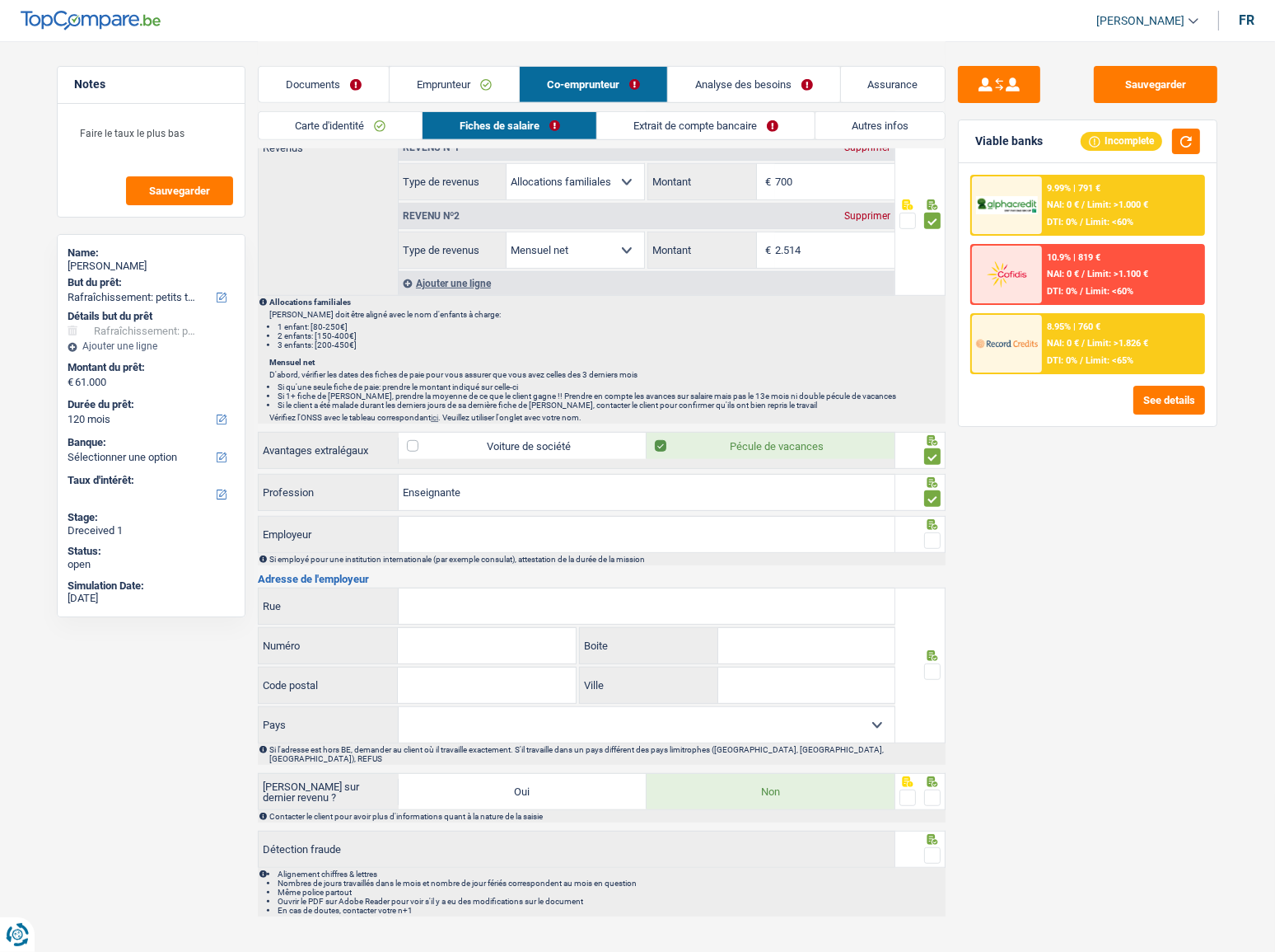
click at [486, 498] on input "Employeur" at bounding box center [647, 534] width 496 height 35
paste input "ECOLE FOND LIBRE [GEOGRAPHIC_DATA]"
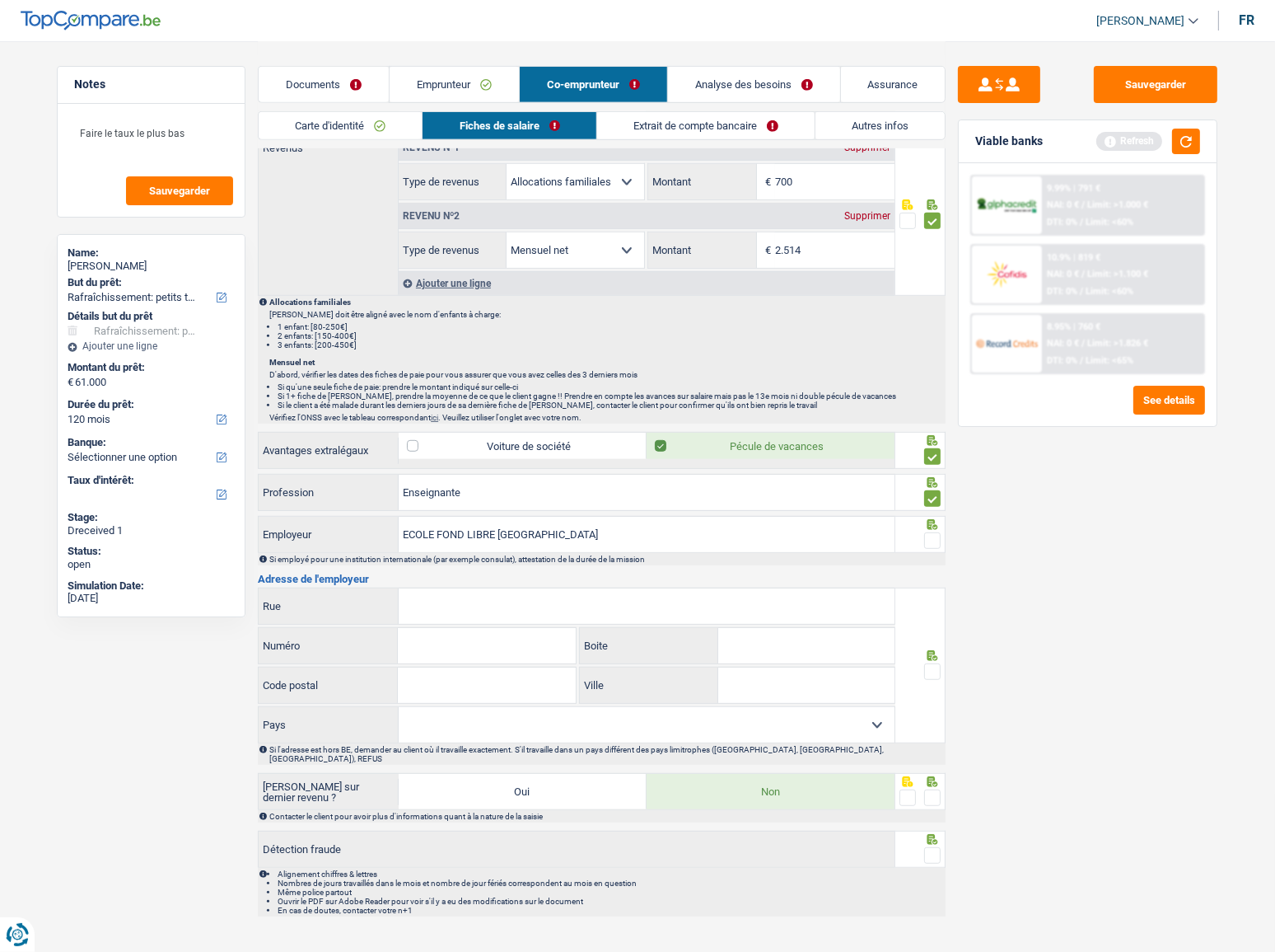
type input "ECOLE FOND LIBRE [GEOGRAPHIC_DATA]"
click at [432, 498] on input "Rue" at bounding box center [647, 606] width 496 height 35
drag, startPoint x: 468, startPoint y: 609, endPoint x: 483, endPoint y: 590, distance: 24.2
click at [468, 498] on input "Rue" at bounding box center [647, 606] width 496 height 35
click at [422, 498] on input "Rue" at bounding box center [647, 606] width 496 height 35
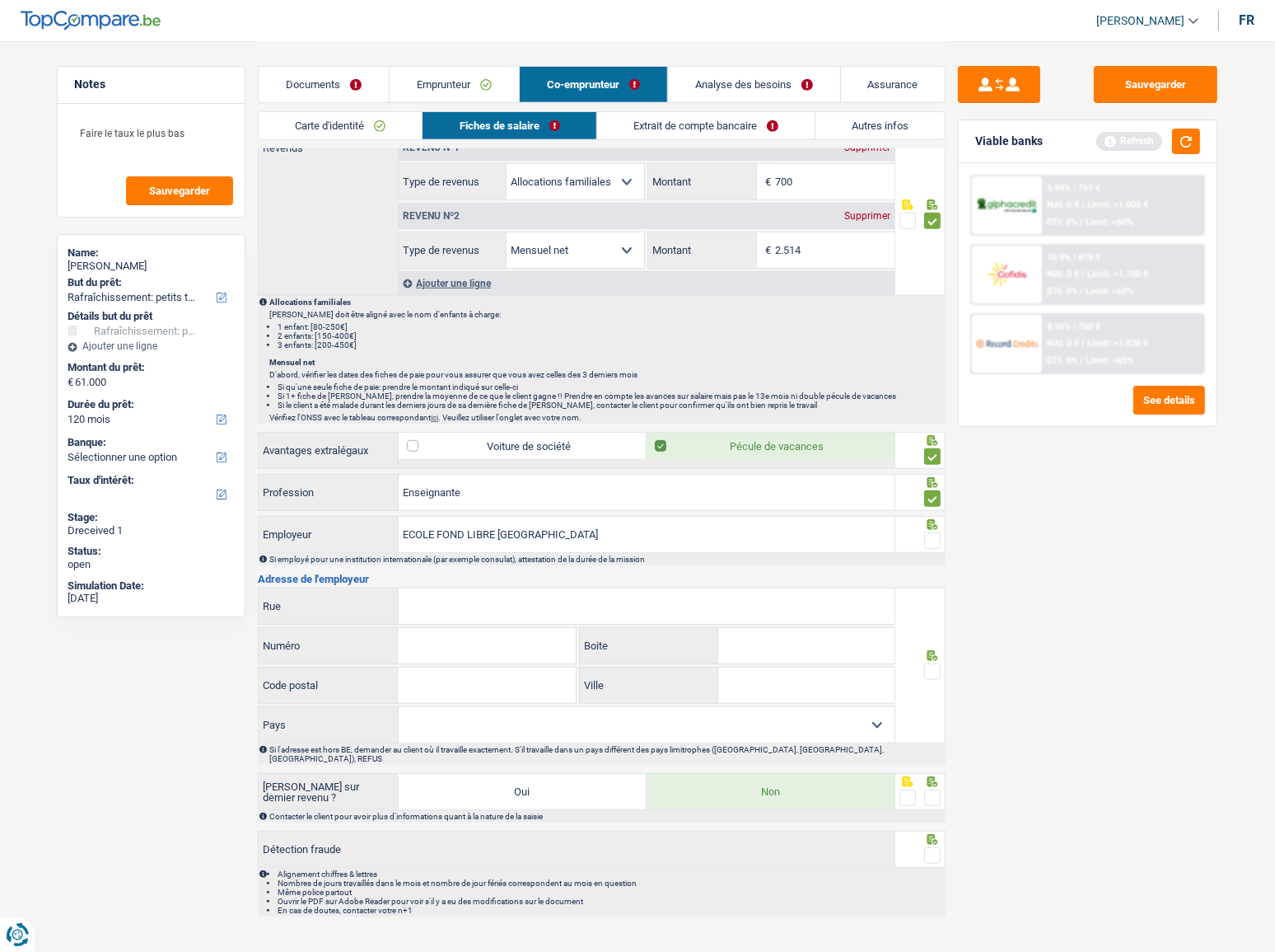
paste input "RUE DE LA LIBERATION"
type input "RUE DE LA LIBERATION"
click at [430, 498] on input "Numéro" at bounding box center [486, 645] width 177 height 35
type input "4"
type input "1440"
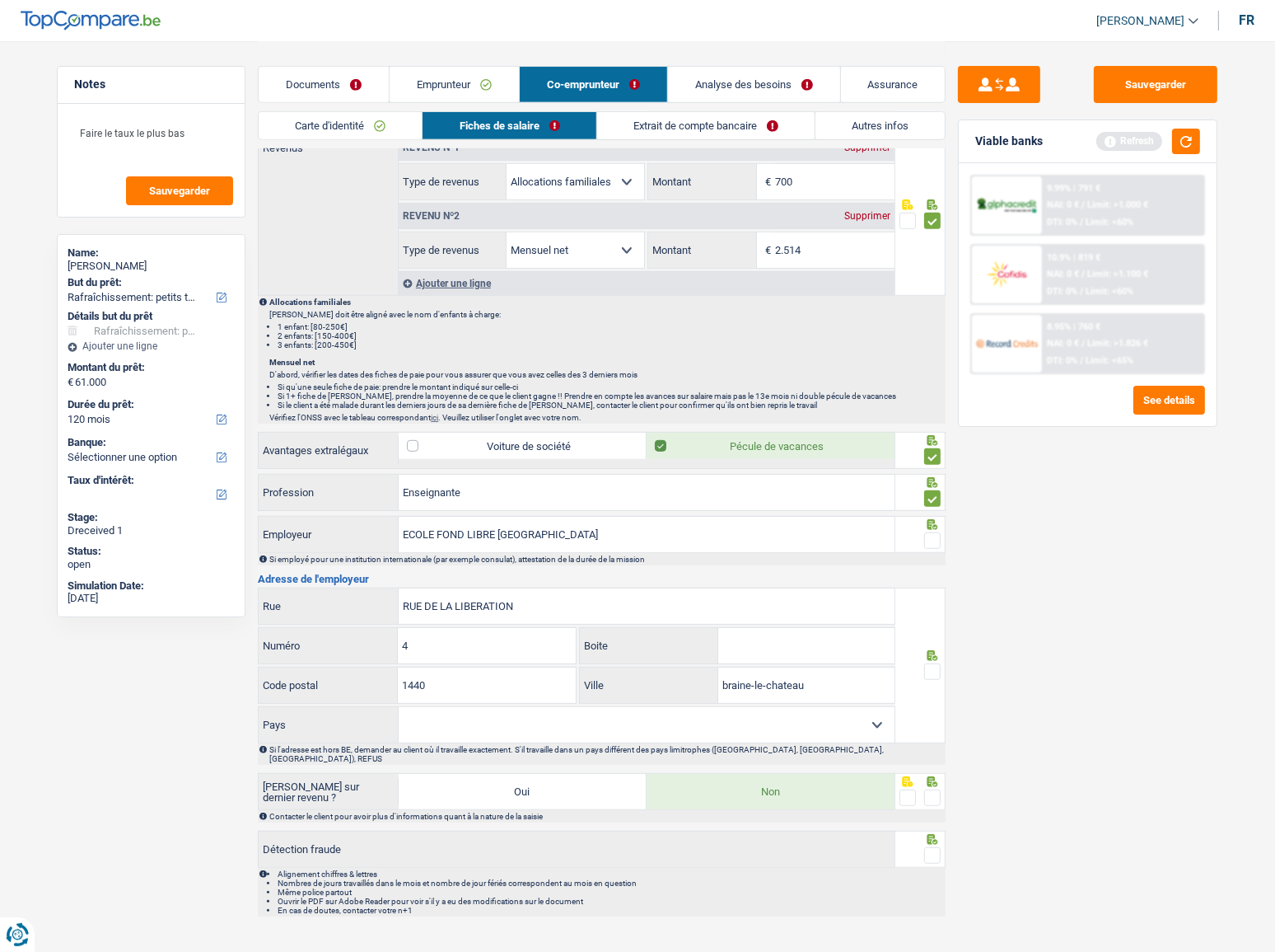
type input "braine-le-chateau"
drag, startPoint x: 786, startPoint y: 713, endPoint x: 768, endPoint y: 716, distance: 18.2
click at [786, 498] on select "[GEOGRAPHIC_DATA] [GEOGRAPHIC_DATA] [GEOGRAPHIC_DATA] [GEOGRAPHIC_DATA] [GEOGRA…" at bounding box center [647, 724] width 496 height 35
select select "BE"
click at [399, 498] on select "[GEOGRAPHIC_DATA] [GEOGRAPHIC_DATA] [GEOGRAPHIC_DATA] [GEOGRAPHIC_DATA] [GEOGRA…" at bounding box center [647, 724] width 496 height 35
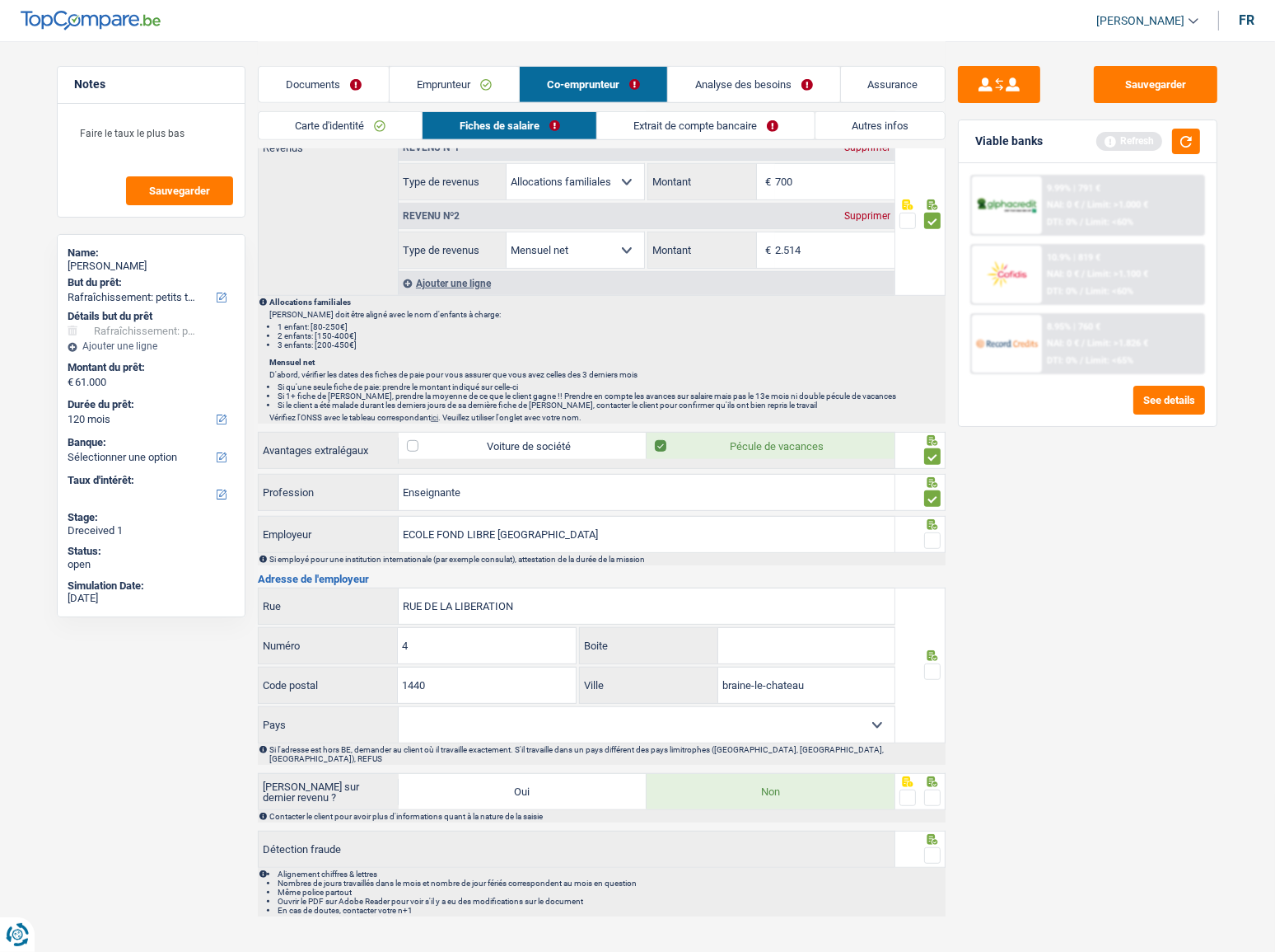
select select "BE"
click at [939, 498] on span at bounding box center [932, 671] width 16 height 16
click at [0, 0] on input "radio" at bounding box center [0, 0] width 0 height 0
drag, startPoint x: 937, startPoint y: 539, endPoint x: 948, endPoint y: 676, distance: 137.4
click at [937, 498] on span at bounding box center [932, 540] width 16 height 16
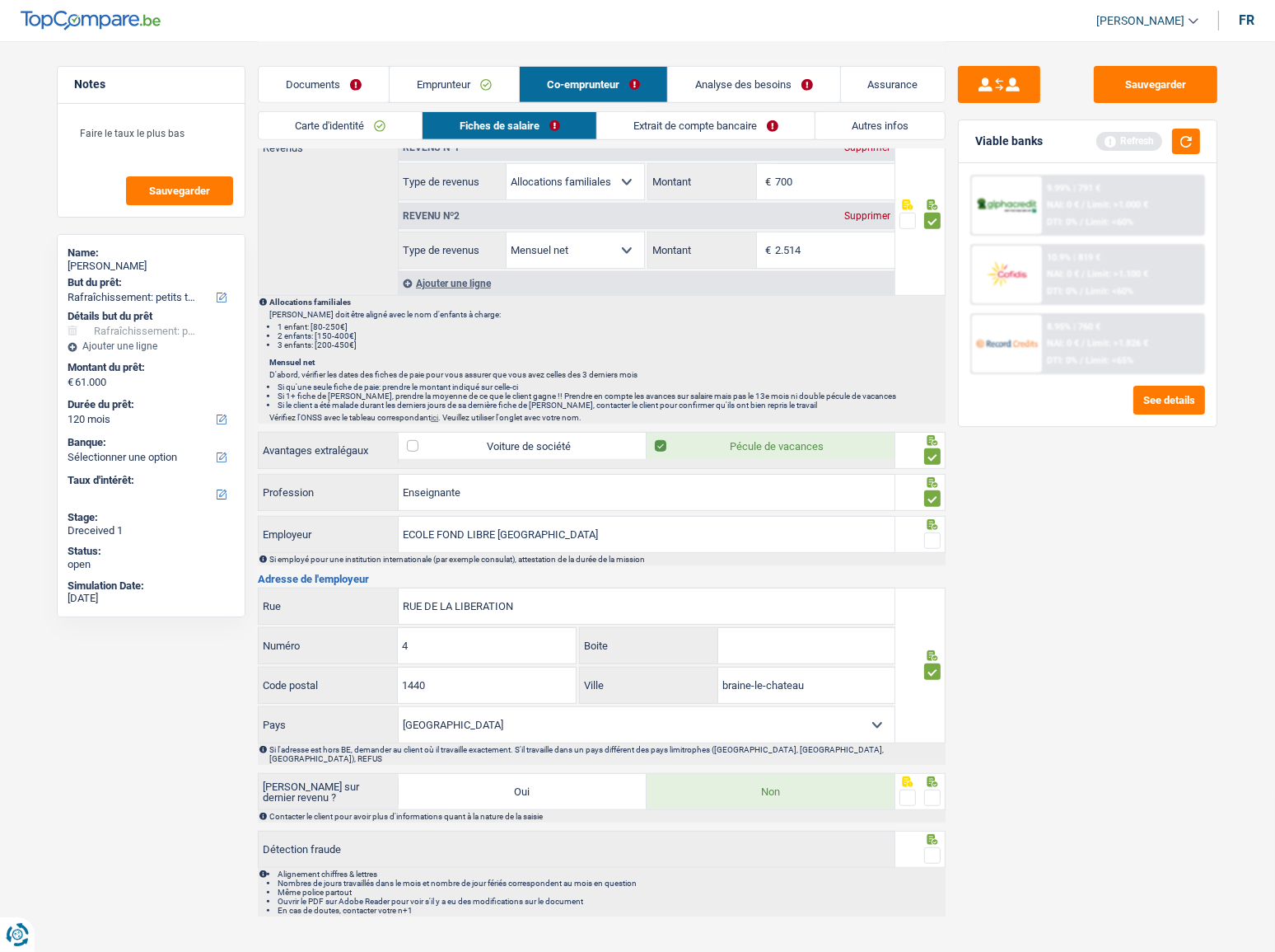
click at [0, 0] on input "radio" at bounding box center [0, 0] width 0 height 0
click at [929, 498] on span at bounding box center [932, 797] width 16 height 16
click at [0, 0] on input "radio" at bounding box center [0, 0] width 0 height 0
click at [927, 498] on span at bounding box center [932, 854] width 16 height 16
click at [0, 0] on input "radio" at bounding box center [0, 0] width 0 height 0
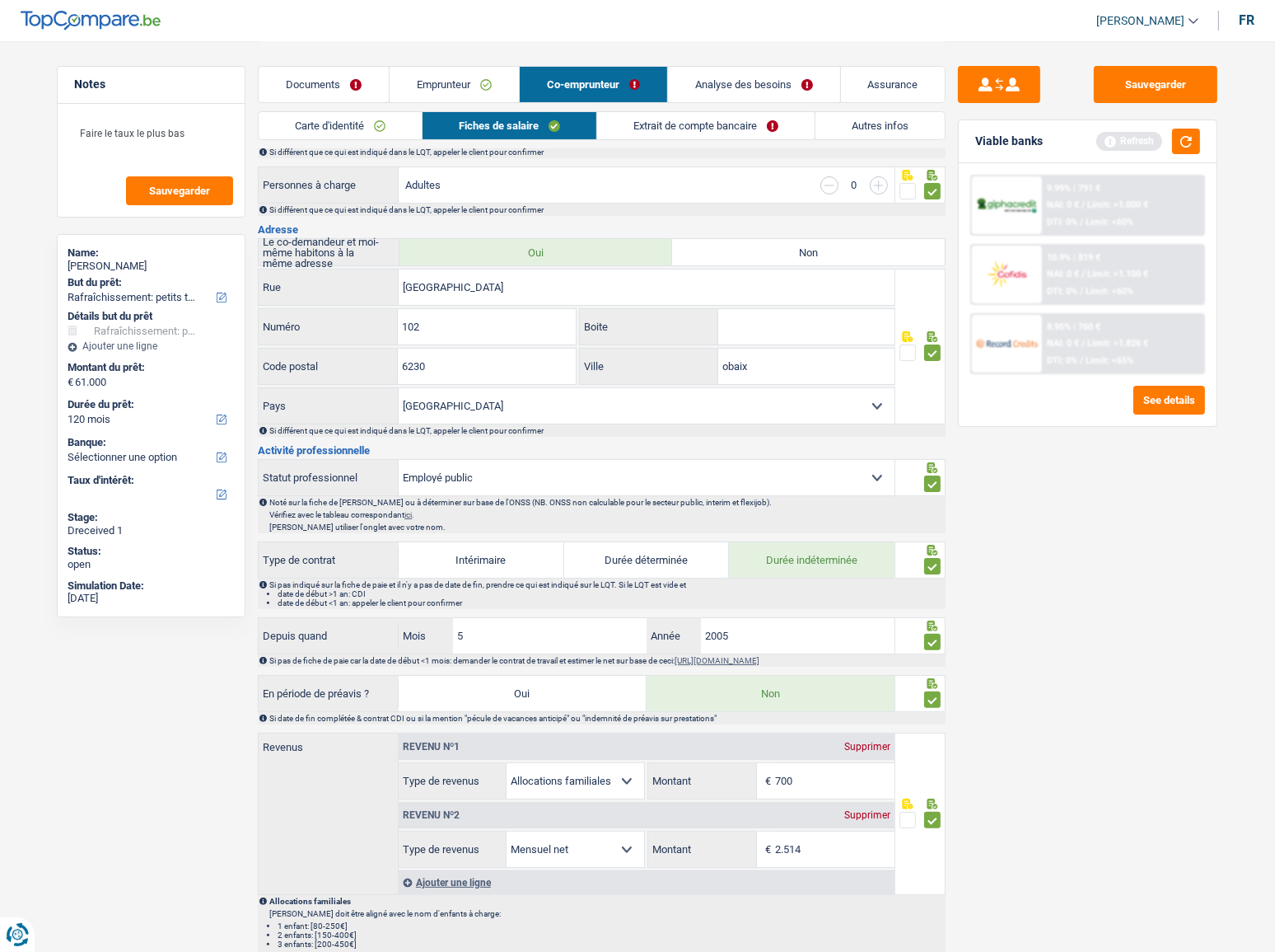
click at [726, 124] on link "Extrait de compte bancaire" at bounding box center [706, 125] width 218 height 27
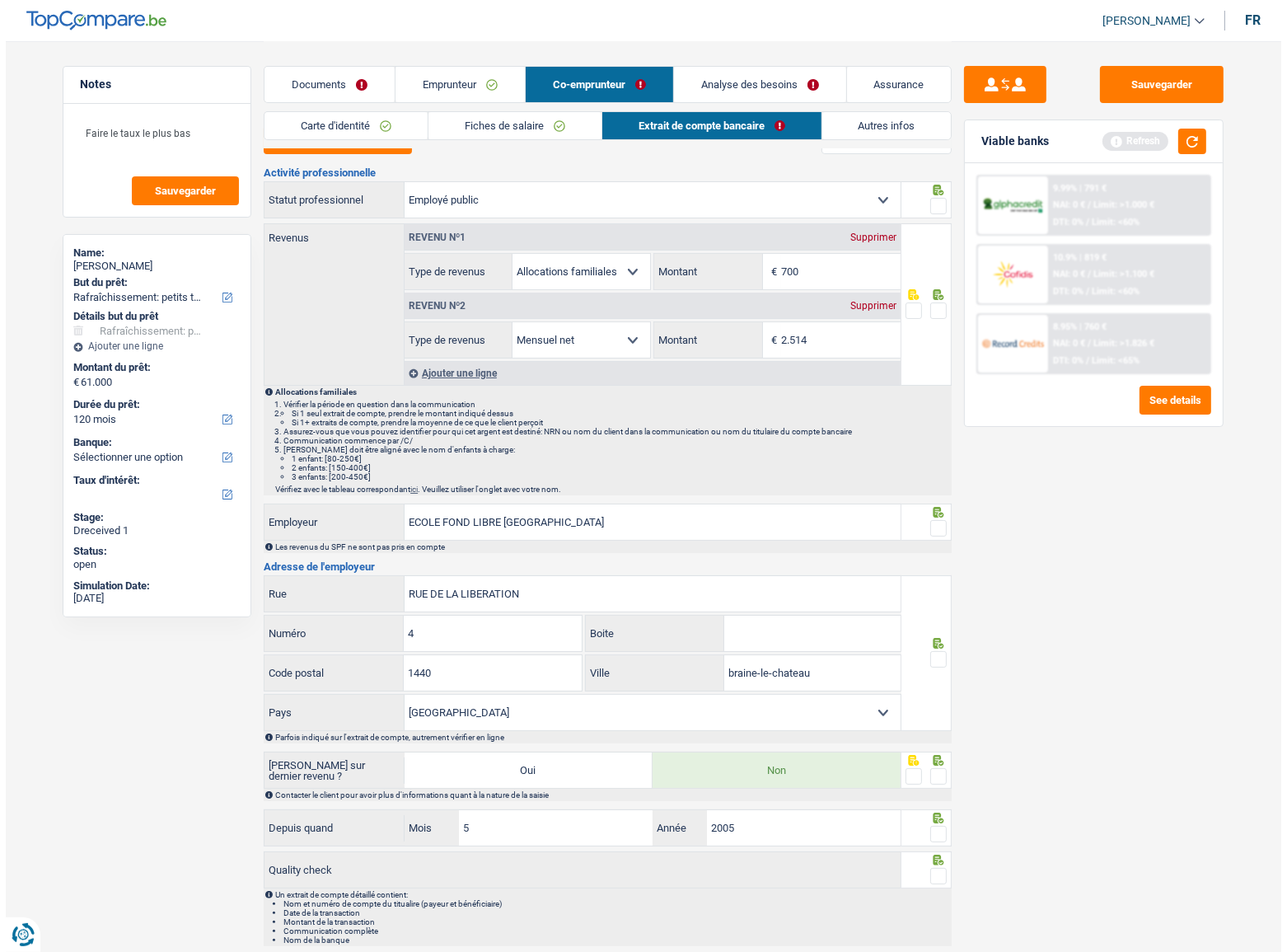
scroll to position [0, 0]
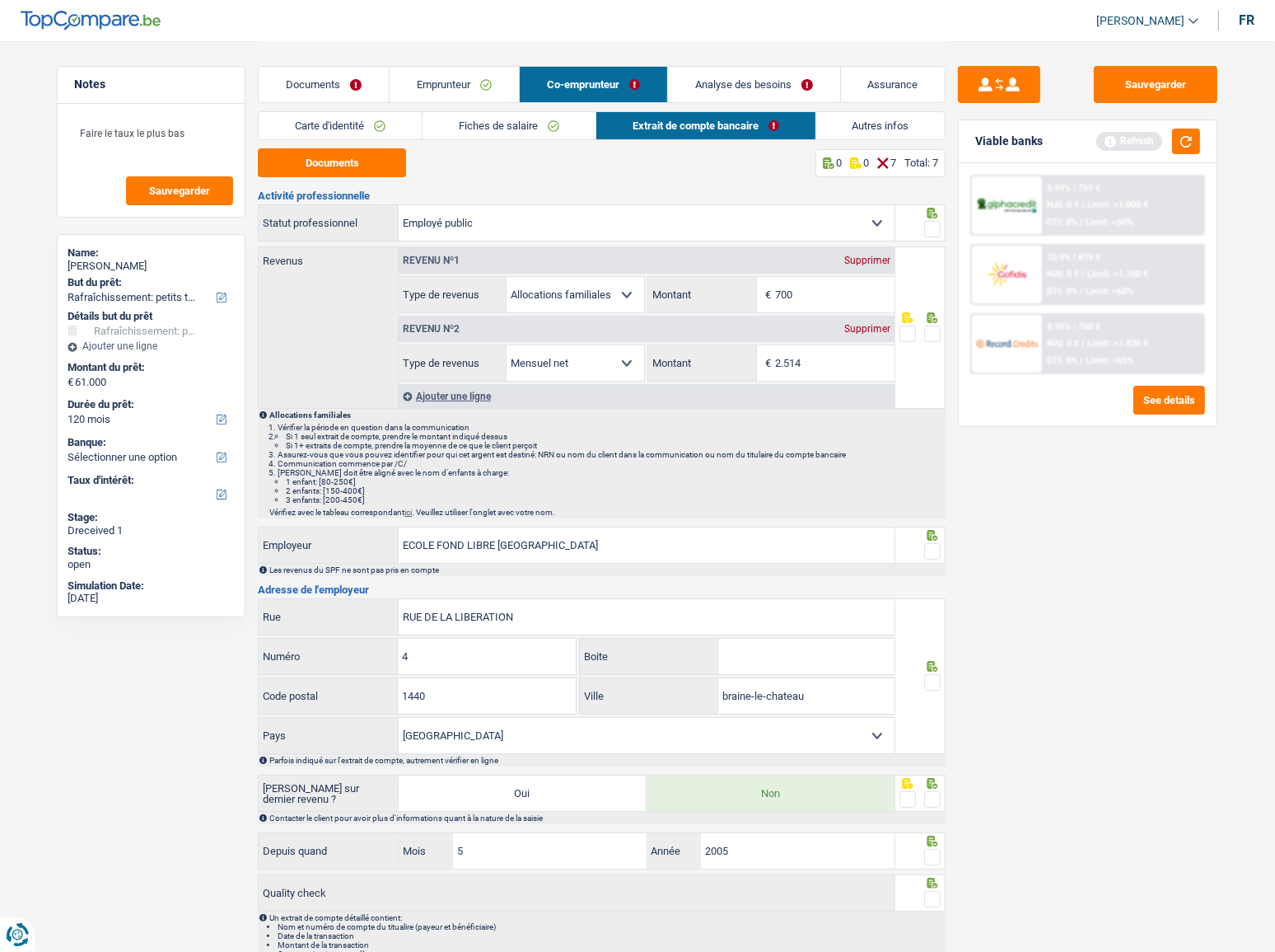
click at [357, 177] on div "Documents 0 0 7 Total: 7 Activité professionnelle Ouvrier Employé privé Employé…" at bounding box center [602, 559] width 688 height 821
click at [334, 150] on button "Documents" at bounding box center [333, 162] width 149 height 29
click at [819, 299] on input "700" at bounding box center [834, 294] width 119 height 35
type input "782"
click at [942, 233] on div at bounding box center [921, 223] width 51 height 37
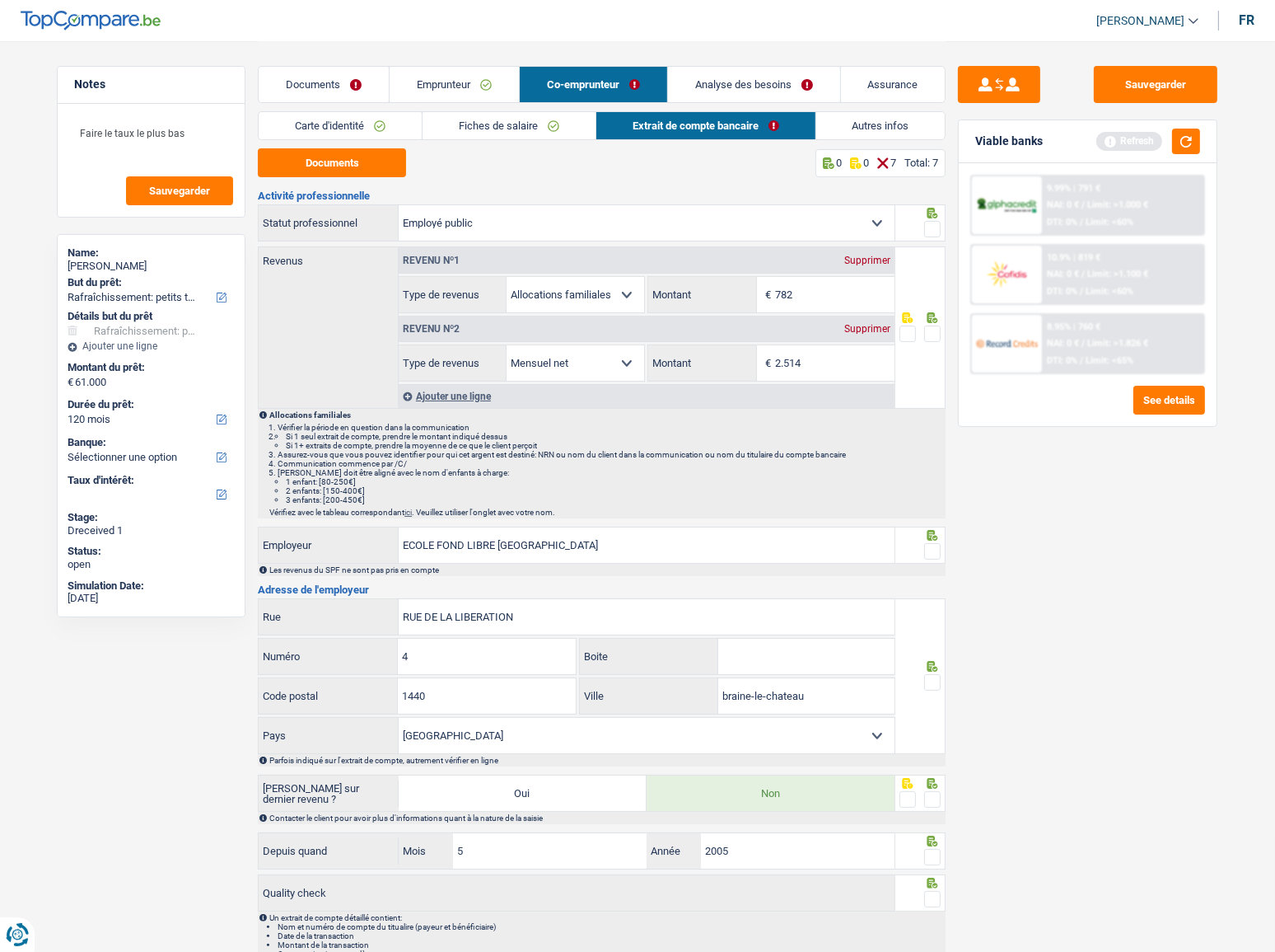
click at [940, 232] on span at bounding box center [932, 229] width 16 height 16
click at [0, 0] on input "radio" at bounding box center [0, 0] width 0 height 0
click at [933, 326] on span at bounding box center [932, 333] width 16 height 16
click at [0, 0] on input "radio" at bounding box center [0, 0] width 0 height 0
drag, startPoint x: 931, startPoint y: 555, endPoint x: 934, endPoint y: 565, distance: 10.4
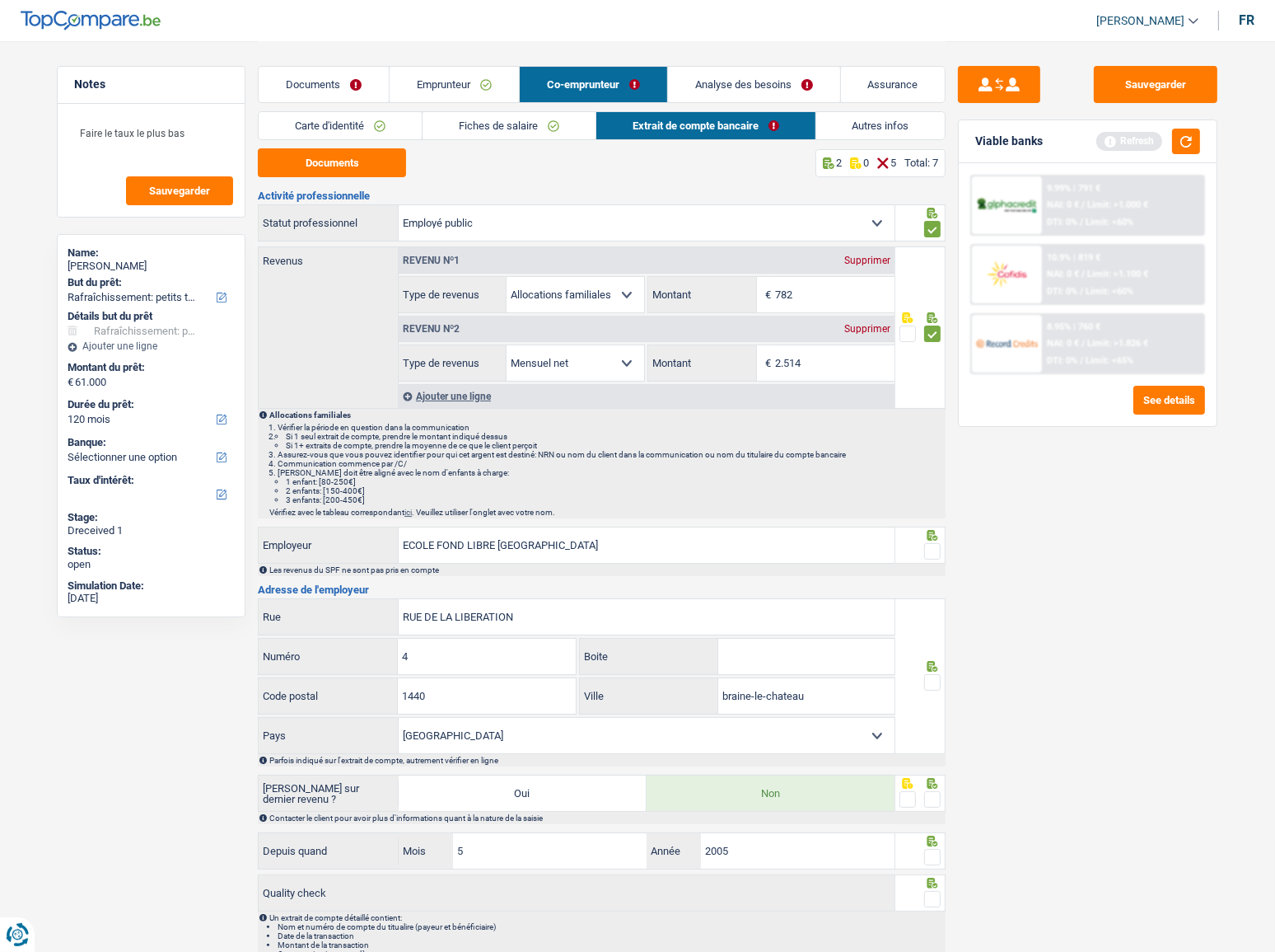
click at [934, 498] on span at bounding box center [932, 550] width 16 height 16
click at [0, 0] on input "radio" at bounding box center [0, 0] width 0 height 0
click at [933, 498] on span at bounding box center [932, 682] width 16 height 16
click at [0, 0] on input "radio" at bounding box center [0, 0] width 0 height 0
click at [930, 498] on div at bounding box center [932, 800] width 16 height 21
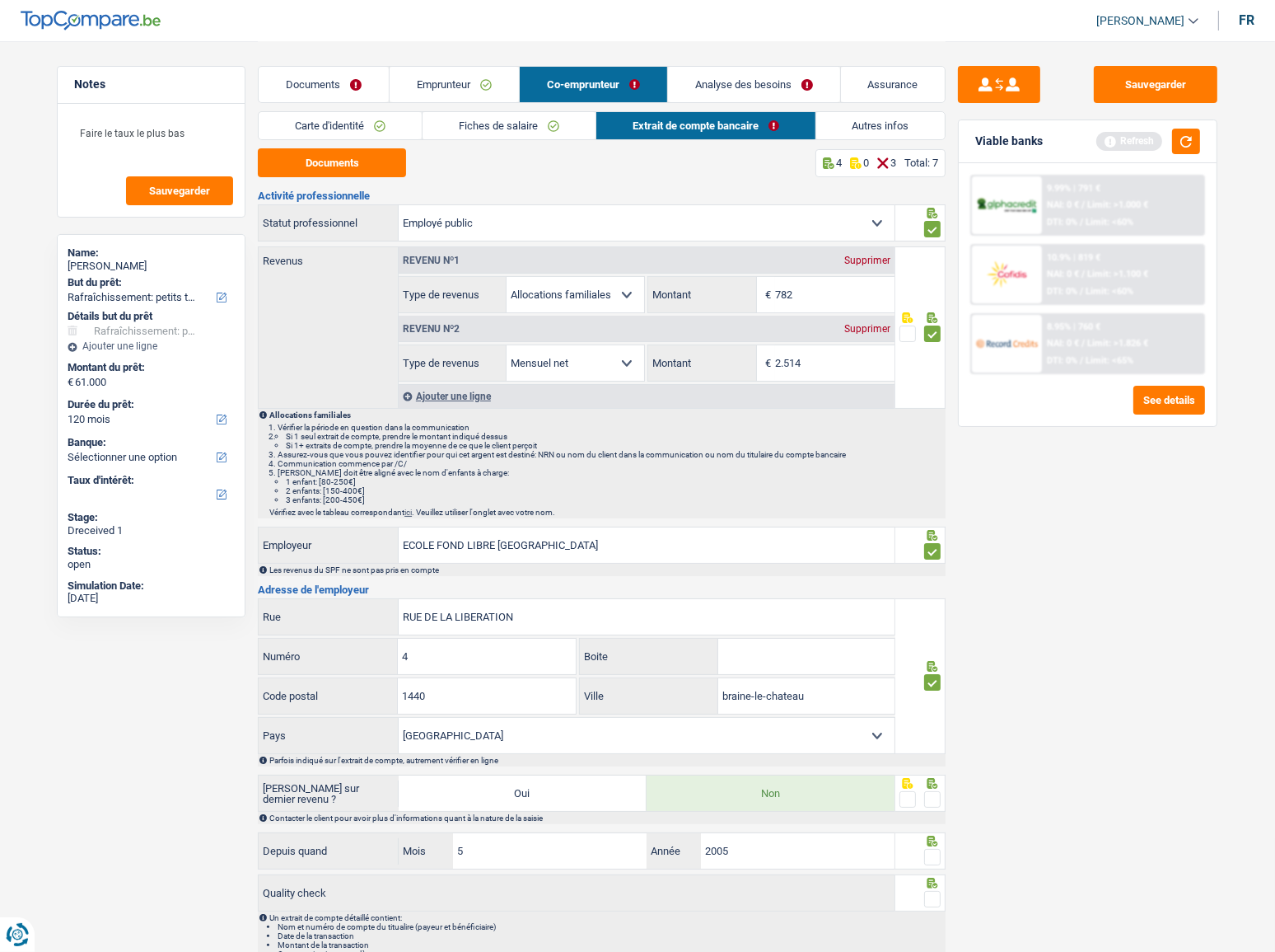
click at [935, 498] on span at bounding box center [932, 799] width 16 height 16
click at [0, 0] on input "radio" at bounding box center [0, 0] width 0 height 0
click at [936, 498] on span at bounding box center [932, 856] width 16 height 16
click at [0, 0] on input "radio" at bounding box center [0, 0] width 0 height 0
click at [937, 498] on span at bounding box center [932, 898] width 16 height 16
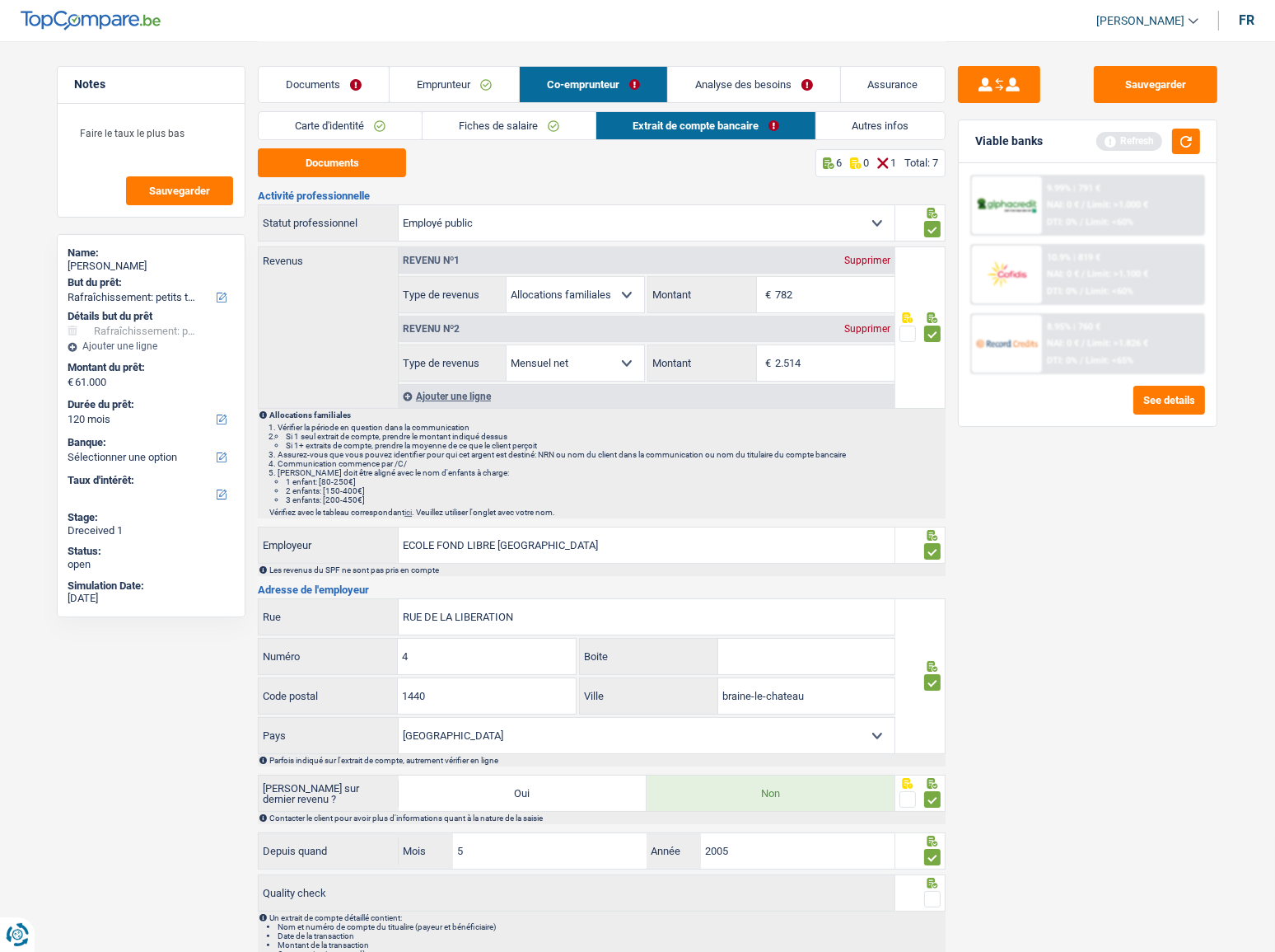
click at [0, 0] on input "radio" at bounding box center [0, 0] width 0 height 0
click at [1112, 138] on button "button" at bounding box center [1186, 142] width 28 height 26
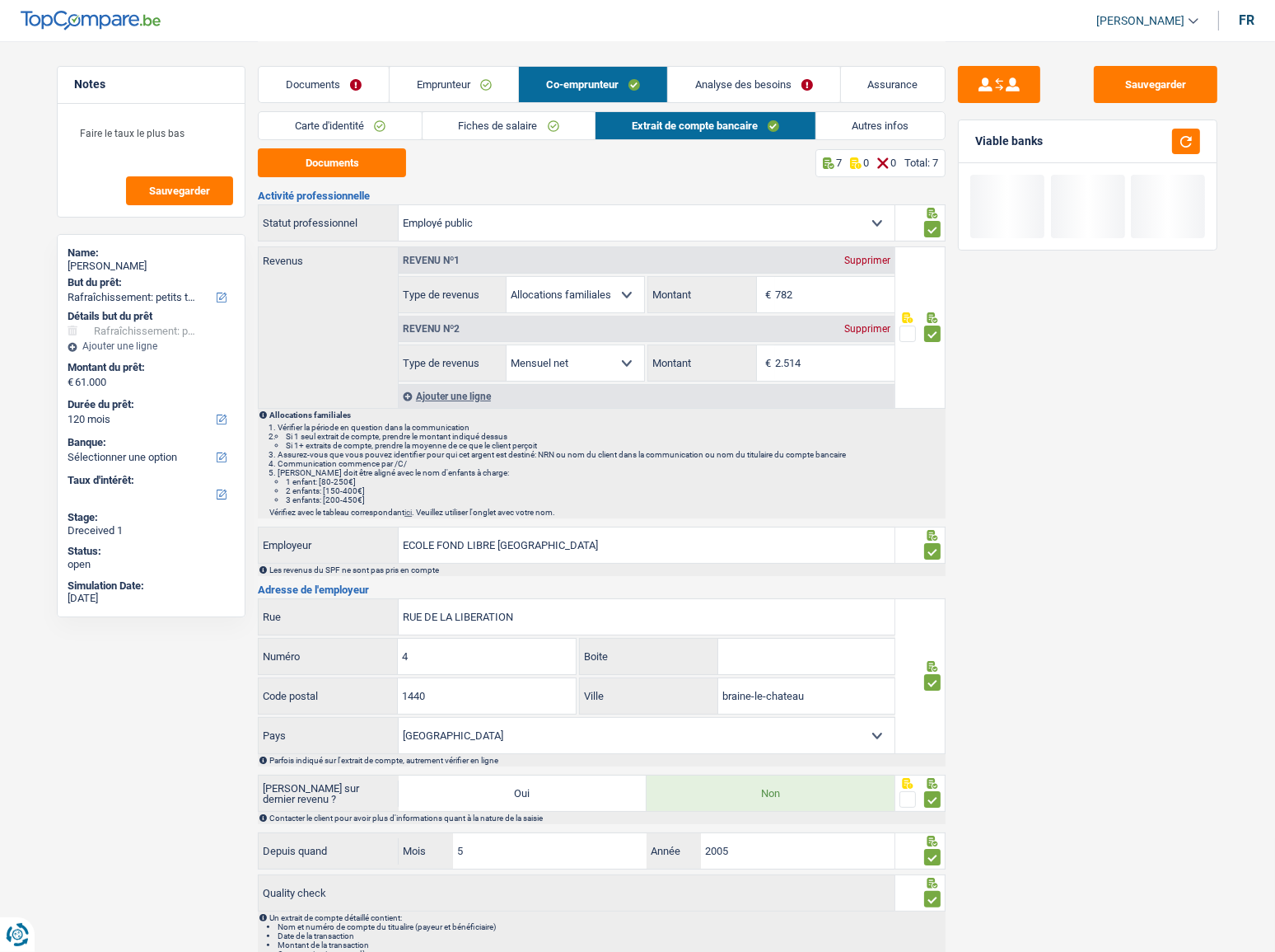
click at [720, 80] on link "Analyse des besoins" at bounding box center [753, 84] width 172 height 35
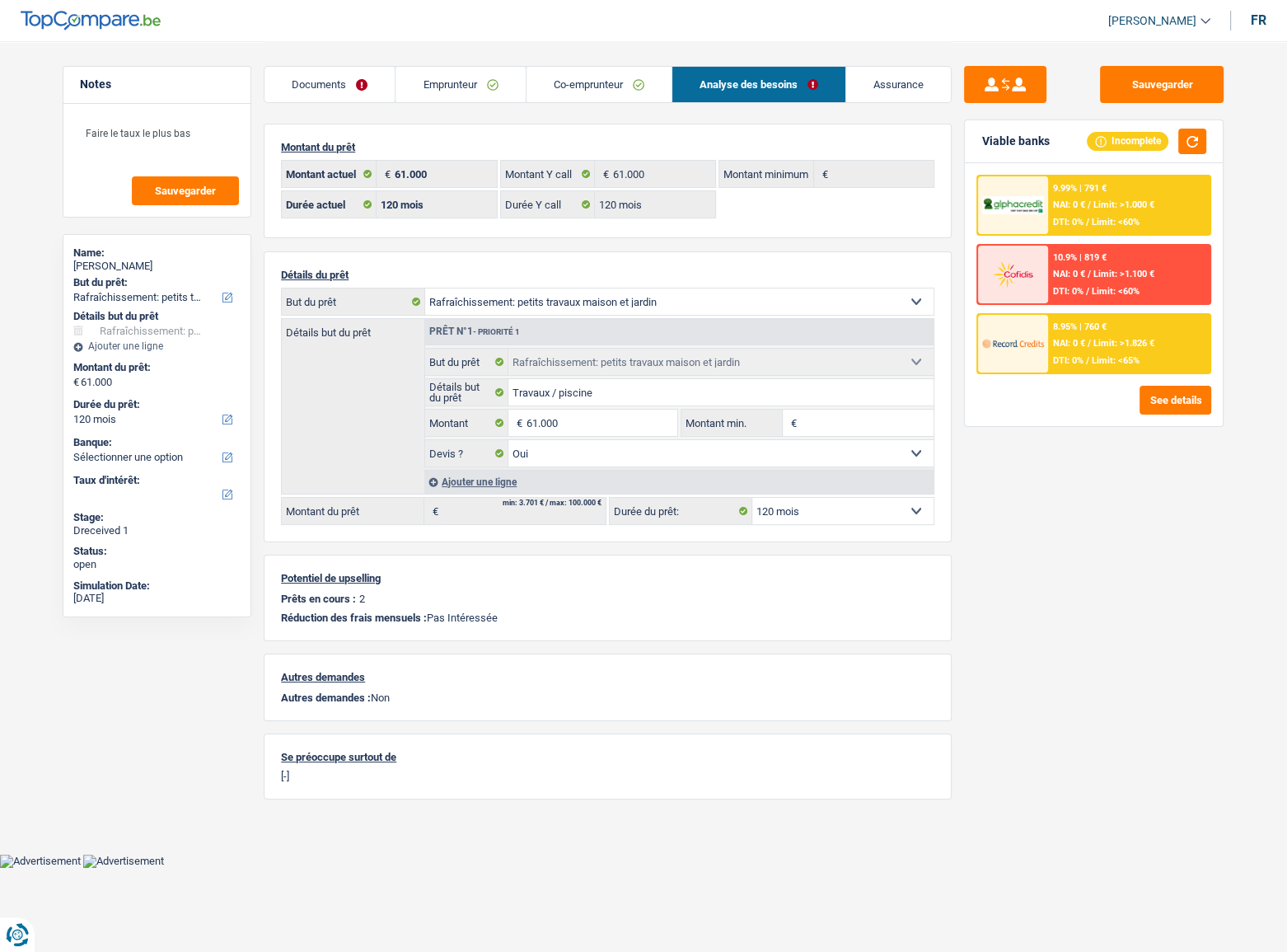
click at [1077, 197] on div "9.99% | 791 € NAI: 0 € / Limit: >1.000 € DTI: 0% / Limit: <60%" at bounding box center [1129, 205] width 162 height 58
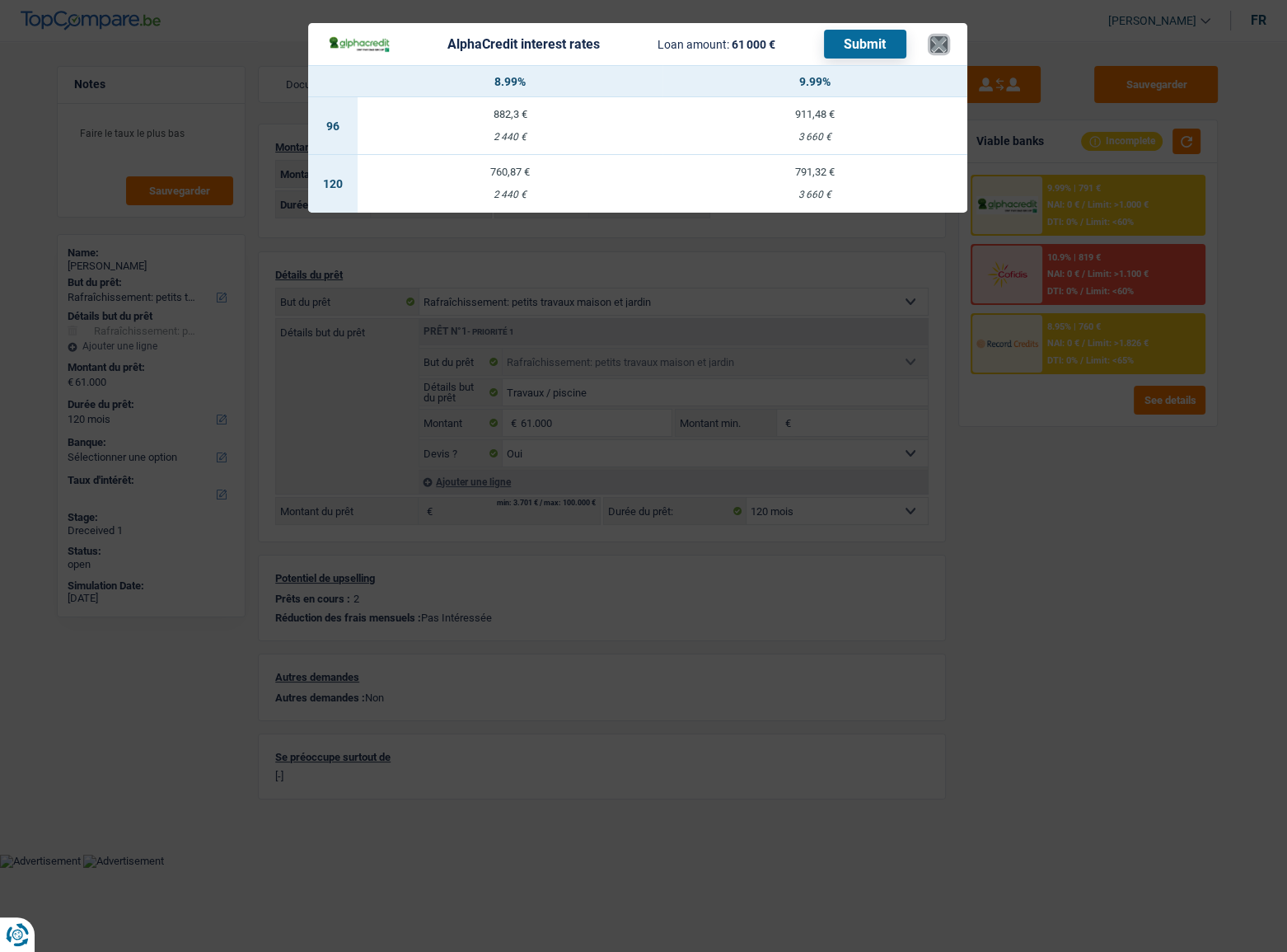
click at [947, 38] on button "×" at bounding box center [939, 44] width 17 height 16
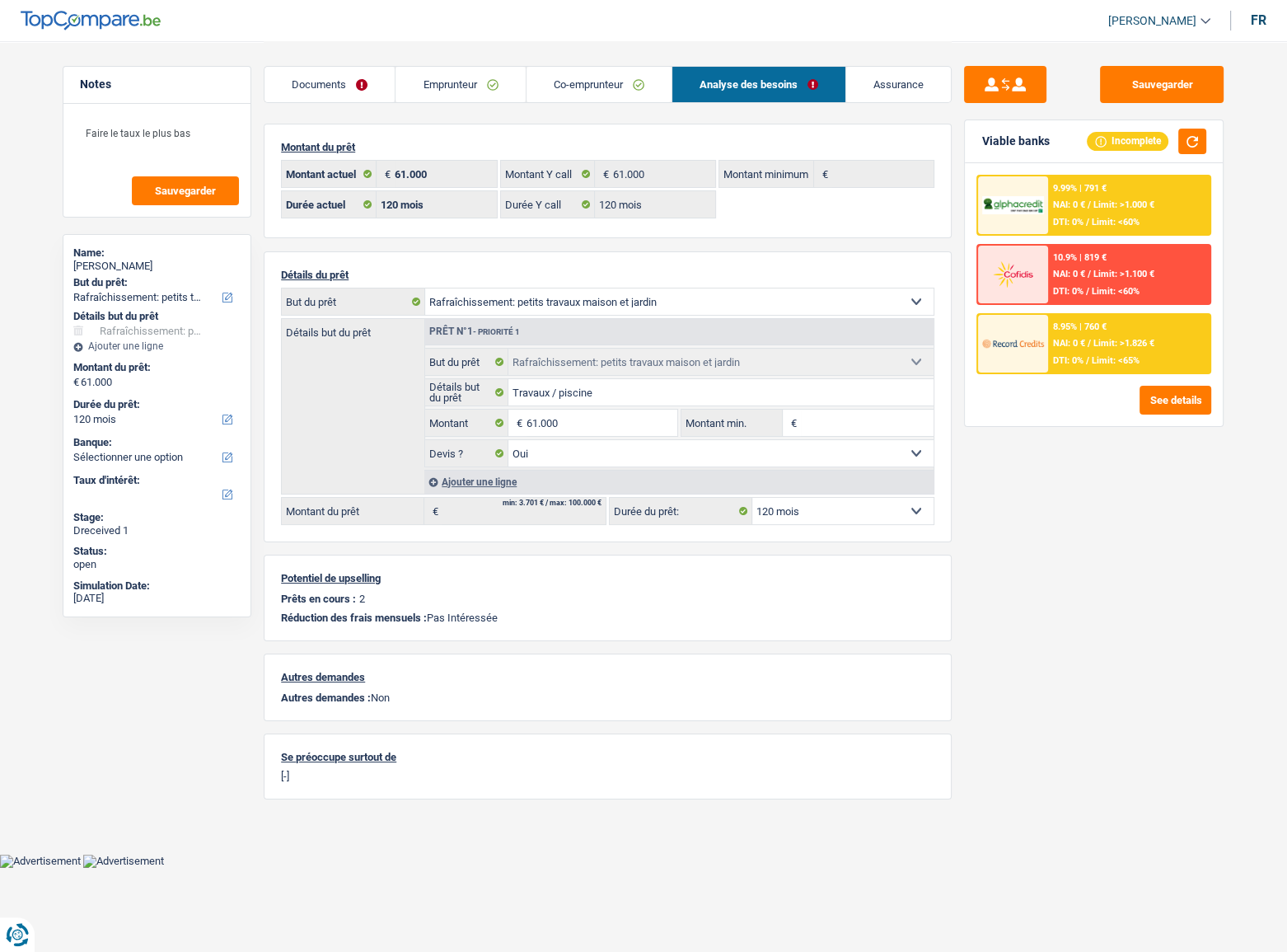
click at [1112, 204] on span "Limit: >1.000 €" at bounding box center [1124, 205] width 61 height 10
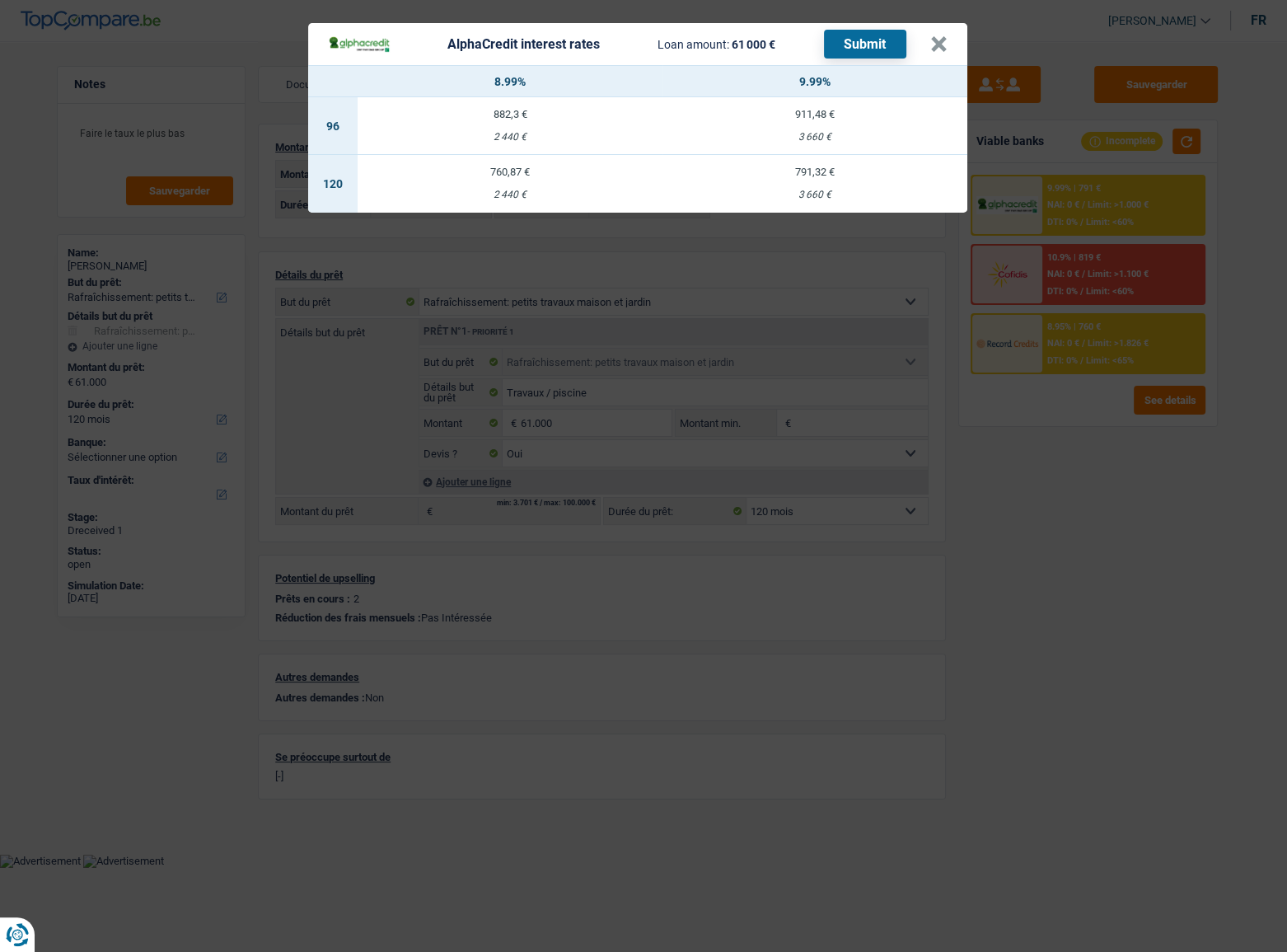
click at [501, 180] on td "760,87 € 2 440 €" at bounding box center [510, 183] width 305 height 58
select select "alphacredit"
type input "8,99"
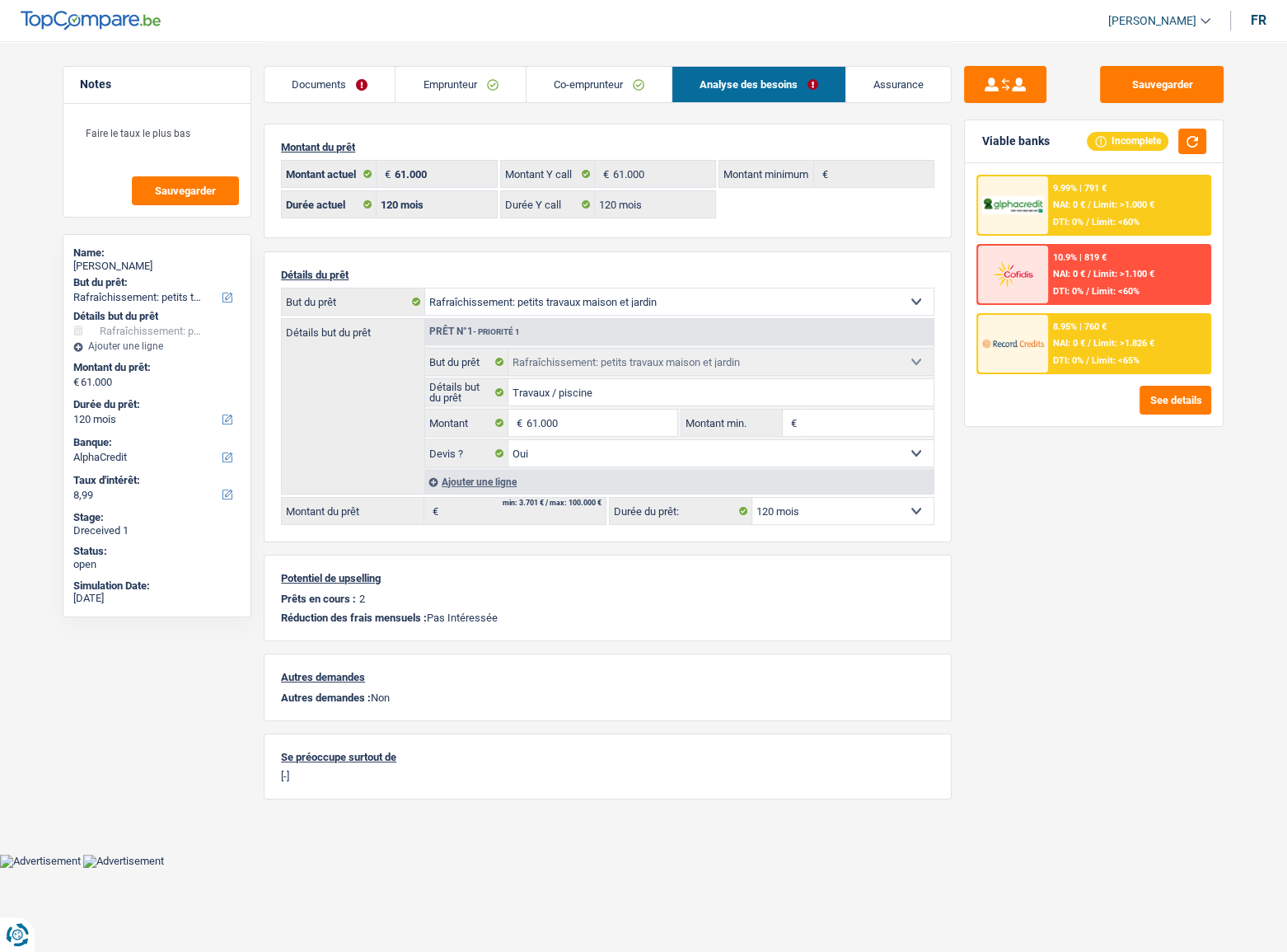
click at [1112, 220] on span "Limit: <60%" at bounding box center [1115, 222] width 48 height 10
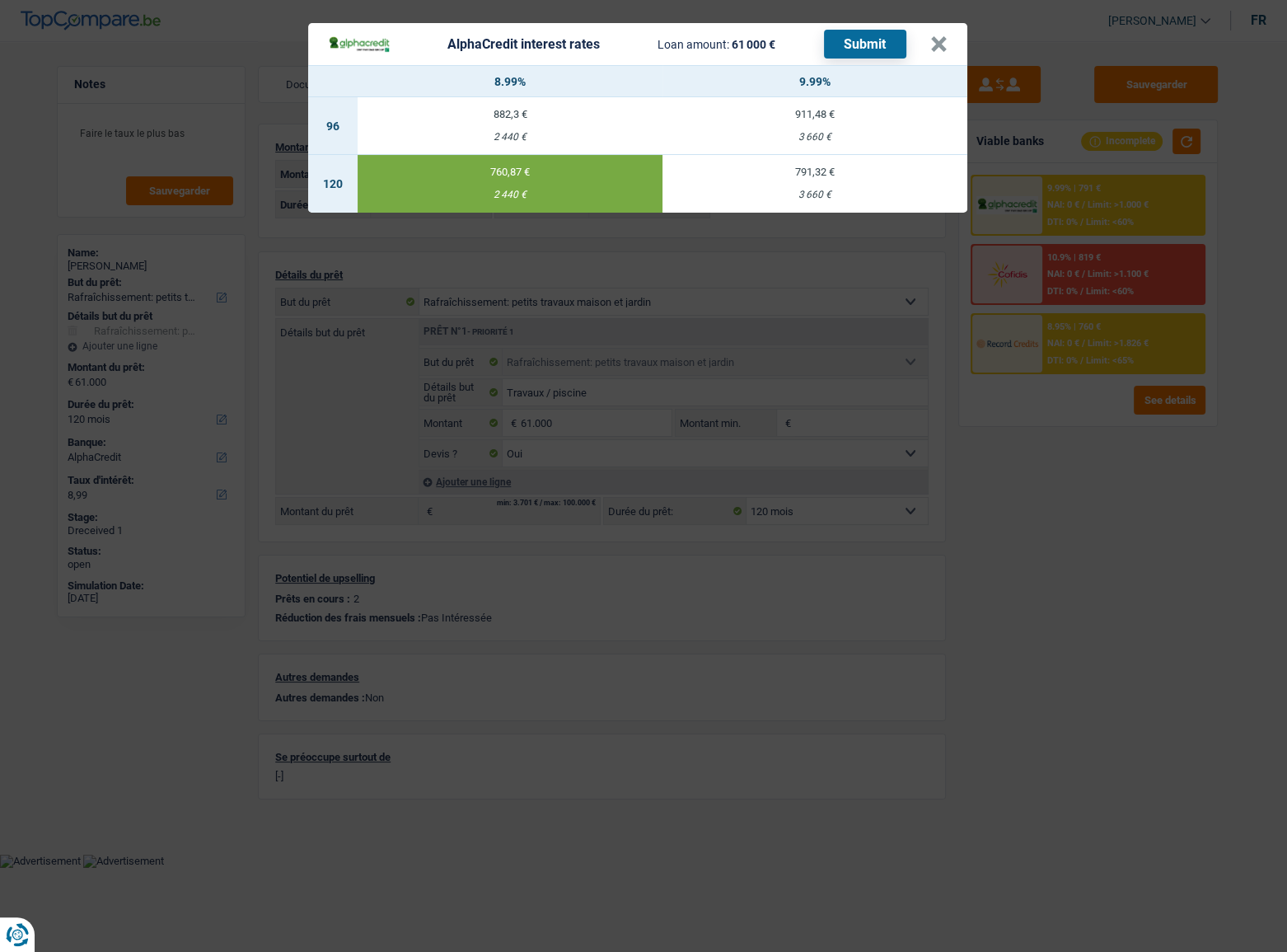
click at [838, 46] on button "Submit" at bounding box center [865, 43] width 82 height 29
click at [945, 49] on button "×" at bounding box center [939, 44] width 17 height 16
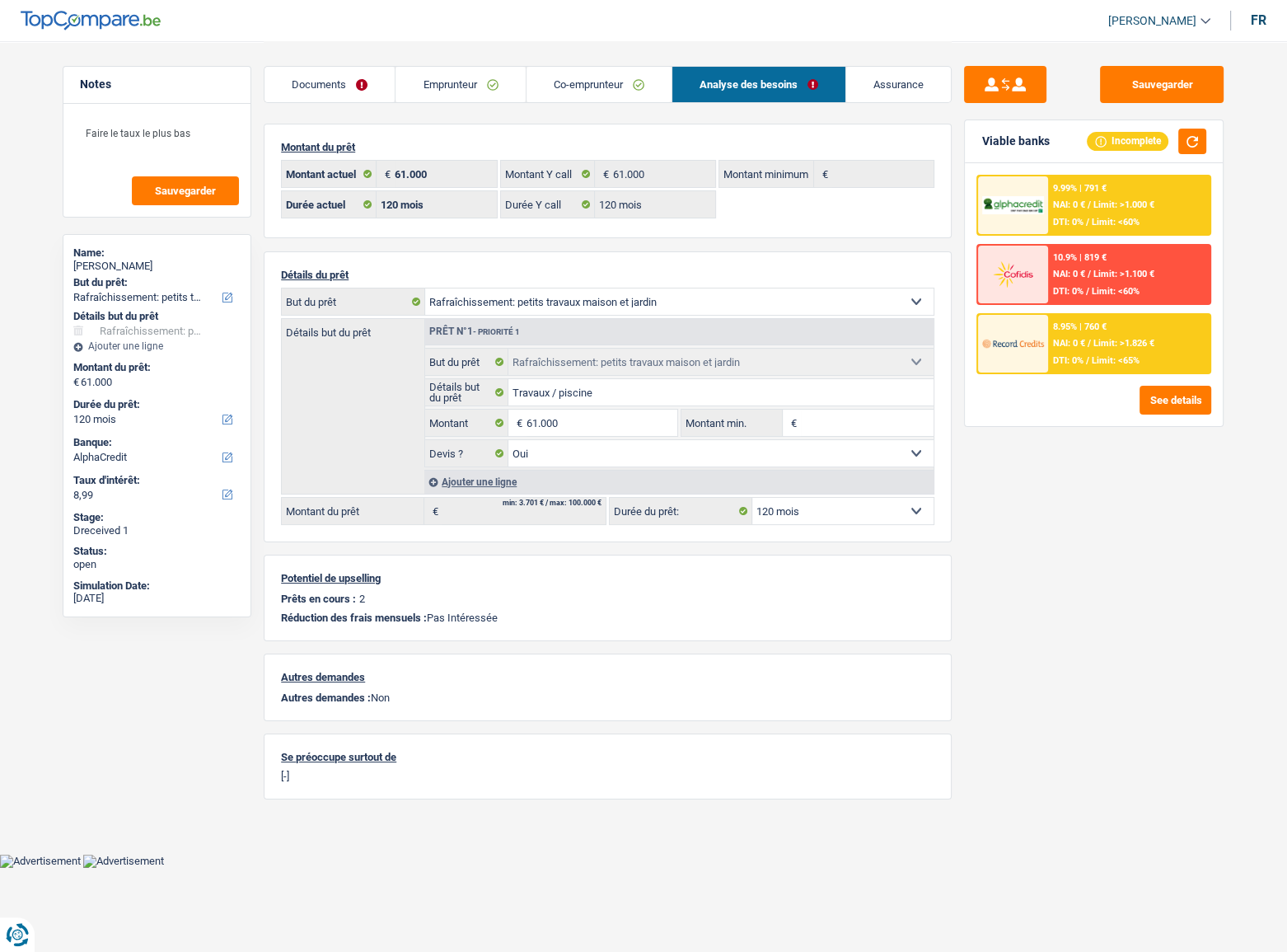
click at [1032, 332] on img at bounding box center [1012, 343] width 61 height 30
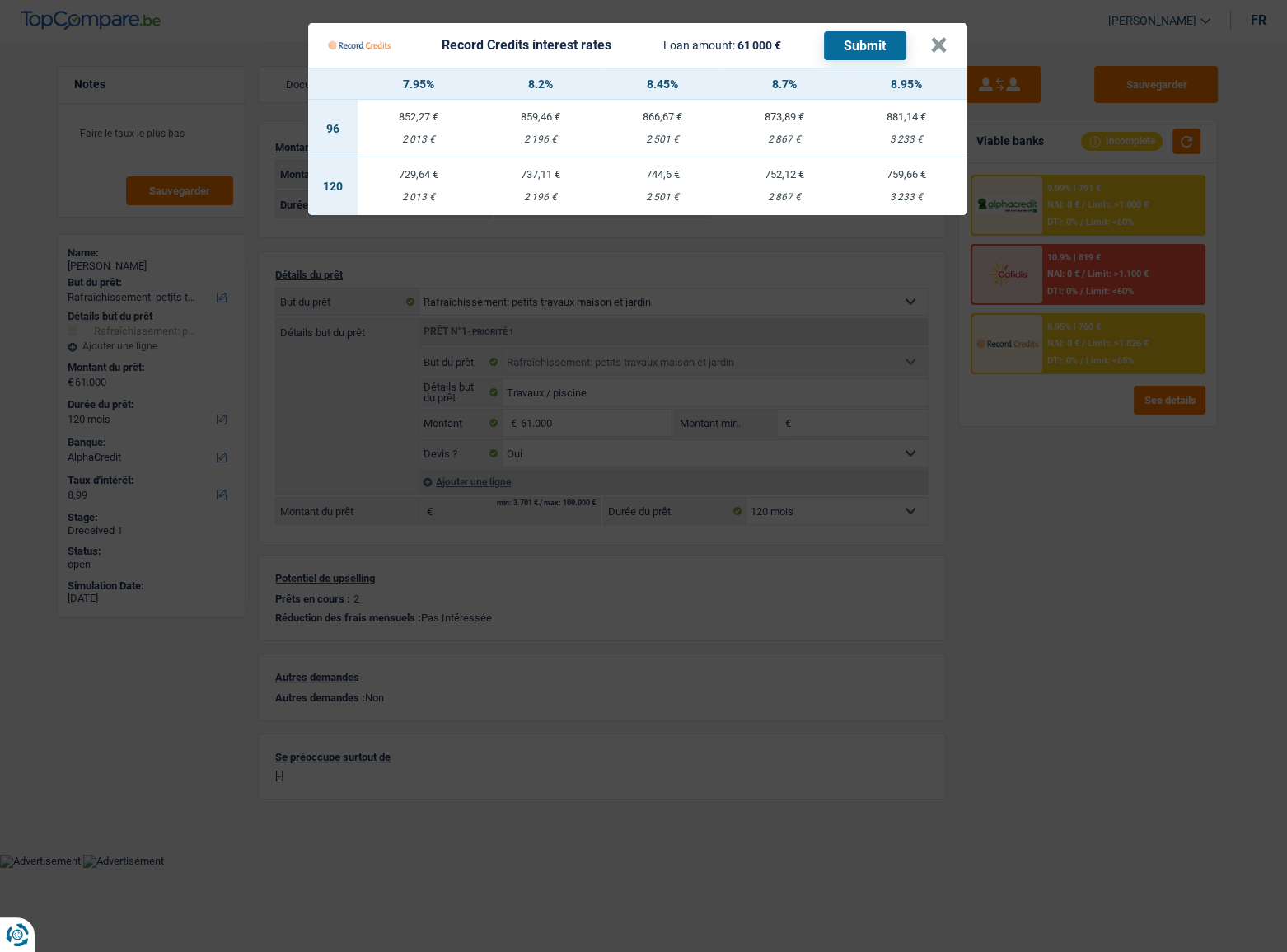
click at [557, 185] on td "737,11 € 2 196 €" at bounding box center [540, 186] width 122 height 58
select select "record credits"
type input "8,20"
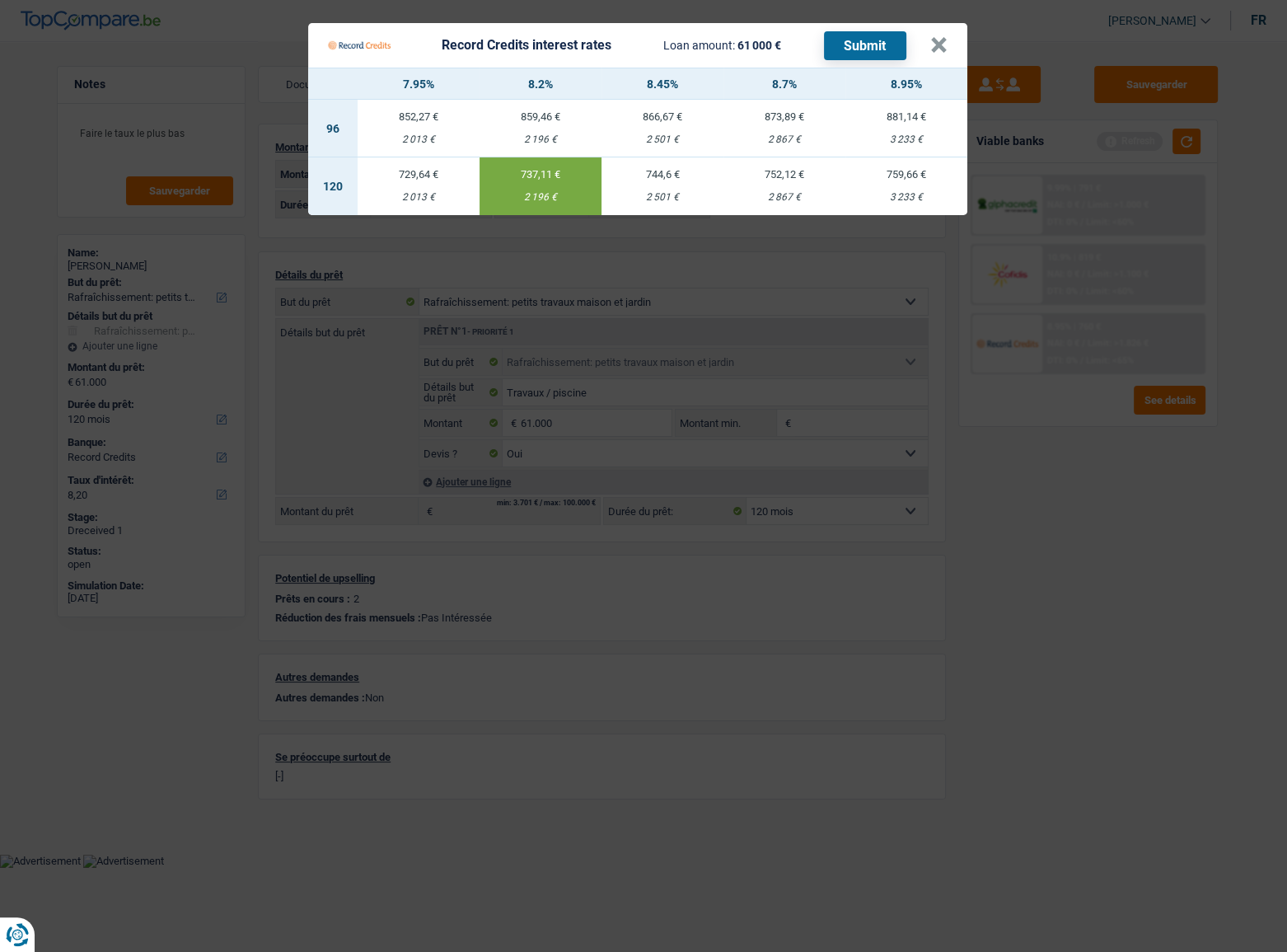
click at [863, 43] on button "Submit" at bounding box center [865, 45] width 82 height 29
drag, startPoint x: 1101, startPoint y: 227, endPoint x: 1095, endPoint y: 285, distance: 58.3
click at [1100, 241] on Credits "Record Credits interest rates Loan amount: 61 000 € Submit × 7.95% 8.2% 8.45% 8…" at bounding box center [644, 476] width 1287 height 952
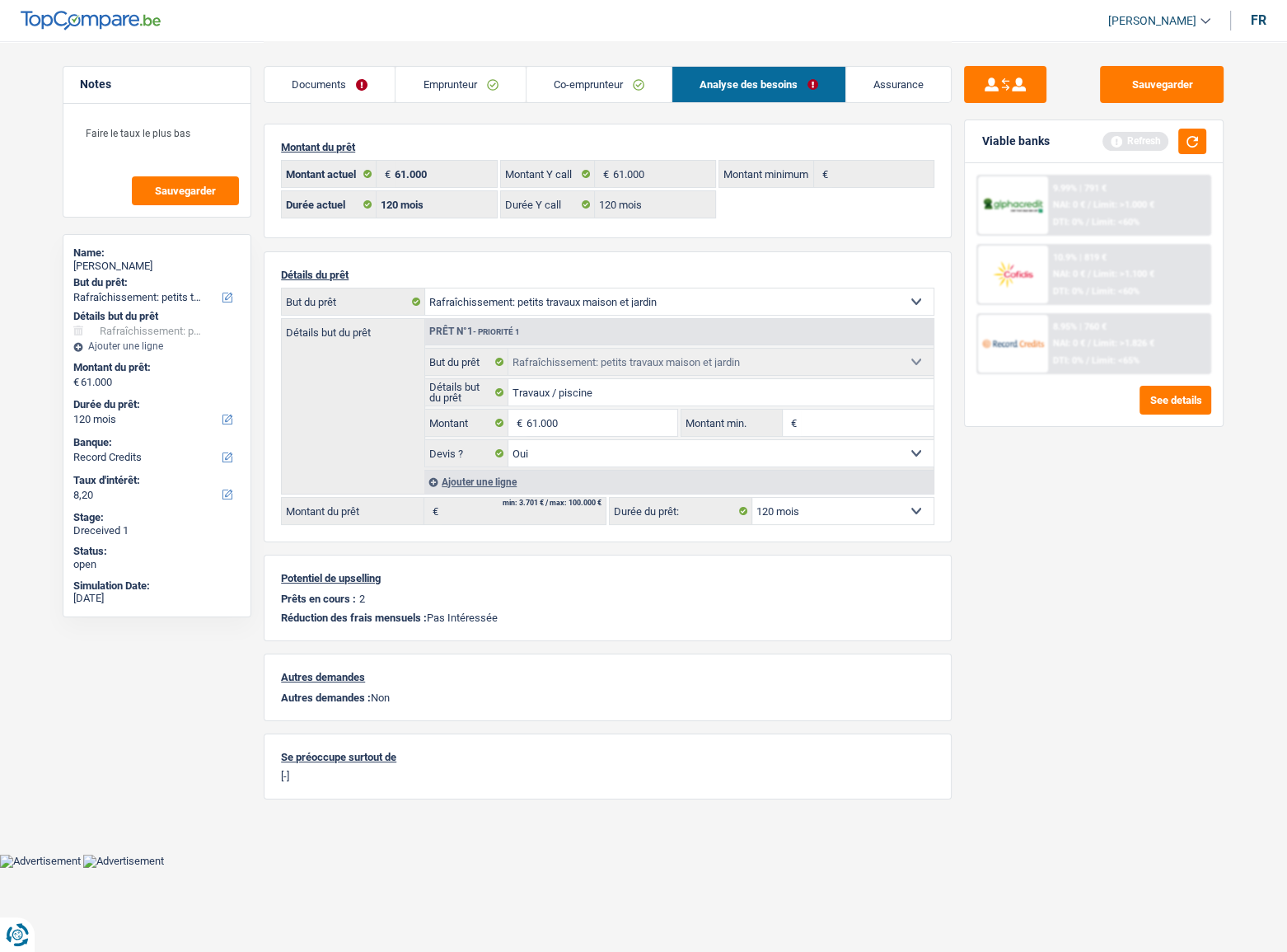
click at [1112, 275] on span "Limit: >1.100 €" at bounding box center [1124, 274] width 61 height 10
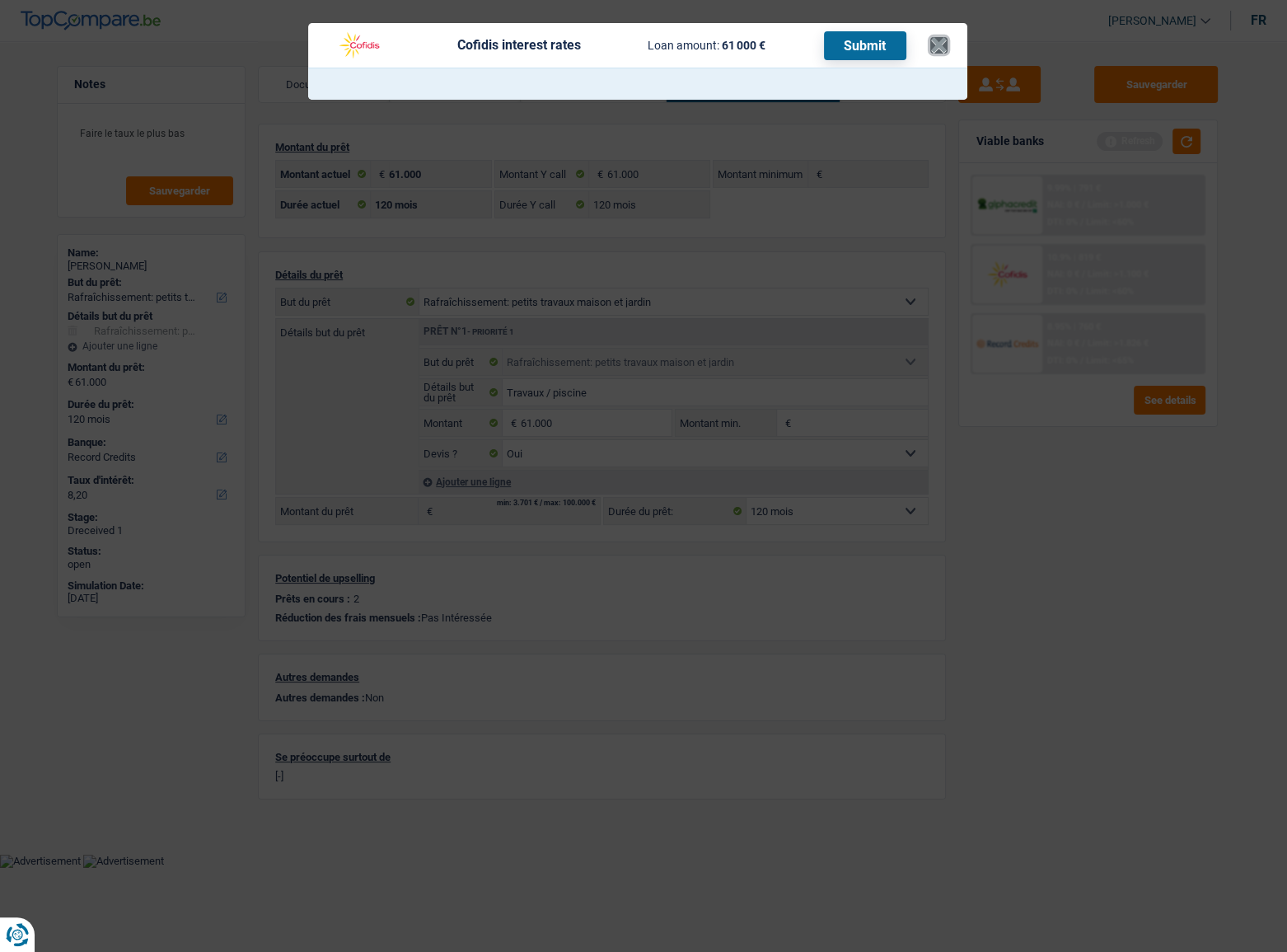
click at [938, 54] on button "×" at bounding box center [939, 45] width 17 height 16
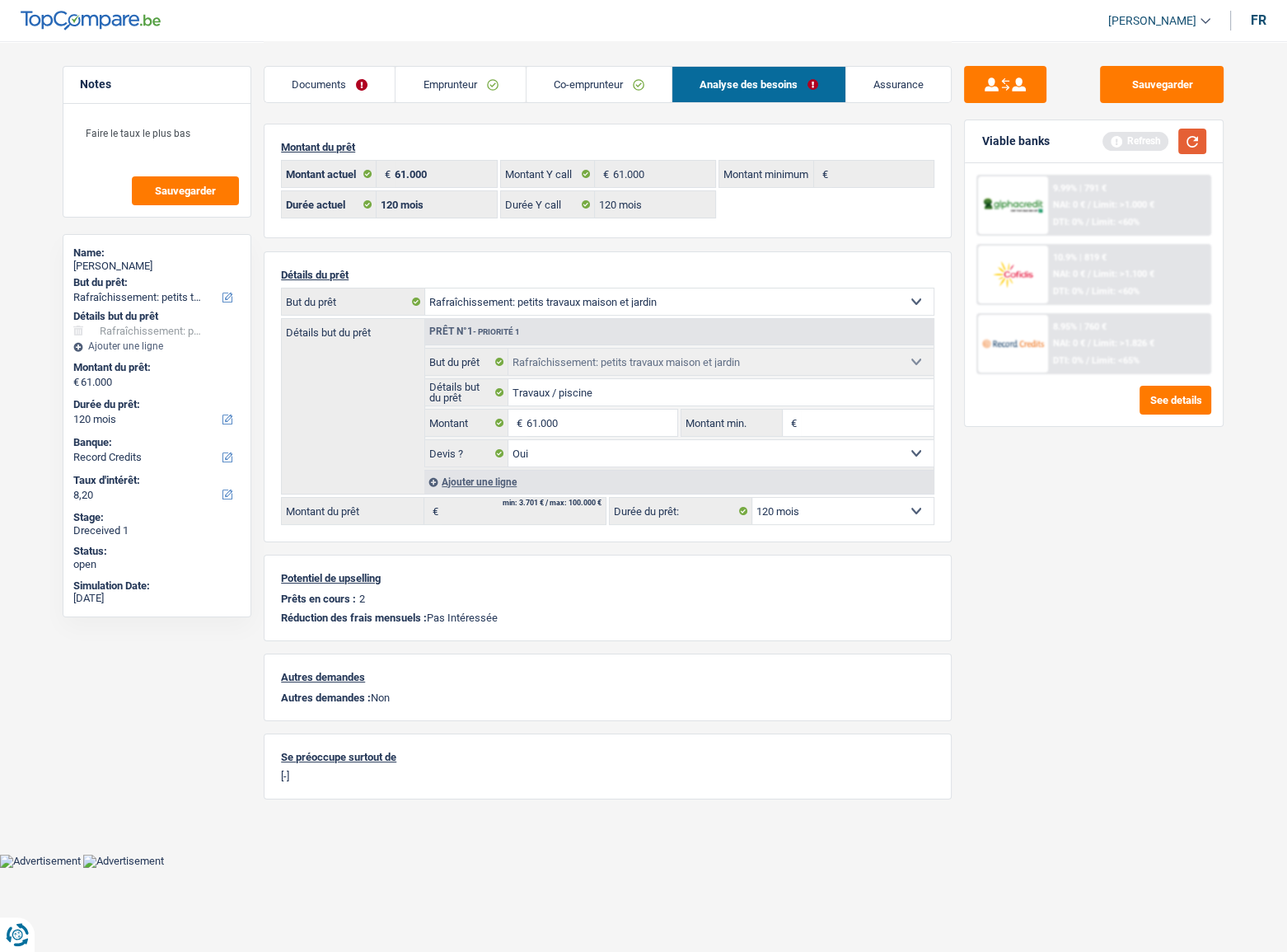
click at [1112, 140] on button "button" at bounding box center [1192, 142] width 28 height 26
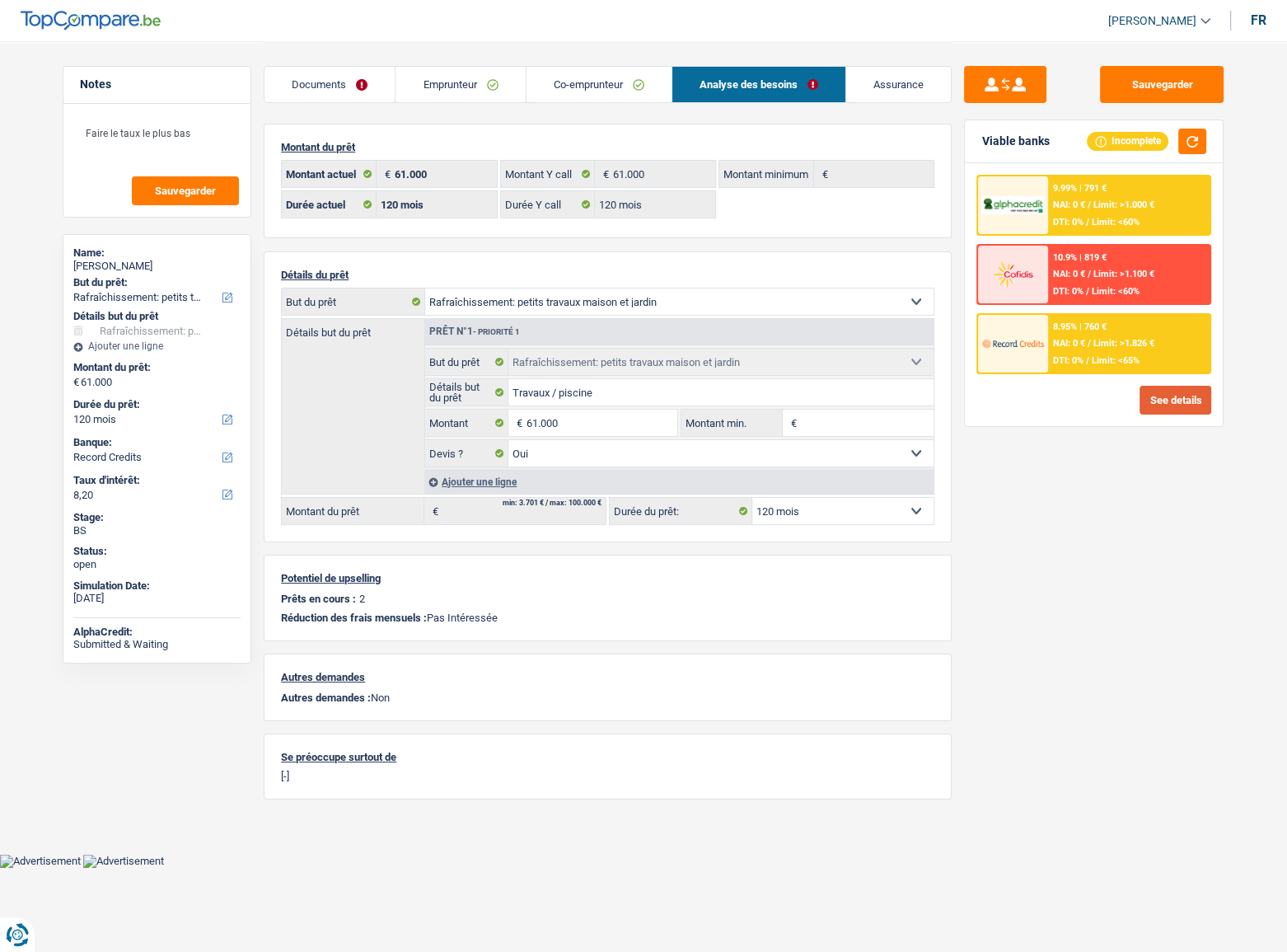
click at [1112, 406] on button "See details" at bounding box center [1175, 399] width 72 height 29
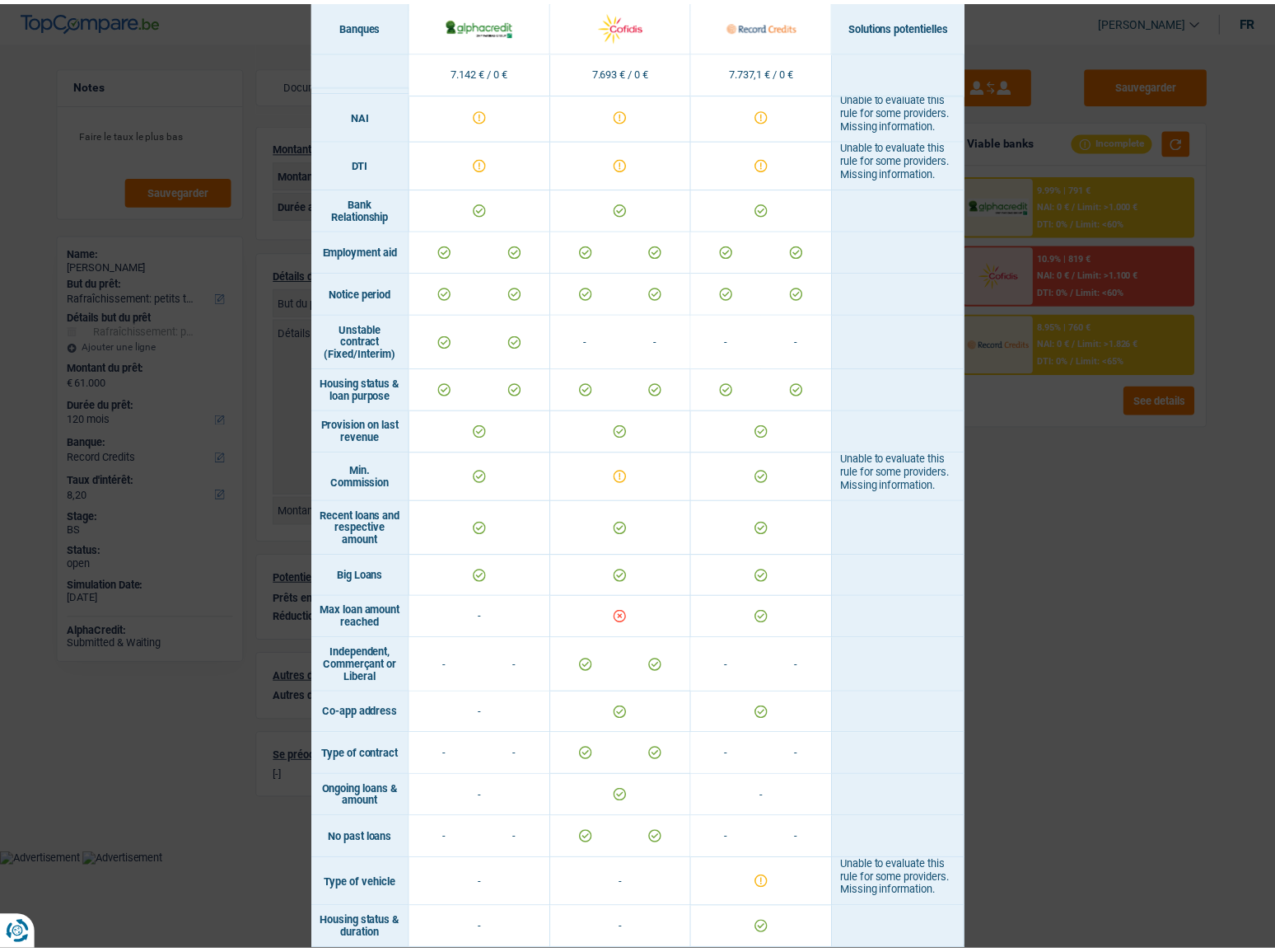
scroll to position [857, 0]
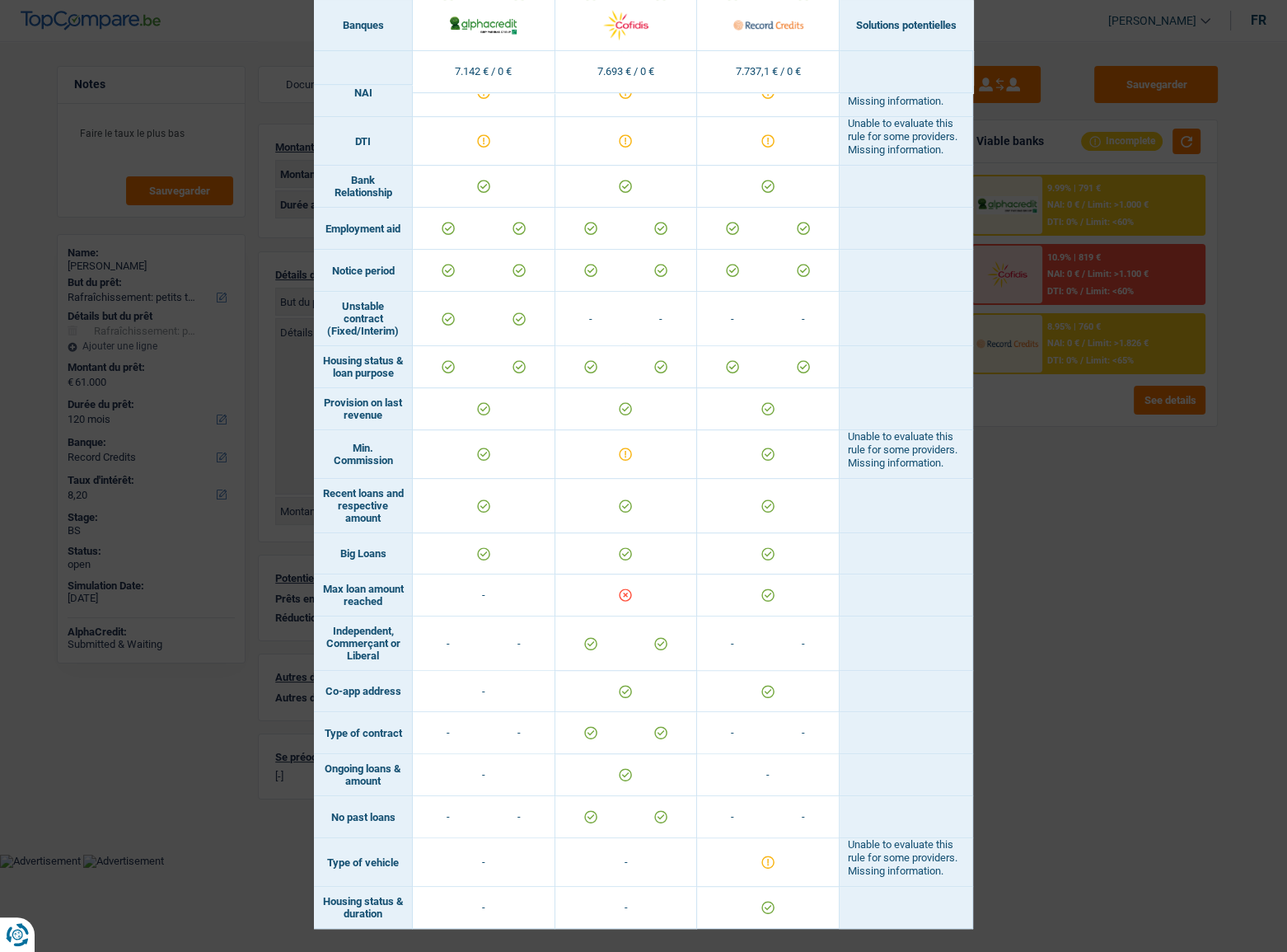
click at [1112, 498] on div "Banks conditions × Banques Solutions potentielles Revenus / Charges 7.142 € / 0…" at bounding box center [644, 476] width 1287 height 952
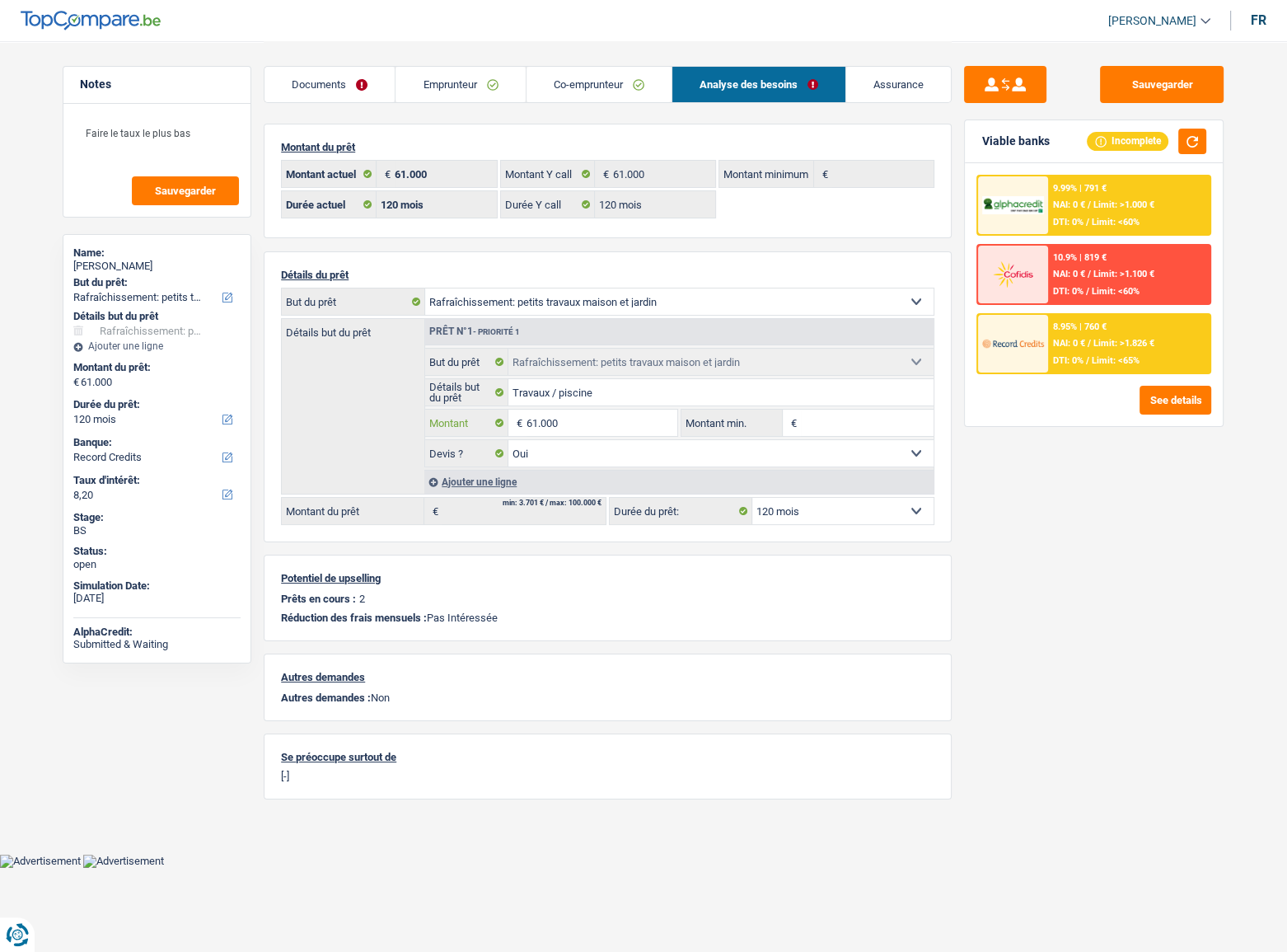
click at [559, 423] on input "61.000" at bounding box center [601, 422] width 151 height 27
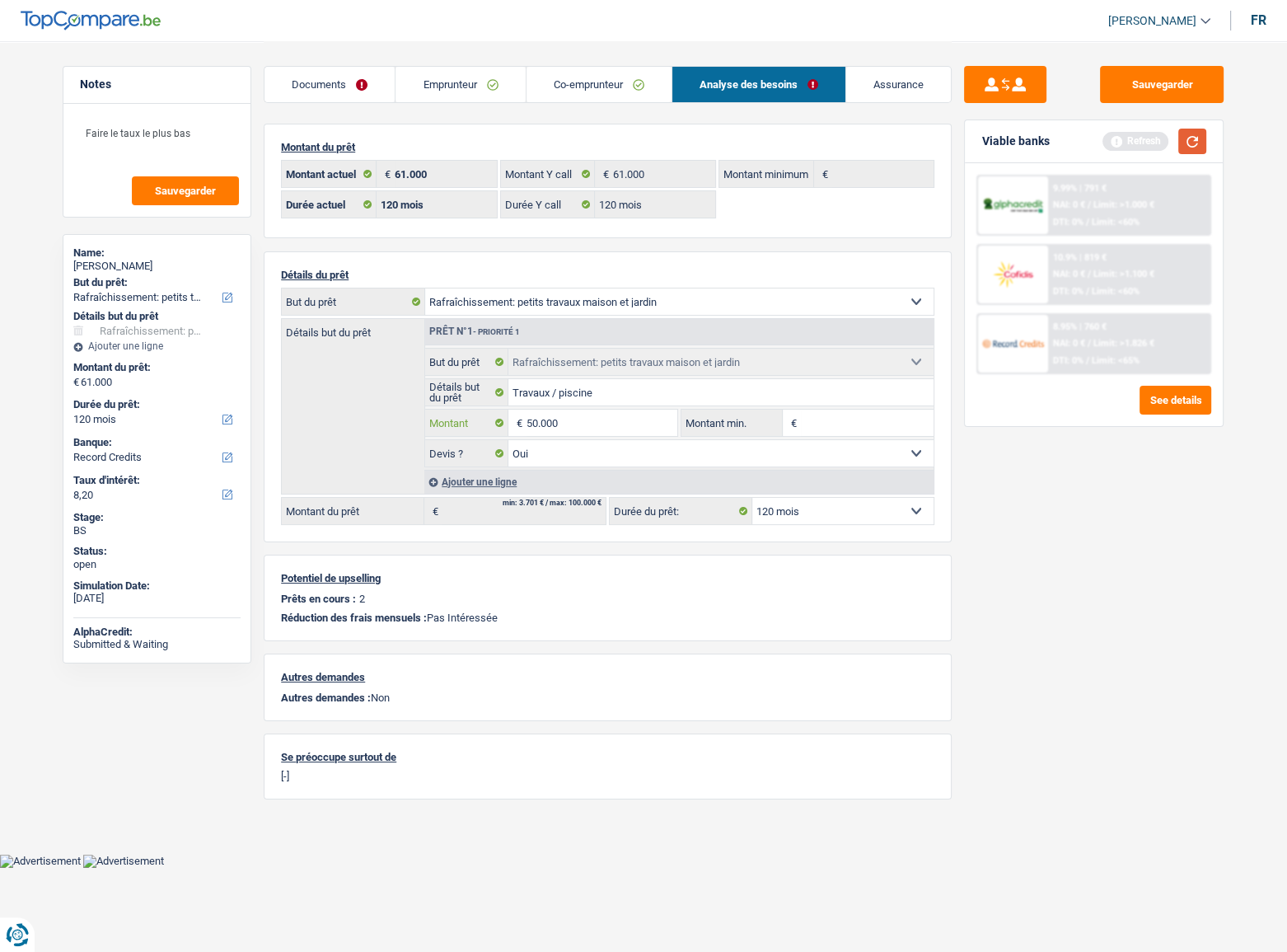
type input "50.000"
select select "144"
type input "50.000"
select select "144"
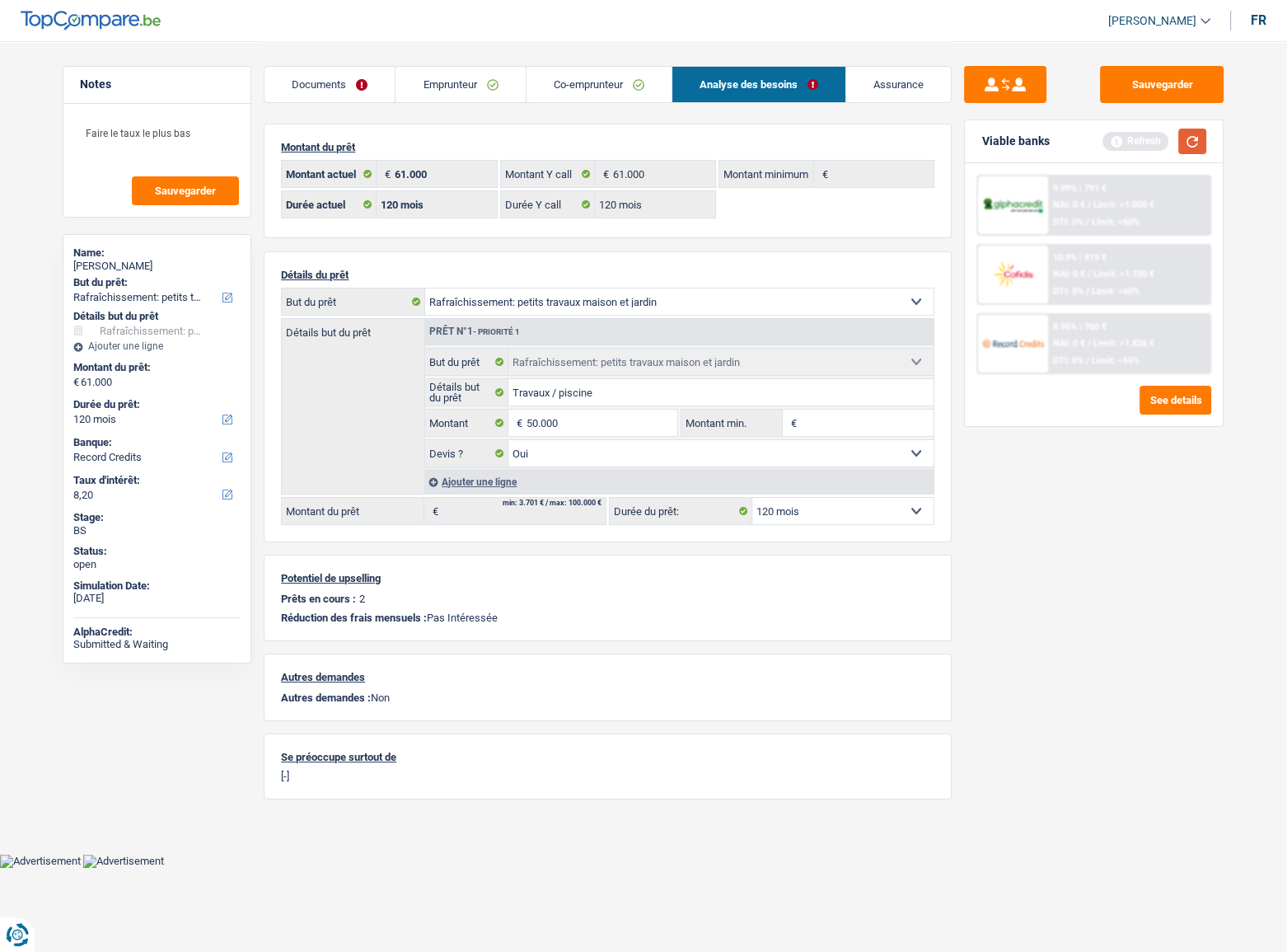
type input "50.000"
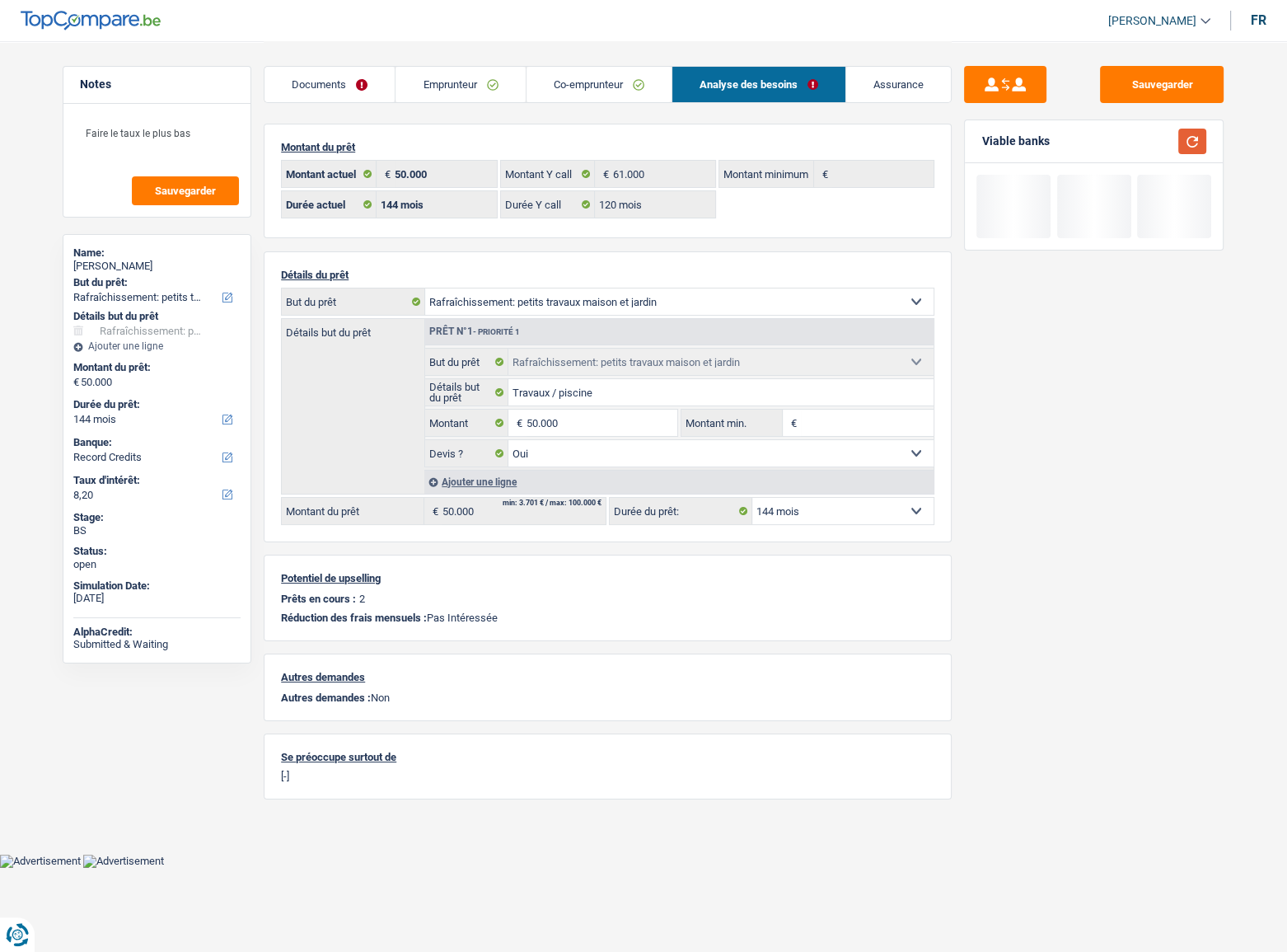
click at [1112, 133] on button "button" at bounding box center [1192, 142] width 28 height 26
drag, startPoint x: 1169, startPoint y: 145, endPoint x: 1274, endPoint y: 166, distance: 107.1
click at [1112, 145] on div "Not viable" at bounding box center [1150, 142] width 114 height 26
click at [1112, 139] on button "button" at bounding box center [1192, 142] width 28 height 26
click at [834, 498] on select "12 mois 18 mois 24 mois 30 mois 36 mois 42 mois 48 mois 60 mois 72 mois 84 mois…" at bounding box center [843, 511] width 181 height 27
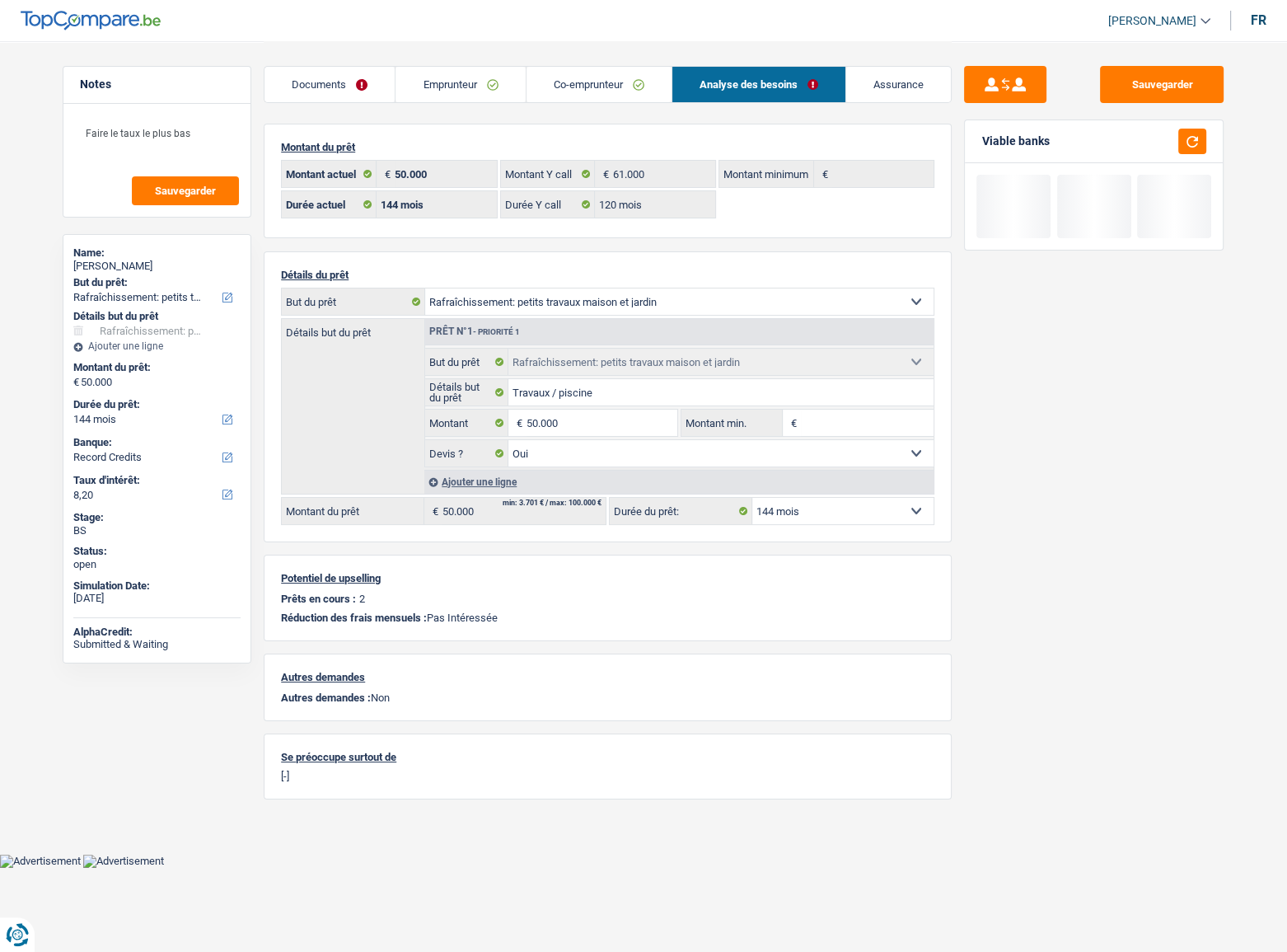
select select "120"
click at [752, 498] on select "12 mois 18 mois 24 mois 30 mois 36 mois 42 mois 48 mois 60 mois 72 mois 84 mois…" at bounding box center [843, 511] width 181 height 27
select select "120"
click at [1112, 498] on div "Sauvegarder Viable banks" at bounding box center [1094, 495] width 284 height 860
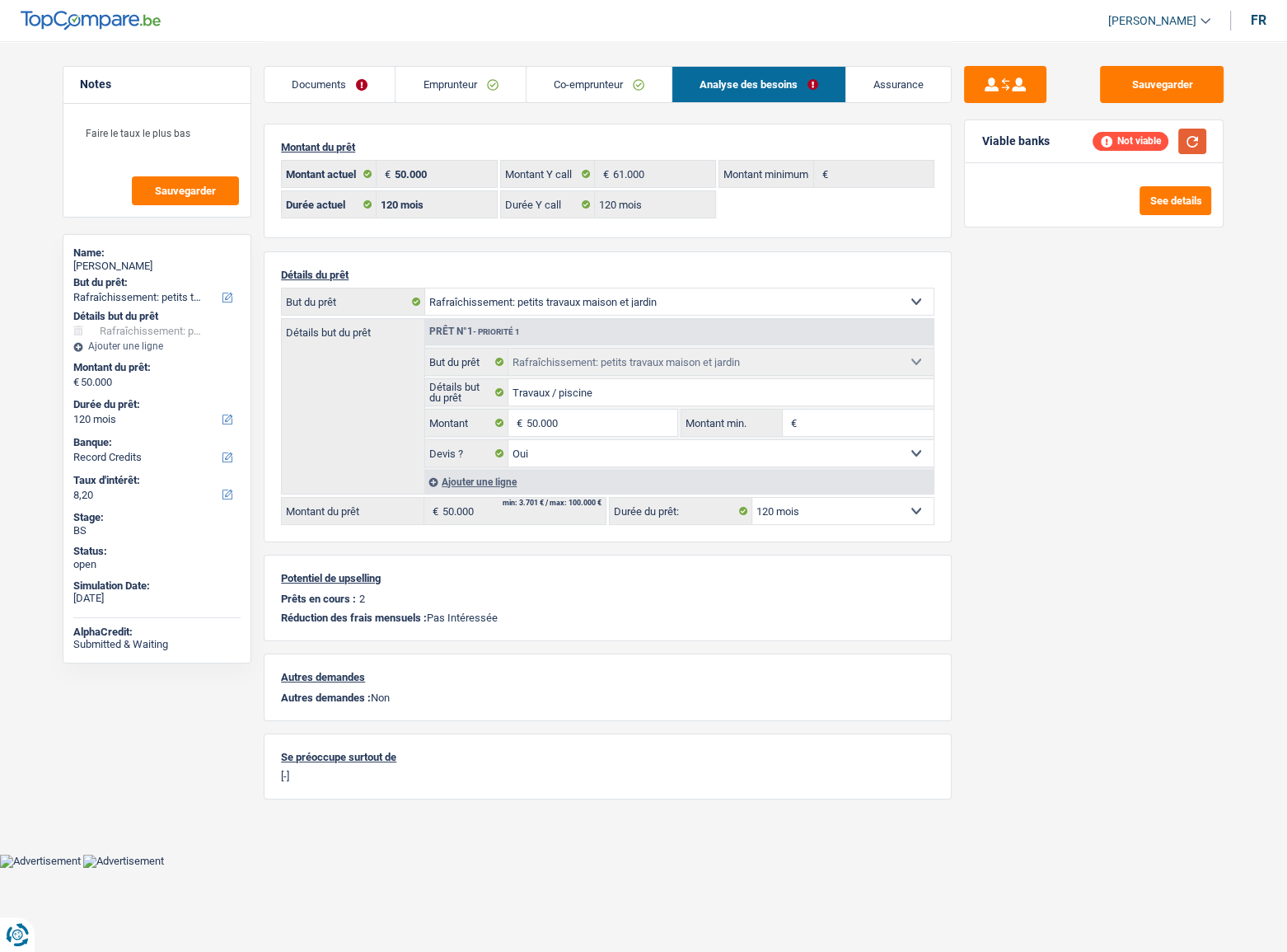
click at [1112, 136] on button "button" at bounding box center [1192, 142] width 28 height 26
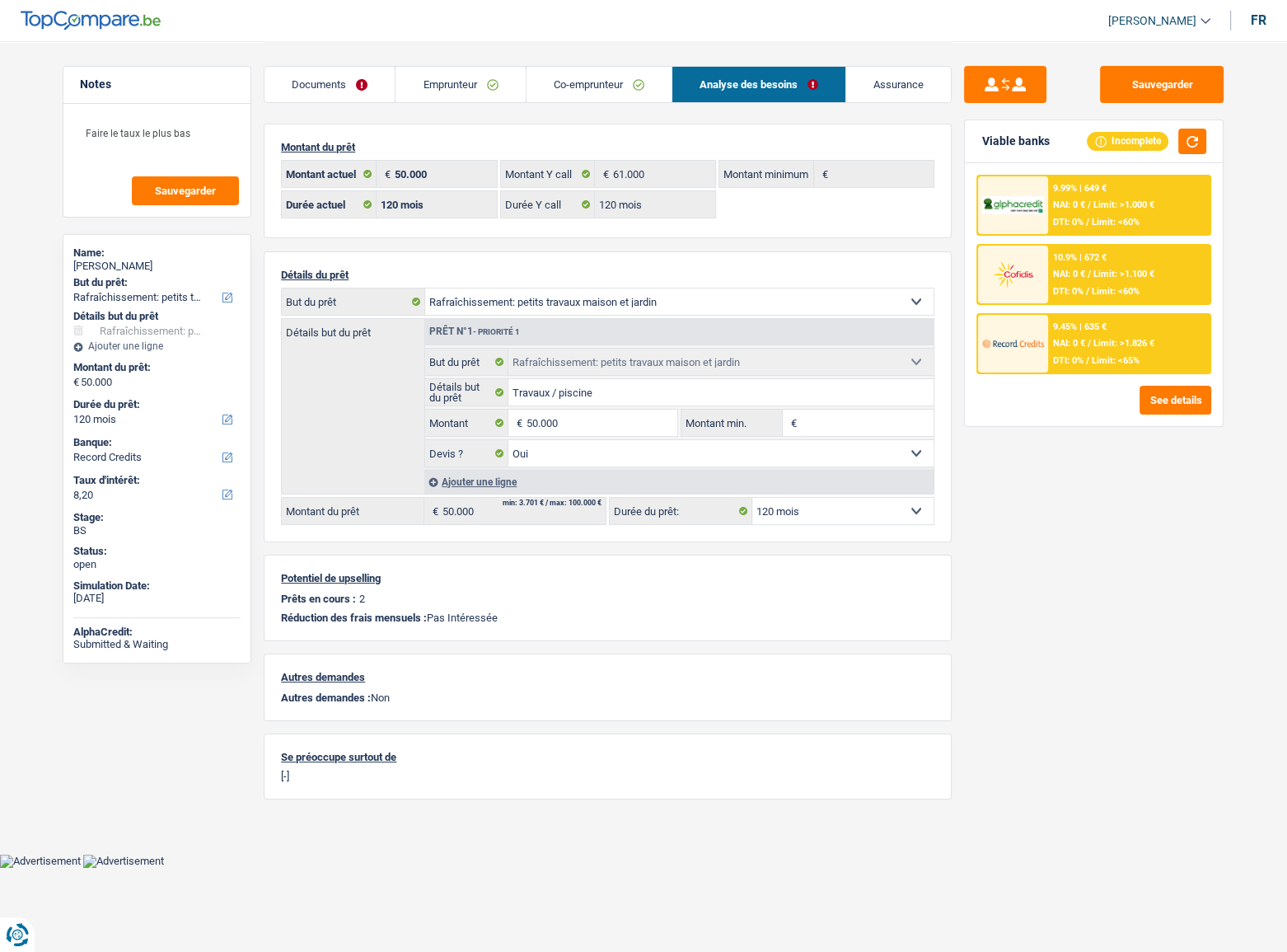
click at [1112, 256] on div "10.9% | 672 € NAI: 0 € / Limit: >1.100 € DTI: 0% / Limit: <60%" at bounding box center [1129, 274] width 162 height 58
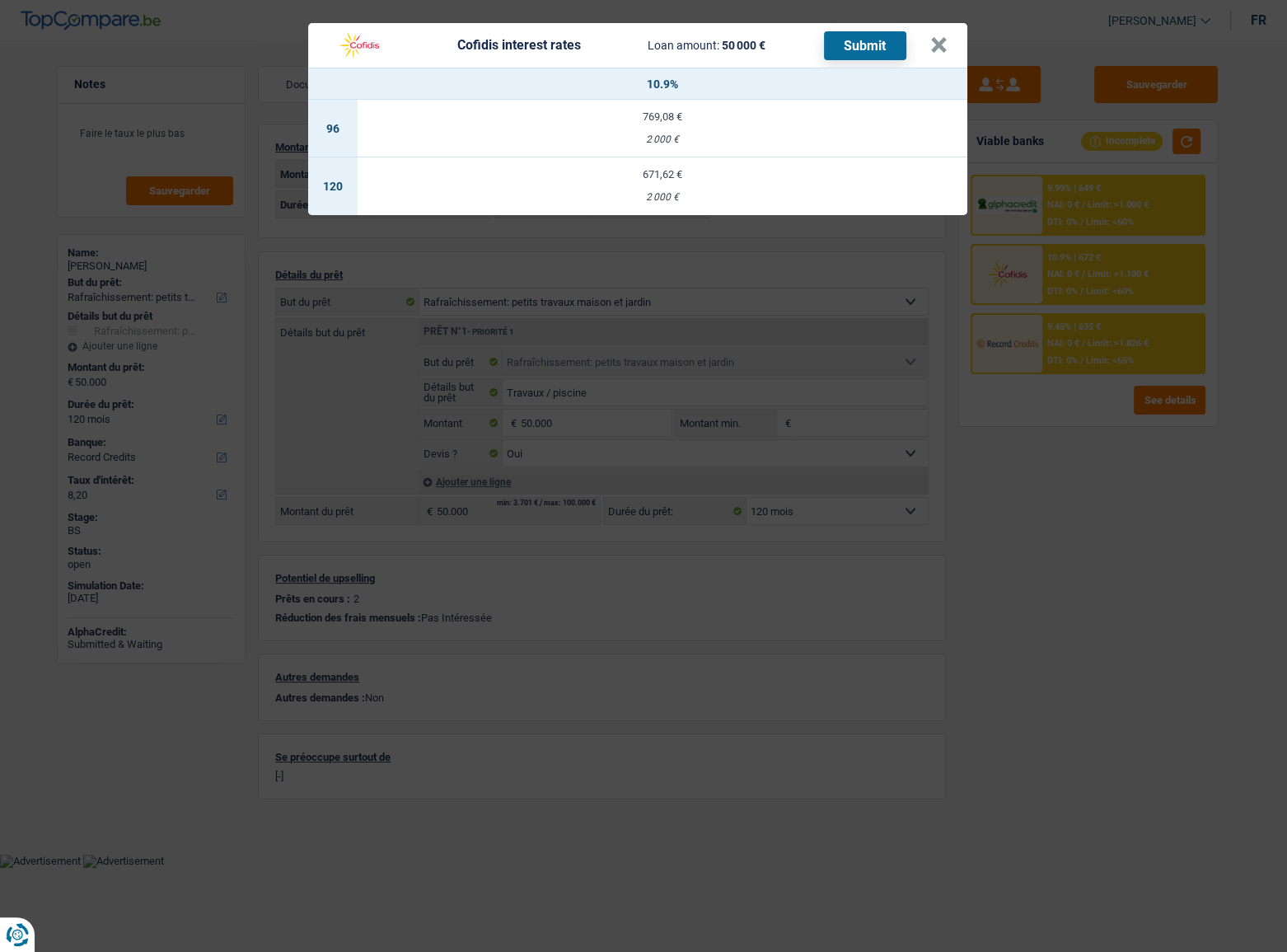
click at [645, 163] on td "671,62 € 2 000 €" at bounding box center [663, 186] width 610 height 58
select select "cofidis"
type input "10,90"
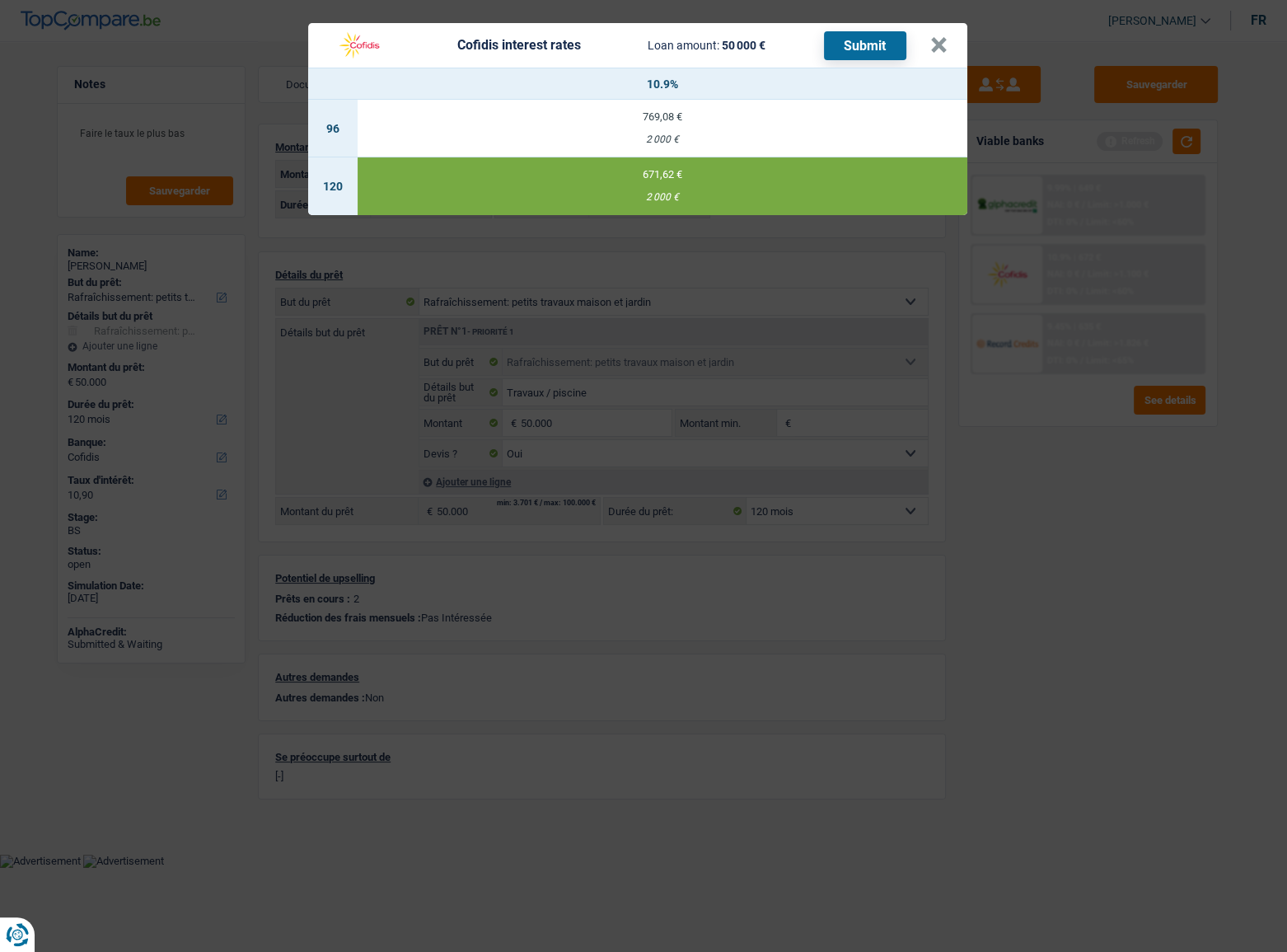
click at [888, 48] on button "Submit" at bounding box center [865, 45] width 82 height 29
click at [931, 48] on button "×" at bounding box center [939, 45] width 17 height 16
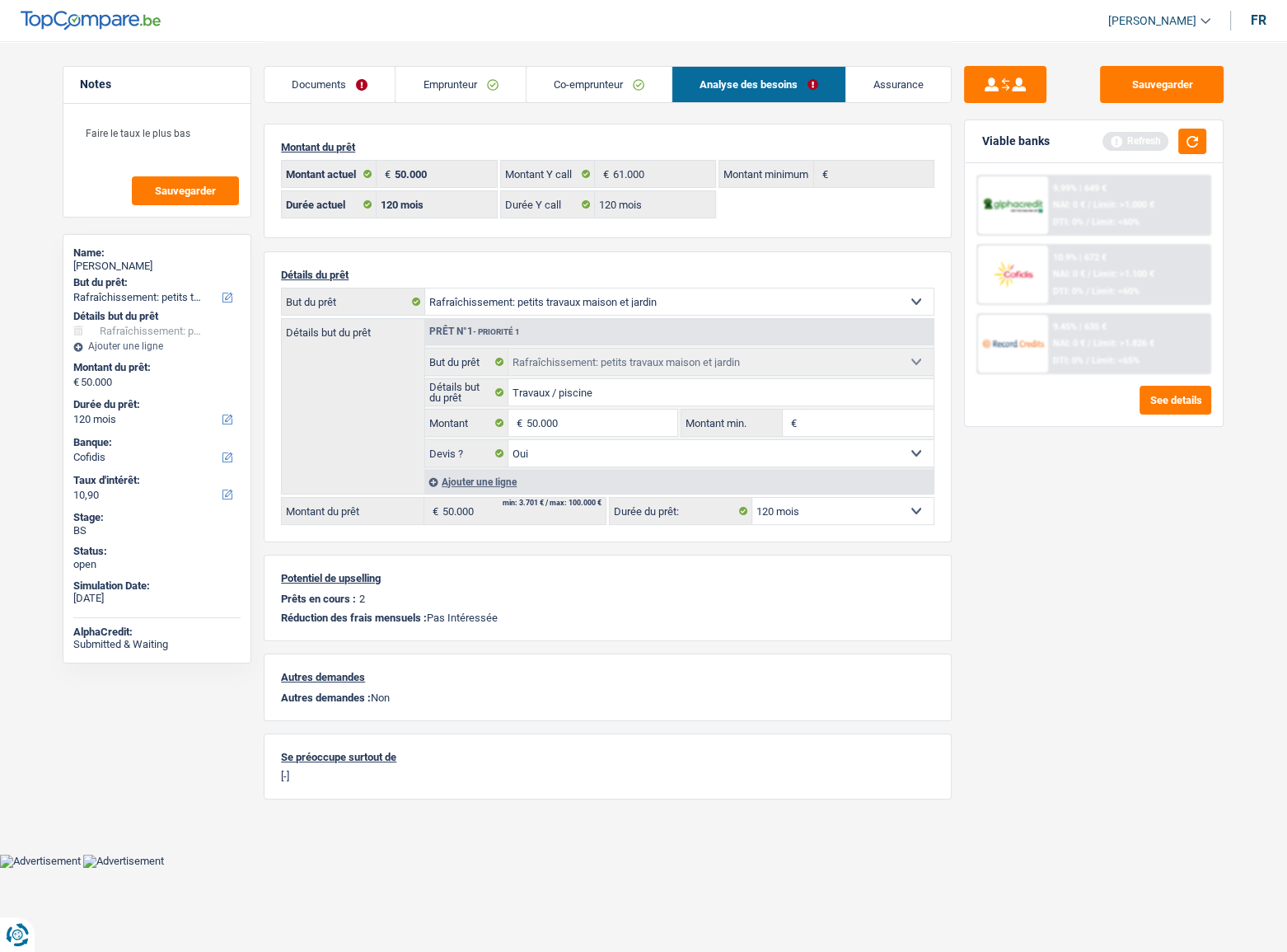
click at [512, 78] on link "Emprunteur" at bounding box center [460, 84] width 130 height 35
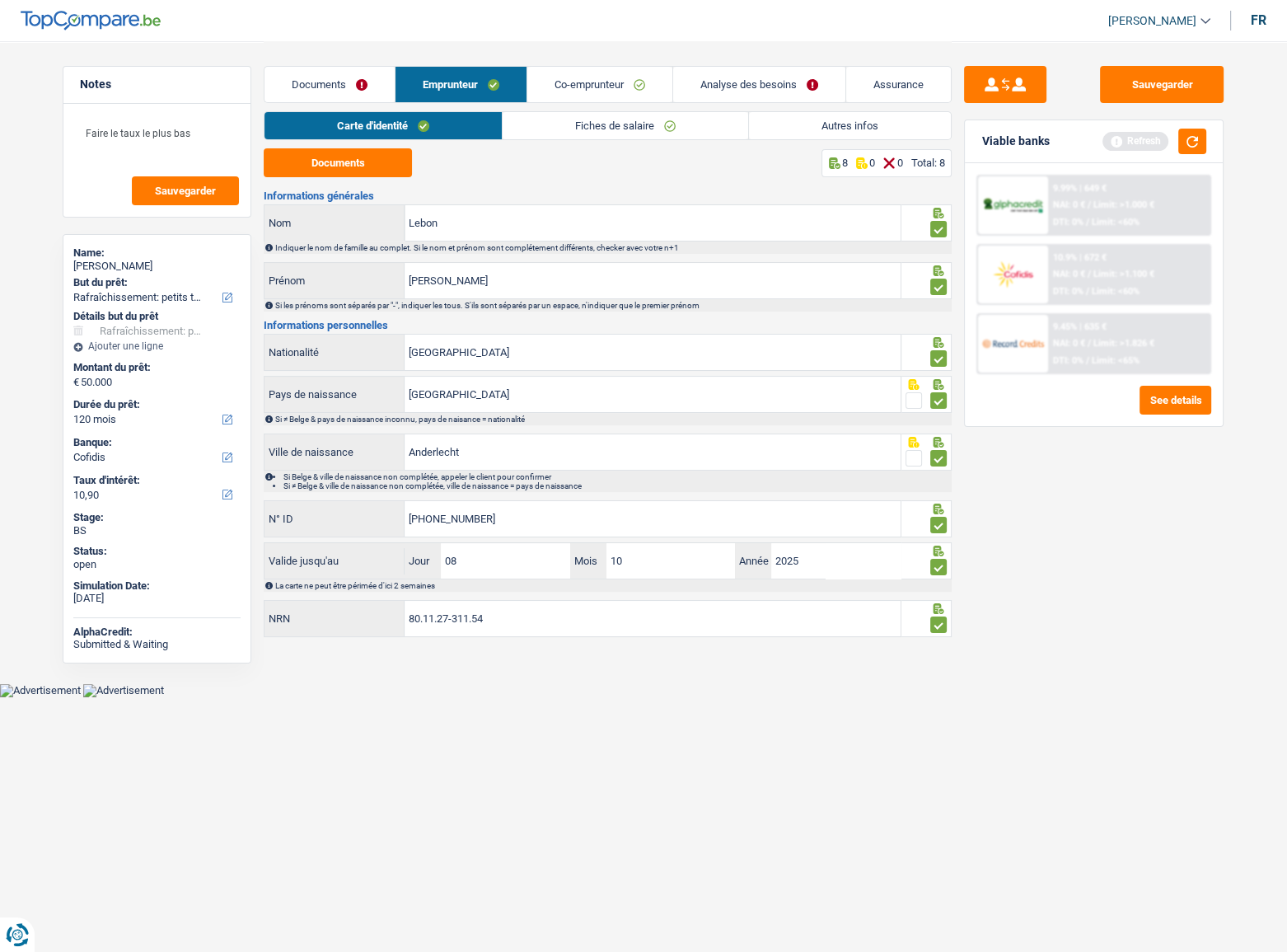
click at [875, 136] on link "Autres infos" at bounding box center [850, 125] width 202 height 27
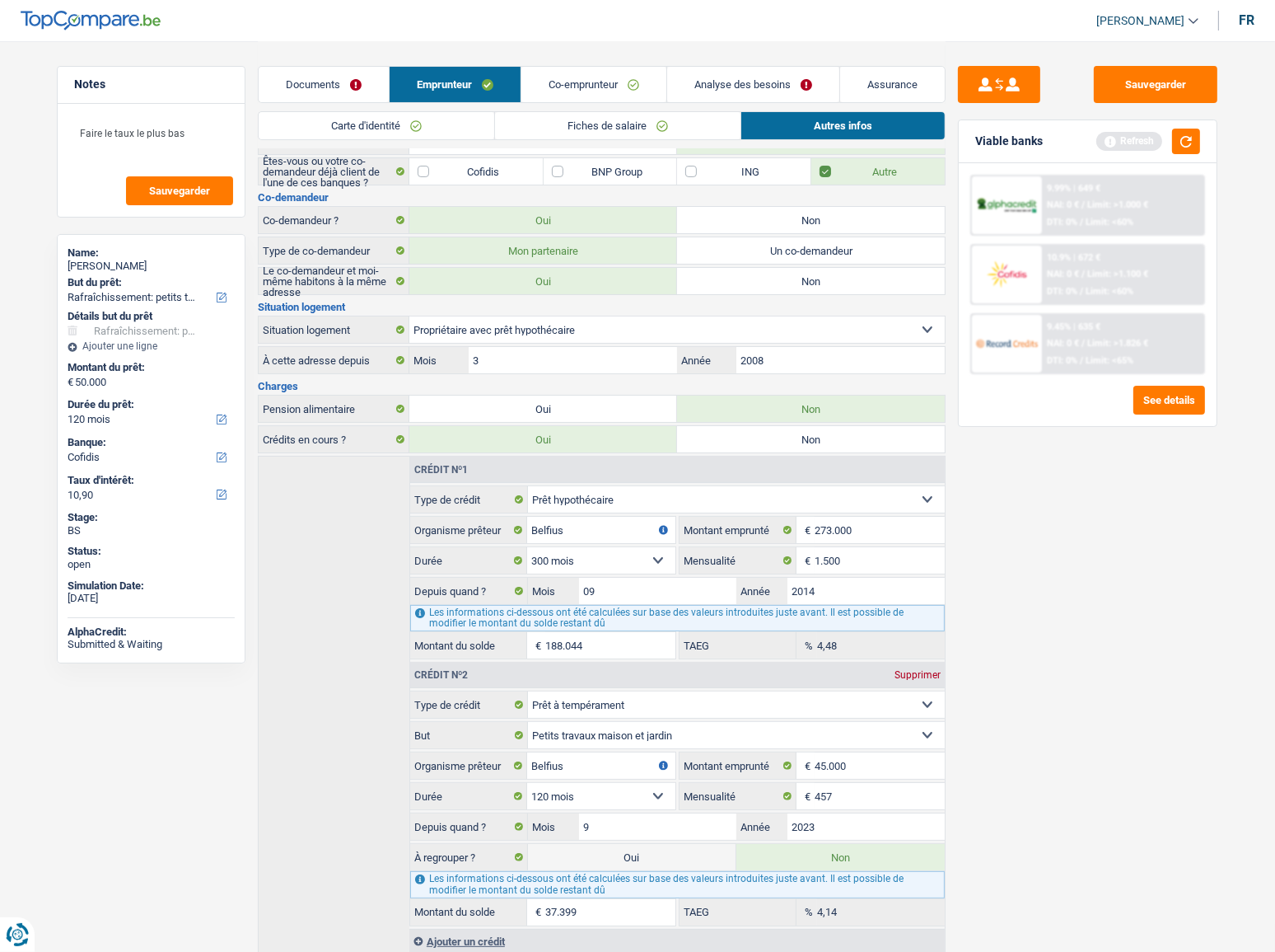
scroll to position [149, 0]
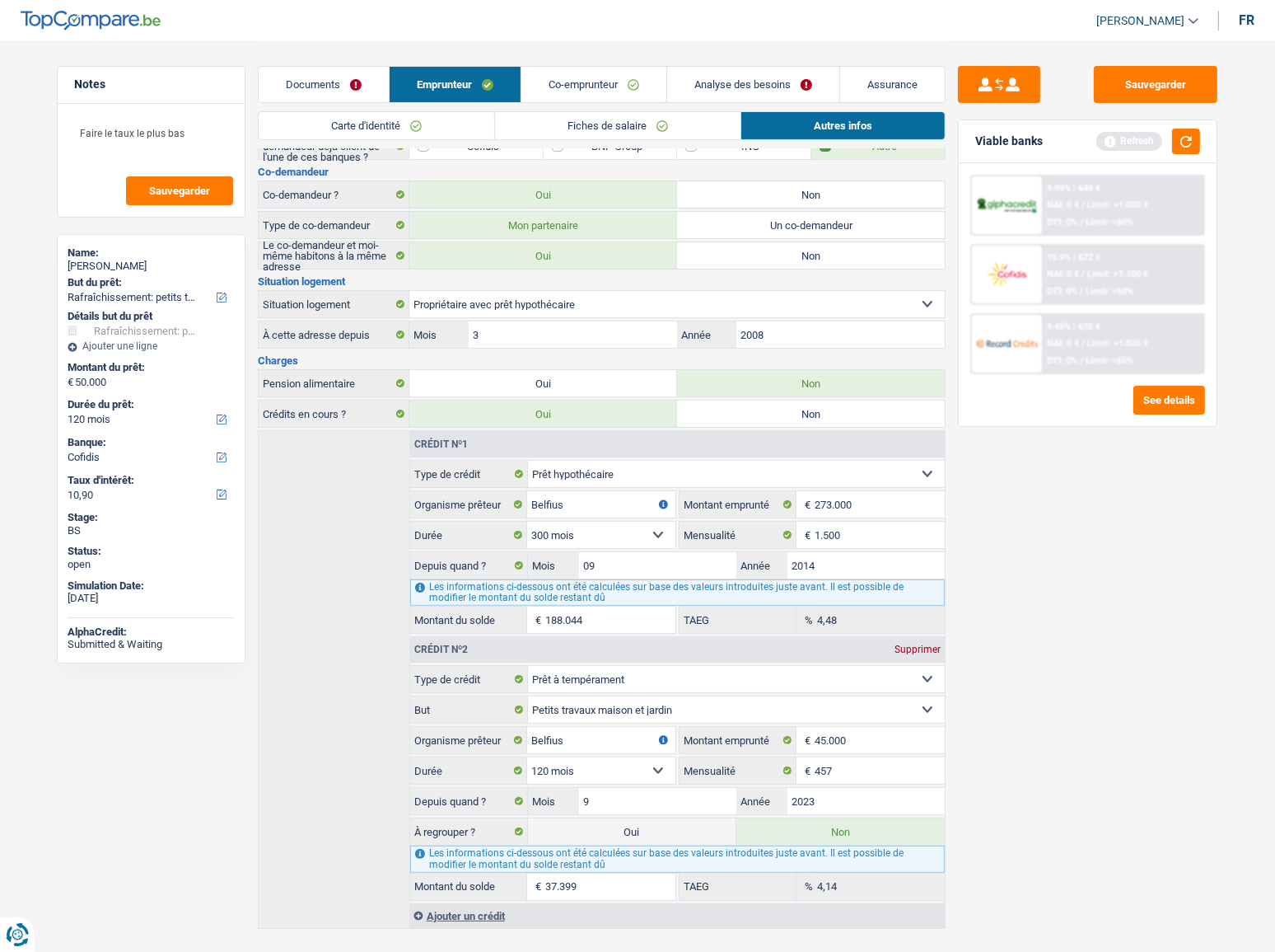
click at [717, 361] on h3 "Charges" at bounding box center [602, 360] width 688 height 10
click at [651, 369] on div "Pension alimentaire Oui Non" at bounding box center [602, 383] width 688 height 28
click at [626, 371] on label "Oui" at bounding box center [543, 383] width 268 height 27
click at [626, 371] on input "Oui" at bounding box center [543, 383] width 268 height 27
radio input "true"
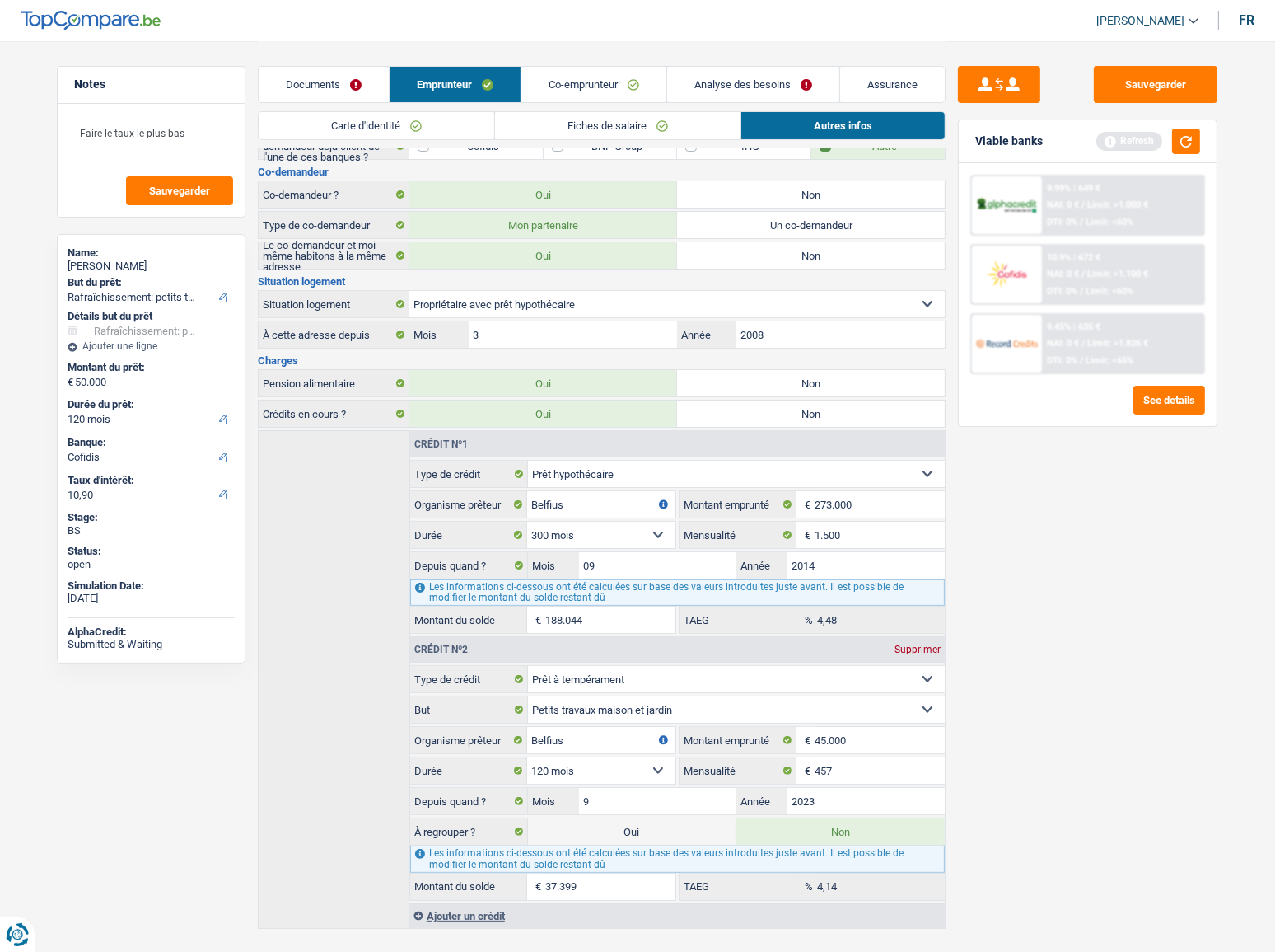
click at [726, 370] on label "Non" at bounding box center [811, 383] width 268 height 27
click at [726, 370] on input "Non" at bounding box center [811, 383] width 268 height 27
radio input "true"
click at [1112, 142] on button "button" at bounding box center [1186, 142] width 28 height 26
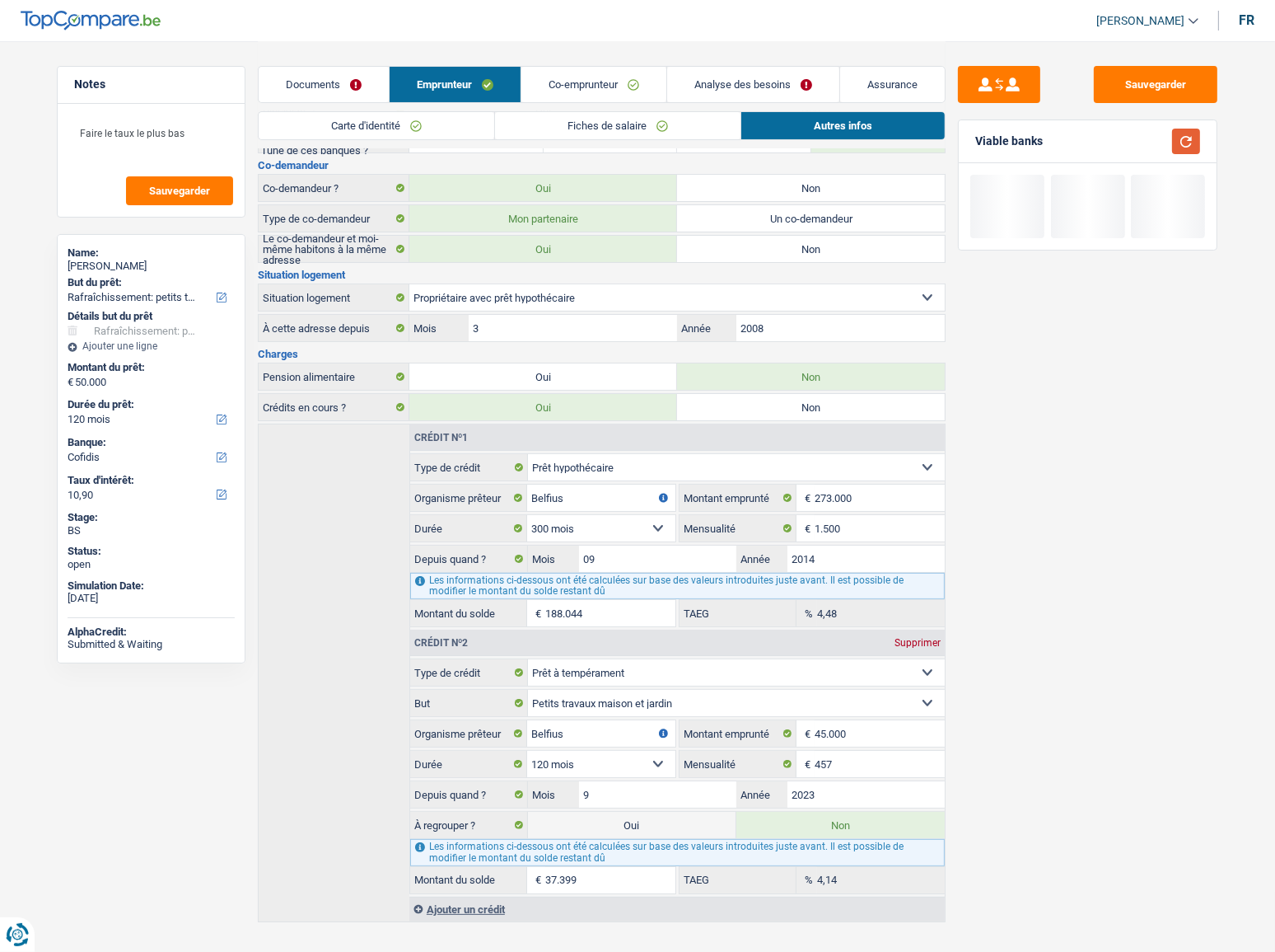
scroll to position [165, 0]
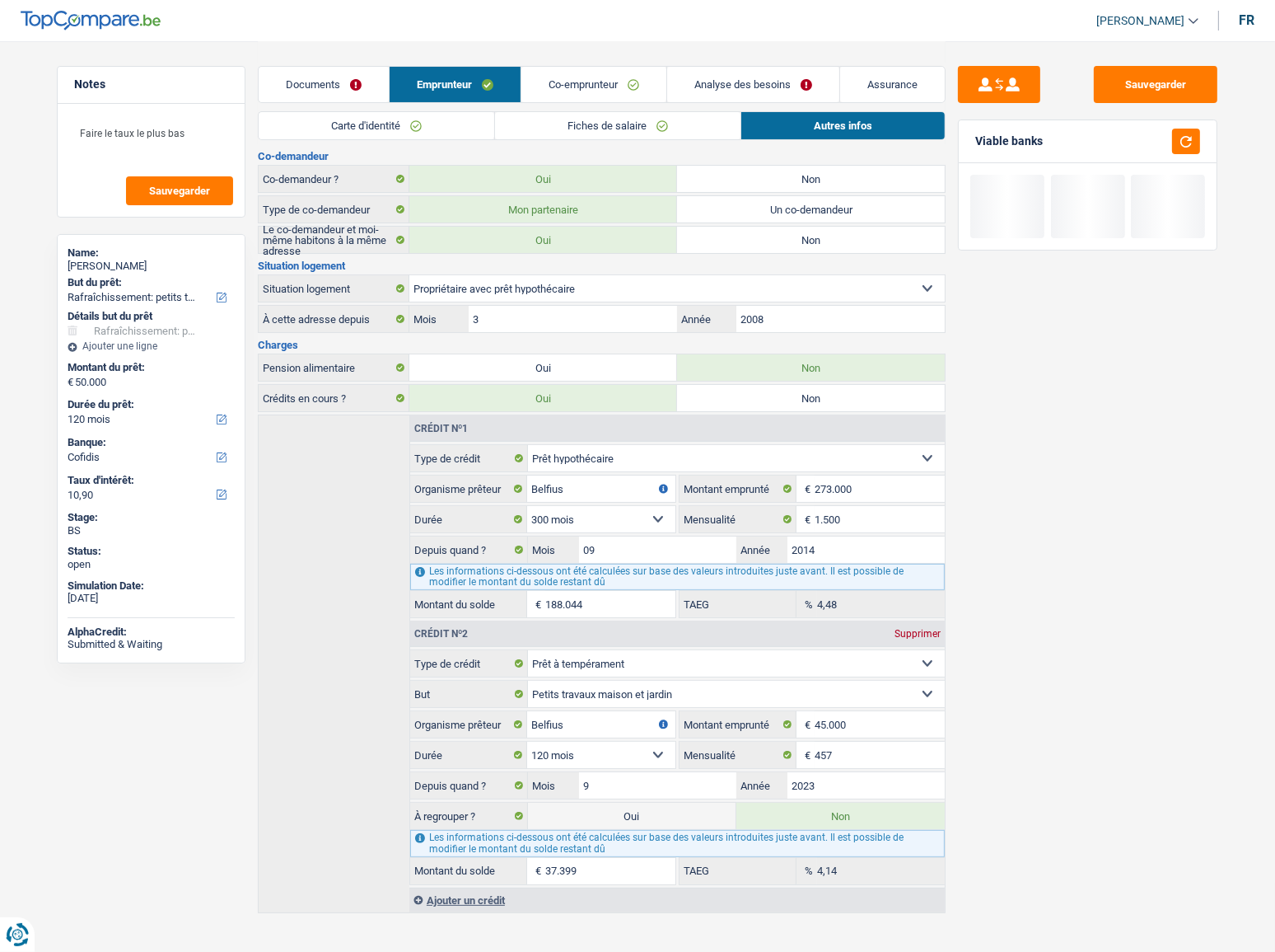
click at [788, 498] on fieldset "Carte ou ouverture de crédit Prêt hypothécaire Vente à tempérament Prêt à tempé…" at bounding box center [677, 767] width 535 height 235
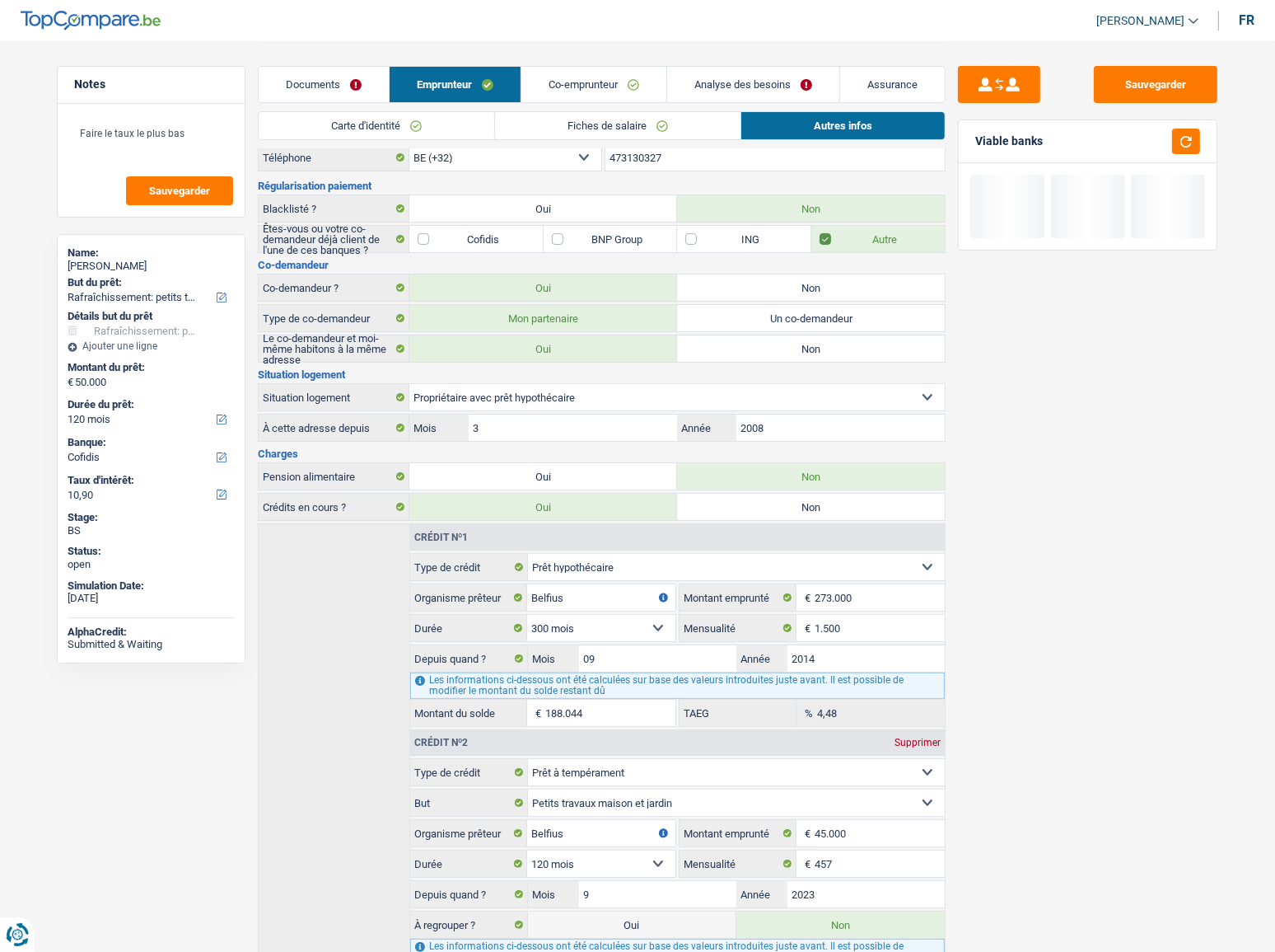
scroll to position [0, 0]
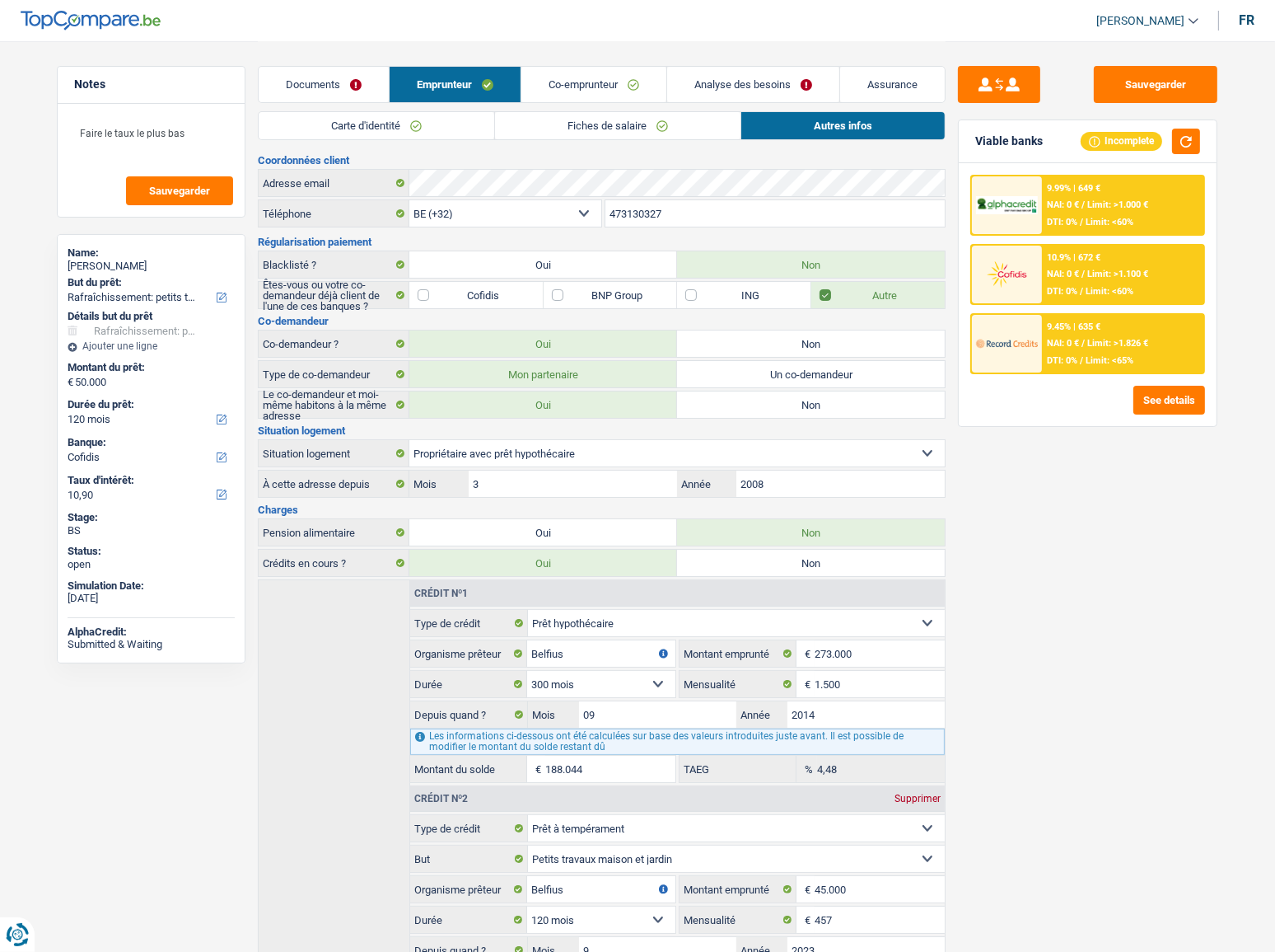
click at [749, 370] on label "Un co-demandeur" at bounding box center [811, 374] width 268 height 27
click at [749, 370] on input "Un co-demandeur" at bounding box center [811, 374] width 268 height 27
radio input "true"
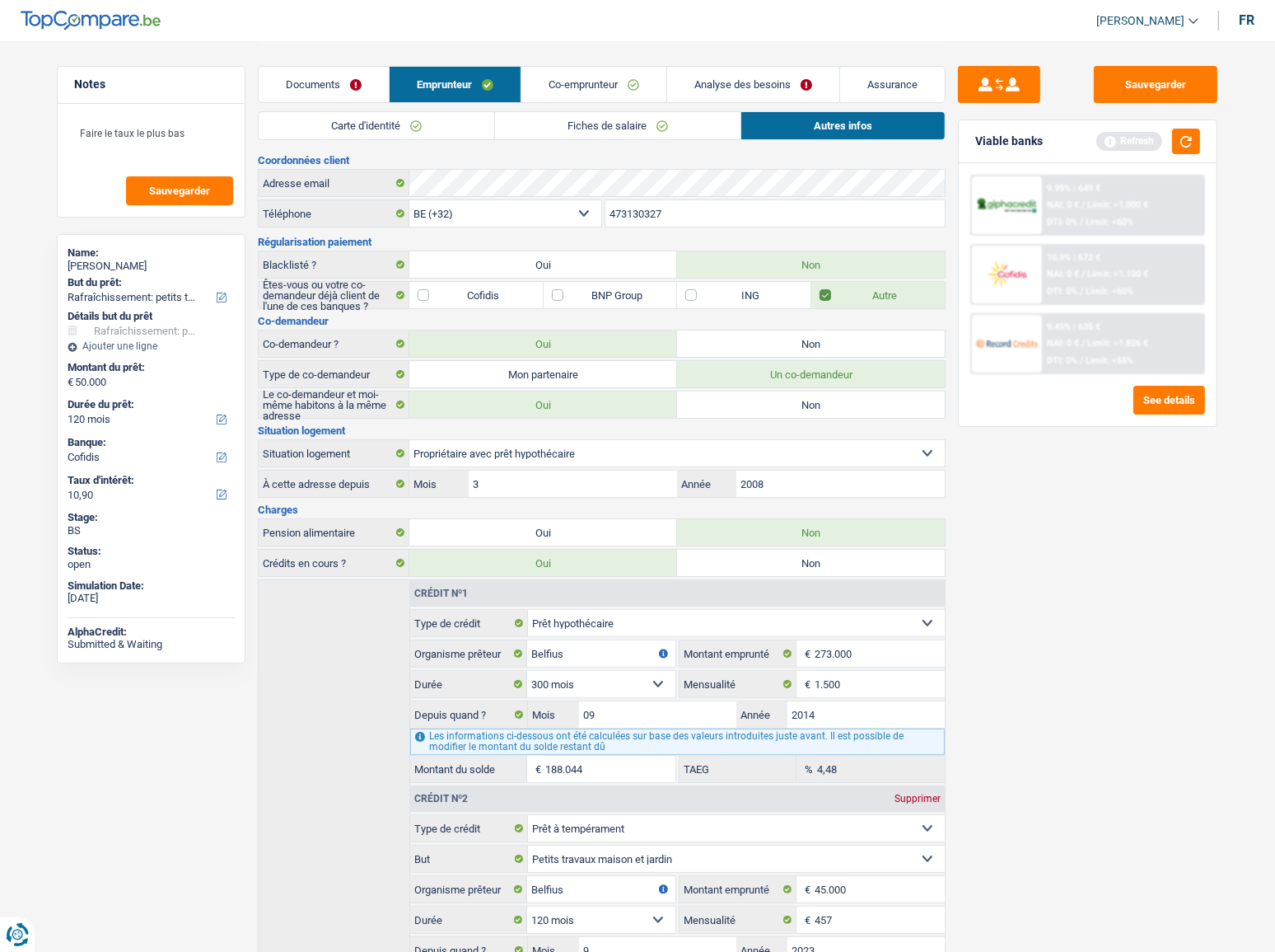
click at [602, 381] on label "Mon partenaire" at bounding box center [543, 374] width 268 height 27
click at [602, 381] on input "Mon partenaire" at bounding box center [543, 374] width 268 height 27
radio input "true"
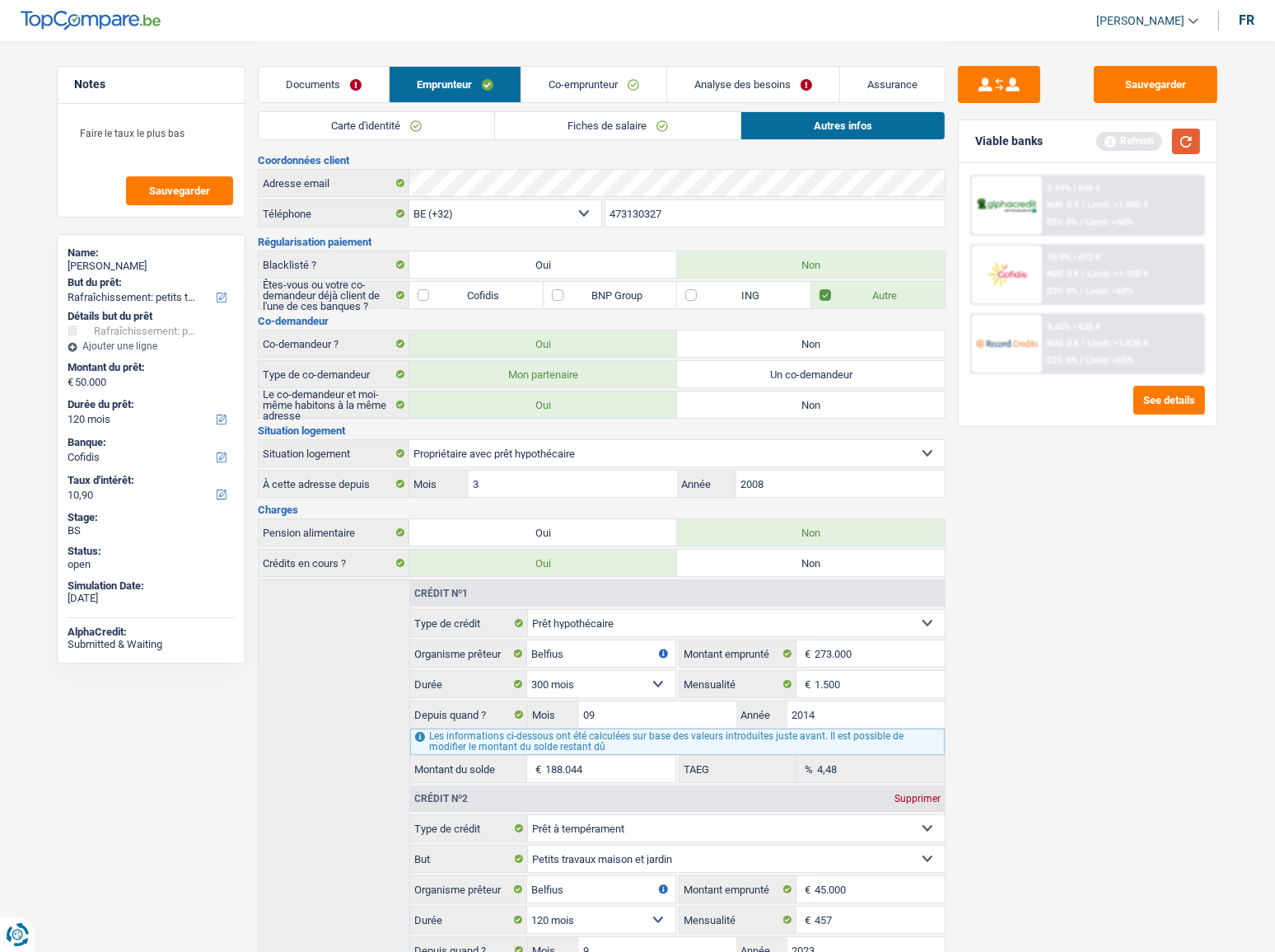
click at [1112, 137] on button "button" at bounding box center [1186, 142] width 28 height 26
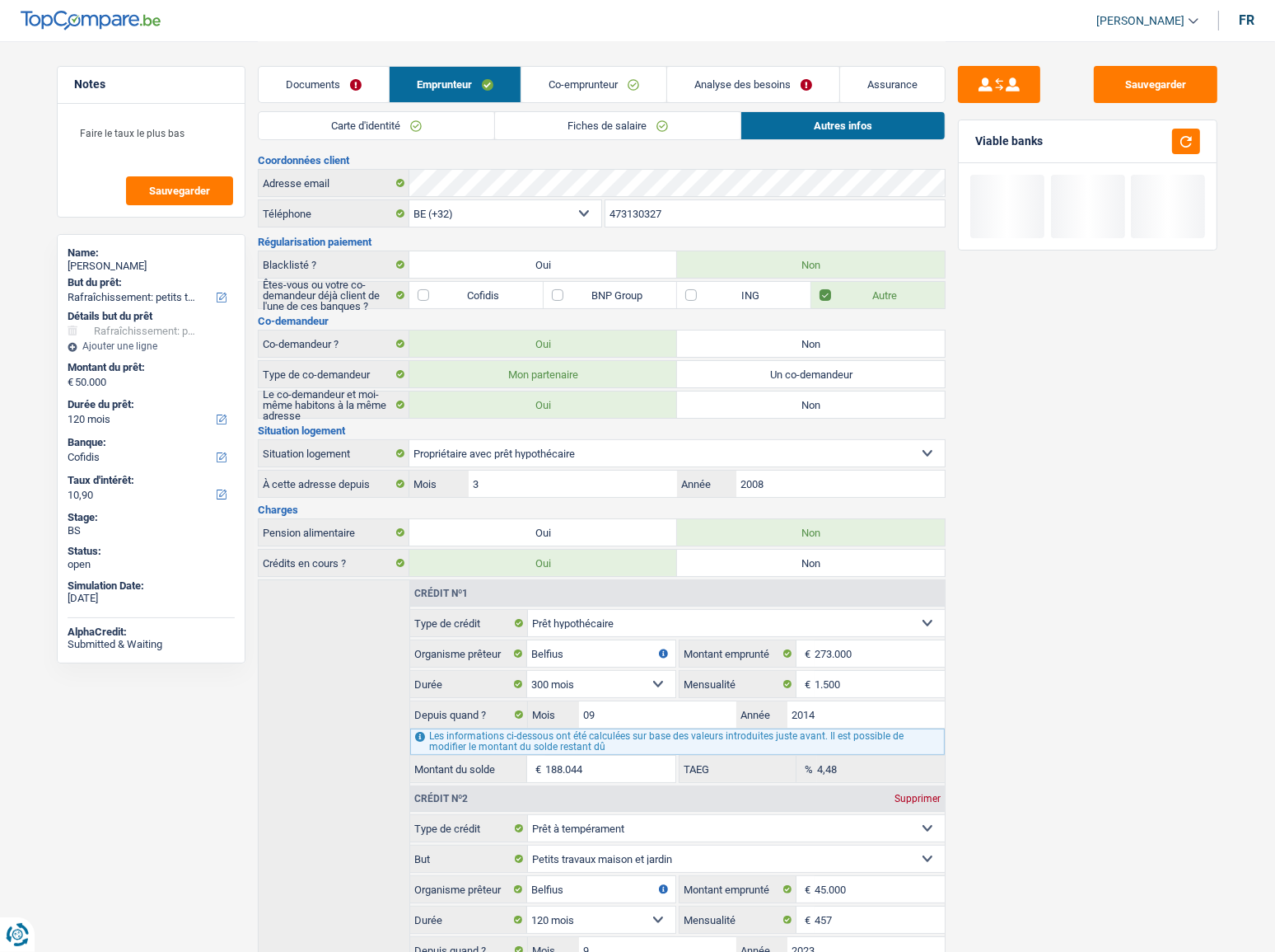
click at [618, 407] on label "Oui" at bounding box center [543, 404] width 268 height 27
click at [618, 407] on input "Oui" at bounding box center [543, 404] width 268 height 27
radio input "true"
click at [626, 407] on label "Oui" at bounding box center [543, 404] width 268 height 27
click at [626, 407] on input "Oui" at bounding box center [543, 404] width 268 height 27
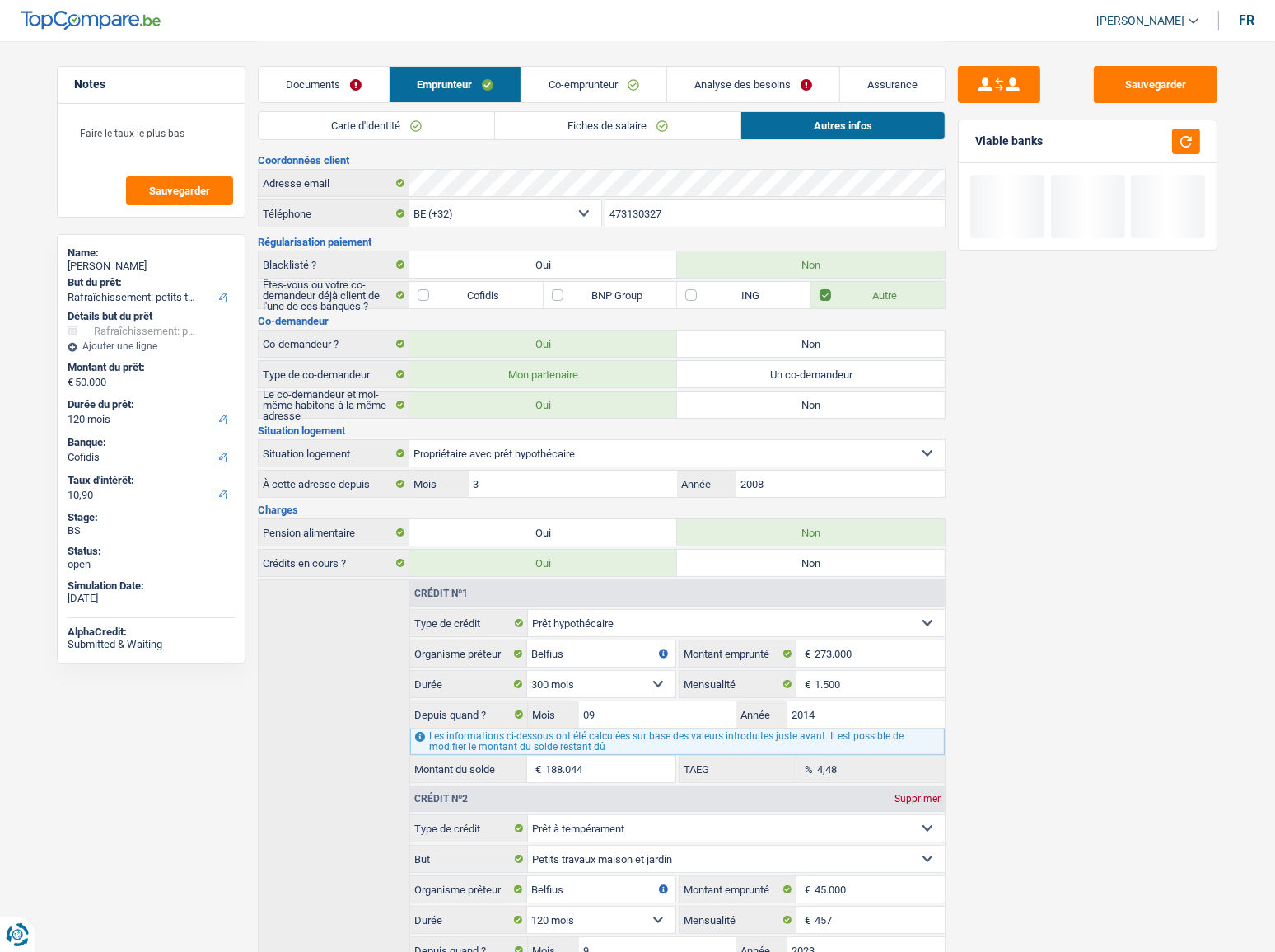
click at [710, 398] on label "Non" at bounding box center [811, 404] width 268 height 27
click at [710, 398] on input "Non" at bounding box center [811, 404] width 268 height 27
radio input "true"
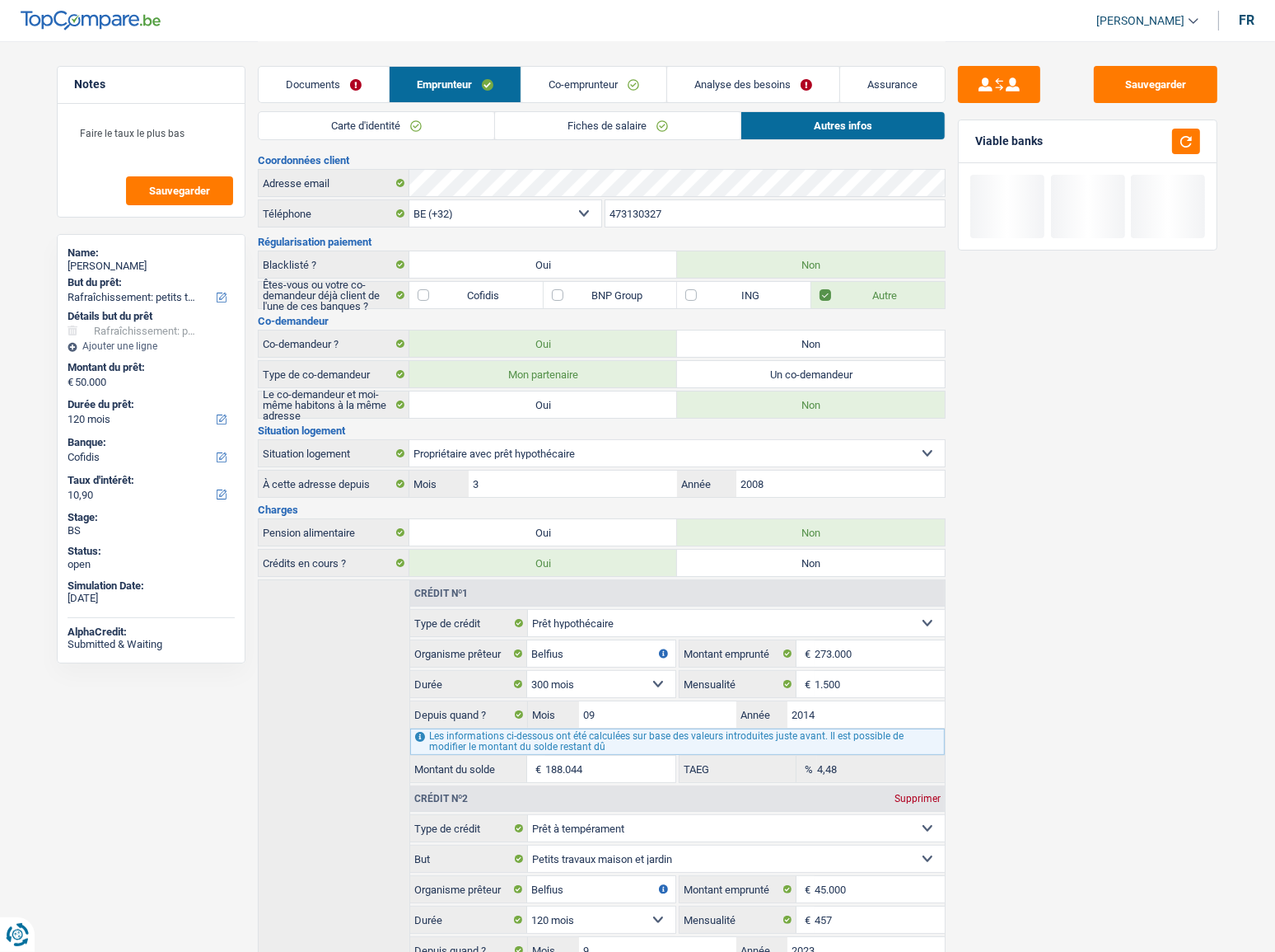
click at [605, 416] on label "Oui" at bounding box center [543, 404] width 268 height 27
click at [605, 416] on input "Oui" at bounding box center [543, 404] width 268 height 27
radio input "true"
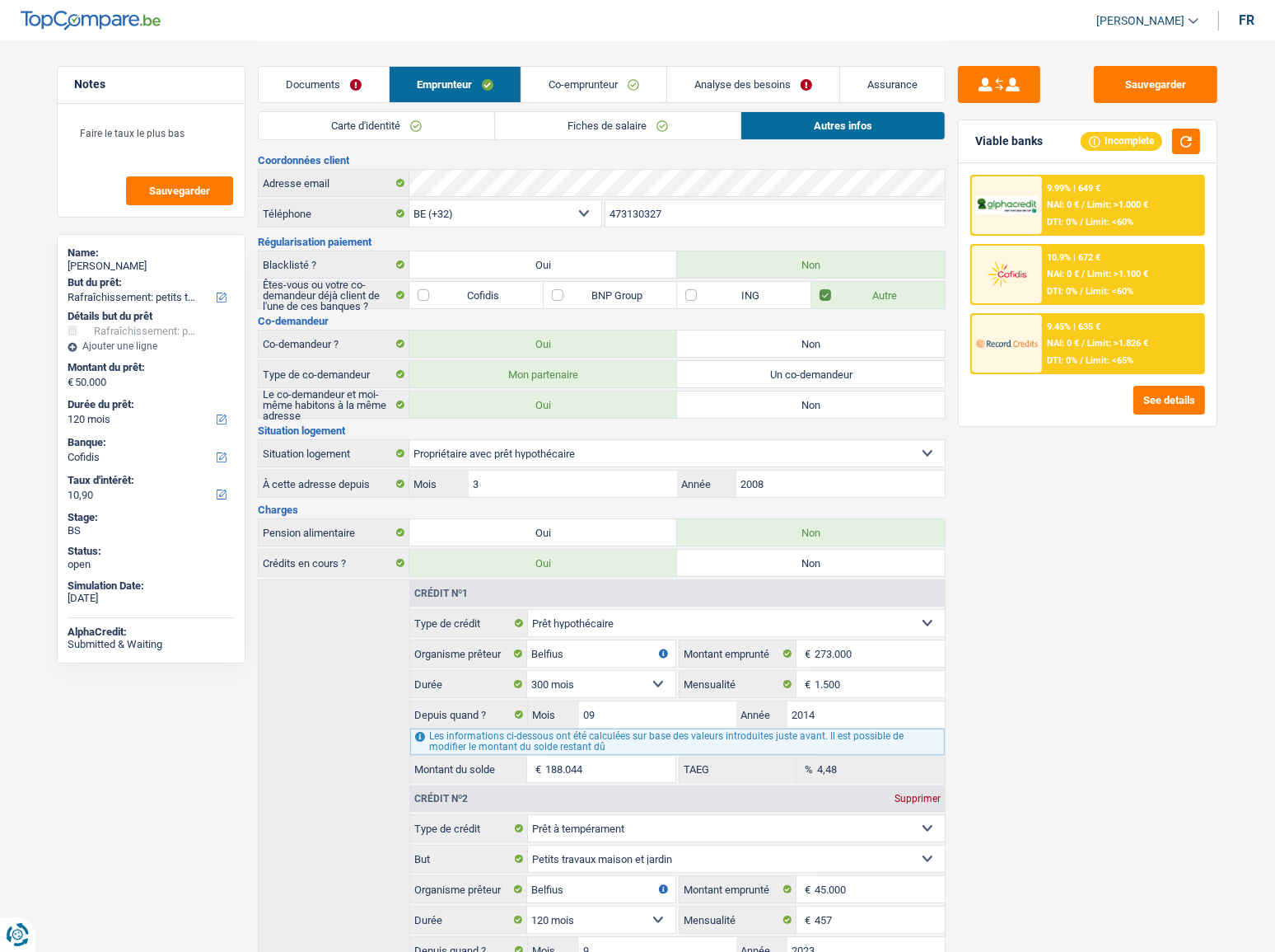
click at [631, 119] on link "Fiches de salaire" at bounding box center [618, 125] width 245 height 27
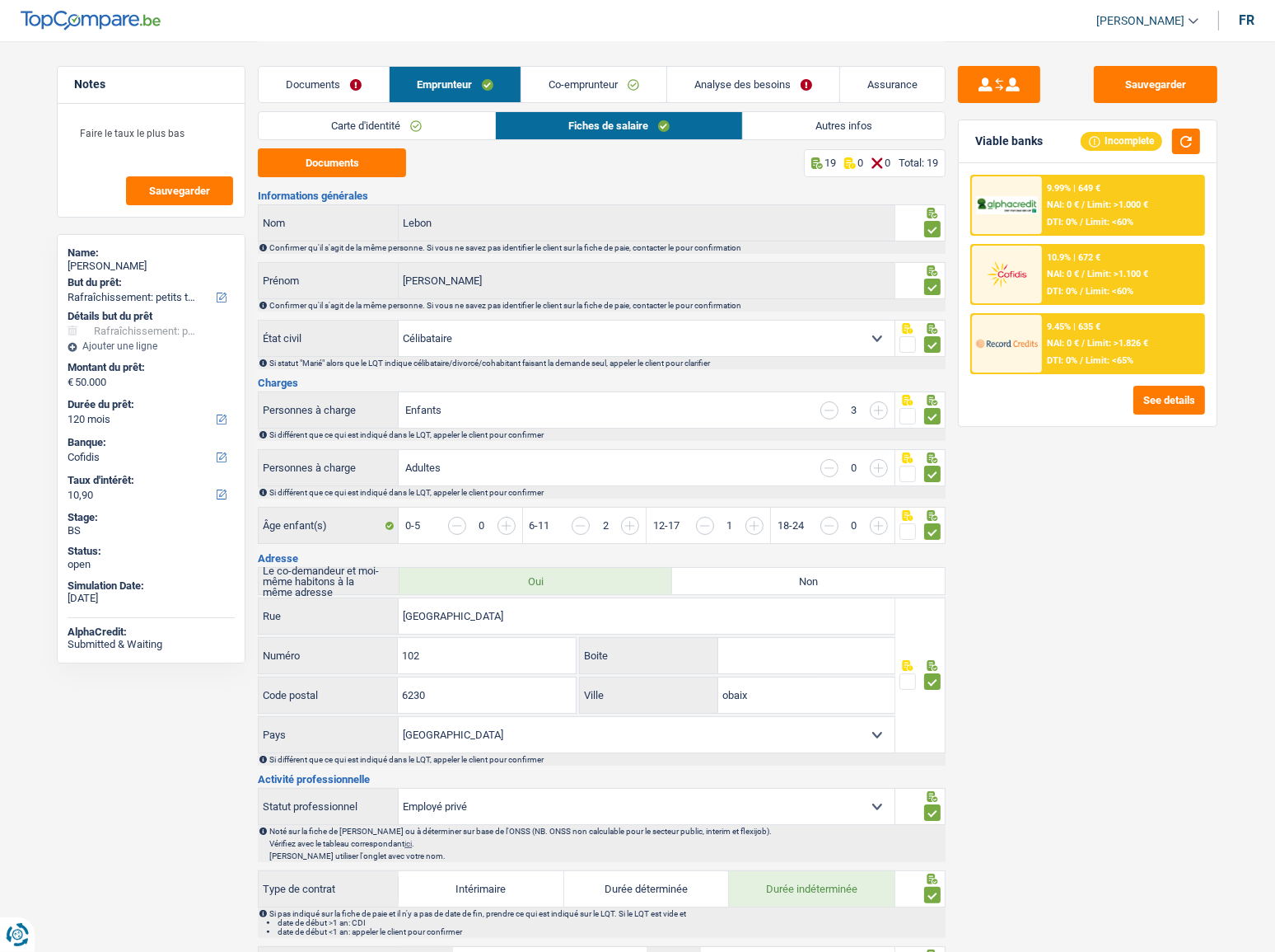
click at [609, 82] on link "Co-emprunteur" at bounding box center [594, 84] width 145 height 35
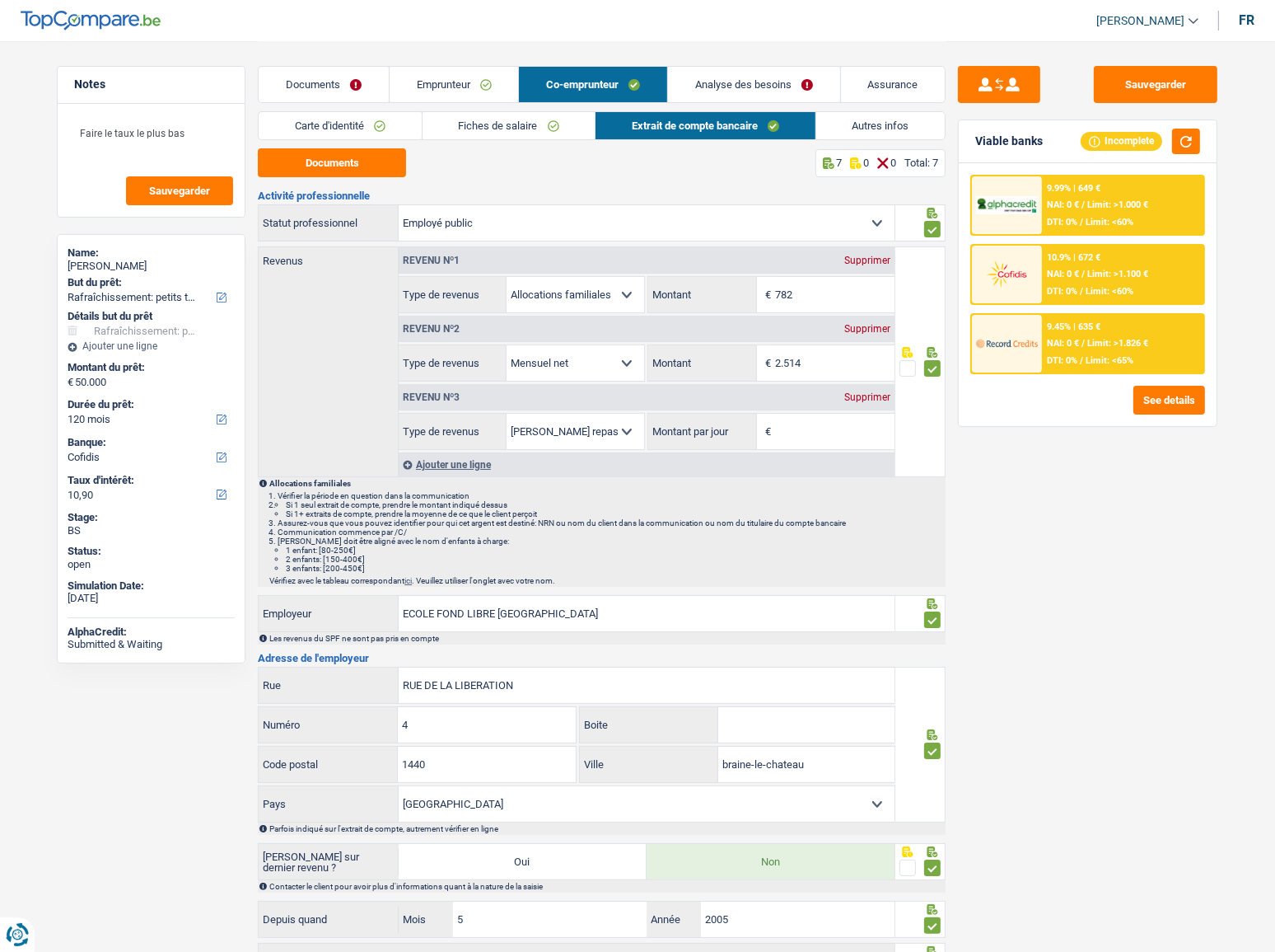
click at [895, 130] on link "Autres infos" at bounding box center [881, 125] width 130 height 27
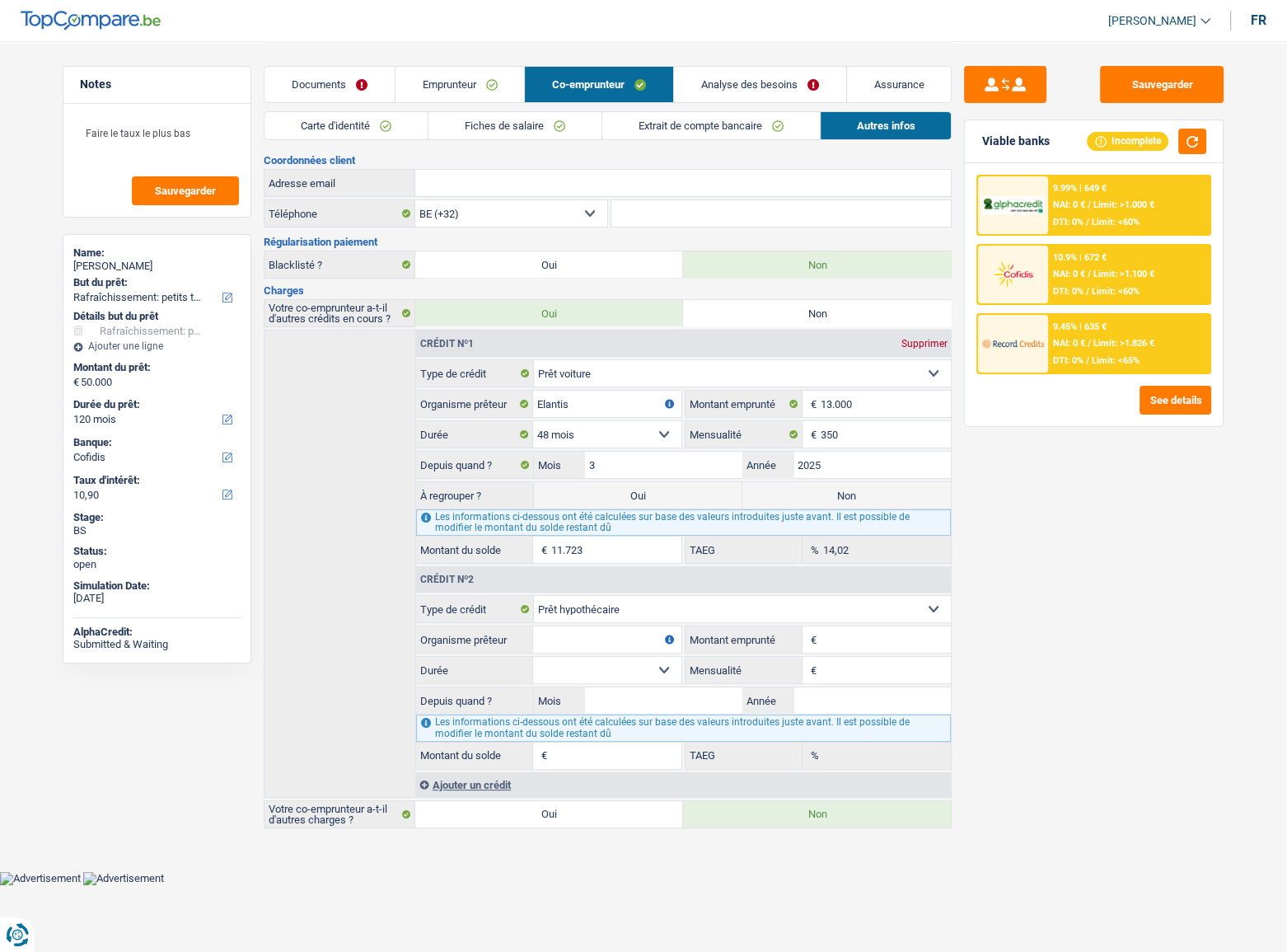
click at [692, 124] on link "Extrait de compte bancaire" at bounding box center [711, 125] width 218 height 27
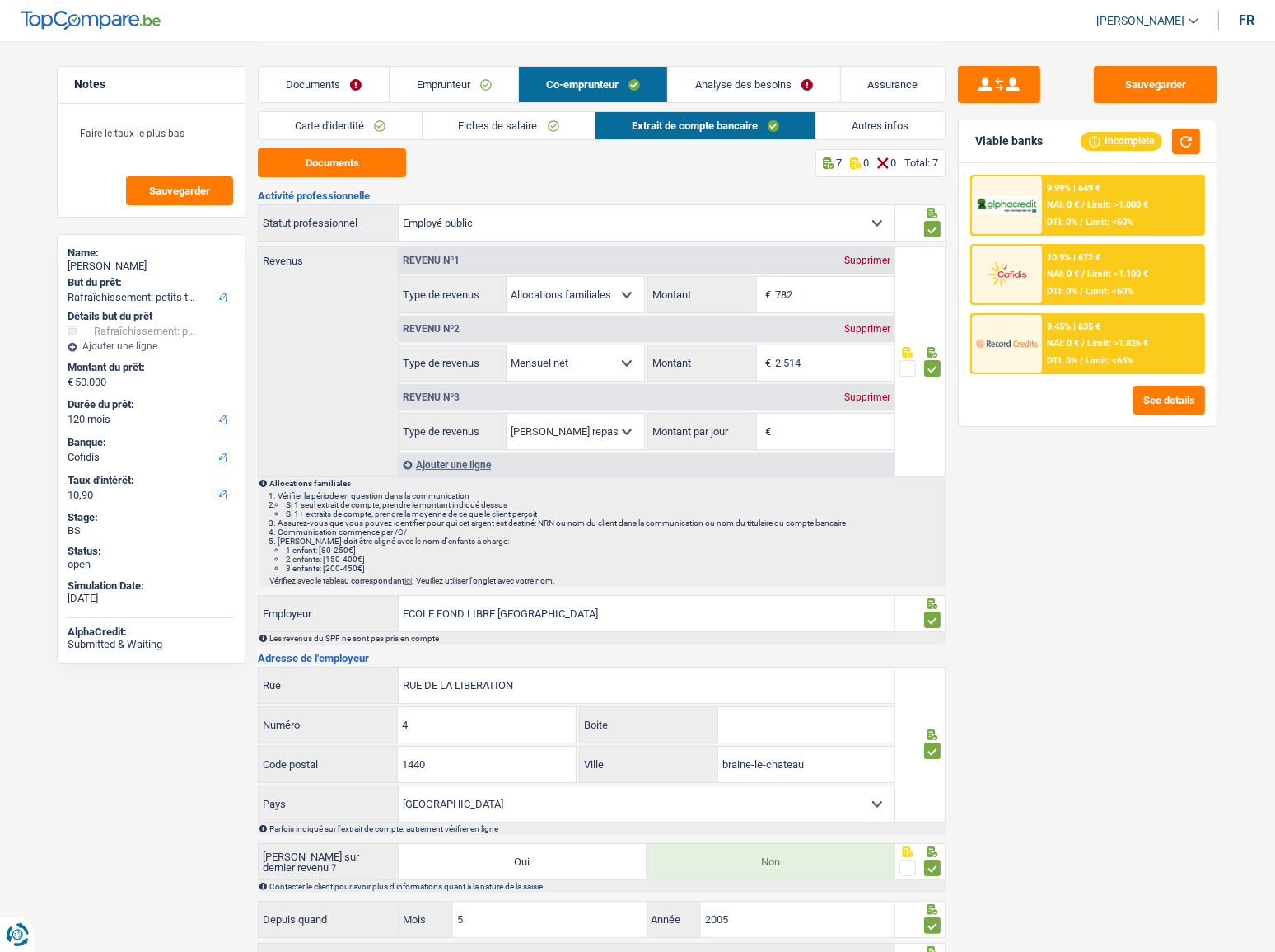
click at [861, 384] on div "Revenu nº3 Supprimer" at bounding box center [647, 397] width 496 height 27
drag, startPoint x: 861, startPoint y: 402, endPoint x: 809, endPoint y: 305, distance: 110.1
click at [861, 402] on div "Revenu nº3 Supprimer" at bounding box center [647, 397] width 496 height 27
drag, startPoint x: 860, startPoint y: 391, endPoint x: 857, endPoint y: 320, distance: 71.1
click at [860, 392] on div "Supprimer" at bounding box center [867, 397] width 54 height 10
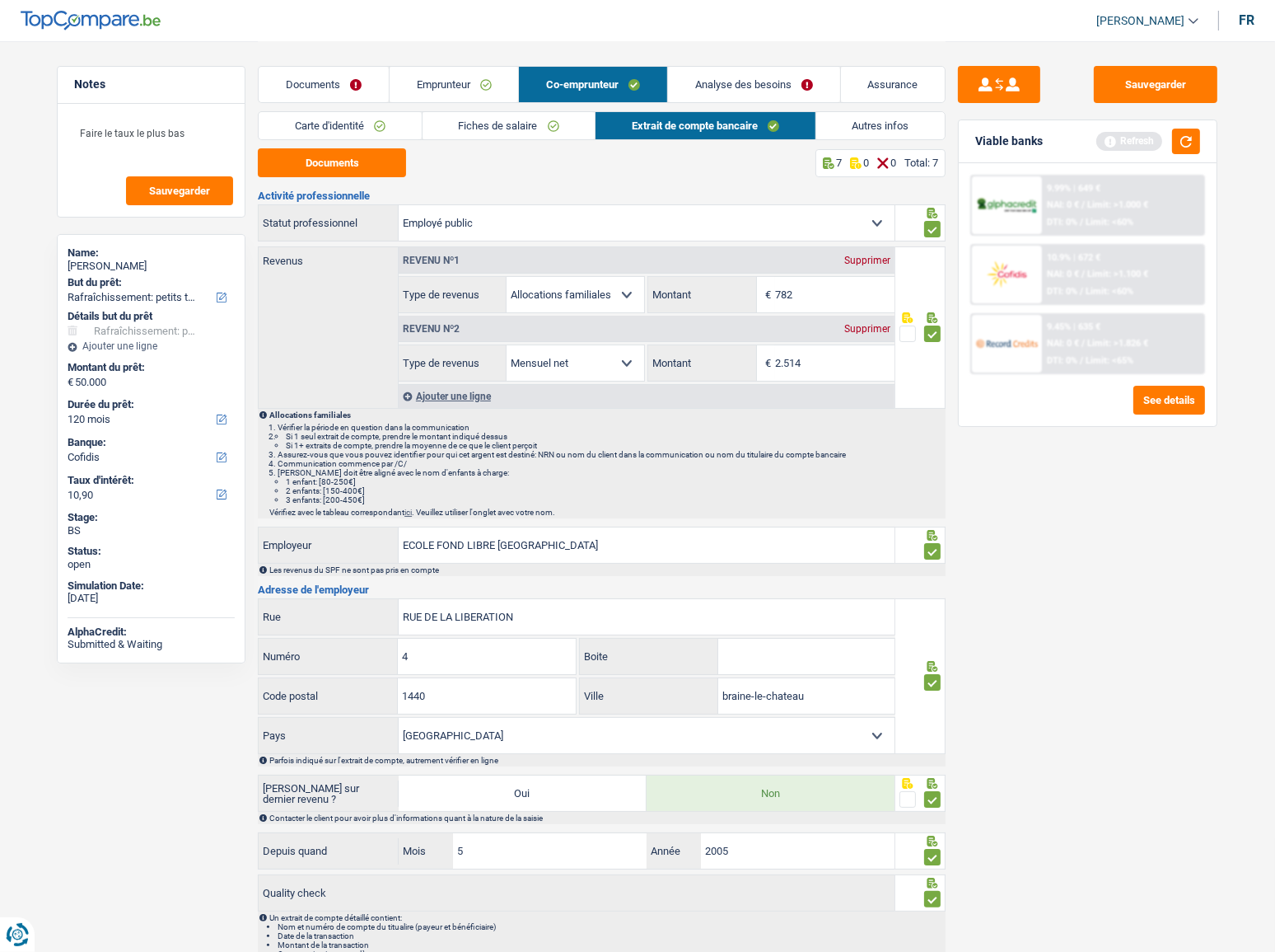
click at [857, 116] on link "Autres infos" at bounding box center [881, 125] width 130 height 27
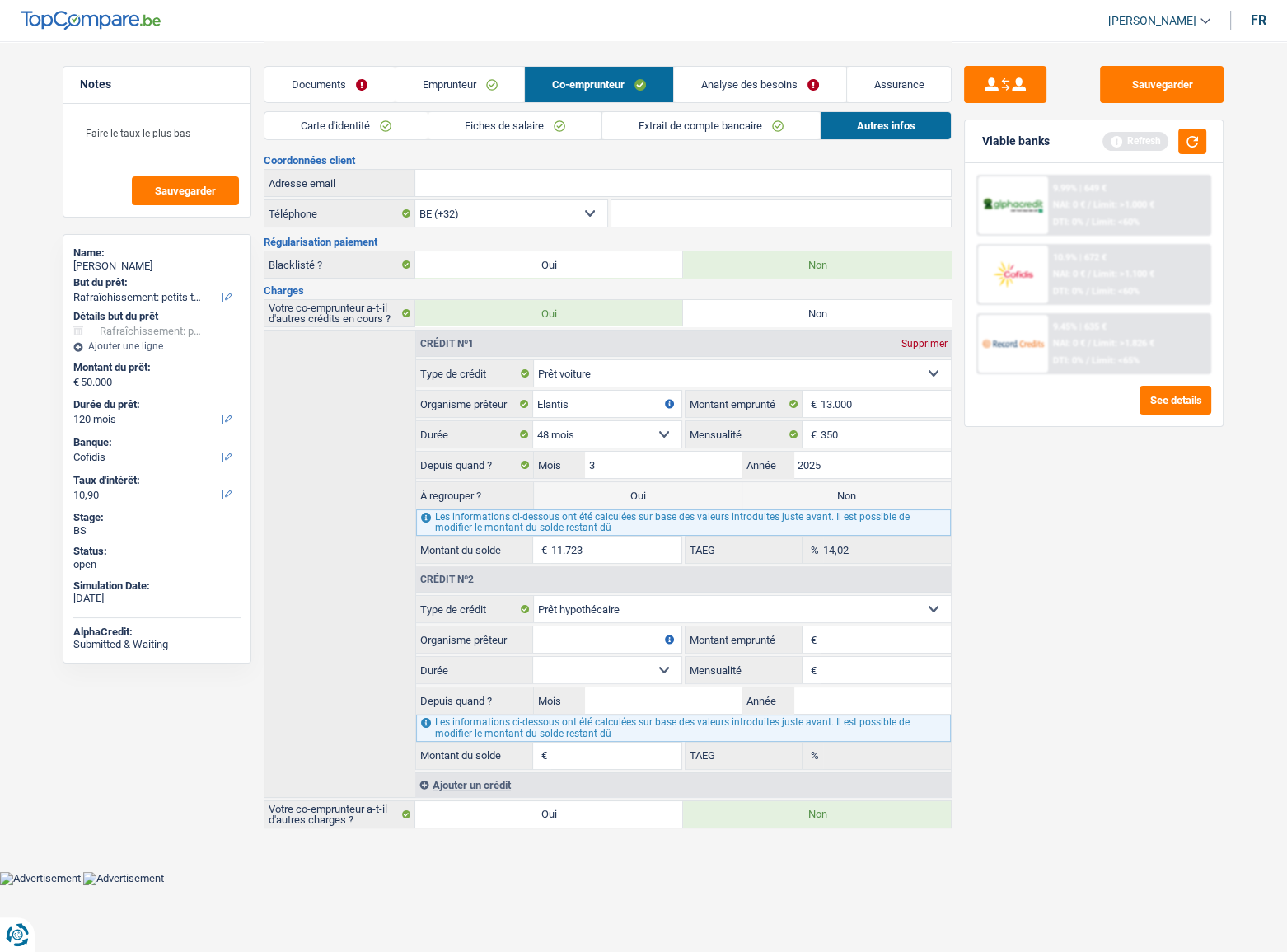
click at [641, 498] on select "Carte ou ouverture de crédit Prêt hypothécaire Vente à tempérament Prêt à tempé…" at bounding box center [743, 609] width 418 height 27
select select "cardOrCredit"
type input "0"
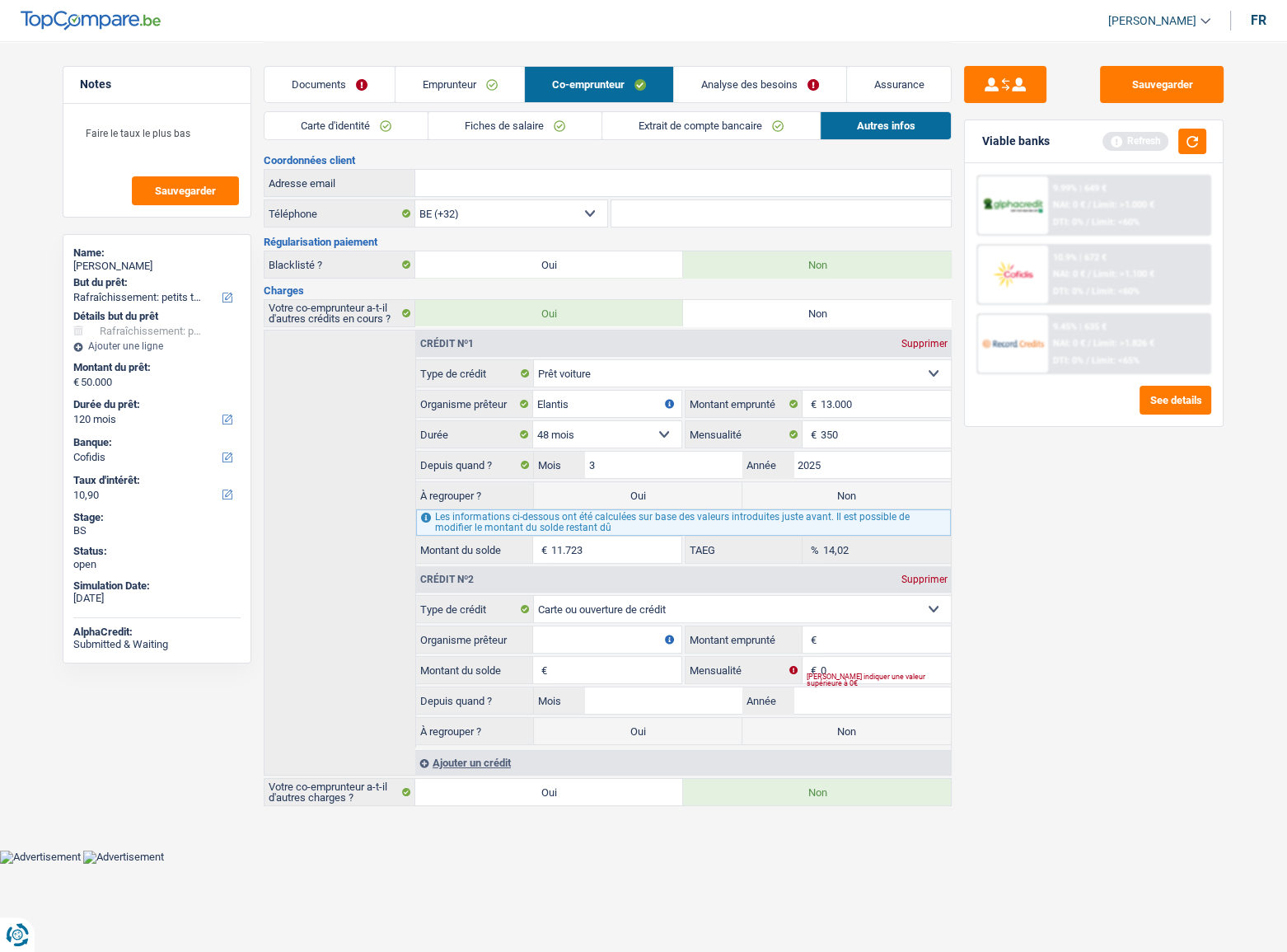
click at [916, 498] on div "Supprimer" at bounding box center [923, 579] width 54 height 10
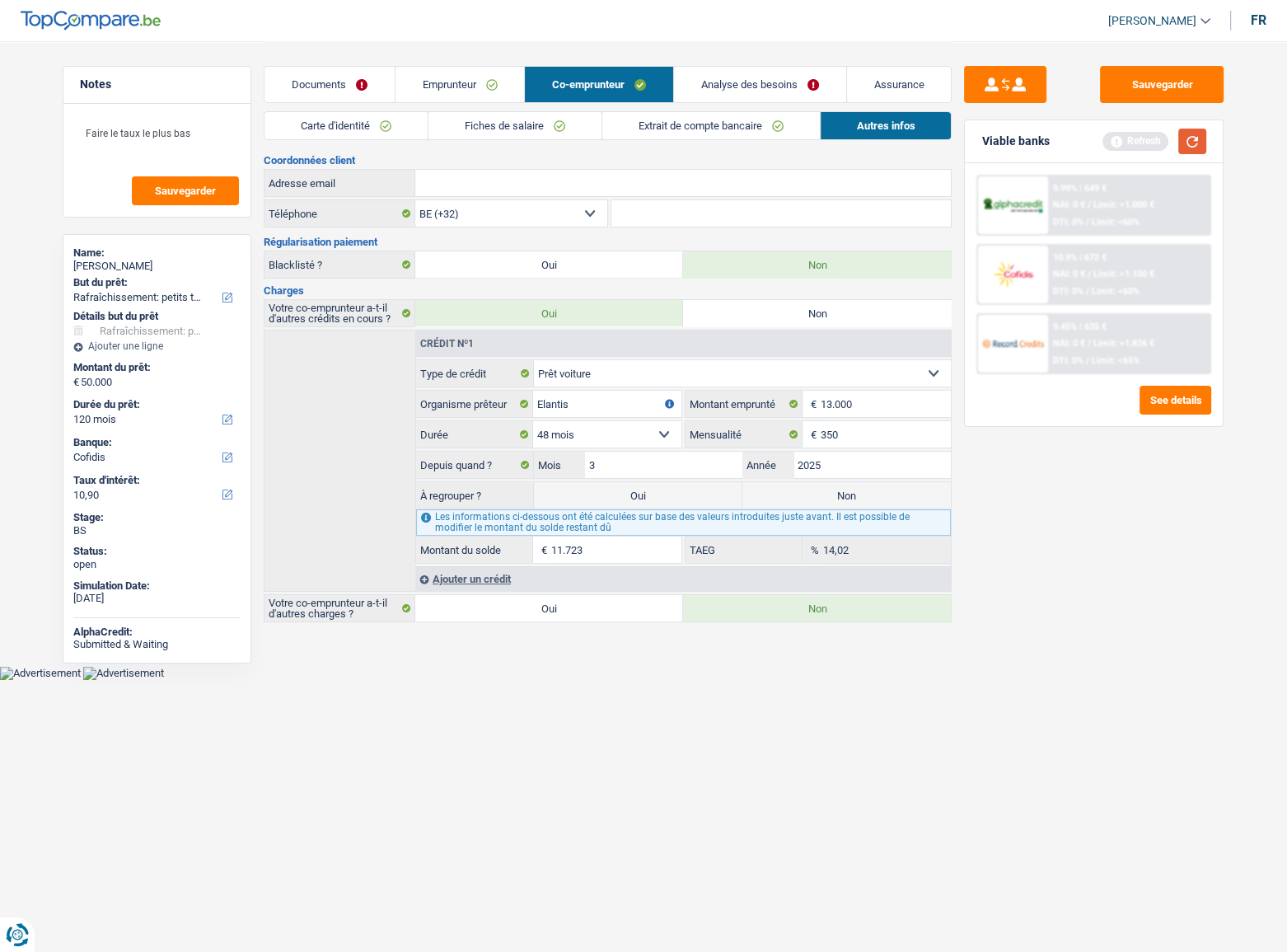
click at [1112, 142] on button "button" at bounding box center [1192, 142] width 28 height 26
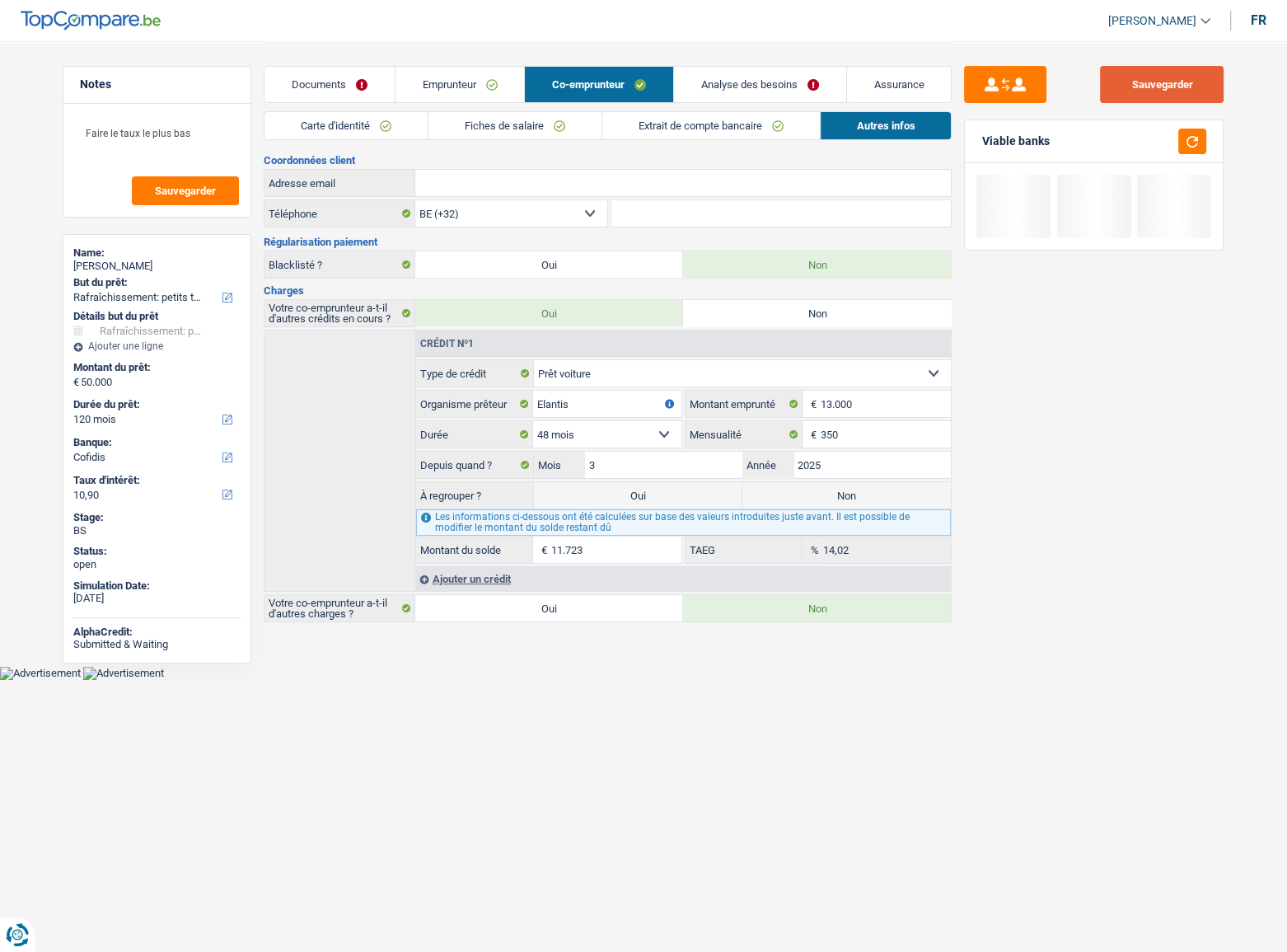
click at [1112, 88] on button "Sauvegarder" at bounding box center [1161, 84] width 124 height 37
click at [447, 94] on link "Emprunteur" at bounding box center [460, 84] width 130 height 35
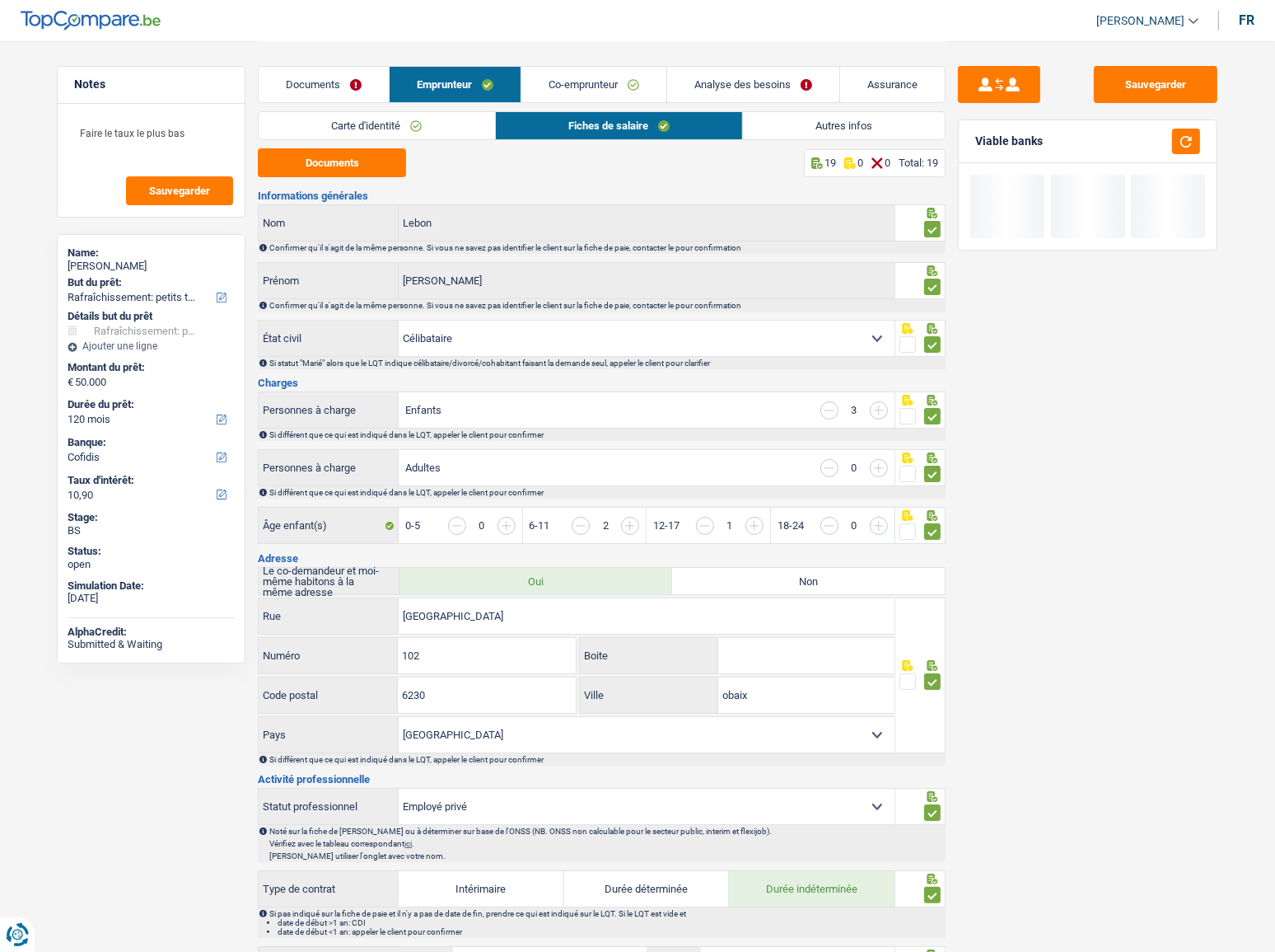
click at [580, 105] on div "Documents Emprunteur Co-emprunteur Analyse des besoins Assurance" at bounding box center [602, 76] width 688 height 70
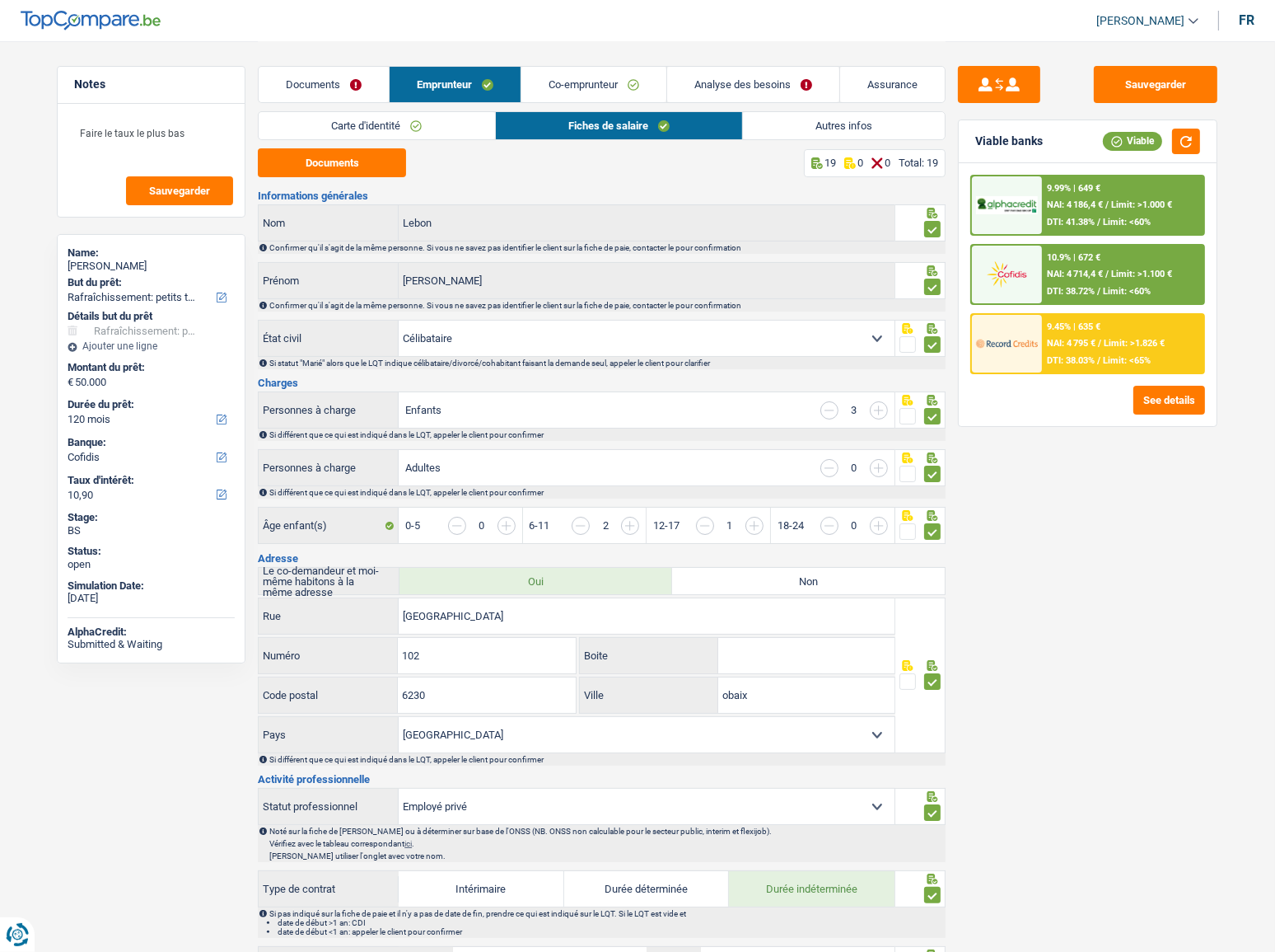
click at [774, 127] on link "Autres infos" at bounding box center [844, 125] width 202 height 27
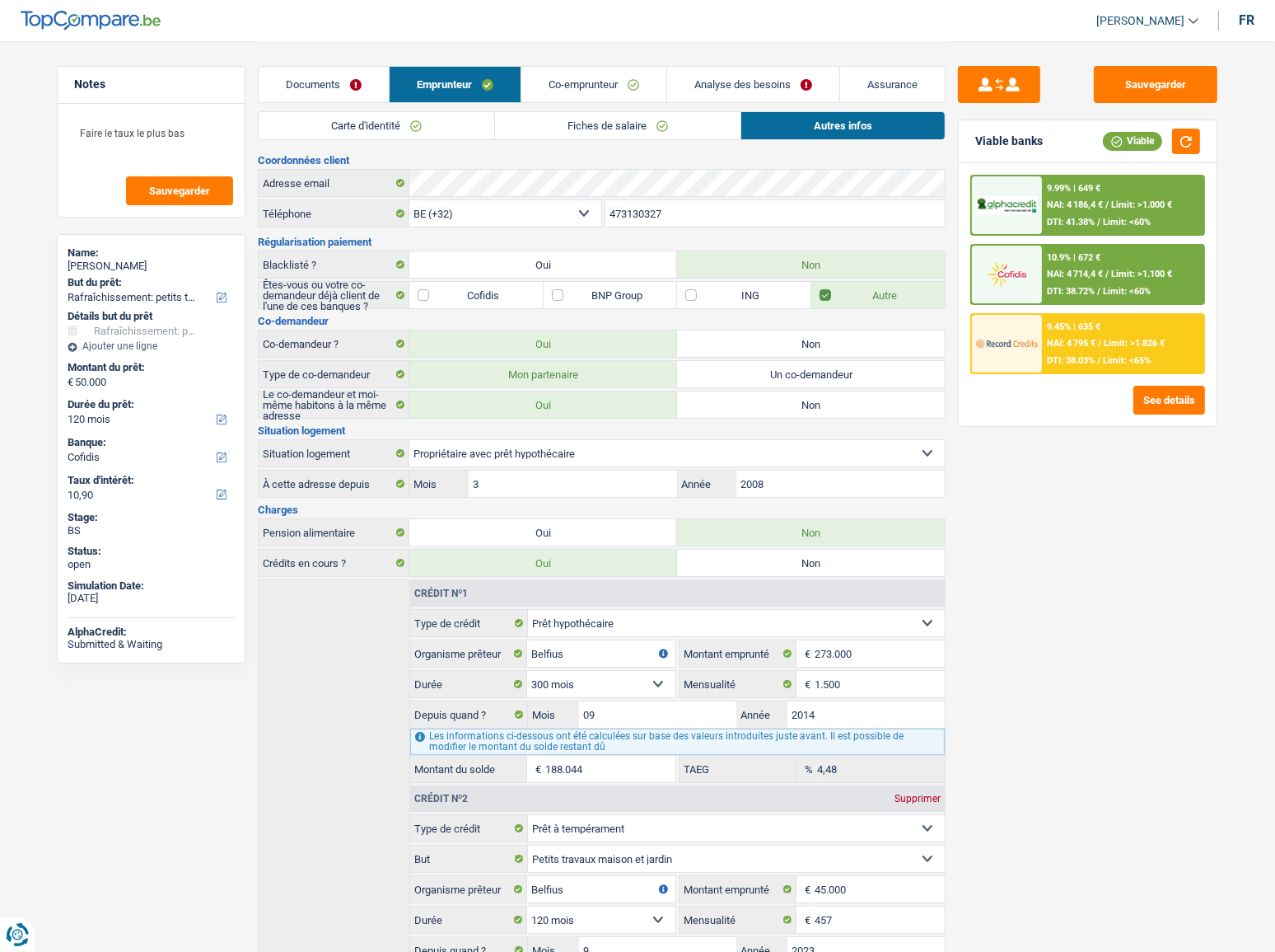
click at [577, 79] on link "Co-emprunteur" at bounding box center [594, 84] width 145 height 35
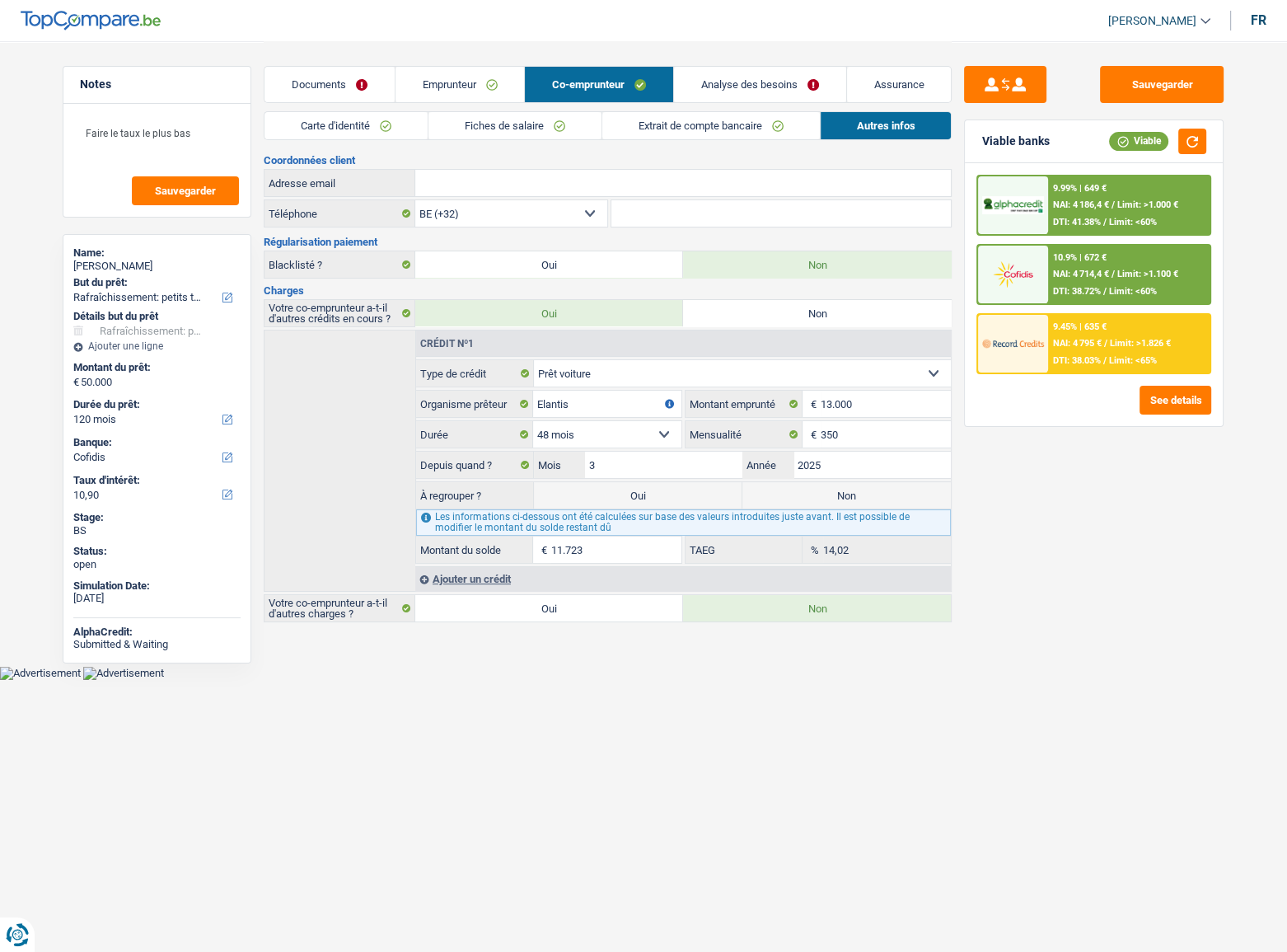
click at [634, 124] on link "Extrait de compte bancaire" at bounding box center [711, 125] width 218 height 27
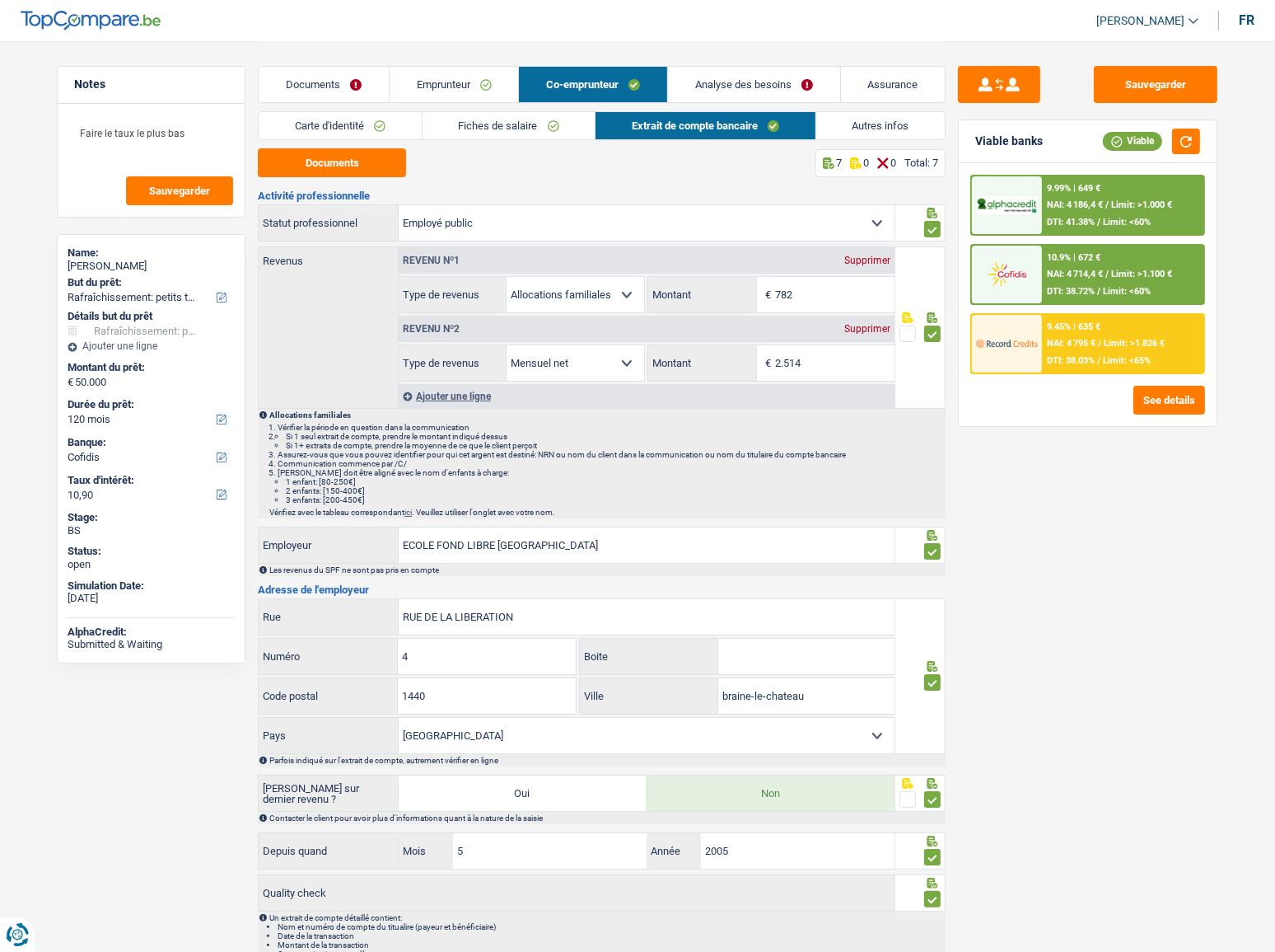
click at [822, 116] on link "Autres infos" at bounding box center [881, 125] width 130 height 27
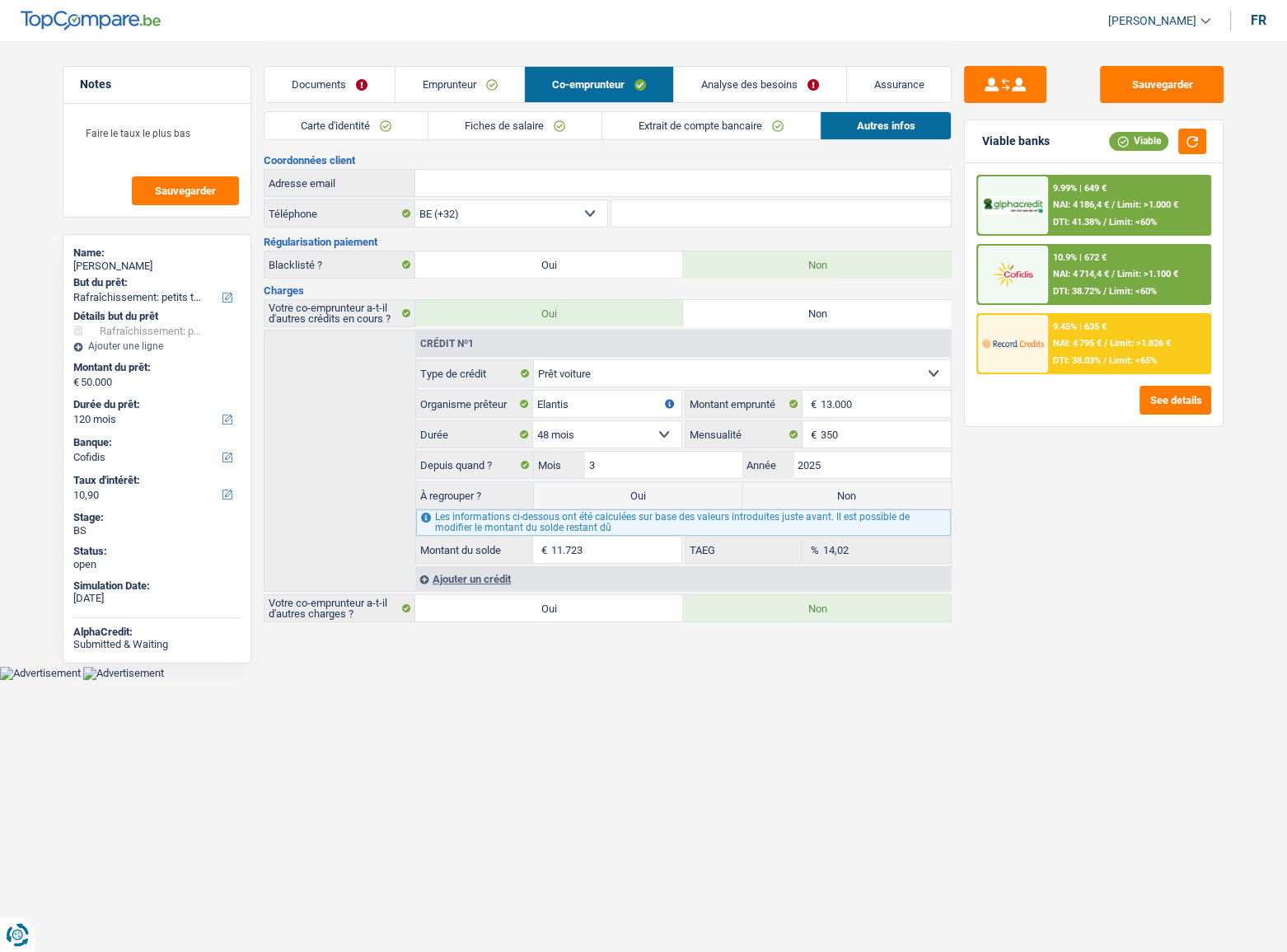
click at [859, 494] on label "Non" at bounding box center [846, 495] width 208 height 27
click at [859, 494] on input "Non" at bounding box center [846, 495] width 208 height 27
radio input "true"
click at [521, 123] on link "Fiches de salaire" at bounding box center [515, 125] width 173 height 27
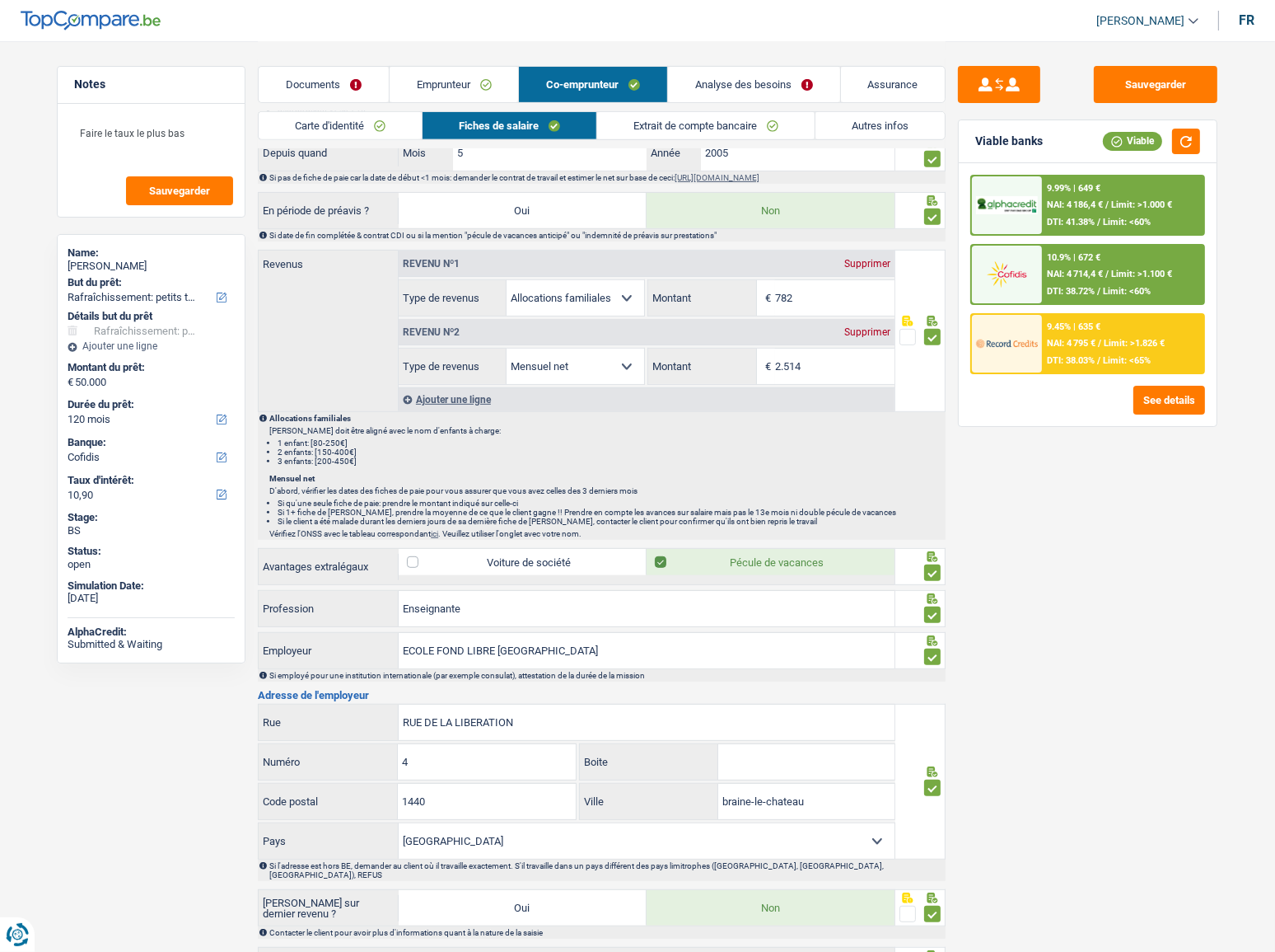
scroll to position [881, 0]
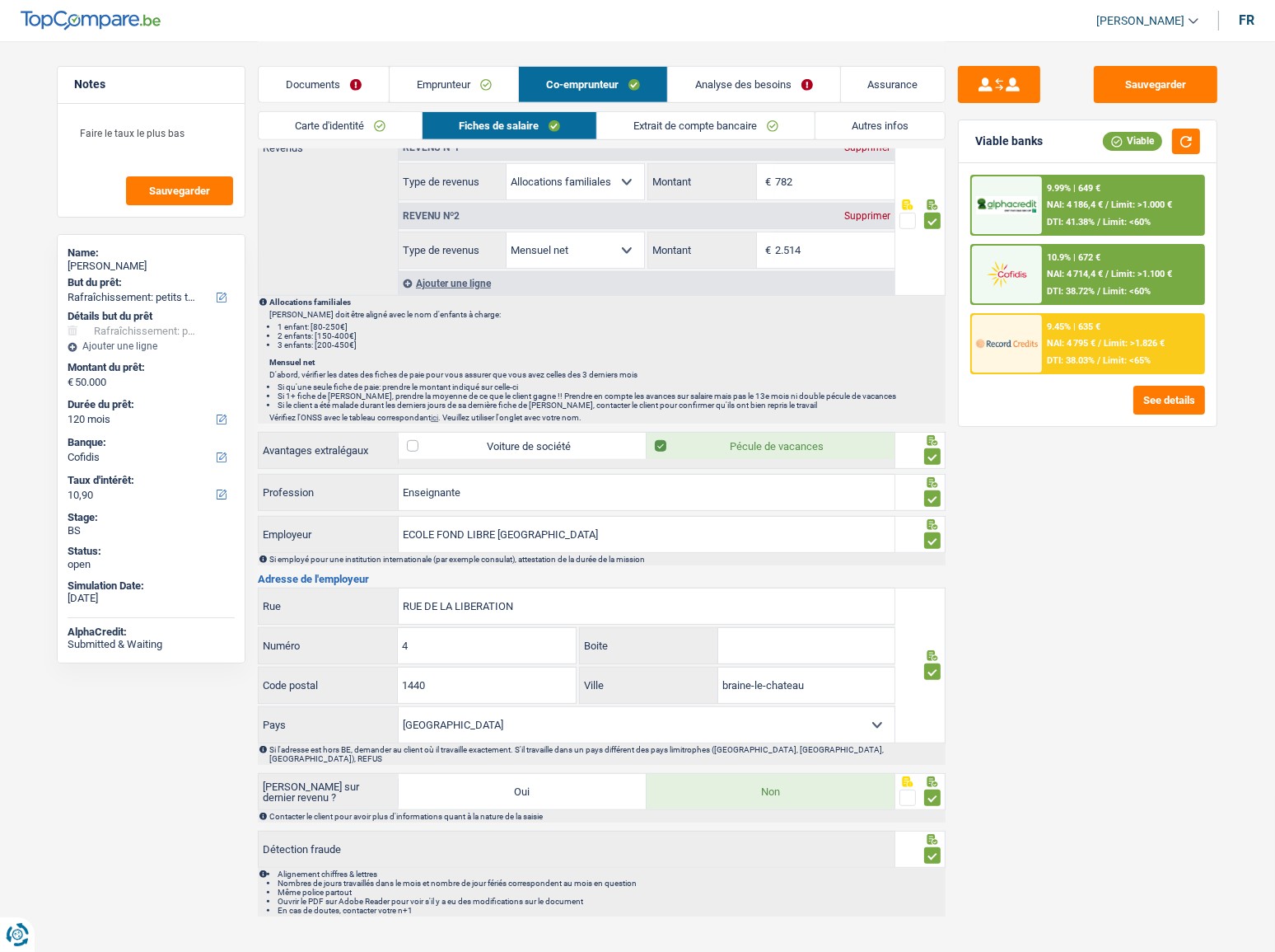
click at [454, 74] on link "Emprunteur" at bounding box center [454, 84] width 130 height 35
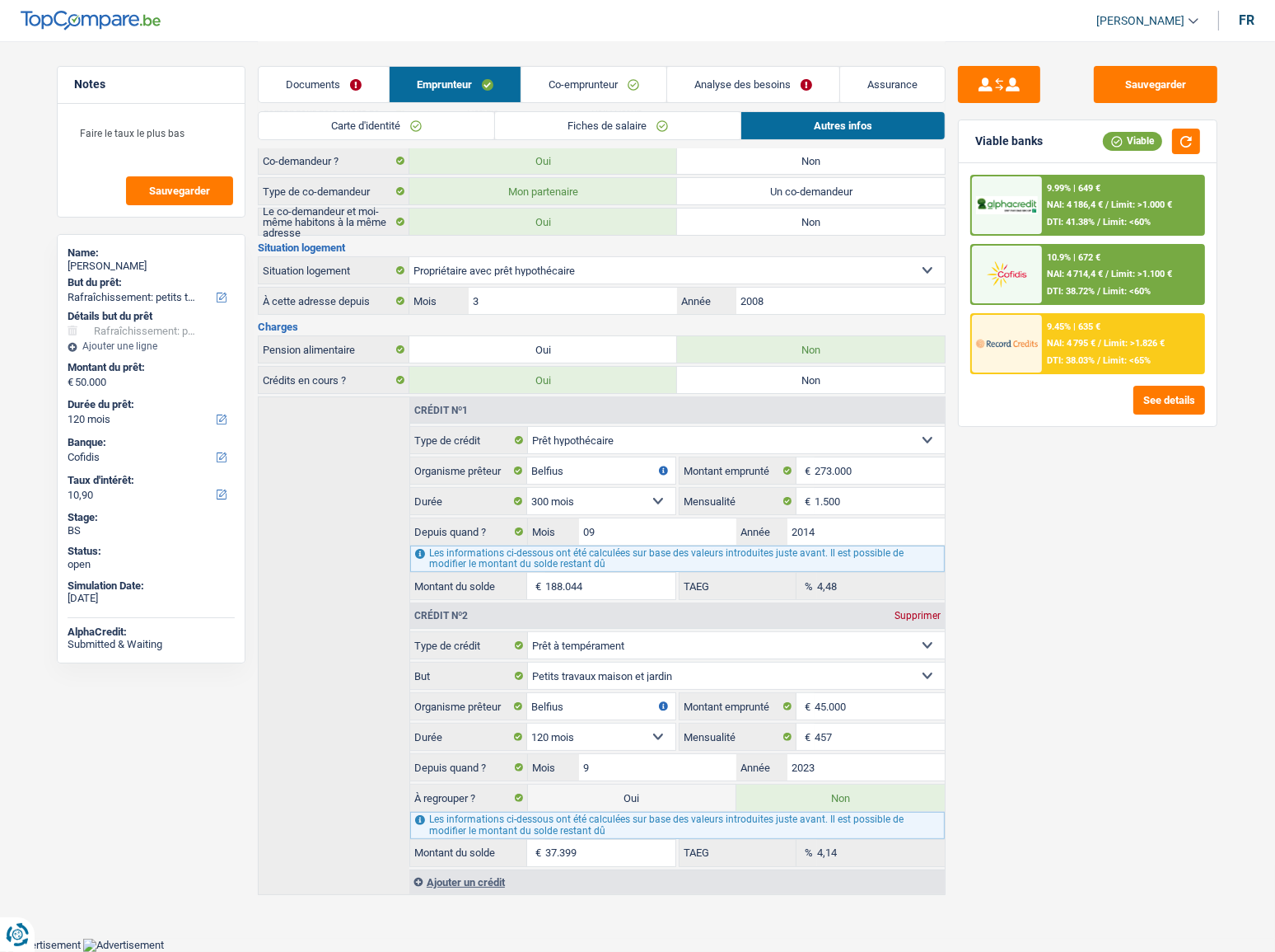
scroll to position [165, 0]
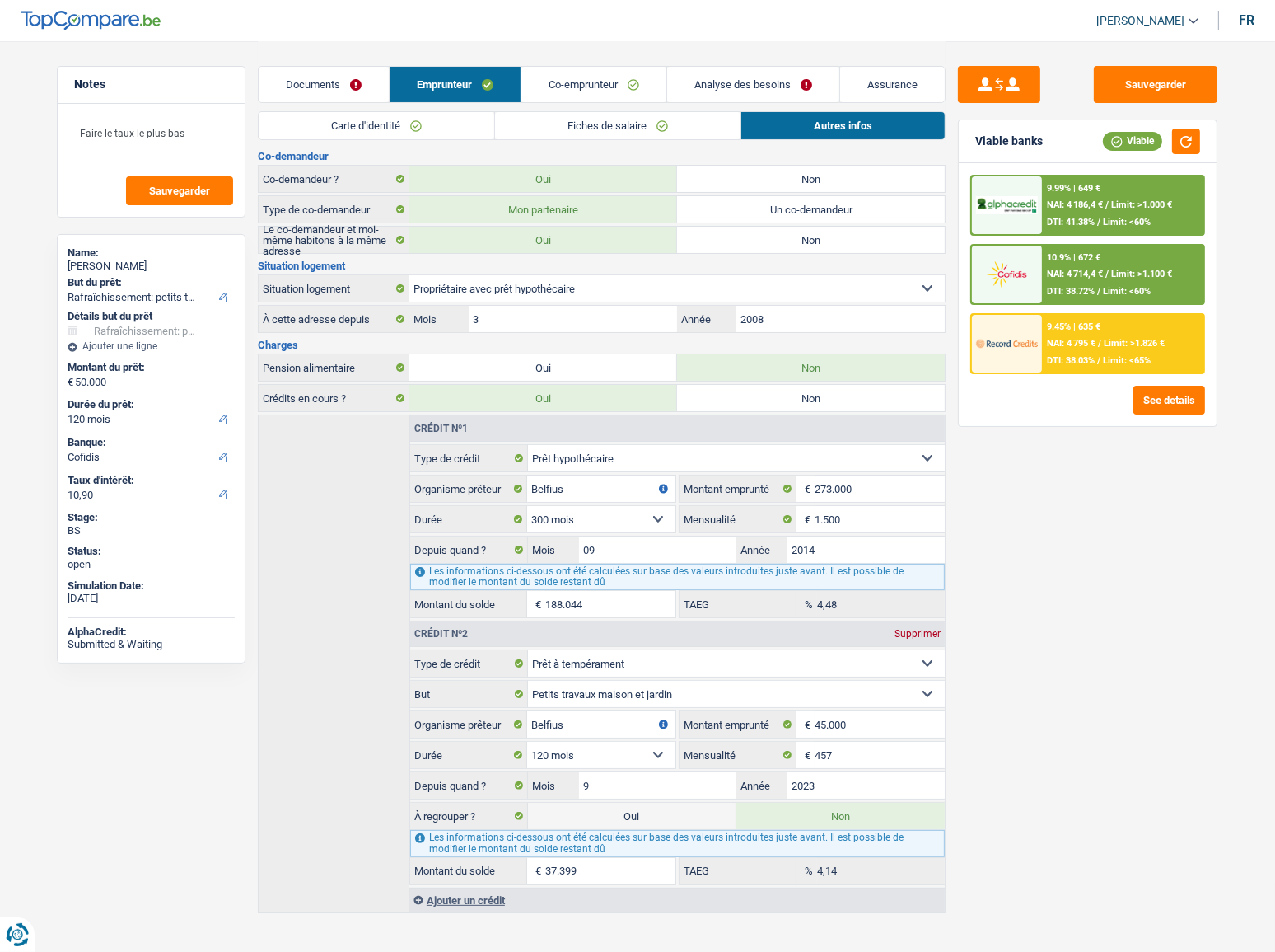
click at [1112, 271] on span "Limit: >1.100 €" at bounding box center [1142, 274] width 61 height 10
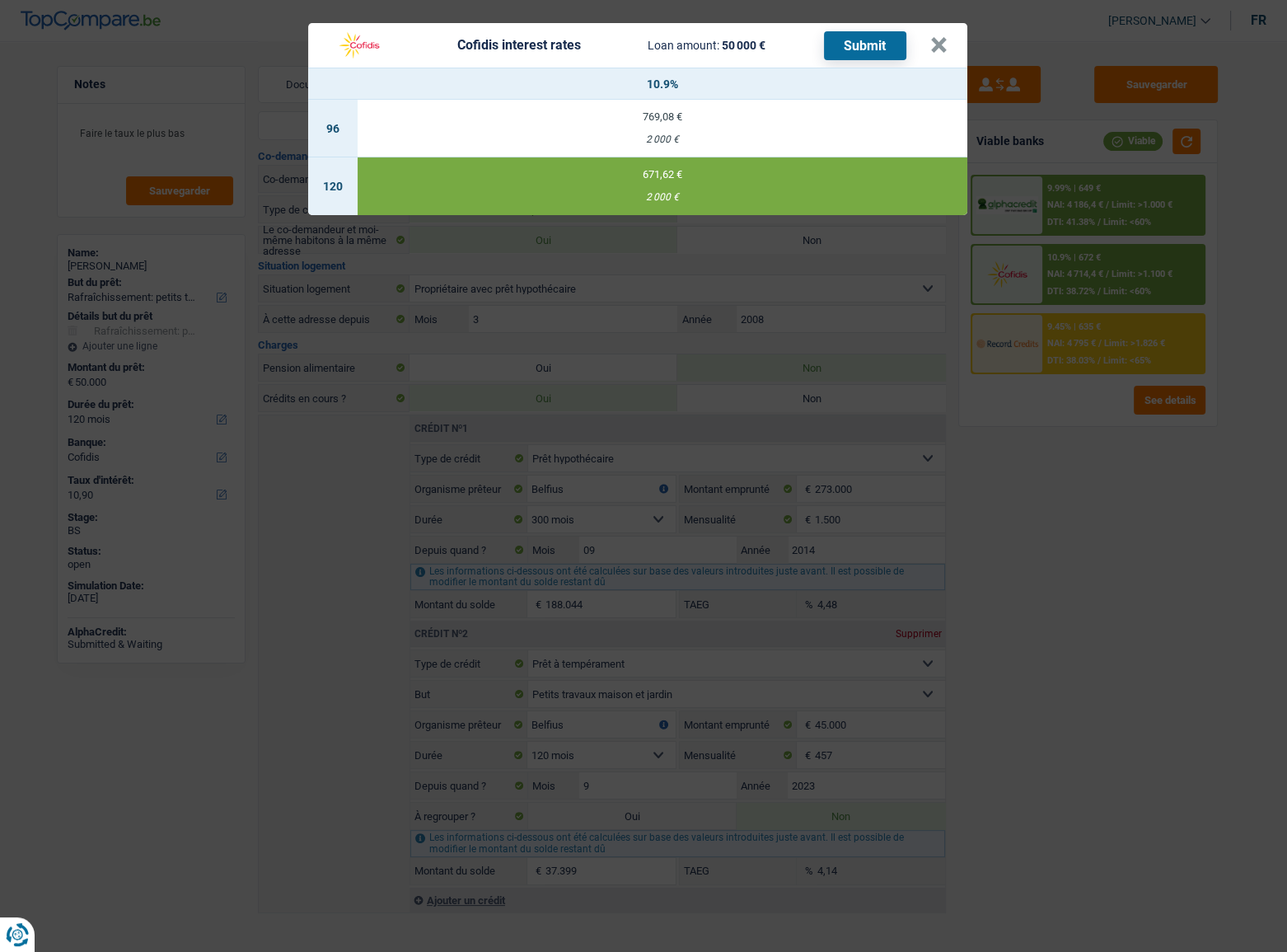
click at [845, 57] on button "Submit" at bounding box center [865, 45] width 82 height 29
click at [926, 43] on div "Cofidis interest rates Loan amount: 50 000 € Submit" at bounding box center [629, 45] width 602 height 31
click at [934, 42] on button "×" at bounding box center [939, 45] width 17 height 16
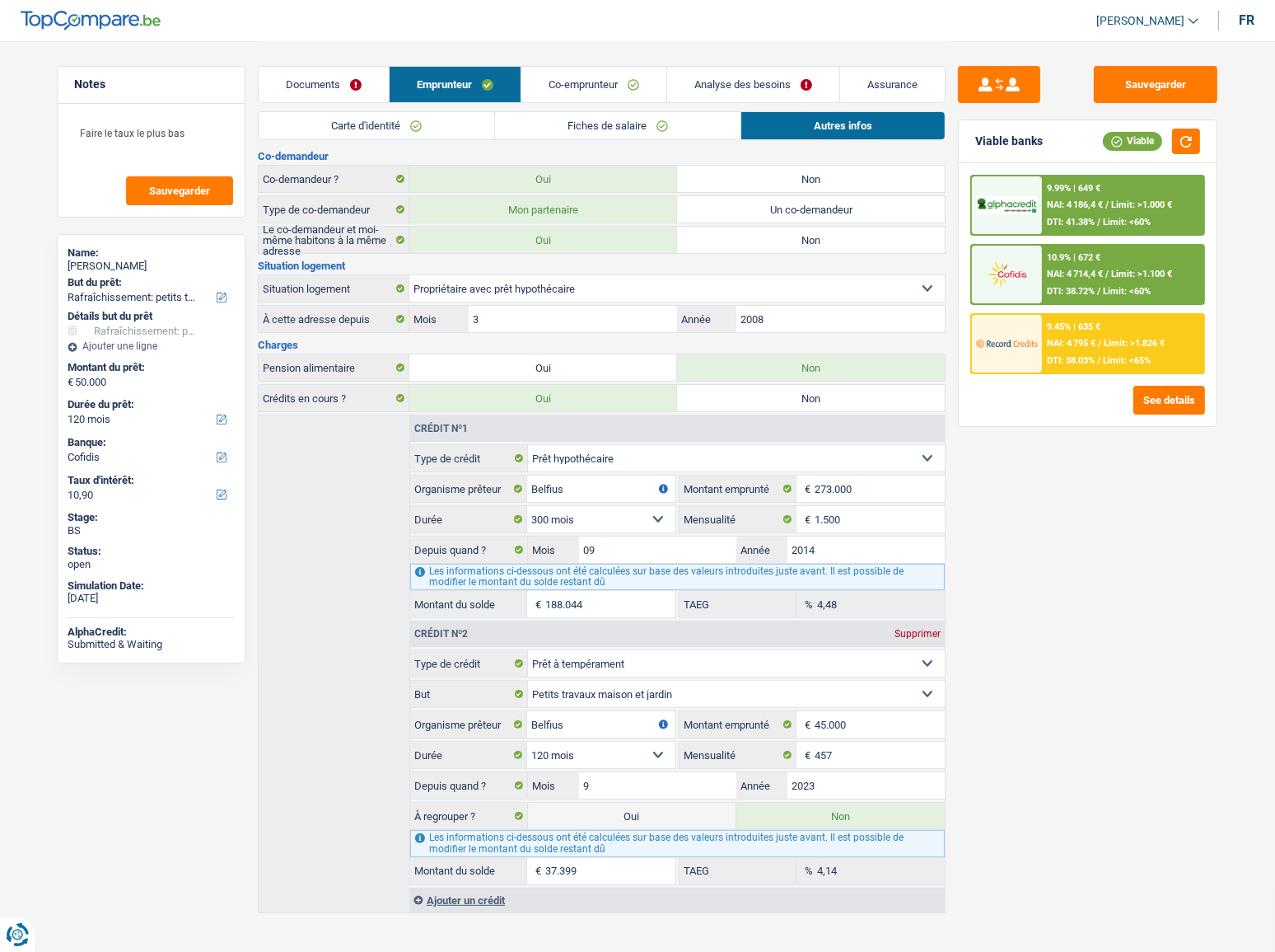
click at [597, 75] on link "Co-emprunteur" at bounding box center [594, 84] width 145 height 35
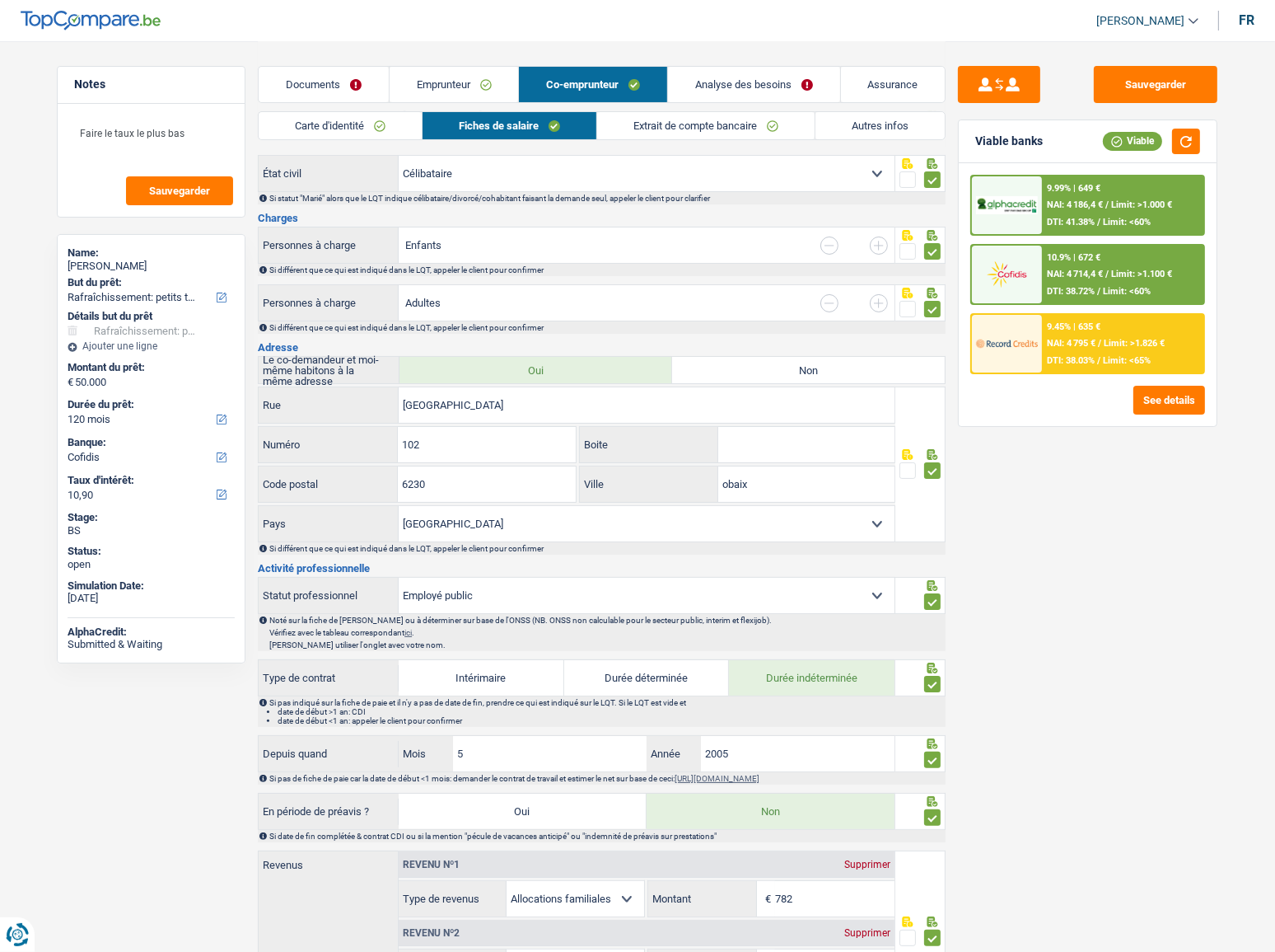
click at [857, 133] on link "Autres infos" at bounding box center [880, 125] width 130 height 27
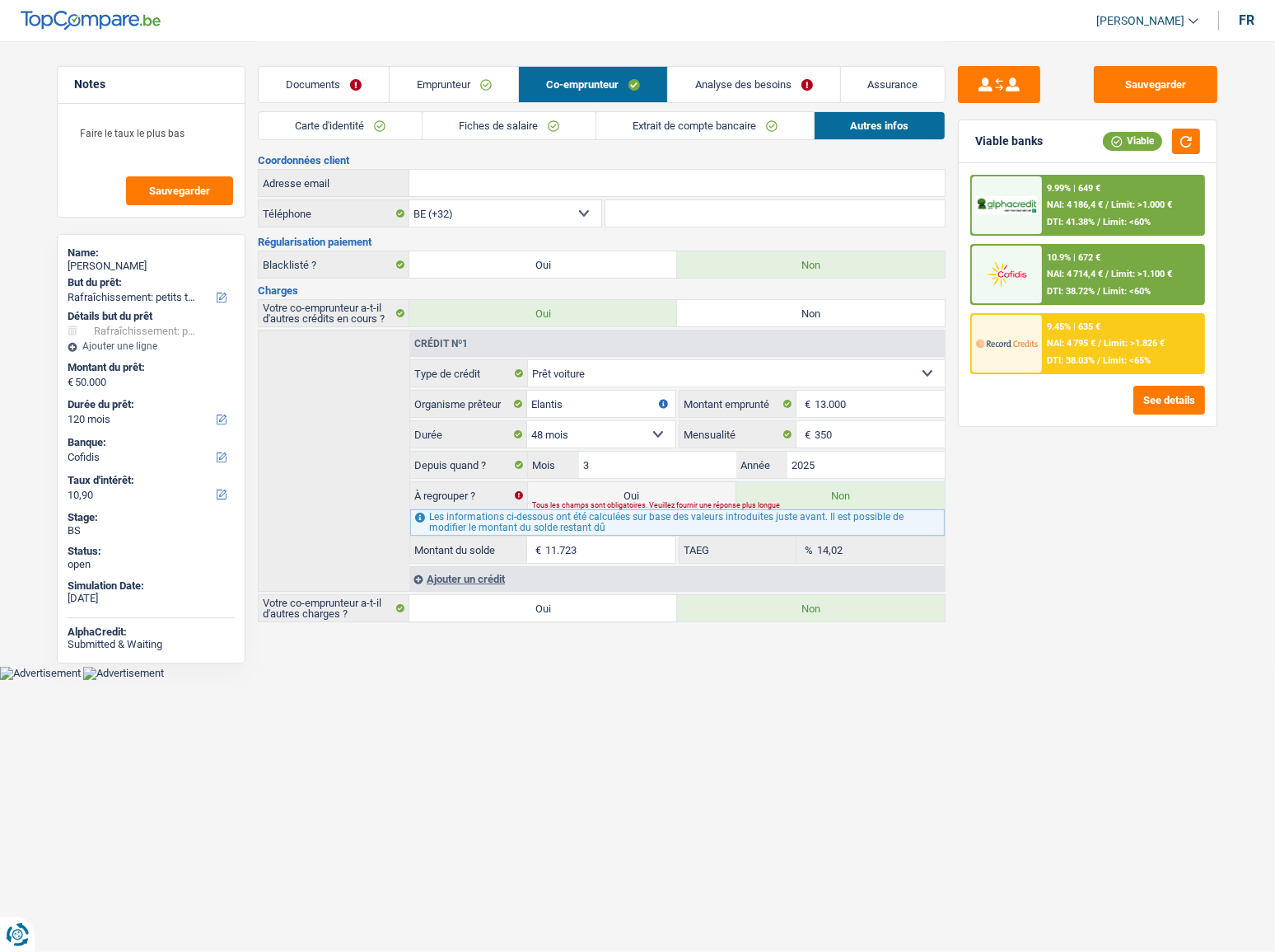
scroll to position [0, 0]
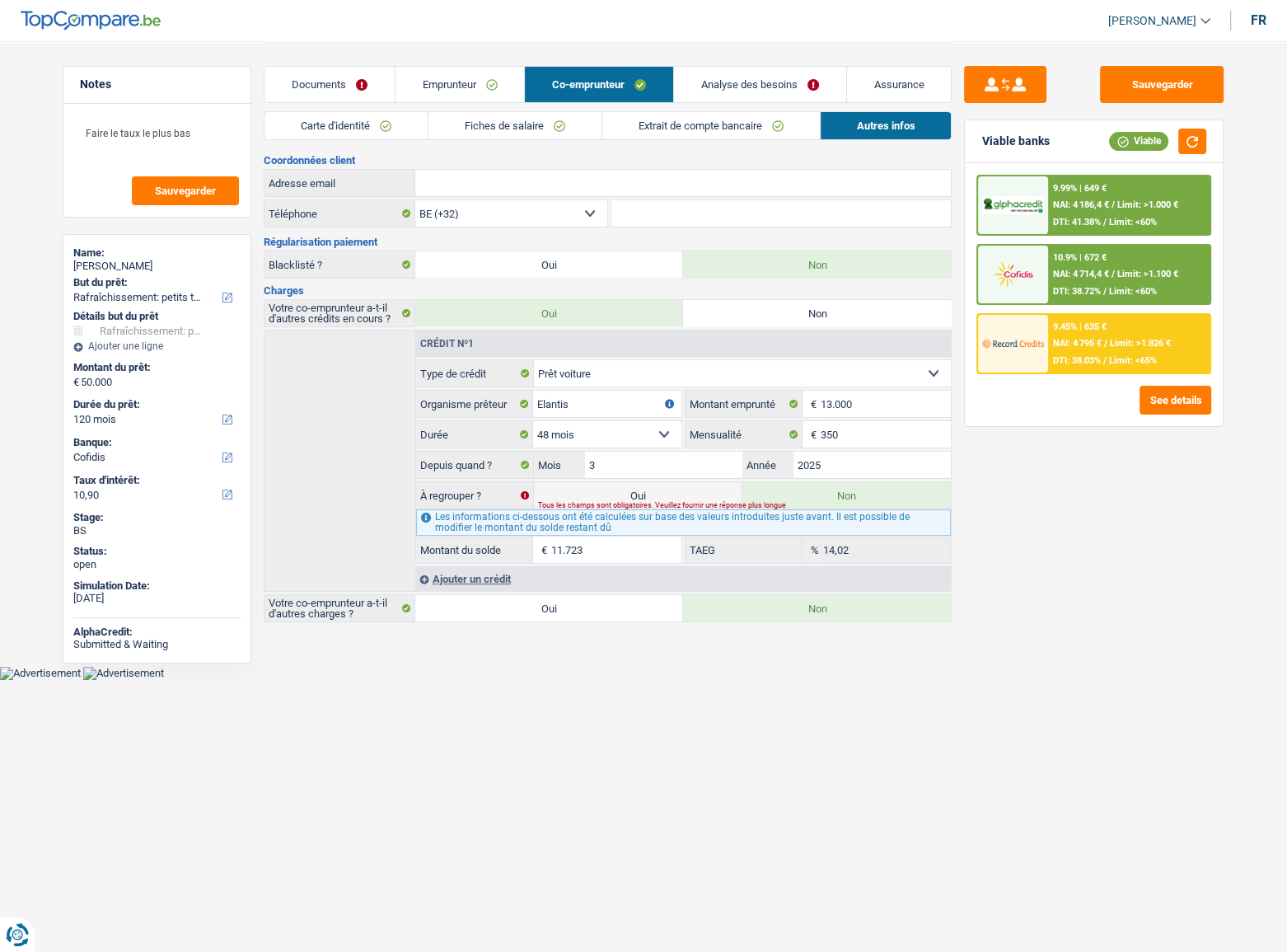
click at [348, 89] on link "Documents" at bounding box center [329, 84] width 130 height 35
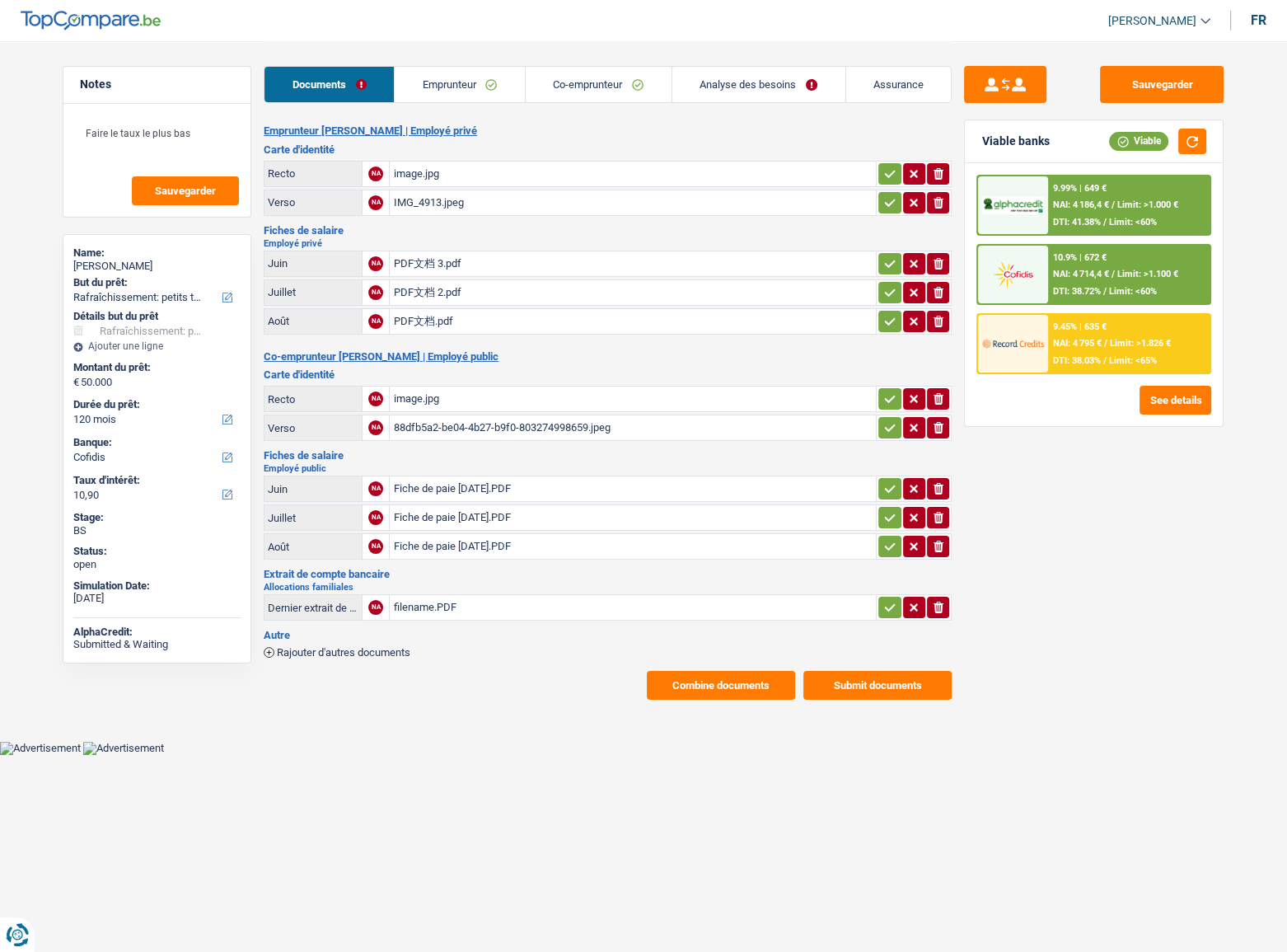
click at [836, 498] on button "Submit documents" at bounding box center [878, 684] width 149 height 29
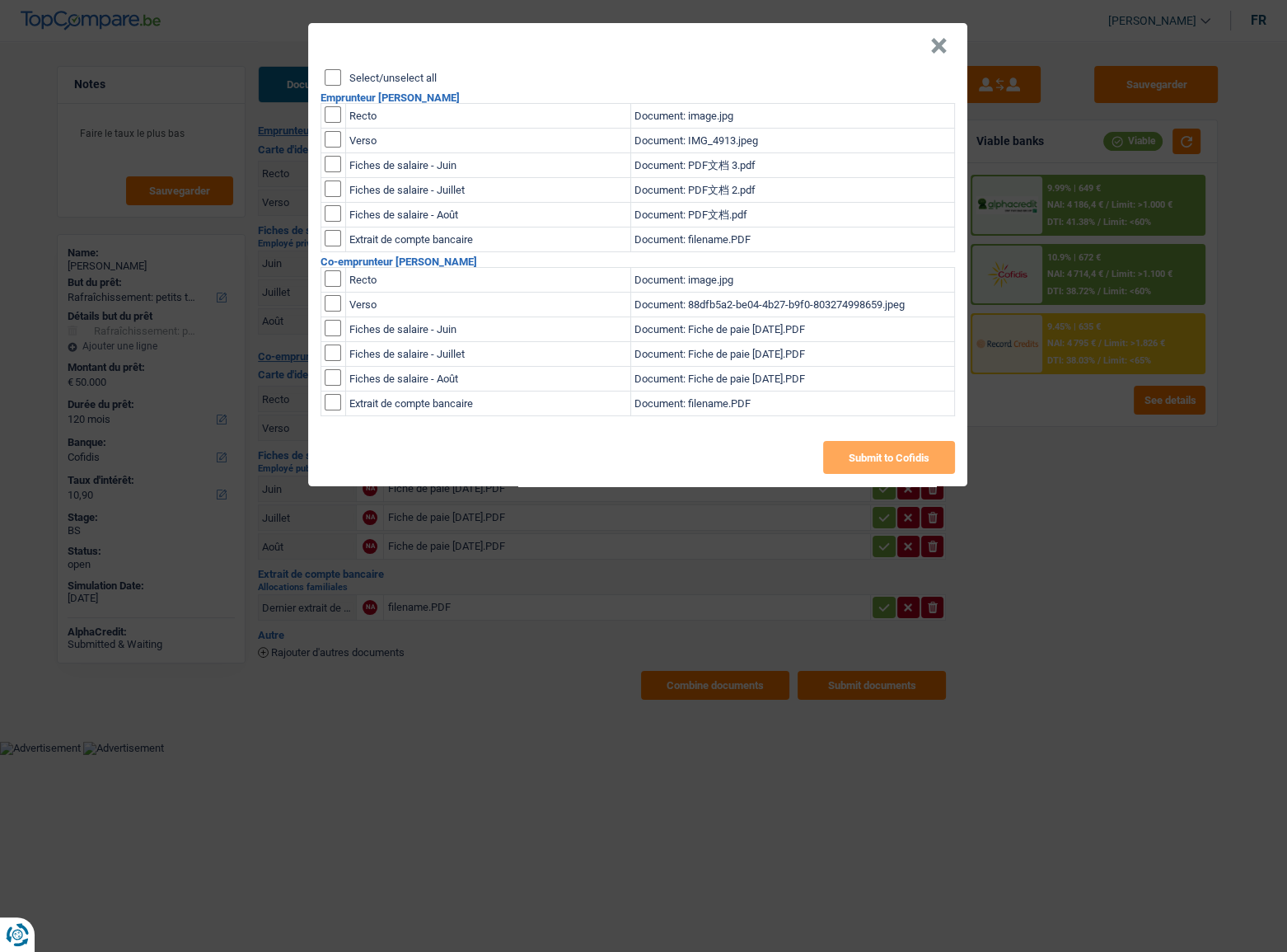
click at [939, 40] on button "×" at bounding box center [939, 46] width 17 height 16
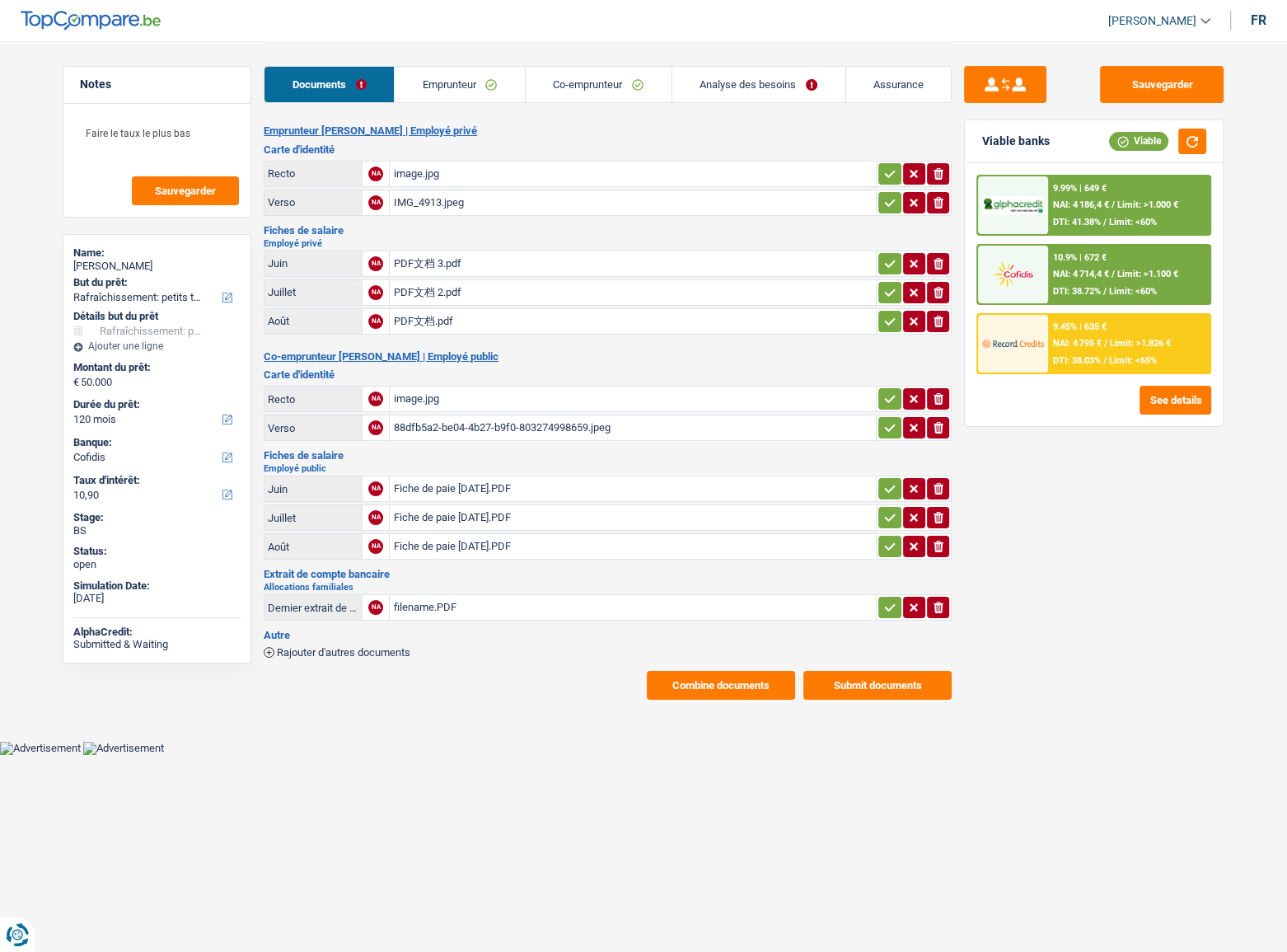
click at [887, 498] on button "Submit documents" at bounding box center [878, 684] width 149 height 29
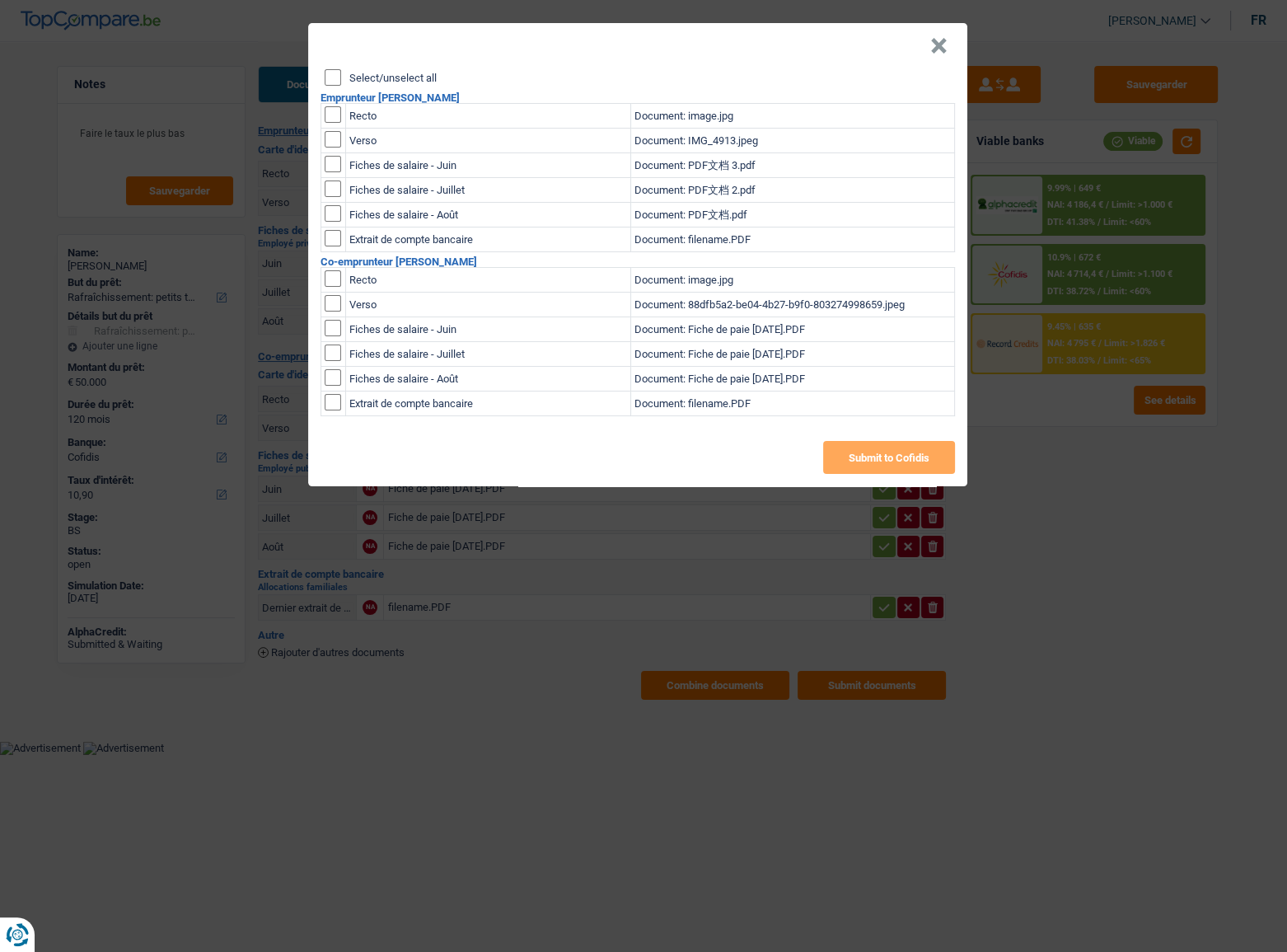
click at [333, 74] on input "Select/unselect all" at bounding box center [333, 77] width 16 height 16
checkbox input "true"
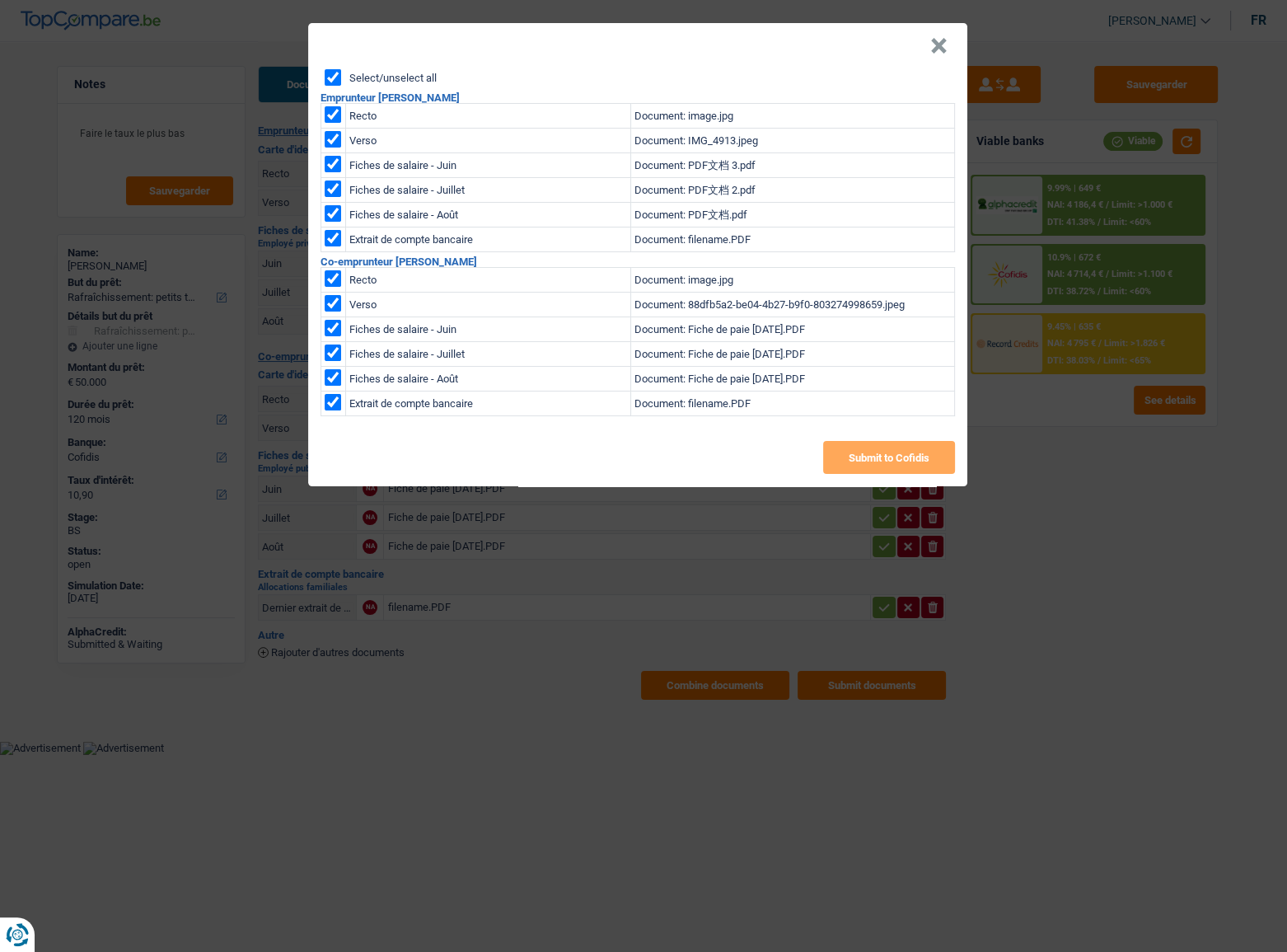
checkbox input "true"
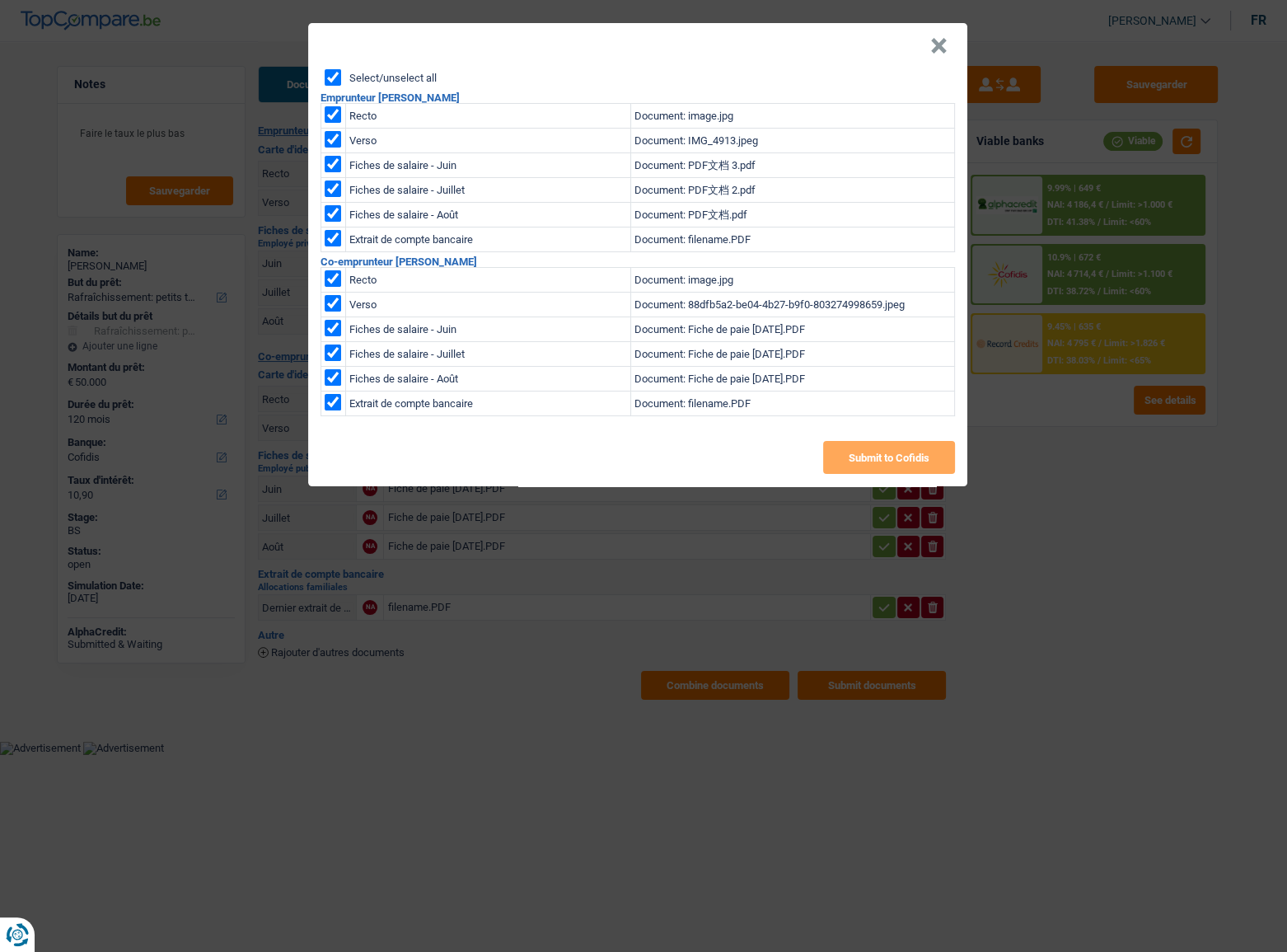
checkbox input "true"
click at [872, 461] on button "Submit to Cofidis" at bounding box center [889, 457] width 132 height 33
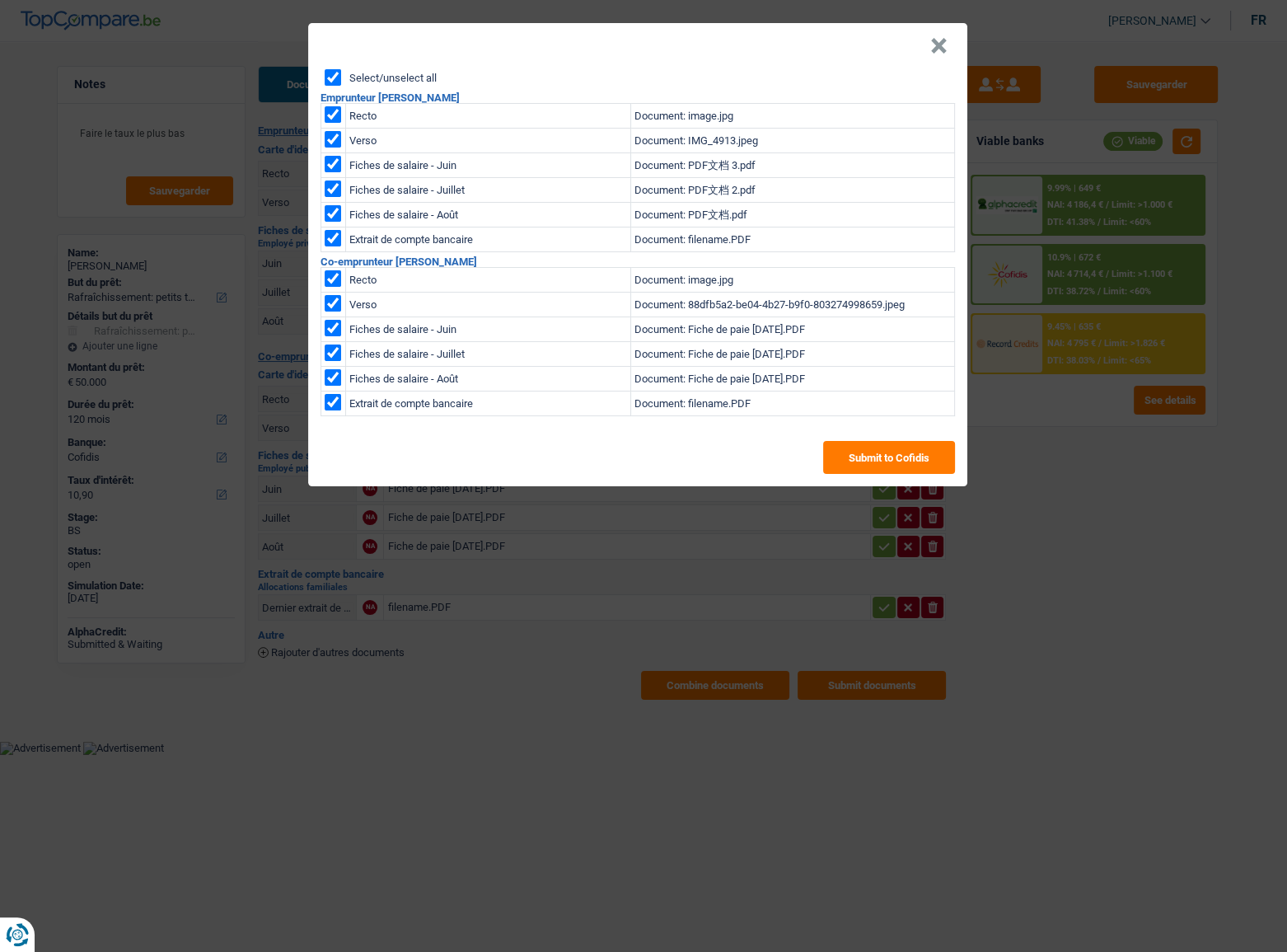
click at [935, 50] on button "×" at bounding box center [939, 46] width 17 height 16
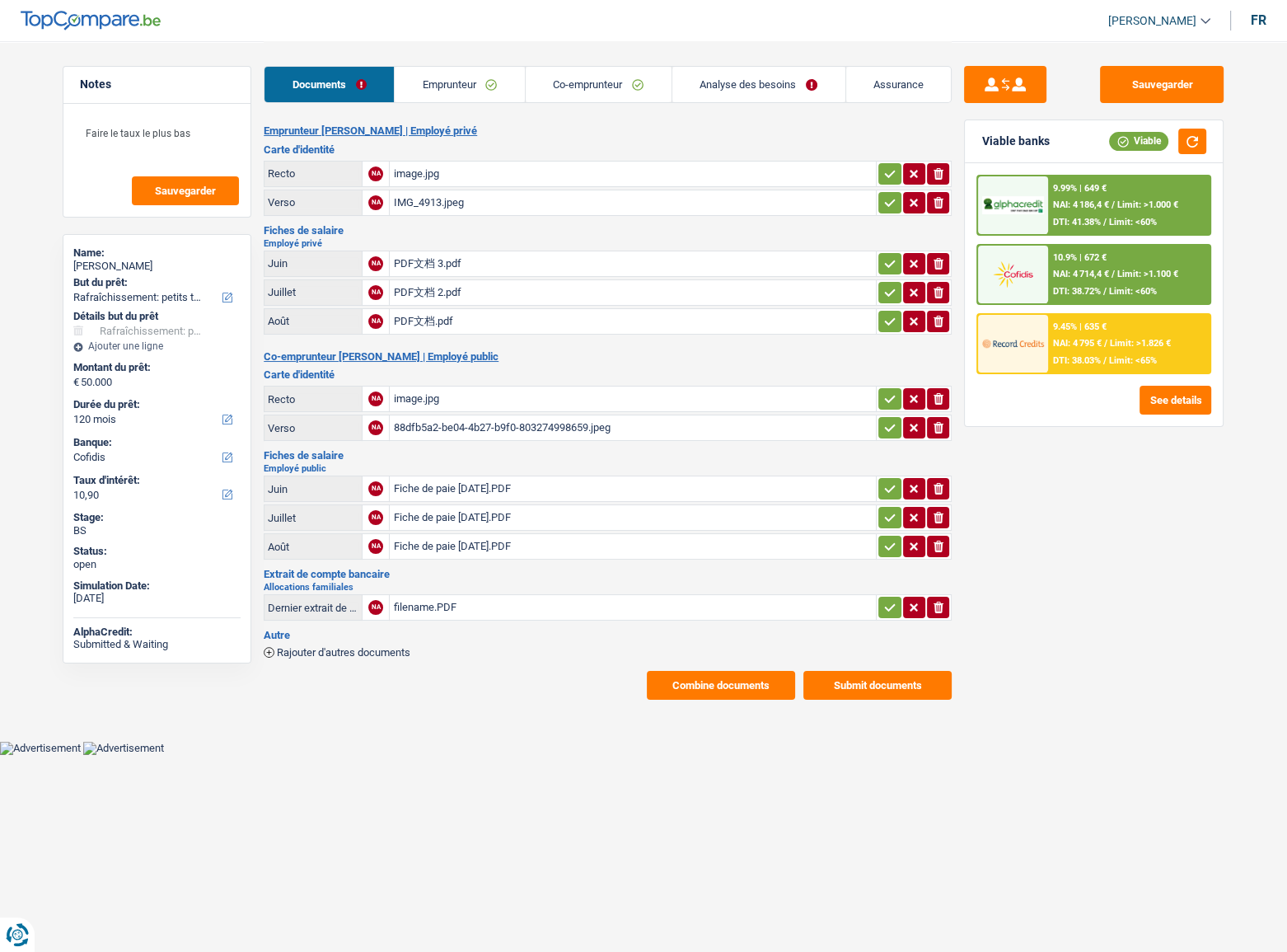
click at [688, 498] on button "Combine documents" at bounding box center [721, 684] width 149 height 29
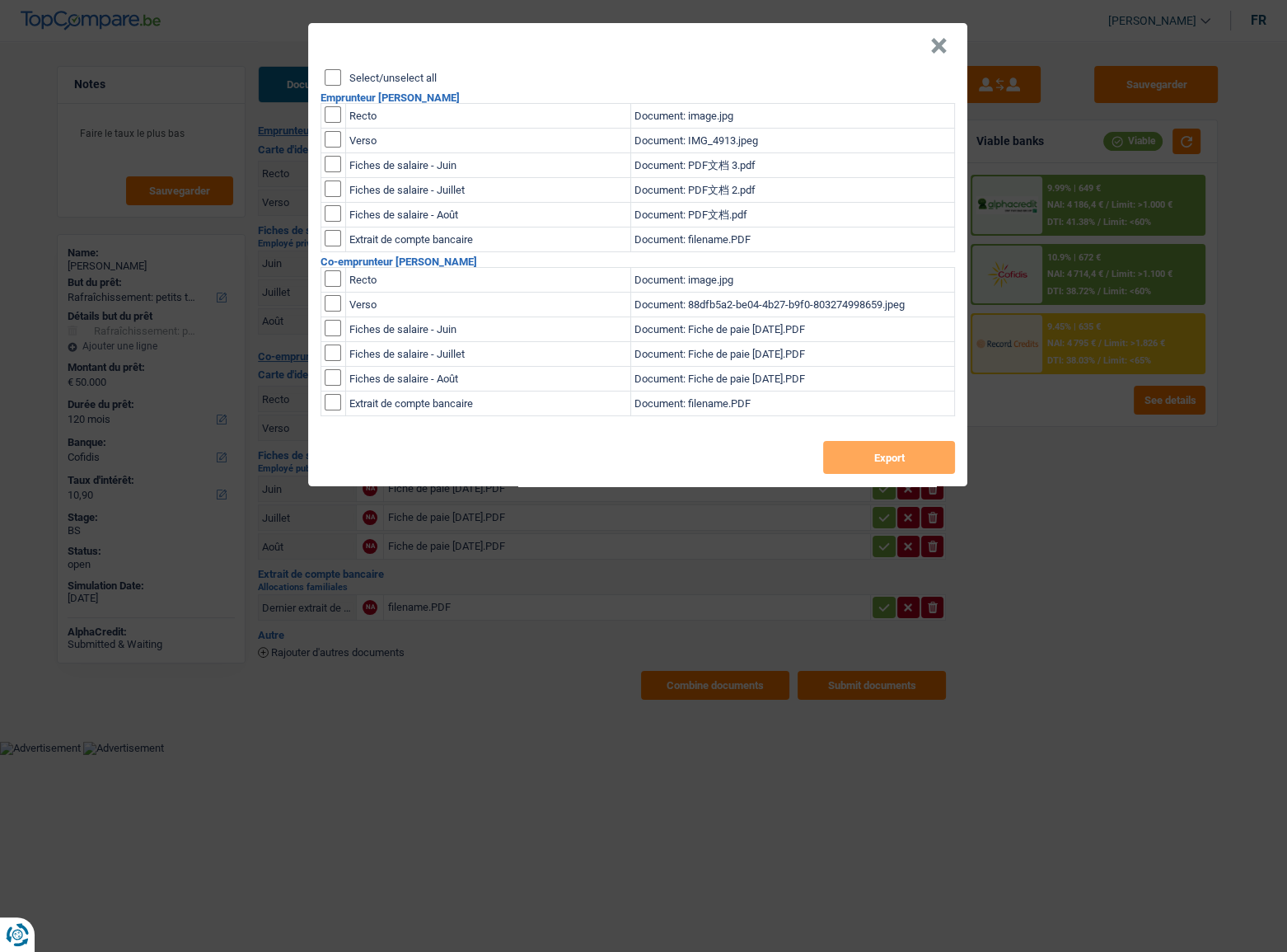
click at [332, 83] on input "Select/unselect all" at bounding box center [333, 77] width 16 height 16
checkbox input "true"
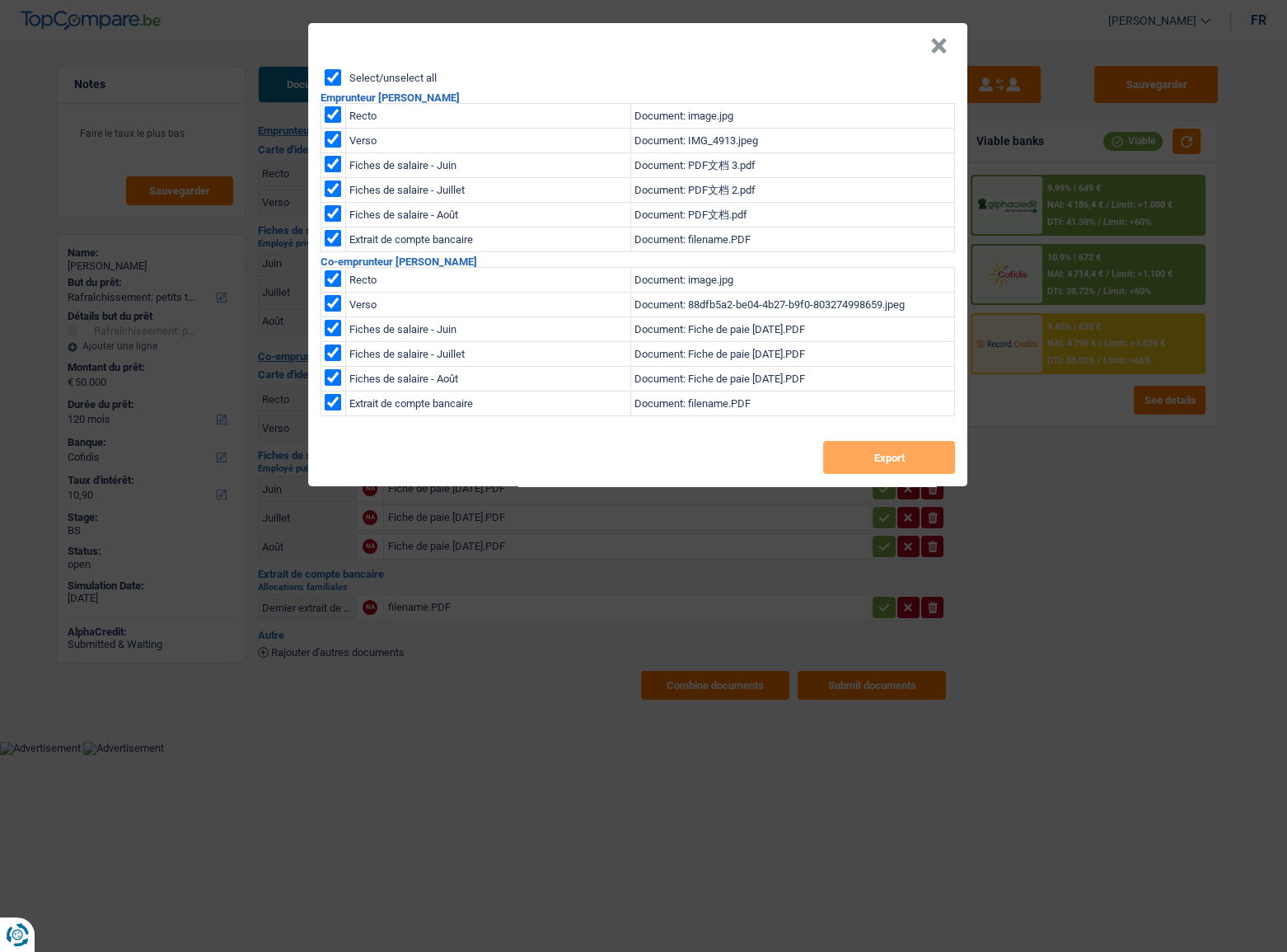
checkbox input "true"
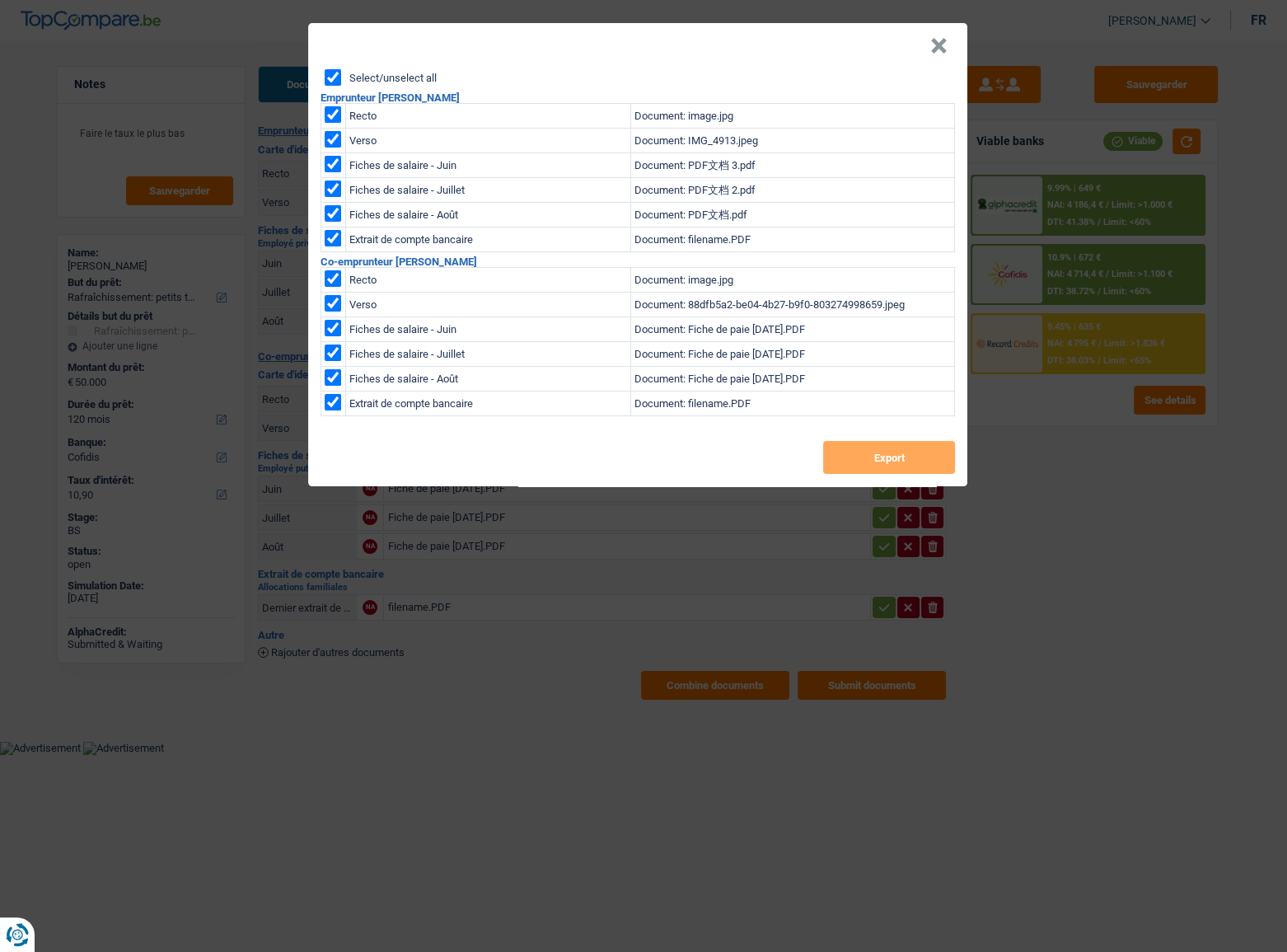
checkbox input "true"
click at [903, 466] on button "Export" at bounding box center [889, 457] width 132 height 33
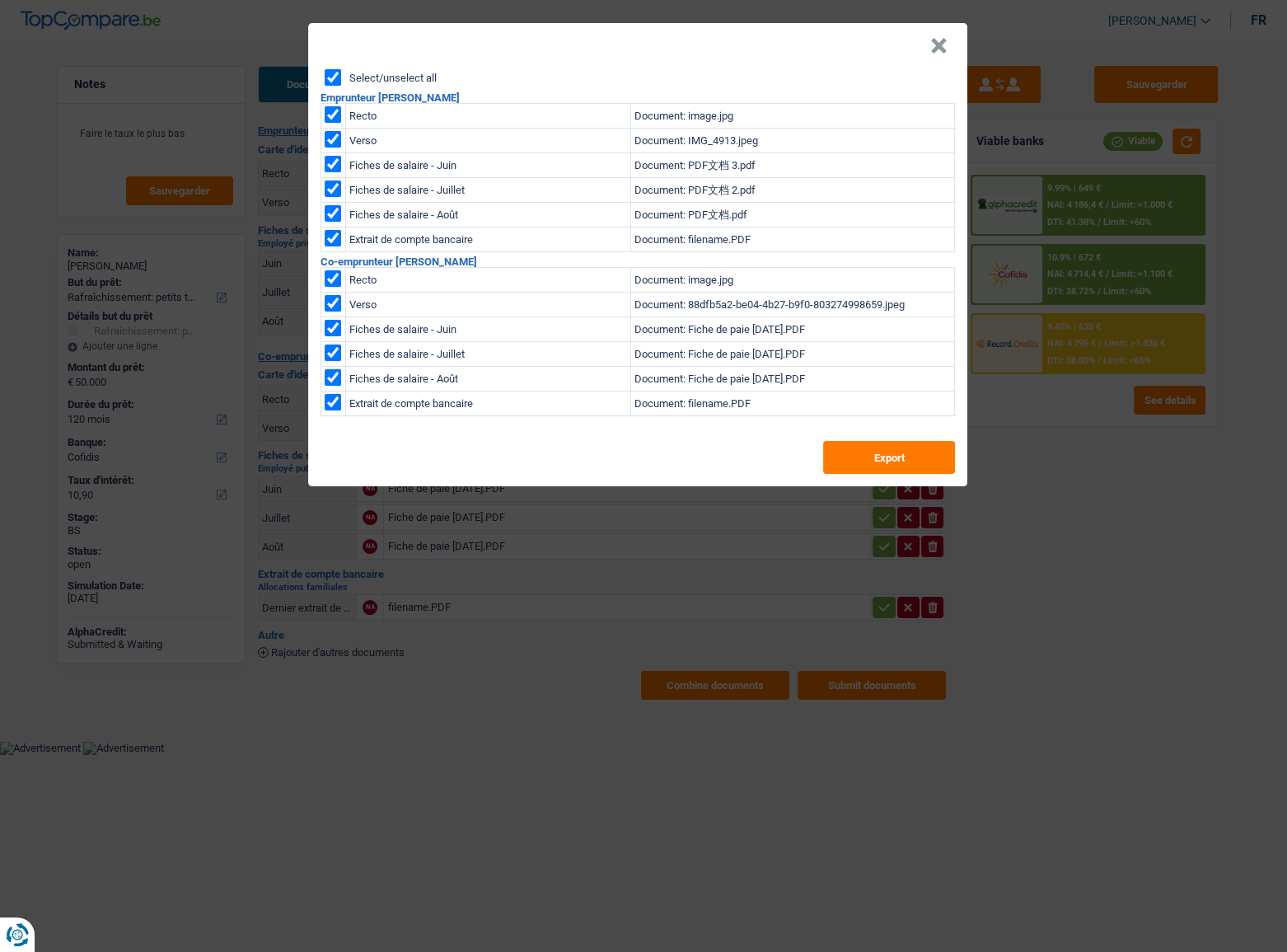
click at [219, 211] on div "× Select/unselect all Emprunteur [PERSON_NAME] Recto Document: image.jpg Verso …" at bounding box center [644, 476] width 1287 height 952
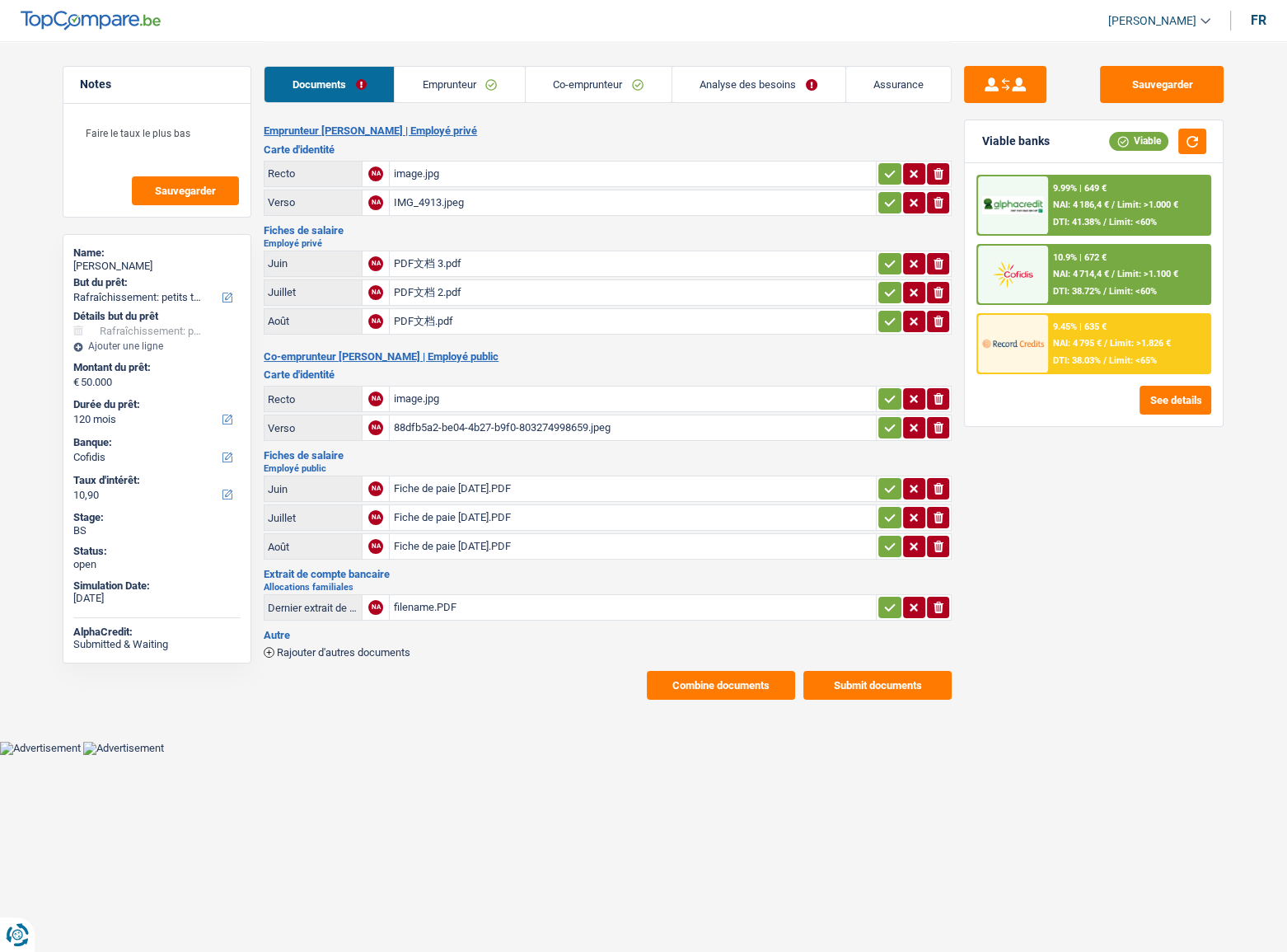
click at [1112, 354] on main "Notes Faire le taux le plus bas Sauvegarder Name: [PERSON_NAME] But du prêt: Co…" at bounding box center [644, 370] width 1287 height 740
click at [756, 64] on div "Documents Emprunteur Co-emprunteur Analyse des besoins Assurance" at bounding box center [607, 76] width 688 height 70
click at [750, 74] on link "Analyse des besoins" at bounding box center [758, 84] width 173 height 35
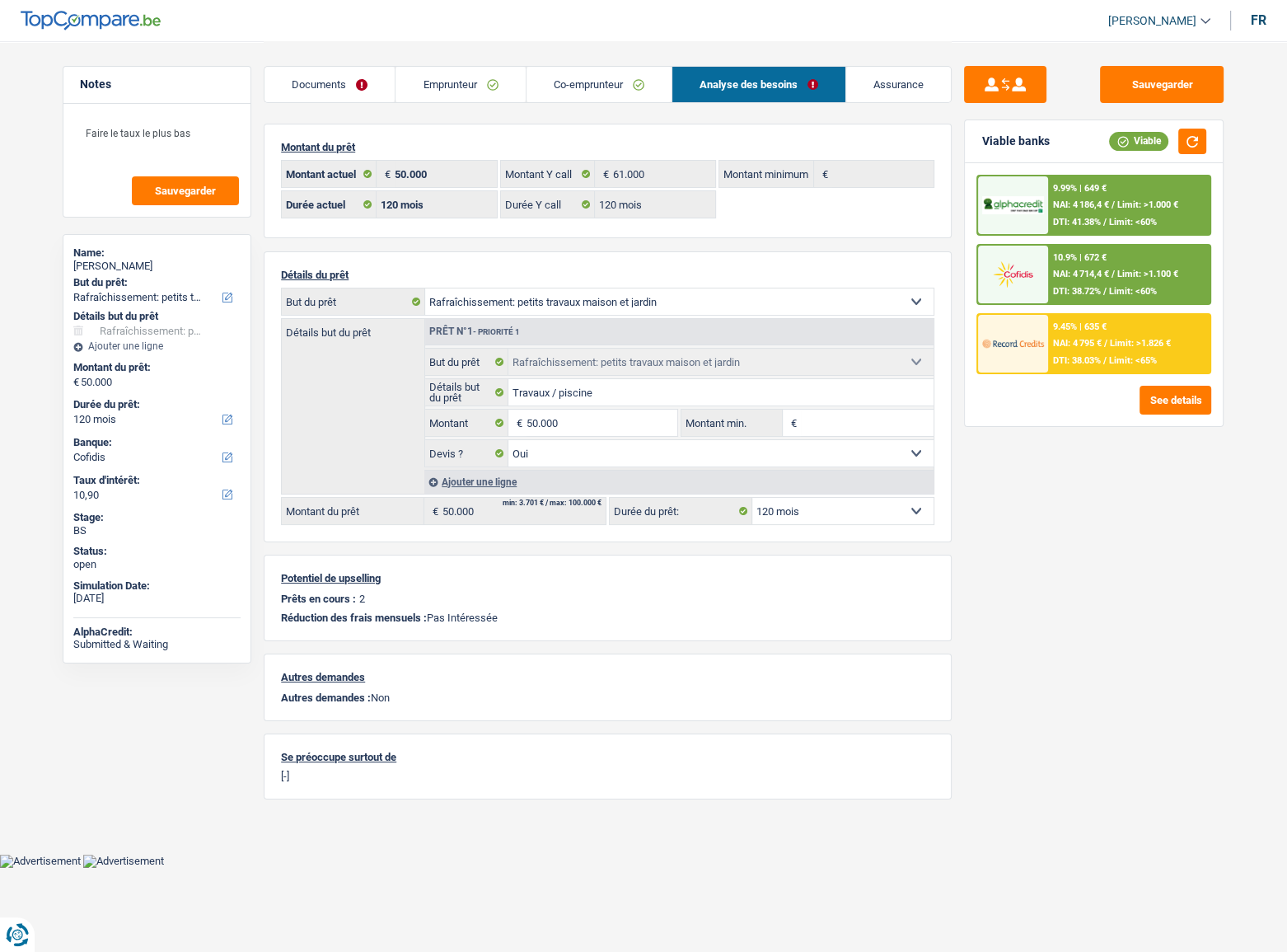
drag, startPoint x: 1254, startPoint y: 206, endPoint x: 1125, endPoint y: 149, distance: 141.0
click at [1112, 206] on main "Notes Faire le taux le plus bas Sauvegarder Name: [PERSON_NAME] But du prêt: Co…" at bounding box center [644, 427] width 1287 height 854
drag, startPoint x: 471, startPoint y: 91, endPoint x: 537, endPoint y: 86, distance: 66.2
click at [472, 92] on link "Emprunteur" at bounding box center [460, 84] width 130 height 35
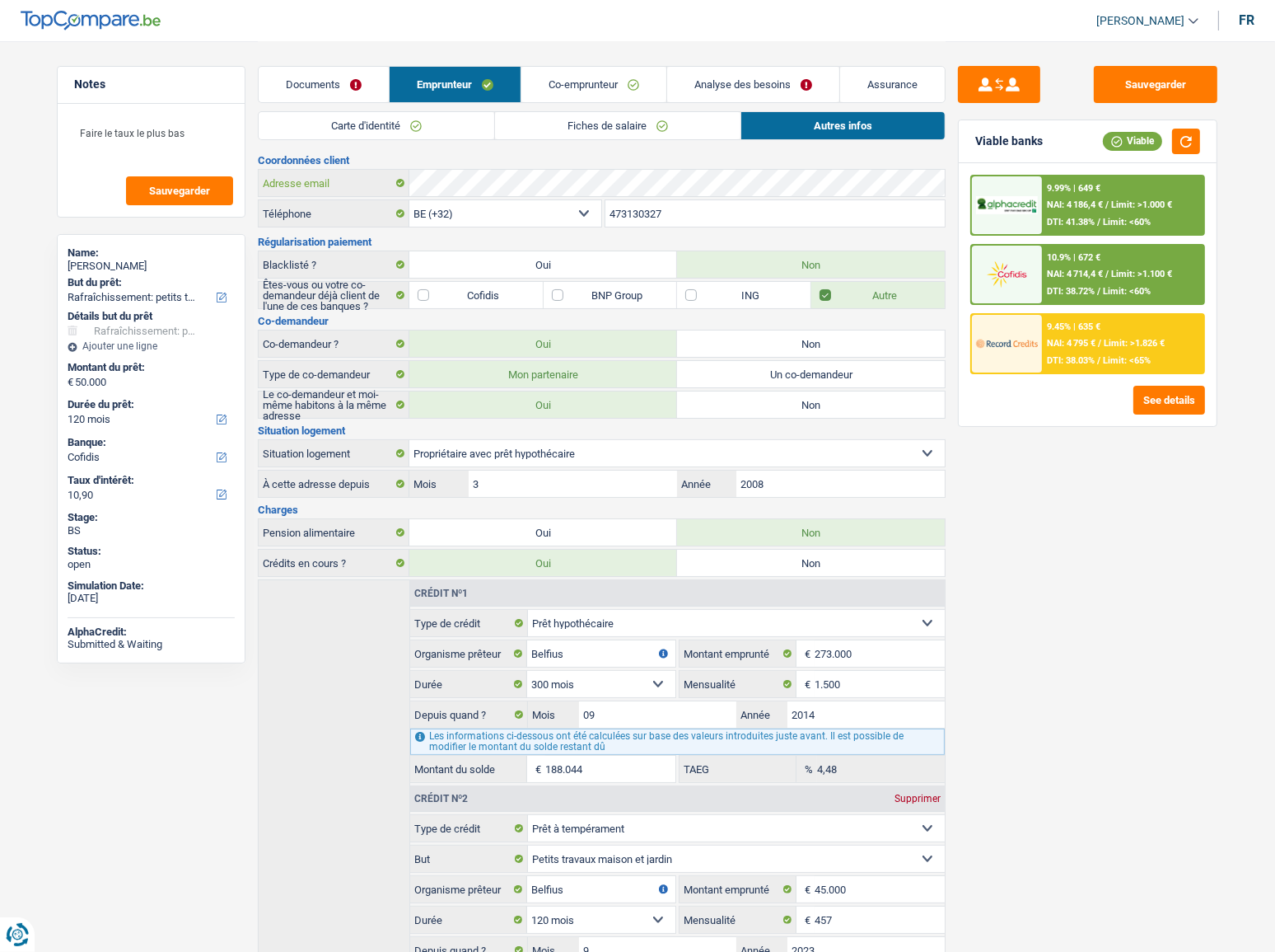
click at [321, 186] on div "Adresse email" at bounding box center [601, 182] width 686 height 27
drag, startPoint x: 579, startPoint y: 83, endPoint x: 555, endPoint y: 111, distance: 36.9
click at [579, 83] on link "Co-emprunteur" at bounding box center [594, 84] width 145 height 35
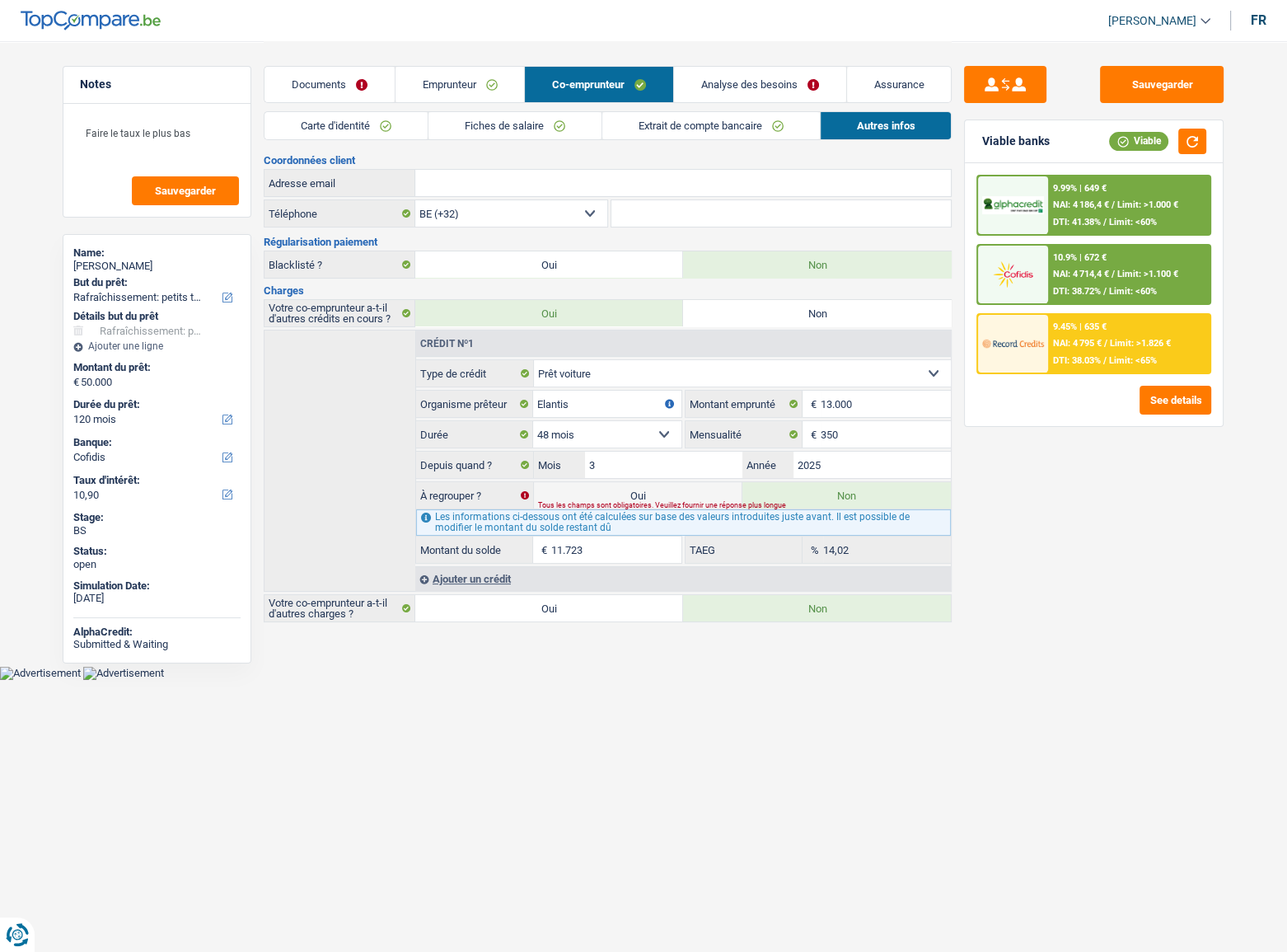
click at [470, 88] on link "Emprunteur" at bounding box center [460, 84] width 130 height 35
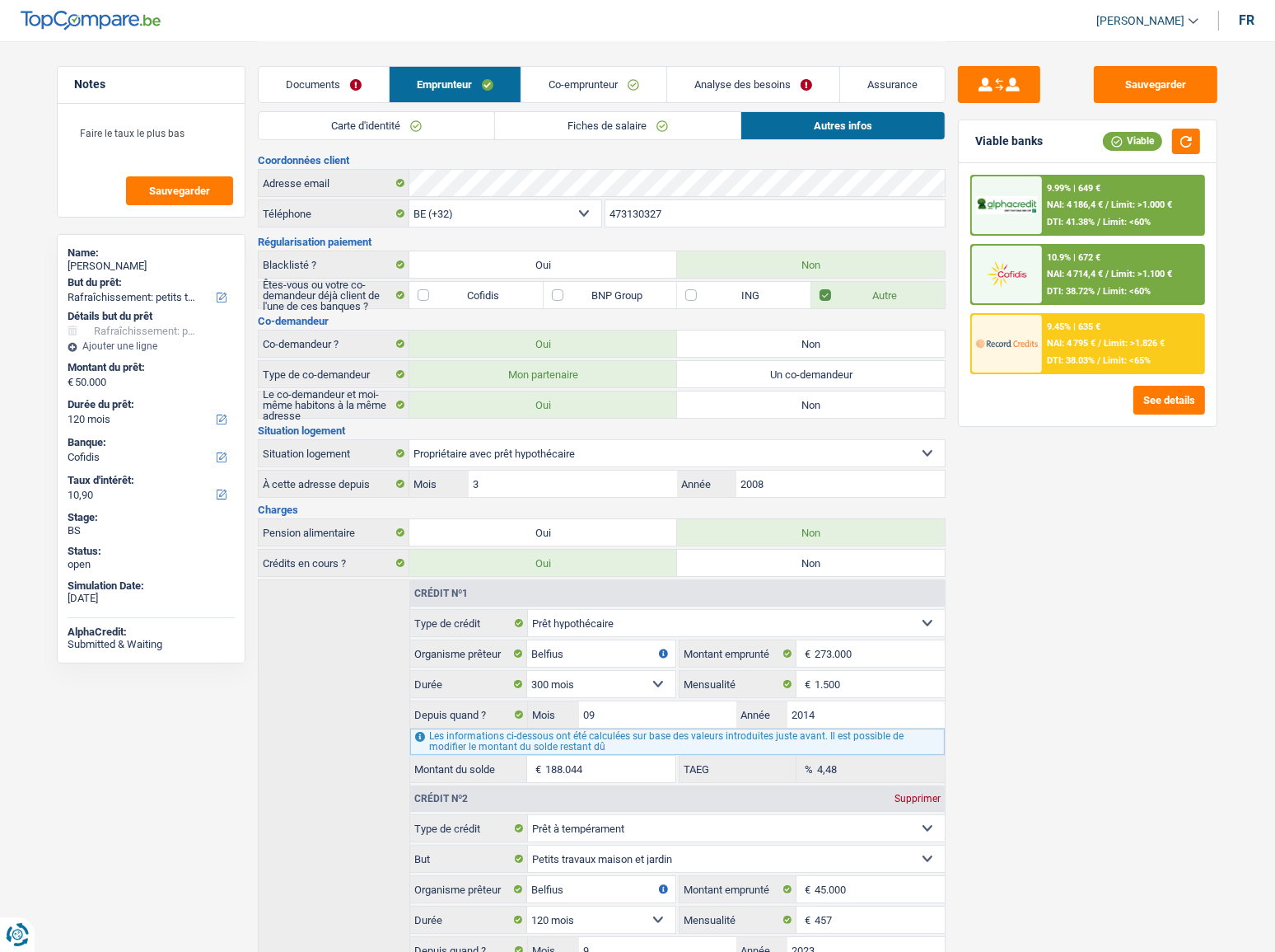
click at [519, 124] on link "Fiches de salaire" at bounding box center [618, 125] width 245 height 27
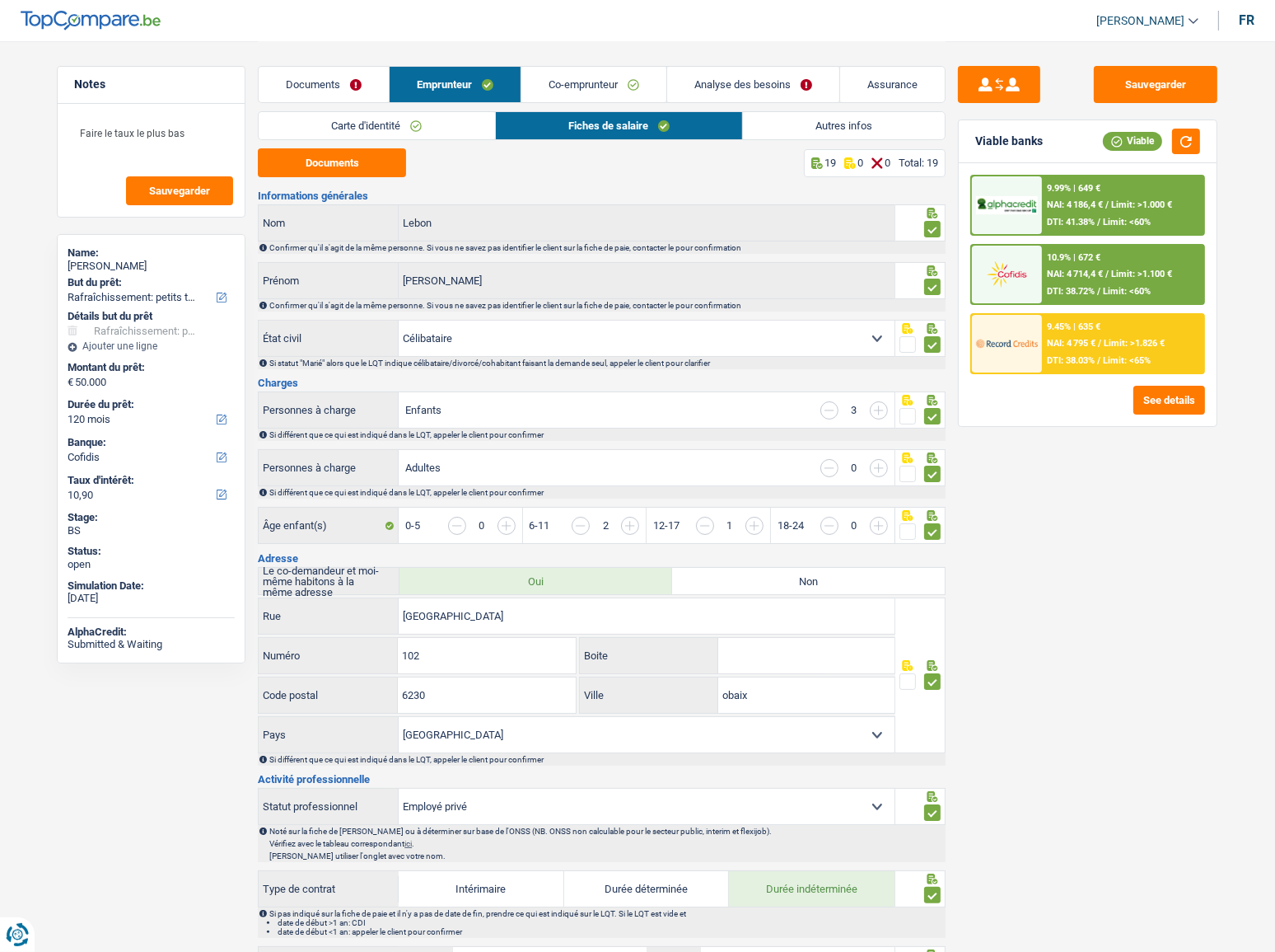
click at [796, 127] on link "Autres infos" at bounding box center [844, 125] width 202 height 27
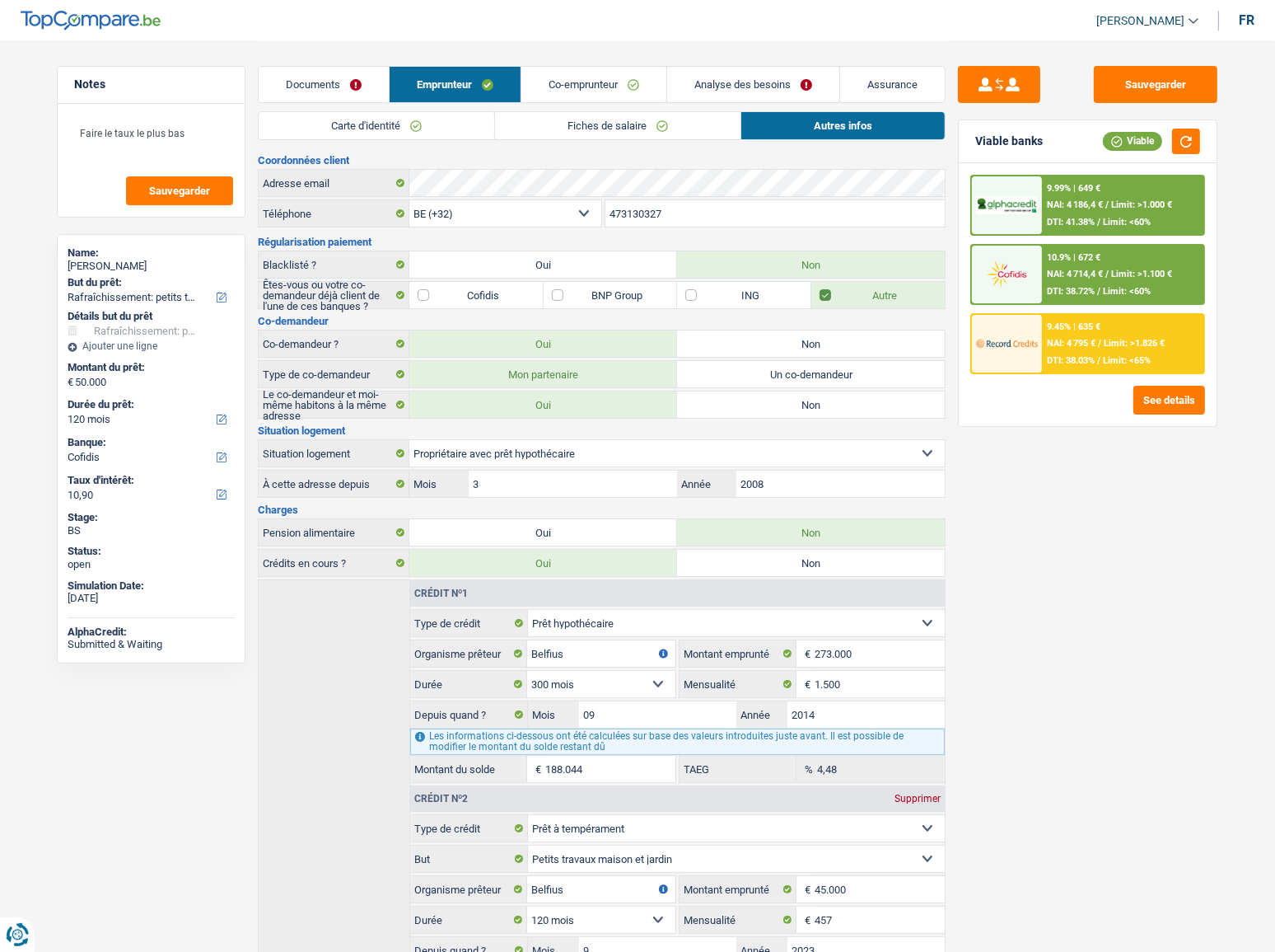
click at [394, 131] on link "Carte d'identité" at bounding box center [376, 125] width 236 height 27
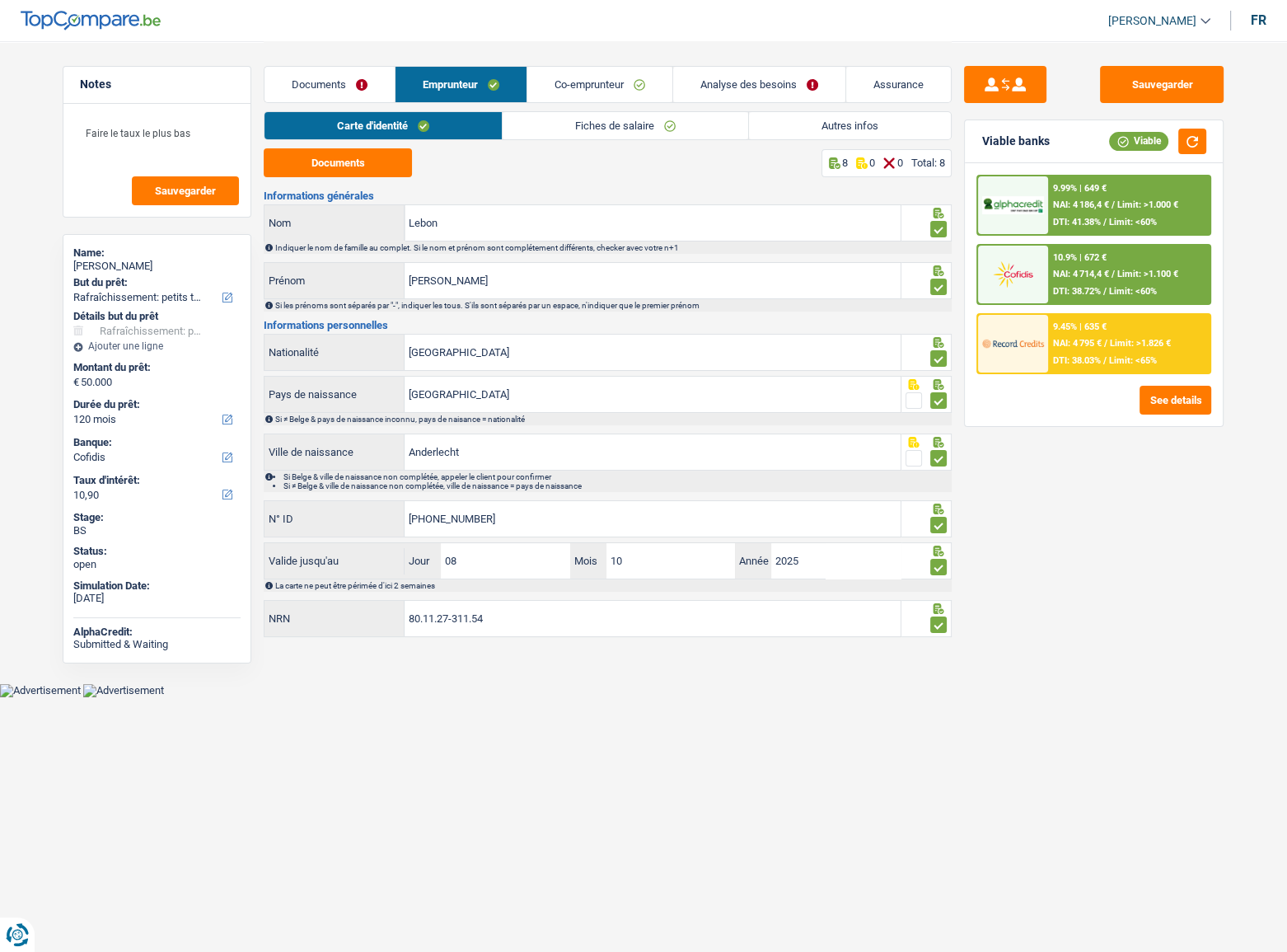
click at [585, 124] on link "Fiches de salaire" at bounding box center [625, 125] width 245 height 27
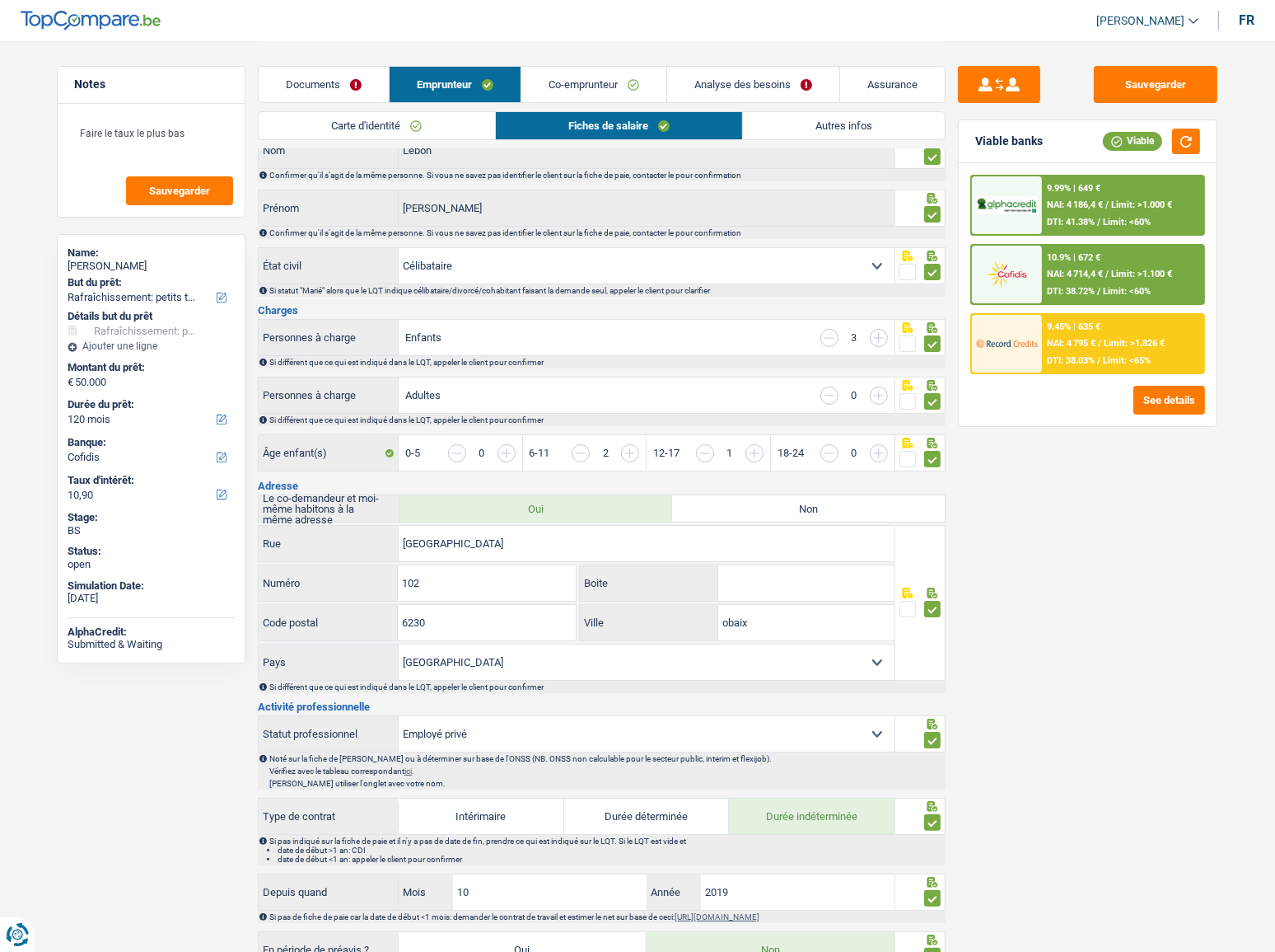
scroll to position [74, 0]
click at [1112, 79] on button "Sauvegarder" at bounding box center [1156, 84] width 124 height 37
click at [1112, 77] on button "Sauvegarder" at bounding box center [1156, 84] width 124 height 37
click at [1106, 93] on button "Sauvegarder" at bounding box center [1156, 84] width 124 height 37
